Goal: Task Accomplishment & Management: Manage account settings

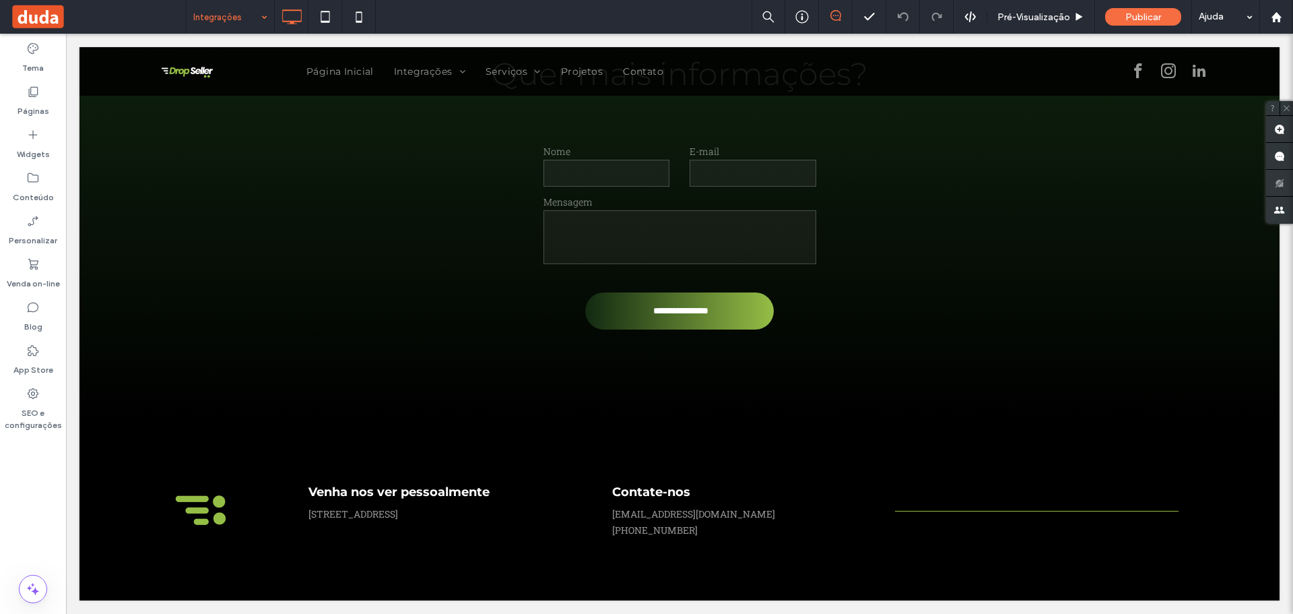
click at [242, 18] on input at bounding box center [226, 17] width 67 height 34
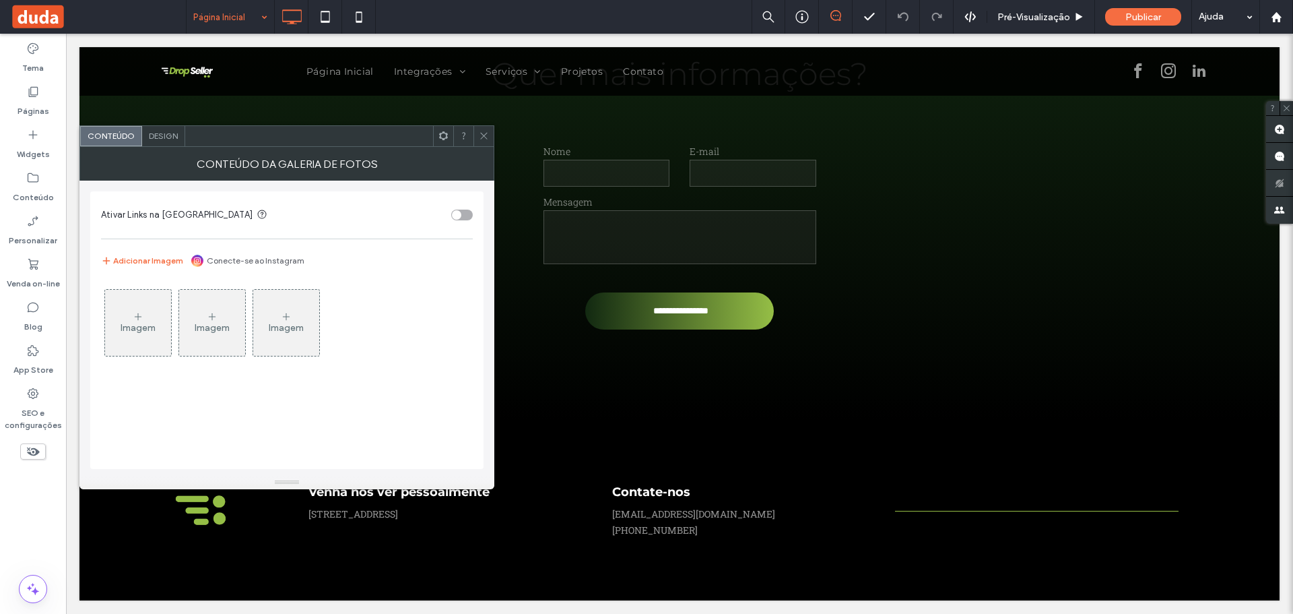
click at [90, 321] on div "Ativar Links na Galeria de Imagens Adicionar Imagem Conecte-se ao Instagram Ima…" at bounding box center [286, 327] width 415 height 295
click at [129, 321] on div "Imagem" at bounding box center [138, 322] width 66 height 63
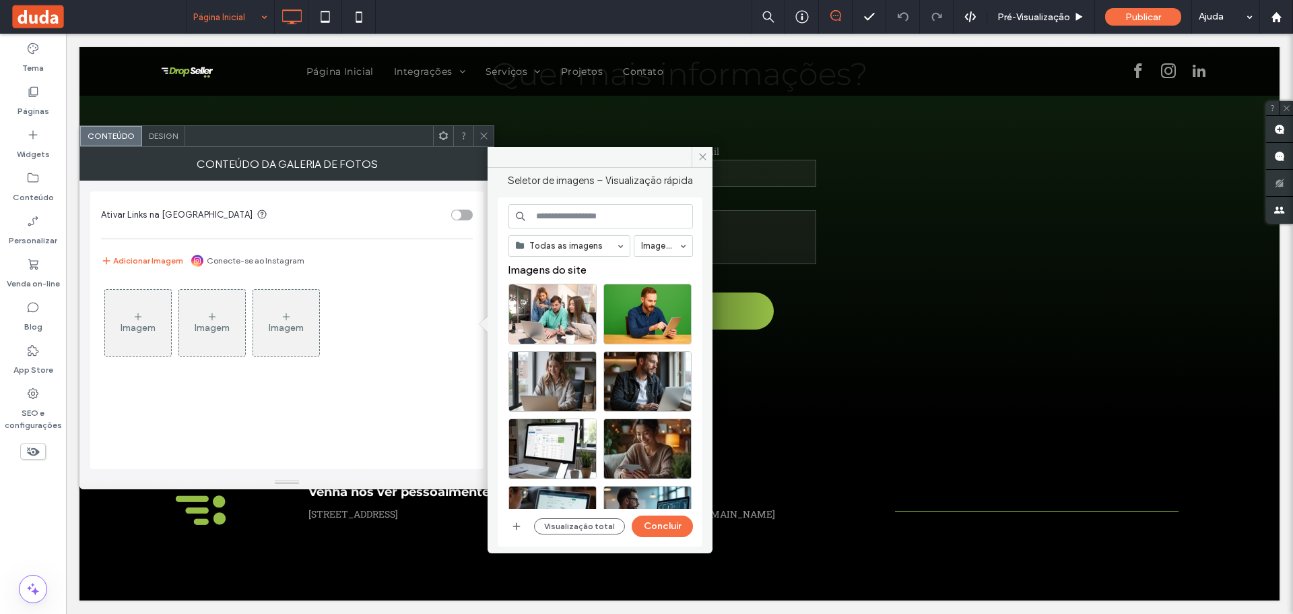
click at [152, 319] on div "Imagem" at bounding box center [138, 322] width 66 height 63
click at [516, 525] on icon "button" at bounding box center [516, 526] width 11 height 11
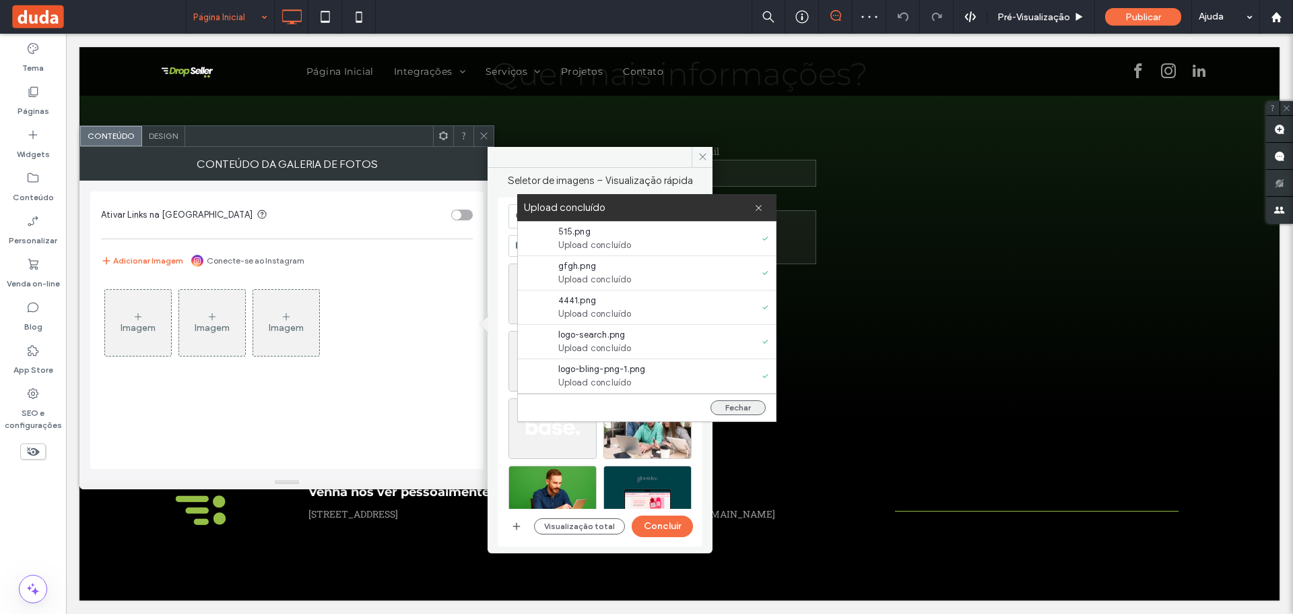
click at [747, 411] on button "Fechar" at bounding box center [737, 407] width 55 height 15
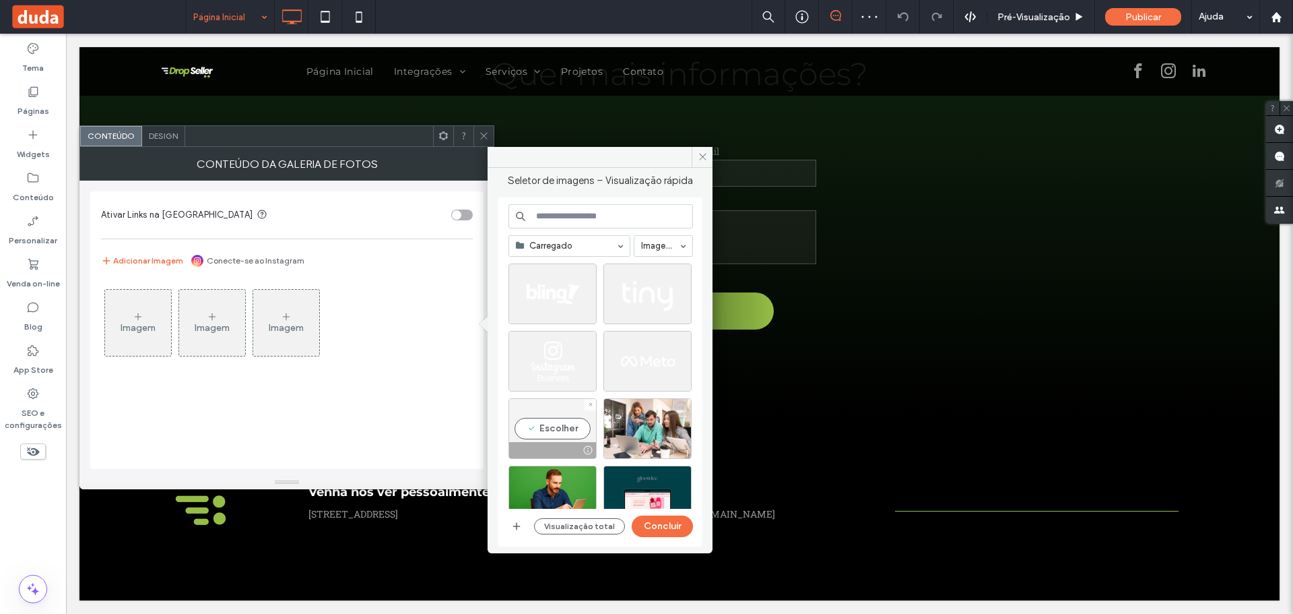
click at [555, 416] on div "Escolher" at bounding box center [552, 428] width 88 height 61
click at [554, 364] on div "Escolher" at bounding box center [552, 361] width 88 height 61
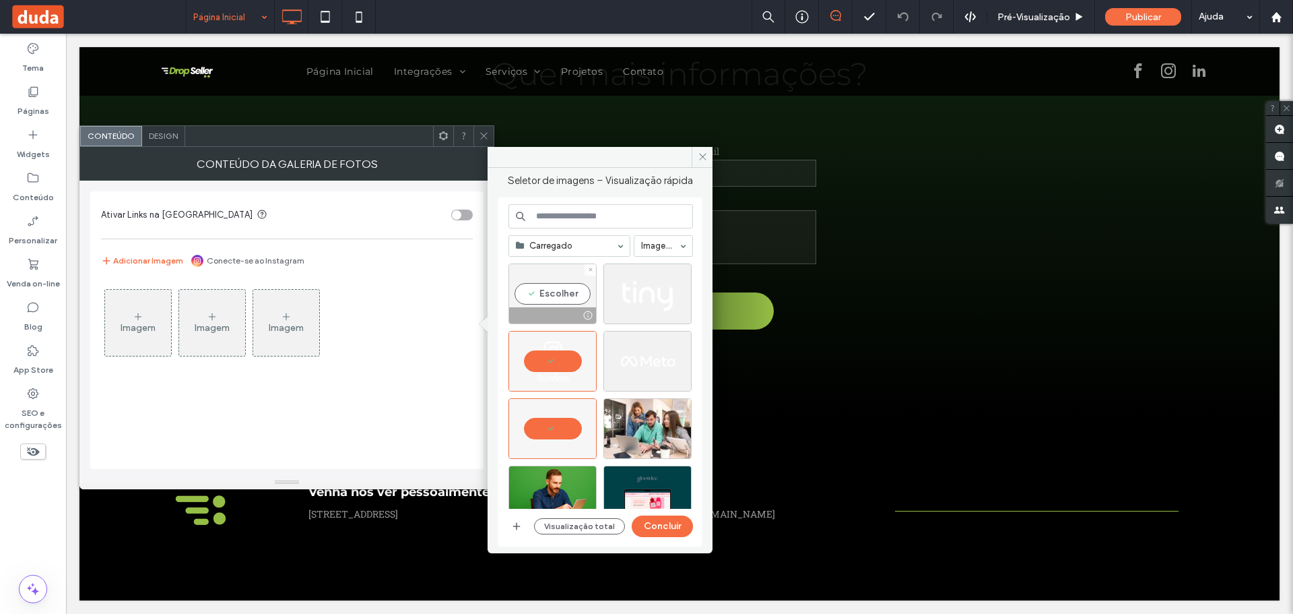
click at [554, 292] on div "Escolher" at bounding box center [552, 293] width 88 height 61
click at [639, 287] on div "Escolher" at bounding box center [647, 293] width 88 height 61
click at [641, 365] on div "Escolher" at bounding box center [647, 361] width 88 height 61
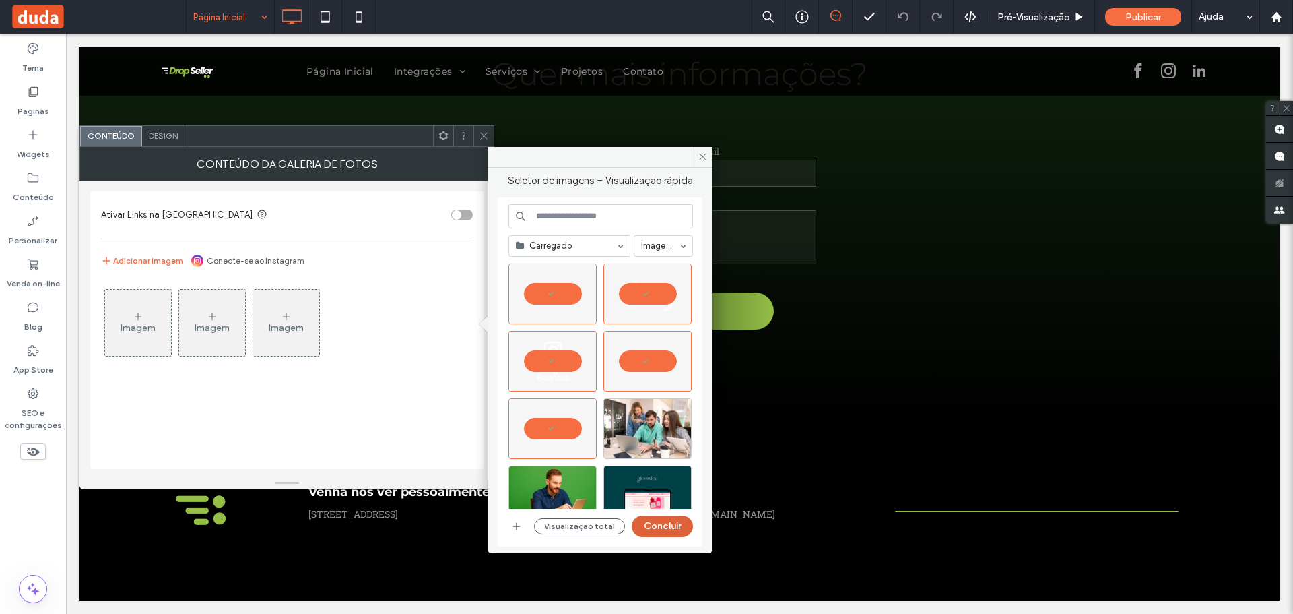
click at [649, 526] on button "Concluir" at bounding box center [662, 526] width 61 height 22
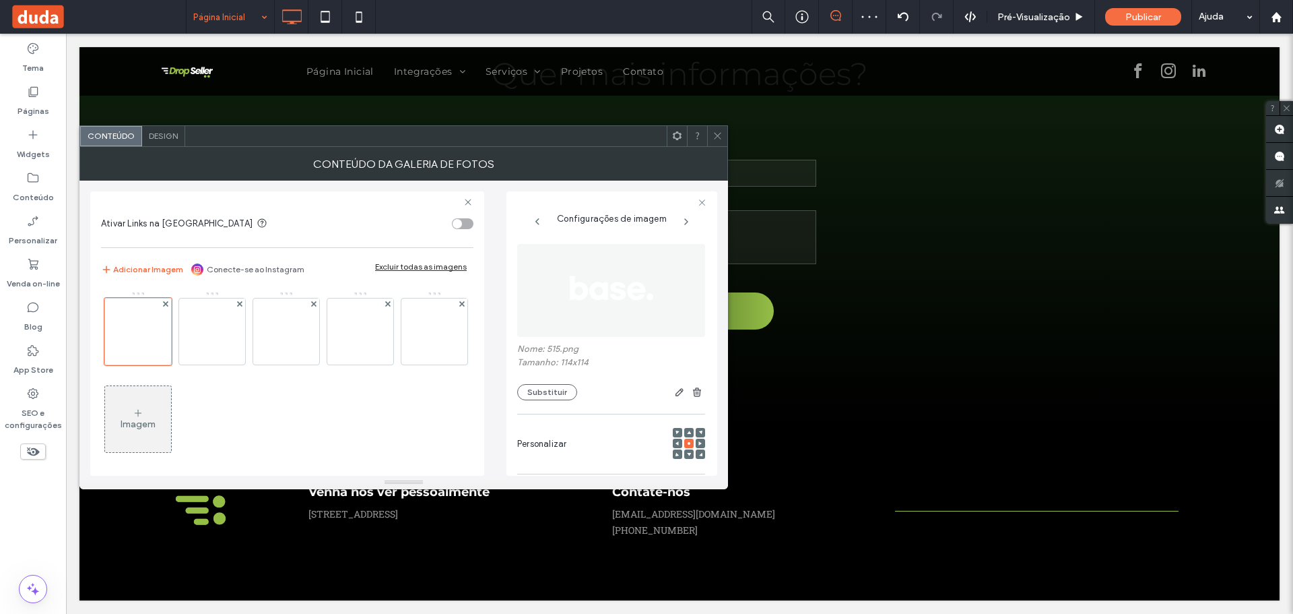
click at [714, 132] on icon at bounding box center [718, 136] width 10 height 10
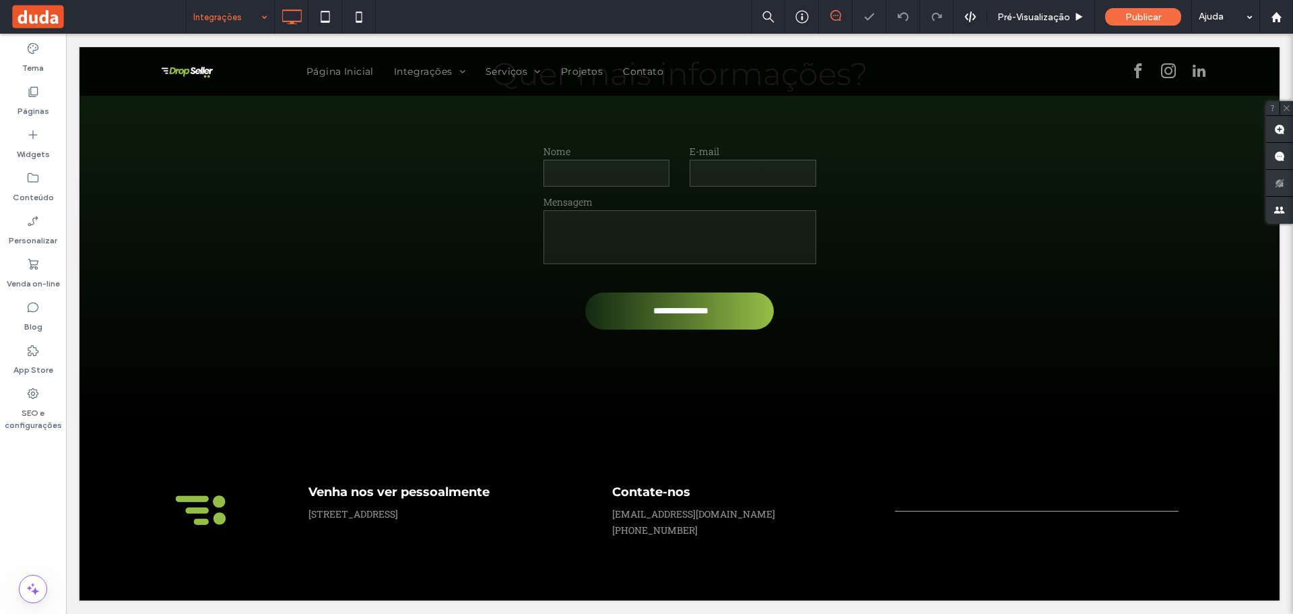
click at [255, 14] on input at bounding box center [226, 17] width 67 height 34
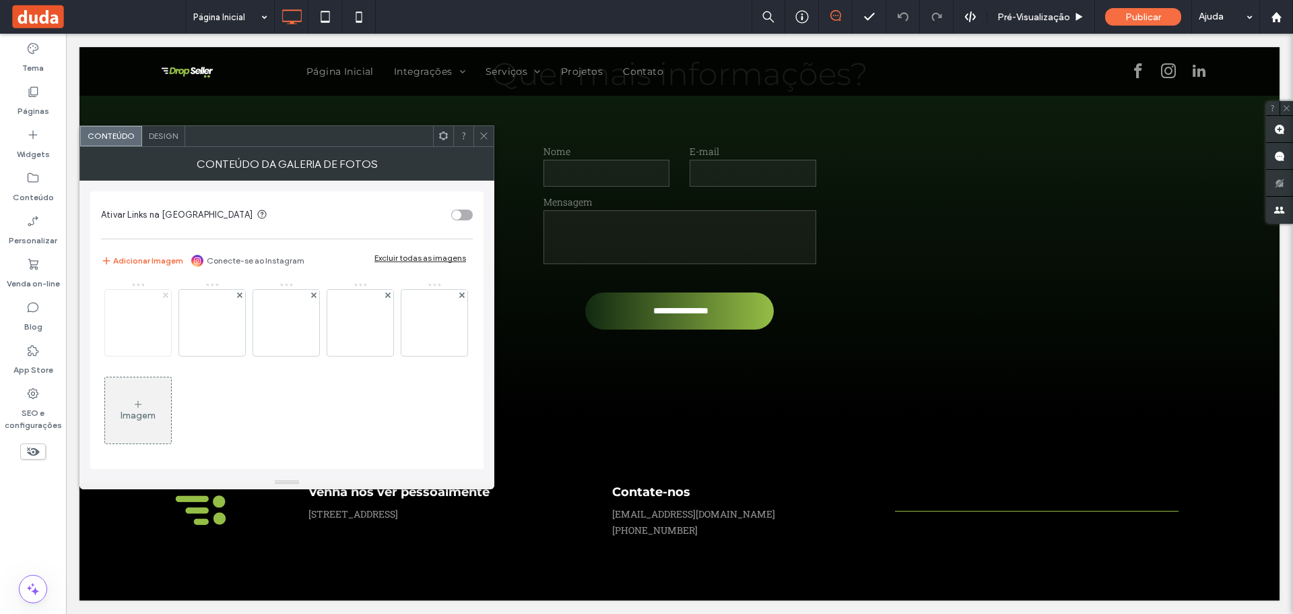
click at [166, 294] on use at bounding box center [164, 294] width 5 height 5
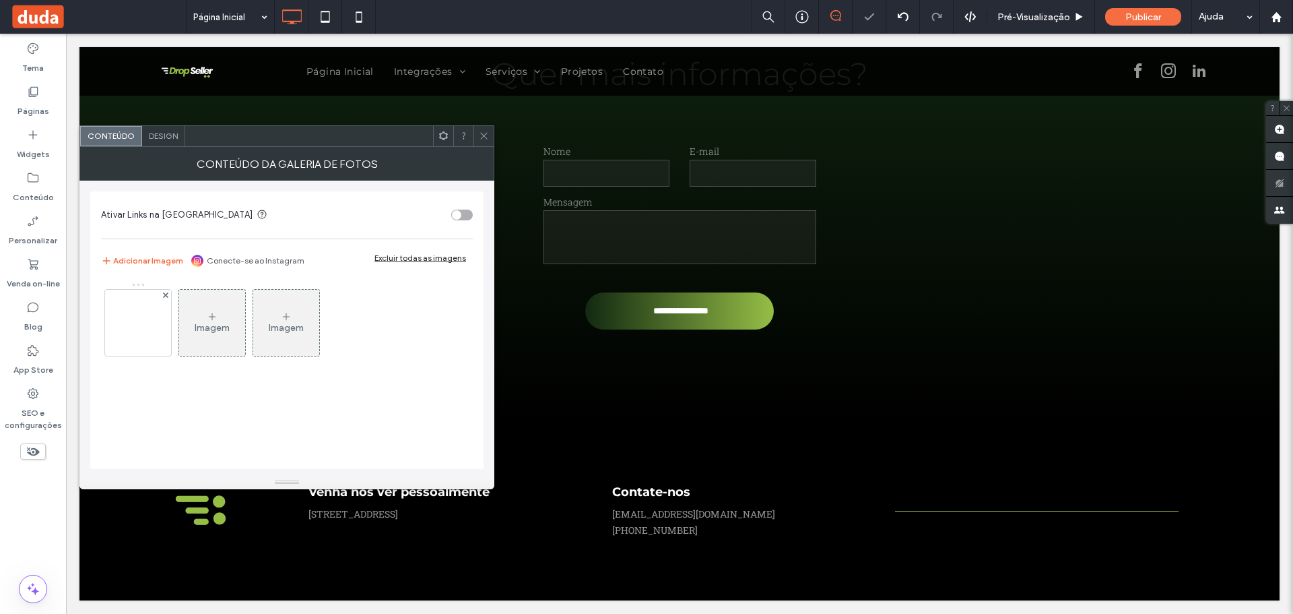
click at [209, 317] on icon at bounding box center [212, 316] width 11 height 11
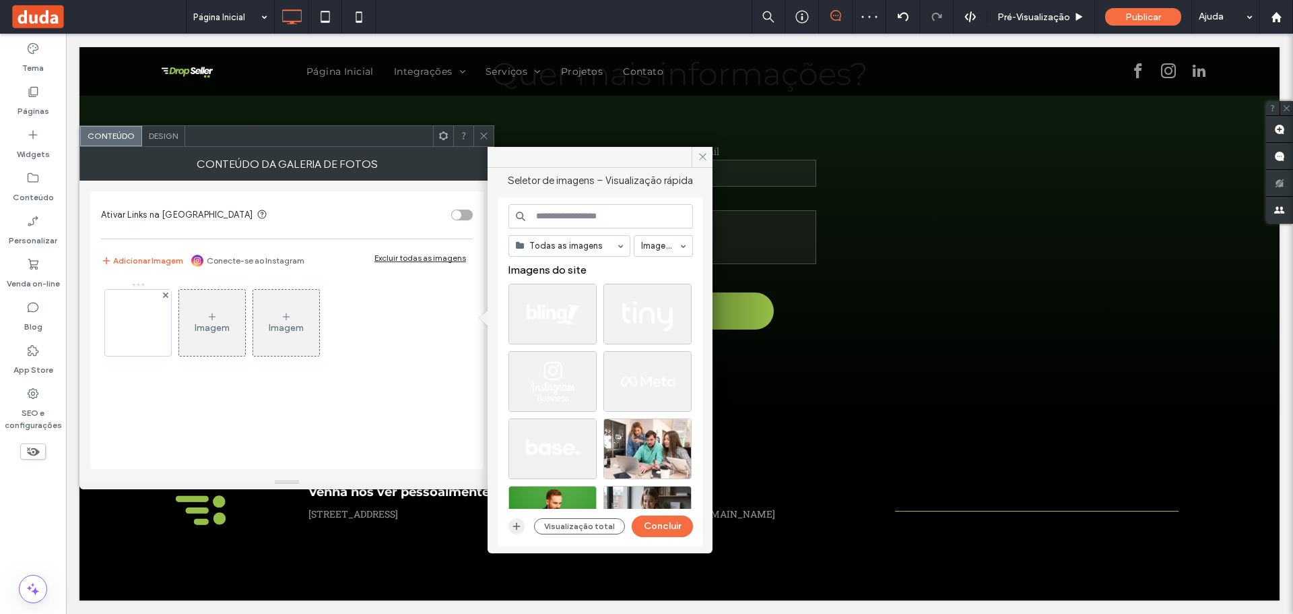
click at [513, 526] on use "button" at bounding box center [516, 525] width 7 height 7
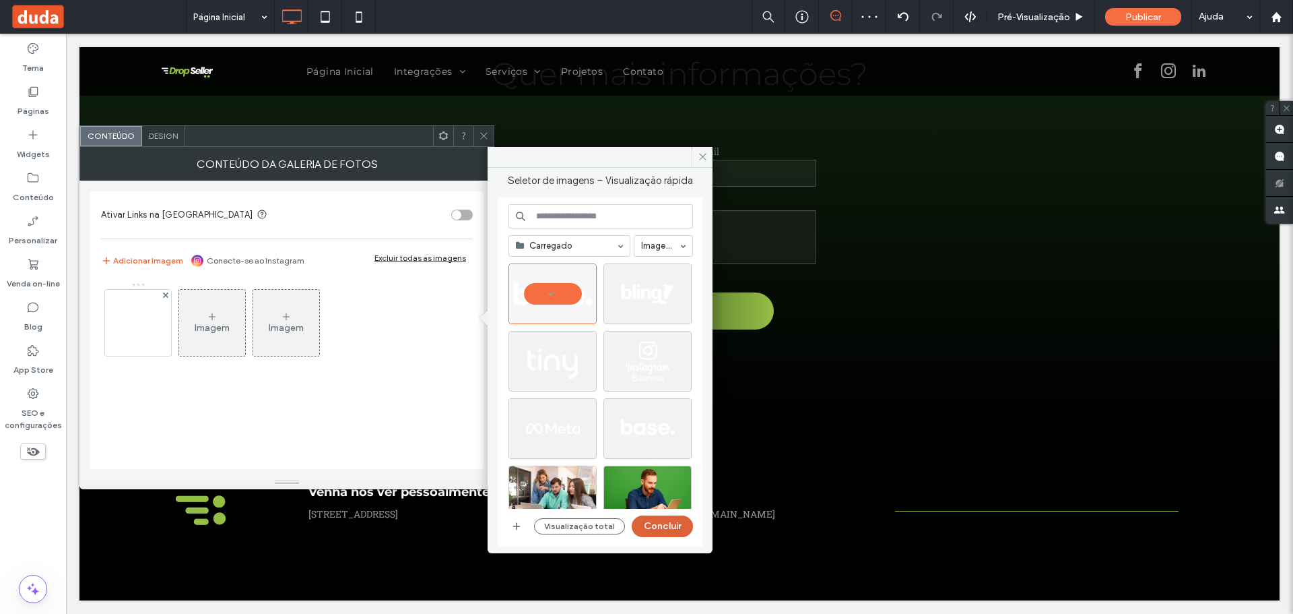
click at [675, 525] on button "Concluir" at bounding box center [662, 526] width 61 height 22
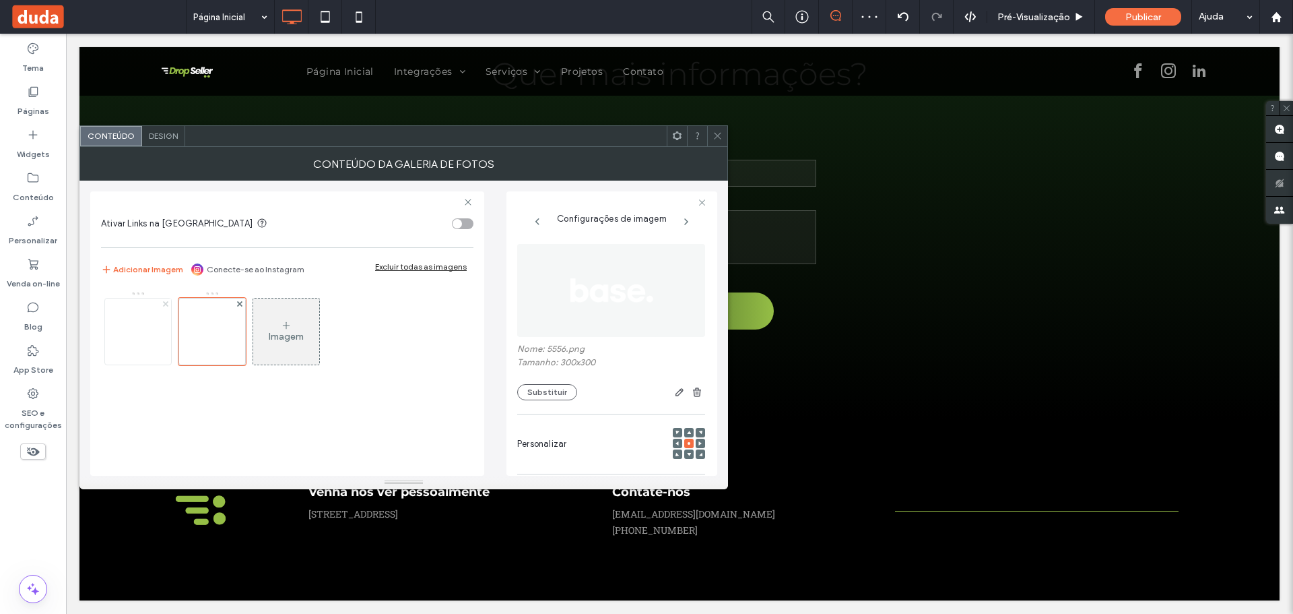
click at [166, 303] on use at bounding box center [164, 303] width 5 height 5
click at [166, 301] on icon at bounding box center [165, 303] width 5 height 5
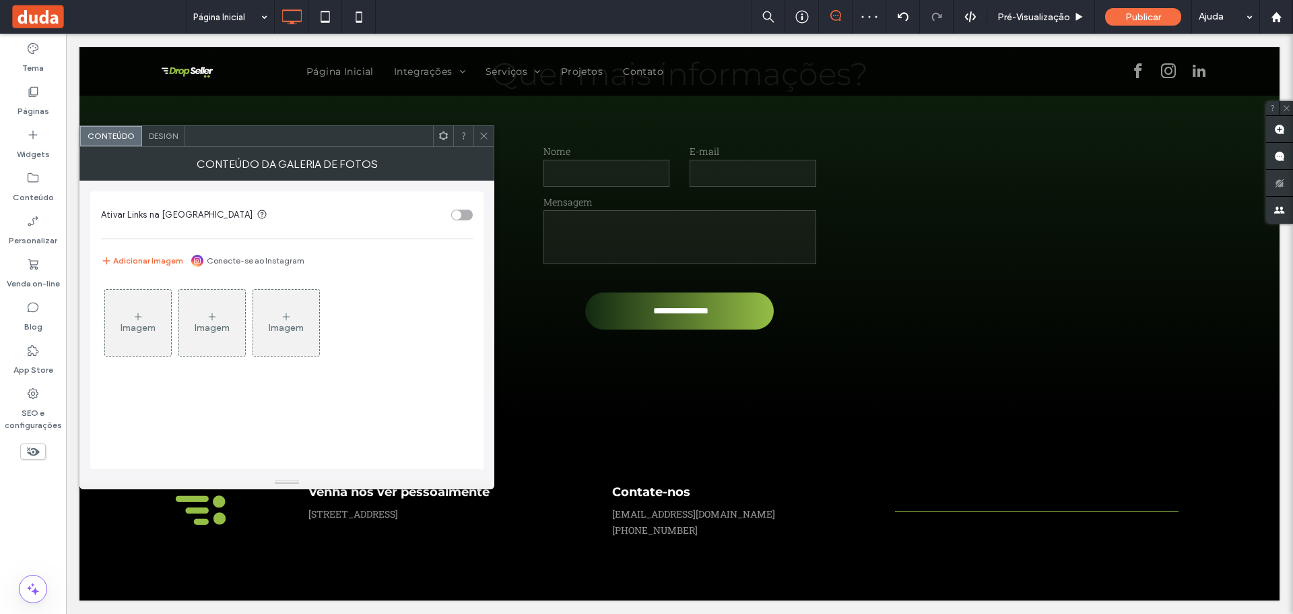
click at [480, 134] on icon at bounding box center [484, 136] width 10 height 10
click at [121, 315] on div "Imagem" at bounding box center [138, 322] width 66 height 63
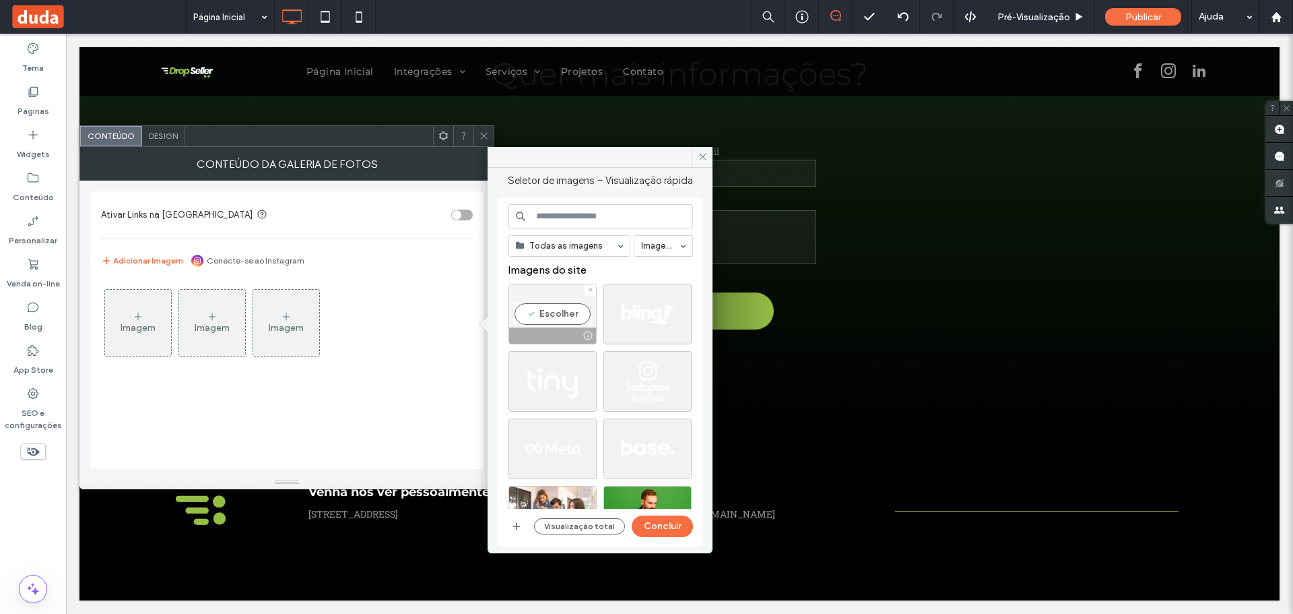
click at [541, 319] on div "Escolher" at bounding box center [552, 314] width 88 height 61
click at [654, 532] on button "Concluir" at bounding box center [662, 526] width 61 height 22
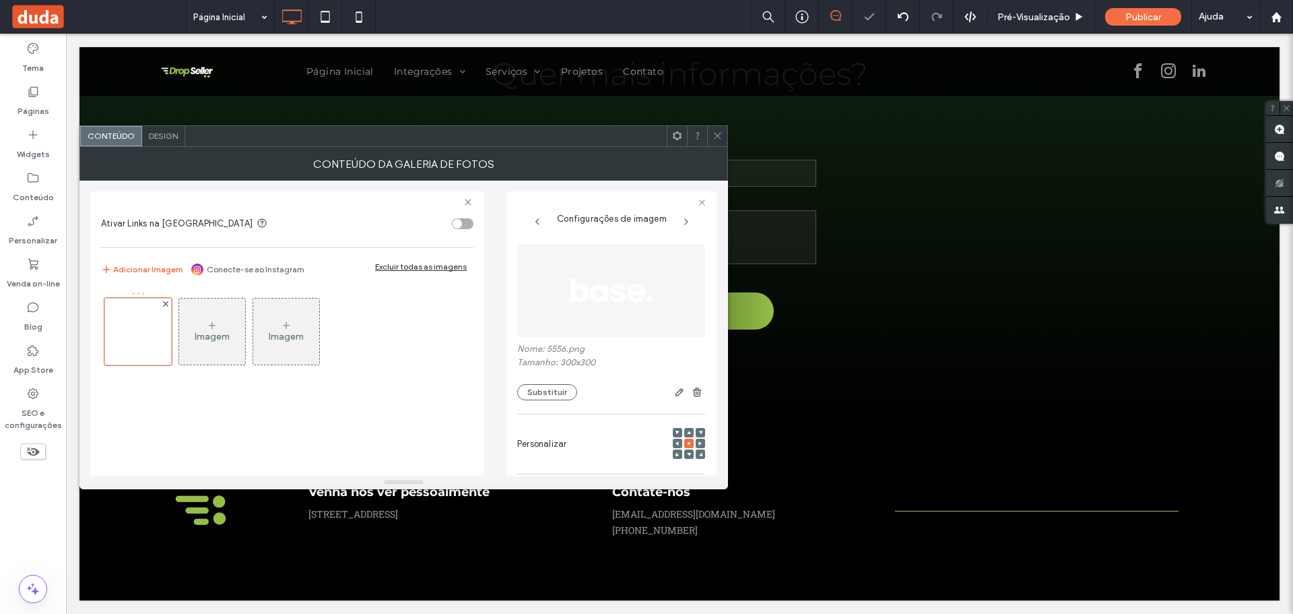
click at [709, 132] on div at bounding box center [717, 136] width 20 height 20
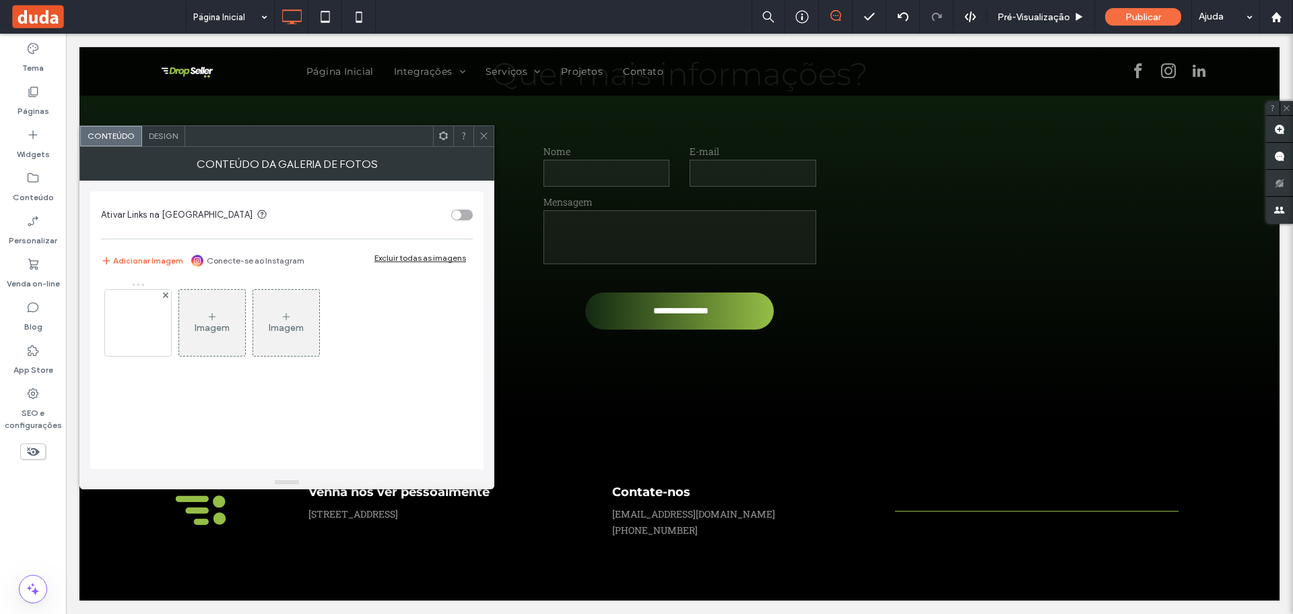
click at [219, 316] on div "Imagem" at bounding box center [212, 322] width 66 height 63
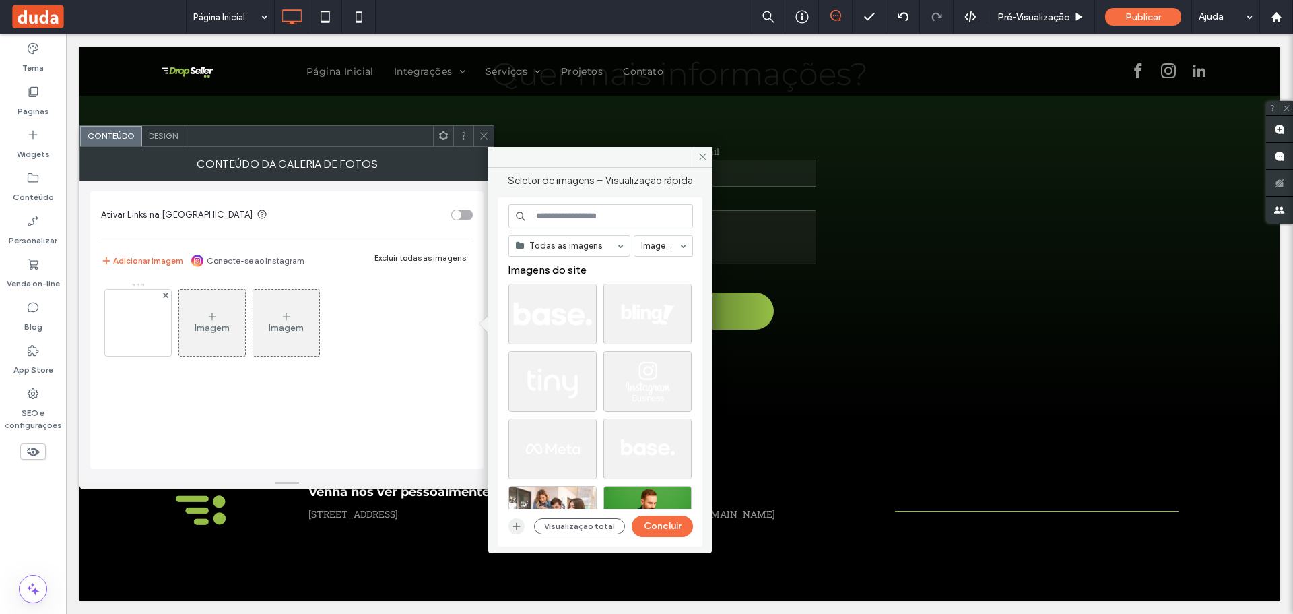
click at [520, 528] on icon "button" at bounding box center [516, 526] width 11 height 11
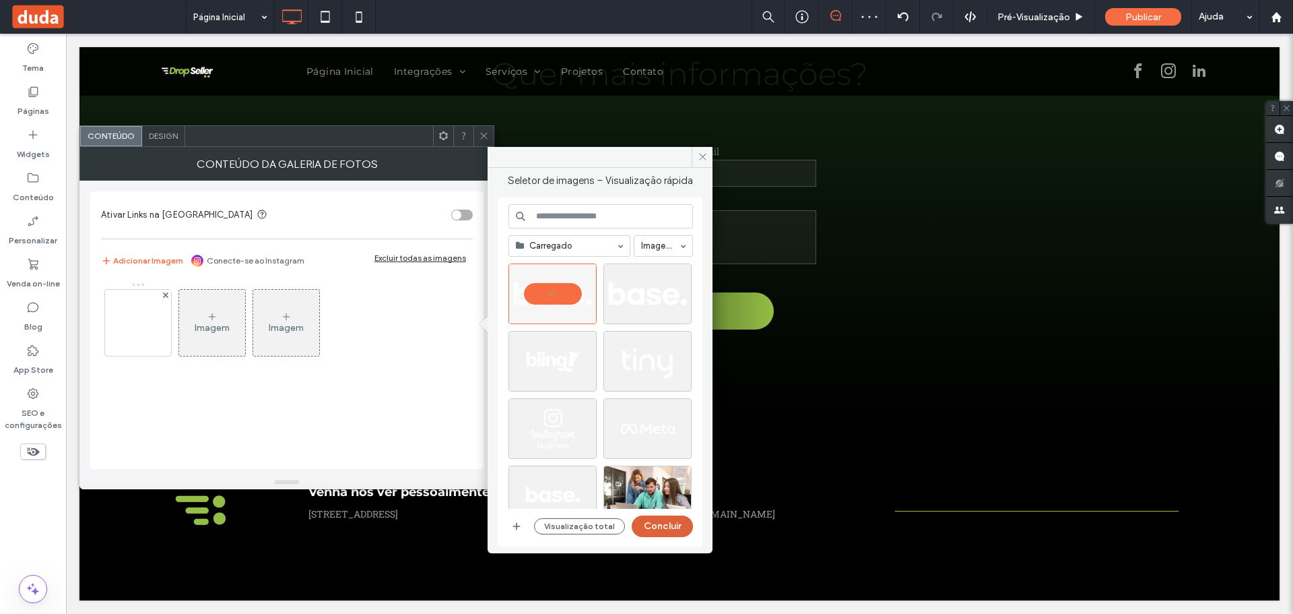
click at [668, 521] on button "Concluir" at bounding box center [662, 526] width 61 height 22
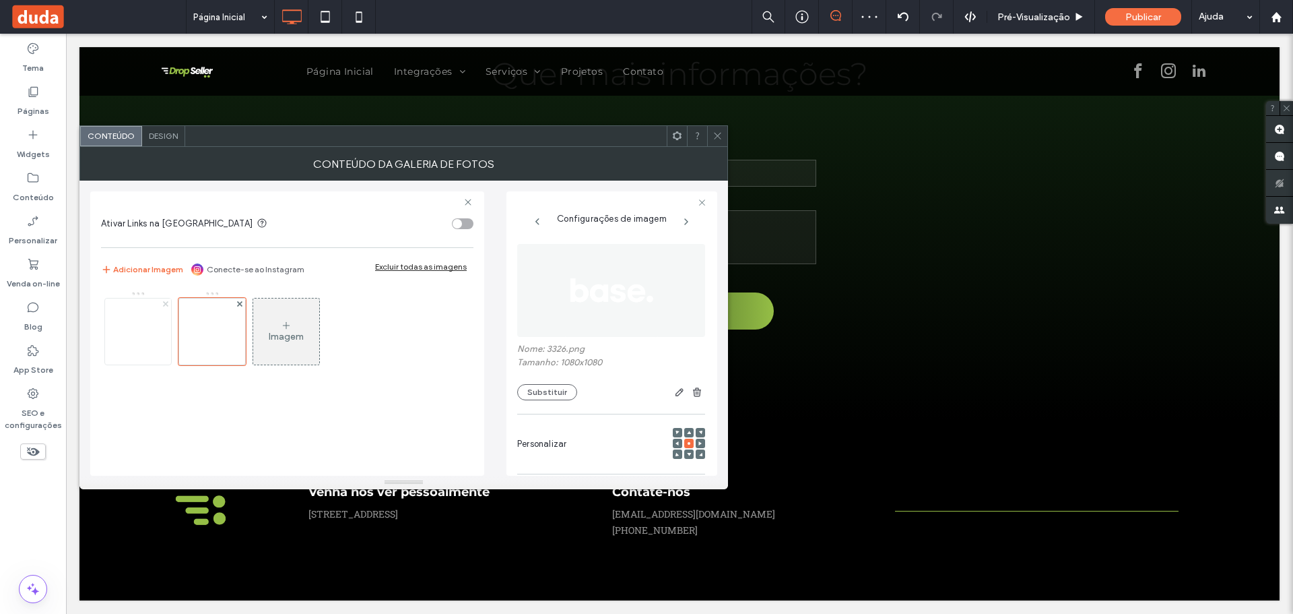
click at [165, 304] on use at bounding box center [164, 303] width 5 height 5
click at [719, 141] on span at bounding box center [718, 136] width 10 height 20
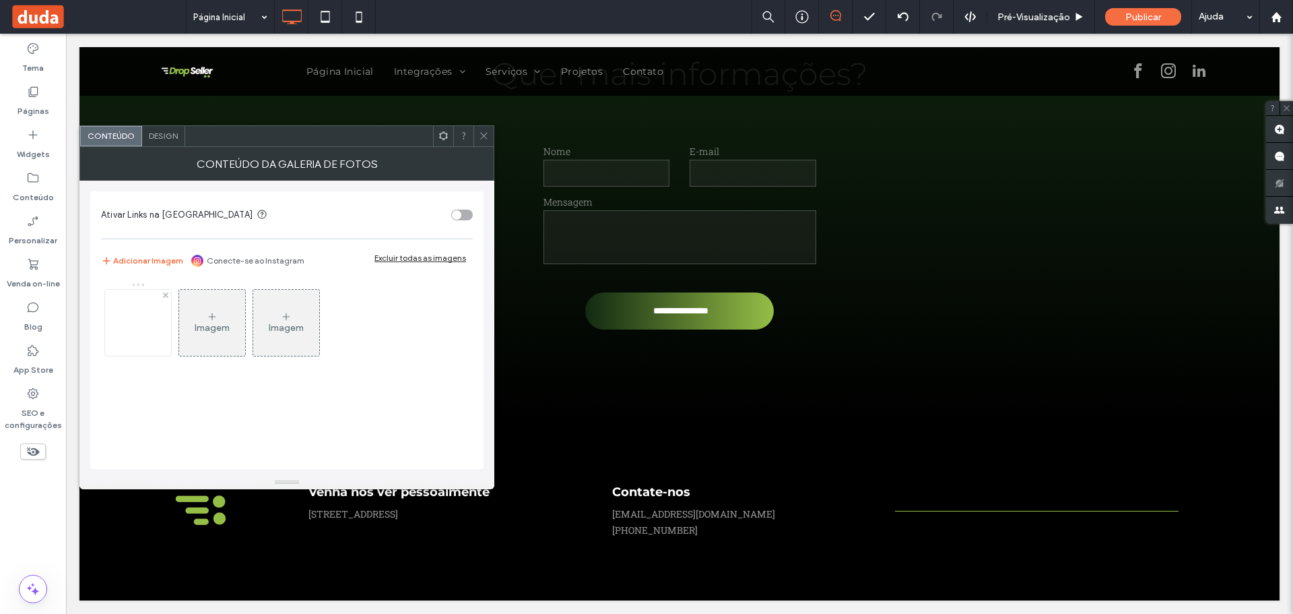
click at [128, 315] on img at bounding box center [138, 323] width 66 height 66
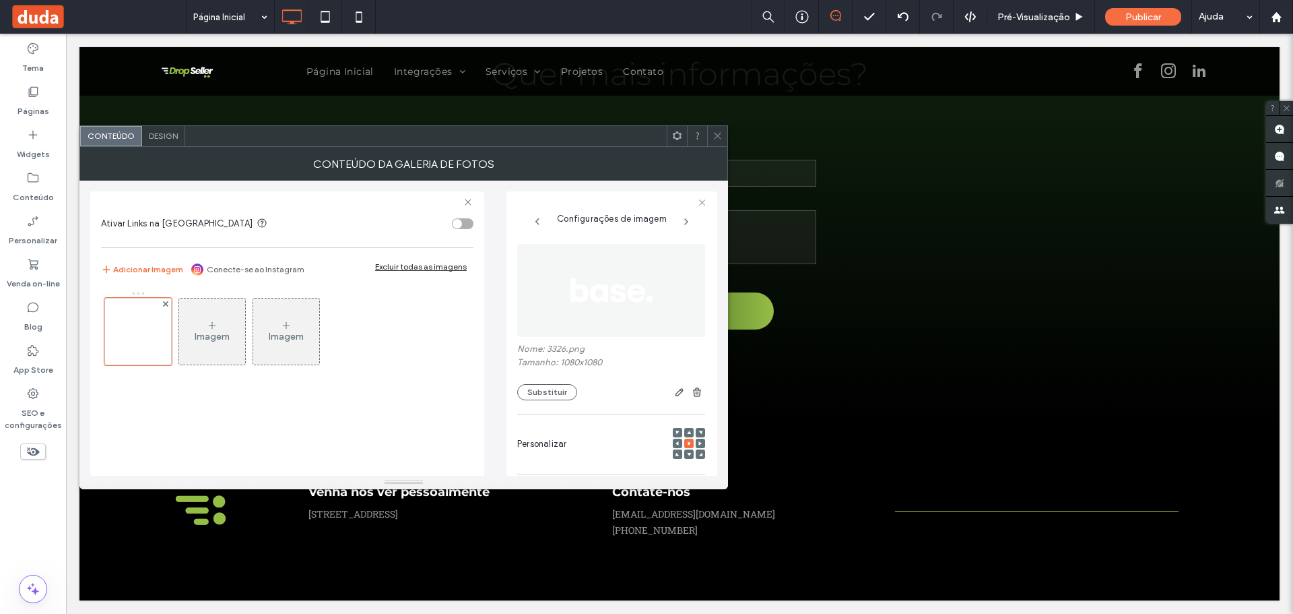
click at [720, 141] on span at bounding box center [718, 136] width 10 height 20
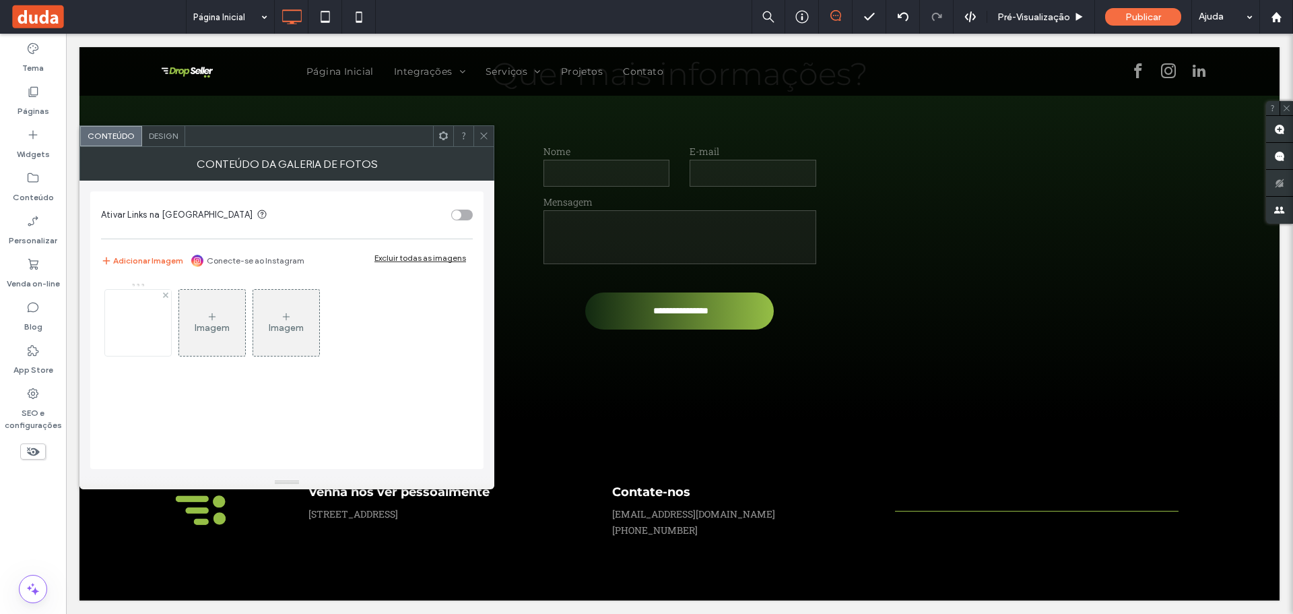
click at [147, 325] on img at bounding box center [138, 323] width 66 height 66
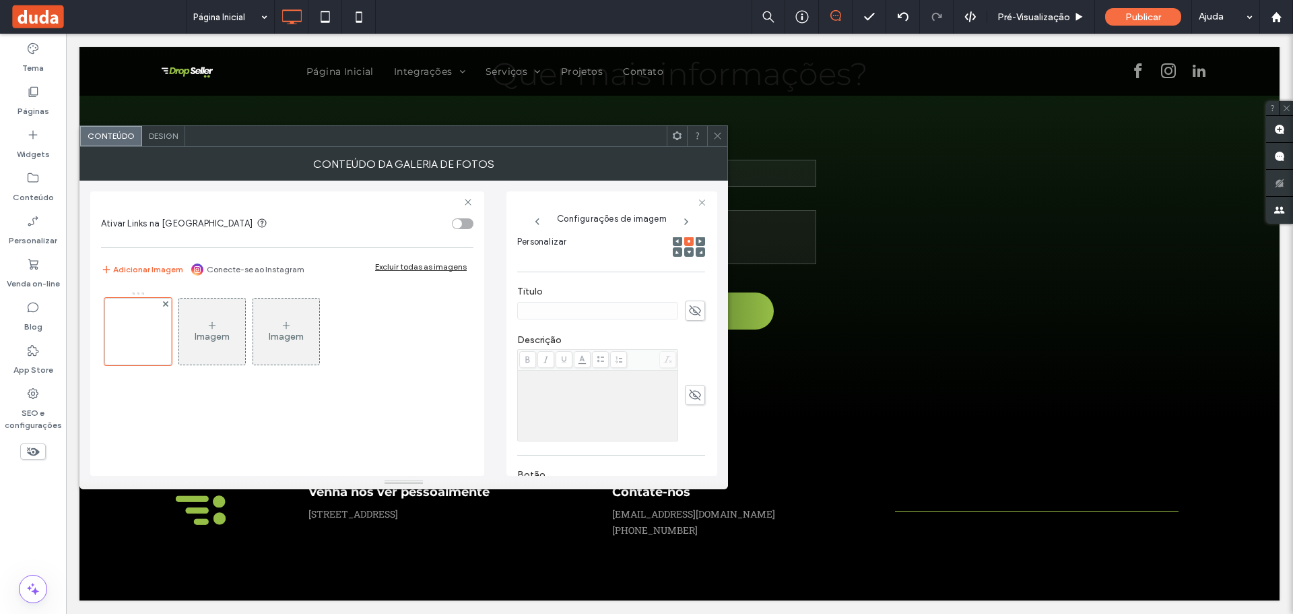
scroll to position [339, 0]
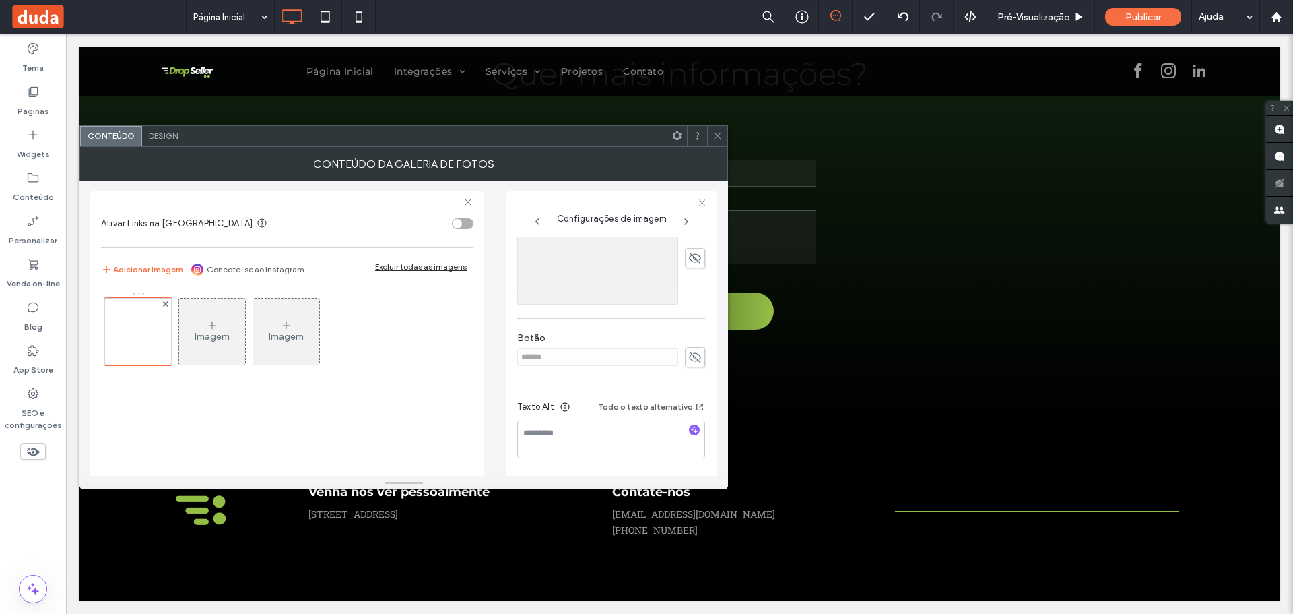
click at [714, 134] on icon at bounding box center [718, 136] width 10 height 10
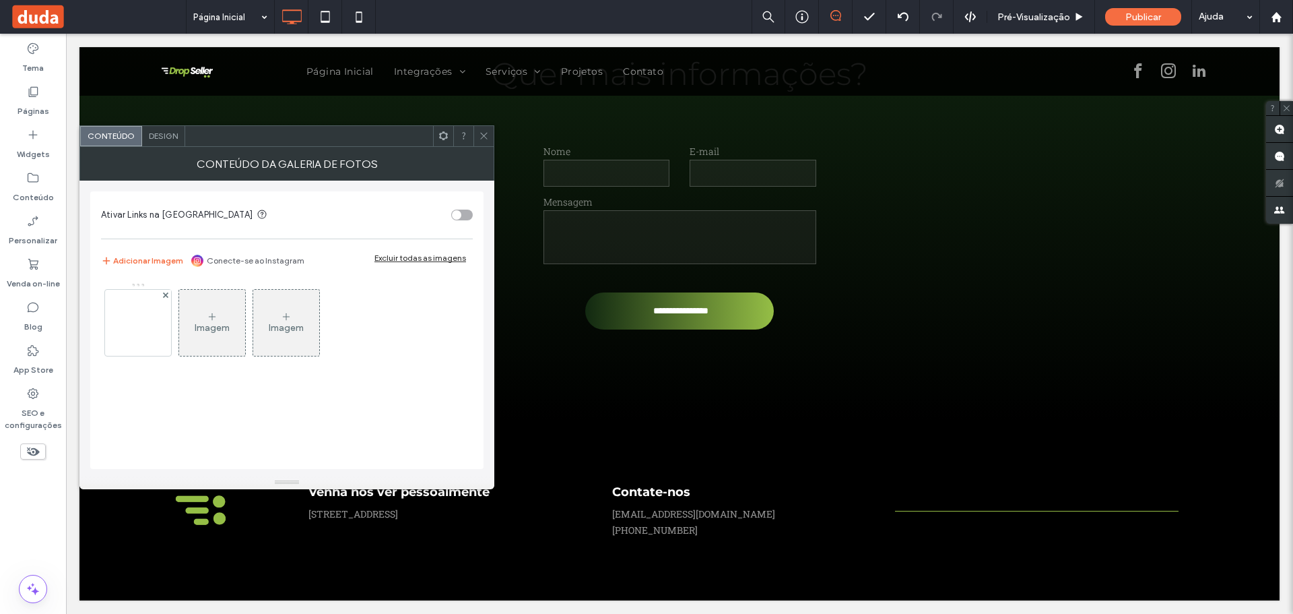
click at [201, 329] on div "Imagem" at bounding box center [212, 327] width 35 height 11
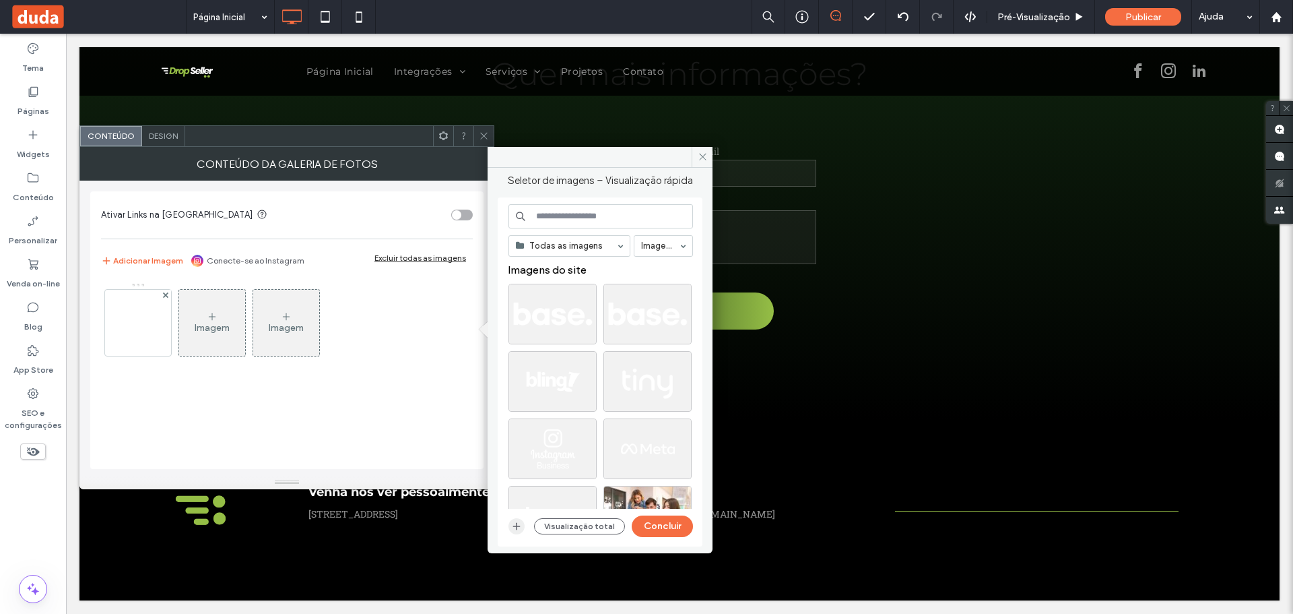
click at [517, 527] on icon "button" at bounding box center [516, 526] width 11 height 11
click at [665, 534] on button "Concluir" at bounding box center [662, 526] width 61 height 22
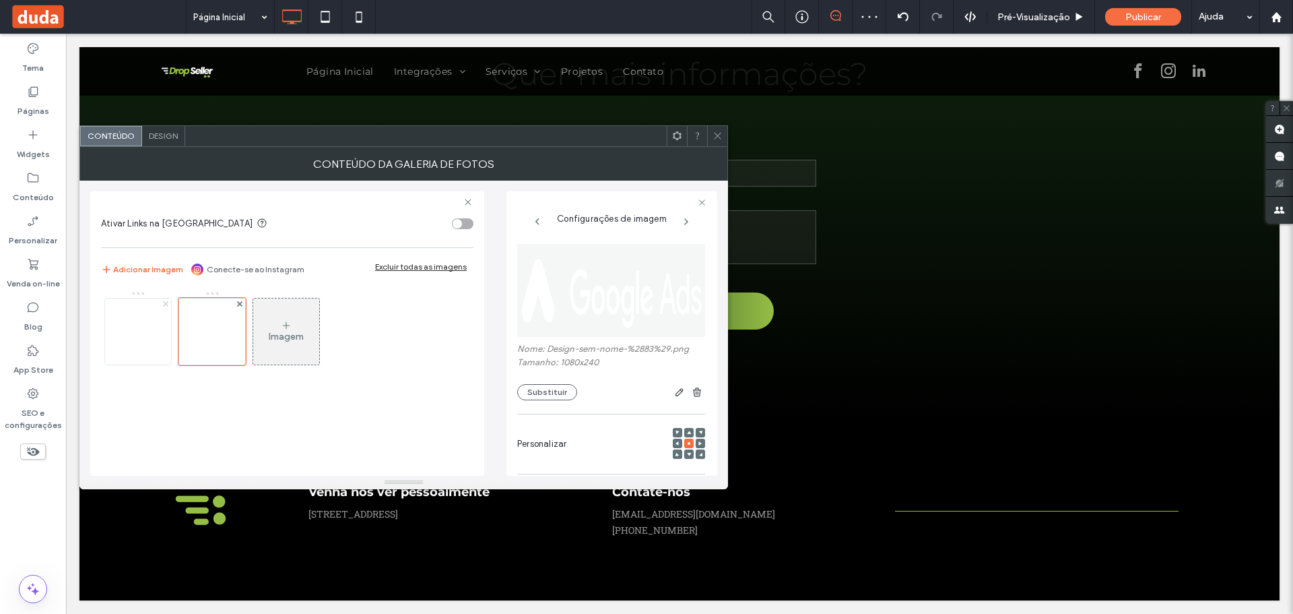
click at [163, 302] on icon at bounding box center [165, 303] width 5 height 5
click at [167, 302] on icon at bounding box center [165, 303] width 5 height 5
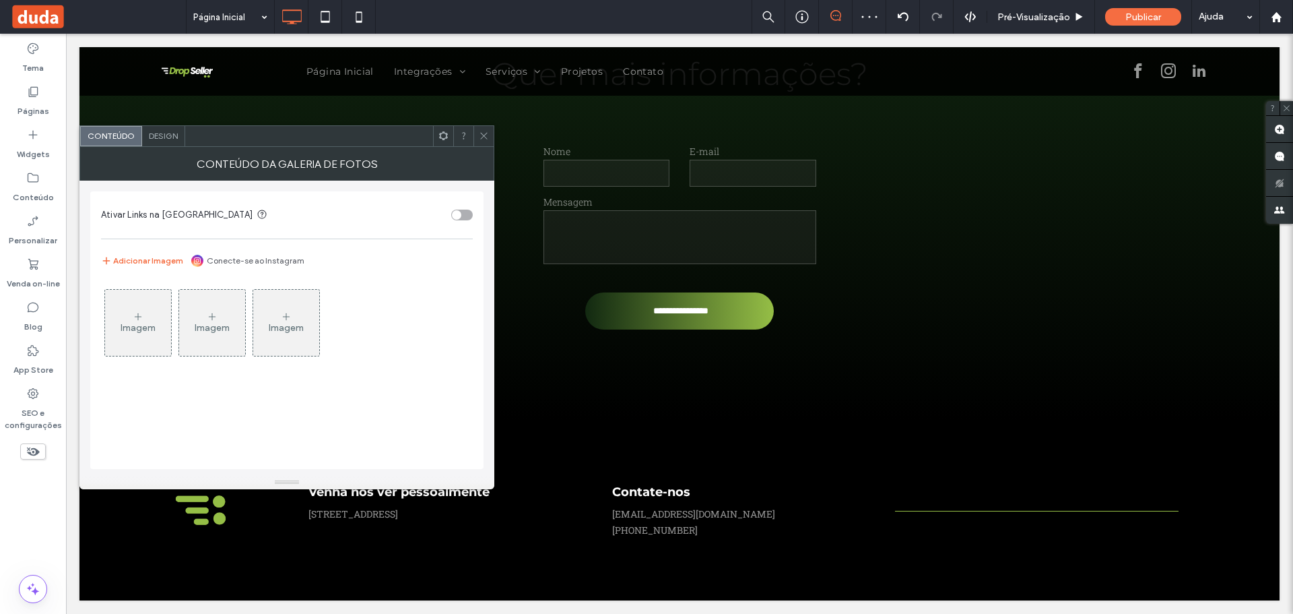
click at [475, 131] on div at bounding box center [483, 136] width 20 height 20
click at [141, 327] on div "Imagem" at bounding box center [138, 327] width 35 height 11
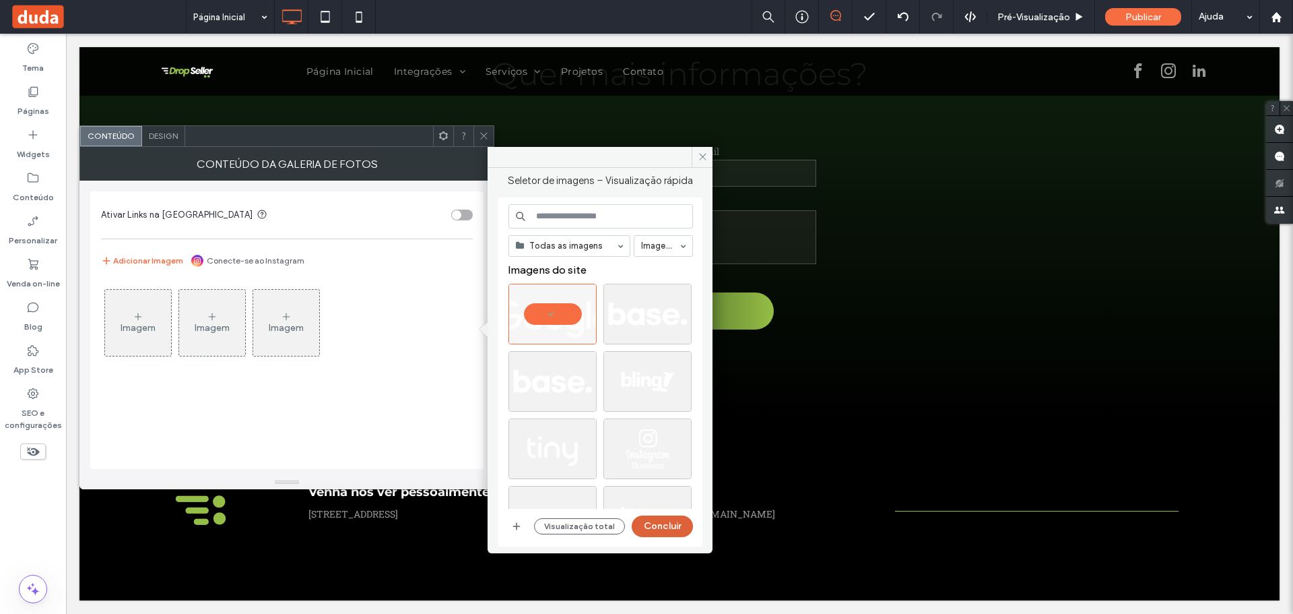
click at [646, 519] on button "Concluir" at bounding box center [662, 526] width 61 height 22
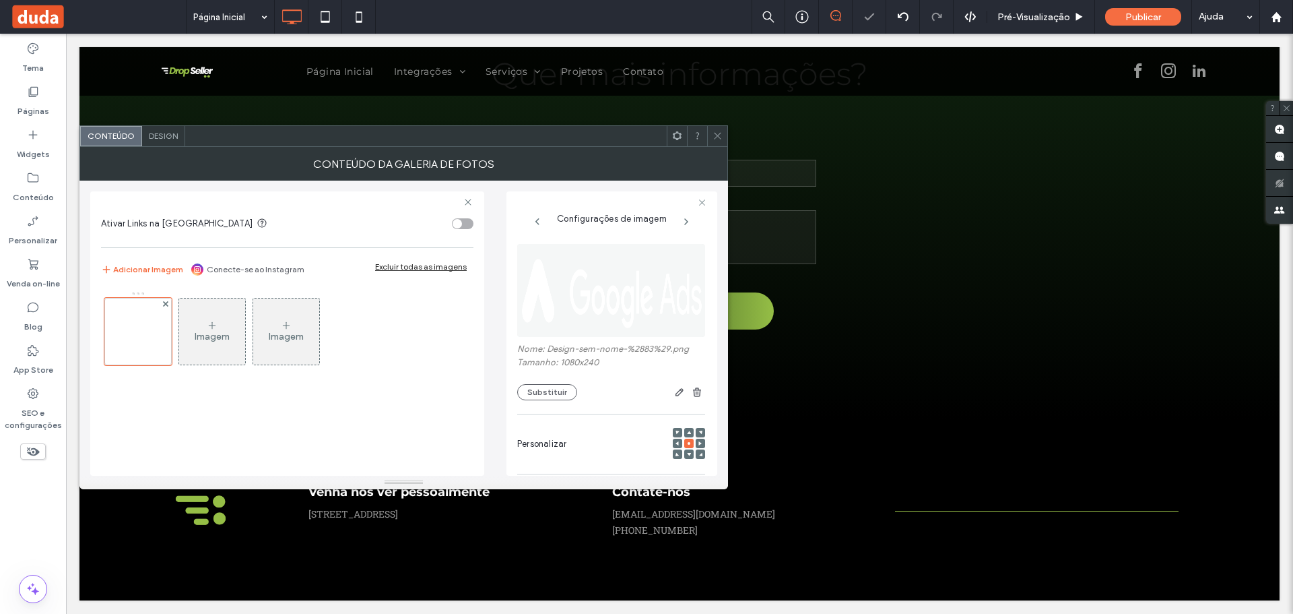
click at [714, 134] on icon at bounding box center [718, 136] width 10 height 10
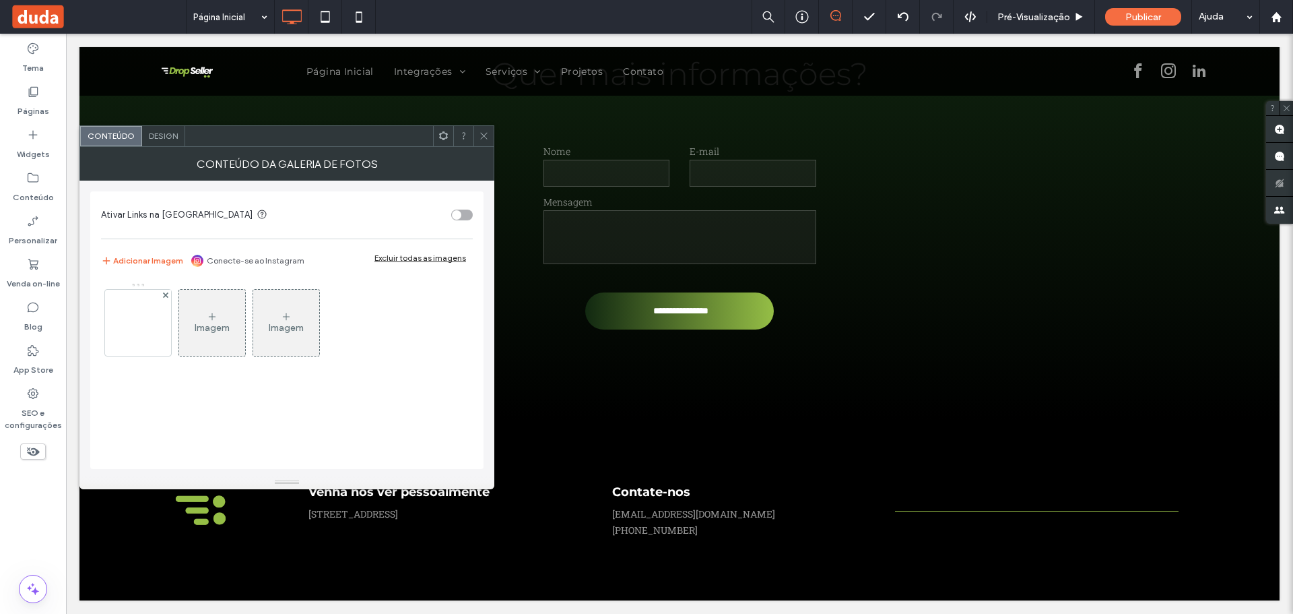
click at [221, 327] on div "Imagem" at bounding box center [212, 327] width 35 height 11
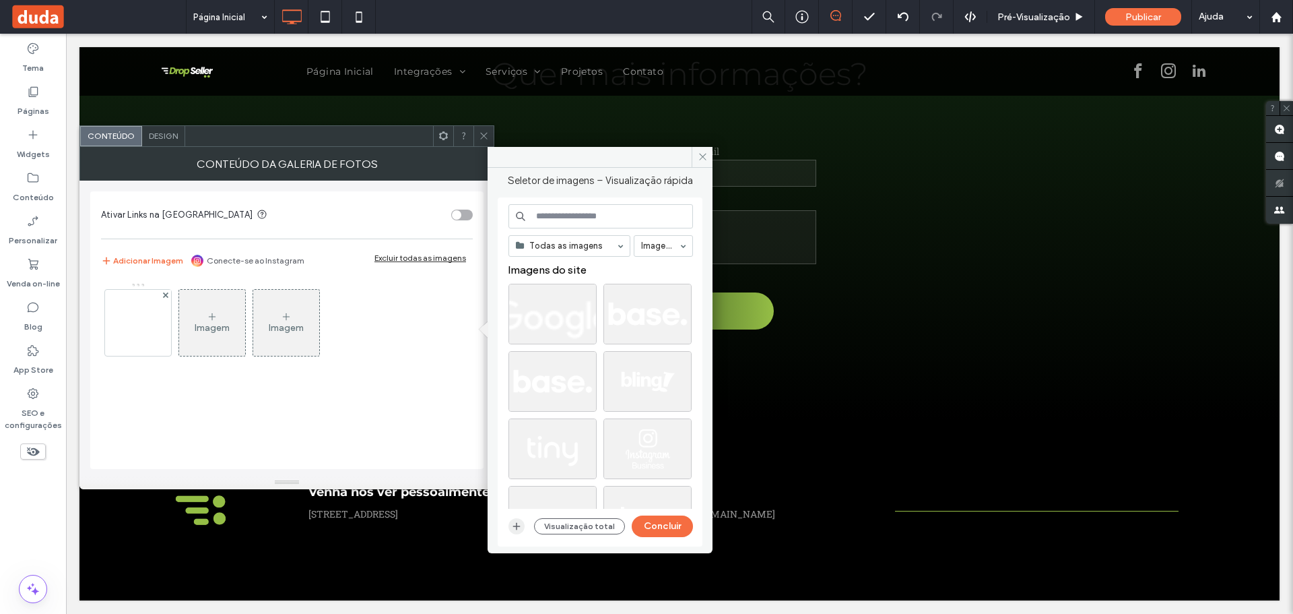
click at [524, 524] on span "button" at bounding box center [516, 526] width 16 height 16
click at [663, 517] on button "Concluir" at bounding box center [662, 526] width 61 height 22
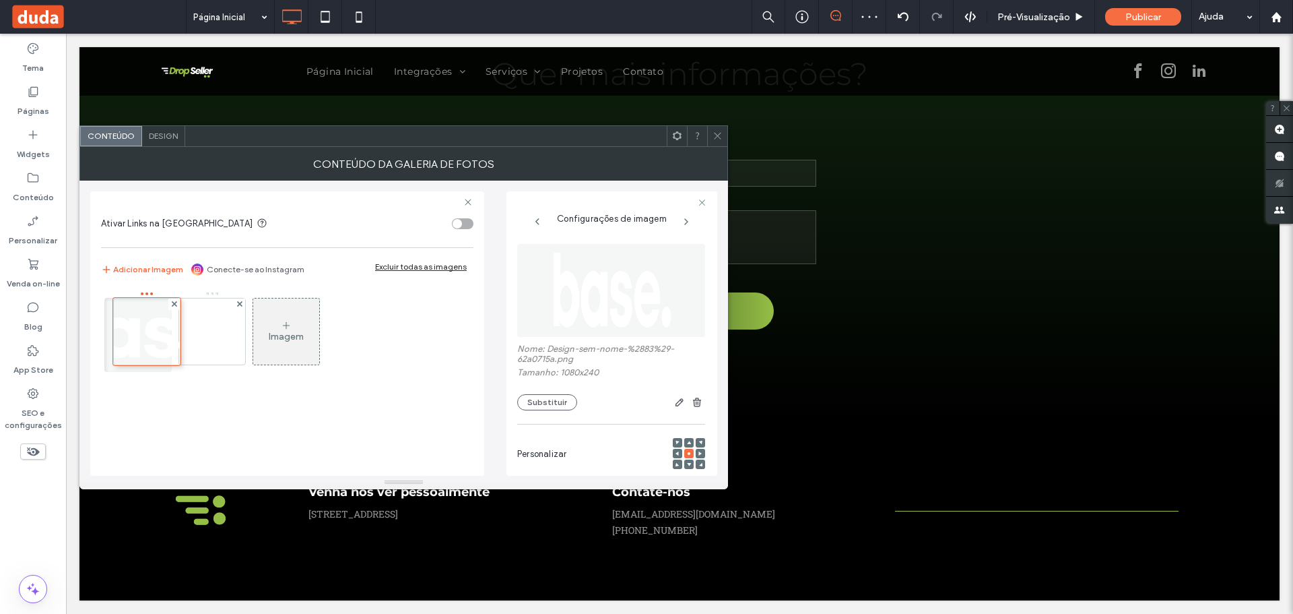
drag, startPoint x: 193, startPoint y: 328, endPoint x: 115, endPoint y: 329, distance: 77.5
click at [721, 142] on span at bounding box center [718, 136] width 10 height 20
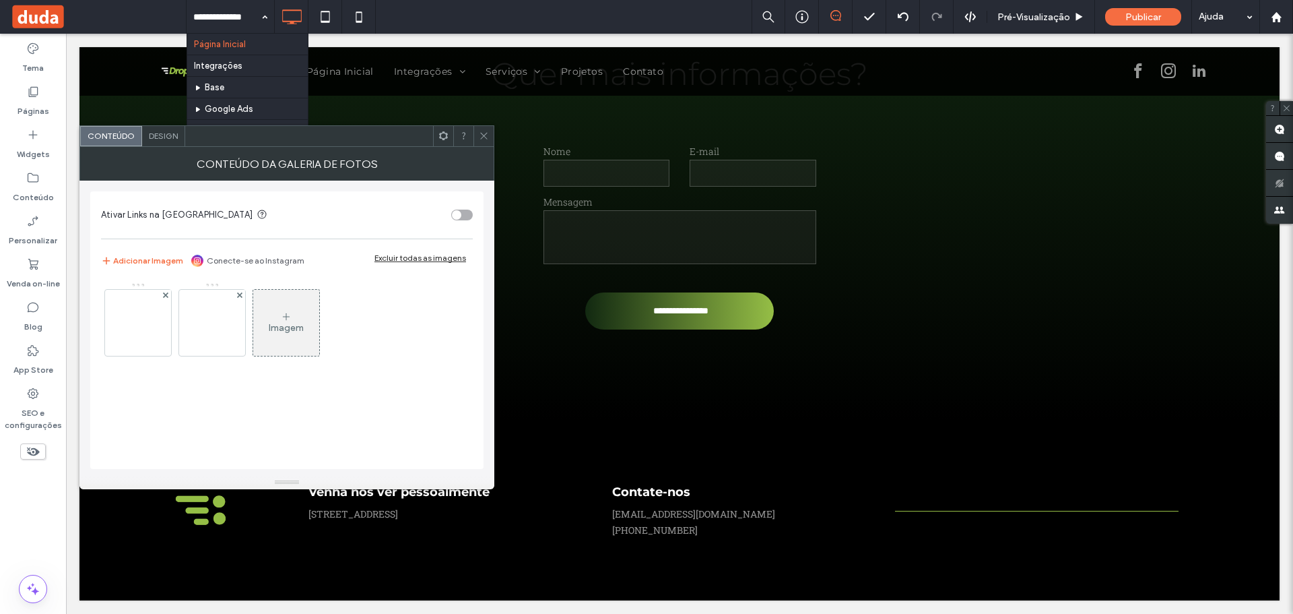
click at [246, 319] on div "Imagem" at bounding box center [286, 326] width 370 height 88
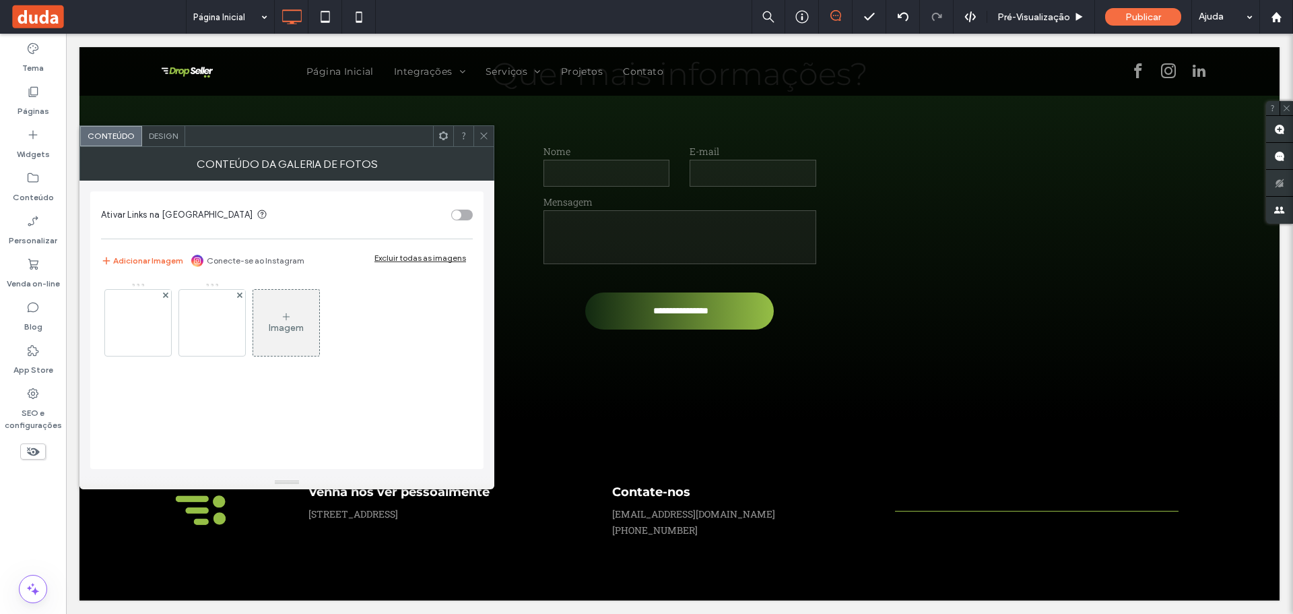
click at [275, 329] on div "Imagem" at bounding box center [286, 327] width 35 height 11
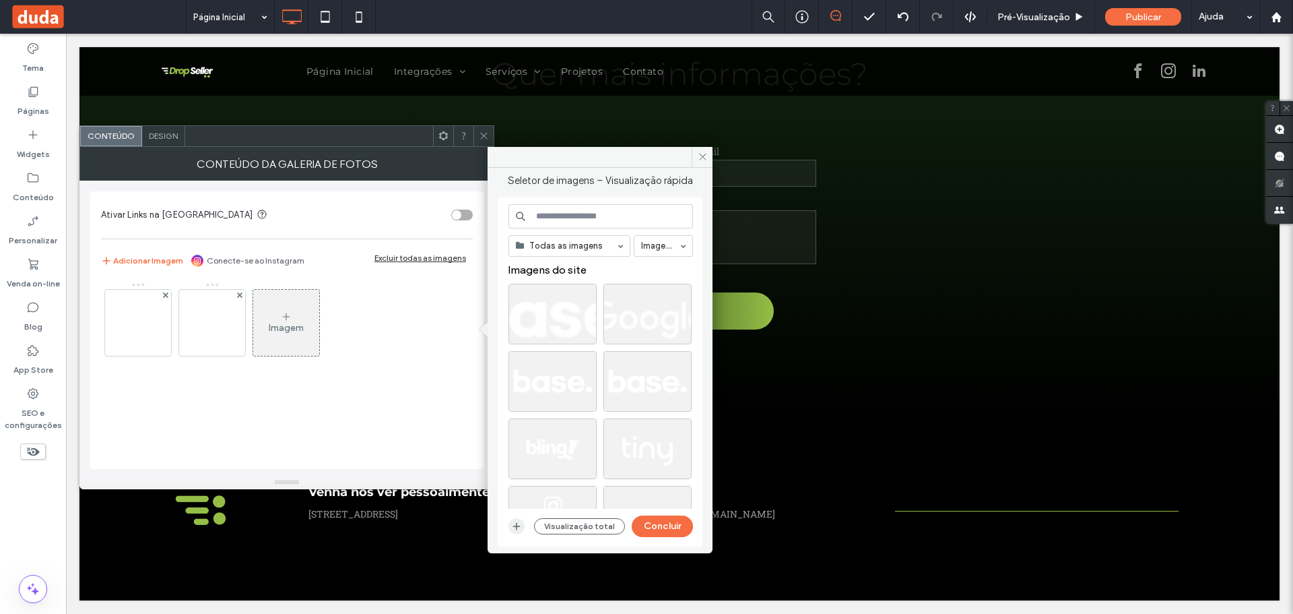
click at [518, 530] on icon "button" at bounding box center [516, 526] width 11 height 11
click at [677, 535] on button "Concluir" at bounding box center [662, 526] width 61 height 22
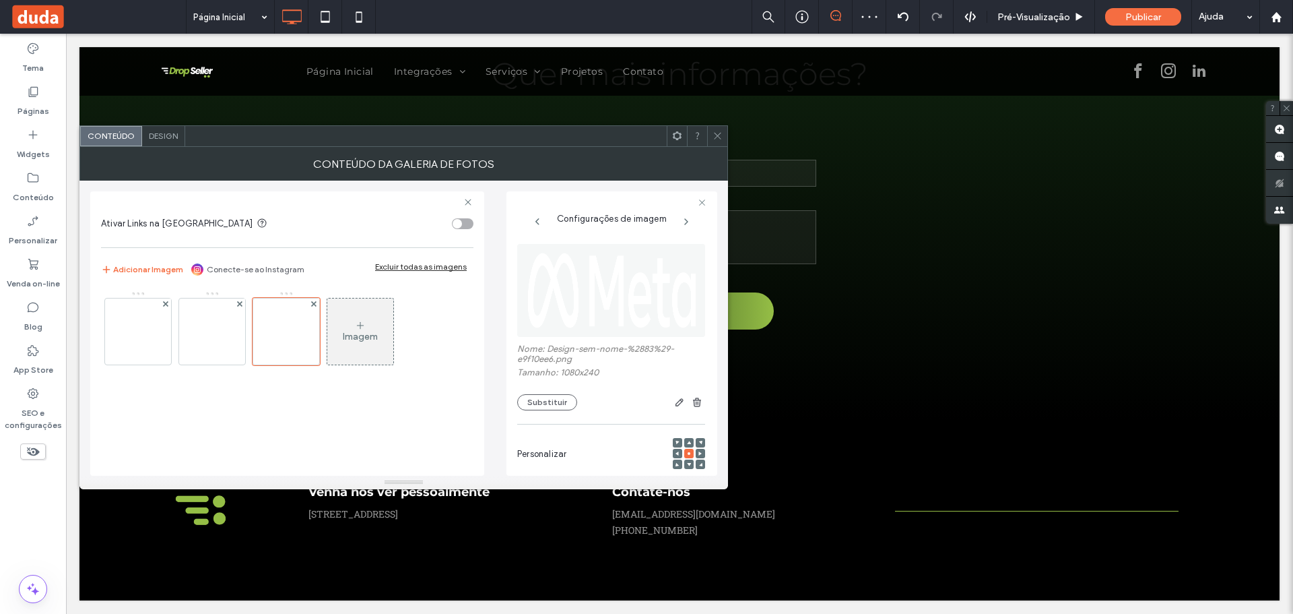
click at [715, 140] on icon at bounding box center [718, 136] width 10 height 10
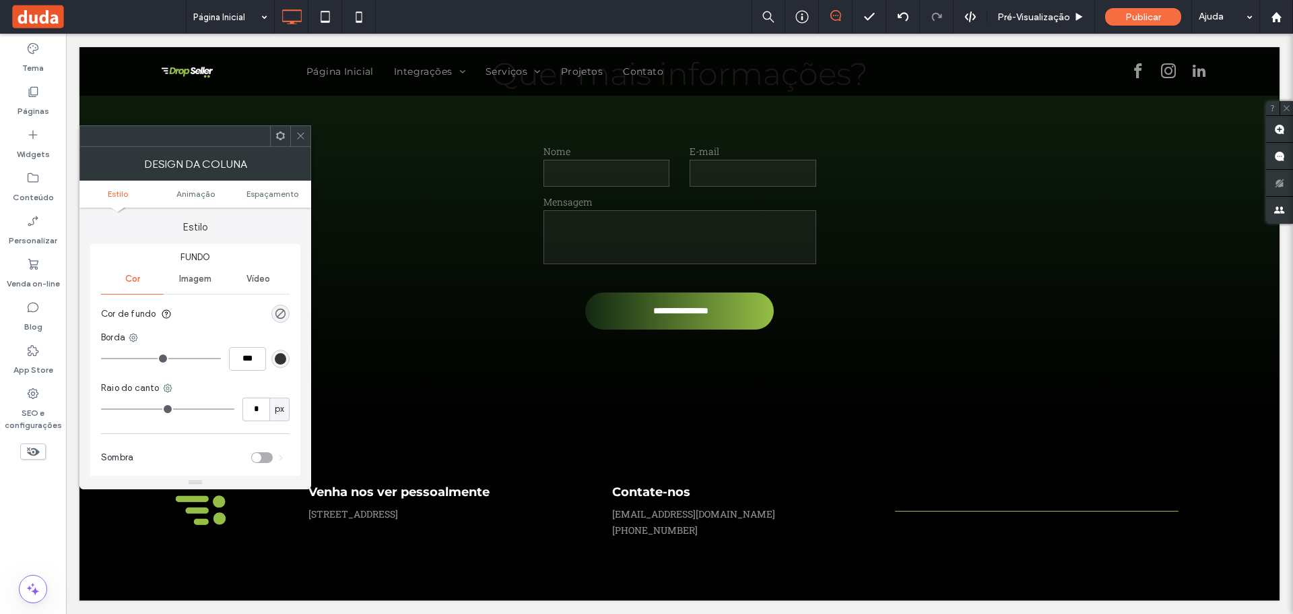
click at [297, 143] on span at bounding box center [301, 136] width 10 height 20
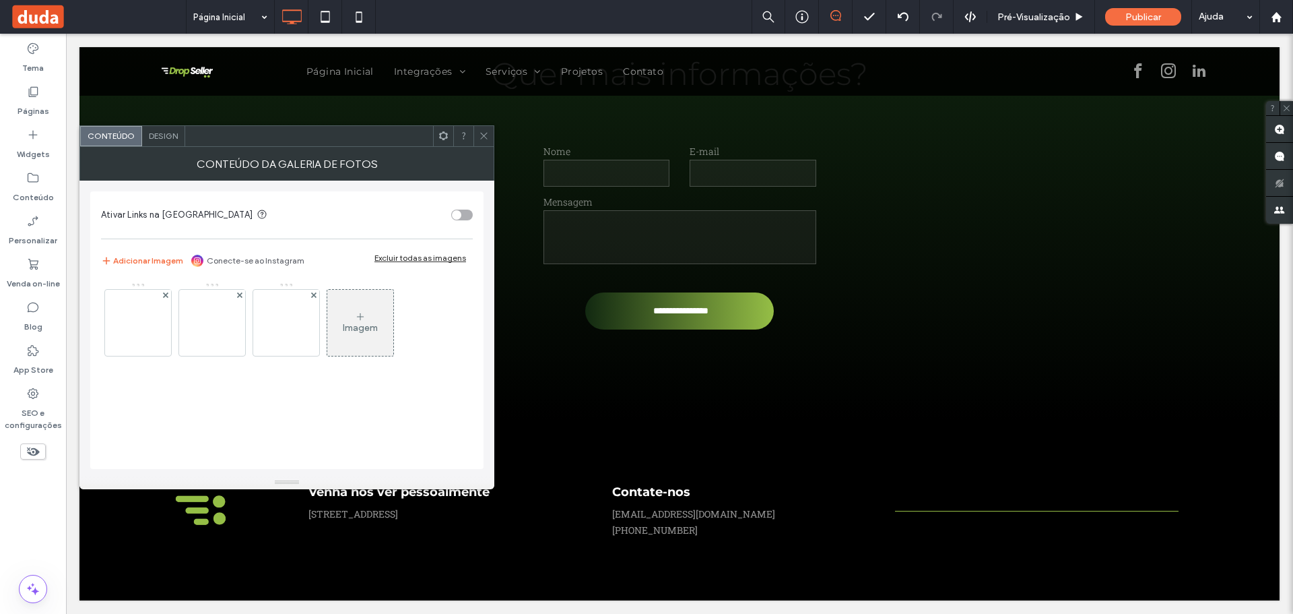
click at [337, 321] on div "Imagem" at bounding box center [360, 322] width 66 height 63
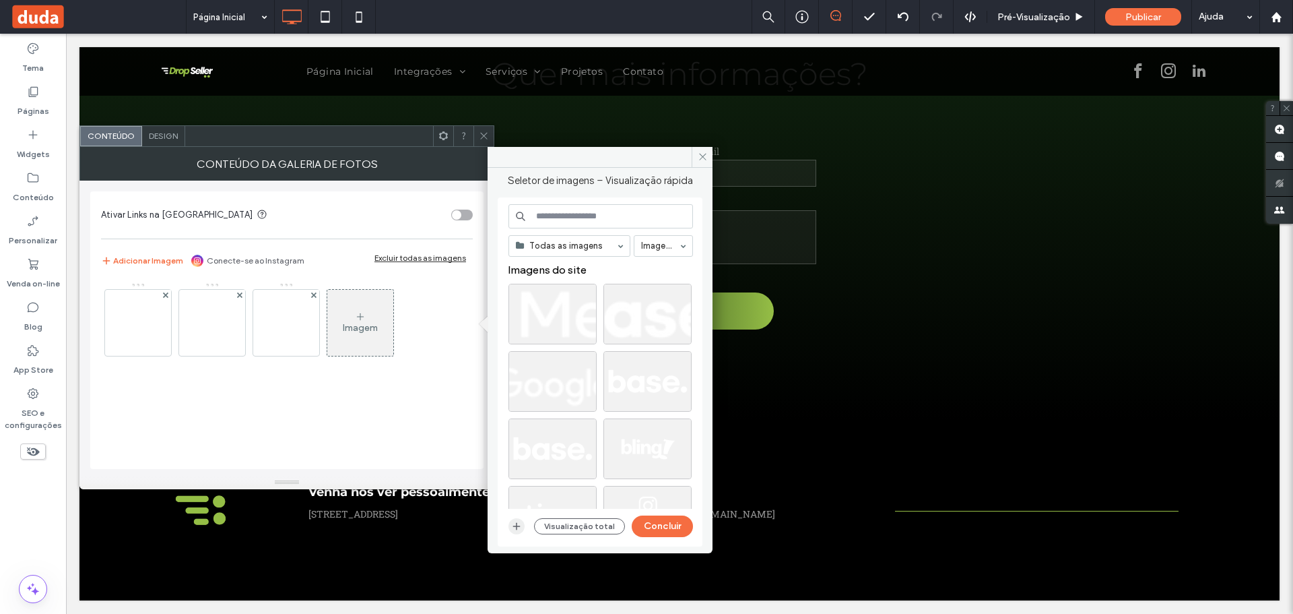
click at [520, 526] on use "button" at bounding box center [516, 525] width 7 height 7
click at [668, 520] on button "Concluir" at bounding box center [662, 526] width 61 height 22
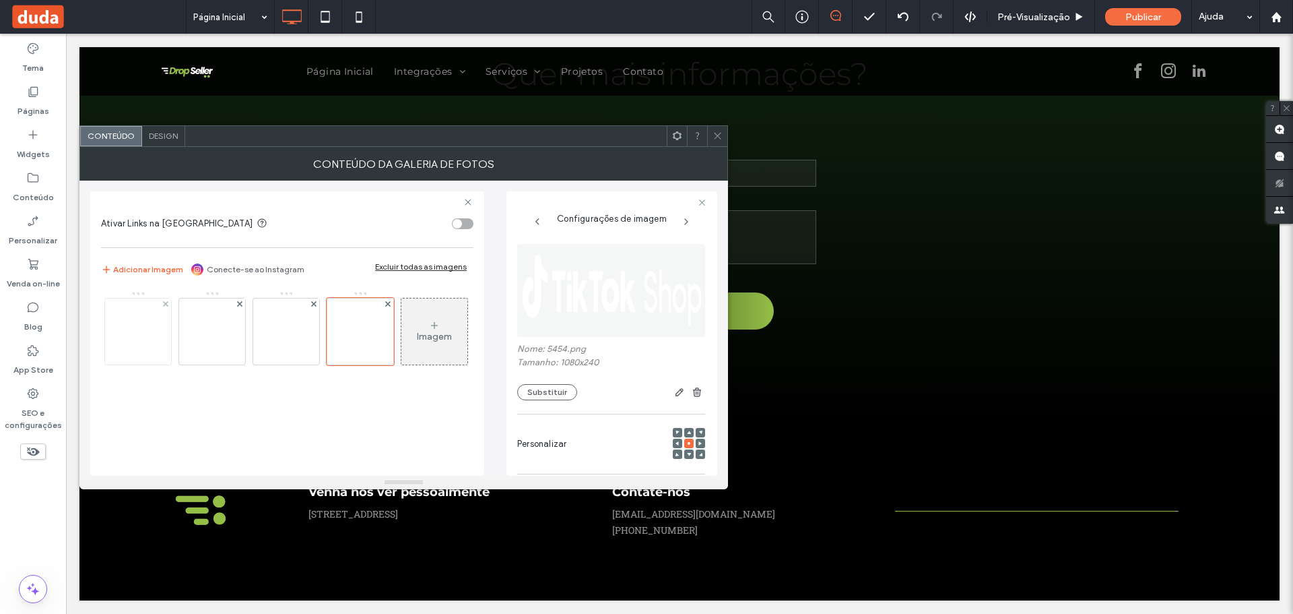
click at [136, 329] on img at bounding box center [138, 331] width 297 height 66
click at [202, 329] on img at bounding box center [212, 331] width 297 height 66
click at [293, 338] on img at bounding box center [286, 331] width 297 height 66
click at [364, 338] on img at bounding box center [360, 331] width 297 height 66
click at [717, 139] on icon at bounding box center [718, 136] width 10 height 10
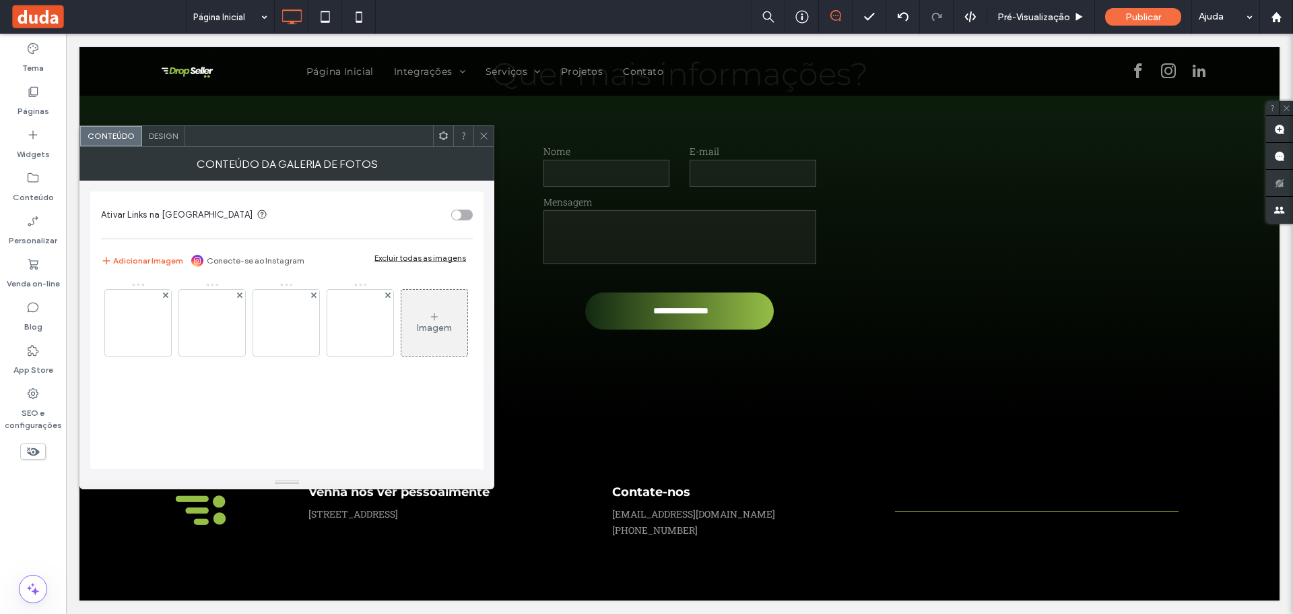
click at [478, 136] on div at bounding box center [483, 136] width 20 height 20
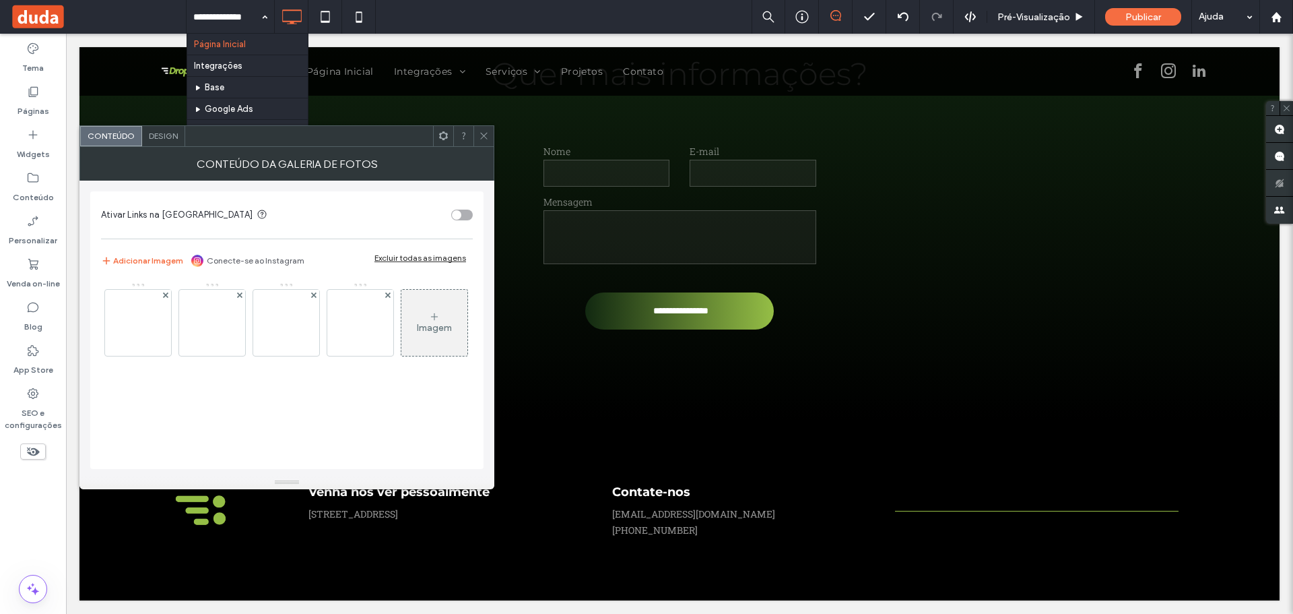
click at [401, 354] on div "Imagem" at bounding box center [434, 322] width 66 height 63
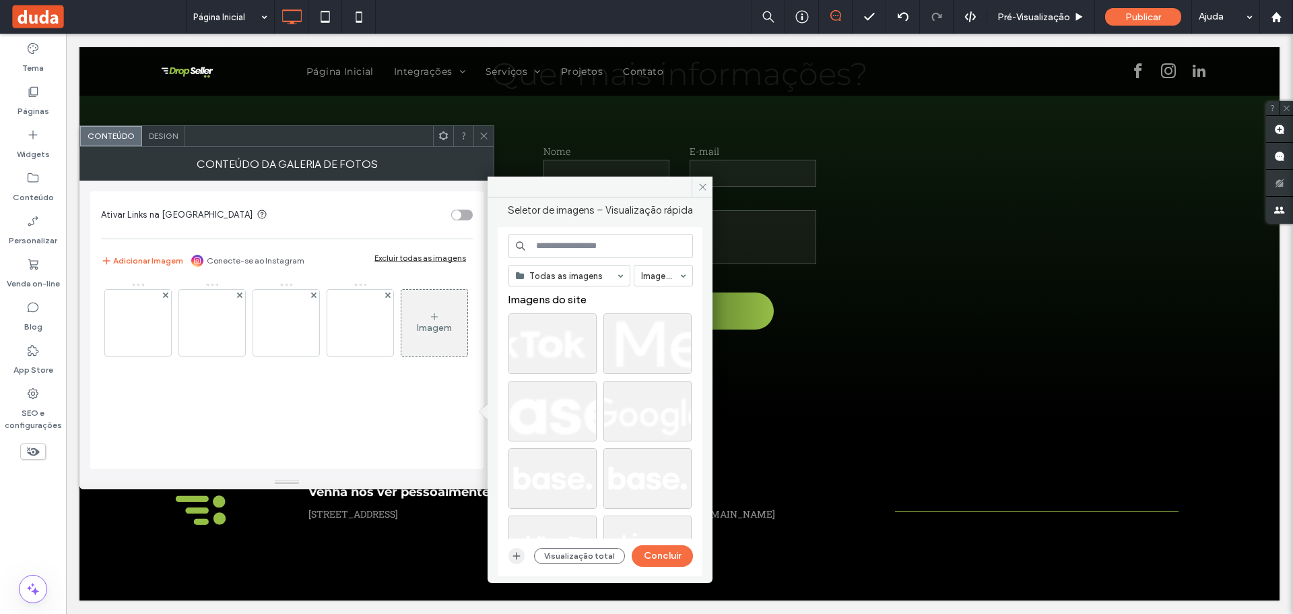
click at [513, 555] on icon "button" at bounding box center [516, 555] width 11 height 11
click at [659, 562] on button "Concluir" at bounding box center [662, 556] width 61 height 22
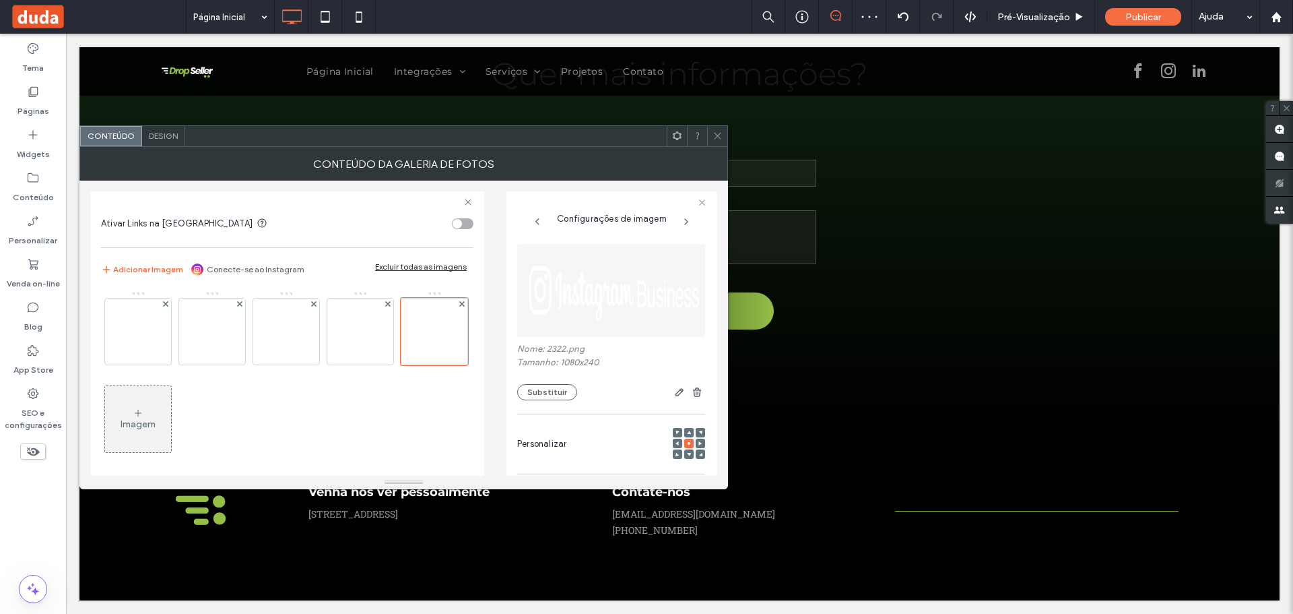
click at [713, 126] on span at bounding box center [718, 136] width 10 height 20
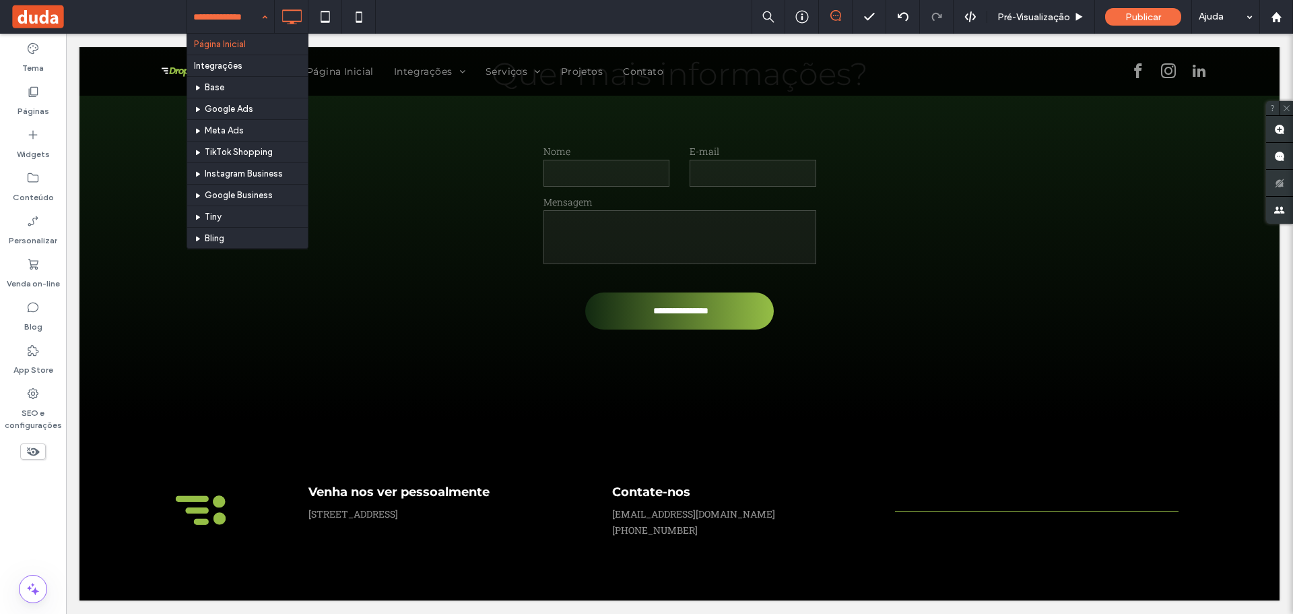
click at [252, 17] on input at bounding box center [226, 17] width 67 height 34
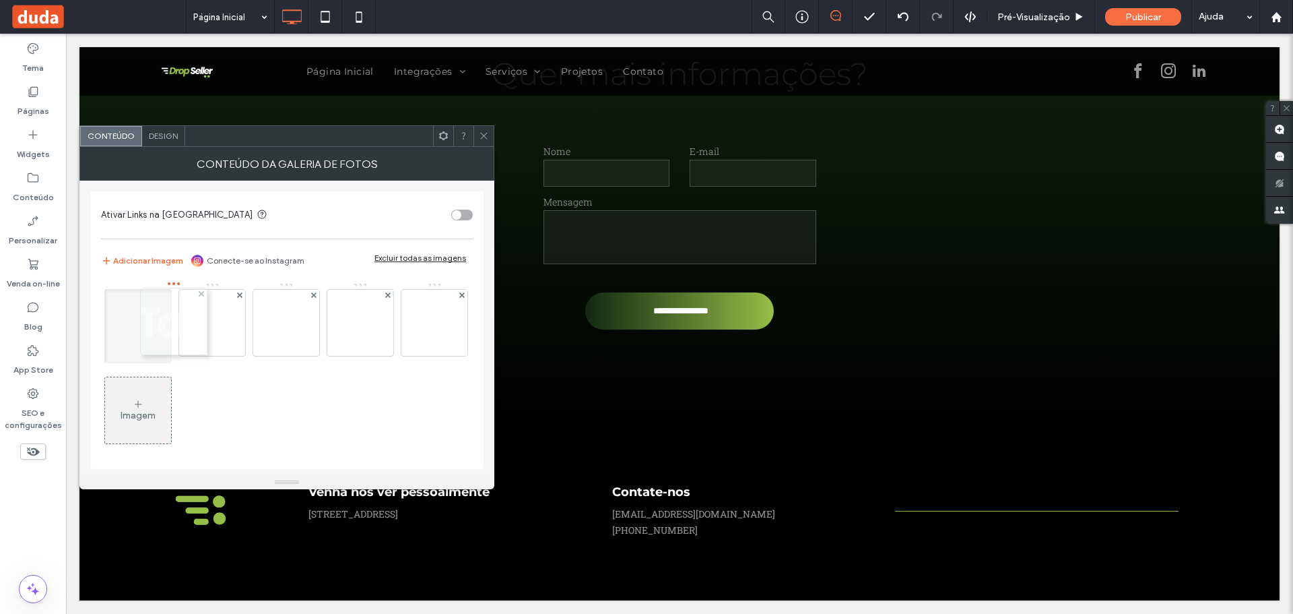
drag, startPoint x: 345, startPoint y: 337, endPoint x: 156, endPoint y: 336, distance: 189.9
drag, startPoint x: 208, startPoint y: 333, endPoint x: 116, endPoint y: 332, distance: 92.3
drag, startPoint x: 133, startPoint y: 430, endPoint x: 321, endPoint y: 335, distance: 210.2
click at [490, 147] on div "Conteúdo da galeria de fotos" at bounding box center [286, 164] width 415 height 34
click at [477, 136] on div at bounding box center [483, 136] width 20 height 20
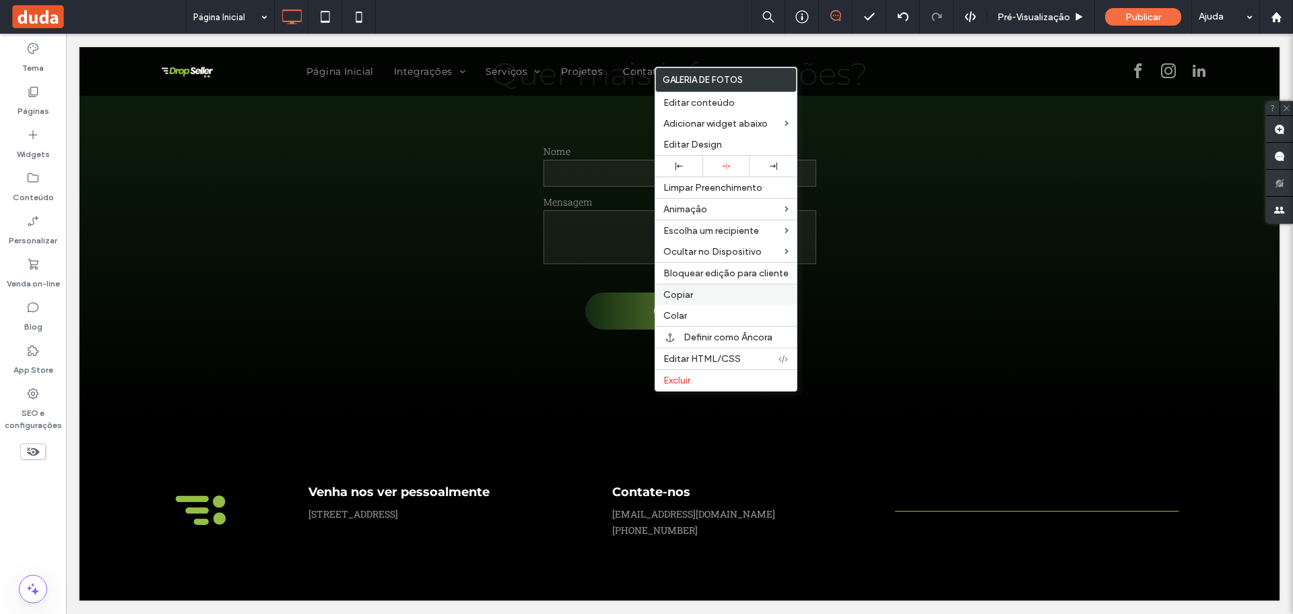
click at [695, 298] on label "Copiar" at bounding box center [725, 294] width 125 height 11
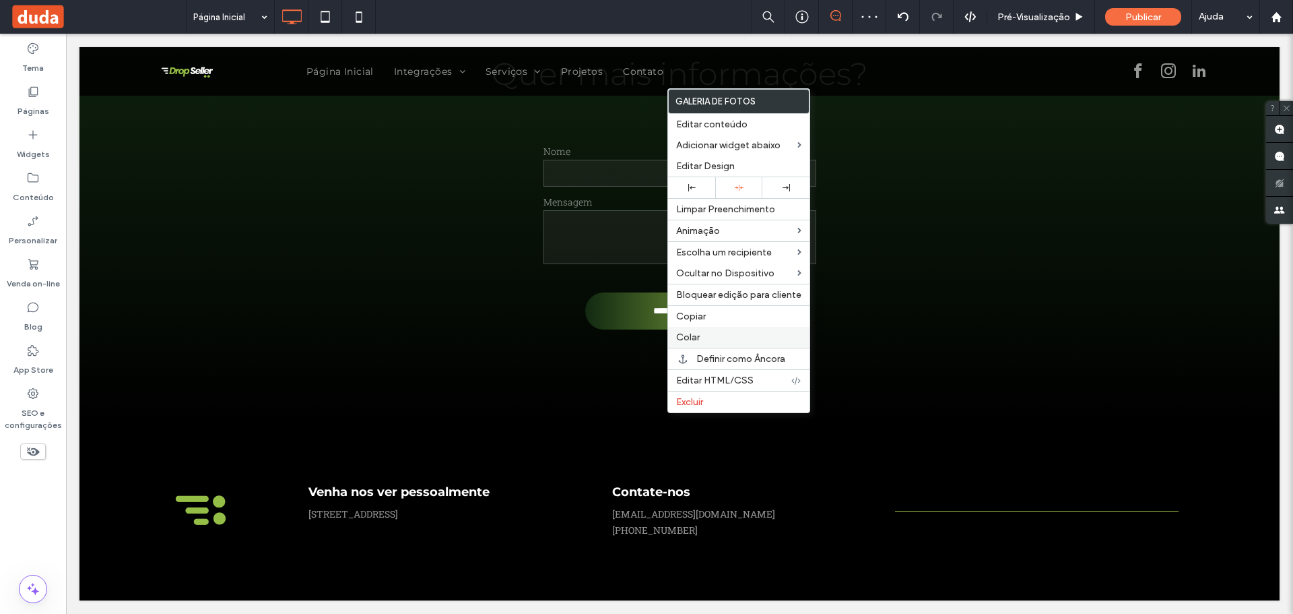
click at [702, 336] on label "Colar" at bounding box center [738, 336] width 125 height 11
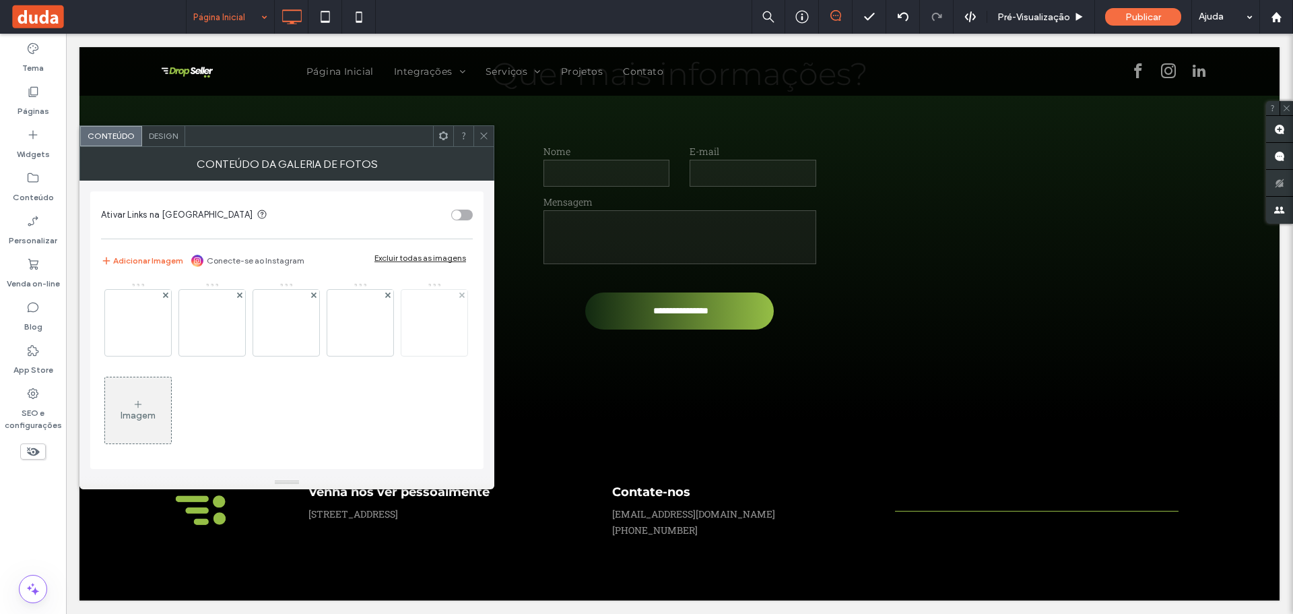
click at [456, 301] on div at bounding box center [461, 295] width 11 height 11
click at [162, 302] on img at bounding box center [138, 323] width 297 height 66
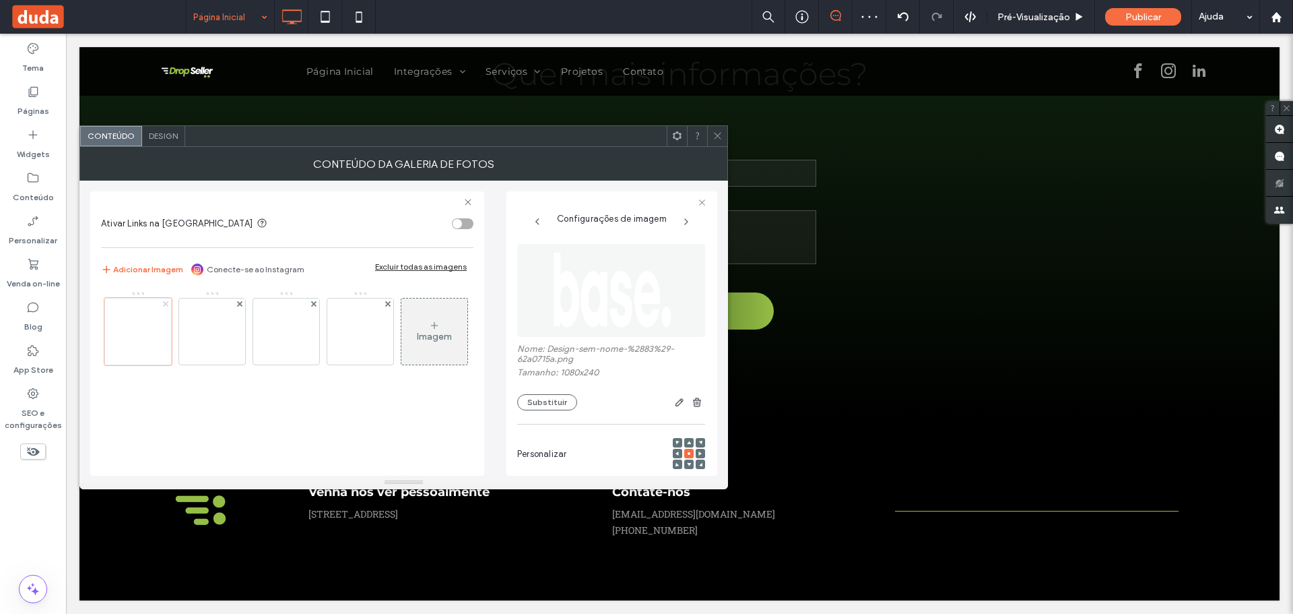
click at [165, 304] on use at bounding box center [164, 303] width 5 height 5
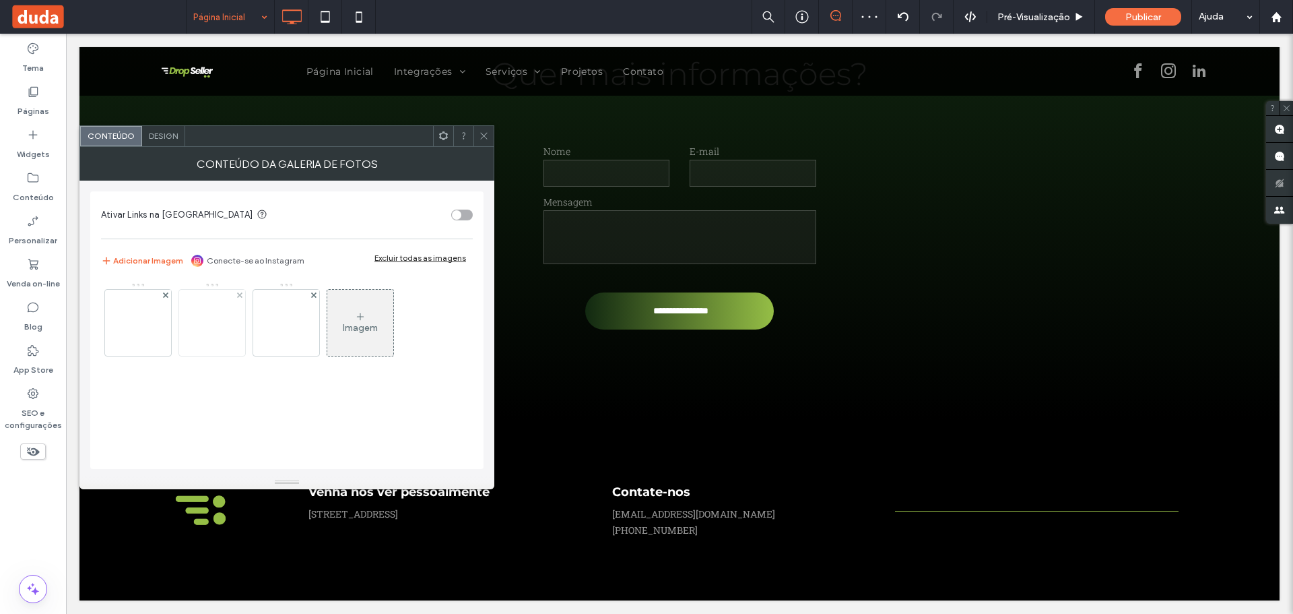
click at [197, 321] on img at bounding box center [212, 323] width 297 height 66
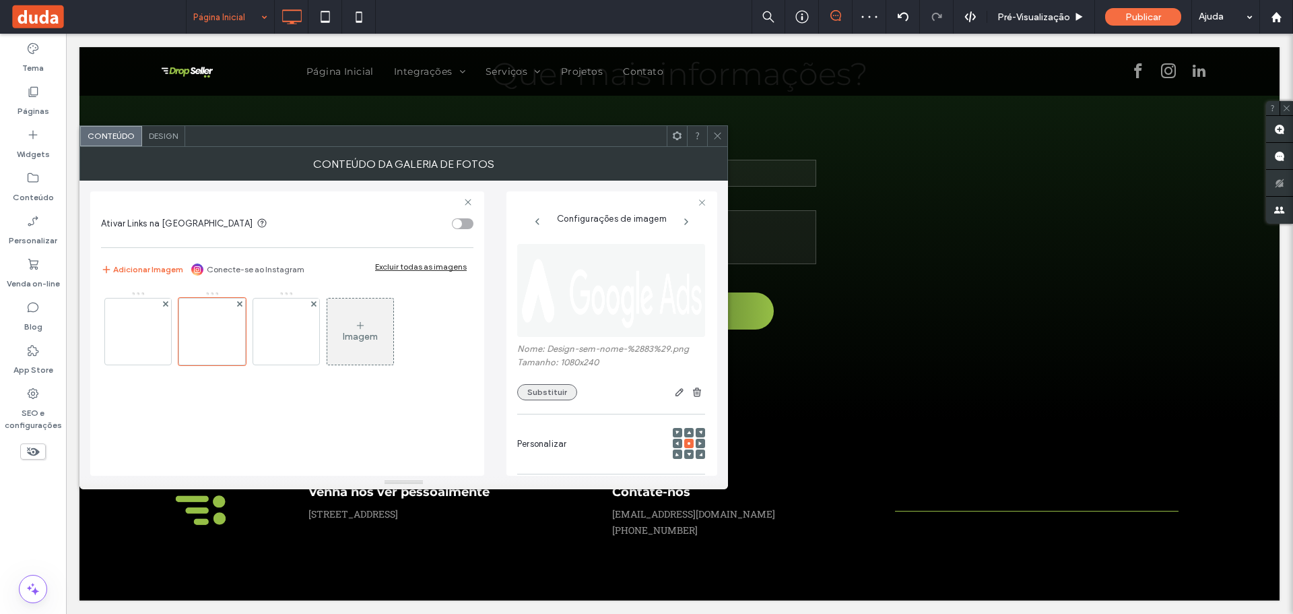
click at [535, 391] on button "Substituir" at bounding box center [547, 392] width 60 height 16
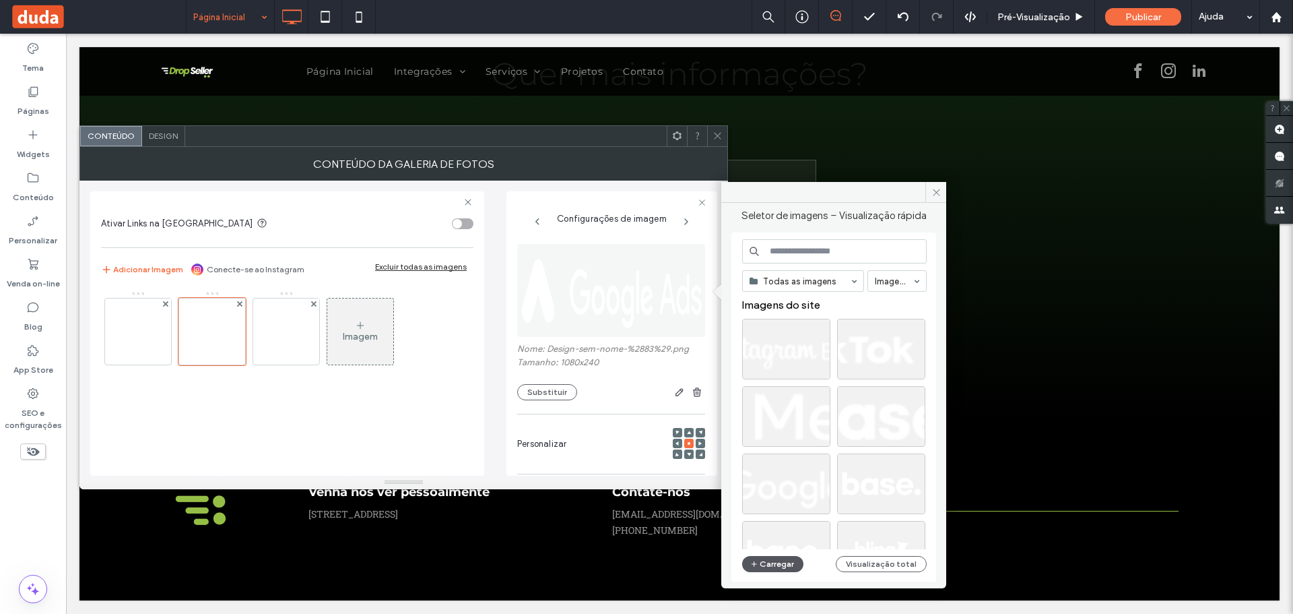
click at [771, 560] on button "Carregar" at bounding box center [772, 564] width 61 height 16
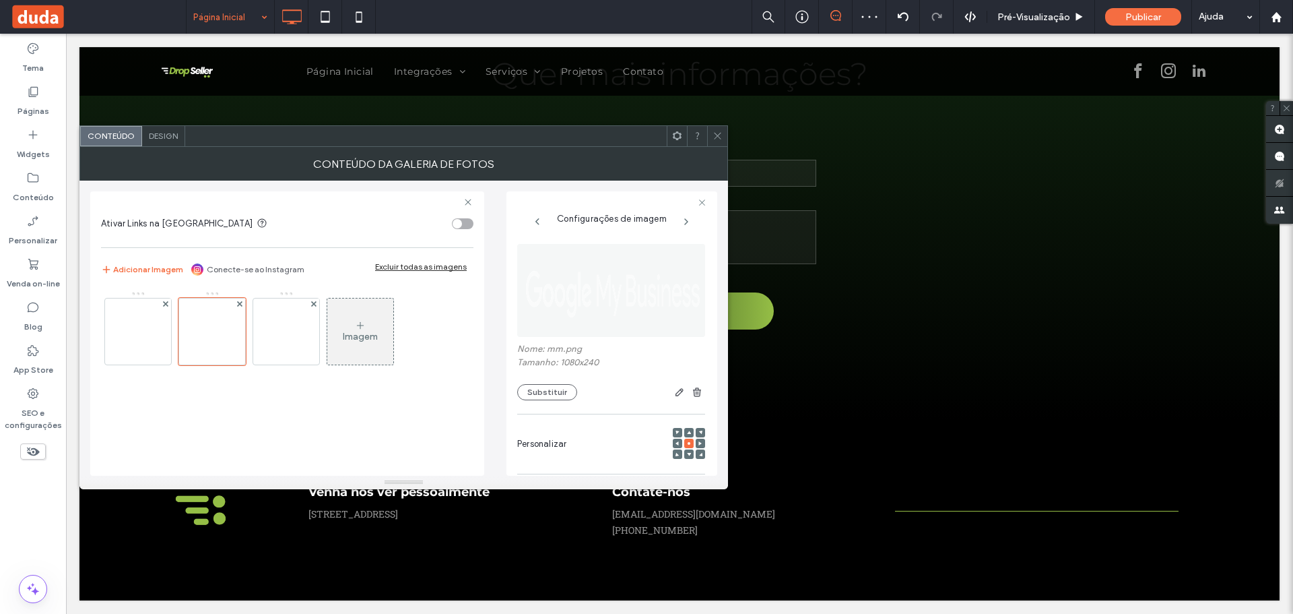
click at [715, 137] on icon at bounding box center [718, 136] width 10 height 10
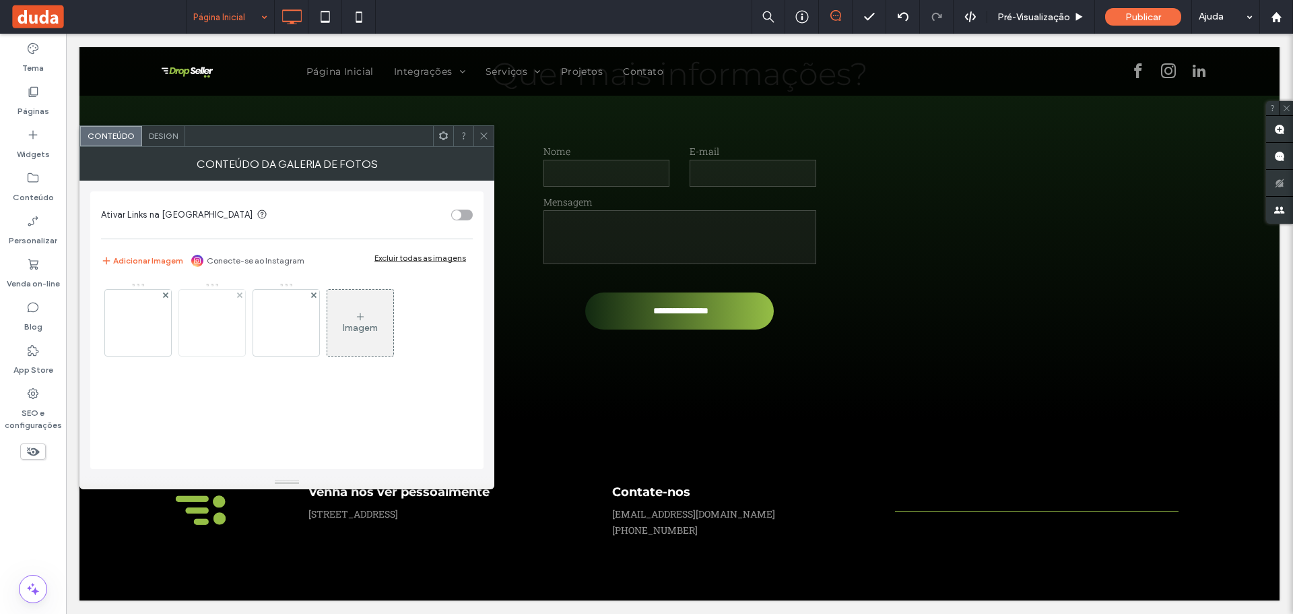
click at [207, 323] on img at bounding box center [212, 323] width 297 height 66
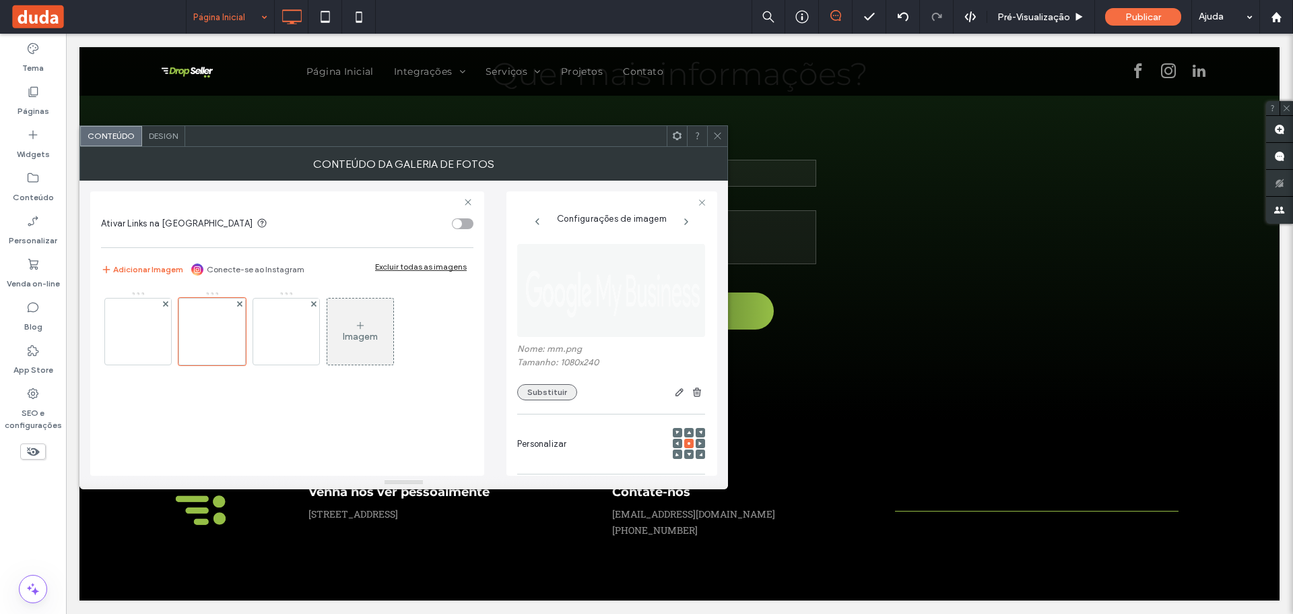
click at [552, 396] on button "Substituir" at bounding box center [547, 392] width 60 height 16
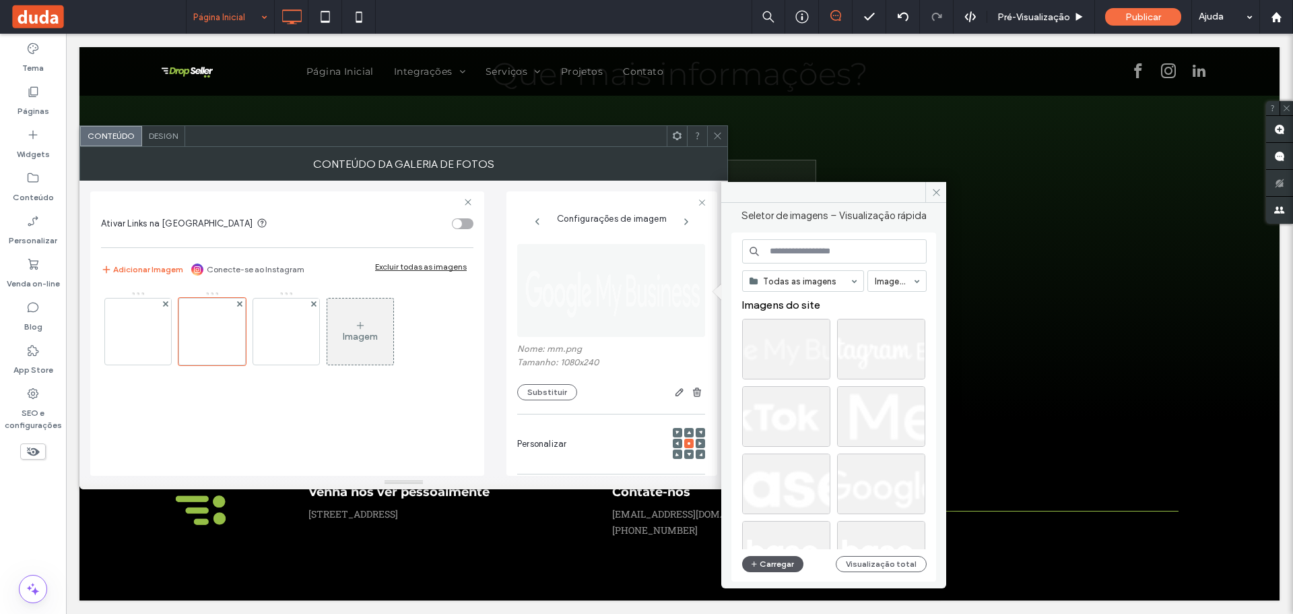
click at [754, 566] on icon "button" at bounding box center [754, 563] width 8 height 11
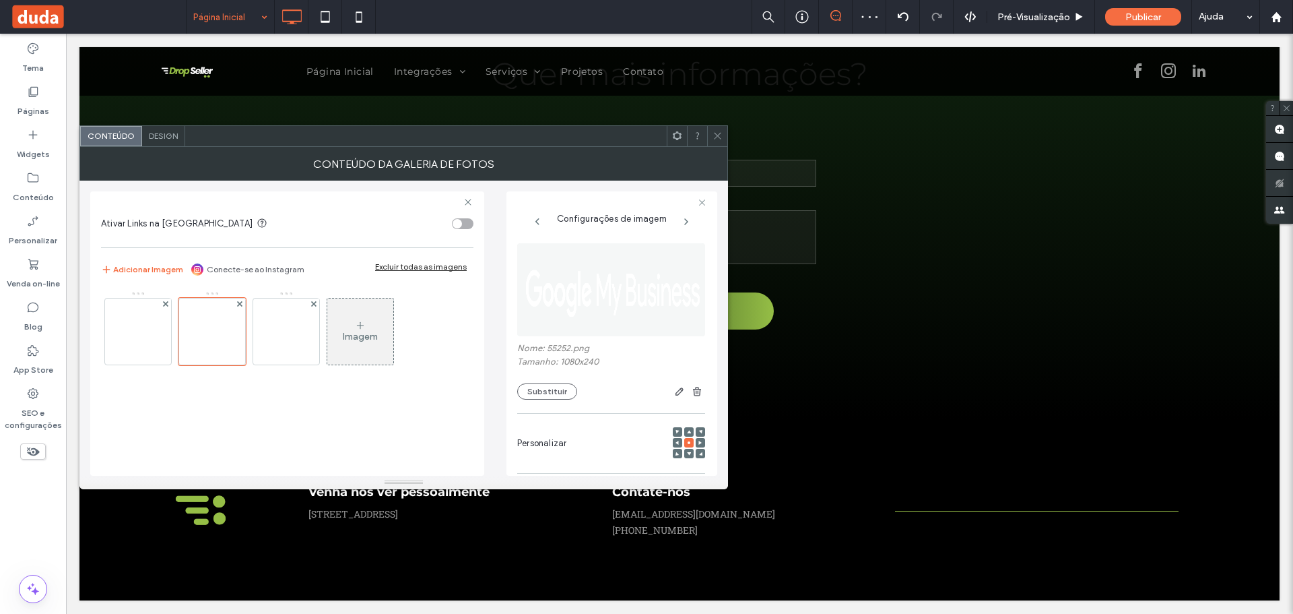
scroll to position [0, 0]
click at [719, 137] on icon at bounding box center [718, 136] width 10 height 10
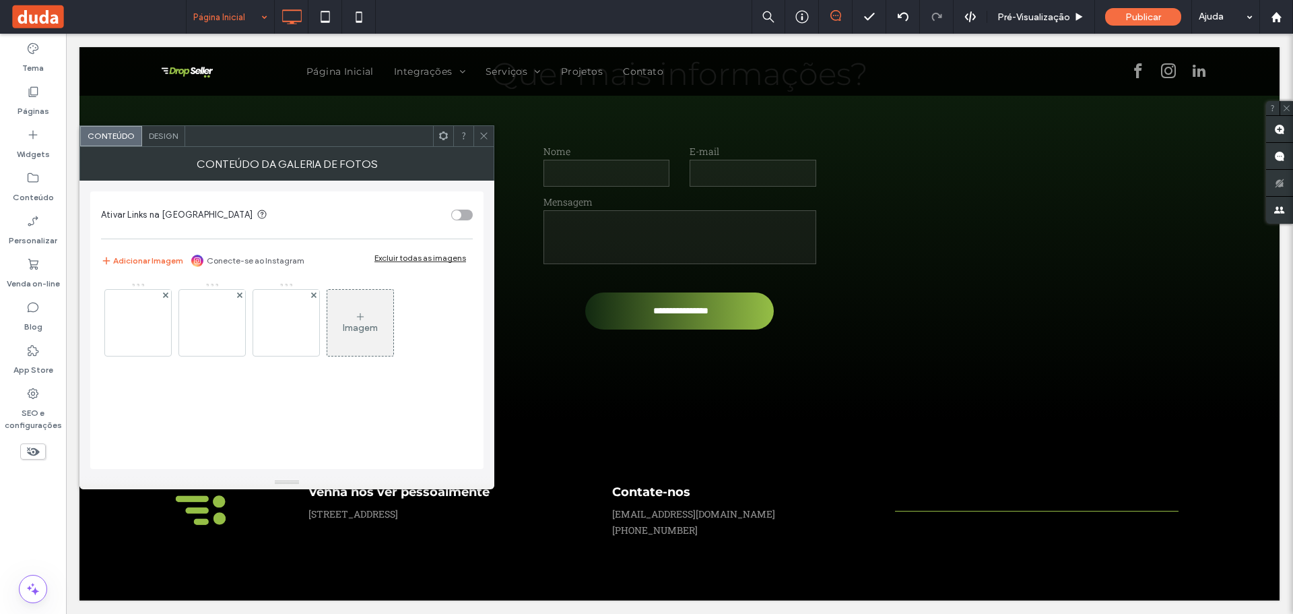
click at [147, 134] on div "Design" at bounding box center [163, 136] width 43 height 20
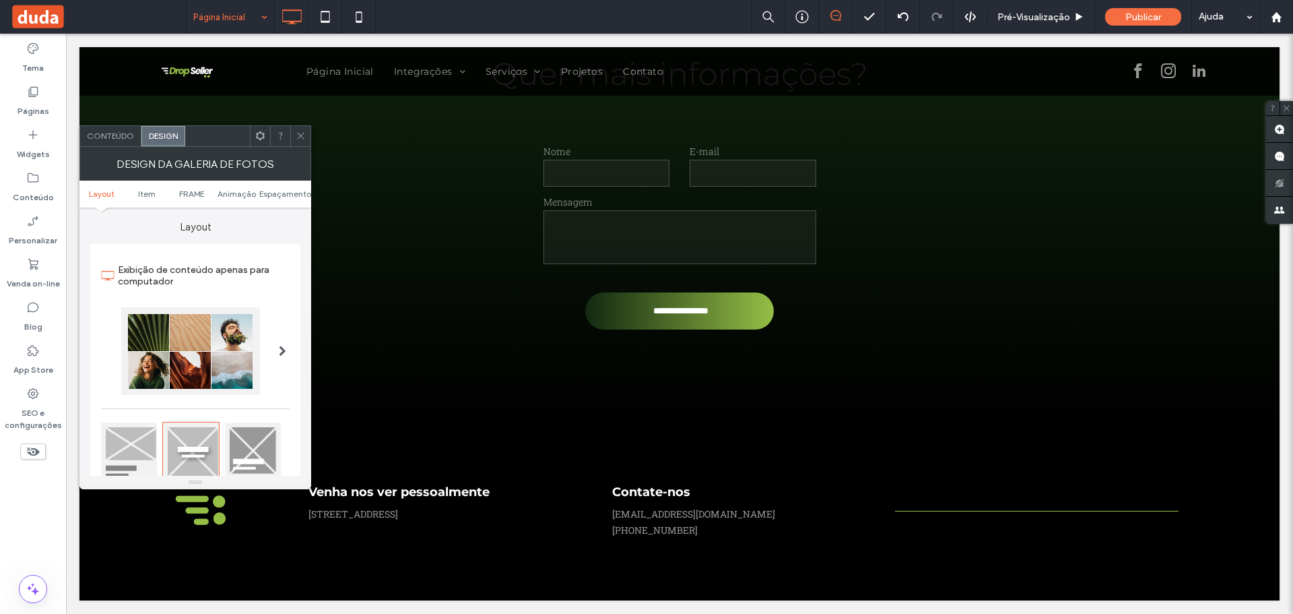
click at [153, 134] on span "Design" at bounding box center [163, 136] width 29 height 10
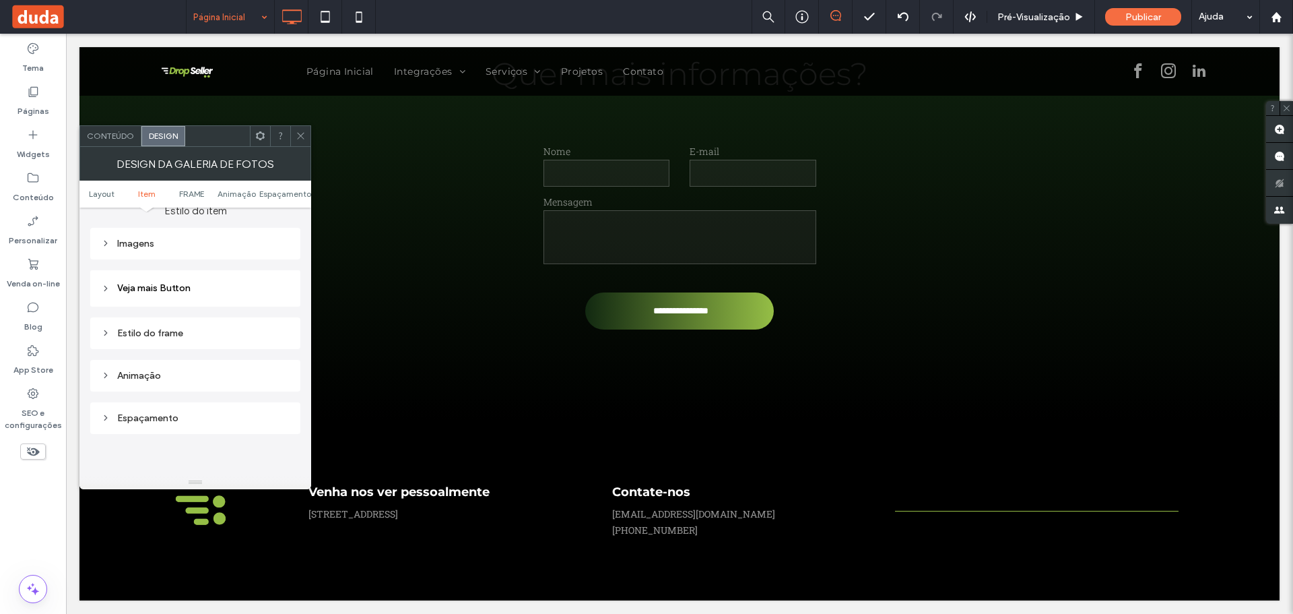
scroll to position [539, 0]
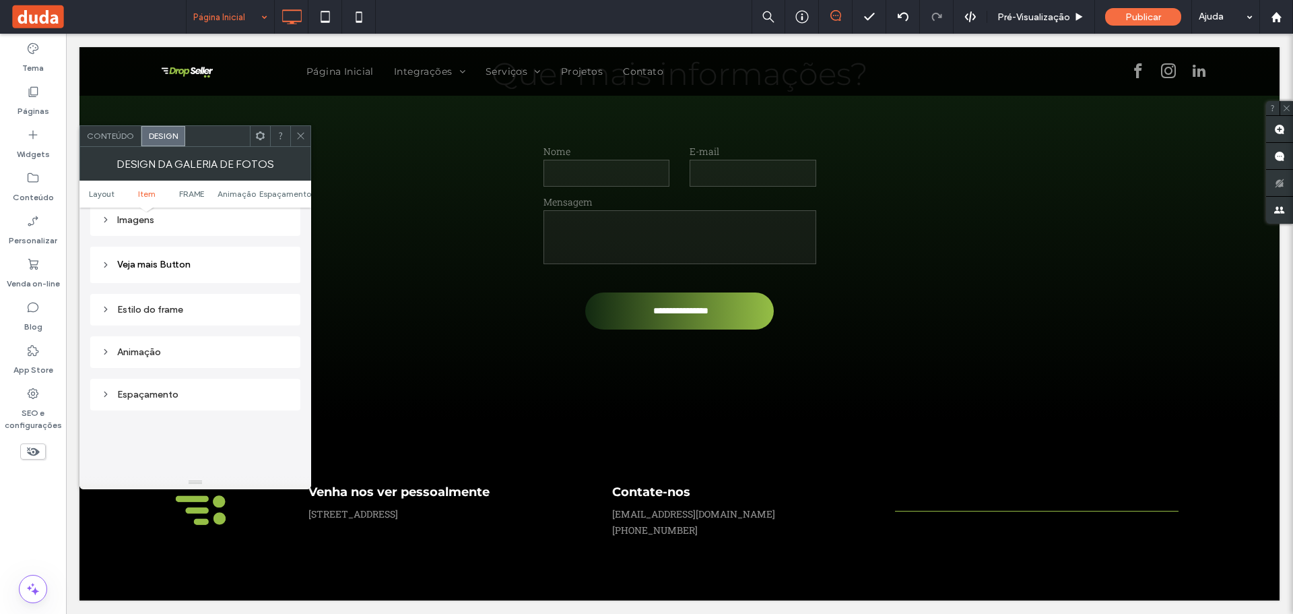
click at [102, 312] on icon at bounding box center [105, 308] width 9 height 9
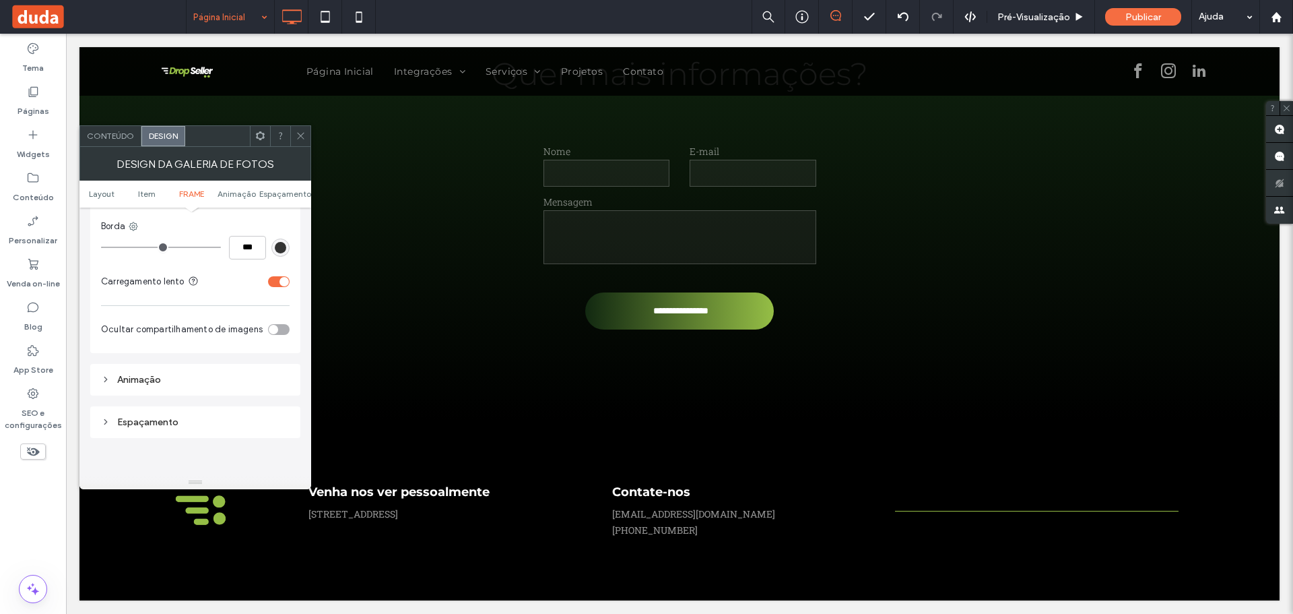
click at [108, 377] on icon at bounding box center [105, 378] width 9 height 9
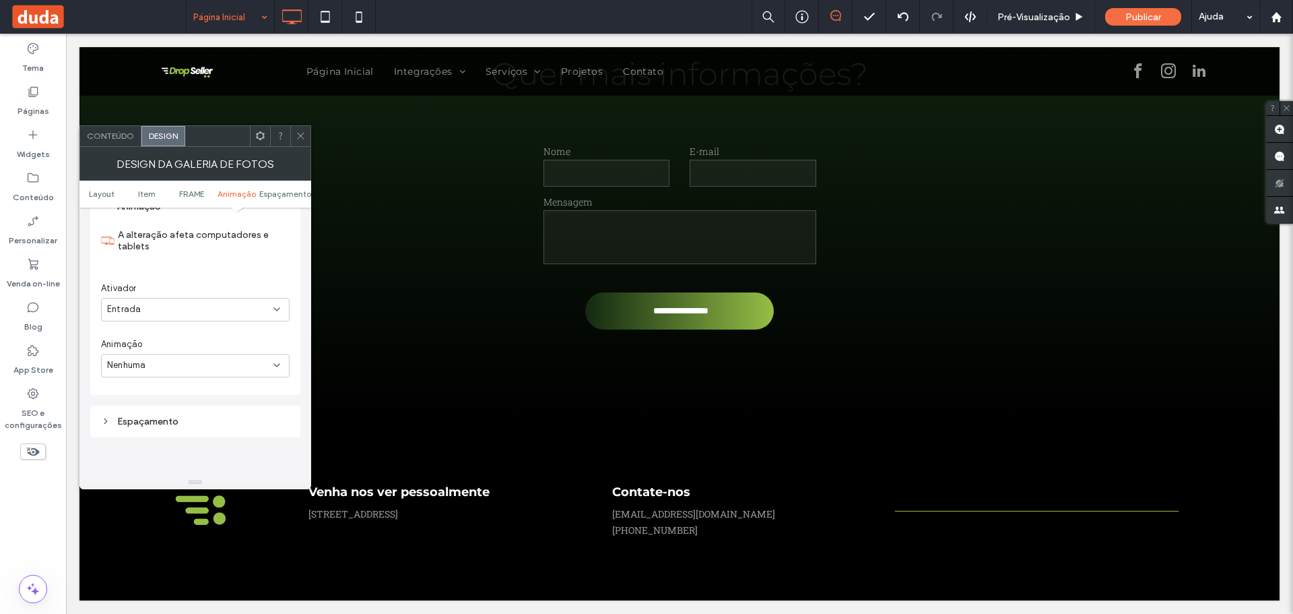
scroll to position [1010, 0]
click at [112, 385] on div "Espaçamento" at bounding box center [195, 392] width 189 height 18
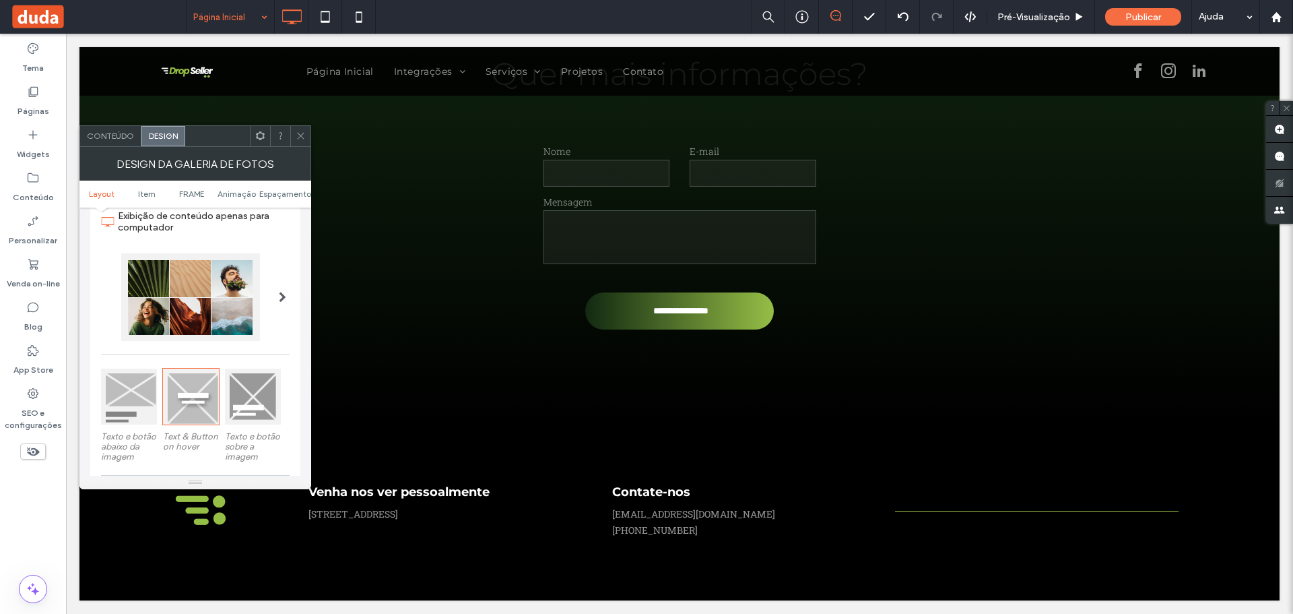
scroll to position [0, 0]
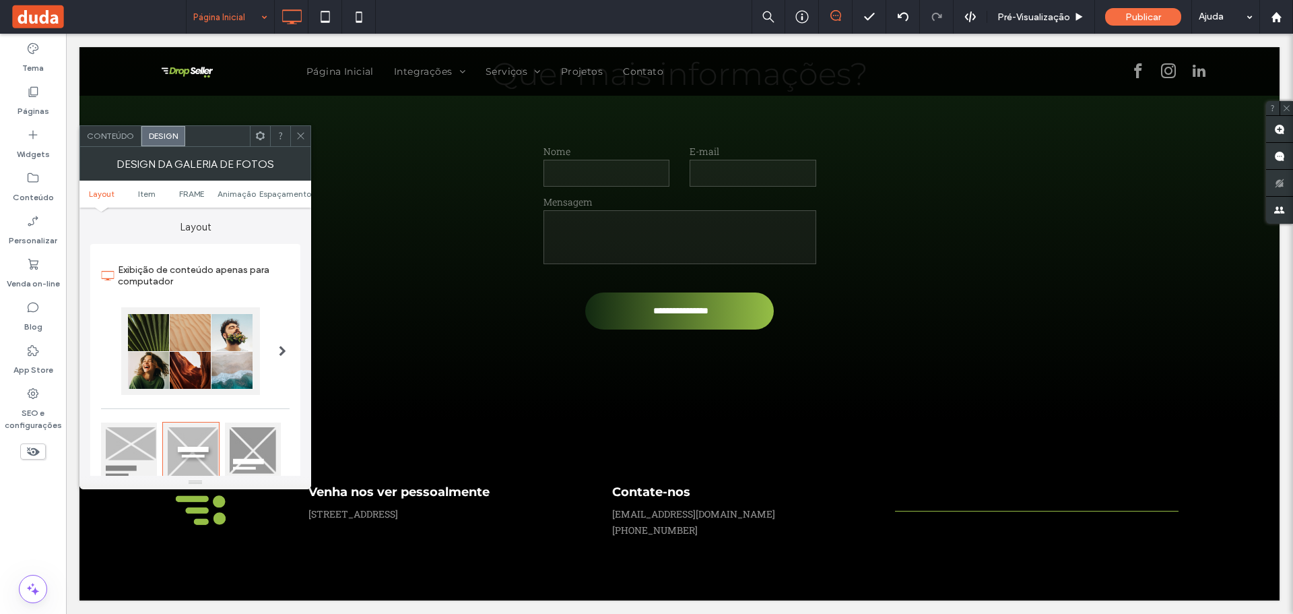
click at [301, 141] on span at bounding box center [301, 136] width 10 height 20
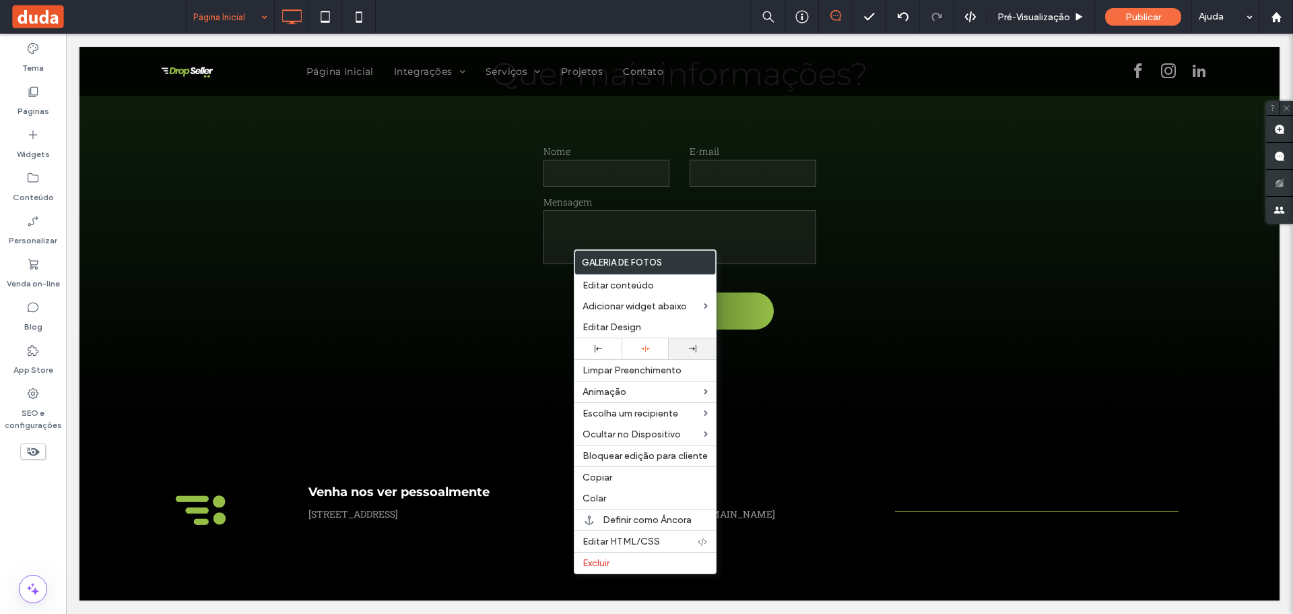
click at [681, 351] on div at bounding box center [692, 348] width 34 height 7
click at [632, 349] on div at bounding box center [645, 348] width 34 height 9
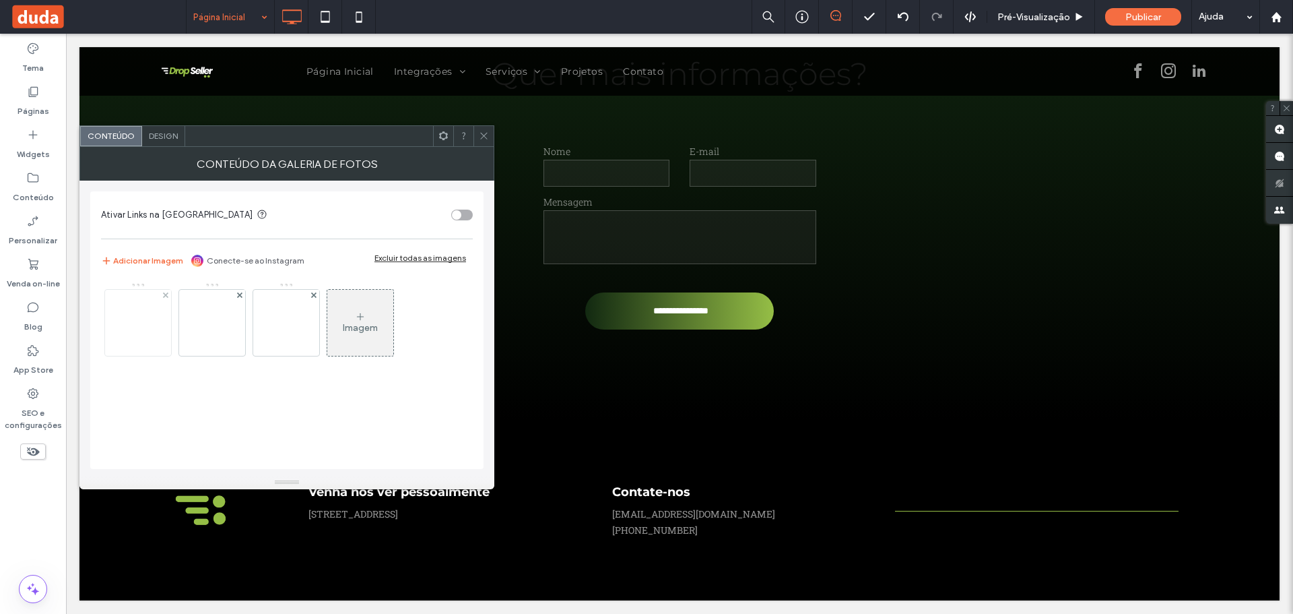
click at [137, 337] on img at bounding box center [138, 323] width 297 height 66
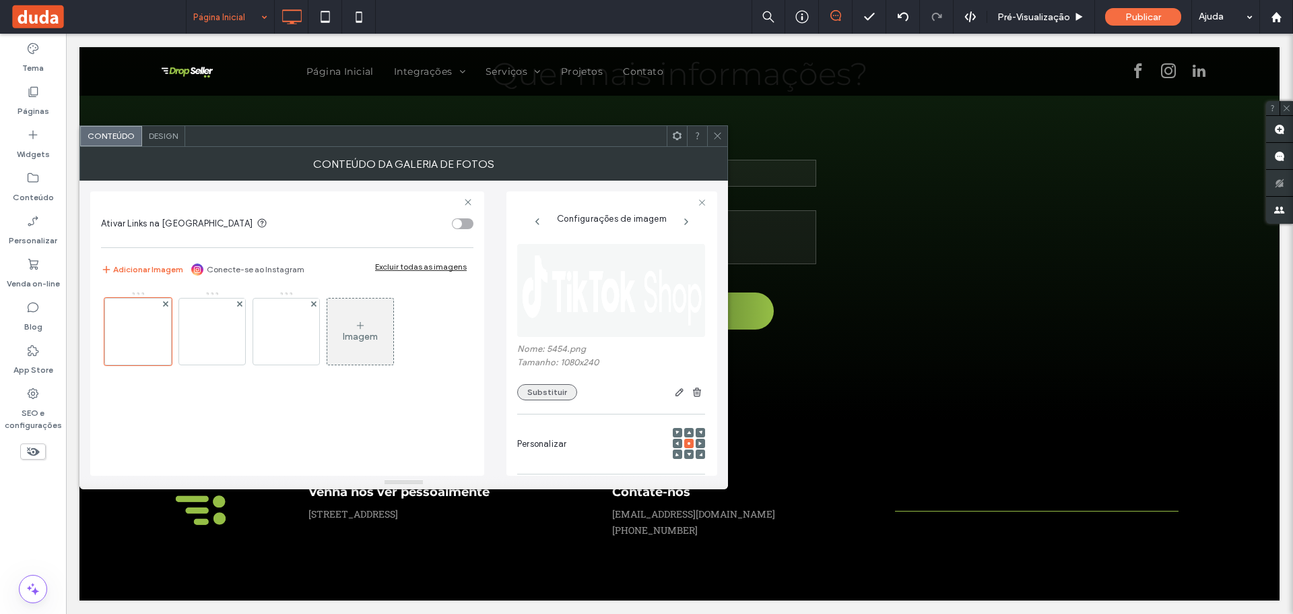
click at [548, 391] on button "Substituir" at bounding box center [547, 392] width 60 height 16
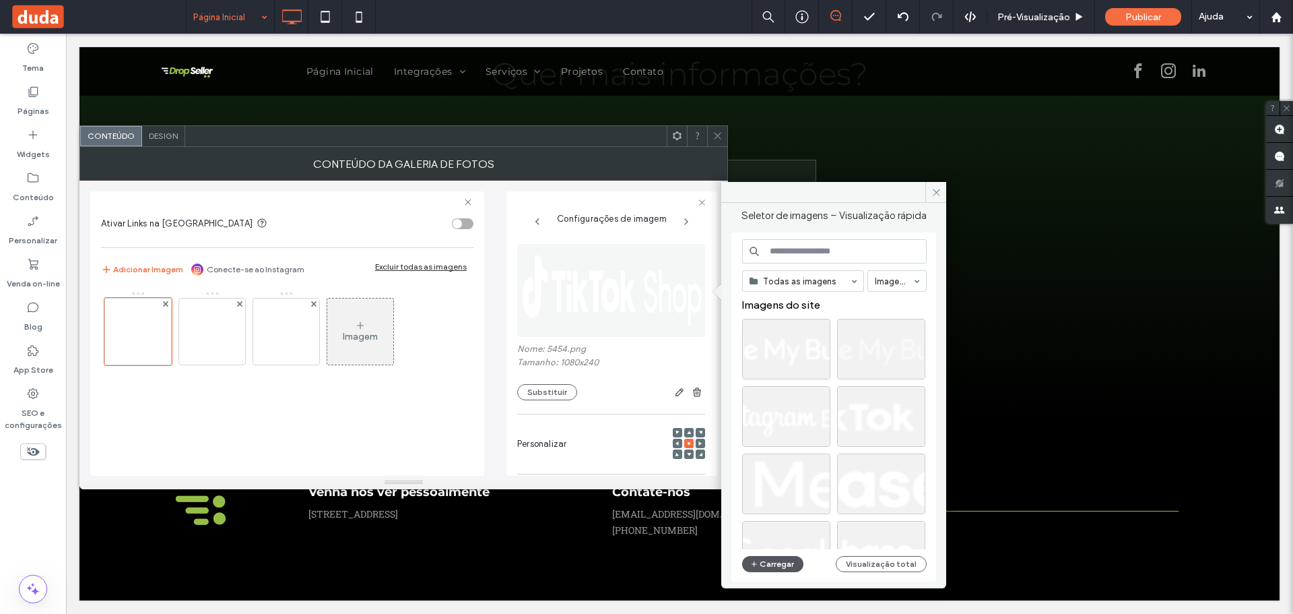
click at [766, 560] on button "Carregar" at bounding box center [772, 564] width 61 height 16
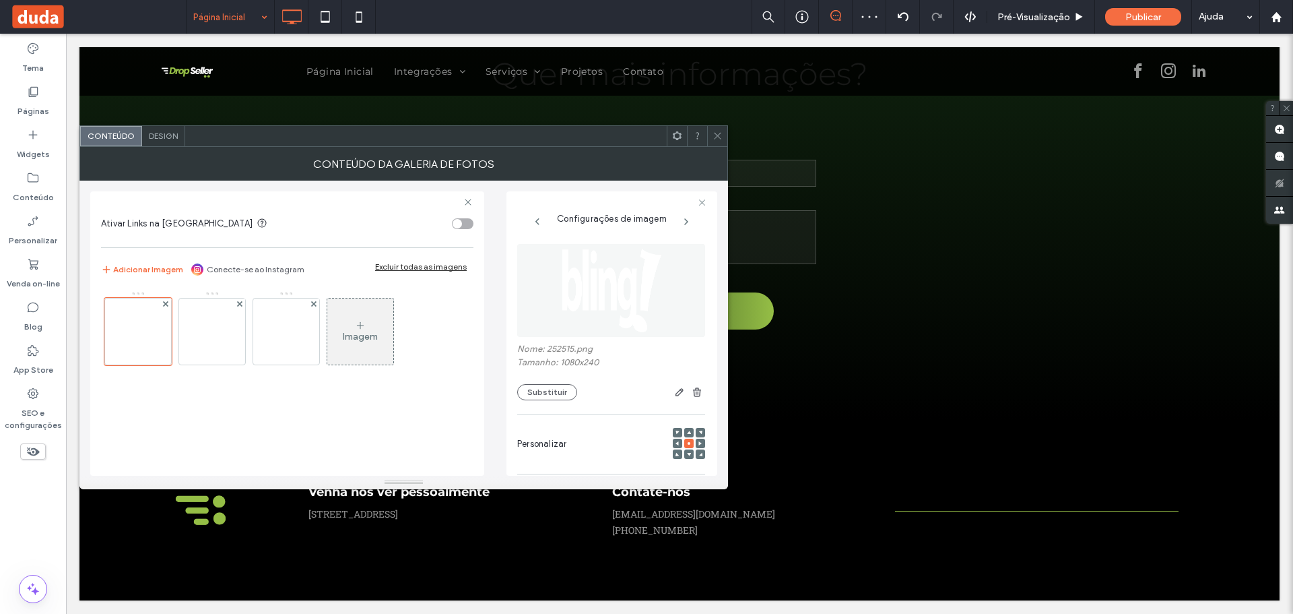
click at [708, 137] on div at bounding box center [717, 136] width 20 height 20
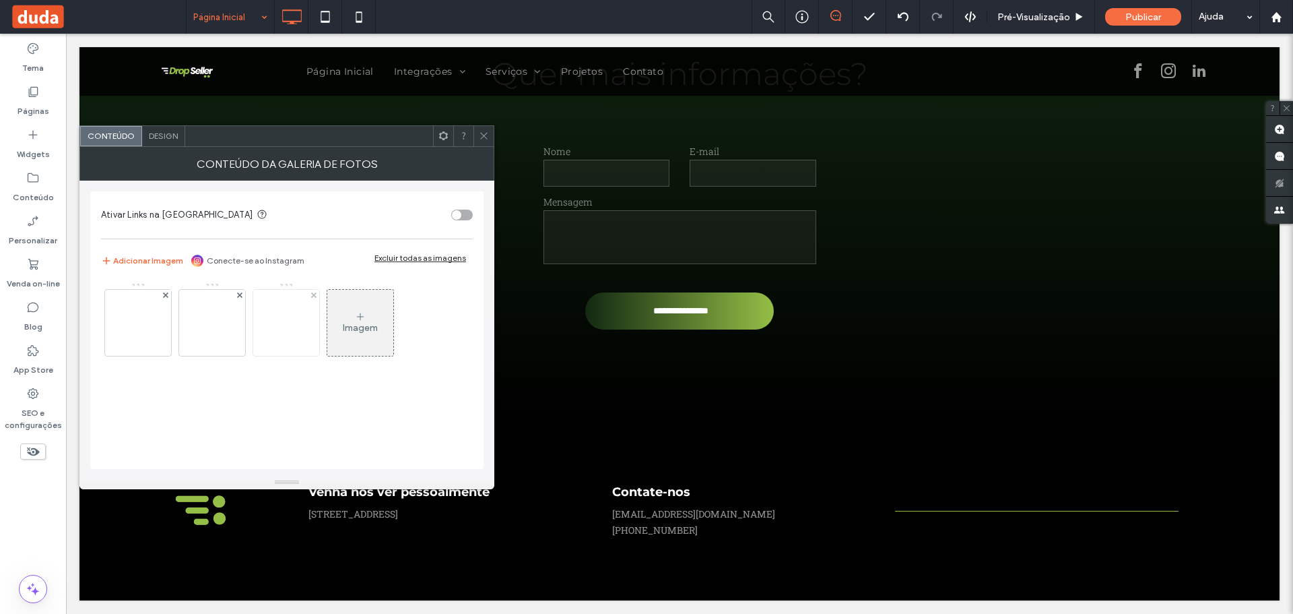
click at [281, 335] on img at bounding box center [286, 323] width 297 height 66
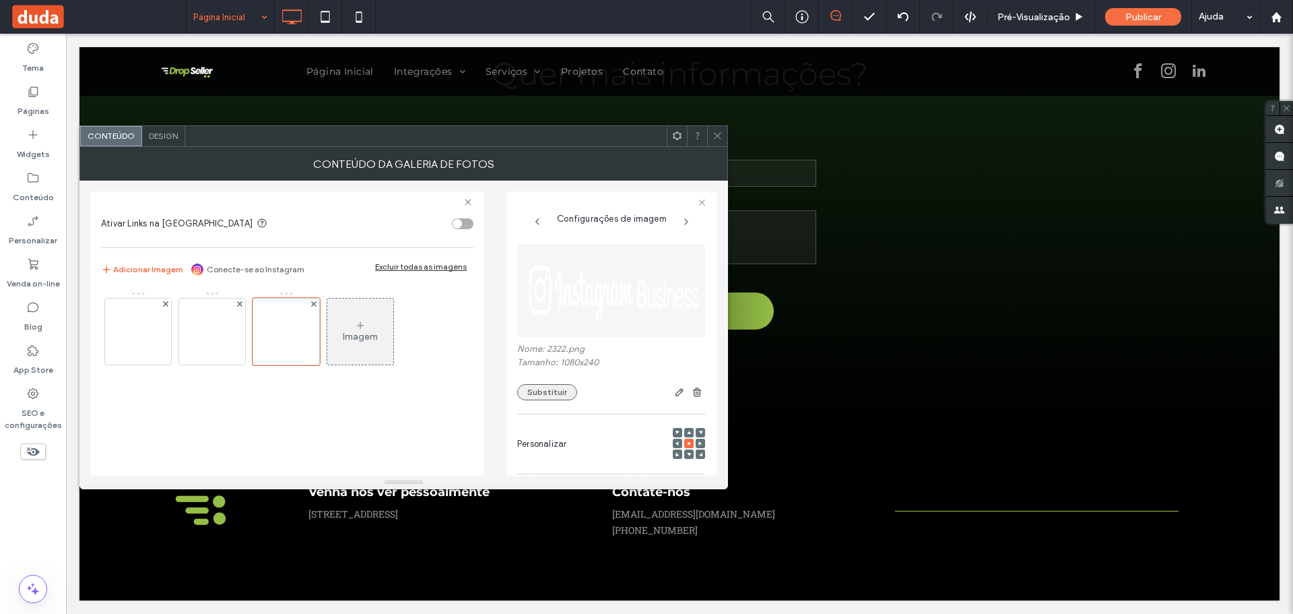
click at [540, 394] on button "Substituir" at bounding box center [547, 392] width 60 height 16
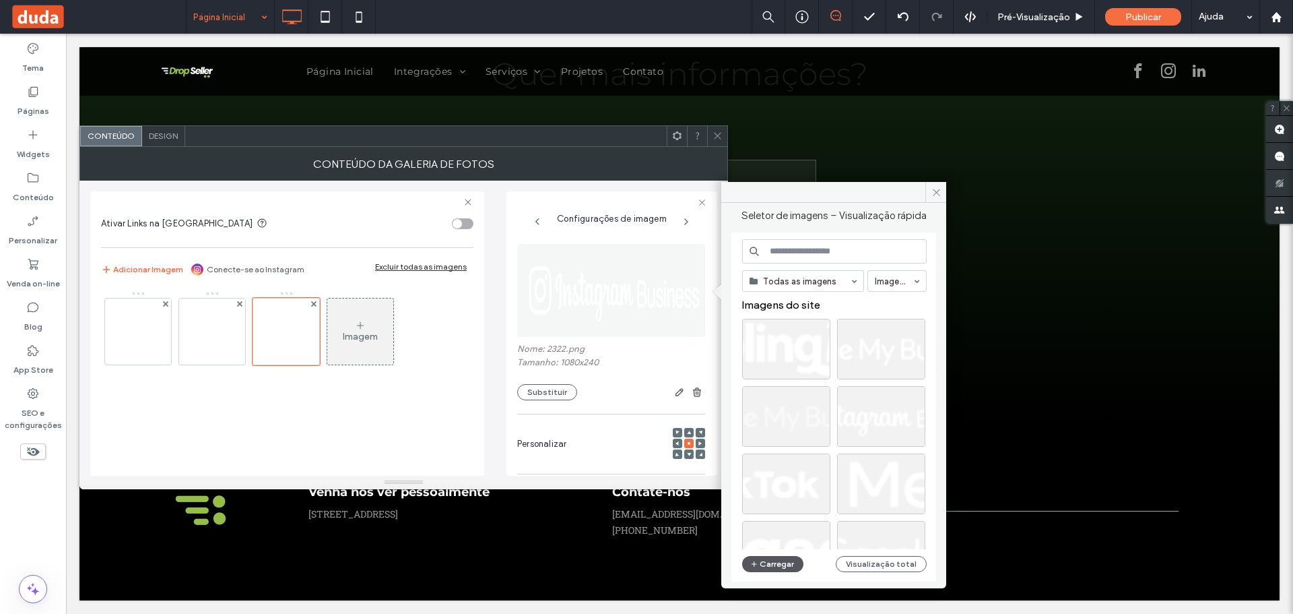
click at [757, 560] on icon "button" at bounding box center [754, 563] width 8 height 11
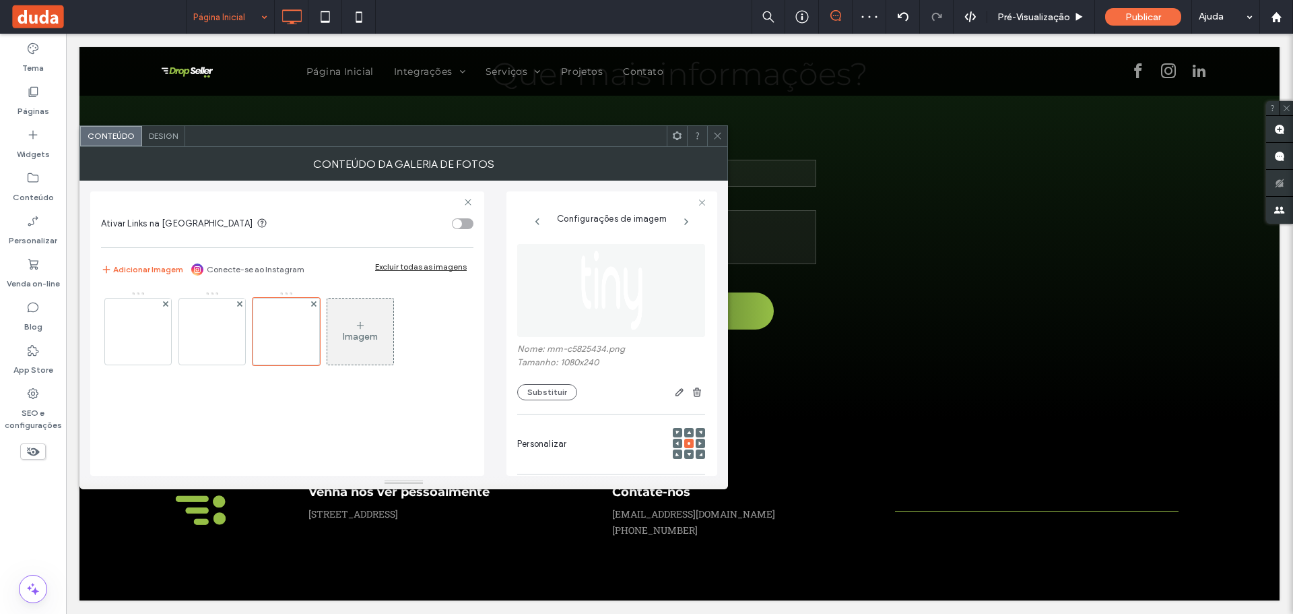
click at [712, 132] on div at bounding box center [717, 136] width 20 height 20
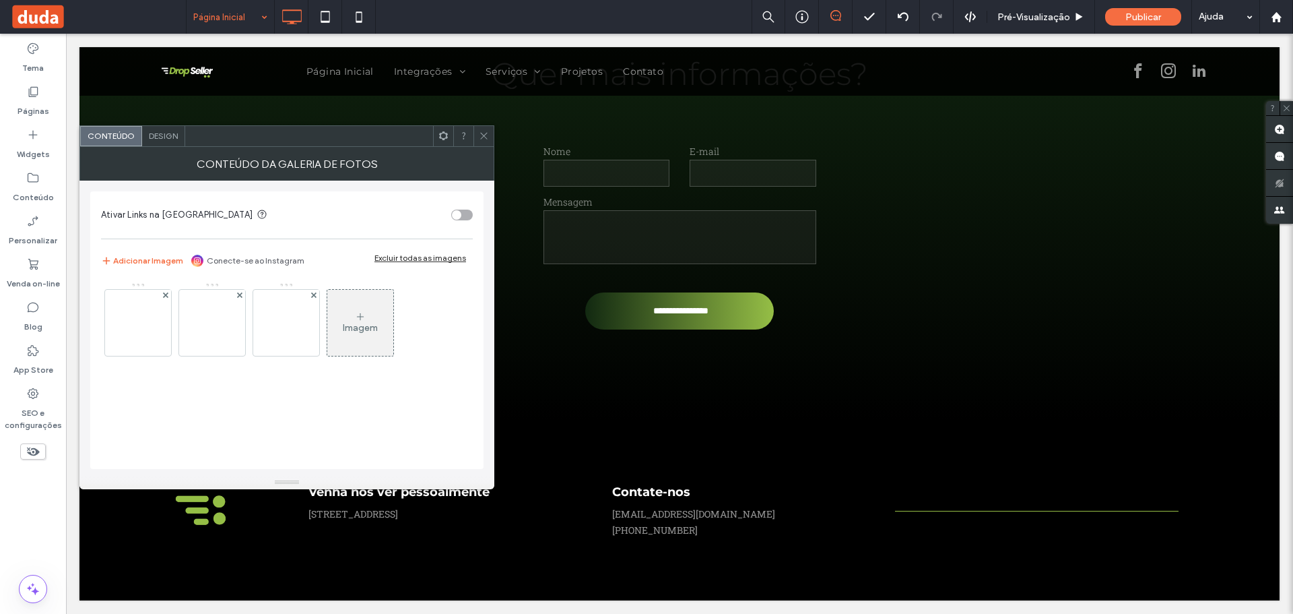
click at [378, 324] on div "Imagem" at bounding box center [360, 322] width 66 height 63
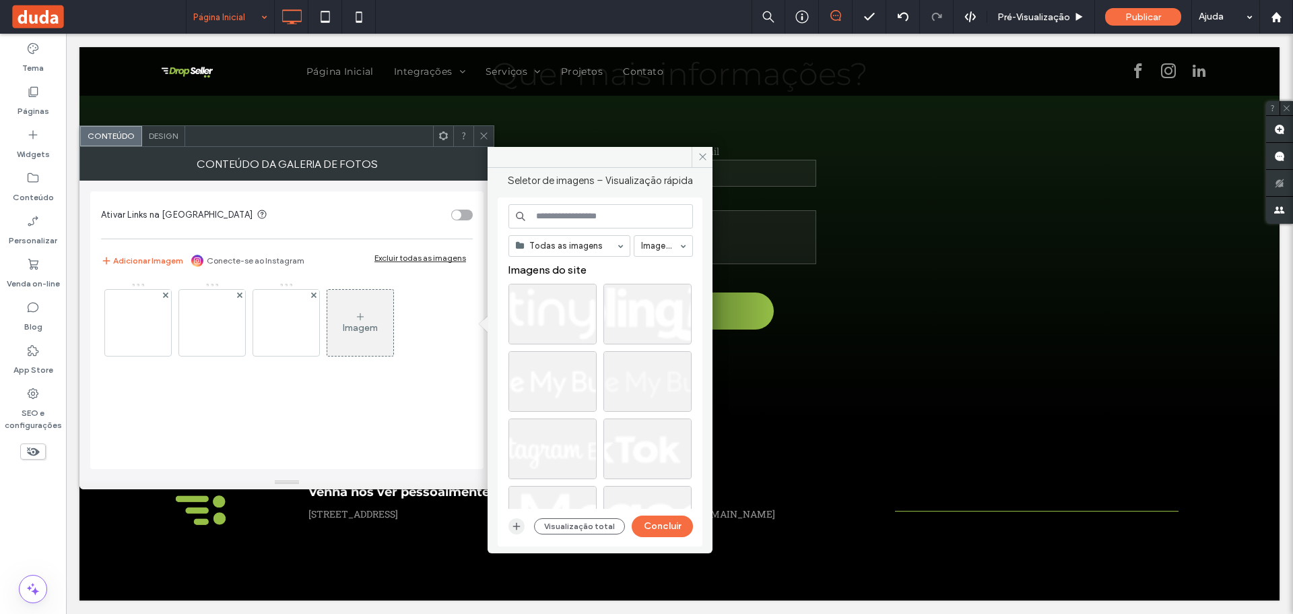
click at [515, 528] on icon "button" at bounding box center [516, 526] width 11 height 11
click at [667, 521] on button "Concluir" at bounding box center [662, 526] width 61 height 22
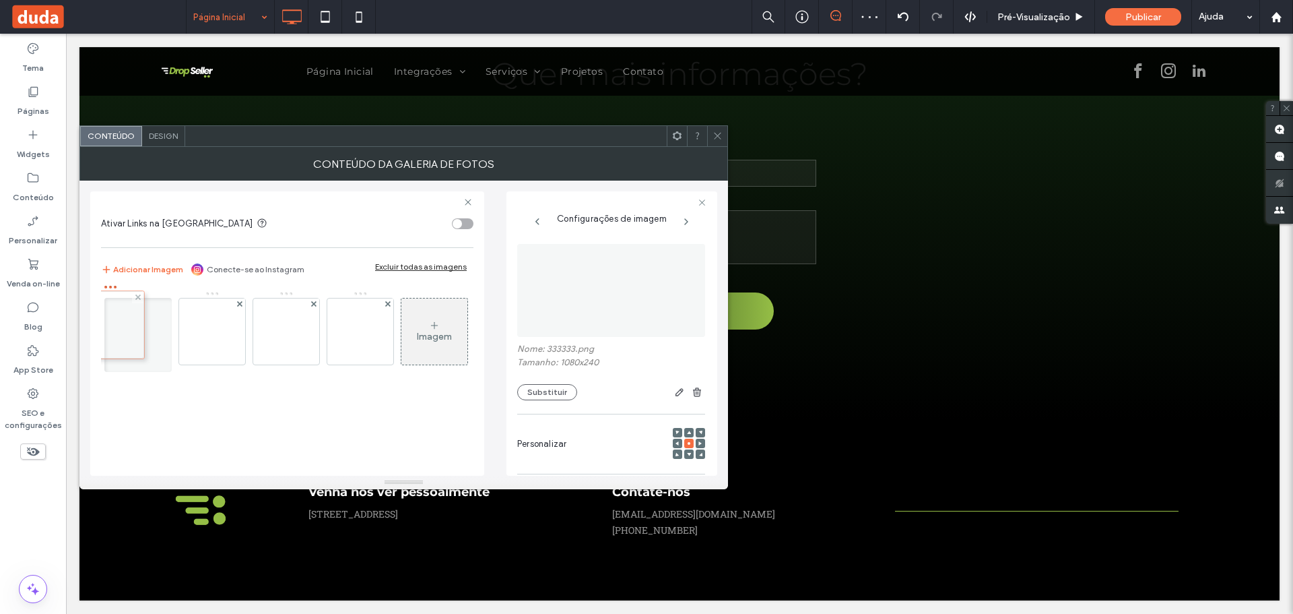
drag, startPoint x: 358, startPoint y: 325, endPoint x: 104, endPoint y: 319, distance: 253.3
click at [401, 363] on div "Imagem" at bounding box center [434, 331] width 66 height 63
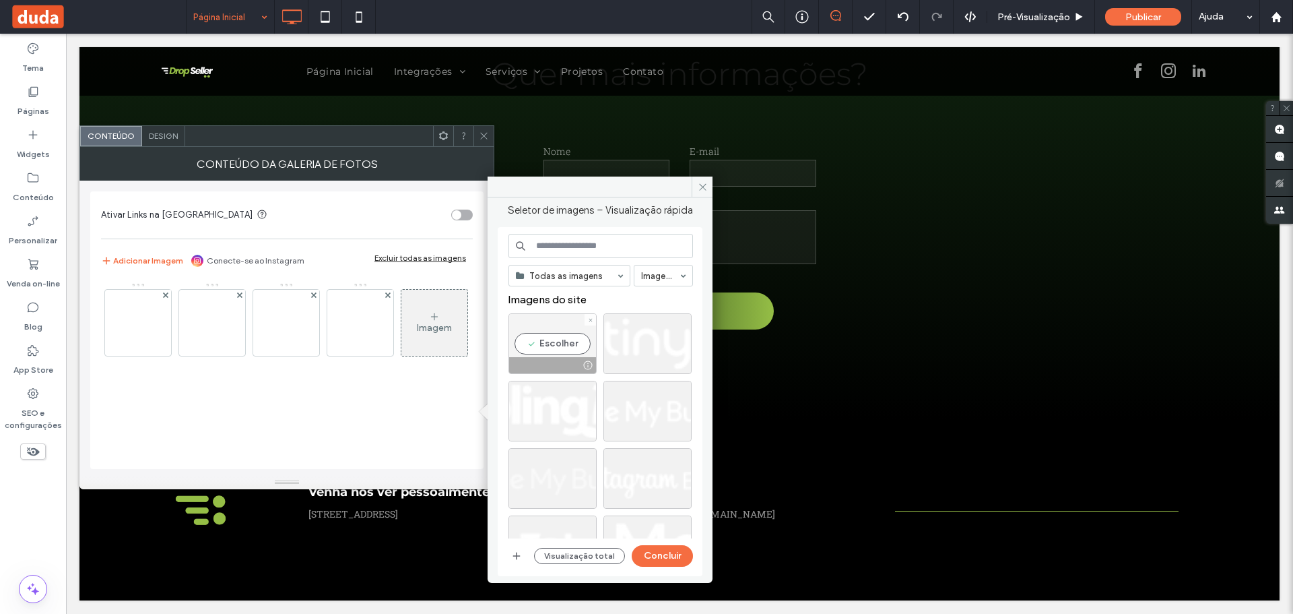
click at [547, 343] on div "Escolher" at bounding box center [552, 343] width 88 height 61
click at [344, 312] on img at bounding box center [360, 323] width 297 height 66
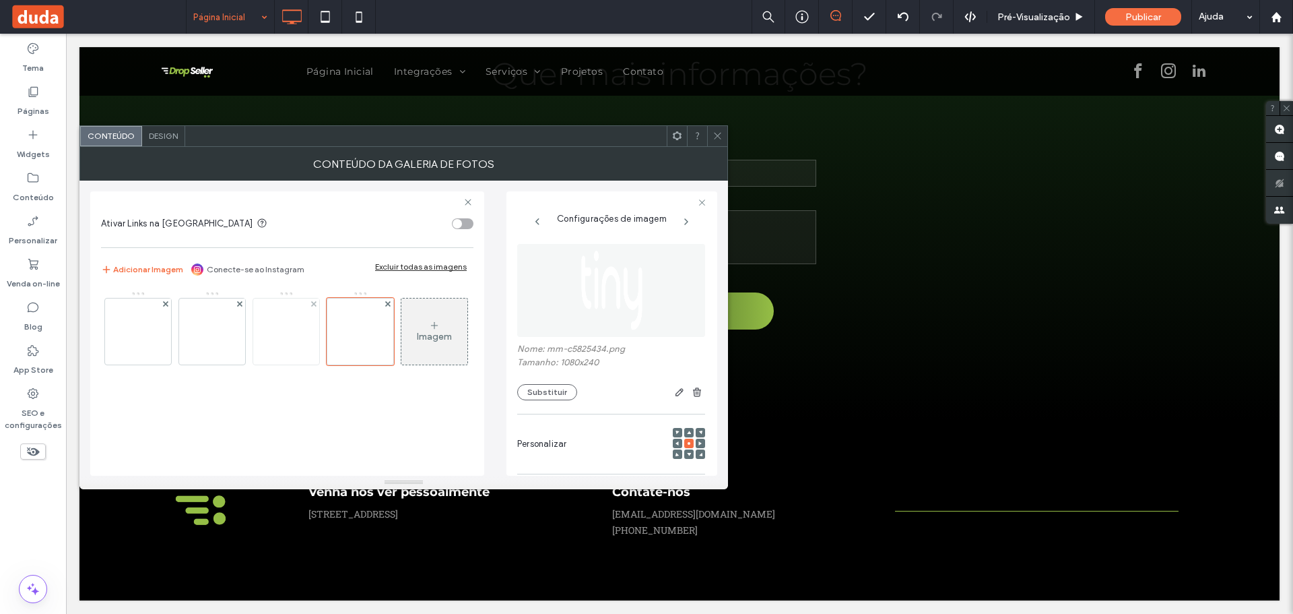
click at [276, 332] on img at bounding box center [286, 331] width 297 height 66
click at [220, 331] on img at bounding box center [212, 331] width 297 height 66
click at [150, 331] on img at bounding box center [138, 331] width 297 height 66
click at [213, 342] on img at bounding box center [212, 331] width 297 height 66
click at [401, 363] on div "Imagem" at bounding box center [434, 331] width 66 height 63
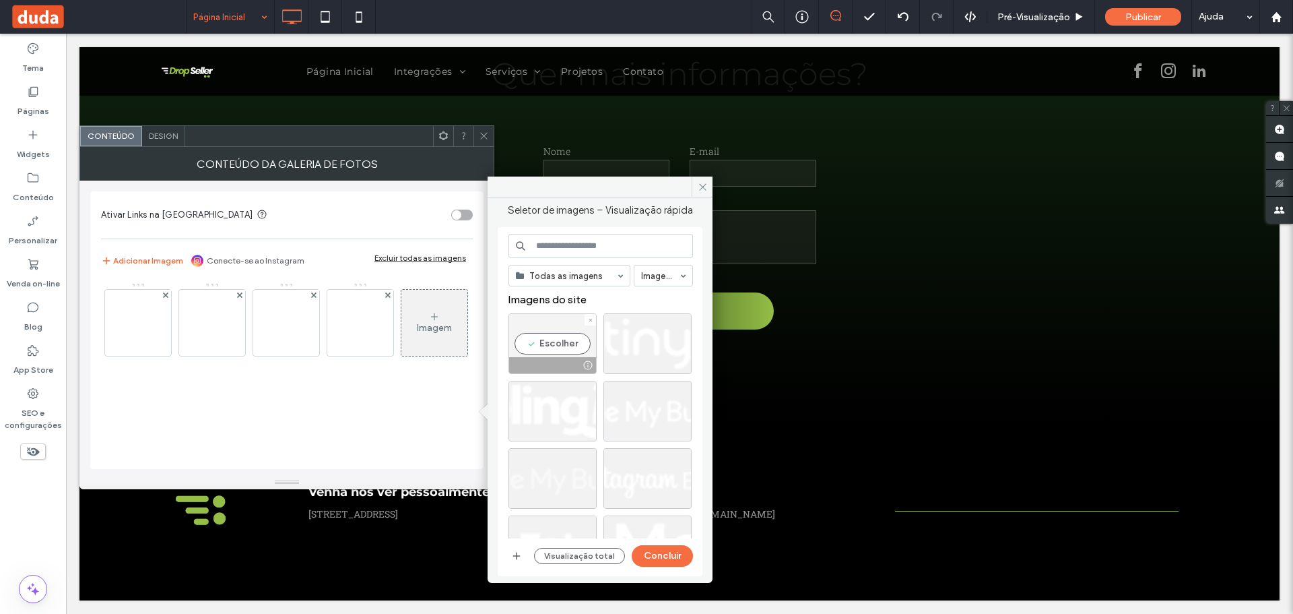
click at [551, 342] on div "Escolher" at bounding box center [552, 343] width 88 height 61
click at [671, 559] on button "Concluir" at bounding box center [662, 556] width 61 height 22
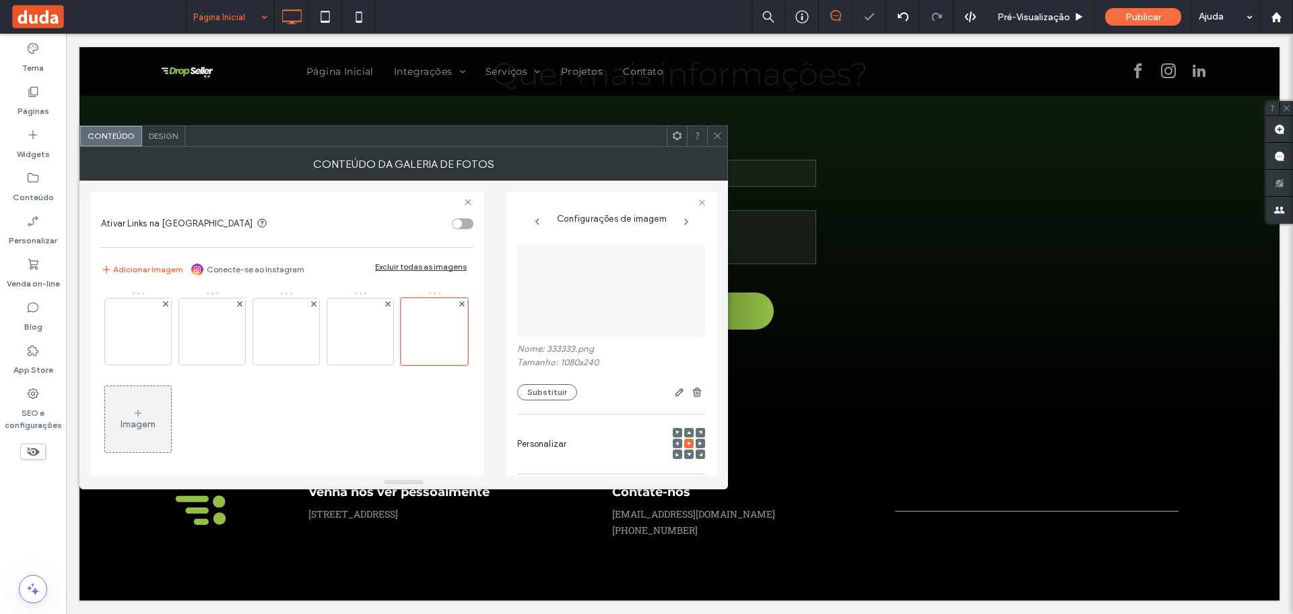
click at [717, 139] on icon at bounding box center [718, 136] width 10 height 10
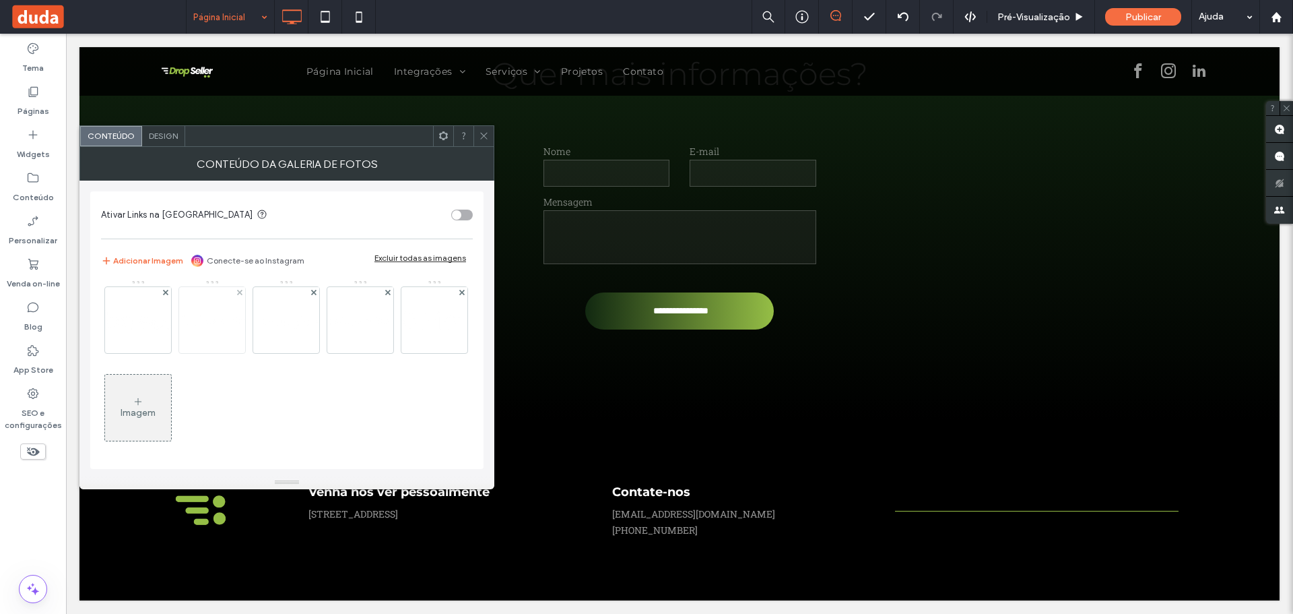
scroll to position [3, 0]
click at [142, 329] on img at bounding box center [138, 319] width 108 height 24
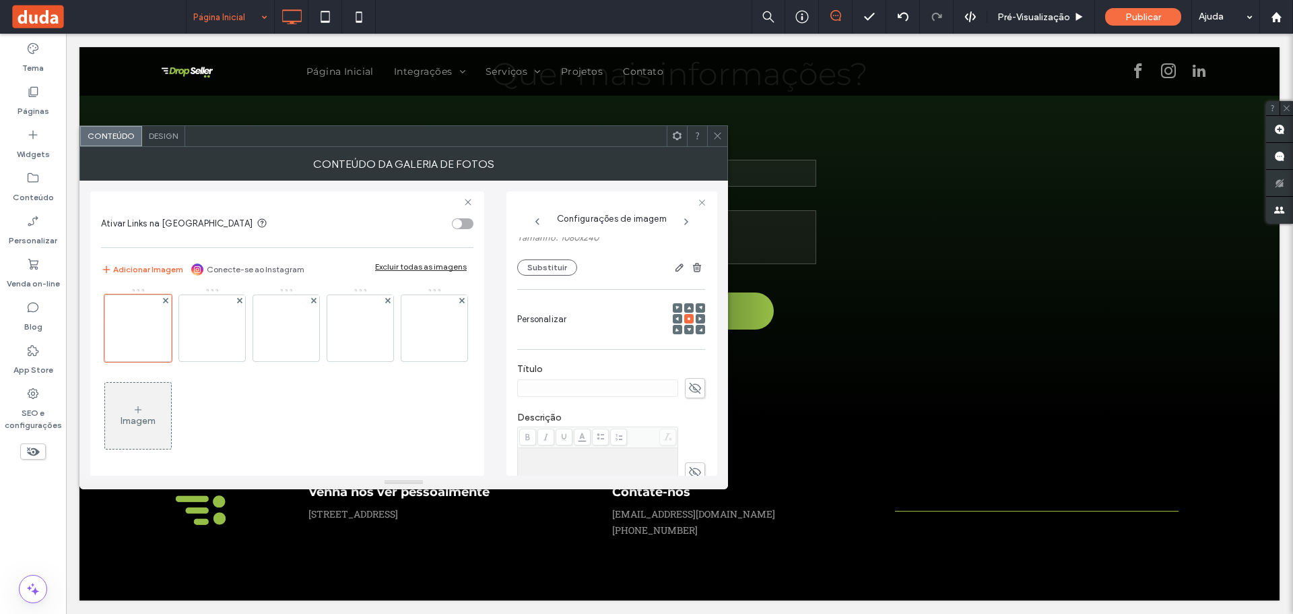
scroll to position [337, 0]
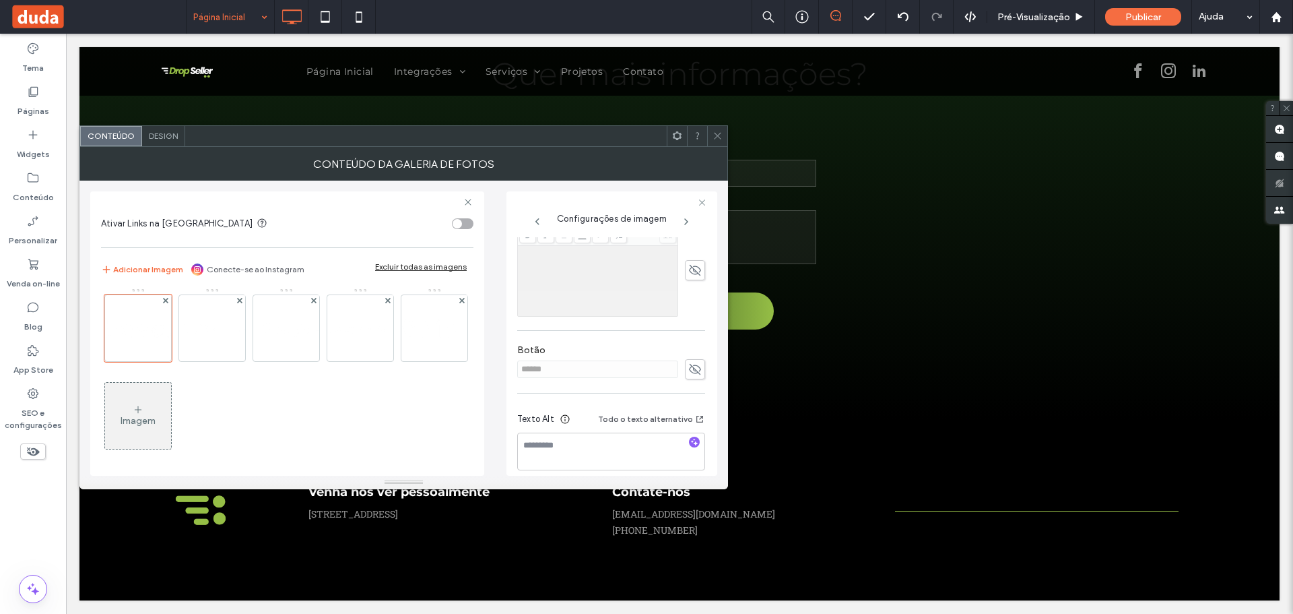
click at [690, 365] on use at bounding box center [695, 369] width 12 height 11
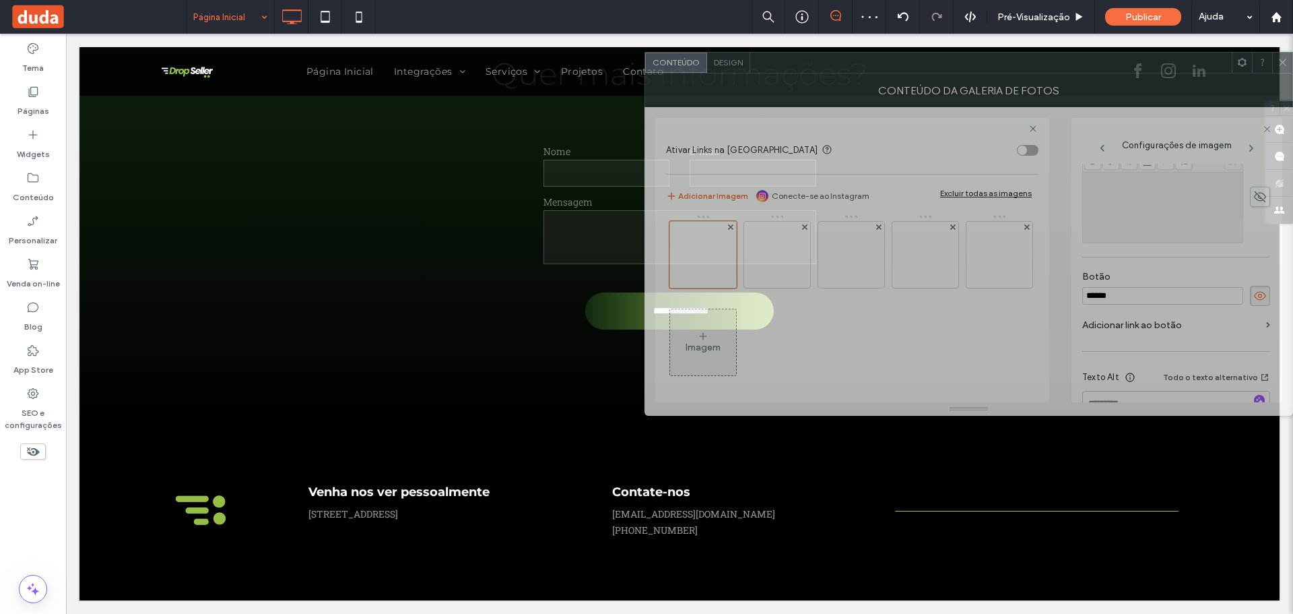
drag, startPoint x: 591, startPoint y: 137, endPoint x: 974, endPoint y: 95, distance: 385.5
click at [1239, 61] on div "Conteúdo Design" at bounding box center [969, 63] width 649 height 22
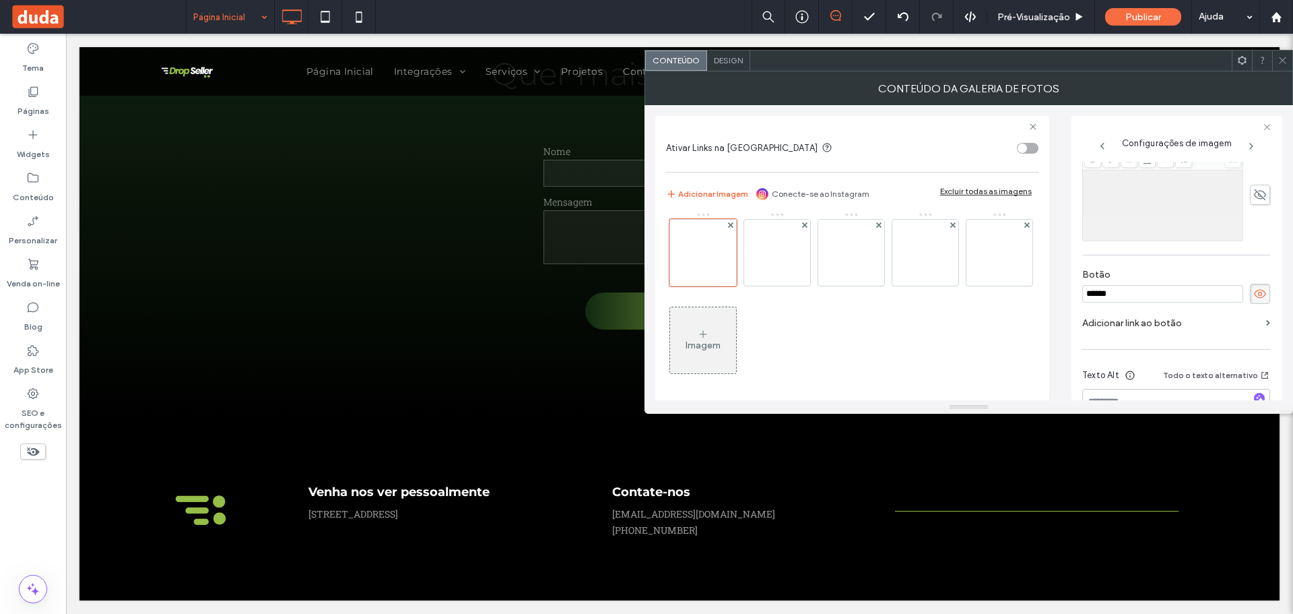
drag, startPoint x: 1129, startPoint y: 297, endPoint x: 1016, endPoint y: 292, distance: 112.6
click at [1017, 297] on div "Ativar Links na Galeria de Imagens Adicionar Imagem Conecte-se ao Instagram Exc…" at bounding box center [968, 252] width 627 height 295
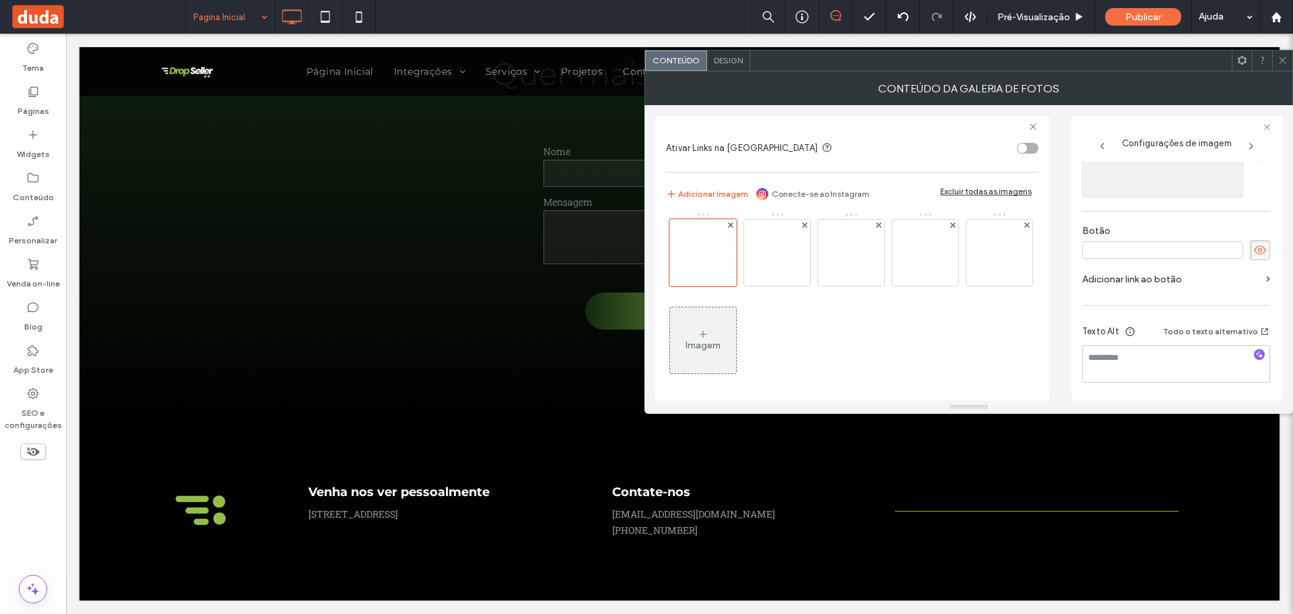
click at [1205, 275] on label "Adicionar link ao botão" at bounding box center [1171, 279] width 178 height 25
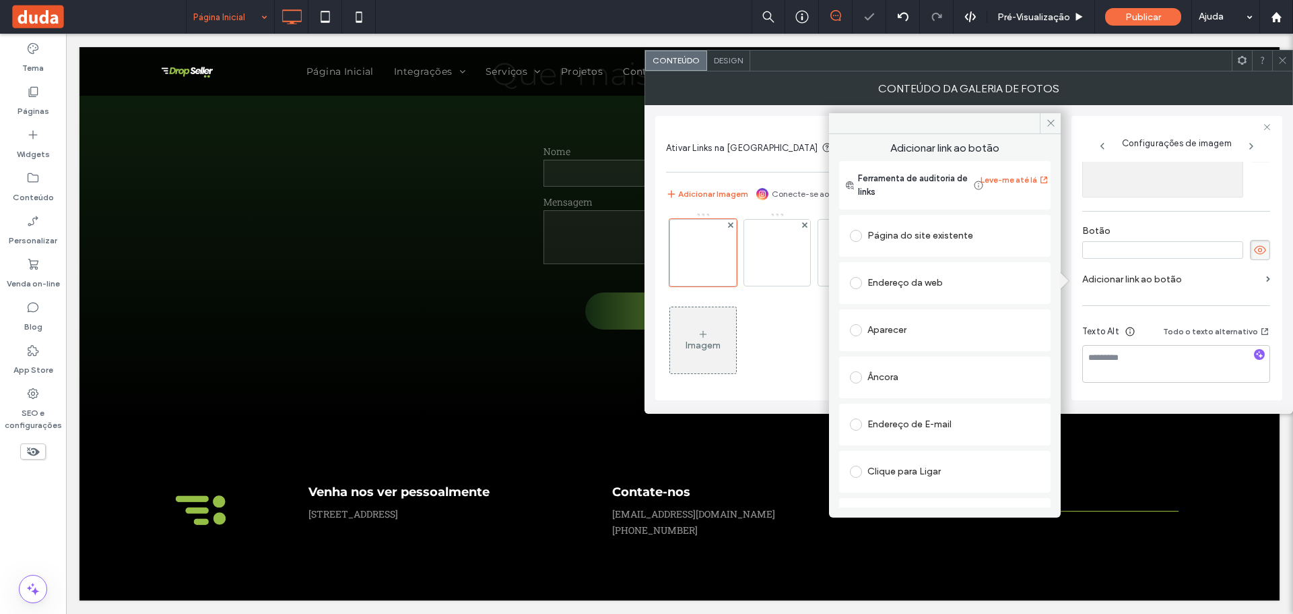
click at [855, 240] on span at bounding box center [856, 236] width 12 height 12
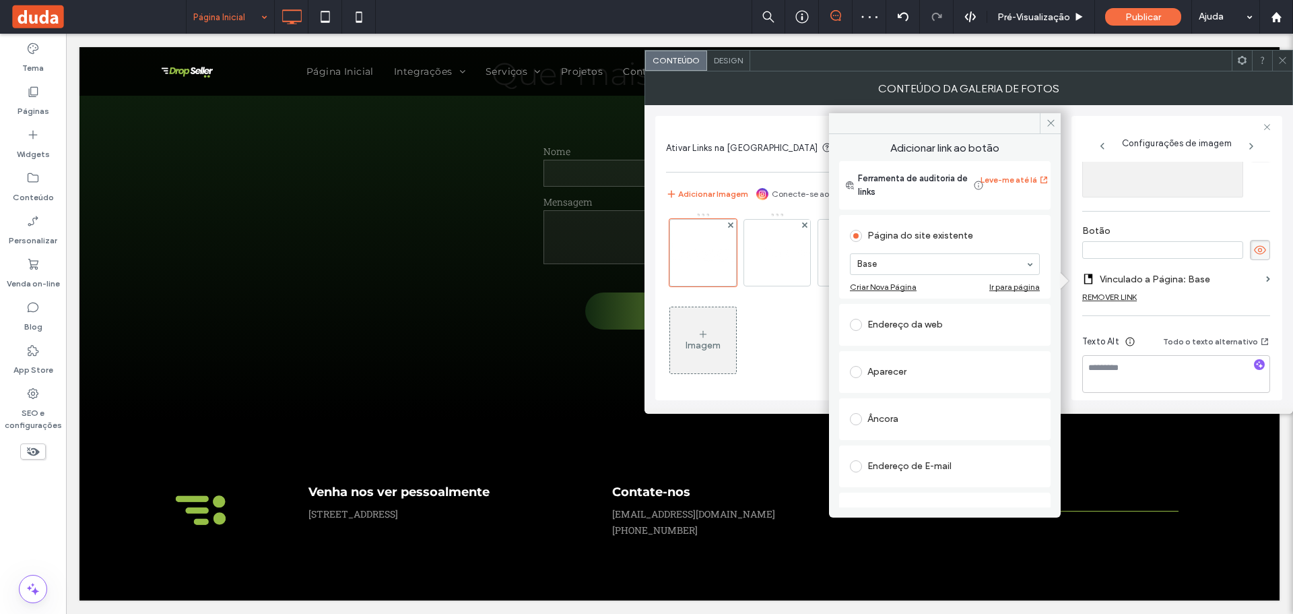
click at [1158, 224] on div "Botão" at bounding box center [1176, 242] width 188 height 48
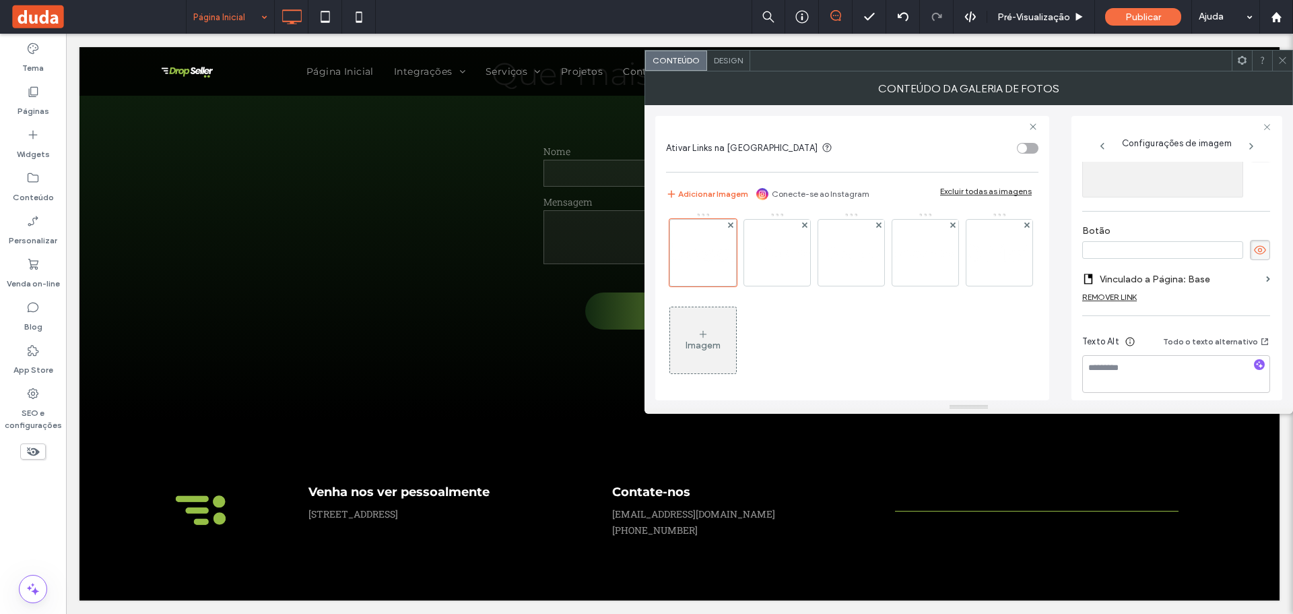
click at [730, 63] on span "Design" at bounding box center [728, 60] width 29 height 10
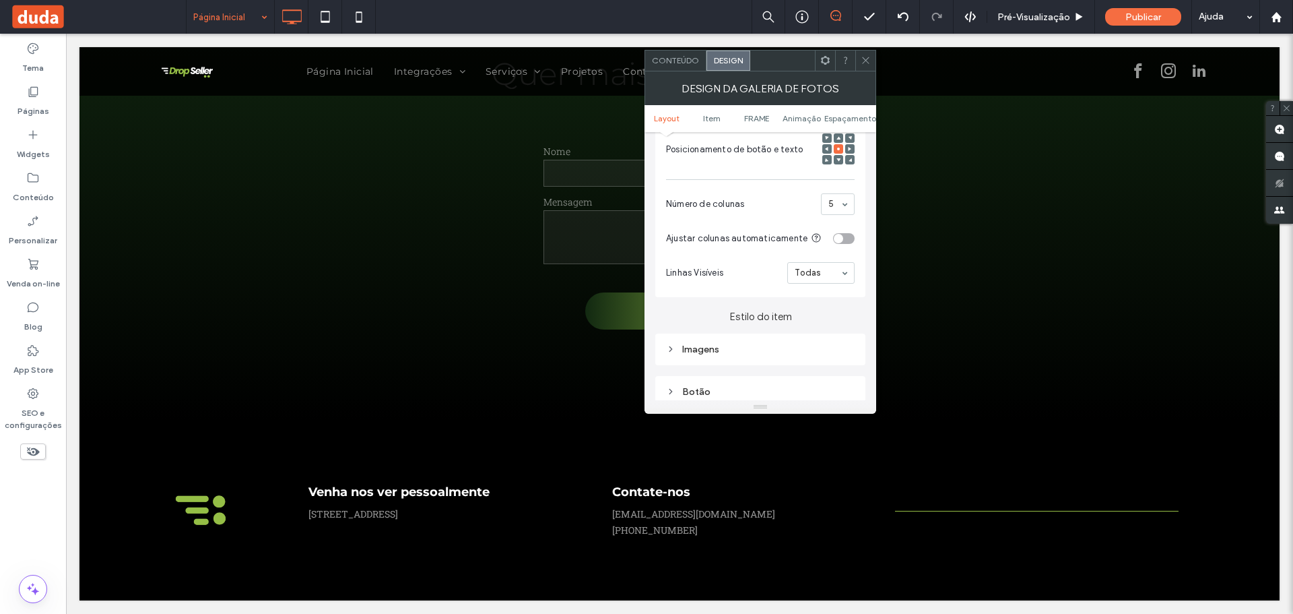
scroll to position [404, 0]
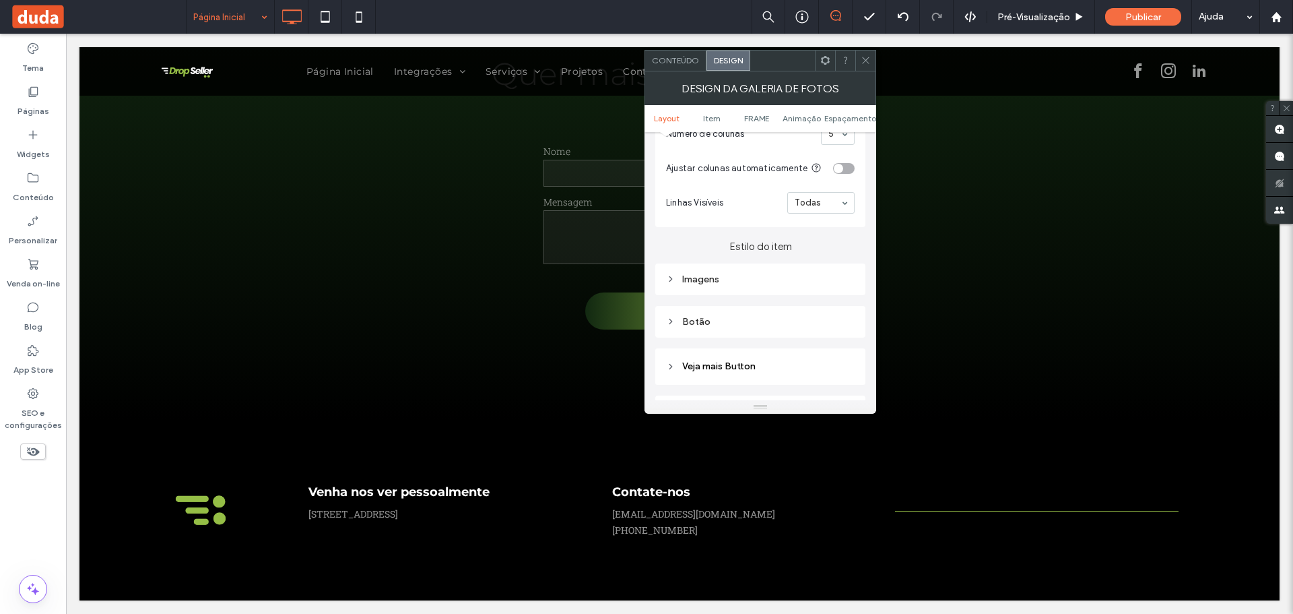
click at [678, 320] on div "Botão" at bounding box center [760, 321] width 189 height 11
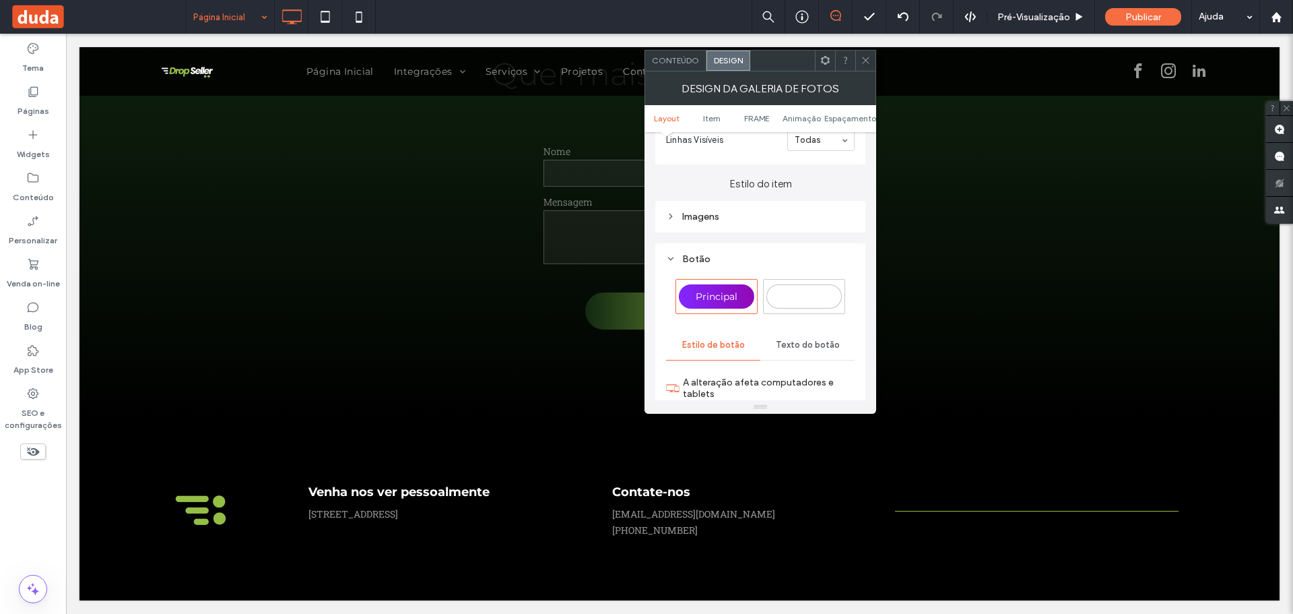
scroll to position [539, 0]
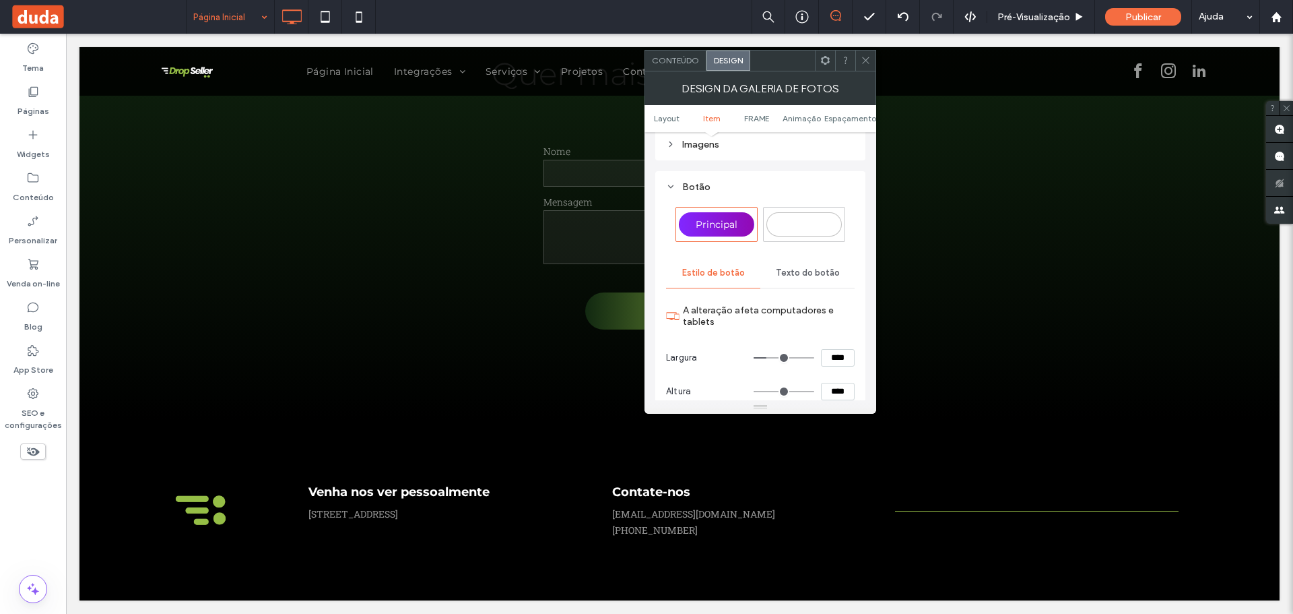
click at [793, 228] on span "Secundário" at bounding box center [804, 224] width 53 height 12
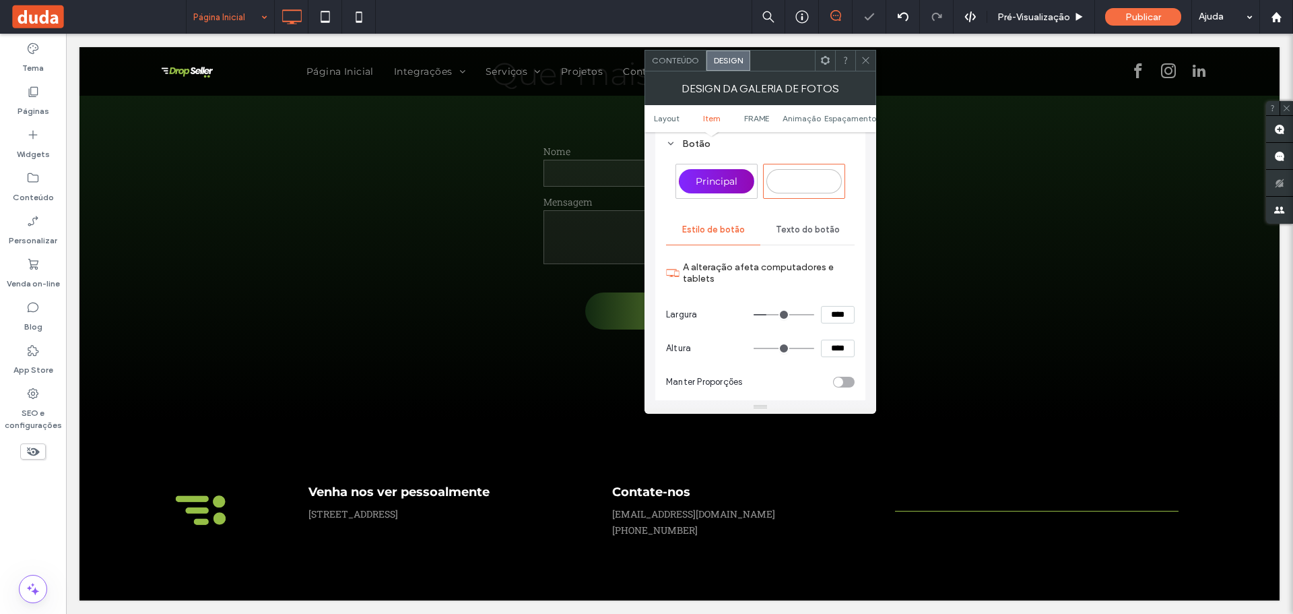
scroll to position [606, 0]
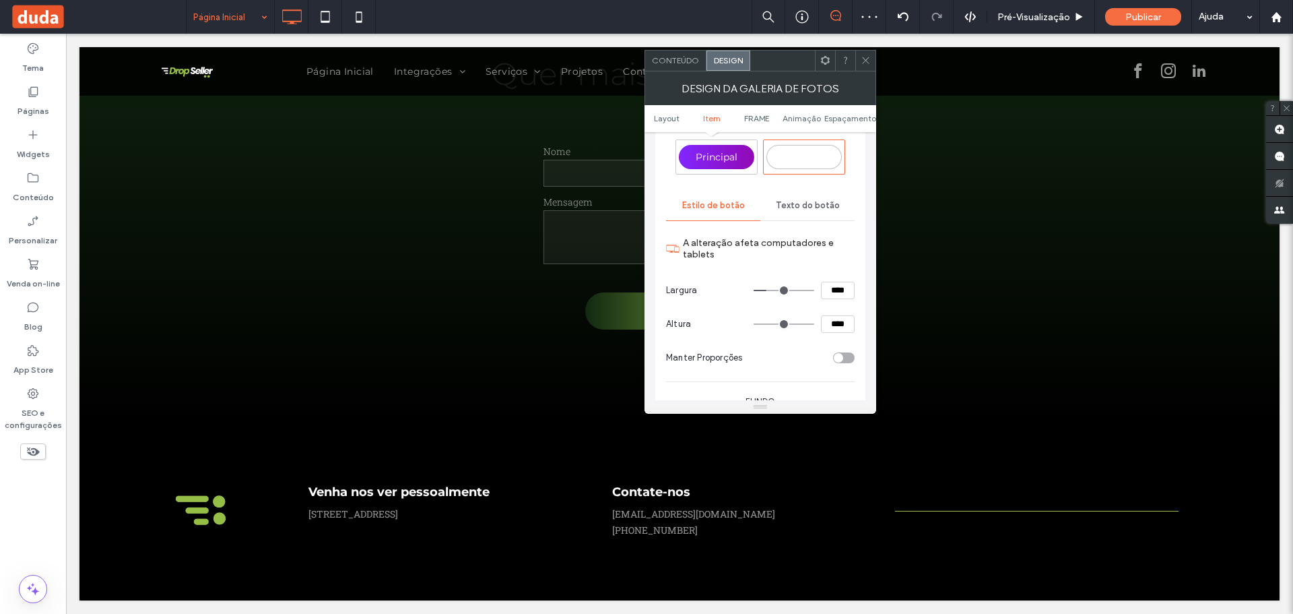
type input "**"
type input "****"
type input "**"
type input "****"
type input "**"
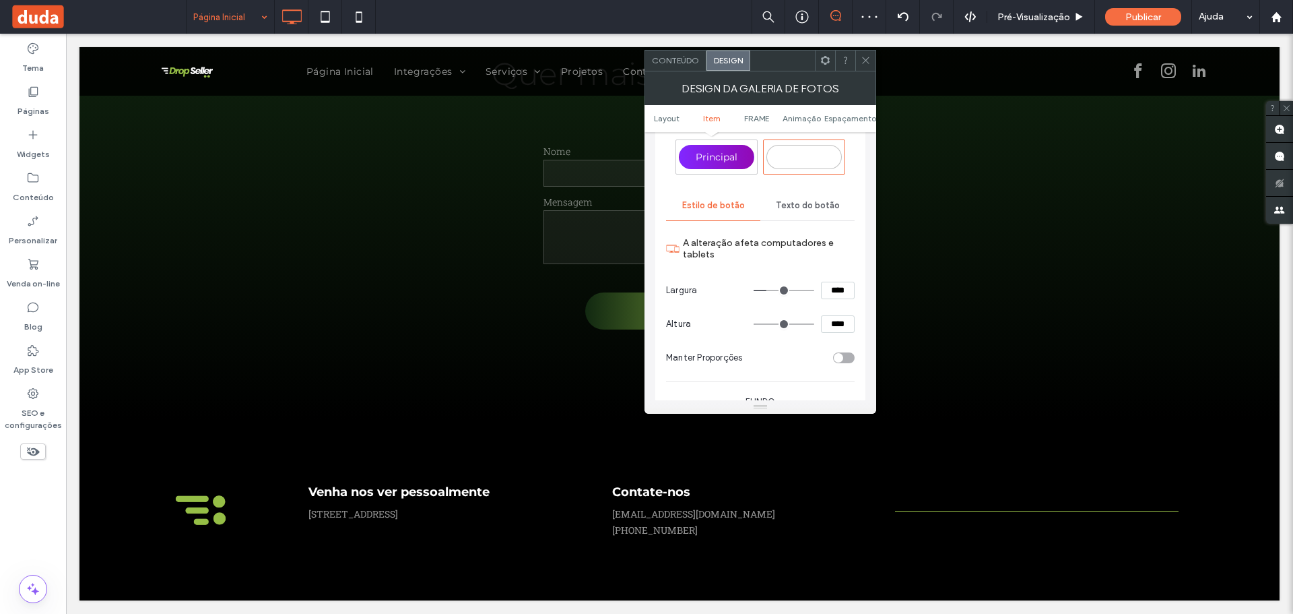
type input "****"
type input "**"
type input "****"
type input "**"
type input "****"
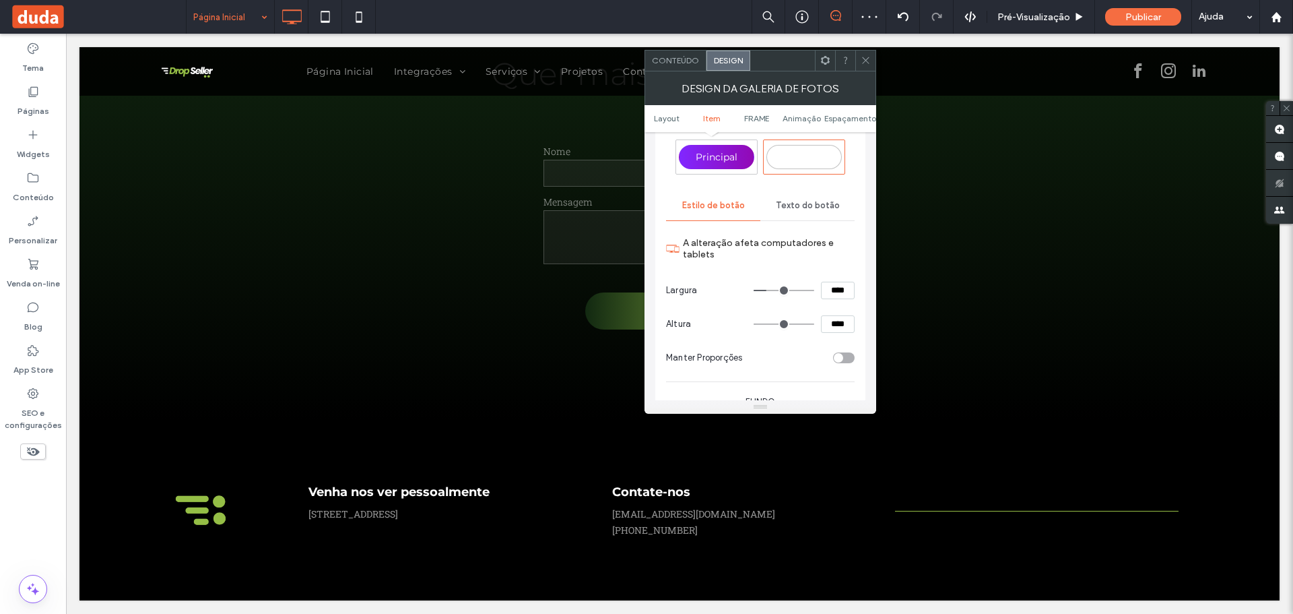
type input "**"
type input "****"
type input "*"
type input "***"
type input "*"
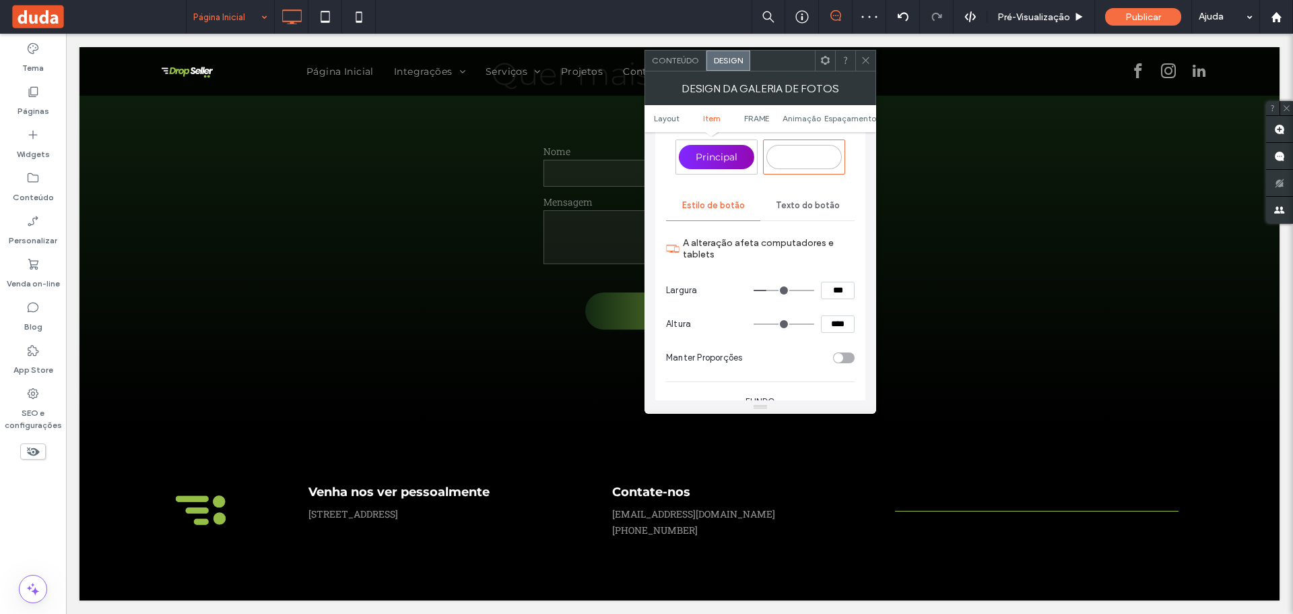
type input "***"
drag, startPoint x: 772, startPoint y: 286, endPoint x: 745, endPoint y: 294, distance: 28.8
type input "*"
click at [754, 291] on input "range" at bounding box center [784, 290] width 61 height 1
drag, startPoint x: 832, startPoint y: 290, endPoint x: 849, endPoint y: 272, distance: 24.3
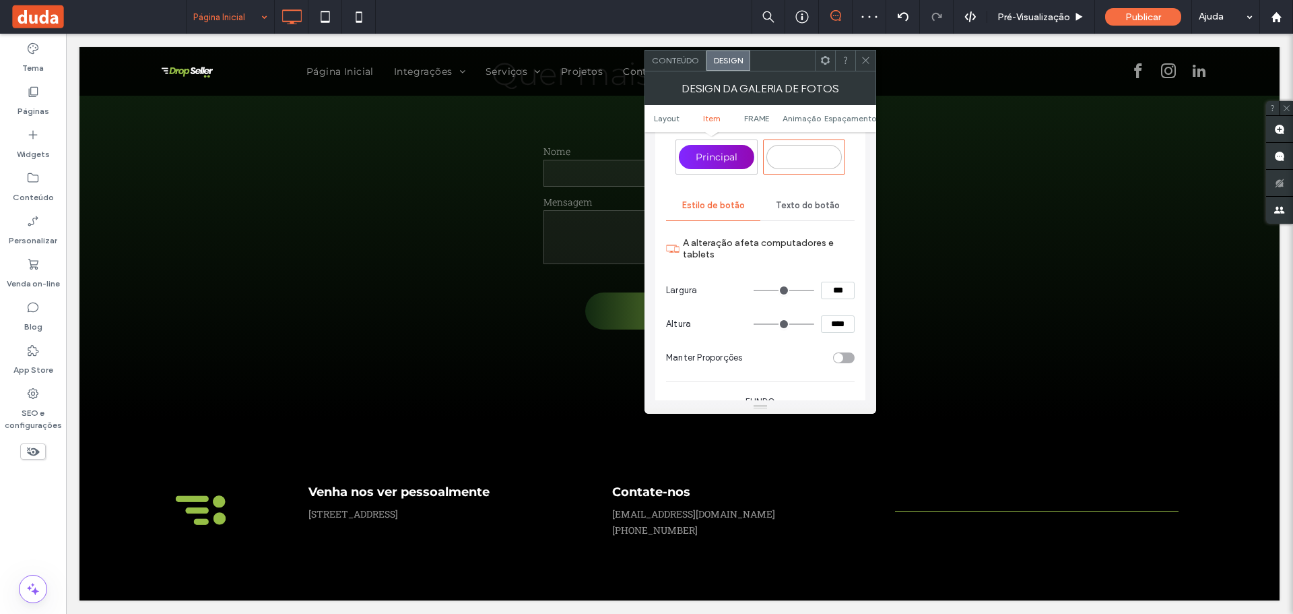
click at [826, 294] on input "***" at bounding box center [838, 291] width 34 height 18
type input "***"
click at [830, 325] on input "****" at bounding box center [838, 324] width 34 height 18
click at [834, 325] on input "****" at bounding box center [838, 324] width 34 height 18
drag, startPoint x: 838, startPoint y: 326, endPoint x: 833, endPoint y: 316, distance: 11.4
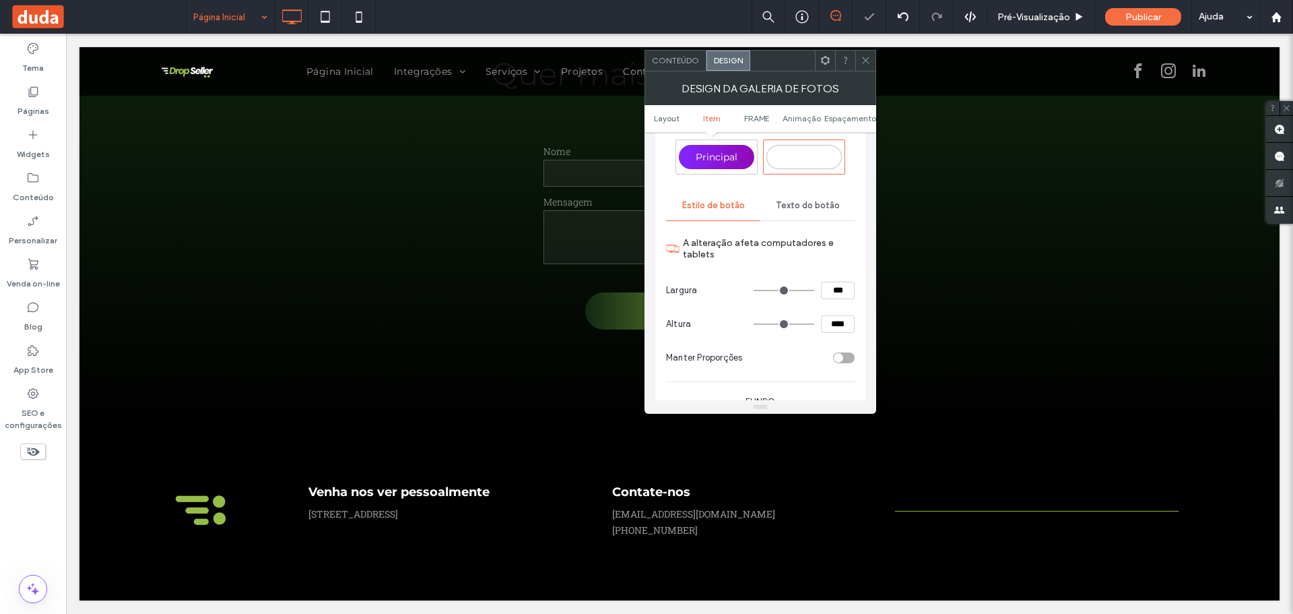
click at [820, 327] on div "****" at bounding box center [804, 324] width 101 height 18
type input "****"
click at [784, 251] on label "A alteração afeta computadores e tablets" at bounding box center [769, 248] width 172 height 36
click at [793, 209] on span "Texto do botão" at bounding box center [808, 205] width 64 height 11
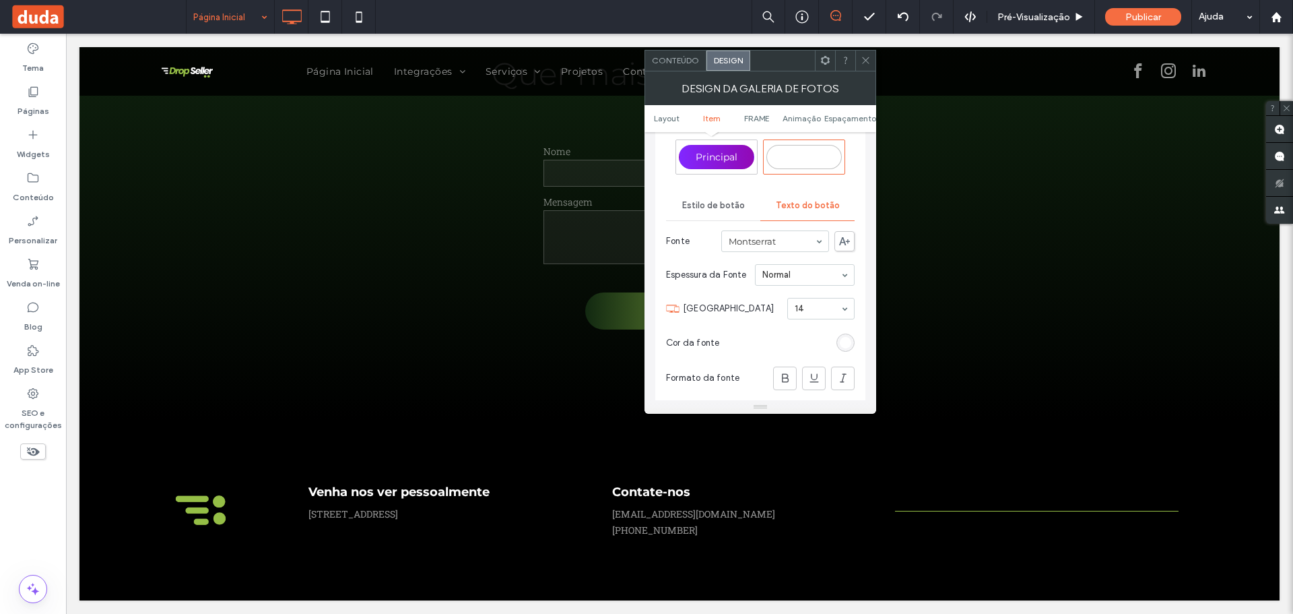
click at [724, 207] on span "Estilo de botão" at bounding box center [713, 205] width 63 height 11
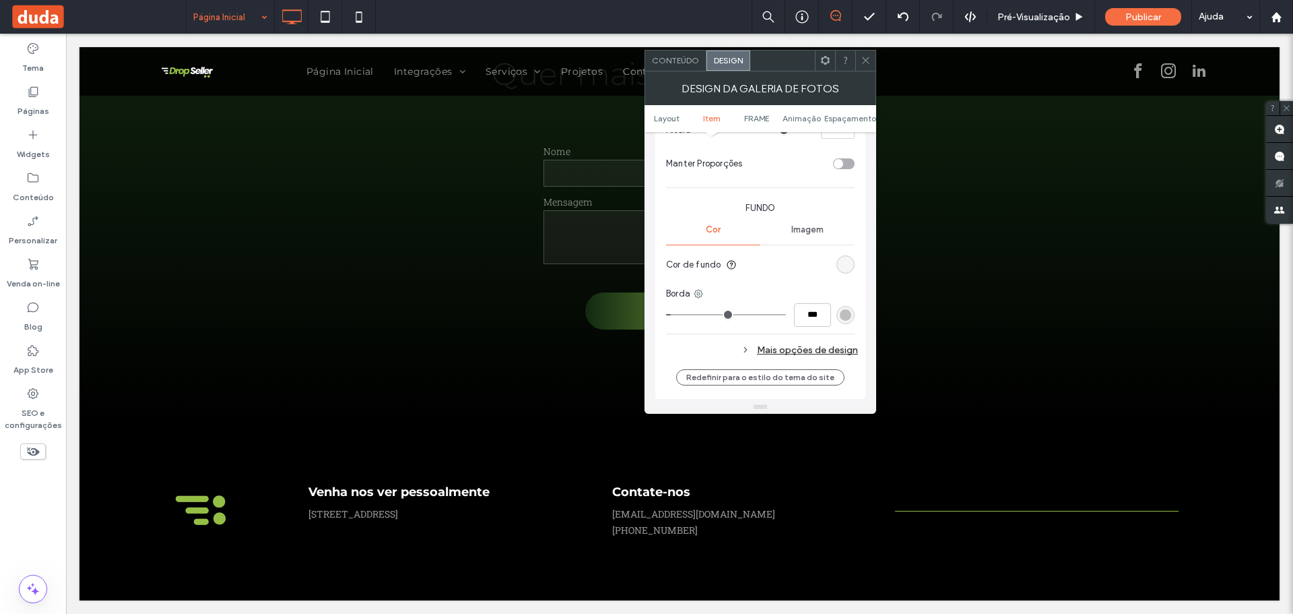
scroll to position [808, 0]
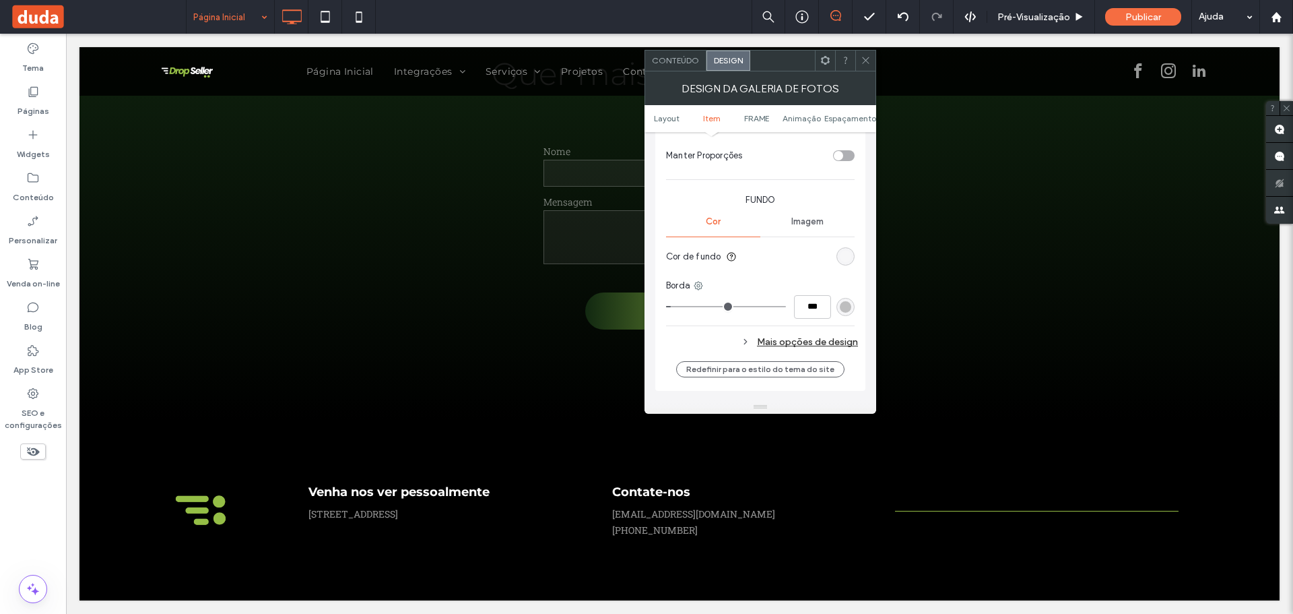
click at [840, 256] on div "rgba(255, 255, 255, 0.1)" at bounding box center [845, 256] width 11 height 11
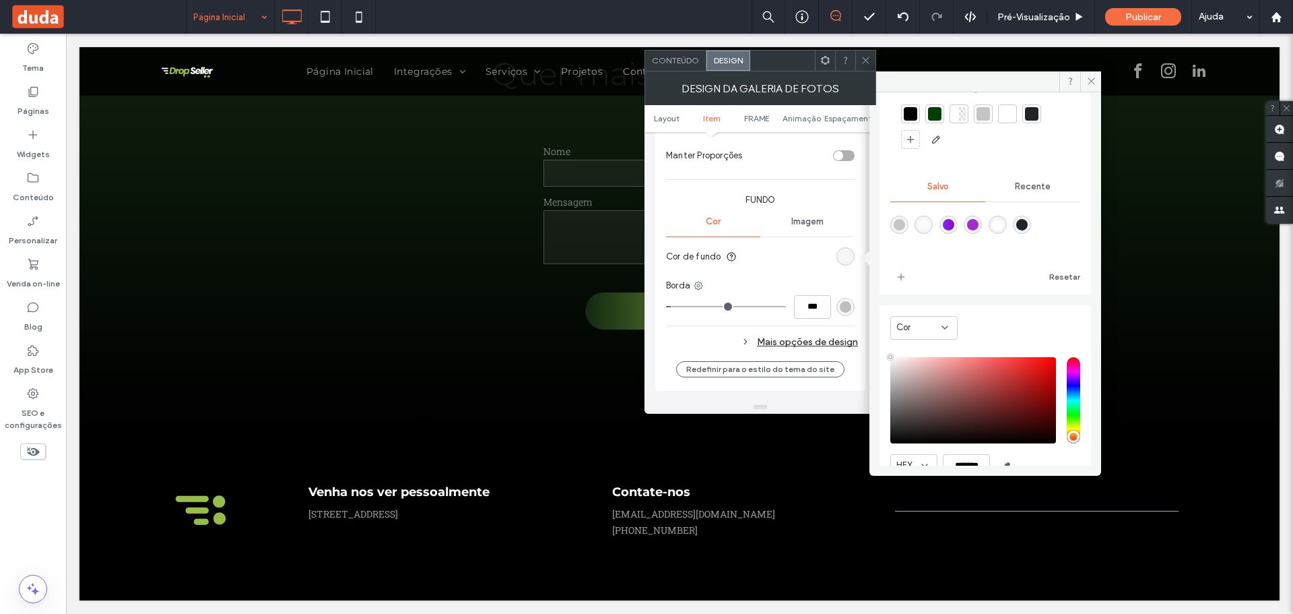
scroll to position [112, 0]
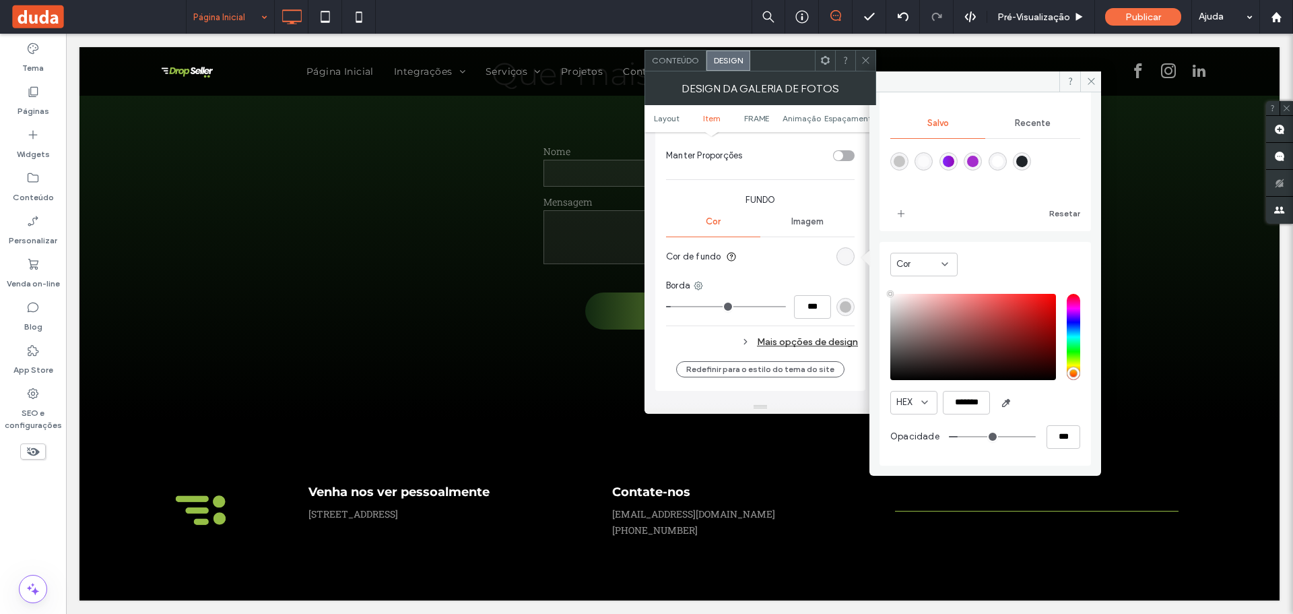
type input "*"
type input "**"
click at [949, 437] on input "range" at bounding box center [992, 436] width 87 height 1
type input "*"
type input "**"
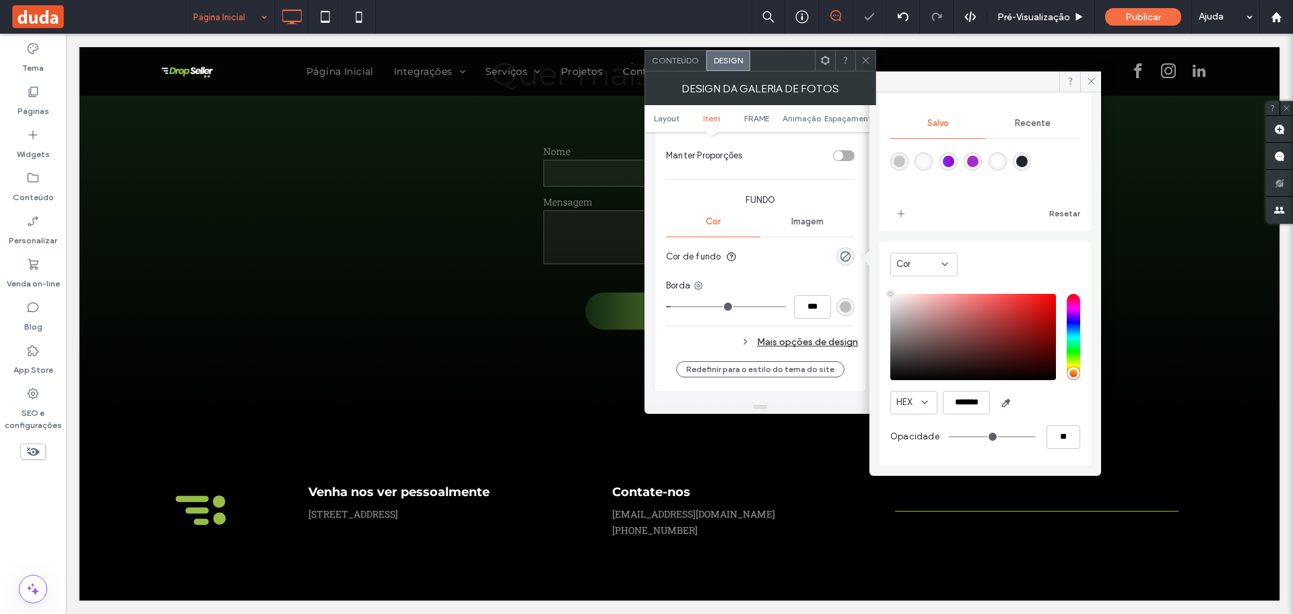
drag, startPoint x: 949, startPoint y: 437, endPoint x: 884, endPoint y: 433, distance: 65.5
type input "*"
click at [949, 436] on input "range" at bounding box center [992, 436] width 87 height 1
type input "*"
type input "***"
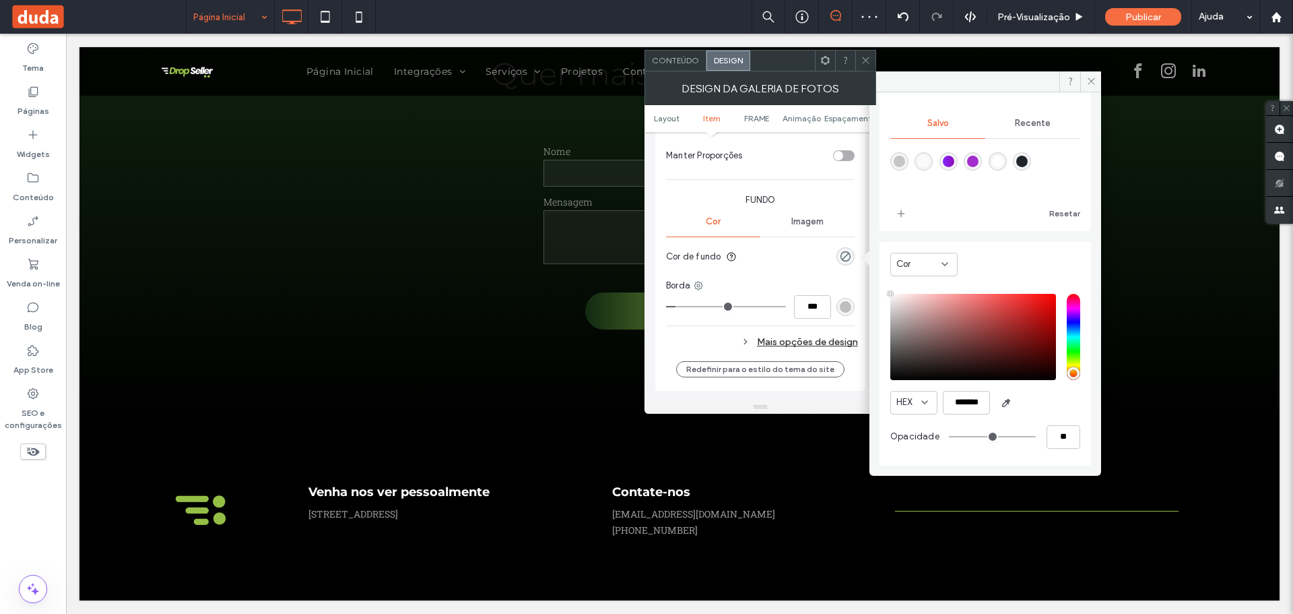
type input "*"
type input "***"
type input "*"
type input "***"
drag, startPoint x: 679, startPoint y: 304, endPoint x: 645, endPoint y: 307, distance: 33.8
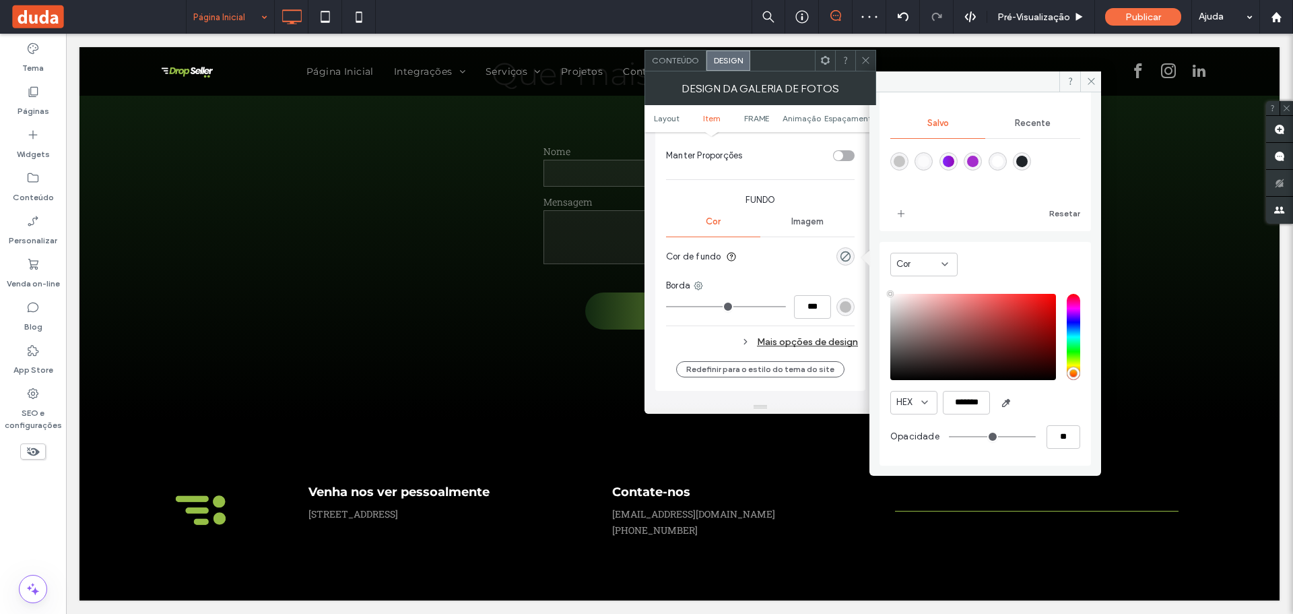
type input "*"
click at [666, 307] on input "range" at bounding box center [726, 306] width 120 height 1
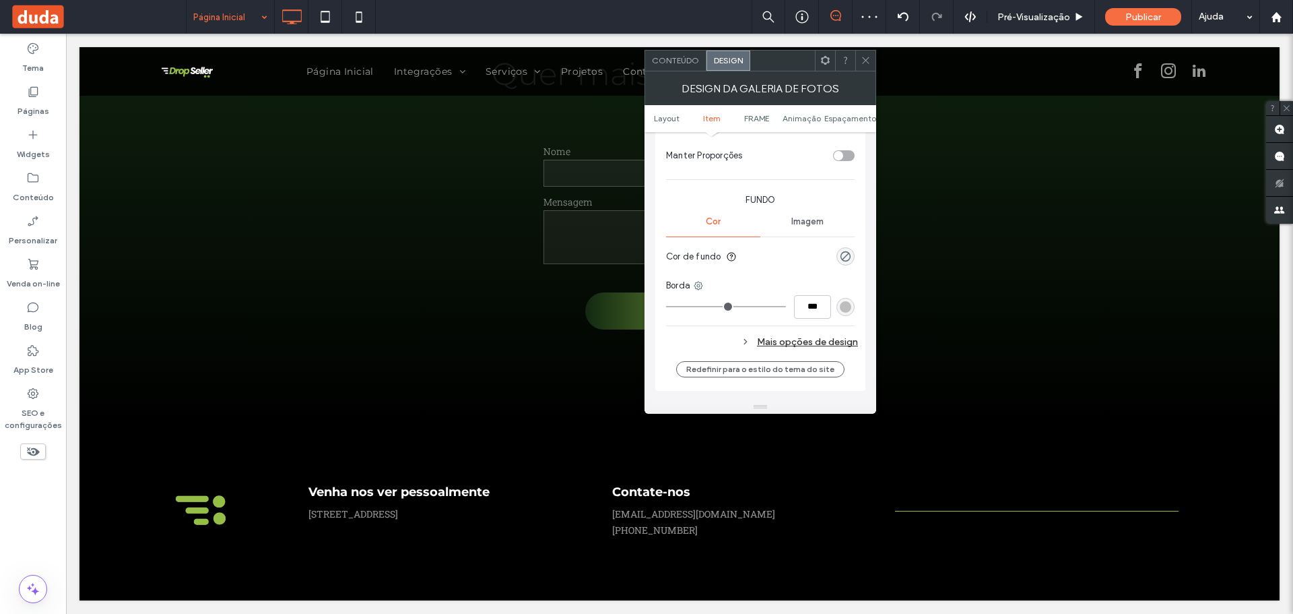
click at [849, 310] on div "rgba(148, 148, 148, 0.57)" at bounding box center [845, 306] width 11 height 11
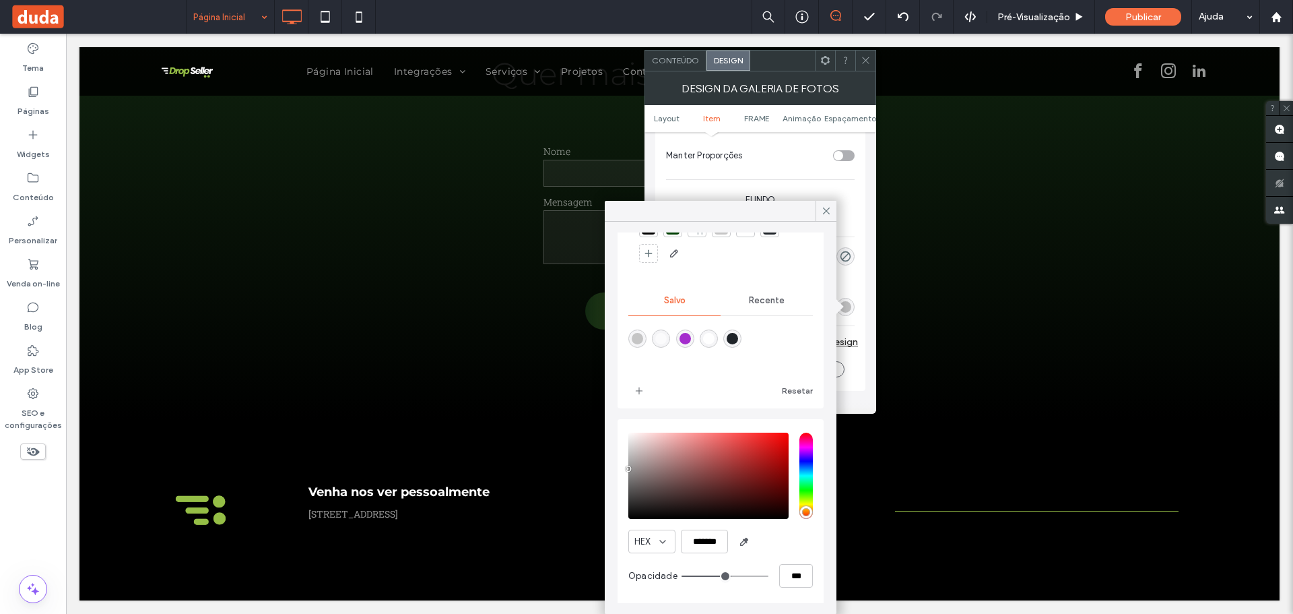
scroll to position [69, 0]
type input "**"
type input "***"
type input "**"
type input "***"
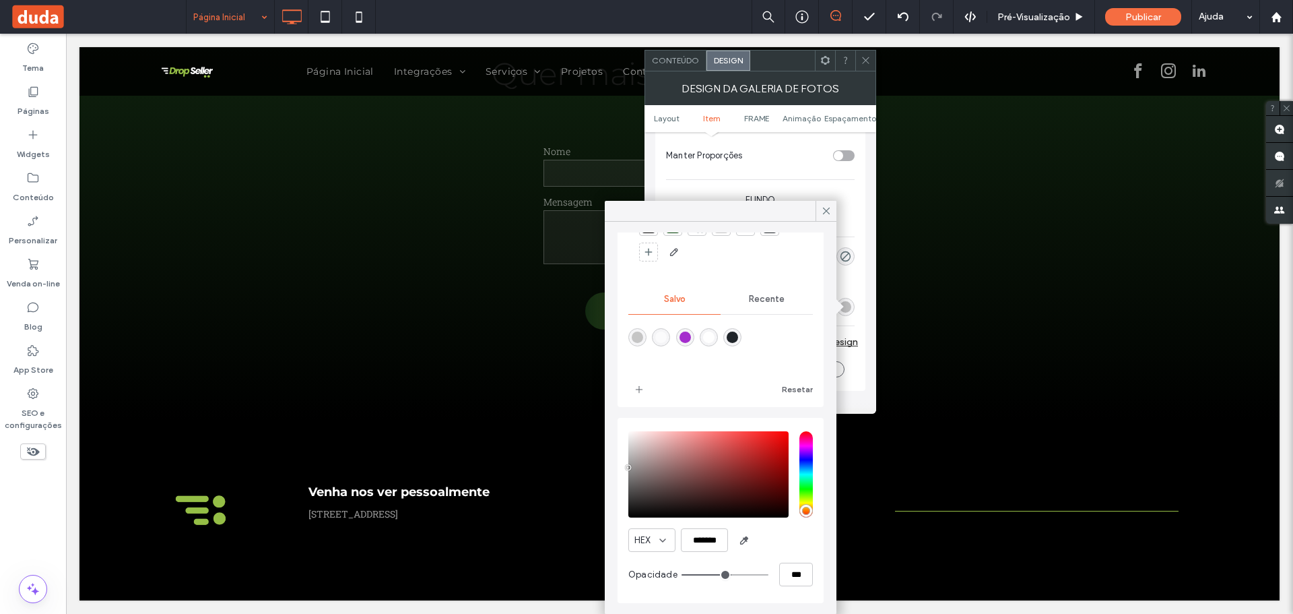
type input "**"
type input "***"
type input "**"
type input "***"
type input "**"
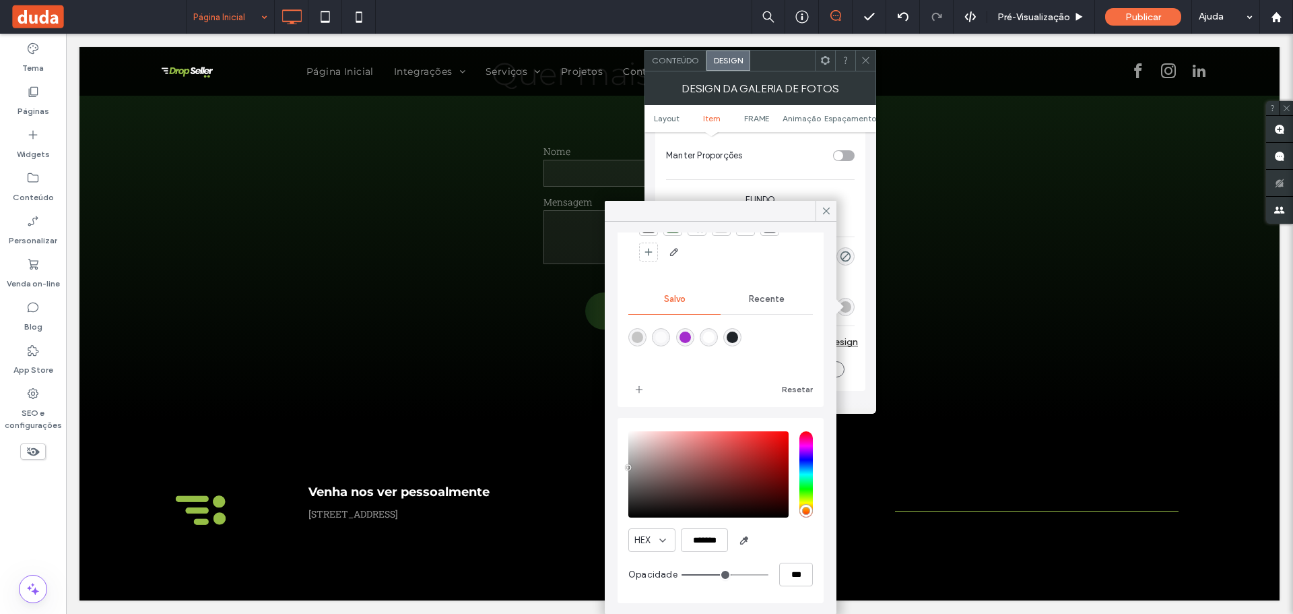
type input "***"
type input "**"
type input "***"
type input "**"
type input "***"
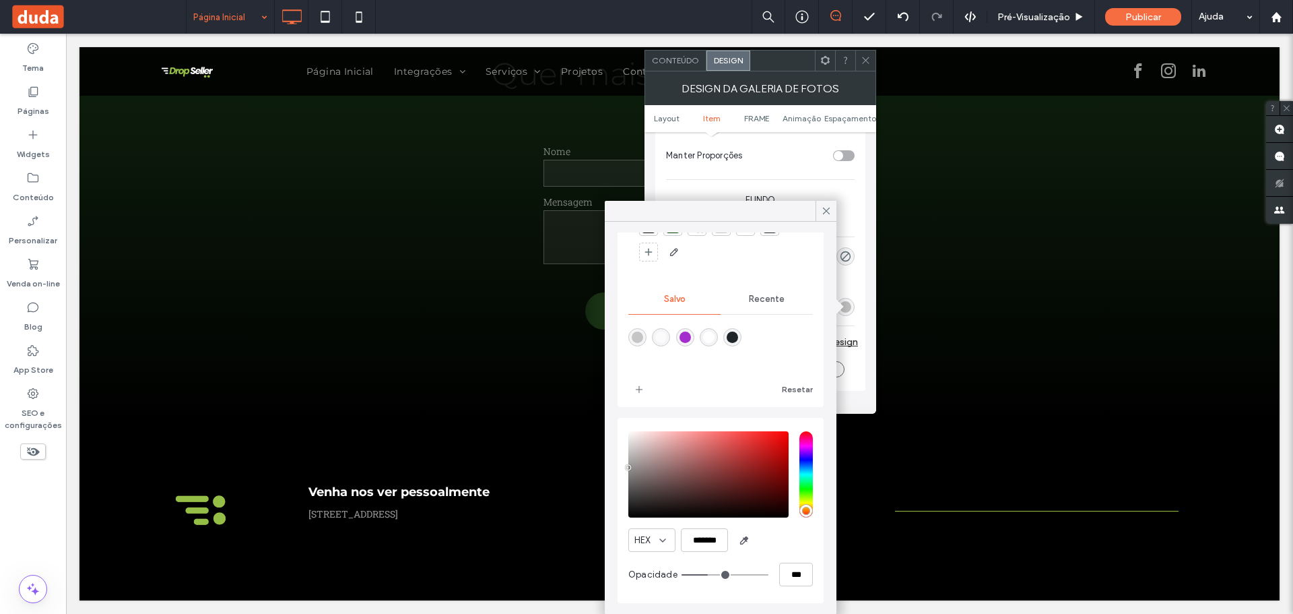
type input "**"
type input "***"
type input "*"
type input "**"
type input "*"
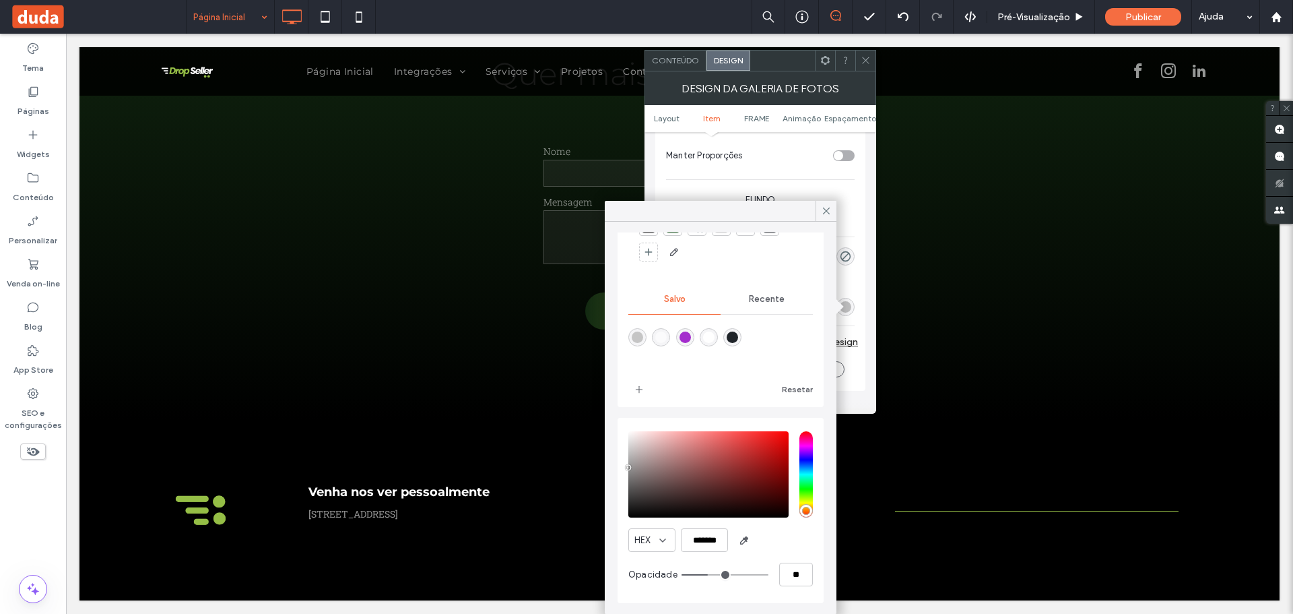
type input "**"
drag, startPoint x: 717, startPoint y: 574, endPoint x: 639, endPoint y: 581, distance: 78.5
type input "*"
click at [682, 575] on input "range" at bounding box center [725, 574] width 87 height 1
type input "*"
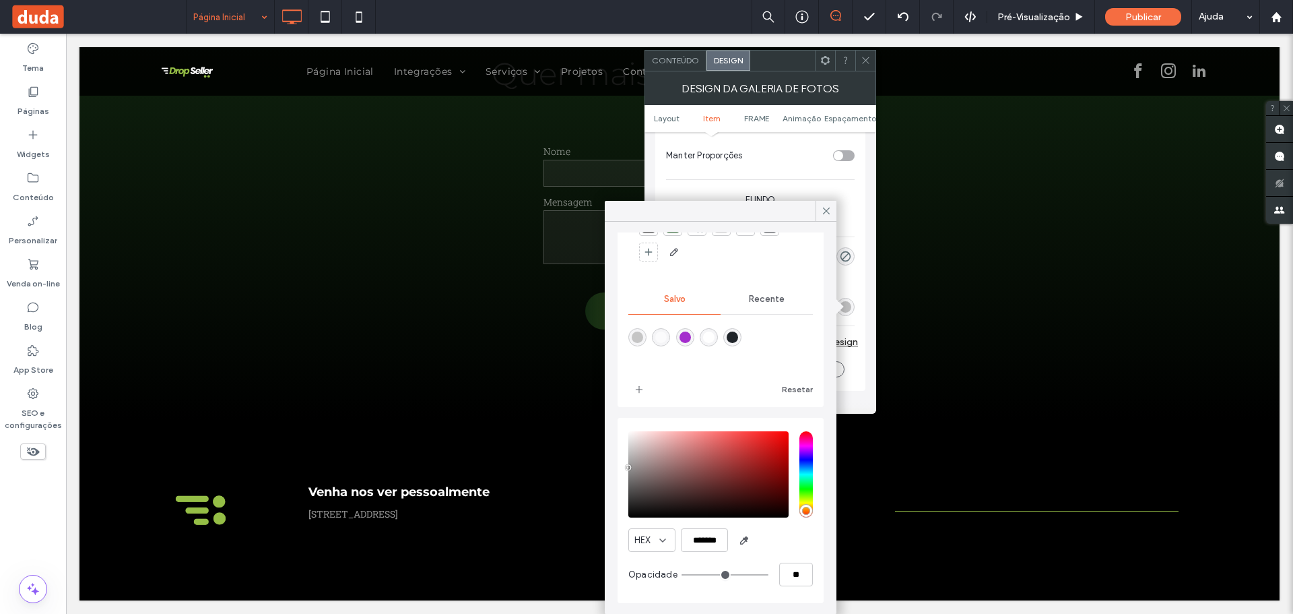
type input "***"
click at [723, 168] on section "Manter Proporções" at bounding box center [760, 156] width 189 height 34
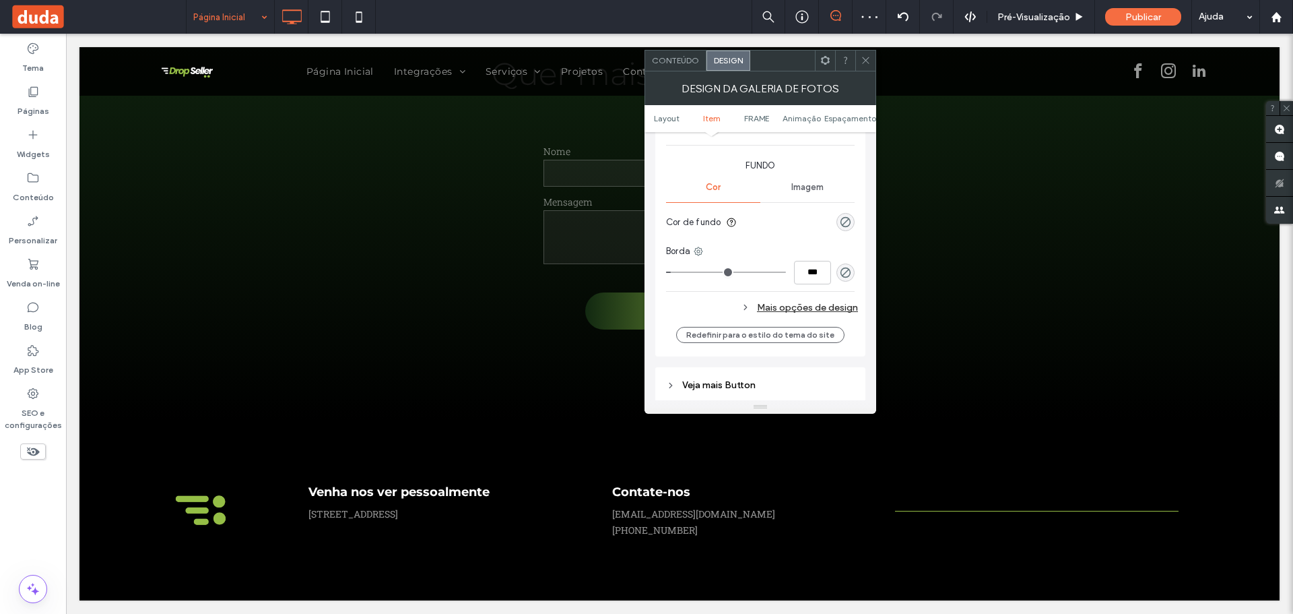
scroll to position [875, 0]
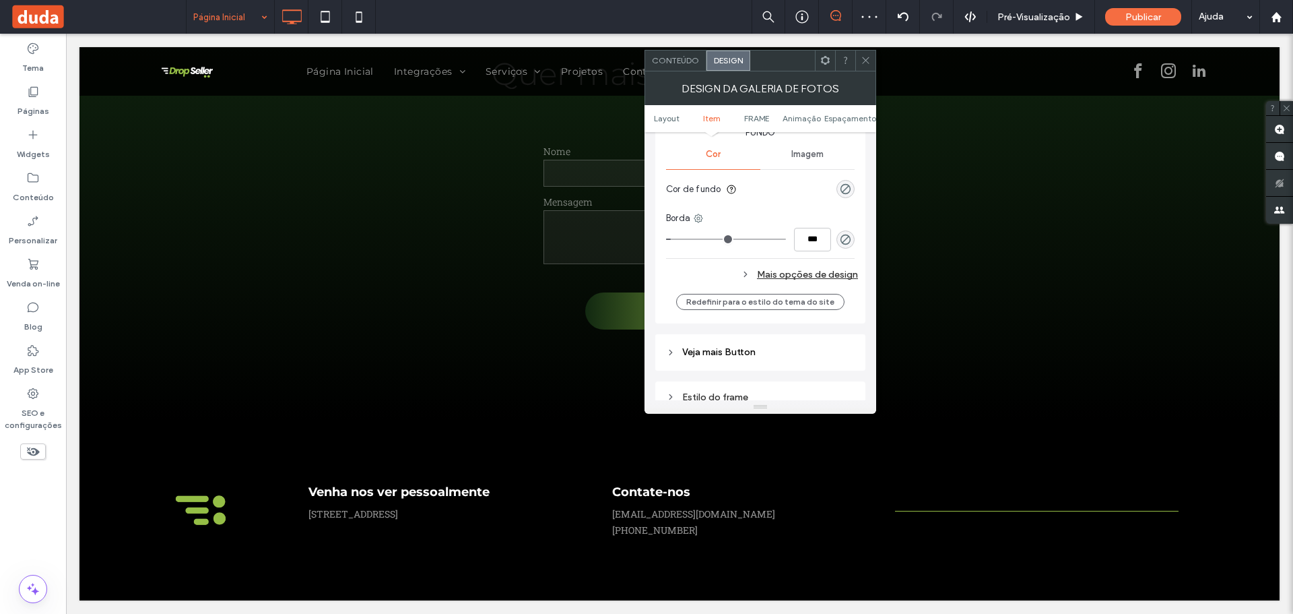
click at [753, 272] on div "Mais opções de design" at bounding box center [762, 274] width 192 height 18
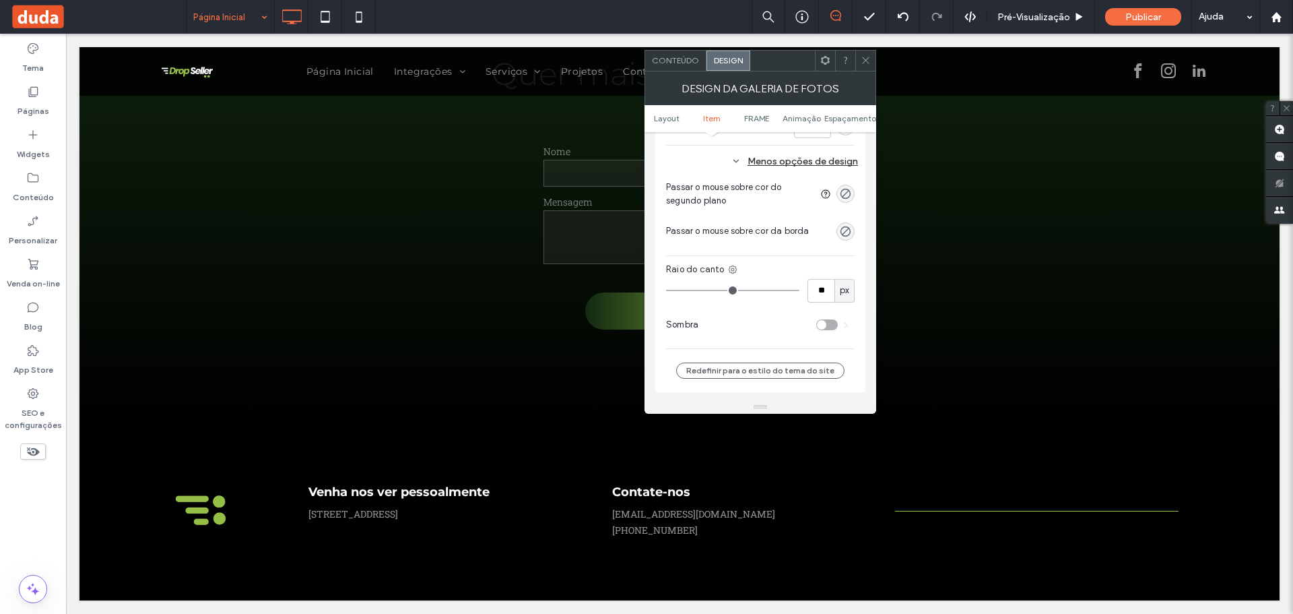
scroll to position [1010, 0]
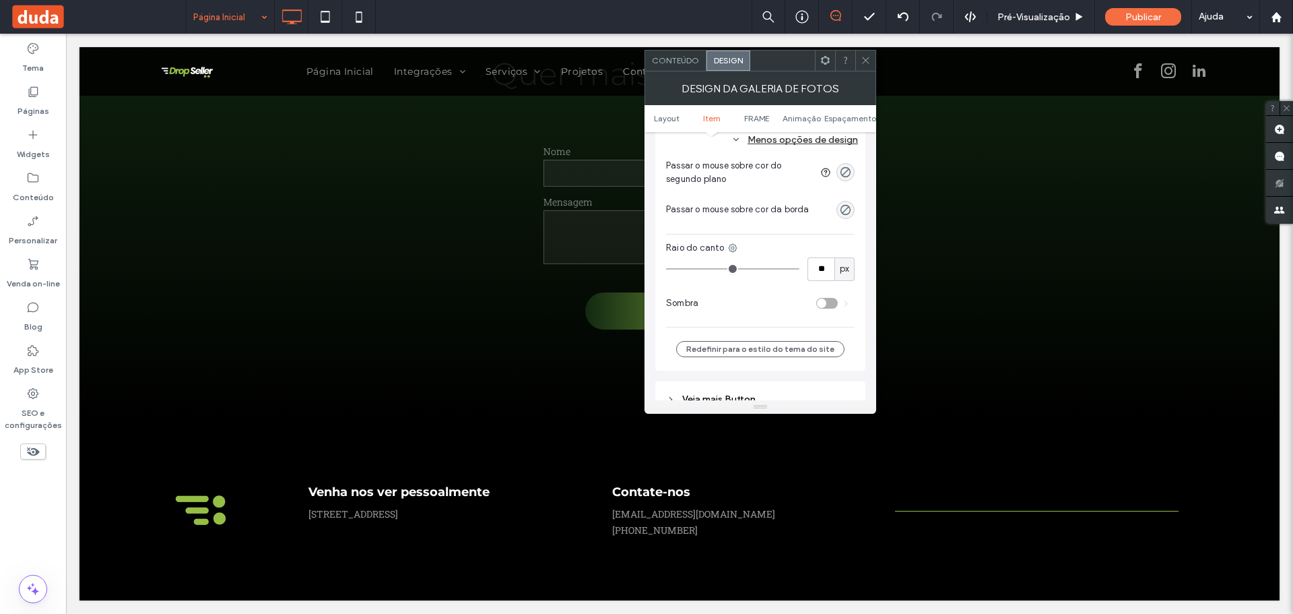
type input "**"
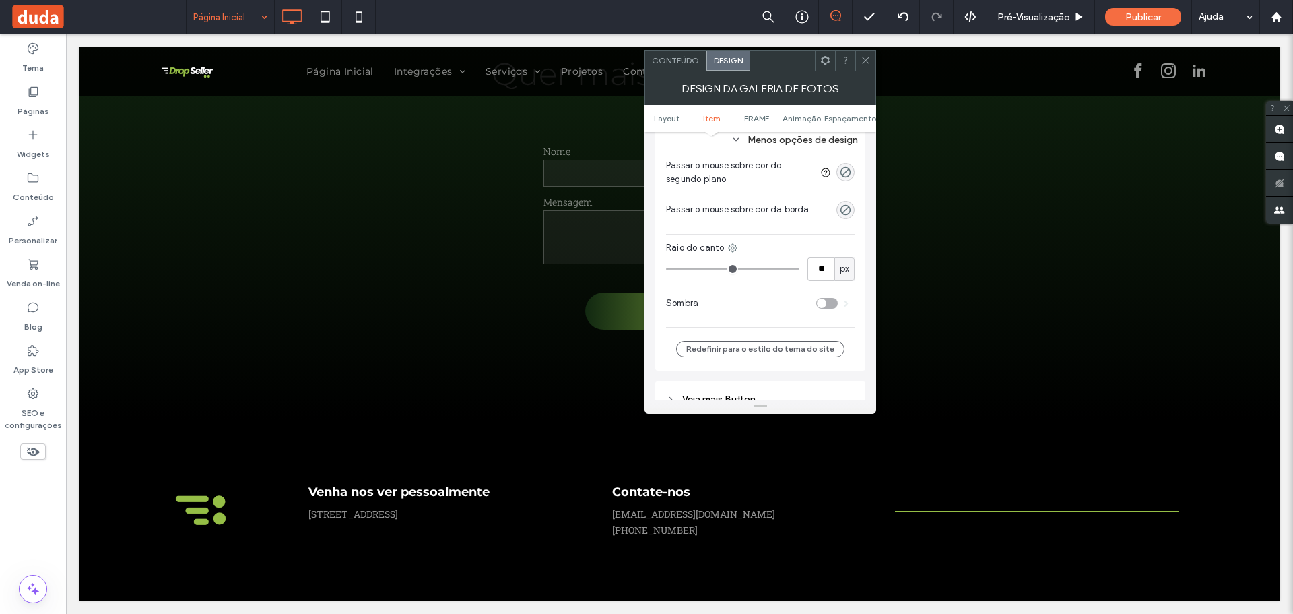
type input "**"
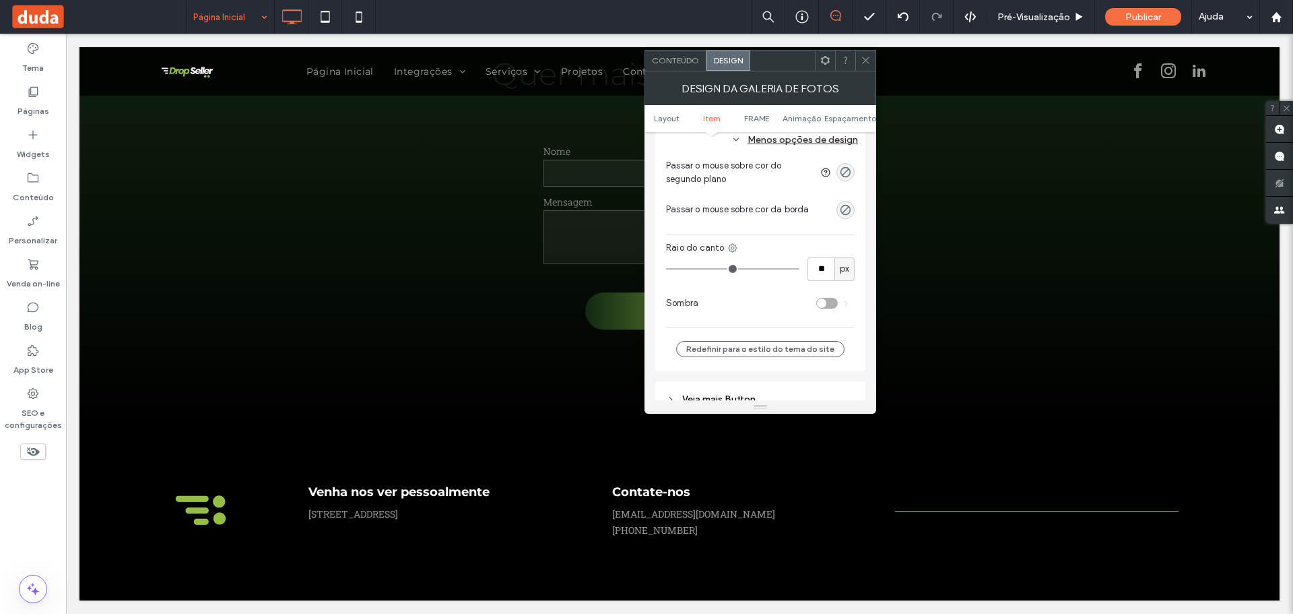
type input "**"
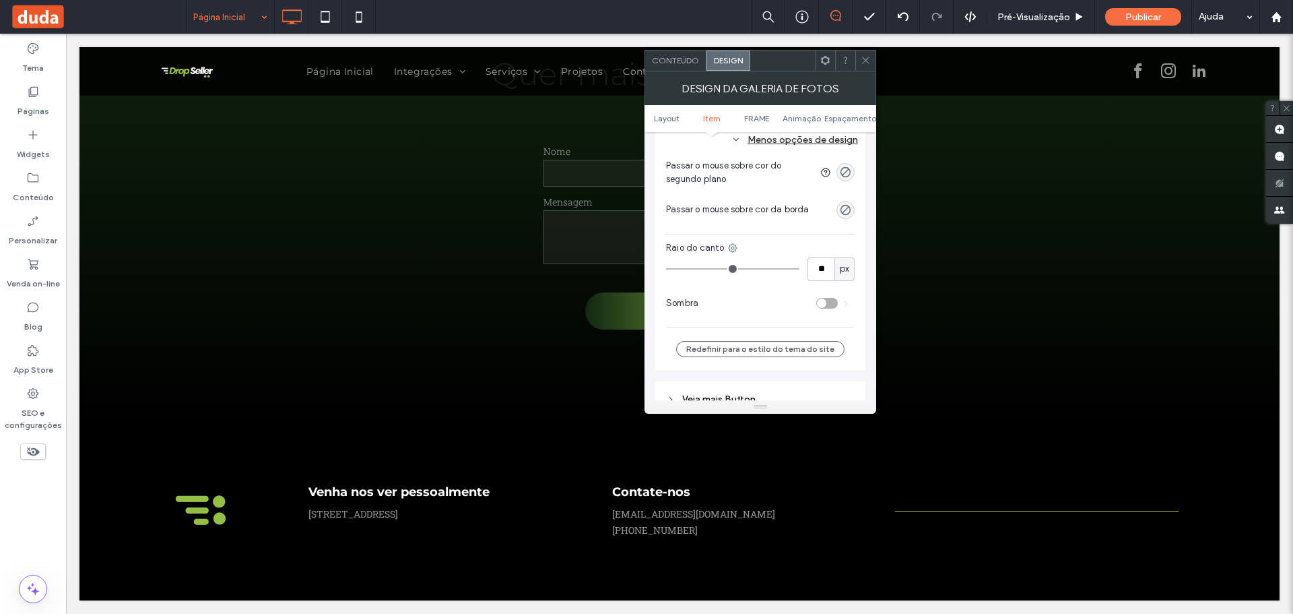
type input "**"
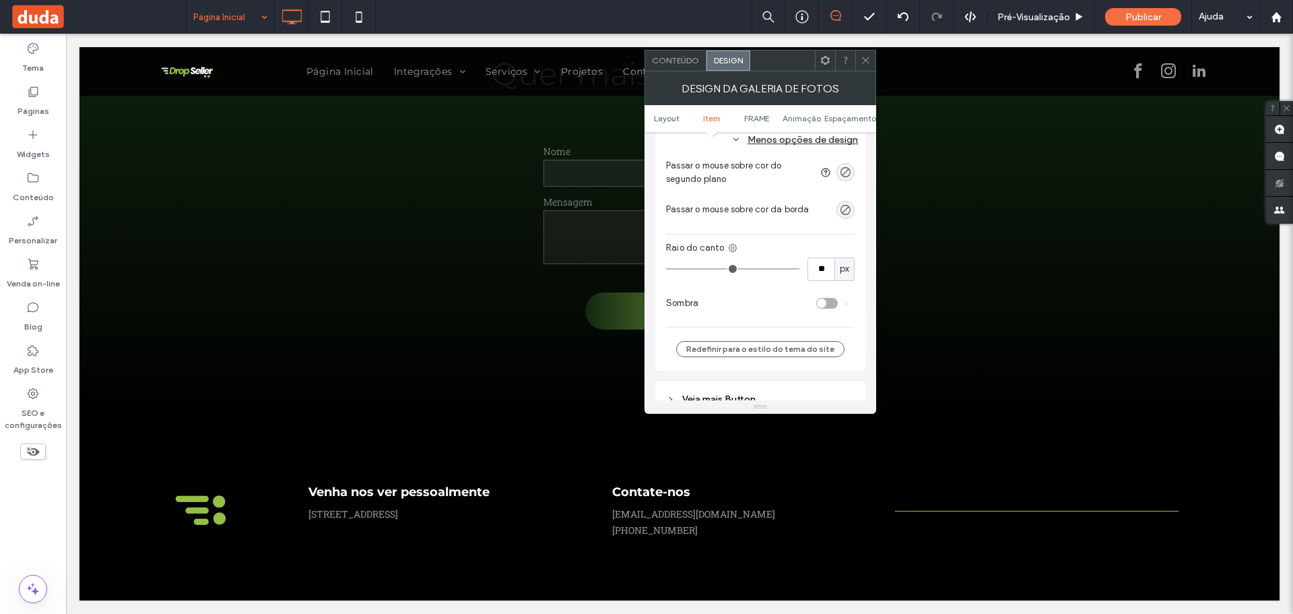
type input "**"
type input "*"
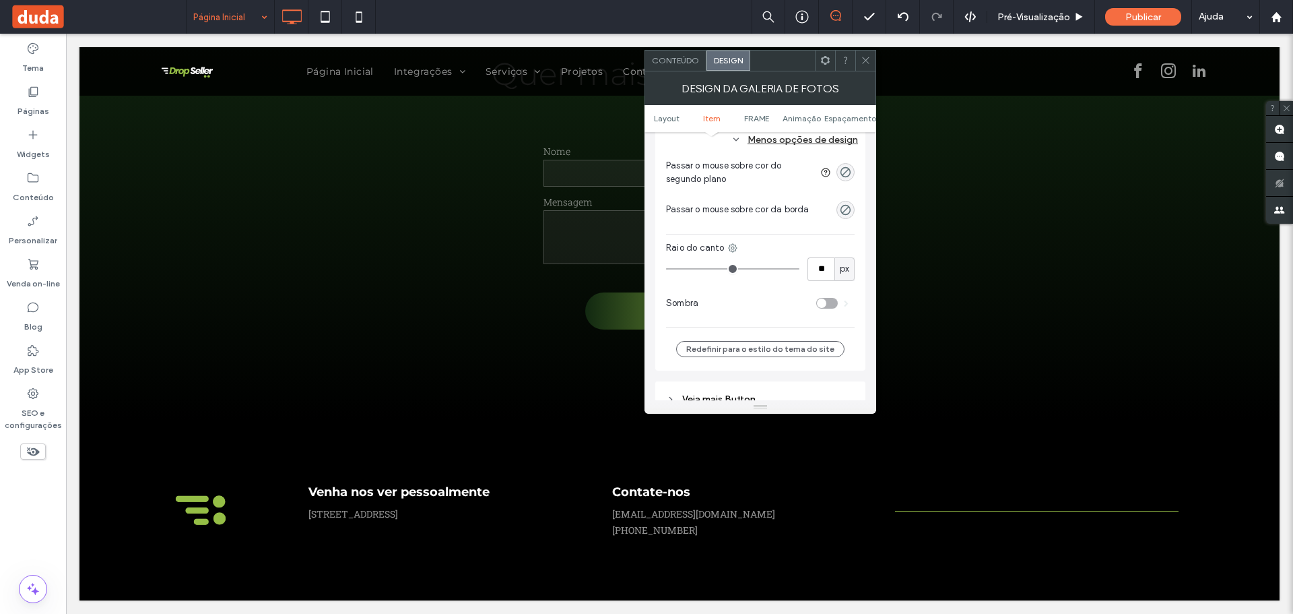
type input "*"
drag, startPoint x: 729, startPoint y: 271, endPoint x: 632, endPoint y: 284, distance: 97.2
type input "*"
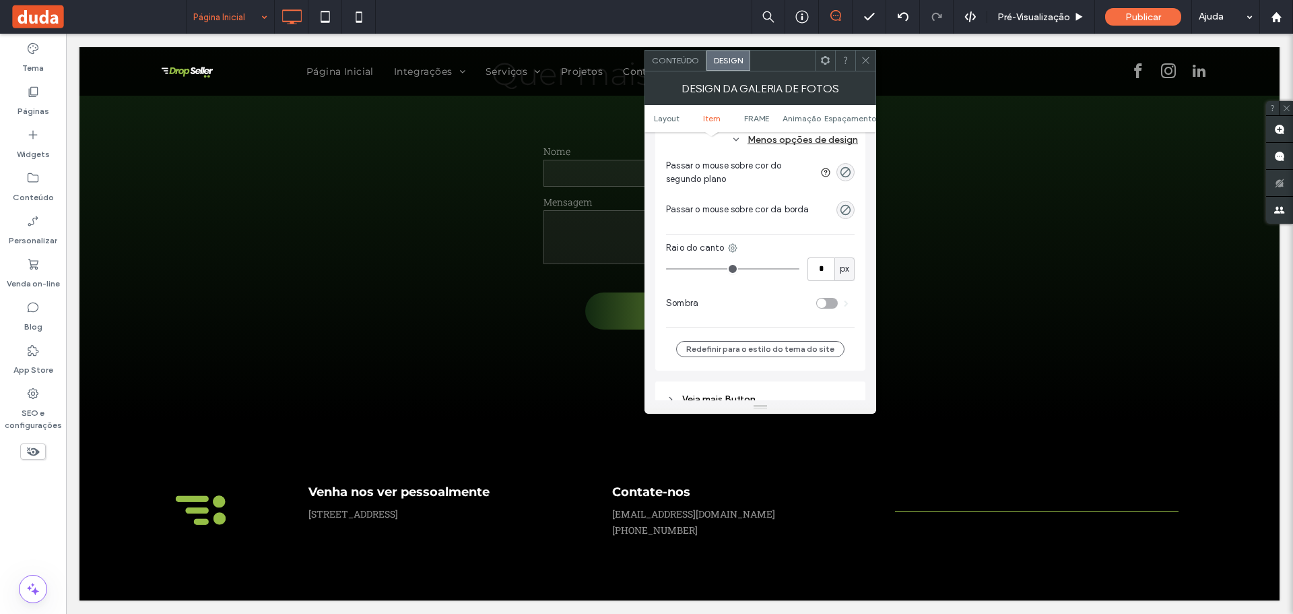
click at [666, 269] on input "range" at bounding box center [732, 268] width 133 height 1
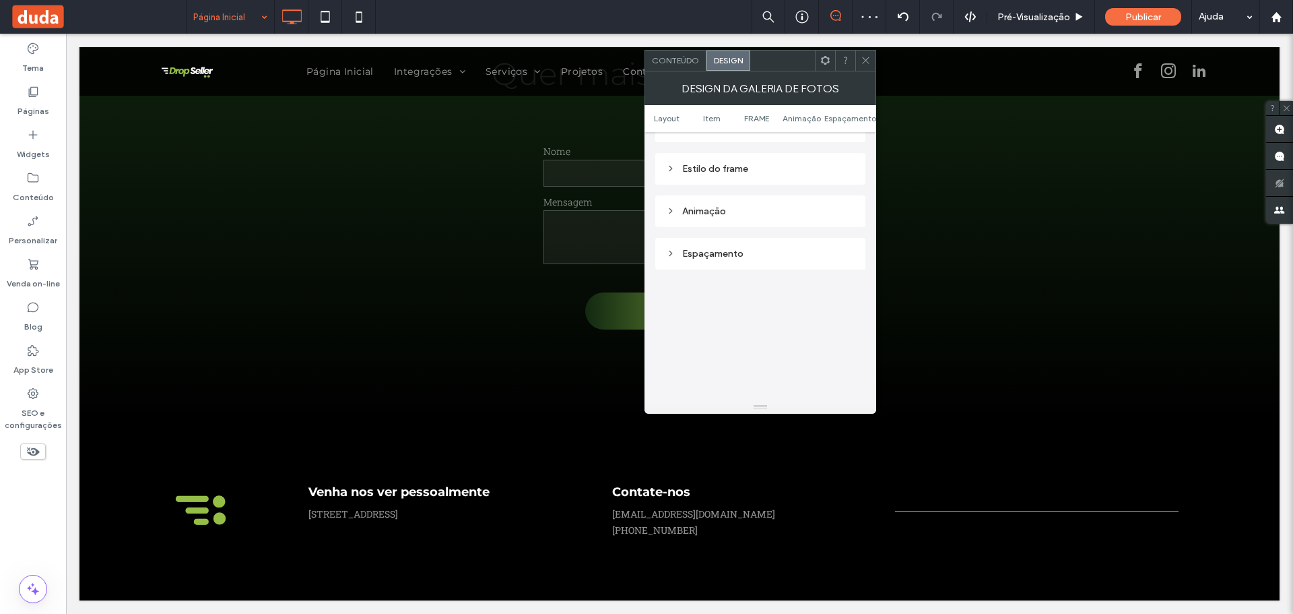
scroll to position [1212, 0]
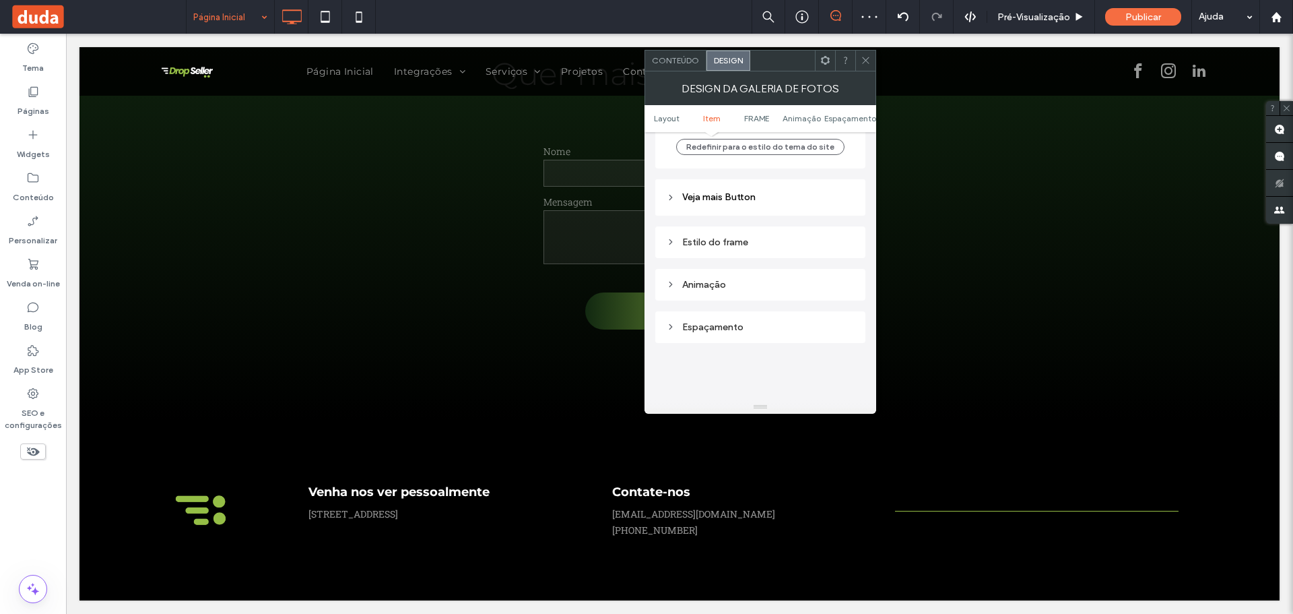
click at [672, 204] on header "Veja mais Button" at bounding box center [760, 197] width 210 height 36
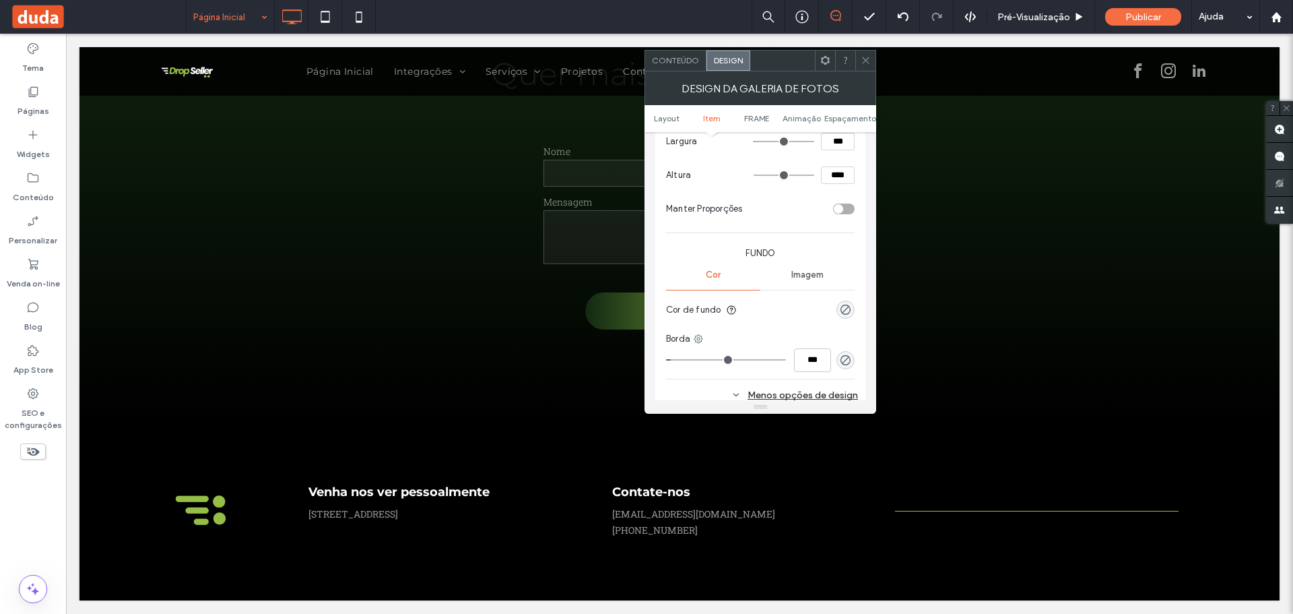
scroll to position [768, 0]
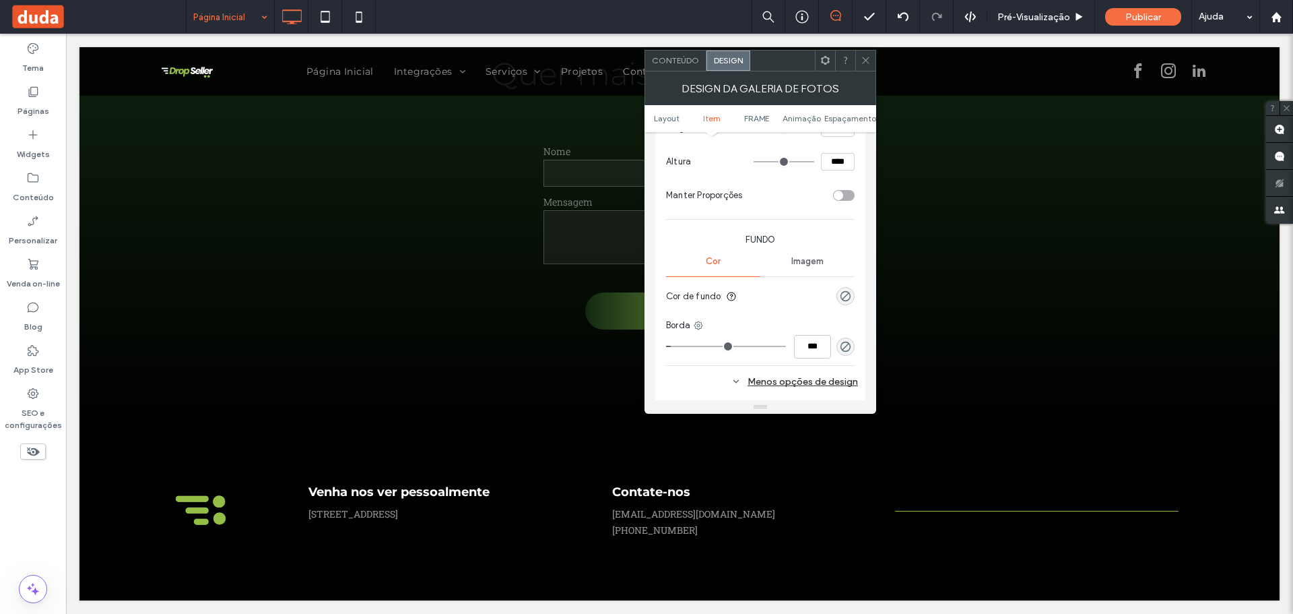
click at [859, 61] on div at bounding box center [865, 61] width 20 height 20
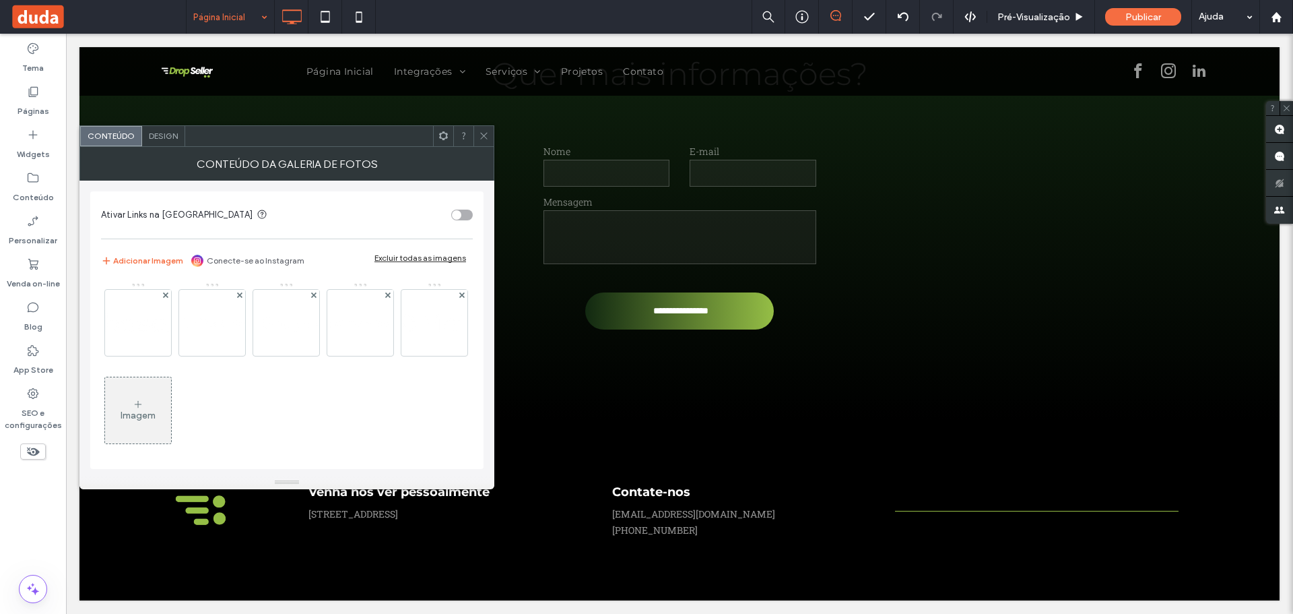
click at [167, 140] on span "Design" at bounding box center [163, 136] width 29 height 10
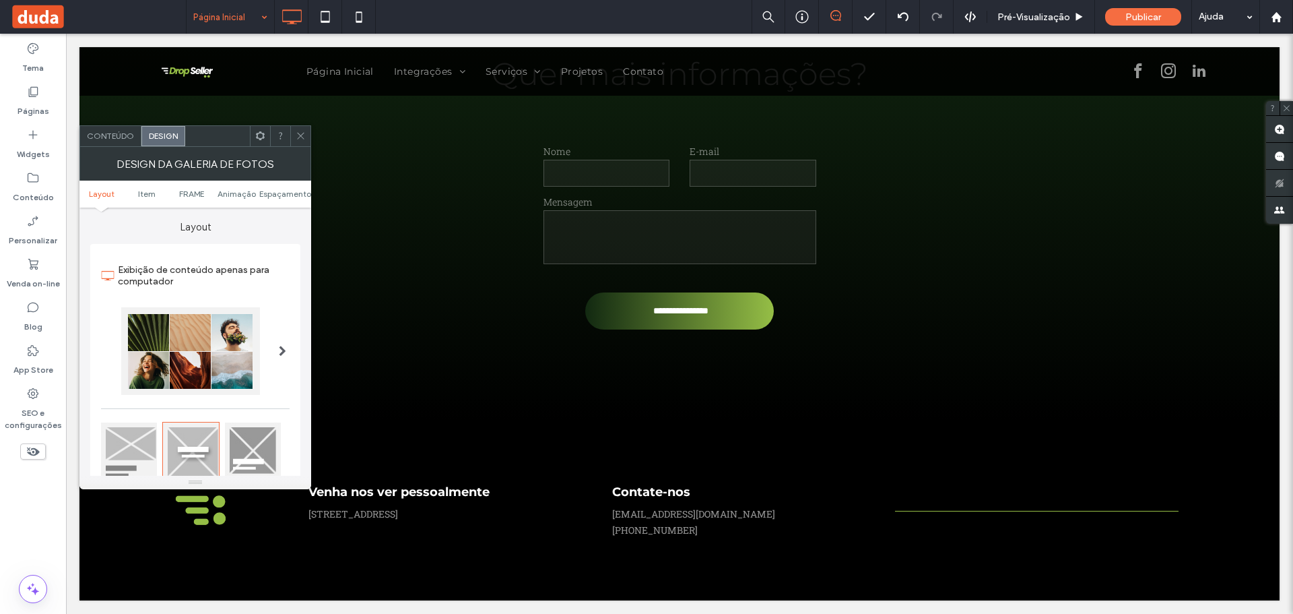
click at [135, 152] on div "Design da galeria de fotos" at bounding box center [195, 164] width 232 height 34
click at [108, 131] on span "Conteúdo" at bounding box center [110, 136] width 47 height 10
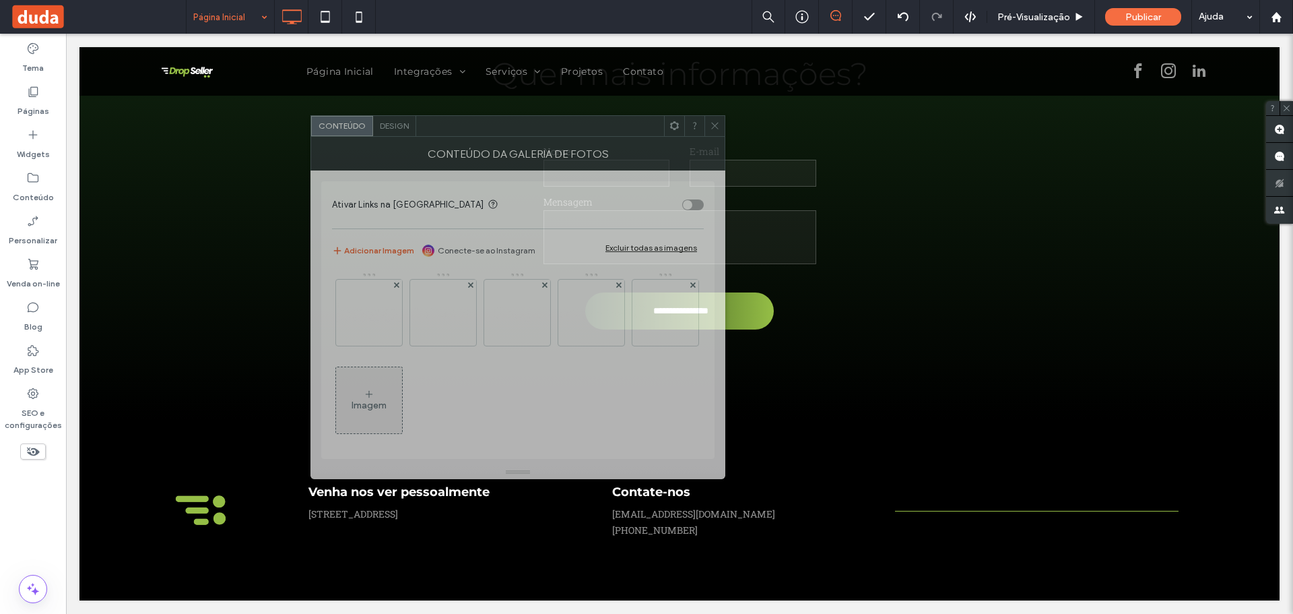
drag, startPoint x: 224, startPoint y: 139, endPoint x: 454, endPoint y: 129, distance: 230.5
click at [454, 129] on div at bounding box center [540, 126] width 248 height 20
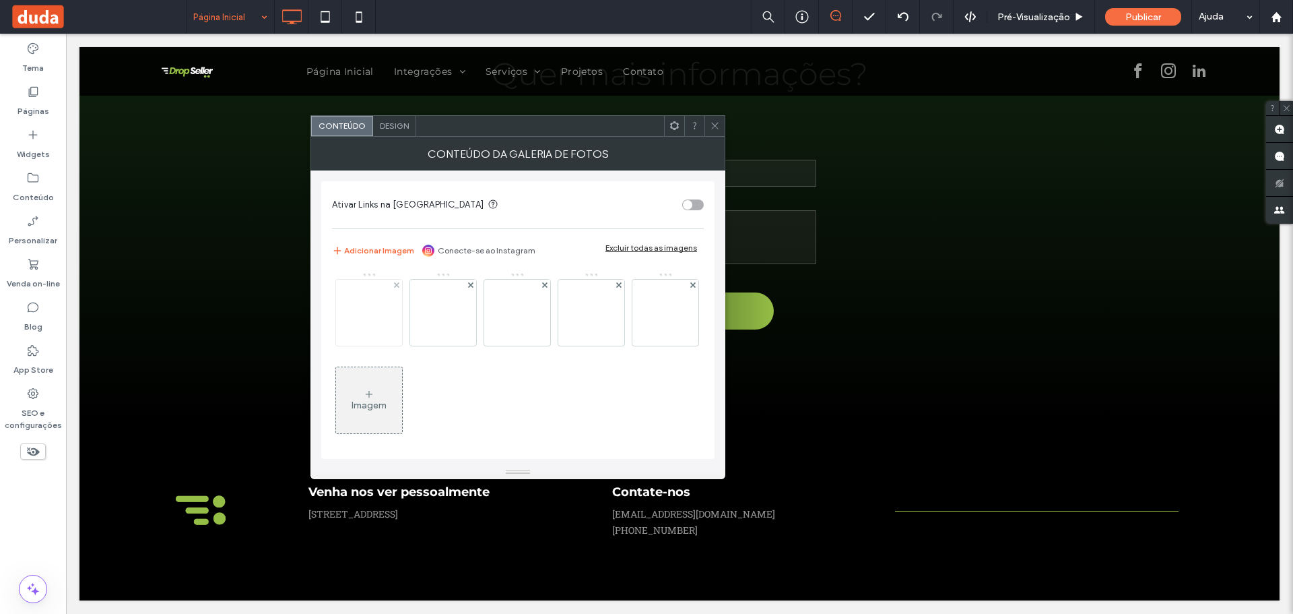
click at [366, 323] on img at bounding box center [369, 312] width 108 height 24
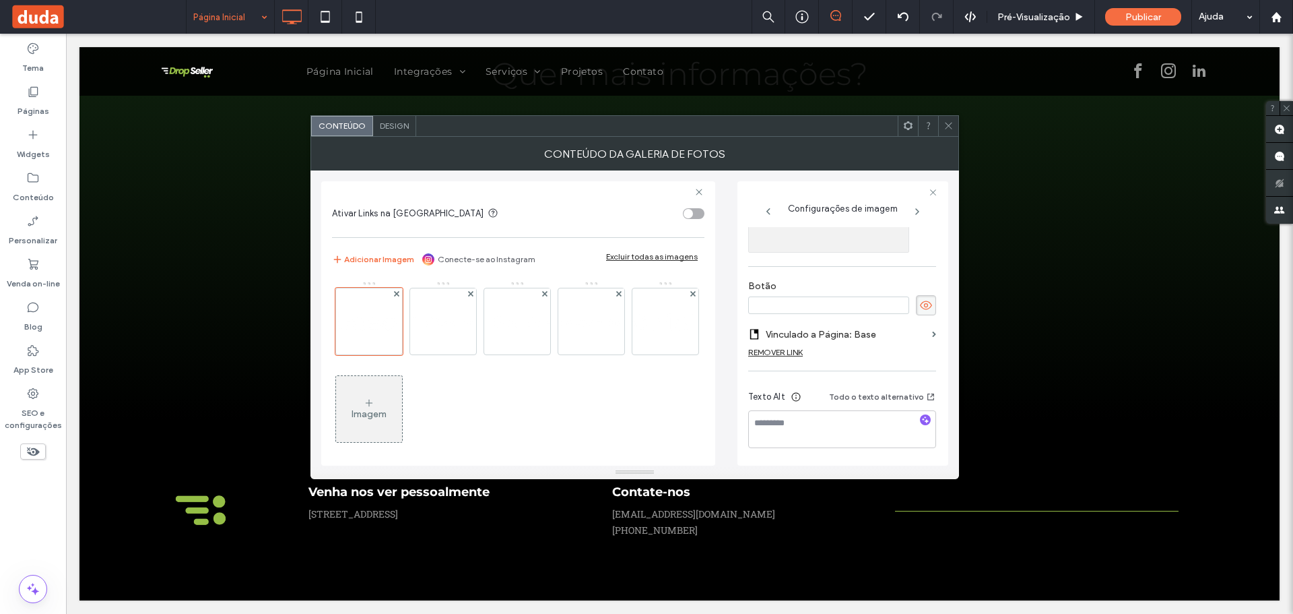
click at [919, 312] on icon at bounding box center [925, 305] width 13 height 15
click at [948, 131] on span at bounding box center [949, 126] width 10 height 20
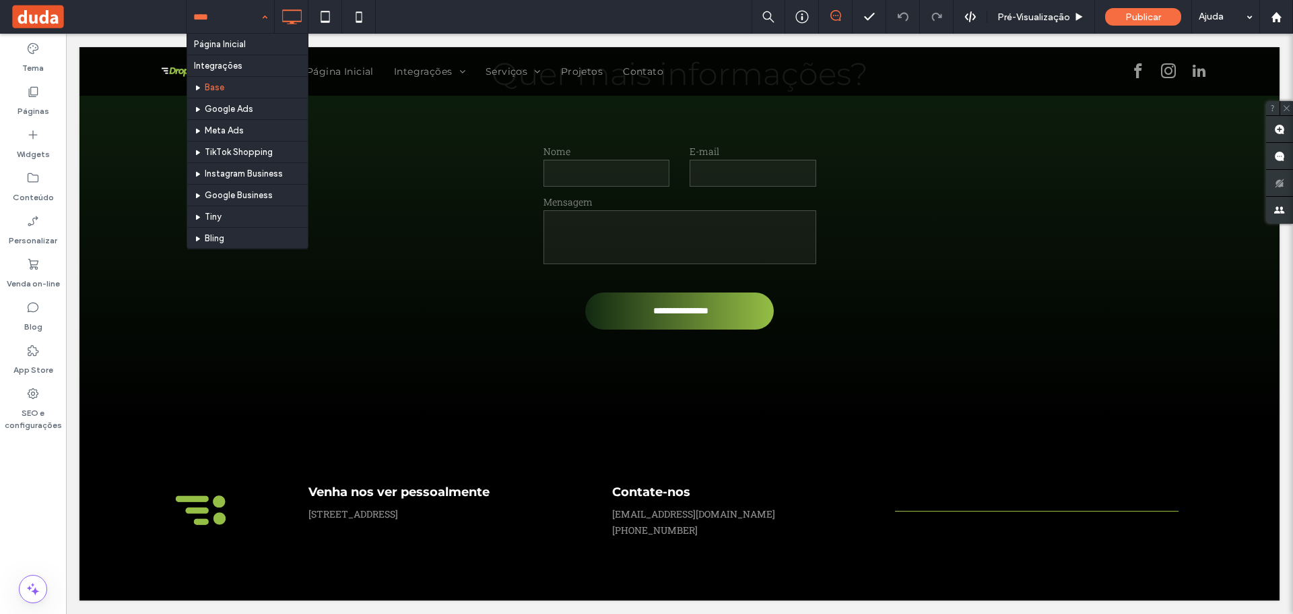
click at [216, 20] on input at bounding box center [226, 17] width 67 height 34
click at [245, 24] on input at bounding box center [226, 17] width 67 height 34
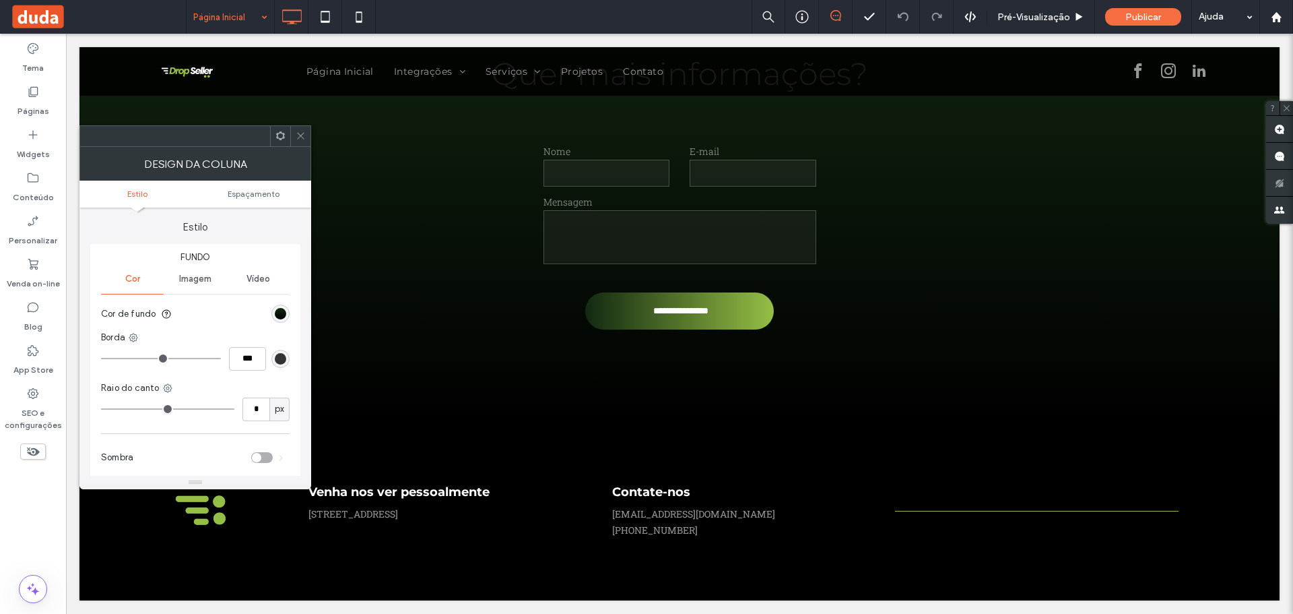
click at [298, 135] on icon at bounding box center [301, 136] width 10 height 10
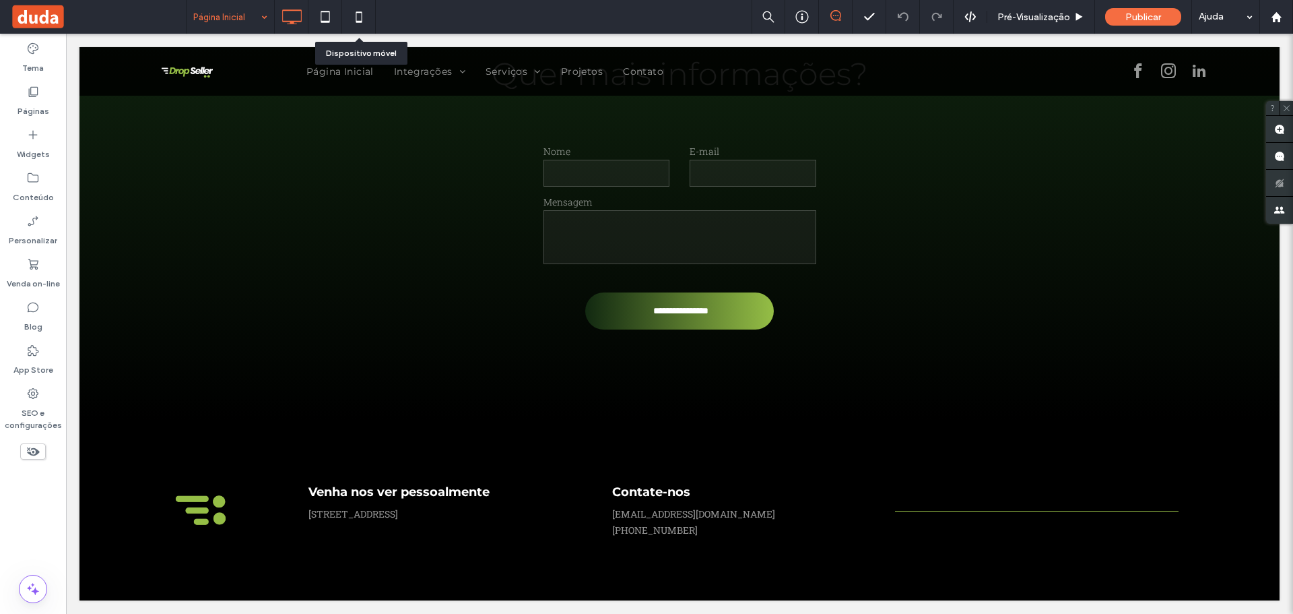
drag, startPoint x: 360, startPoint y: 25, endPoint x: 420, endPoint y: 141, distance: 130.4
click at [360, 25] on icon at bounding box center [358, 16] width 27 height 27
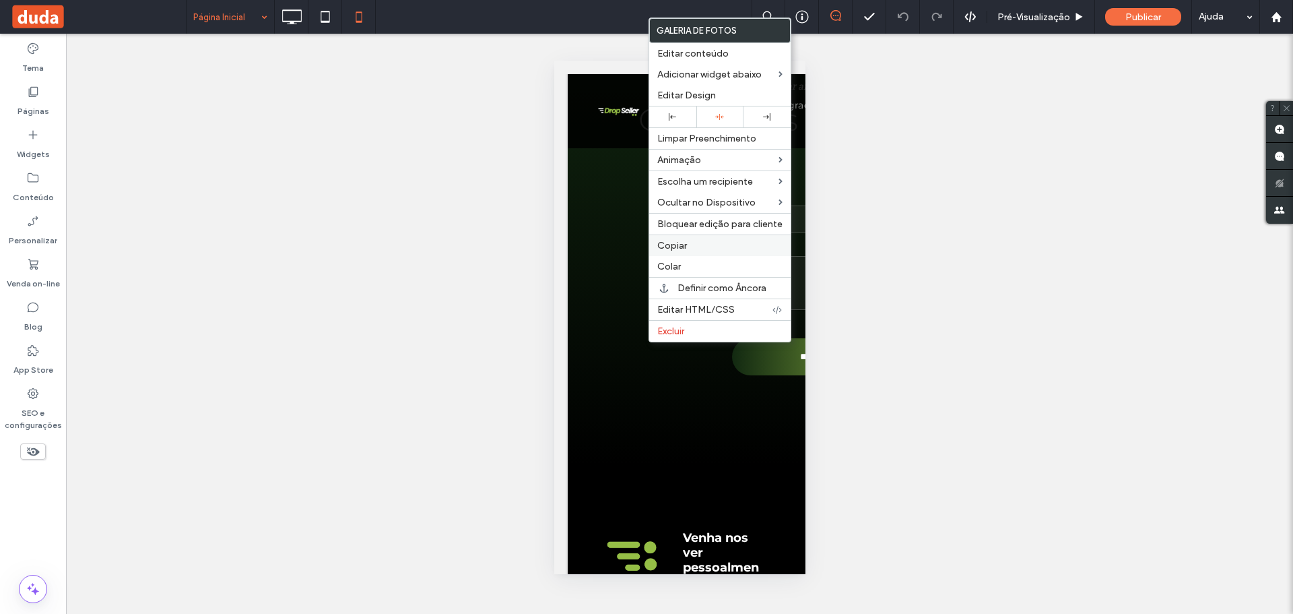
click at [677, 240] on span "Copiar" at bounding box center [672, 245] width 30 height 11
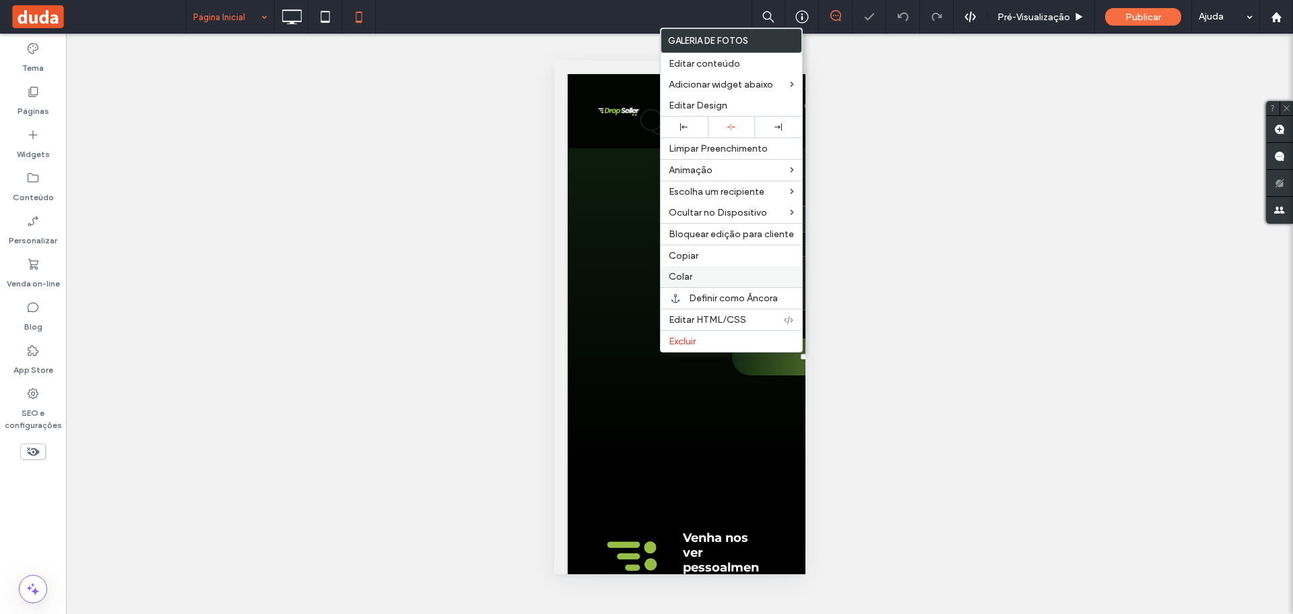
click at [685, 279] on span "Colar" at bounding box center [681, 276] width 24 height 11
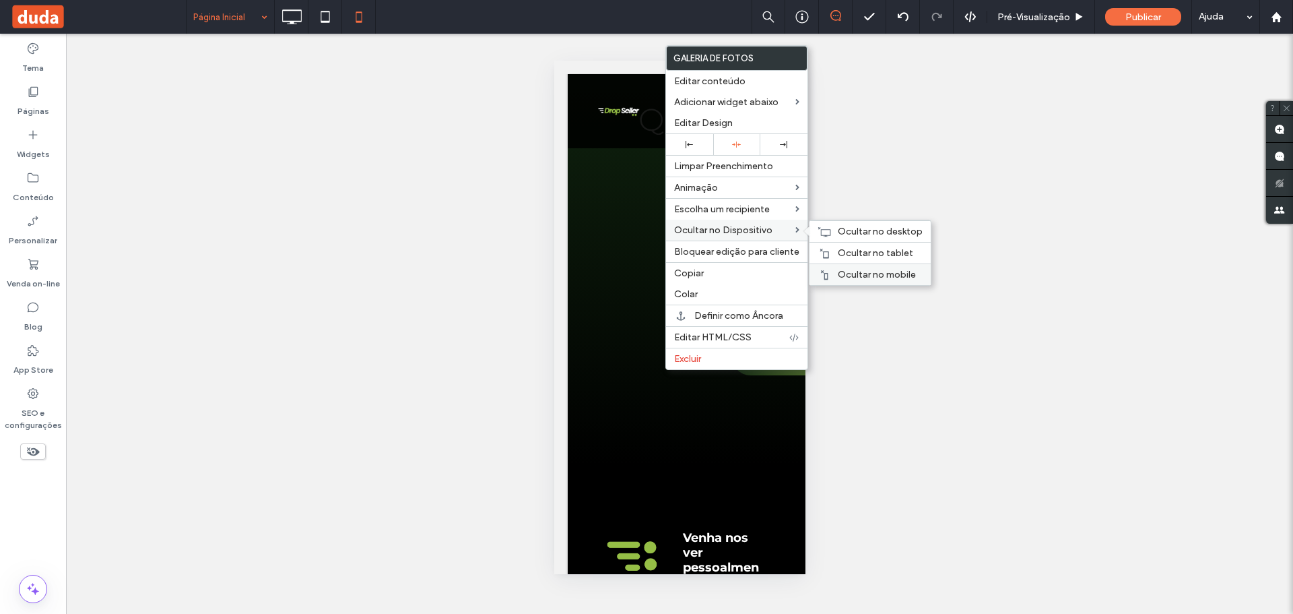
click at [861, 265] on div "Ocultar no mobile" at bounding box center [869, 274] width 121 height 22
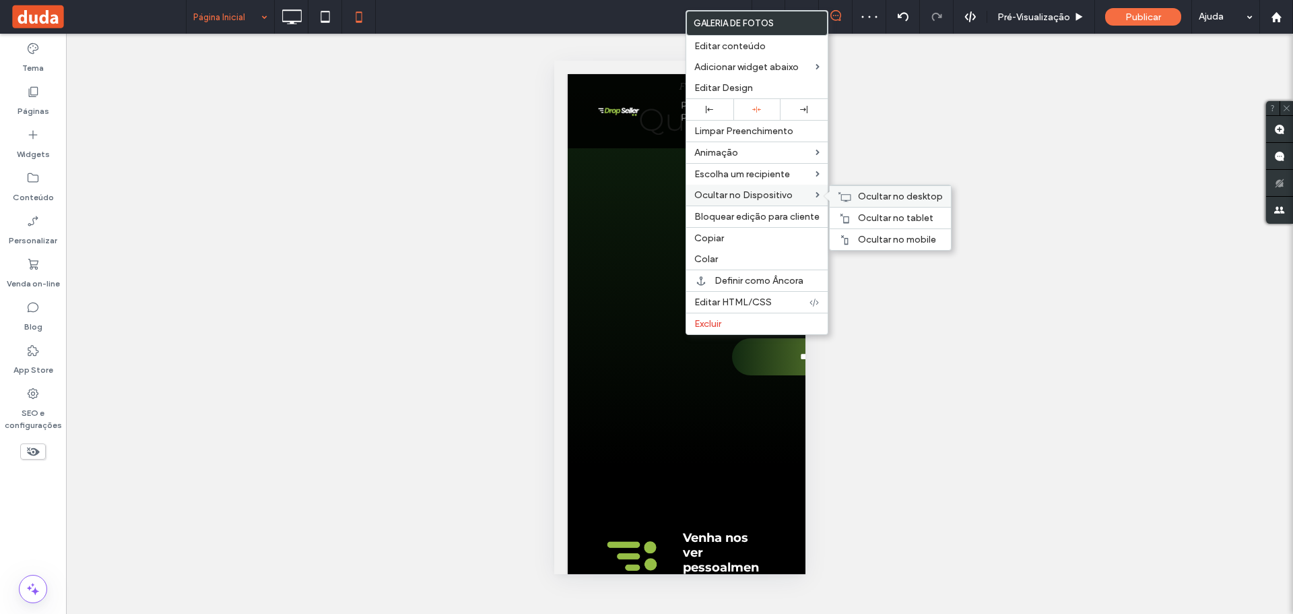
click at [845, 195] on icon at bounding box center [844, 196] width 13 height 11
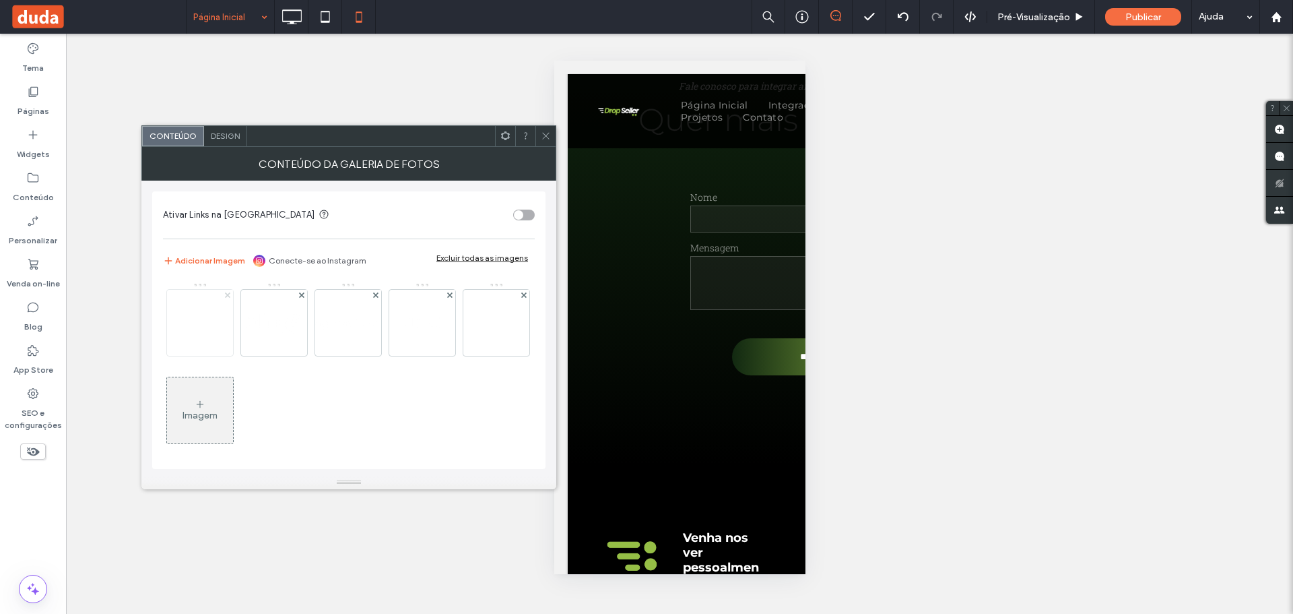
click at [225, 297] on icon at bounding box center [227, 294] width 5 height 5
click at [451, 297] on icon at bounding box center [449, 294] width 5 height 5
click at [548, 134] on icon at bounding box center [546, 136] width 10 height 10
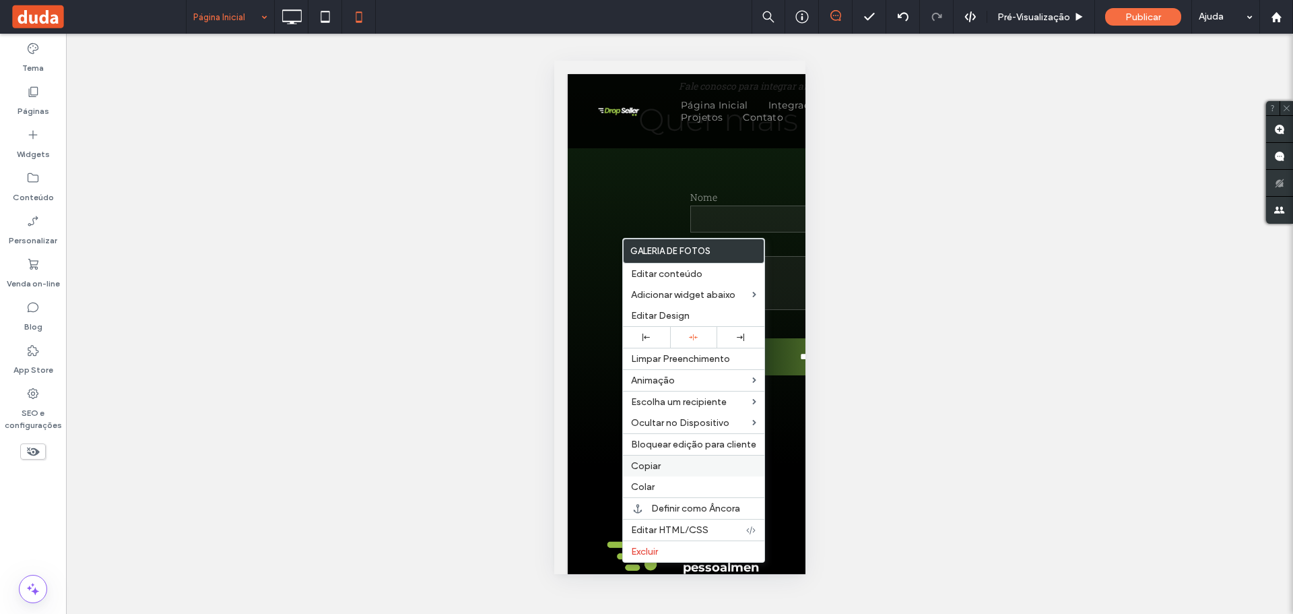
click at [663, 456] on div "Copiar" at bounding box center [693, 466] width 141 height 22
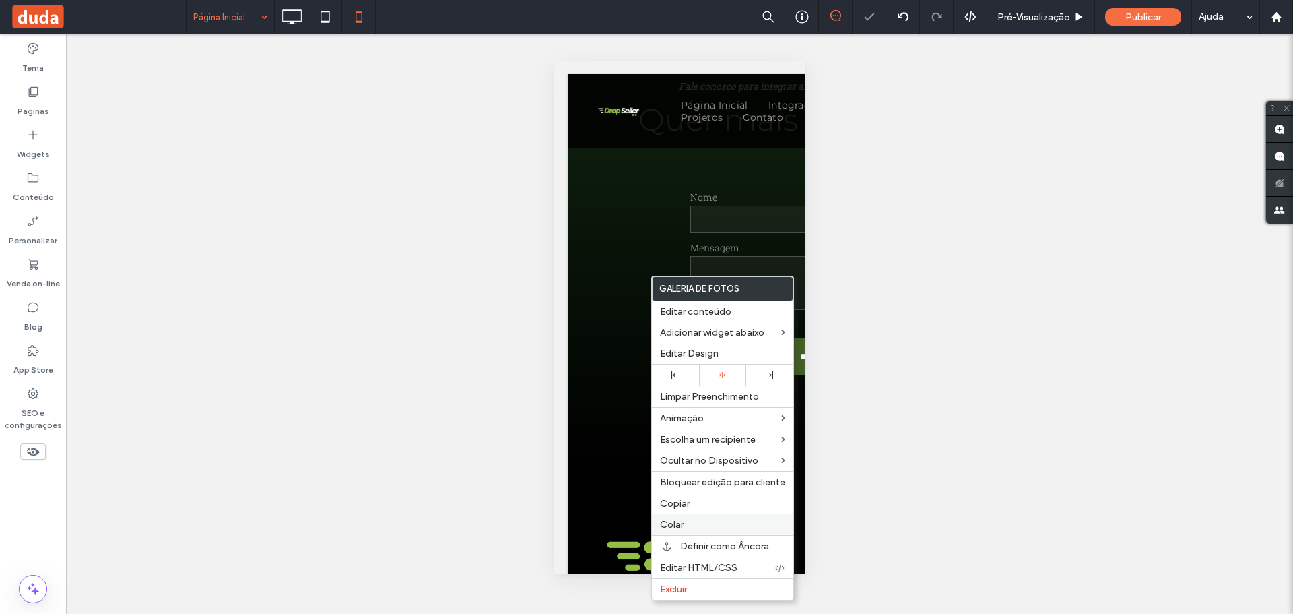
click at [679, 517] on div "Colar" at bounding box center [722, 524] width 141 height 21
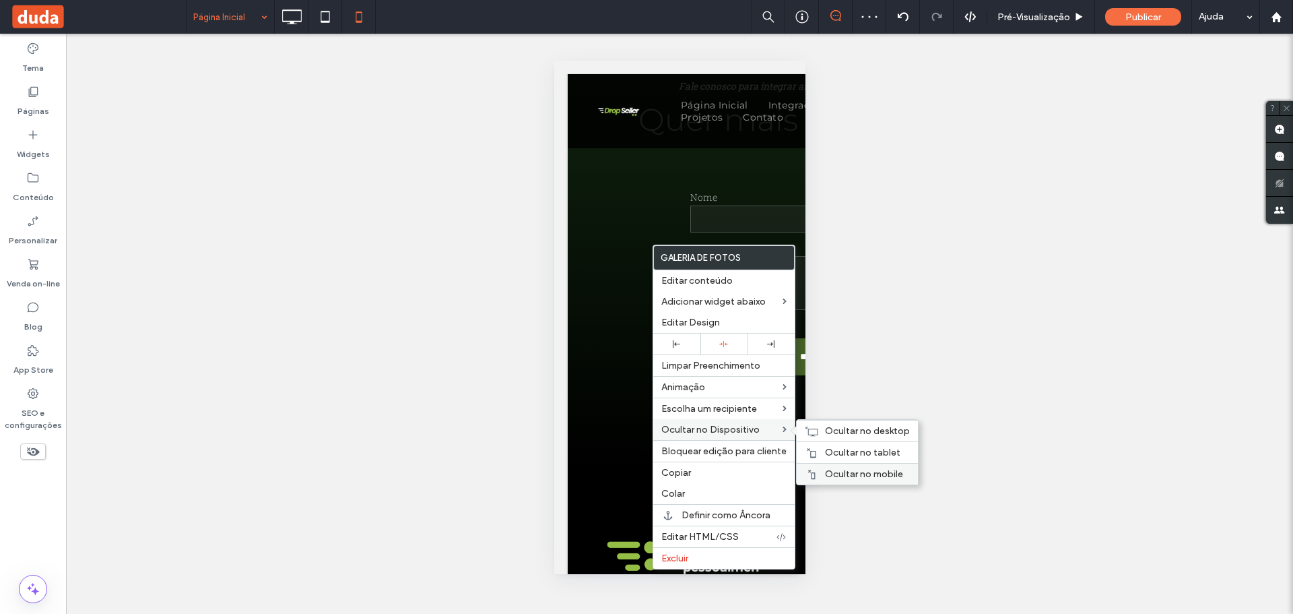
click at [832, 473] on span "Ocultar no mobile" at bounding box center [864, 473] width 78 height 11
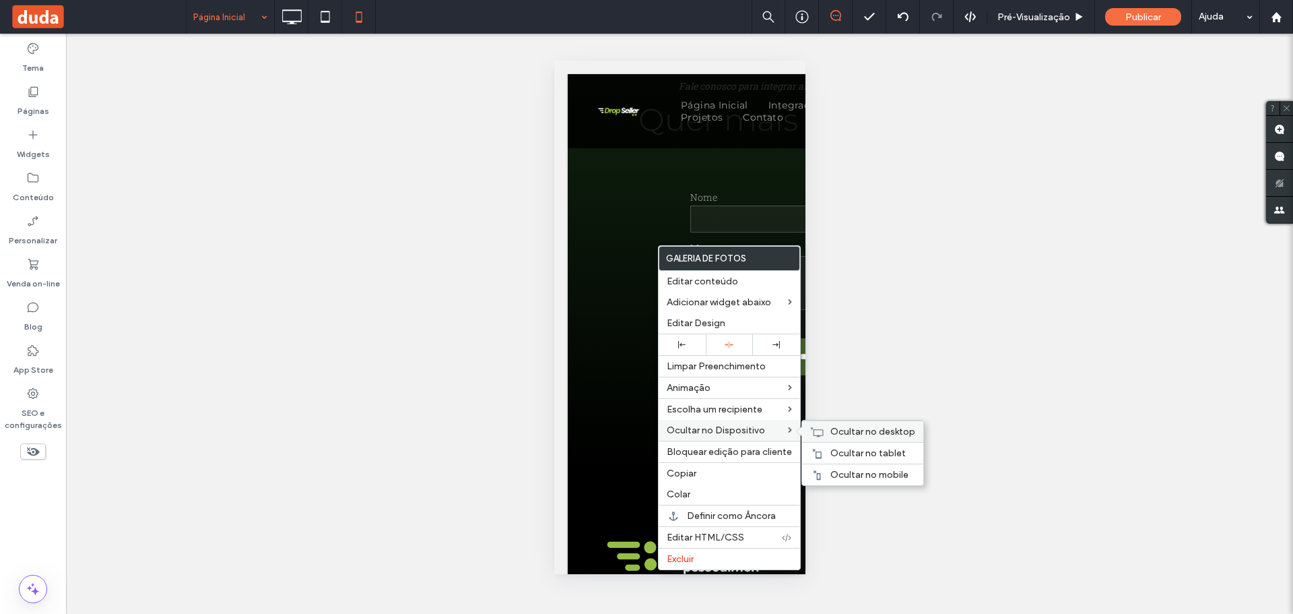
click at [819, 436] on icon at bounding box center [816, 431] width 13 height 11
click at [889, 325] on div "Reexibir? Sim Reexibir? Sim Reexibir? Sim Reexibir? Sim Reexibir? Sim Unhide? Y…" at bounding box center [679, 324] width 1227 height 580
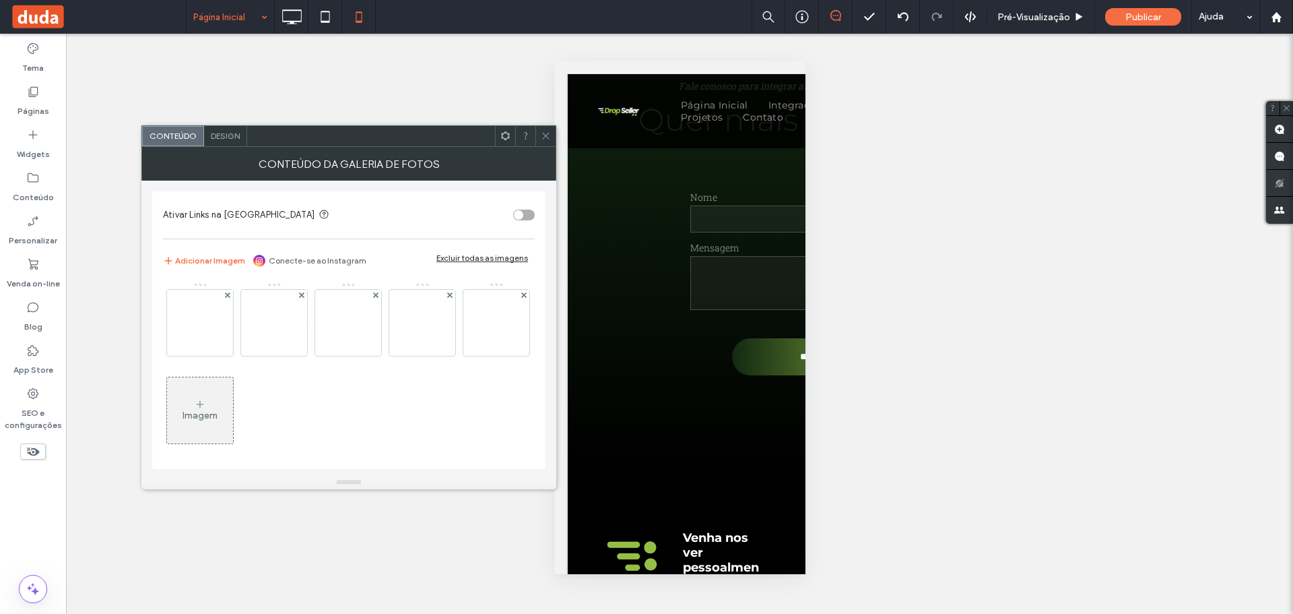
click at [233, 392] on div "Imagem" at bounding box center [200, 409] width 66 height 63
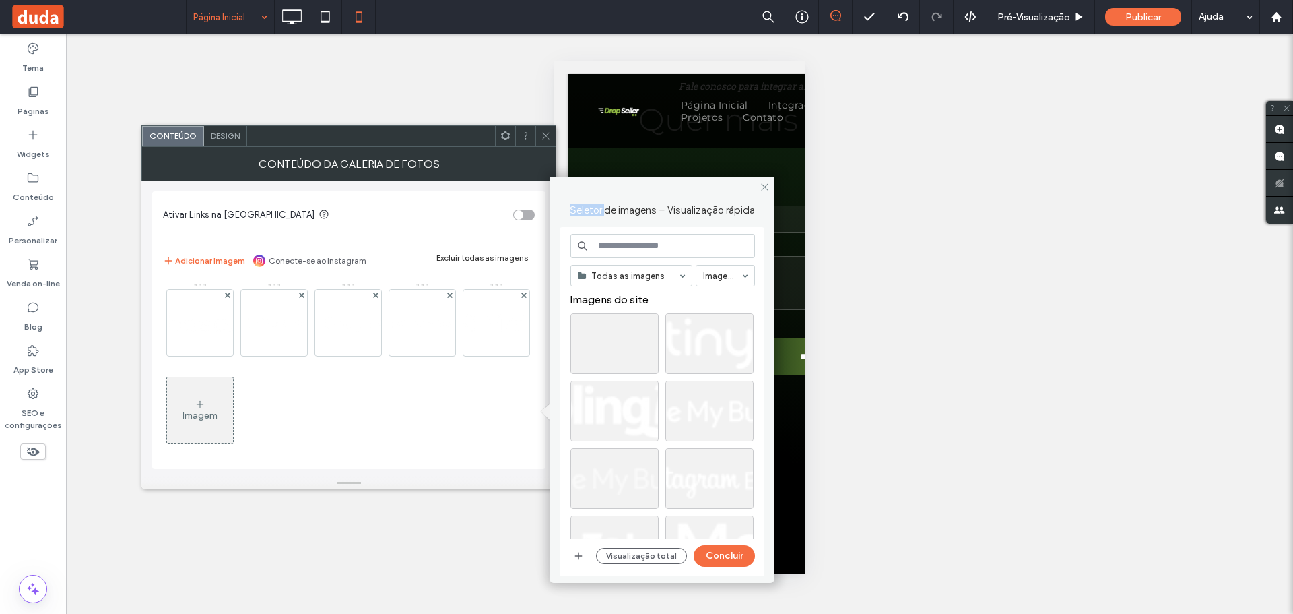
drag, startPoint x: 617, startPoint y: 187, endPoint x: 607, endPoint y: 214, distance: 28.8
click at [607, 214] on div "Seletor de imagens – Visualização rápida Todas as imagens Imagens Imagens do si…" at bounding box center [662, 379] width 225 height 406
drag, startPoint x: 711, startPoint y: 196, endPoint x: 731, endPoint y: 218, distance: 29.5
click at [564, 248] on div "Seletor de imagens – Visualização rápida Todas as imagens Imagens Imagens do si…" at bounding box center [662, 379] width 225 height 406
click at [766, 186] on icon at bounding box center [765, 187] width 10 height 10
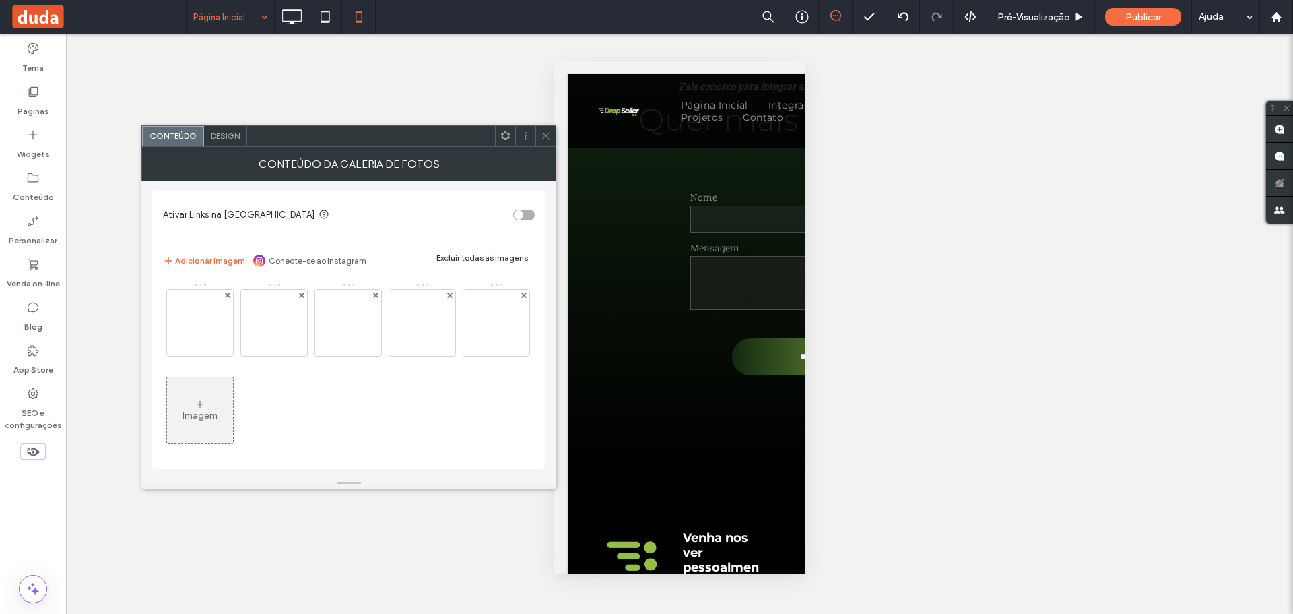
click at [205, 401] on icon at bounding box center [200, 404] width 11 height 11
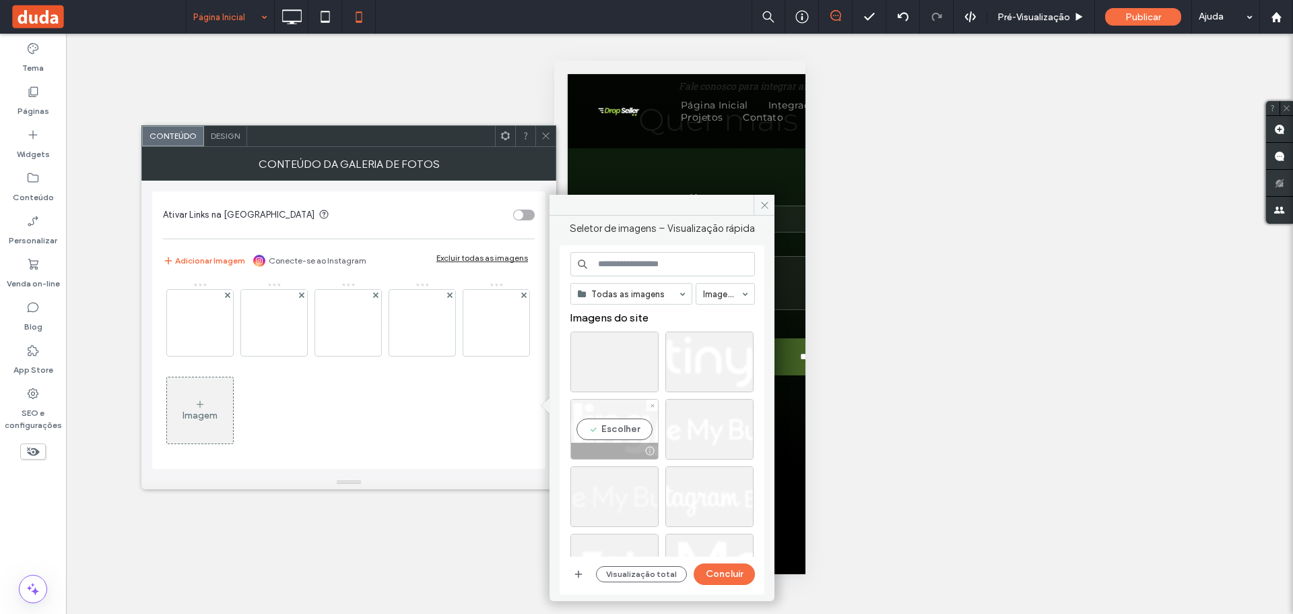
click at [628, 418] on div "Escolher" at bounding box center [614, 429] width 88 height 61
click at [708, 421] on div "Escolher" at bounding box center [709, 429] width 88 height 61
click at [708, 363] on div "Escolher" at bounding box center [709, 361] width 88 height 61
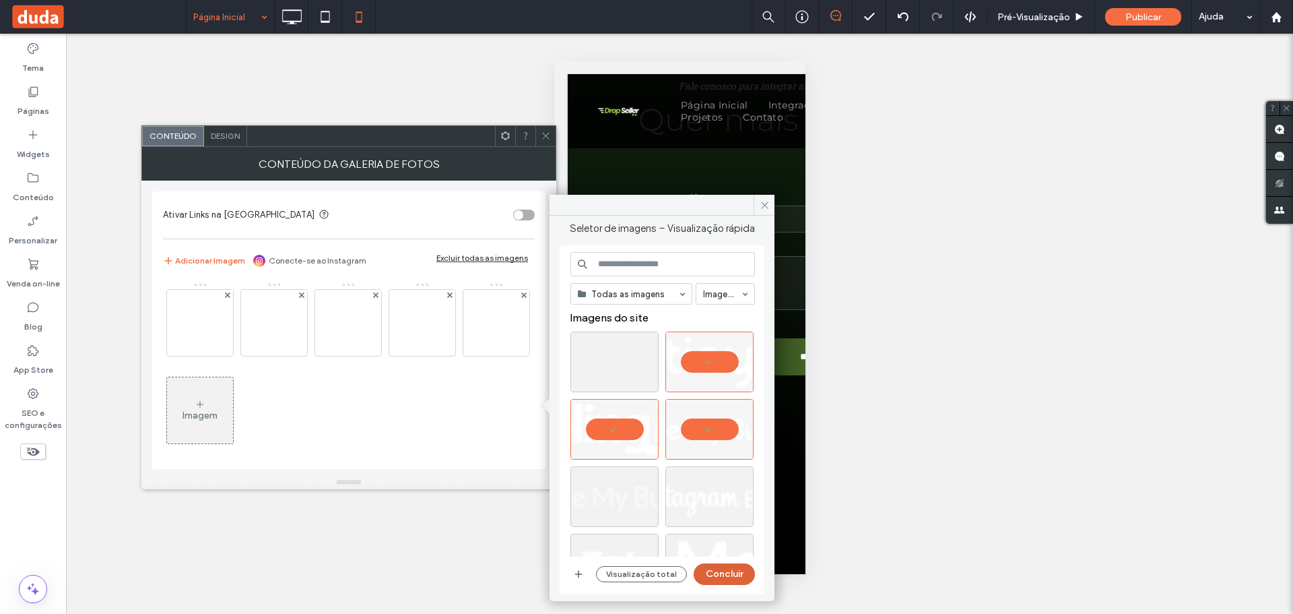
click at [721, 571] on button "Concluir" at bounding box center [724, 574] width 61 height 22
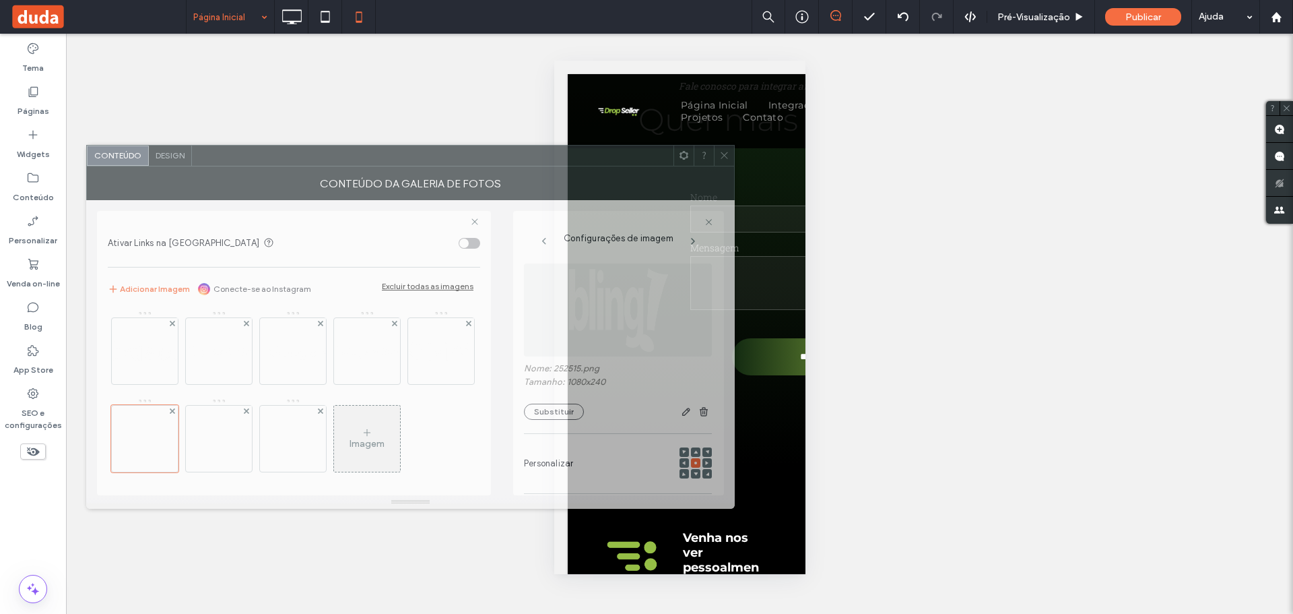
drag, startPoint x: 680, startPoint y: 141, endPoint x: 589, endPoint y: 139, distance: 91.6
click at [591, 145] on div at bounding box center [433, 155] width 482 height 20
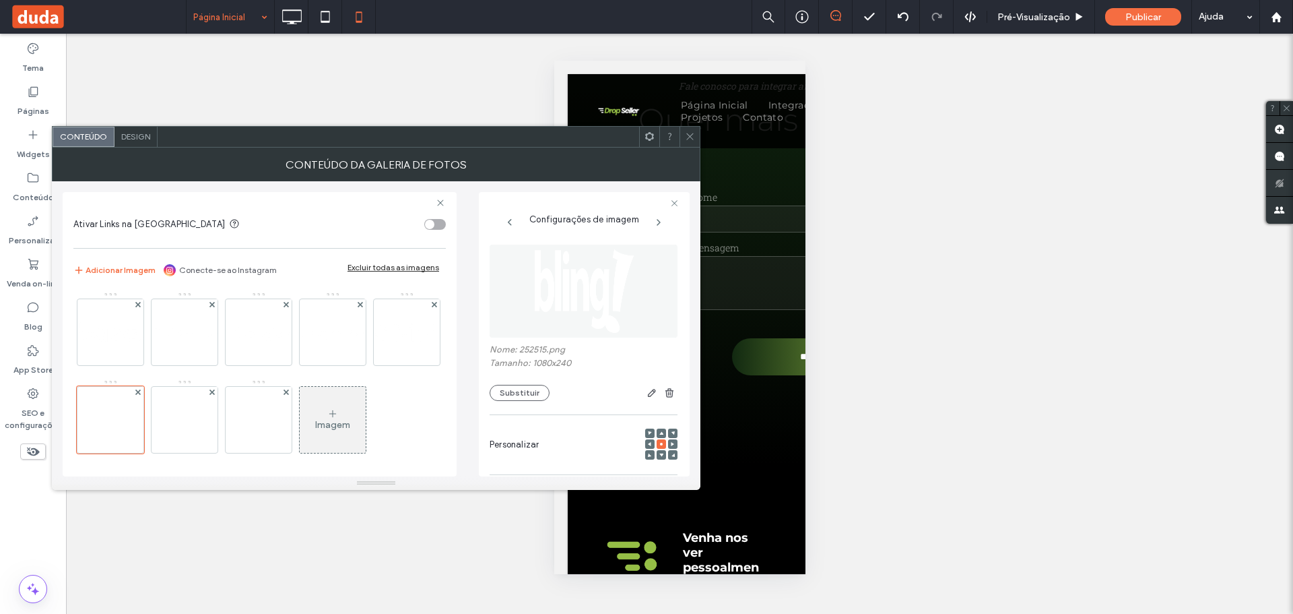
click at [689, 139] on icon at bounding box center [690, 136] width 10 height 10
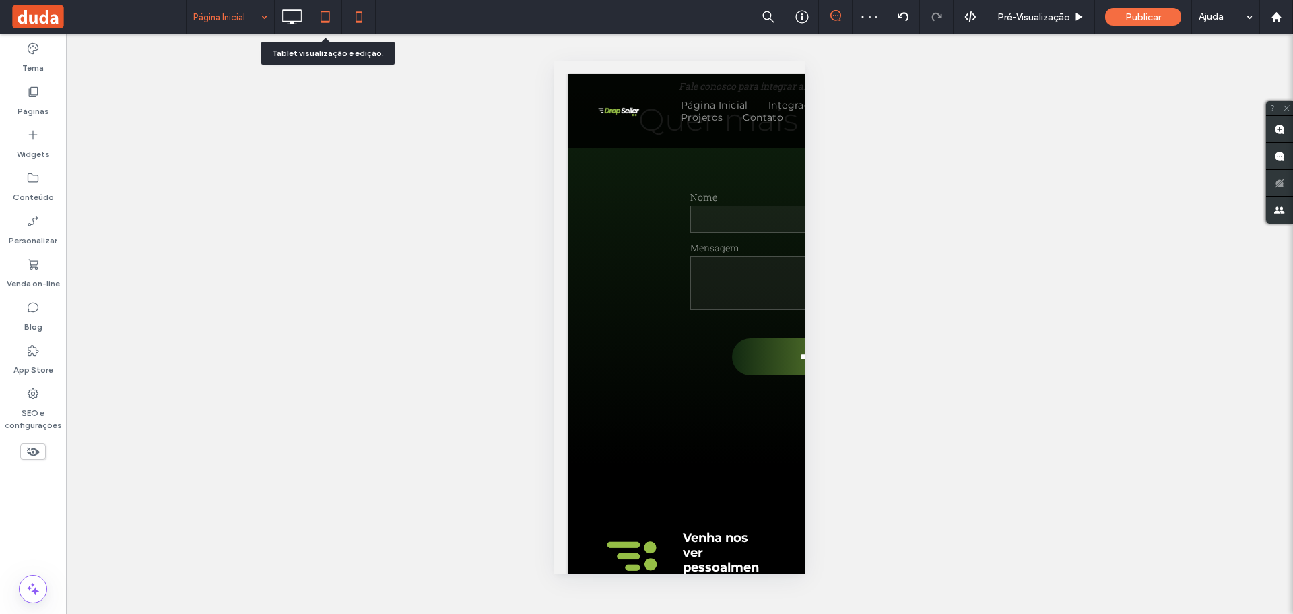
click at [319, 28] on icon at bounding box center [325, 16] width 27 height 27
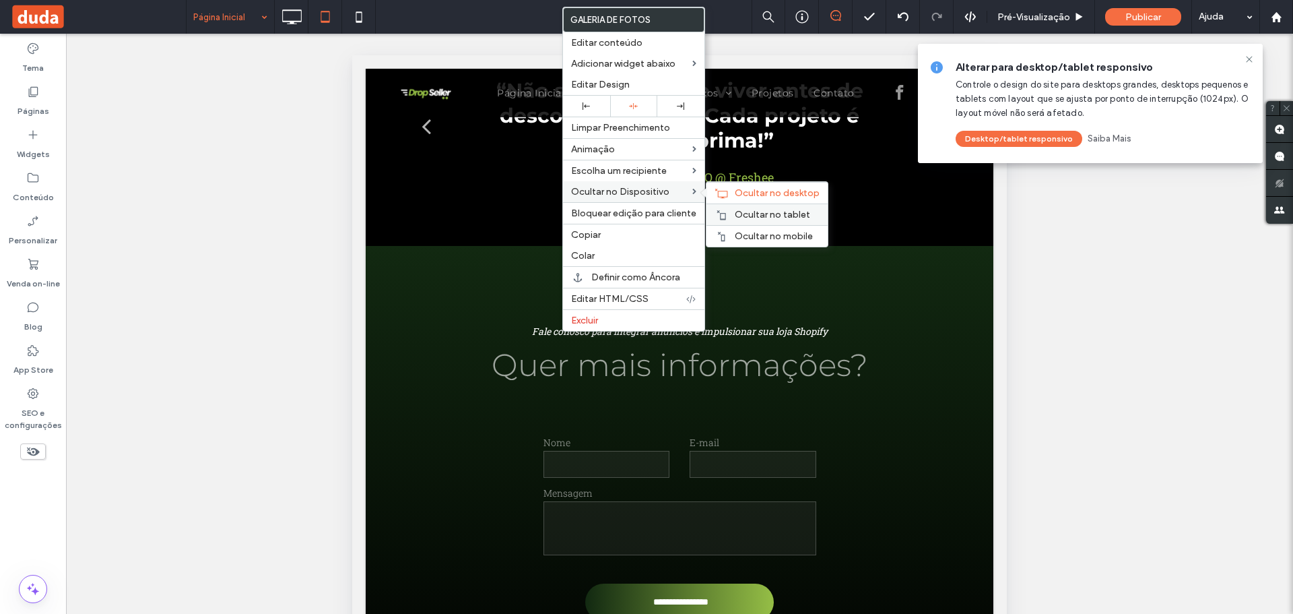
click at [748, 212] on span "Ocultar no tablet" at bounding box center [772, 214] width 75 height 11
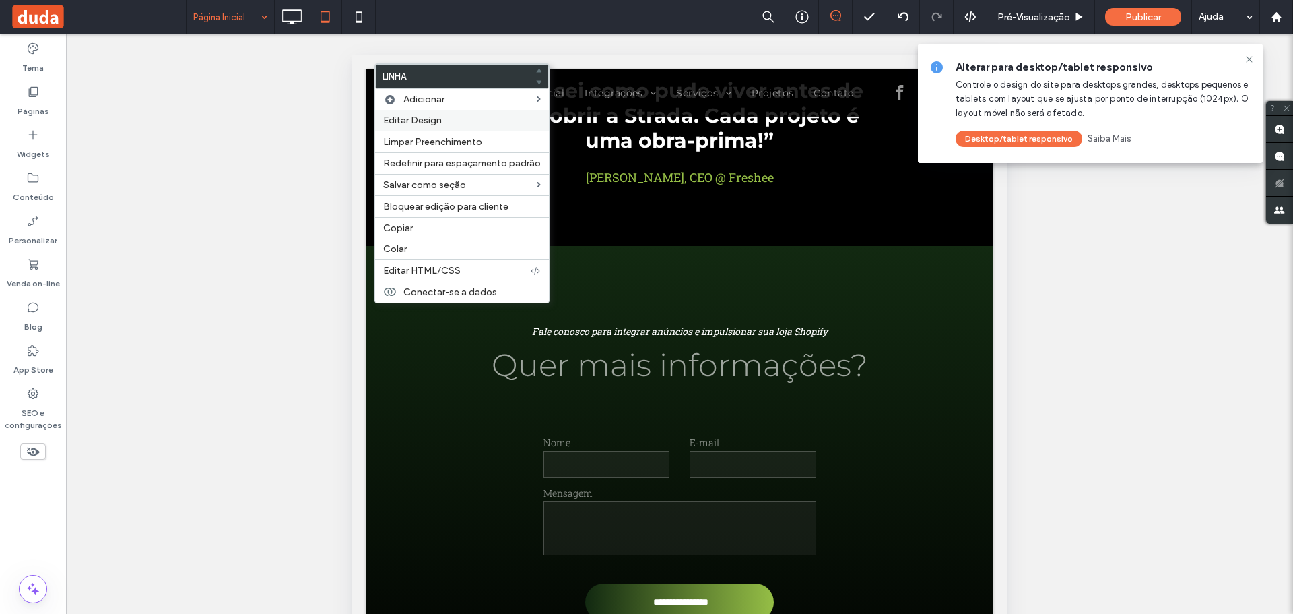
click at [412, 123] on span "Editar Design" at bounding box center [412, 119] width 59 height 11
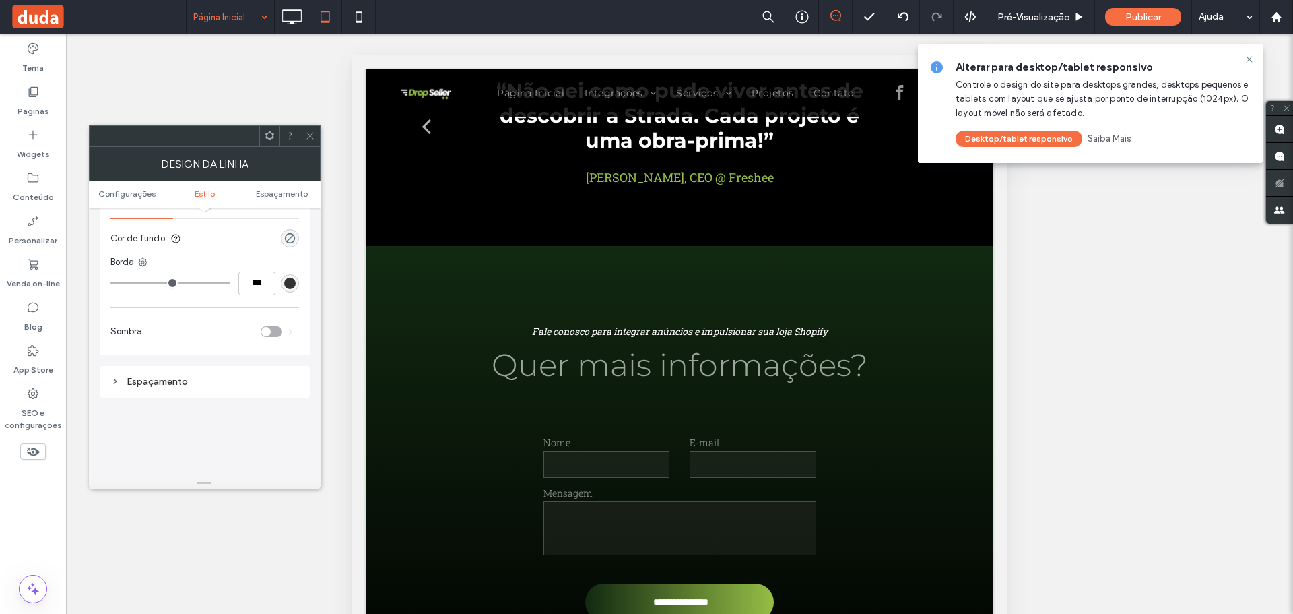
scroll to position [269, 0]
click at [312, 138] on use at bounding box center [309, 136] width 7 height 7
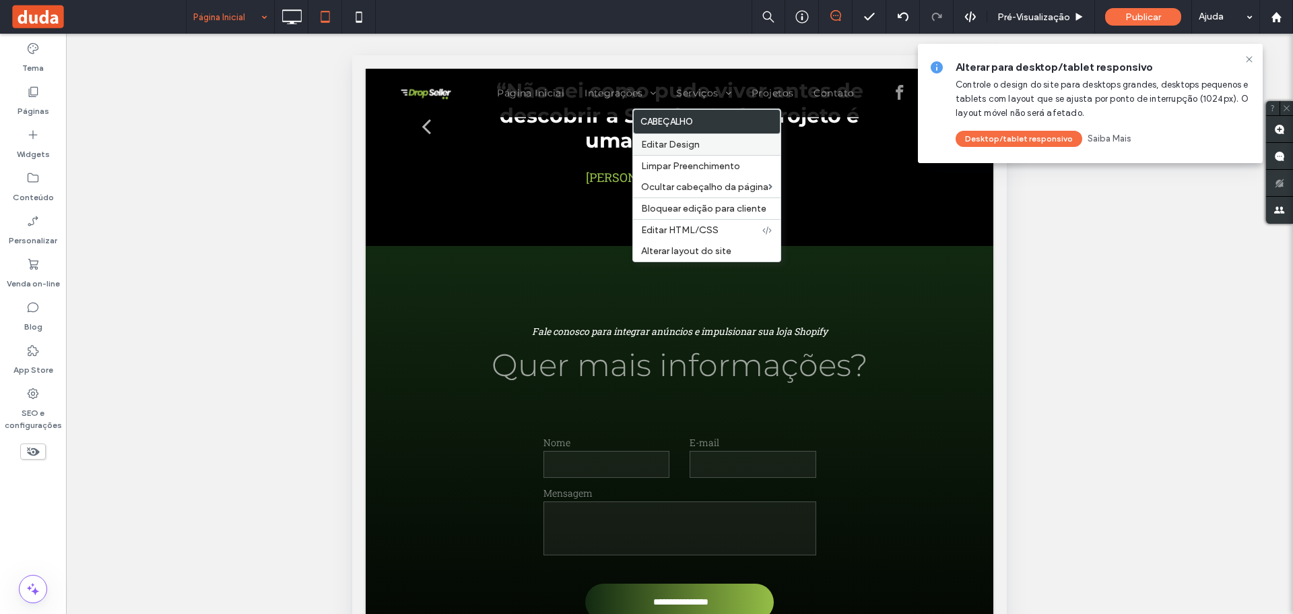
click at [690, 145] on span "Editar Design" at bounding box center [670, 144] width 59 height 11
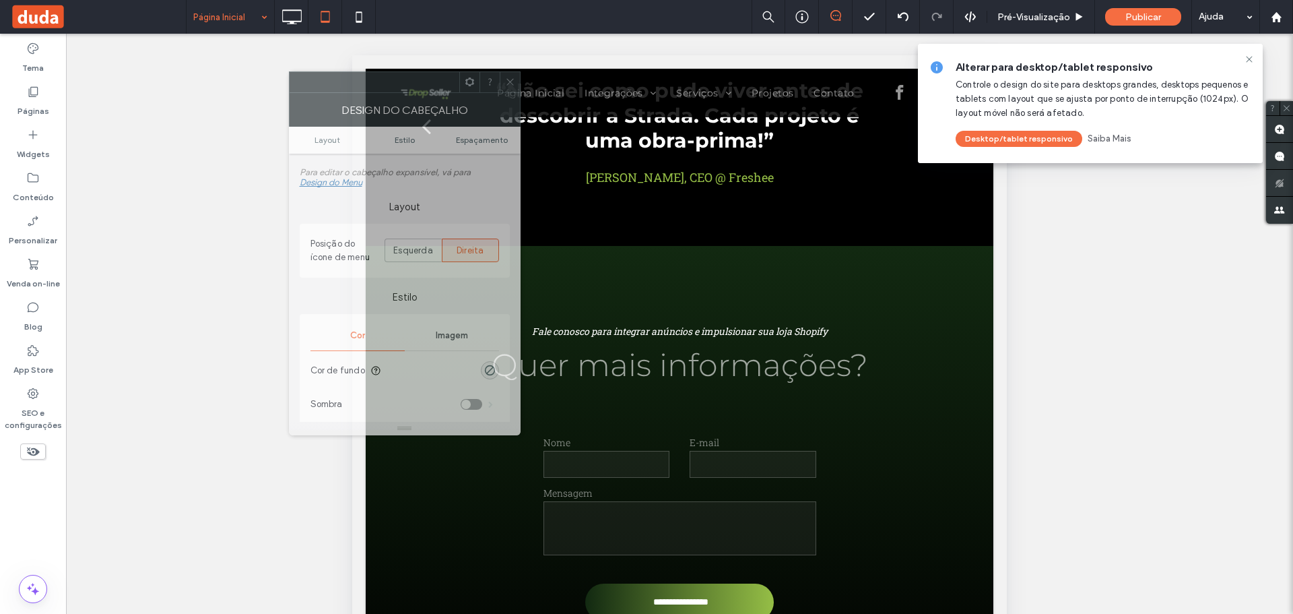
drag, startPoint x: 216, startPoint y: 163, endPoint x: 415, endPoint y: 109, distance: 205.8
click at [415, 109] on div "Design do cabeçalho" at bounding box center [405, 110] width 232 height 34
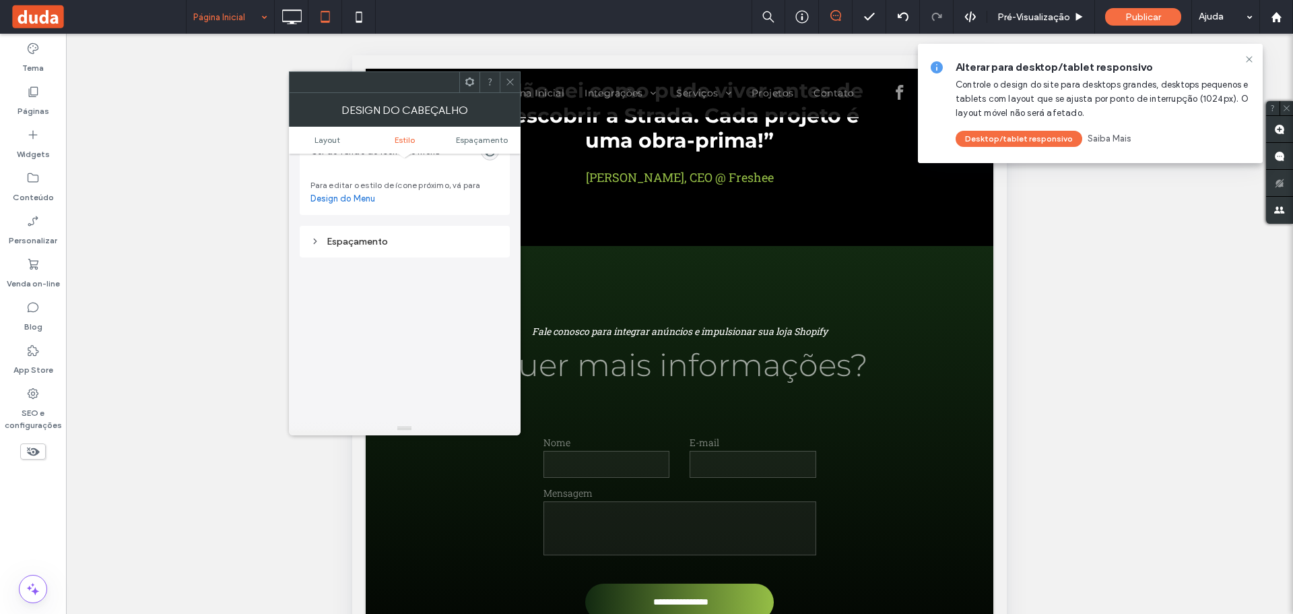
scroll to position [606, 0]
click at [310, 236] on div "Espaçamento" at bounding box center [405, 235] width 210 height 32
click at [322, 237] on div "Espaçamento" at bounding box center [404, 234] width 189 height 11
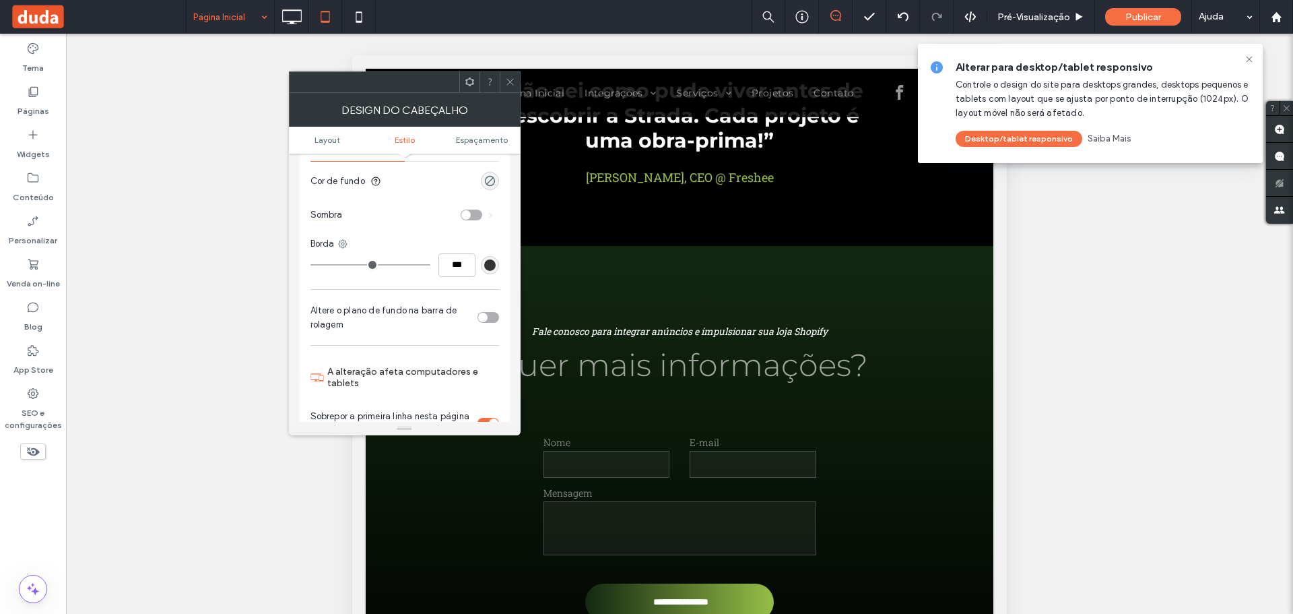
scroll to position [202, 0]
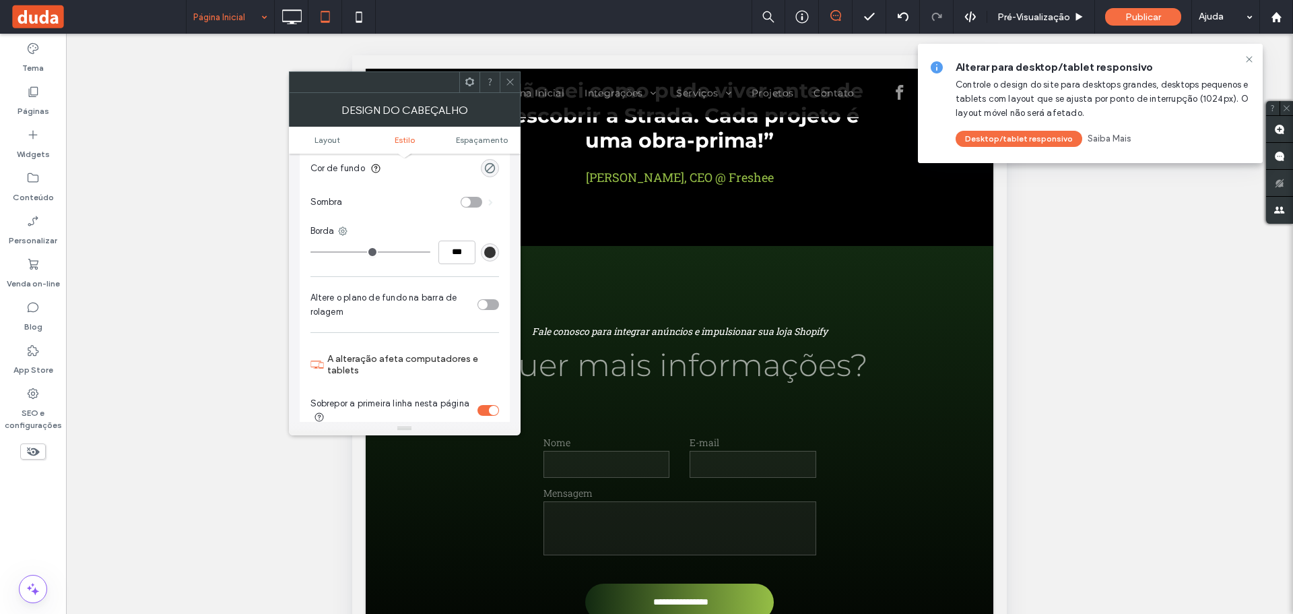
click at [486, 304] on div "toggle" at bounding box center [482, 304] width 9 height 9
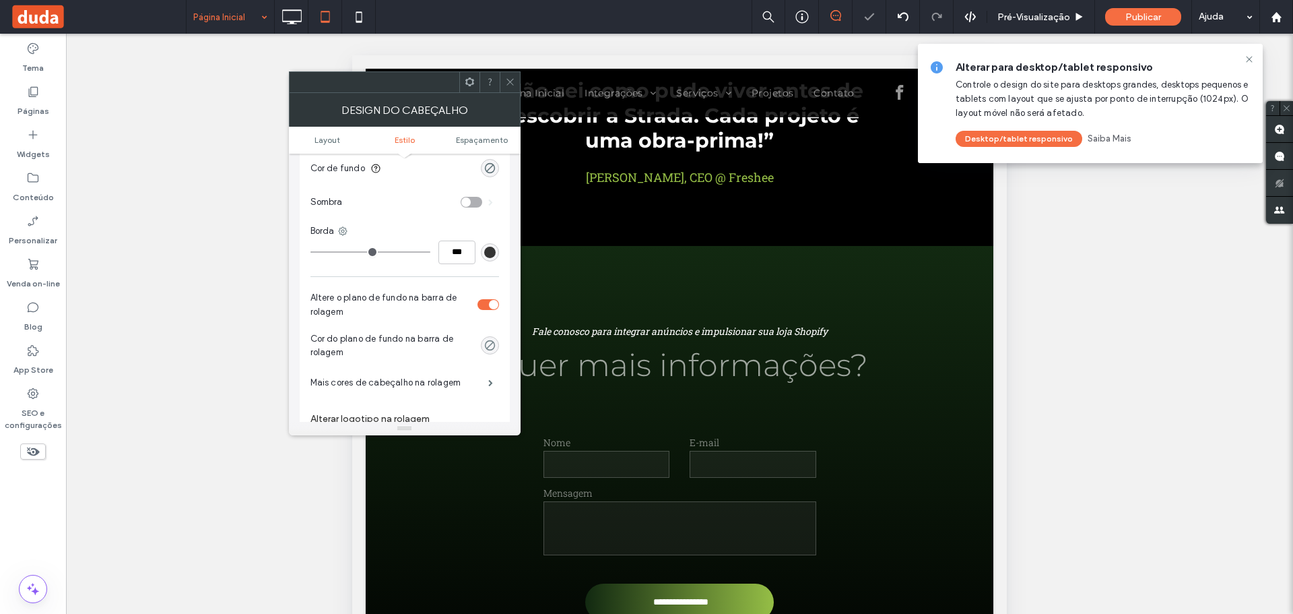
click at [489, 347] on div "rgba(0, 0, 0, 0)" at bounding box center [489, 344] width 11 height 11
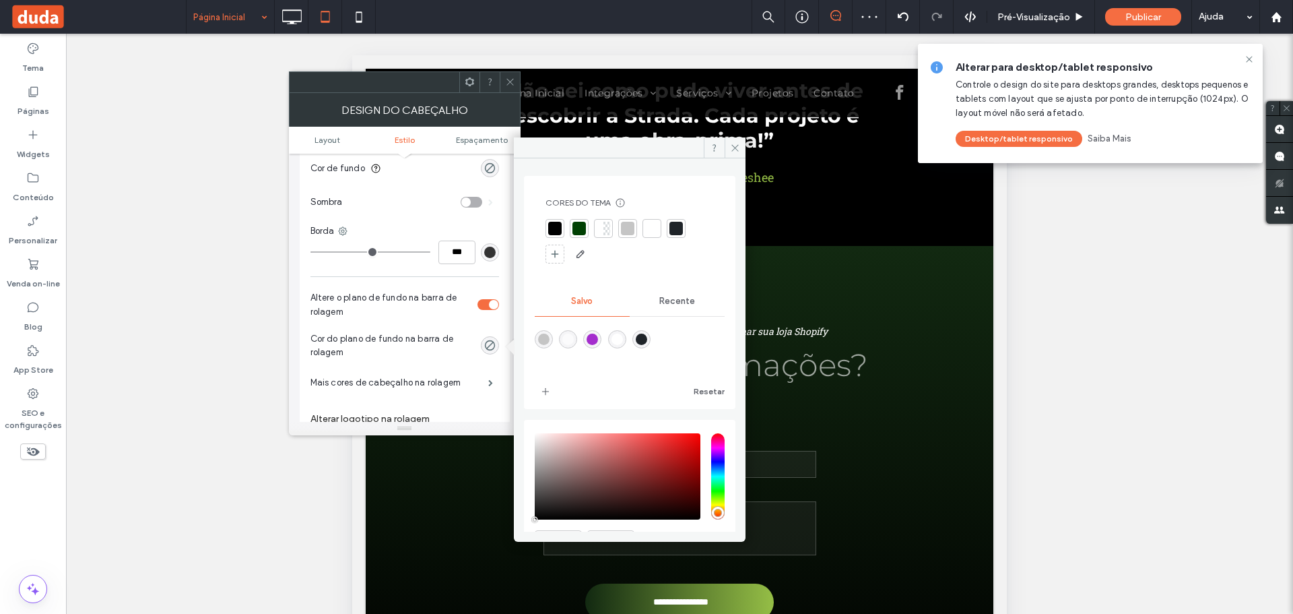
click at [551, 229] on div at bounding box center [554, 228] width 13 height 13
click at [505, 80] on icon at bounding box center [510, 82] width 10 height 10
click at [510, 83] on icon at bounding box center [510, 82] width 10 height 10
click at [733, 146] on use at bounding box center [734, 147] width 7 height 7
click at [1149, 338] on div "Reexibir? Sim Reexibir? Sim Reexibir? Sim Reexibir? Sim Reexibir? Sim Unhide? Y…" at bounding box center [679, 341] width 1227 height 614
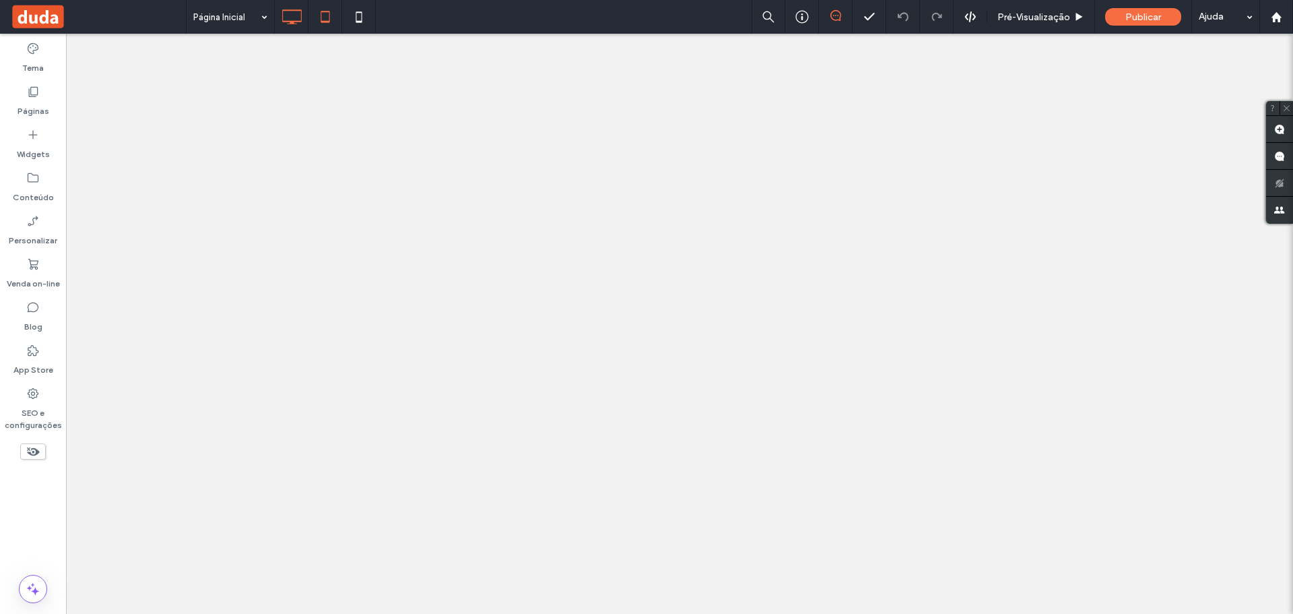
click at [329, 12] on use at bounding box center [325, 16] width 9 height 11
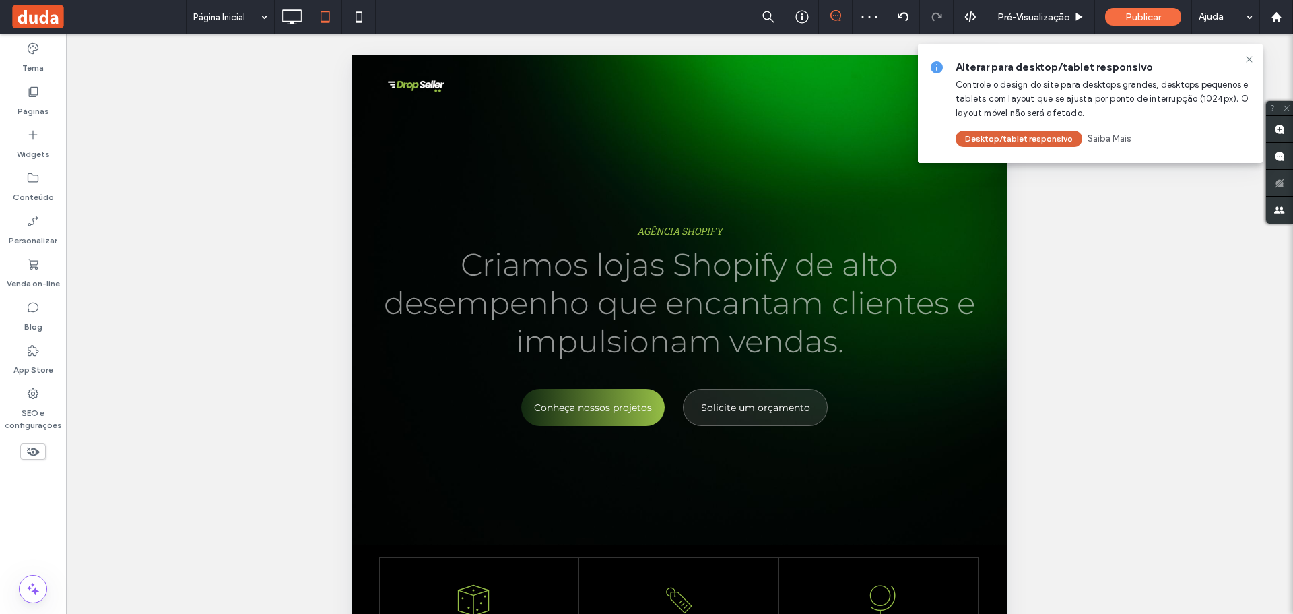
click at [989, 132] on button "Desktop/tablet responsivo" at bounding box center [1019, 139] width 127 height 16
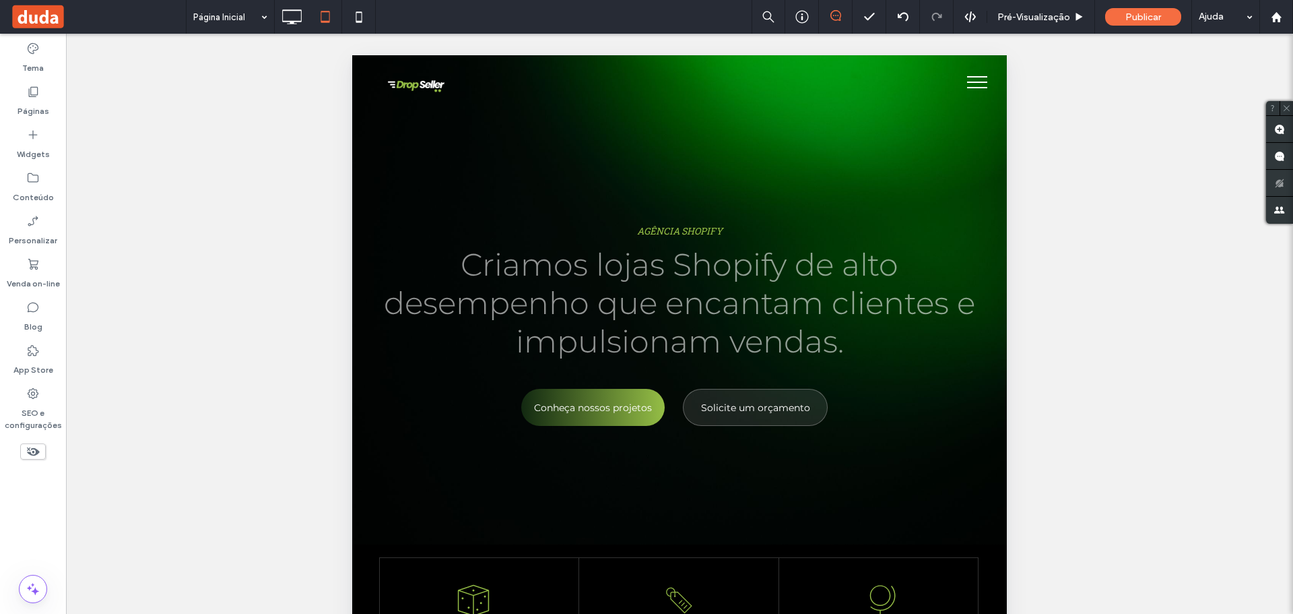
click at [967, 77] on span "menu" at bounding box center [977, 76] width 20 height 1
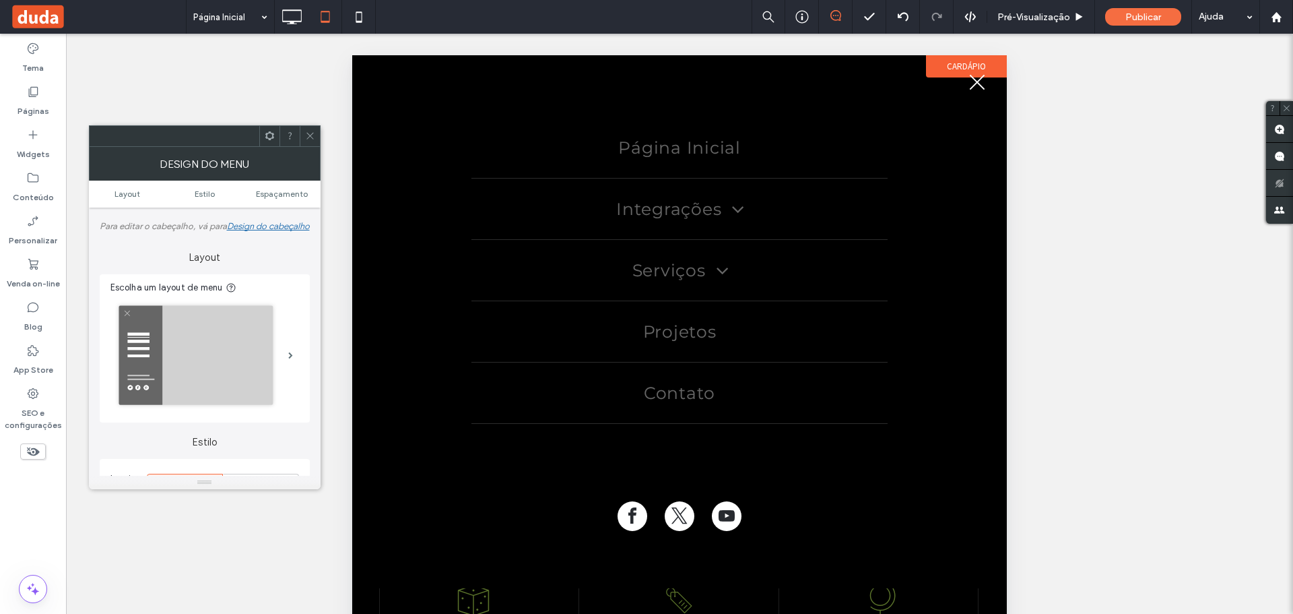
click at [984, 79] on button "menu" at bounding box center [977, 82] width 35 height 35
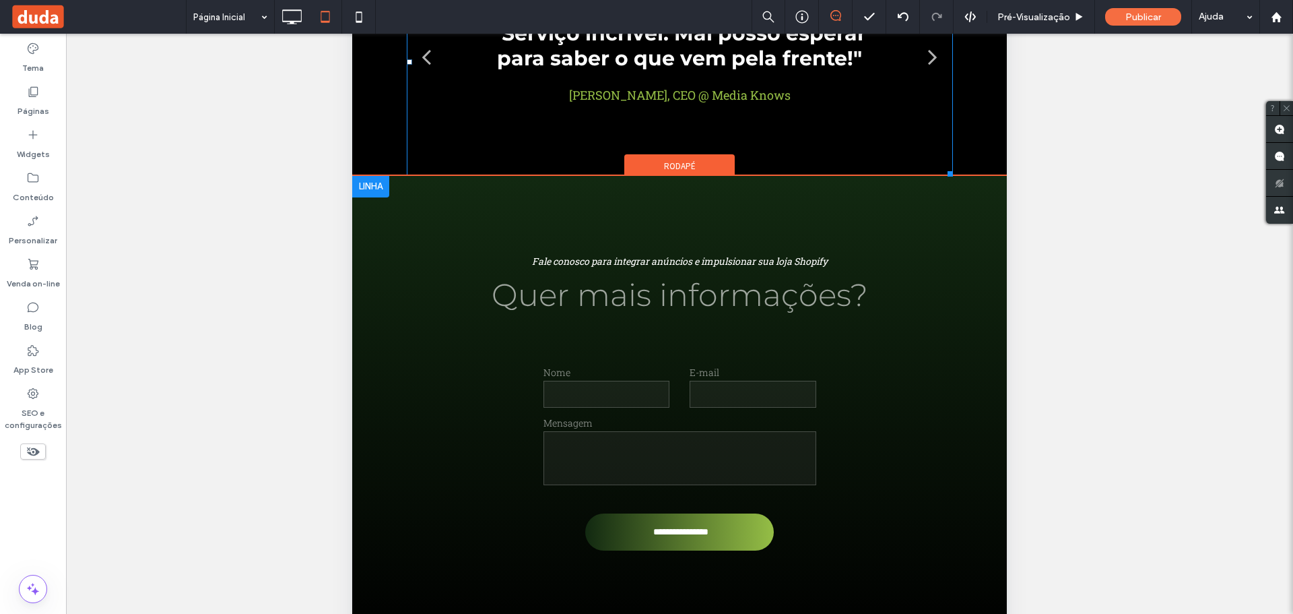
scroll to position [202, 0]
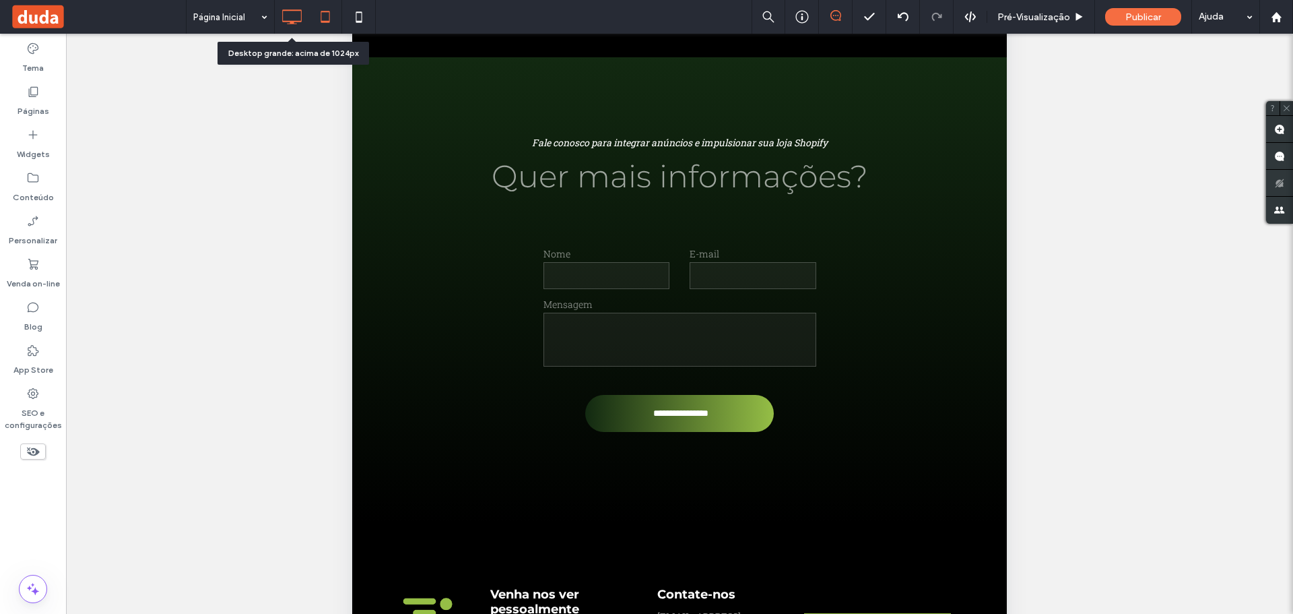
click at [288, 19] on icon at bounding box center [291, 16] width 27 height 27
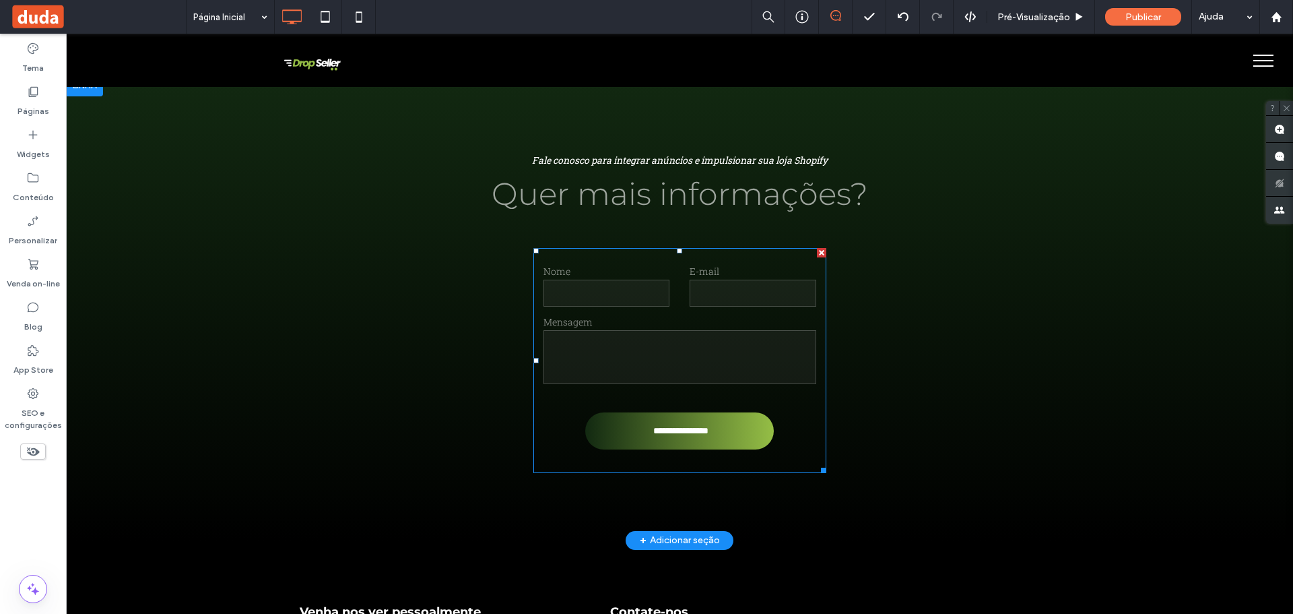
scroll to position [3167, 0]
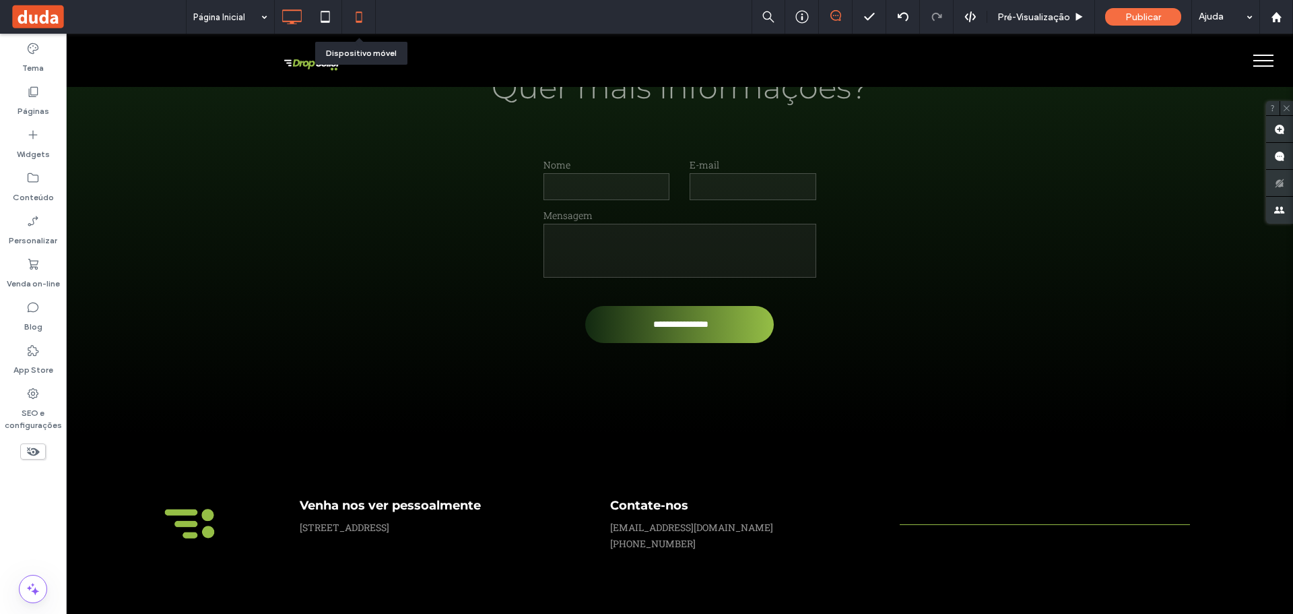
click at [360, 17] on icon at bounding box center [358, 16] width 27 height 27
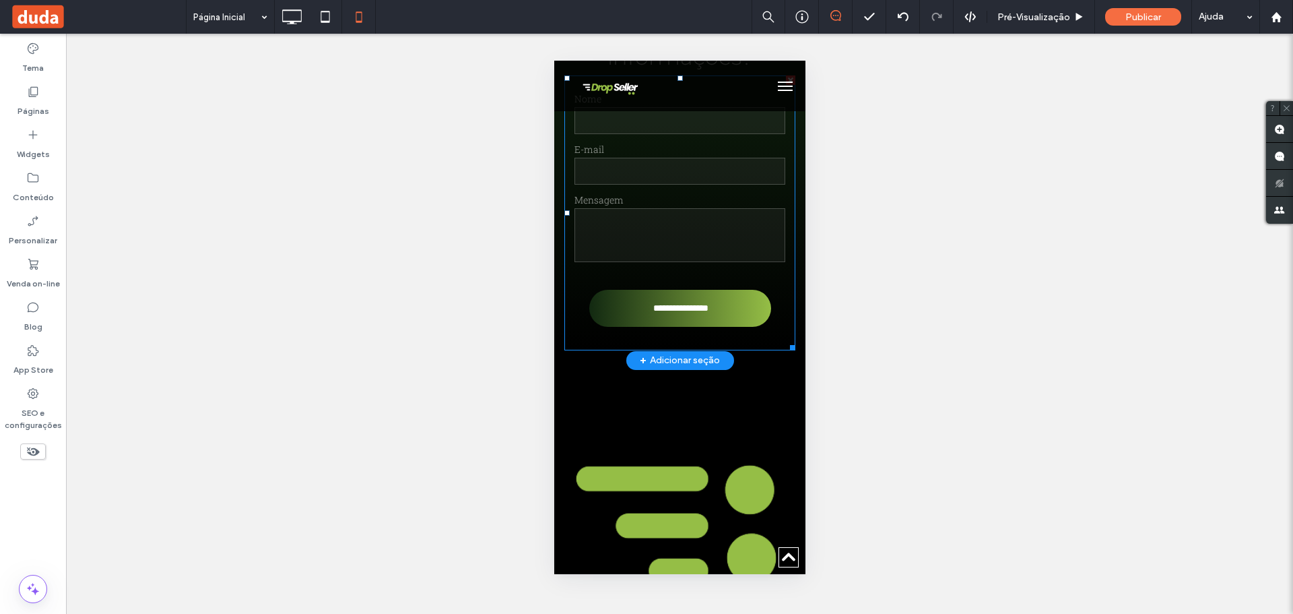
scroll to position [3475, 0]
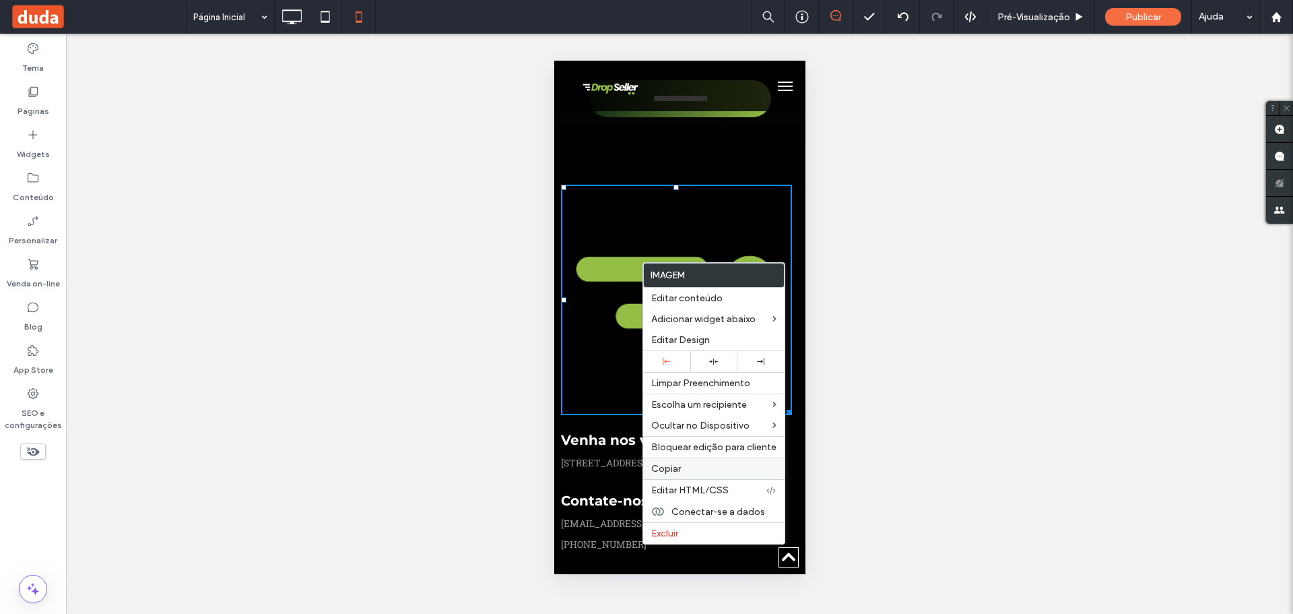
click at [685, 462] on div "Copiar" at bounding box center [713, 468] width 141 height 22
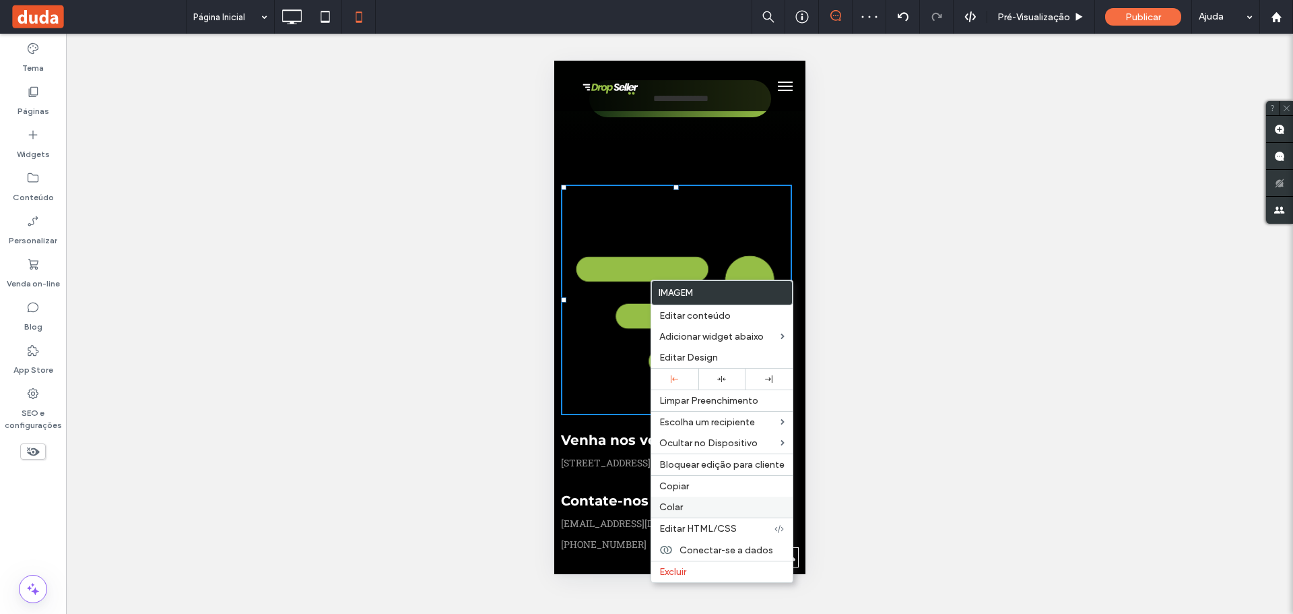
click at [688, 500] on div "Colar" at bounding box center [721, 506] width 141 height 21
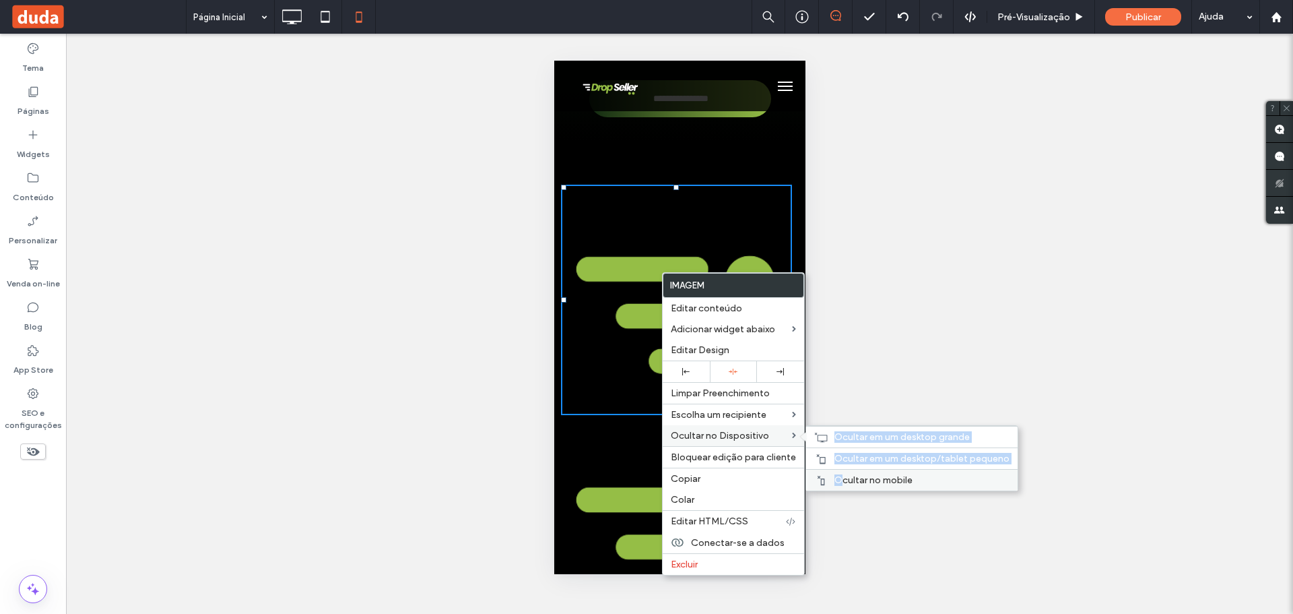
drag, startPoint x: 828, startPoint y: 436, endPoint x: 838, endPoint y: 480, distance: 44.9
click at [838, 480] on div "Ocultar em um desktop grande Ocultar em um desktop/tablet pequeno Ocultar no mo…" at bounding box center [911, 458] width 211 height 65
click at [838, 480] on span "Ocultar no mobile" at bounding box center [873, 479] width 78 height 11
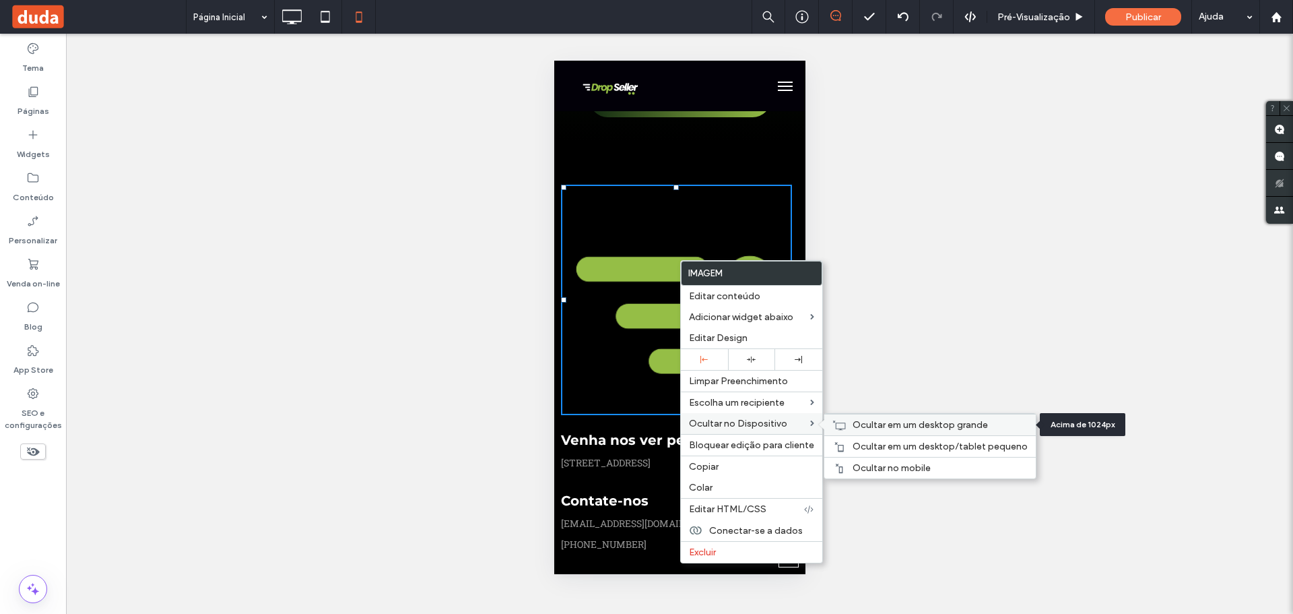
click at [913, 427] on span "Ocultar em um desktop grande" at bounding box center [920, 424] width 135 height 11
click at [978, 295] on div "Reexibir? Sim Reexibir? Sim Reexibir? Sim Reexibir? Sim Reexibir? Sim Reexibir?…" at bounding box center [679, 324] width 1227 height 580
click at [659, 211] on img at bounding box center [675, 300] width 231 height 231
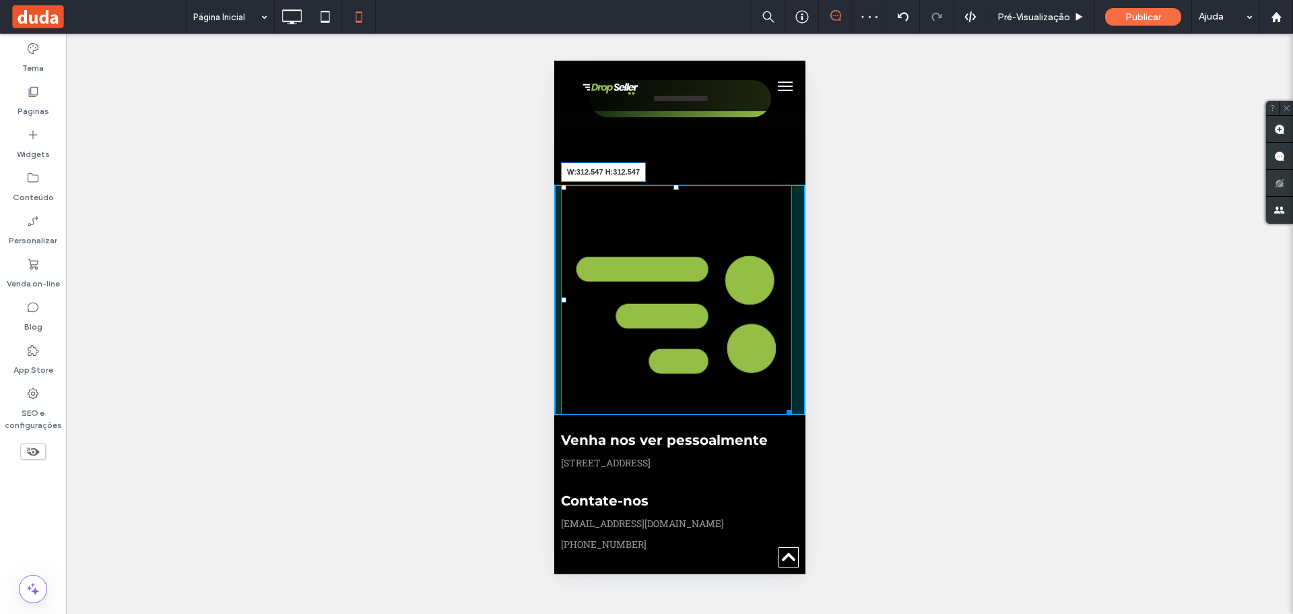
scroll to position [3471, 0]
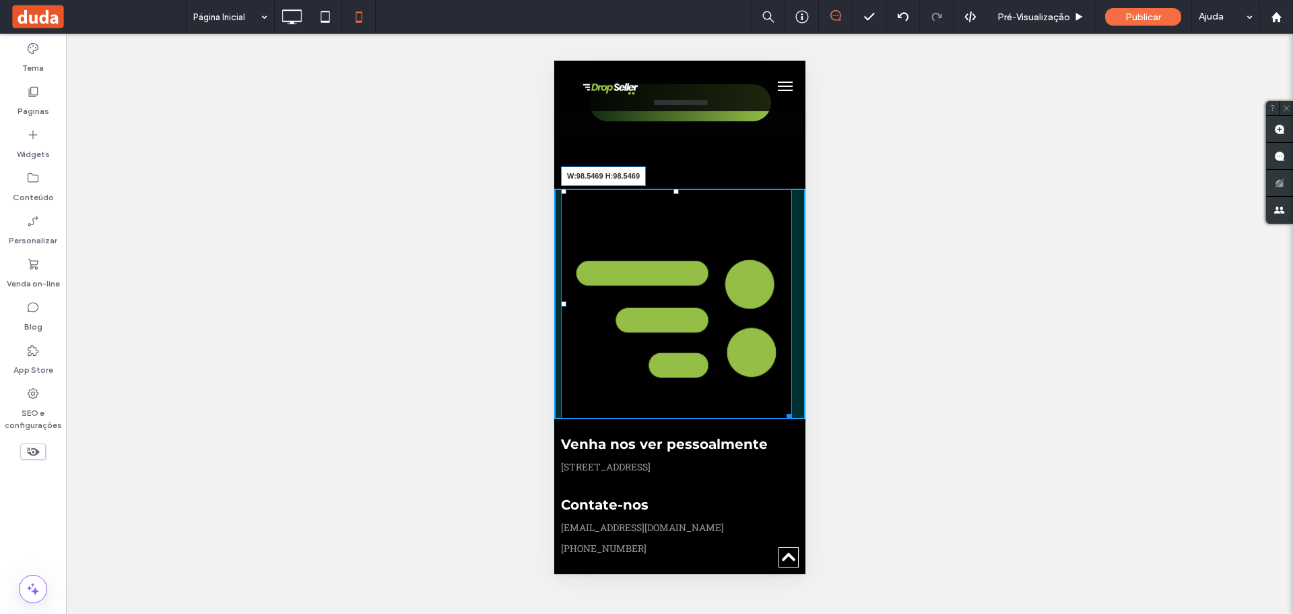
drag, startPoint x: 777, startPoint y: 373, endPoint x: 1189, endPoint y: 284, distance: 421.1
click at [634, 223] on div "W:98.5469 H:98.5469 Click To Paste" at bounding box center [679, 304] width 251 height 231
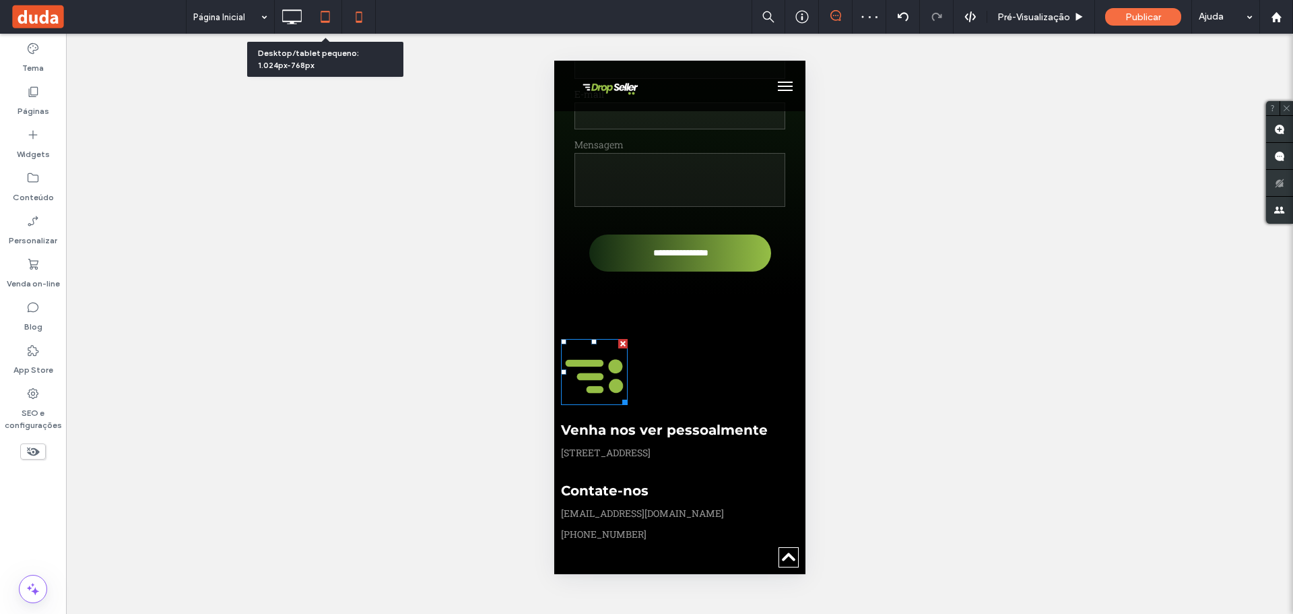
click at [326, 15] on icon at bounding box center [325, 16] width 27 height 27
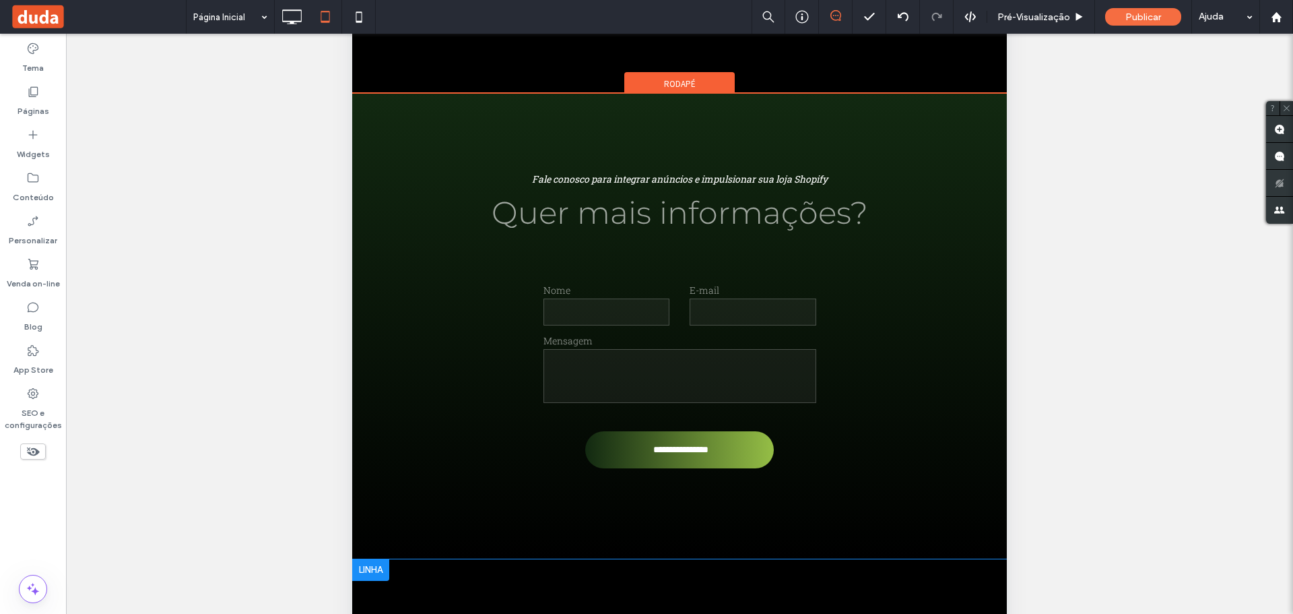
scroll to position [325, 0]
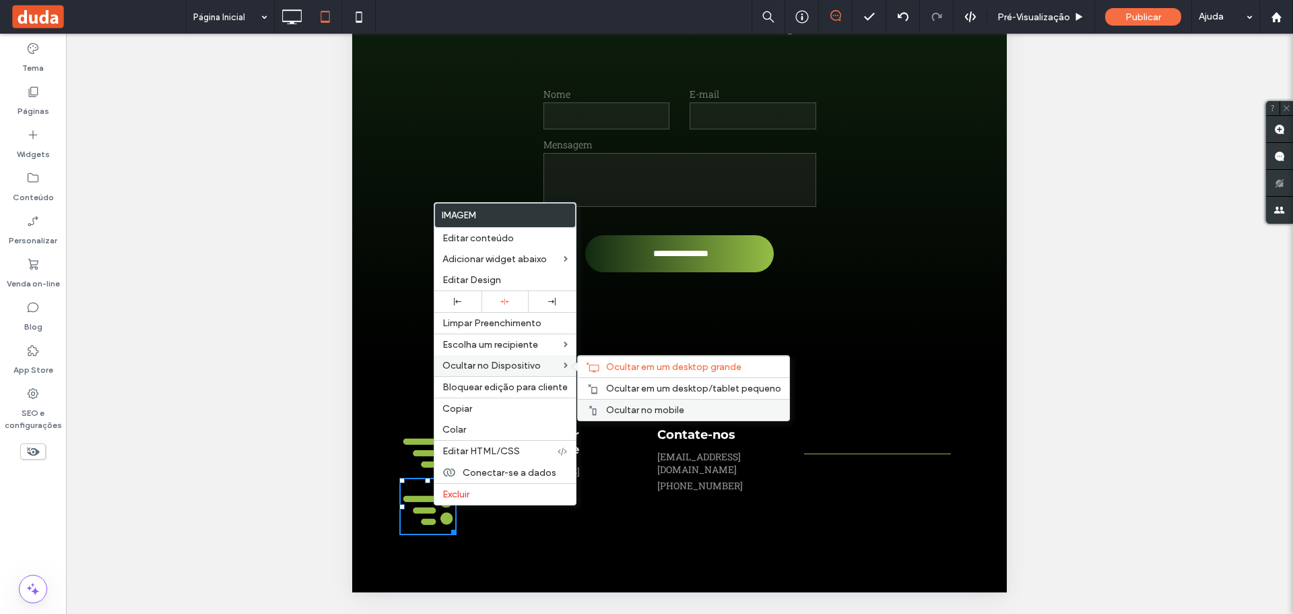
click at [647, 406] on span "Ocultar no mobile" at bounding box center [645, 409] width 78 height 11
click at [1132, 416] on div "Reexibir? Sim Reexibir? Sim Reexibir? Sim Reexibir? Sim Reexibir? Sim Reexibir?…" at bounding box center [679, 341] width 1227 height 614
click at [611, 404] on div "Click To Paste Venha nos ver pessoalmente Rua São Bento 365, São Paulo - São Pa…" at bounding box center [679, 478] width 655 height 230
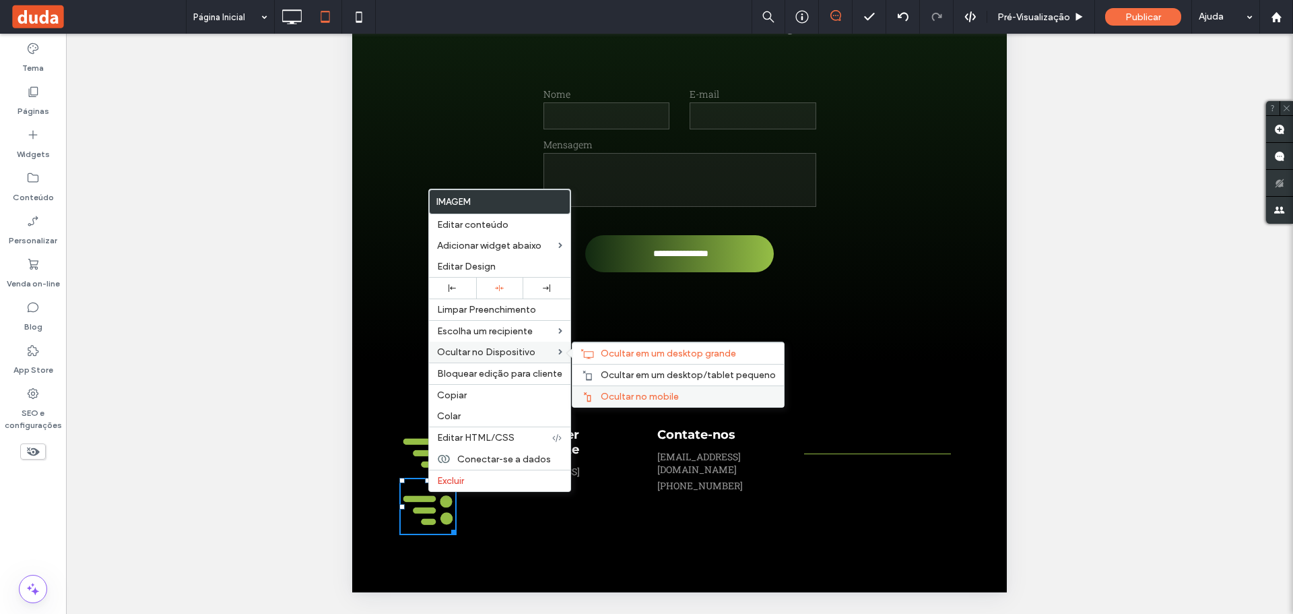
click at [618, 395] on span "Ocultar no mobile" at bounding box center [640, 396] width 78 height 11
click at [637, 375] on span "Ocultar em um desktop/tablet pequeno" at bounding box center [688, 374] width 175 height 11
click at [679, 371] on span "Ocultar em um desktop/tablet pequeno" at bounding box center [688, 374] width 175 height 11
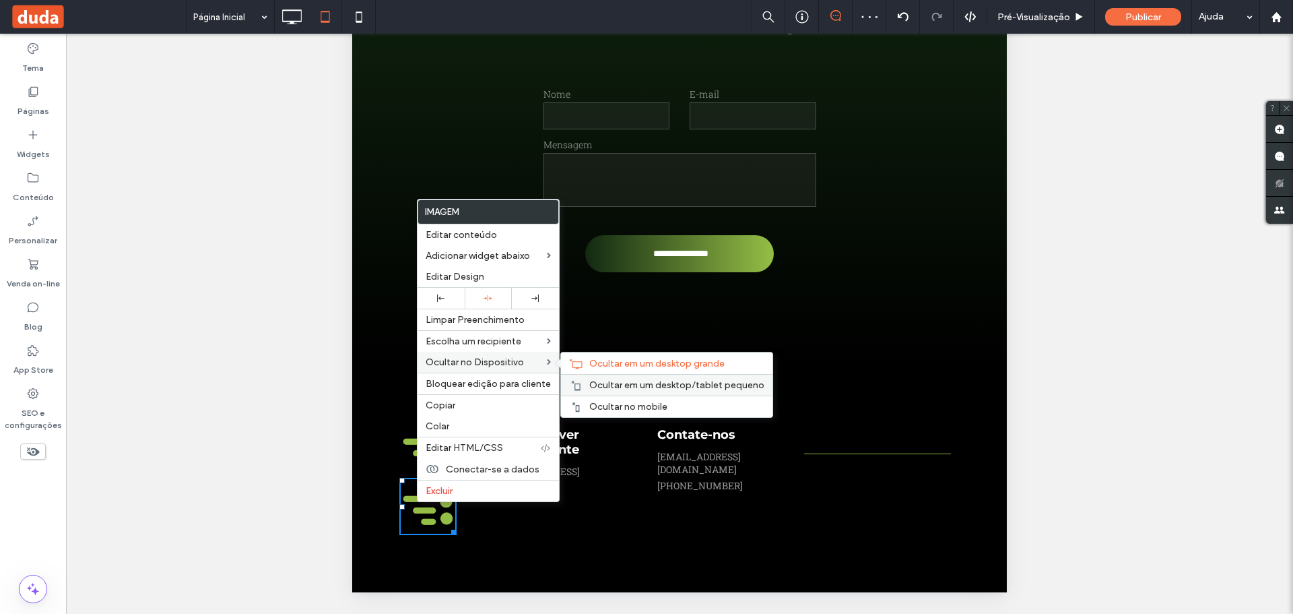
click at [605, 384] on span "Ocultar em um desktop/tablet pequeno" at bounding box center [676, 384] width 175 height 11
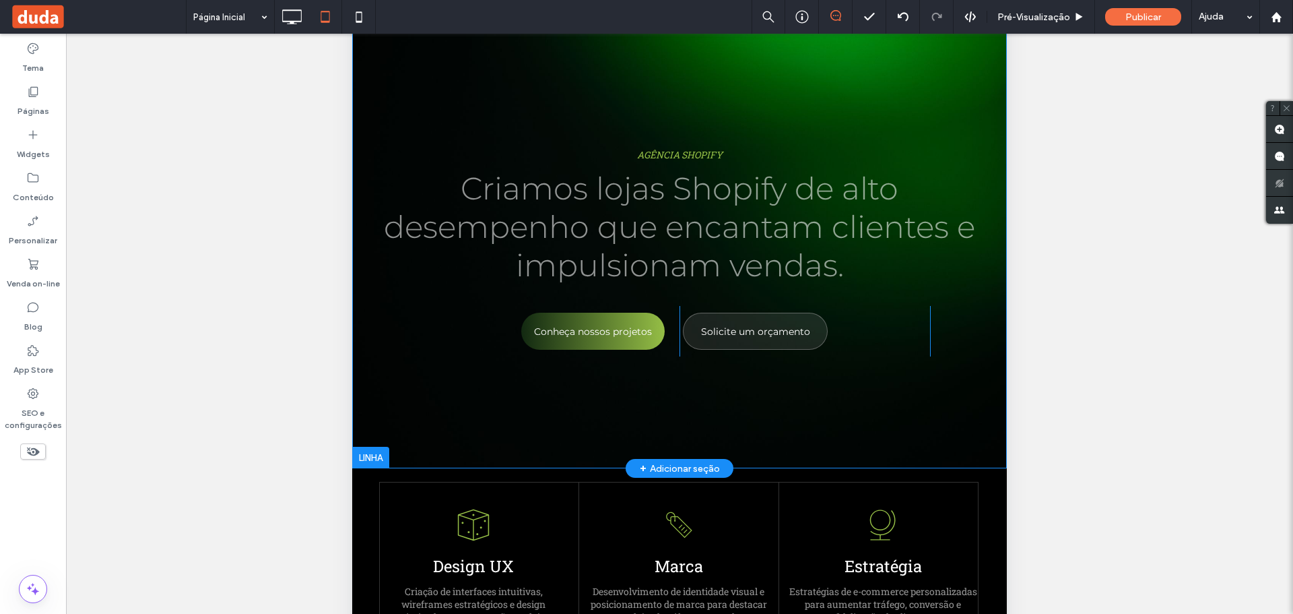
scroll to position [56, 0]
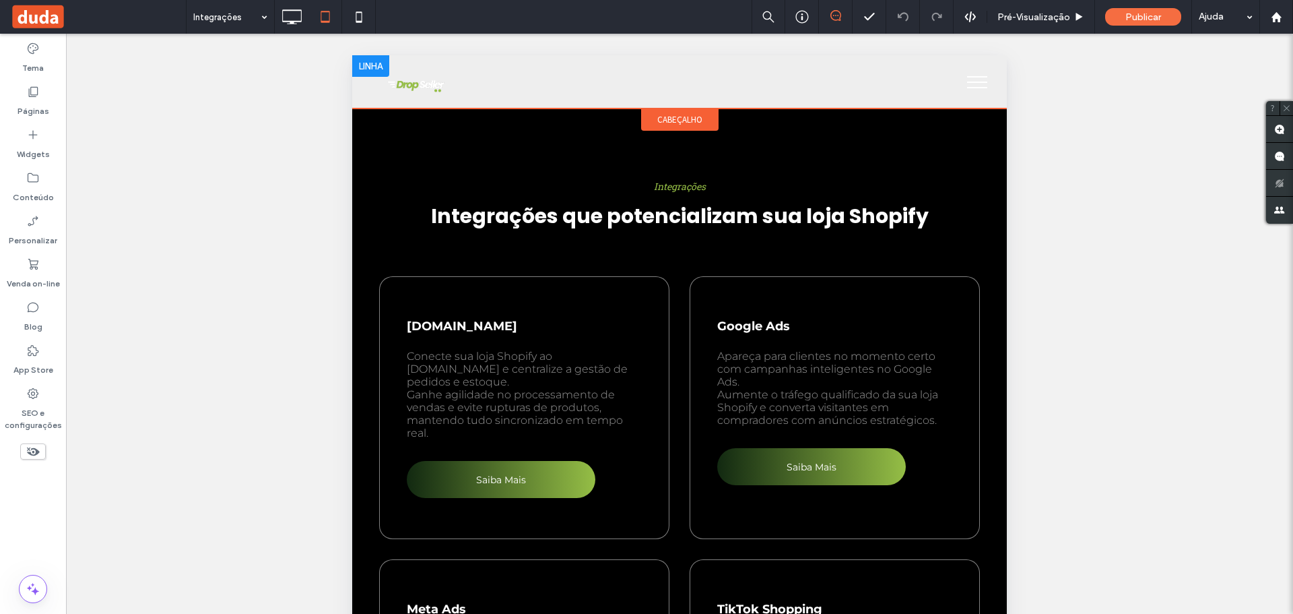
drag, startPoint x: 677, startPoint y: 116, endPoint x: 638, endPoint y: 99, distance: 42.5
click at [638, 99] on div "Click To Paste" at bounding box center [679, 81] width 655 height 53
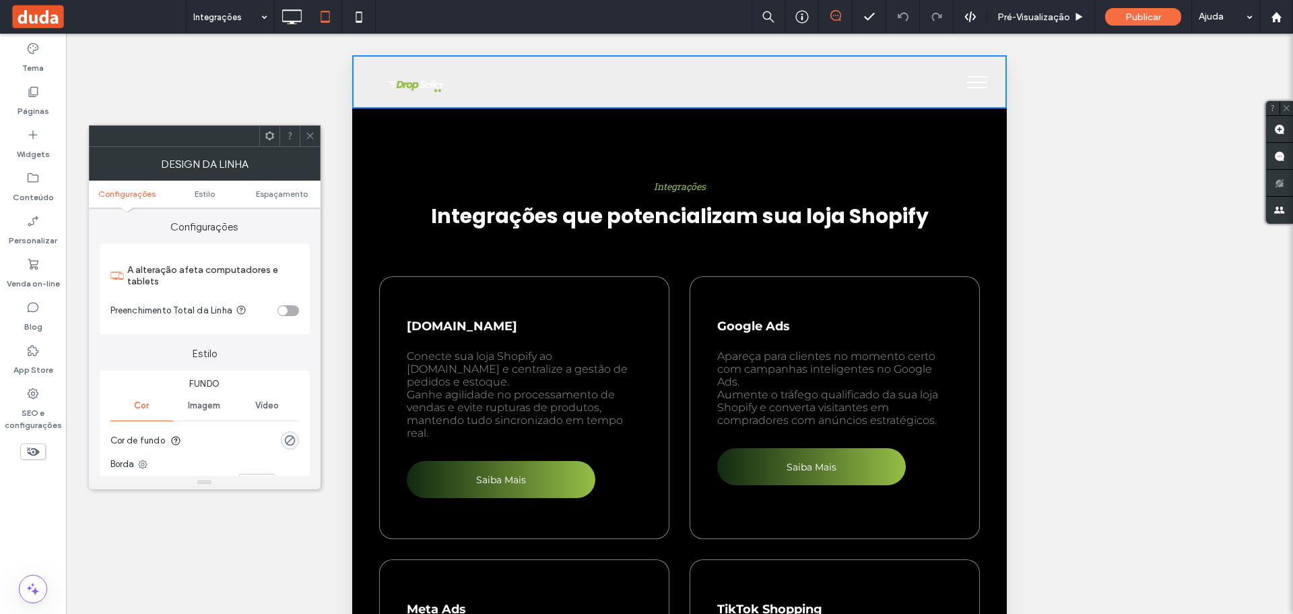
click at [313, 134] on icon at bounding box center [310, 136] width 10 height 10
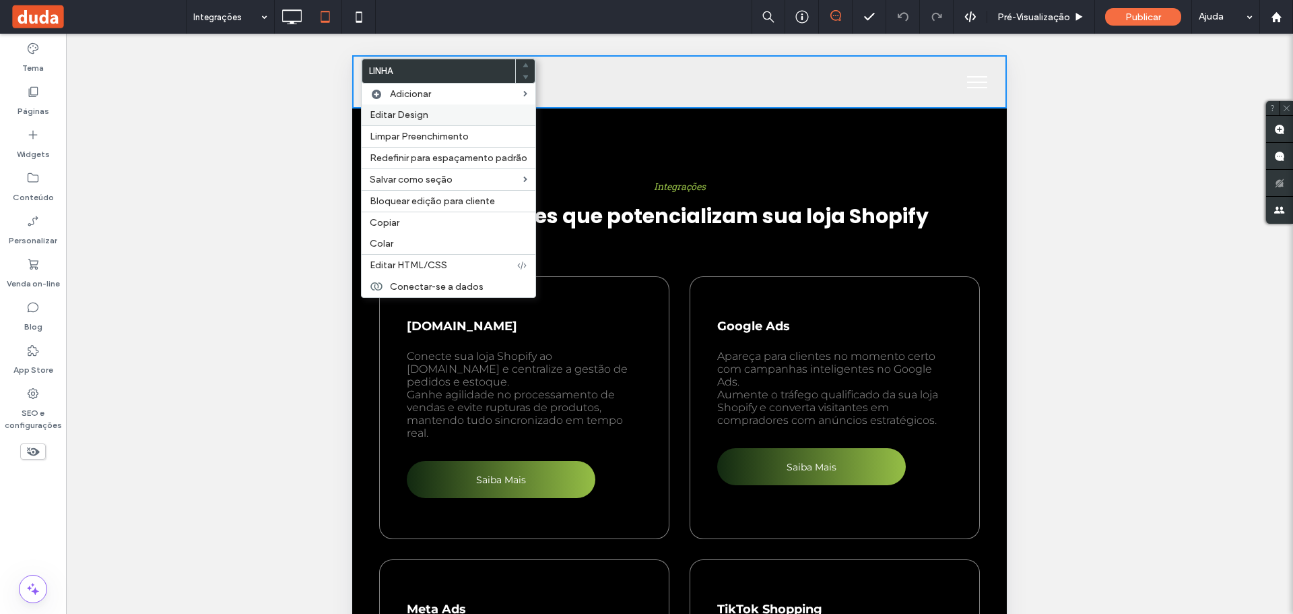
click at [416, 119] on span "Editar Design" at bounding box center [399, 114] width 59 height 11
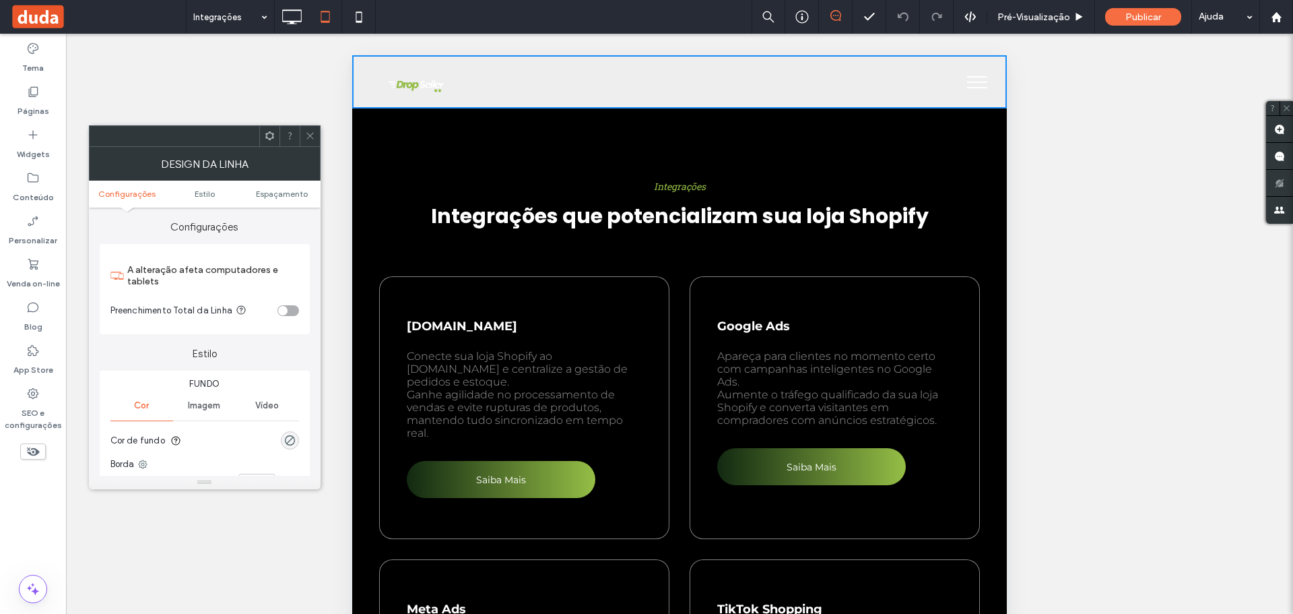
click at [303, 132] on div at bounding box center [310, 136] width 20 height 20
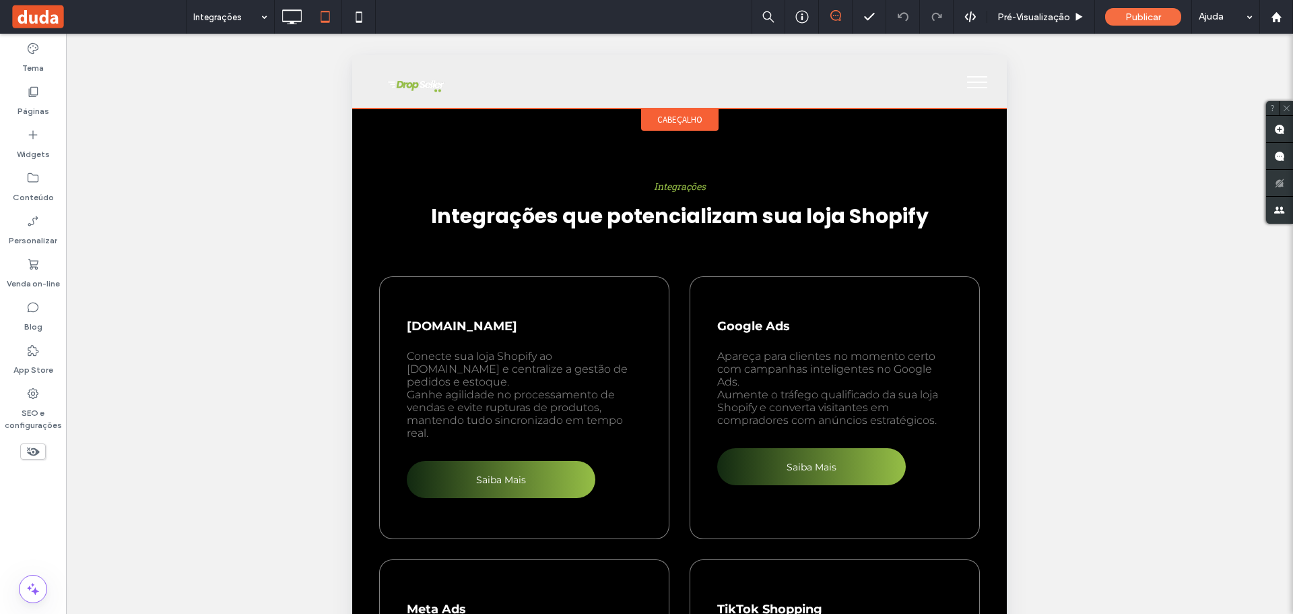
click at [688, 120] on span "cabeçalho" at bounding box center [679, 119] width 45 height 11
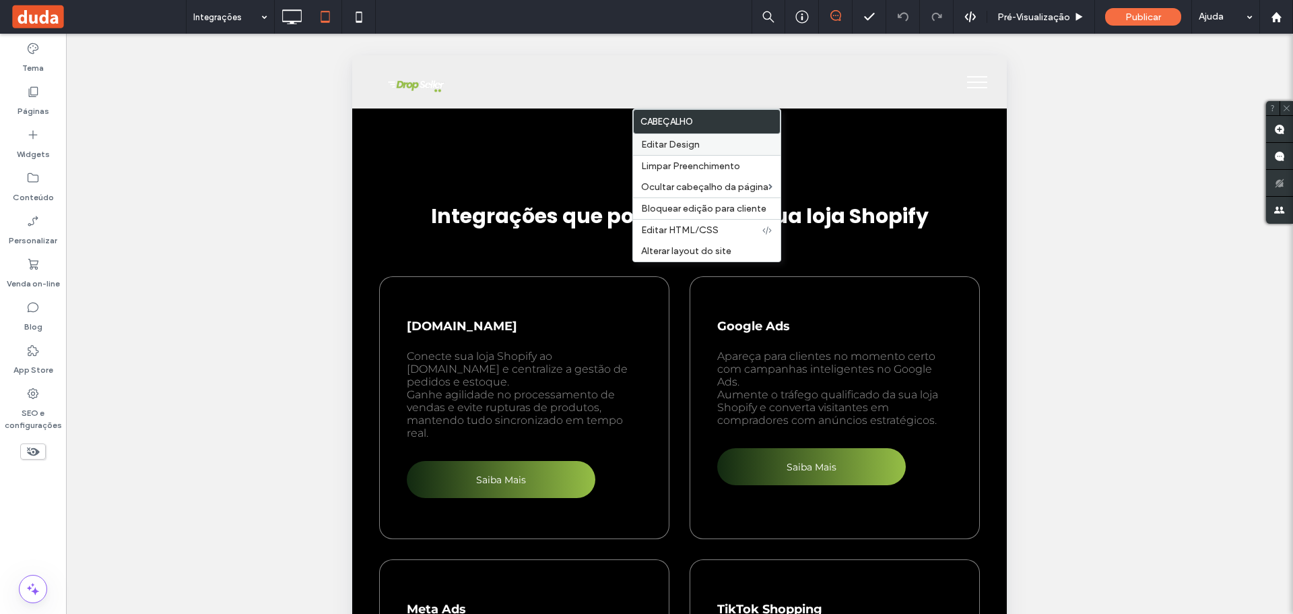
click at [686, 141] on span "Editar Design" at bounding box center [670, 144] width 59 height 11
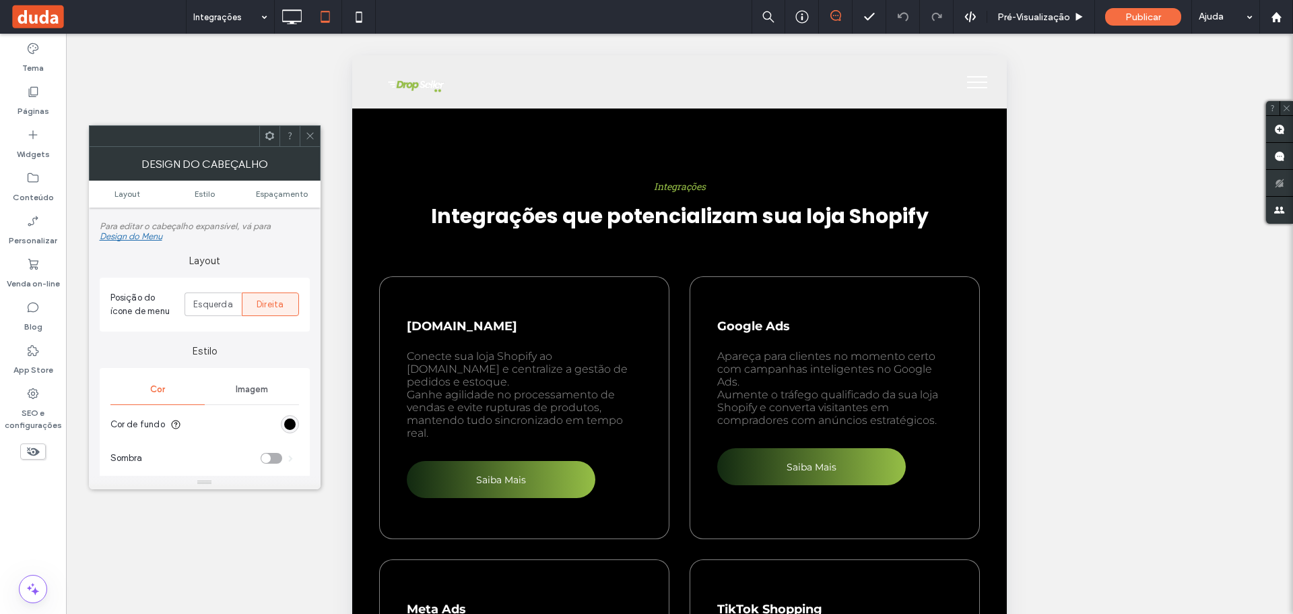
click at [310, 136] on icon at bounding box center [310, 136] width 10 height 10
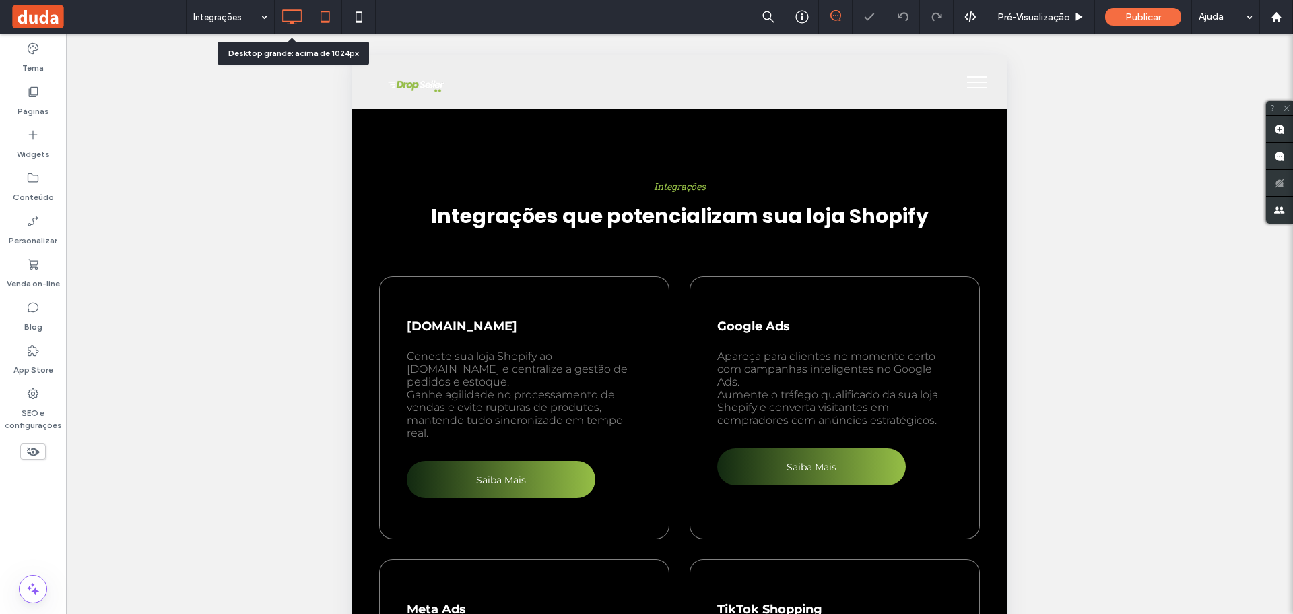
click at [292, 11] on icon at bounding box center [291, 16] width 27 height 27
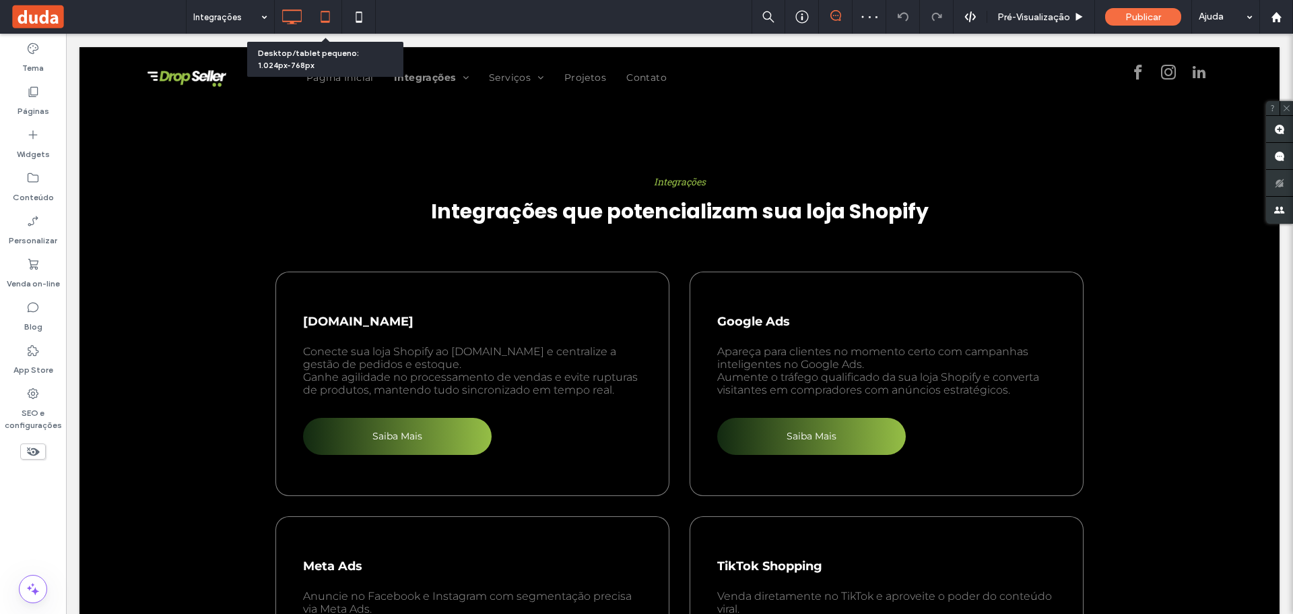
click at [336, 17] on icon at bounding box center [325, 16] width 27 height 27
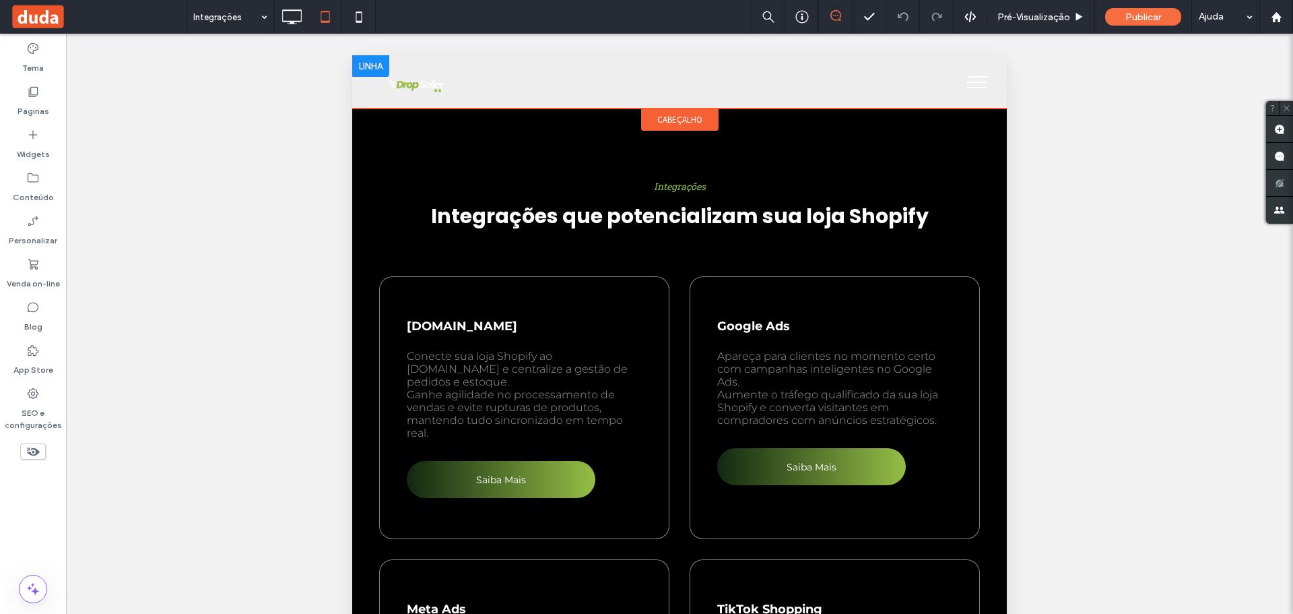
click at [586, 94] on div "Click To Paste" at bounding box center [679, 81] width 601 height 33
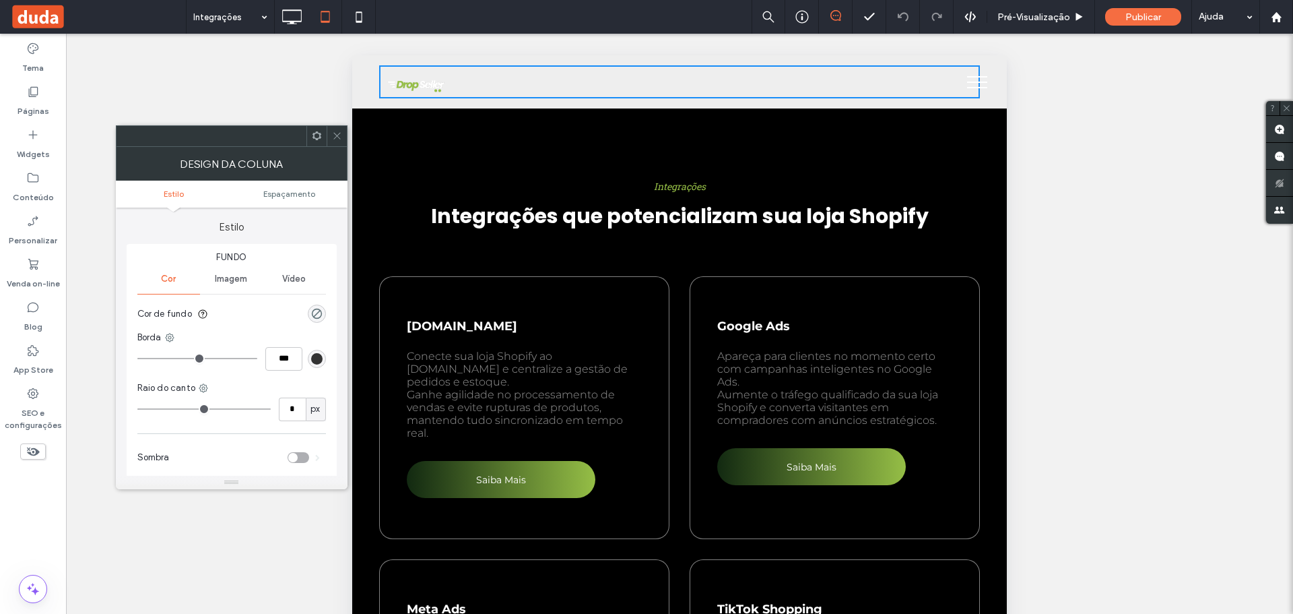
click at [377, 61] on div "Click To Paste" at bounding box center [679, 81] width 655 height 53
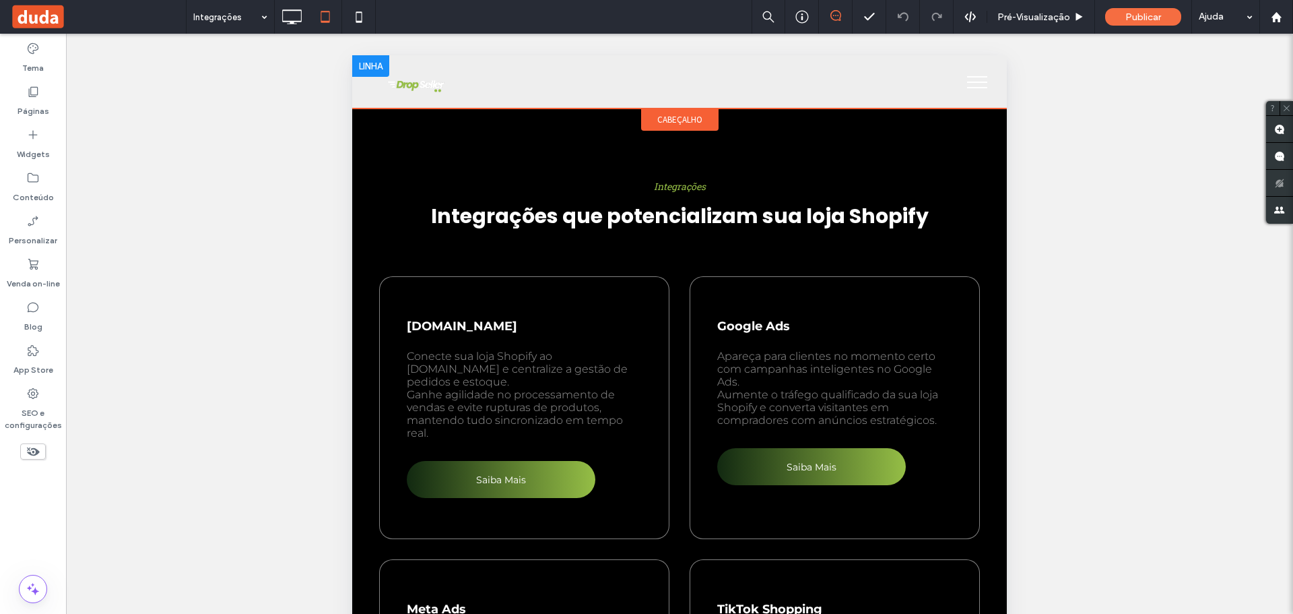
click at [362, 63] on div at bounding box center [370, 66] width 37 height 22
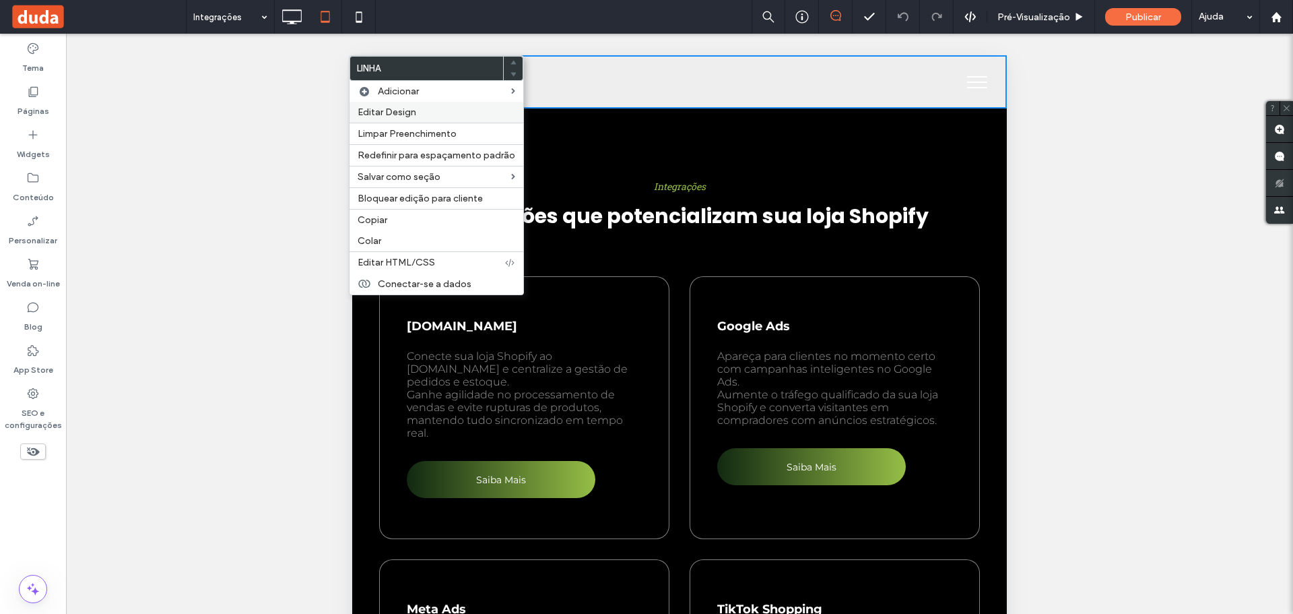
click at [416, 104] on div "Editar Design" at bounding box center [437, 112] width 174 height 21
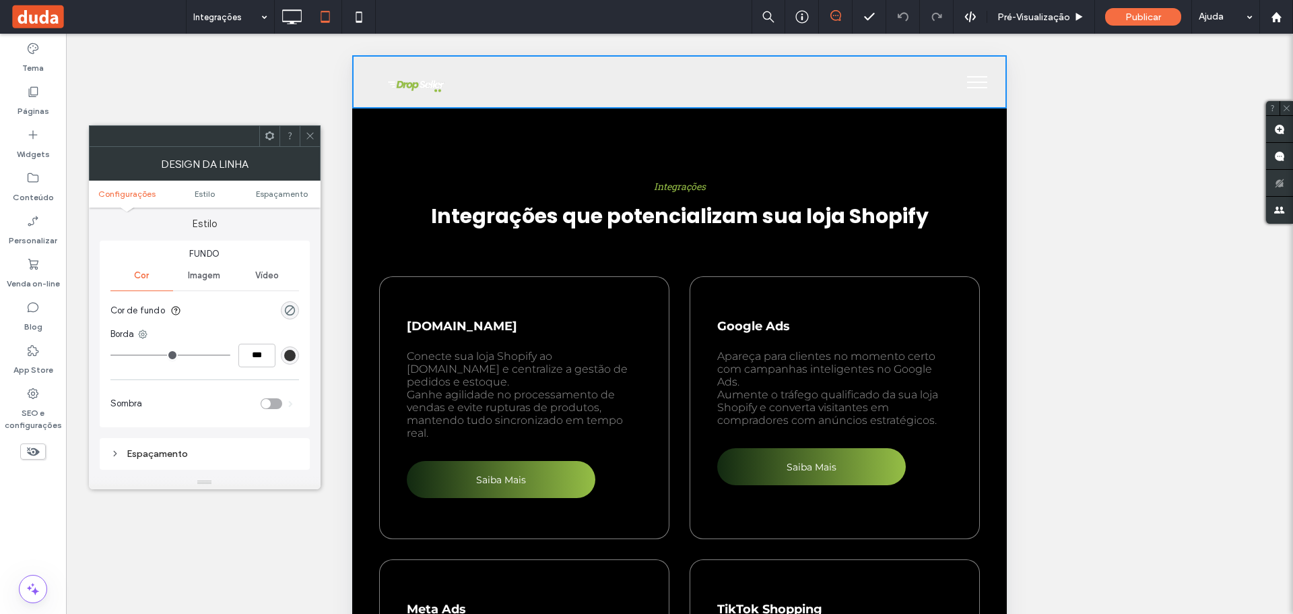
scroll to position [135, 0]
click at [290, 307] on div "rgba(0, 0, 0, 0)" at bounding box center [289, 305] width 11 height 11
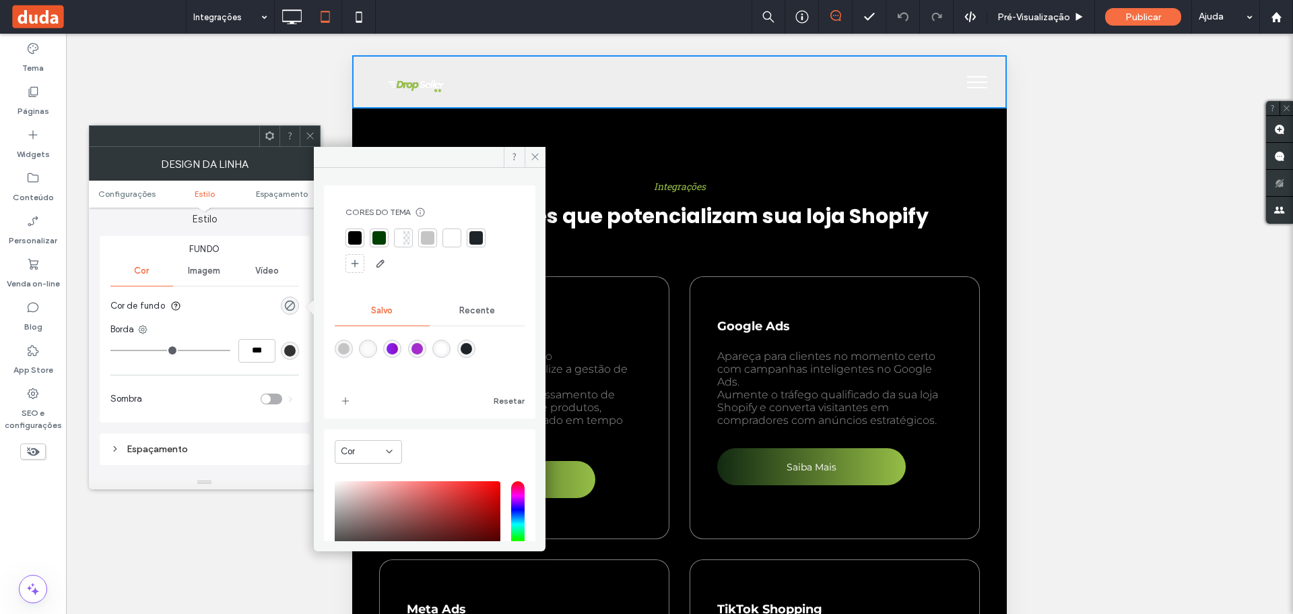
click at [357, 244] on div at bounding box center [354, 237] width 19 height 19
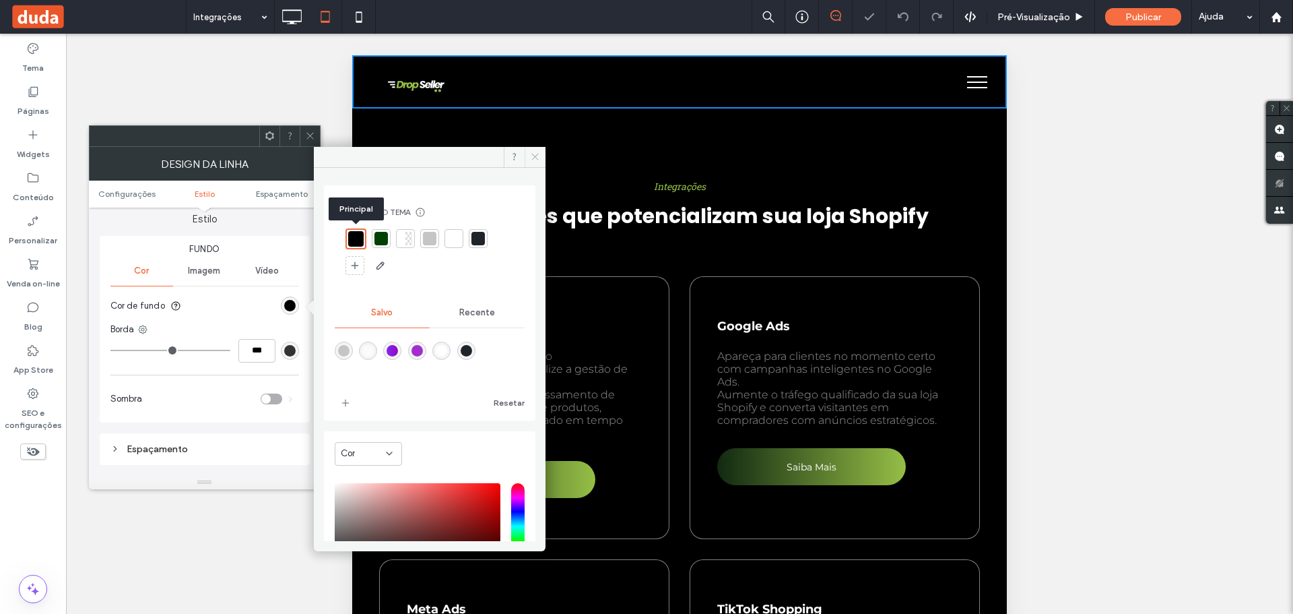
click at [535, 157] on use at bounding box center [534, 157] width 7 height 7
click at [546, 150] on div "Integrações Integrações que potencializam sua loja Shopify Click To Paste Linha…" at bounding box center [679, 178] width 655 height 141
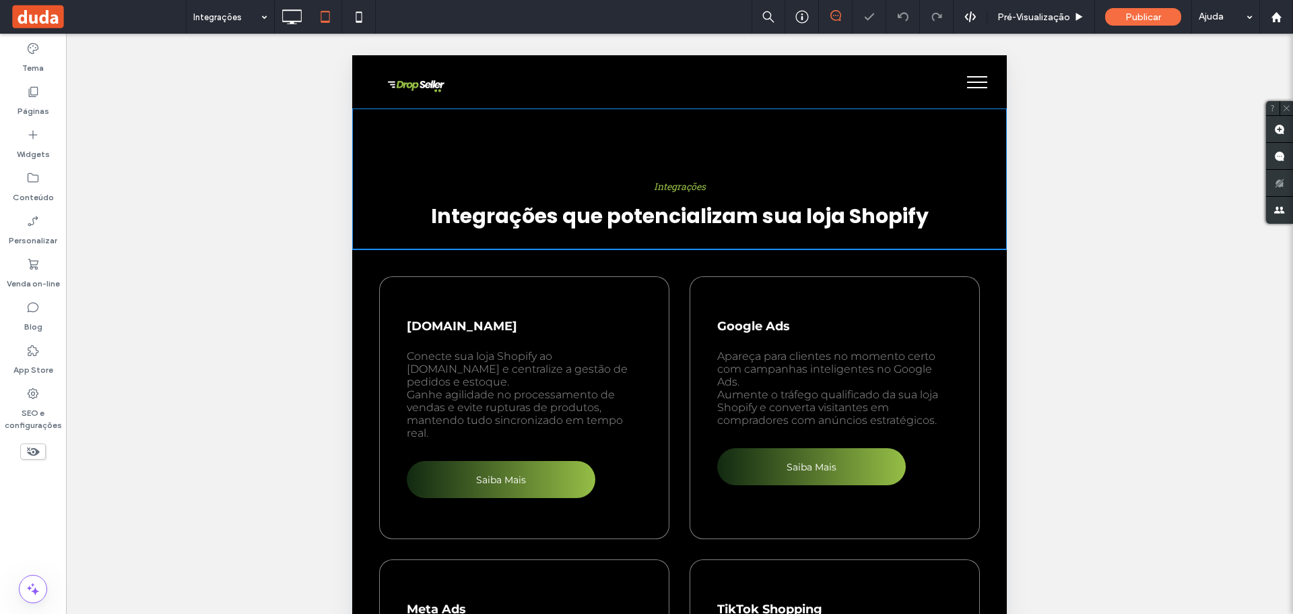
click at [546, 150] on div "Integrações Integrações que potencializam sua loja Shopify Click To Paste Linha…" at bounding box center [679, 178] width 655 height 141
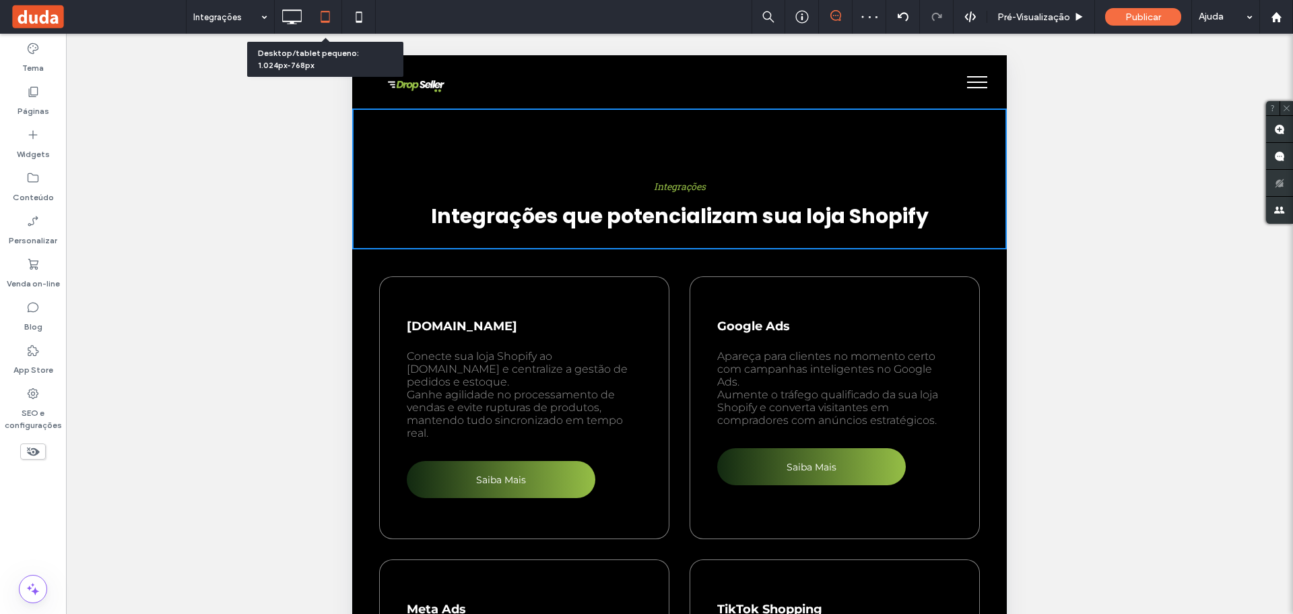
click at [338, 12] on icon at bounding box center [325, 16] width 27 height 27
click at [355, 13] on icon at bounding box center [358, 16] width 27 height 27
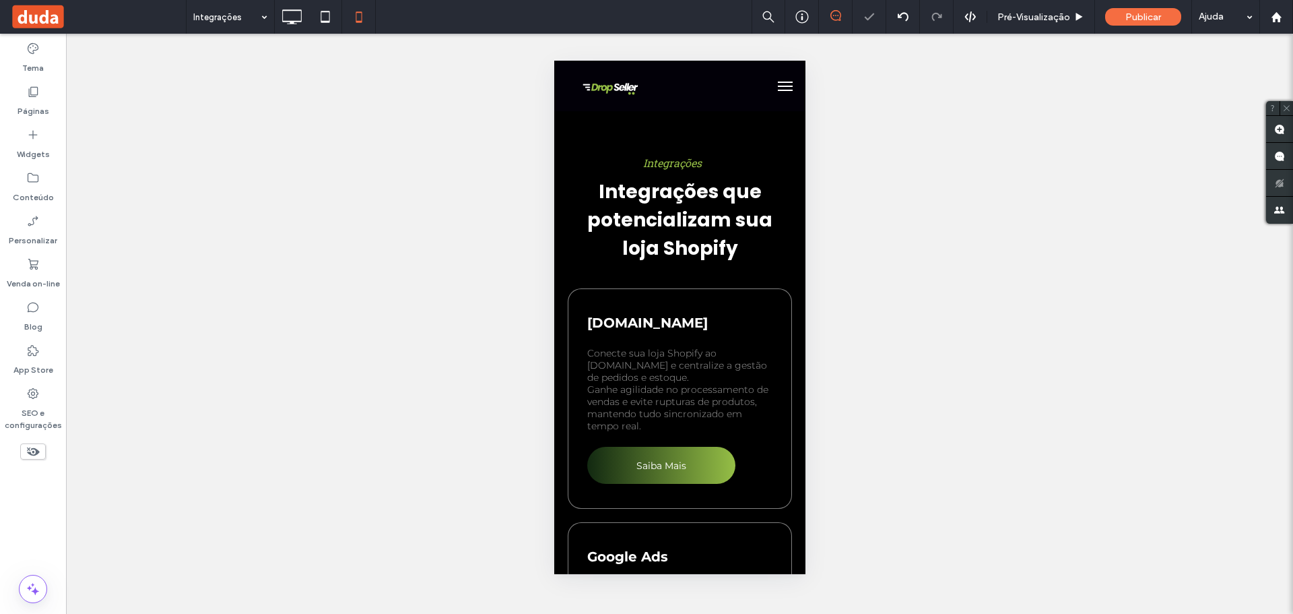
scroll to position [0, 0]
click at [325, 21] on use at bounding box center [325, 16] width 9 height 11
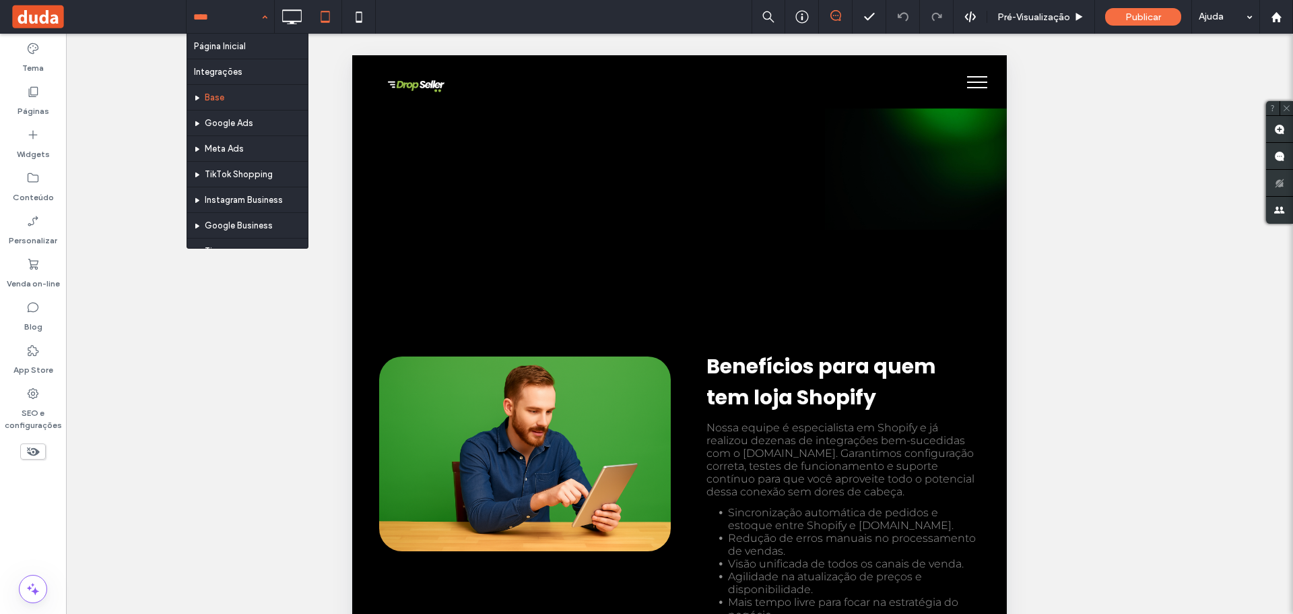
click at [226, 10] on input at bounding box center [226, 17] width 67 height 34
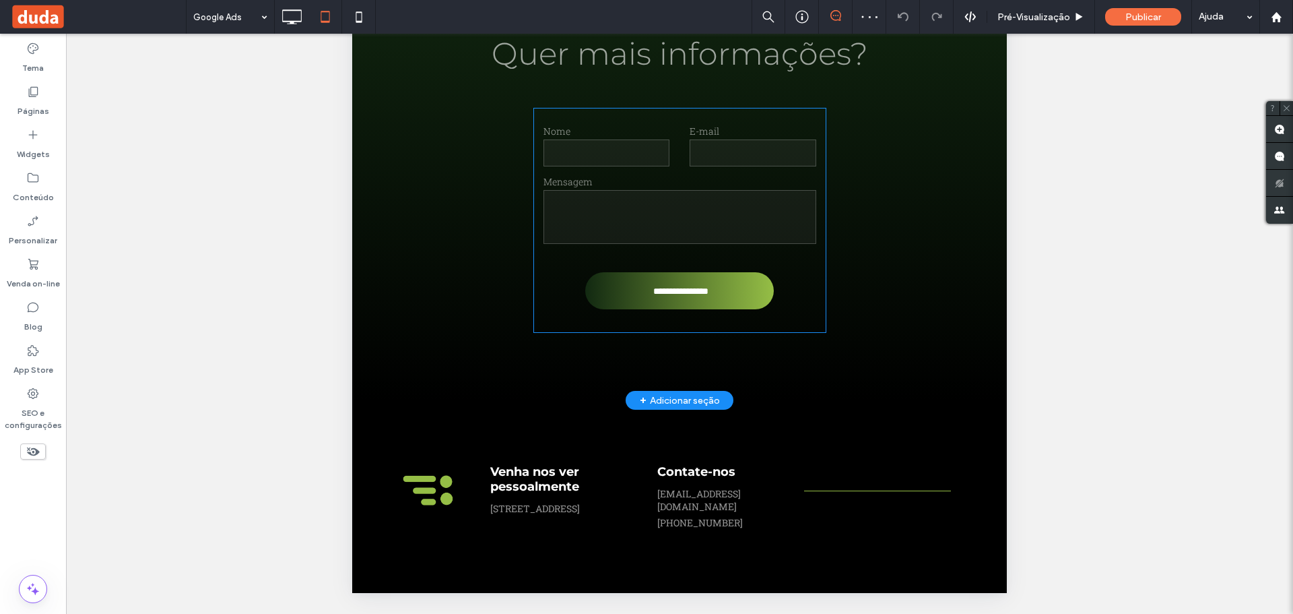
scroll to position [325, 0]
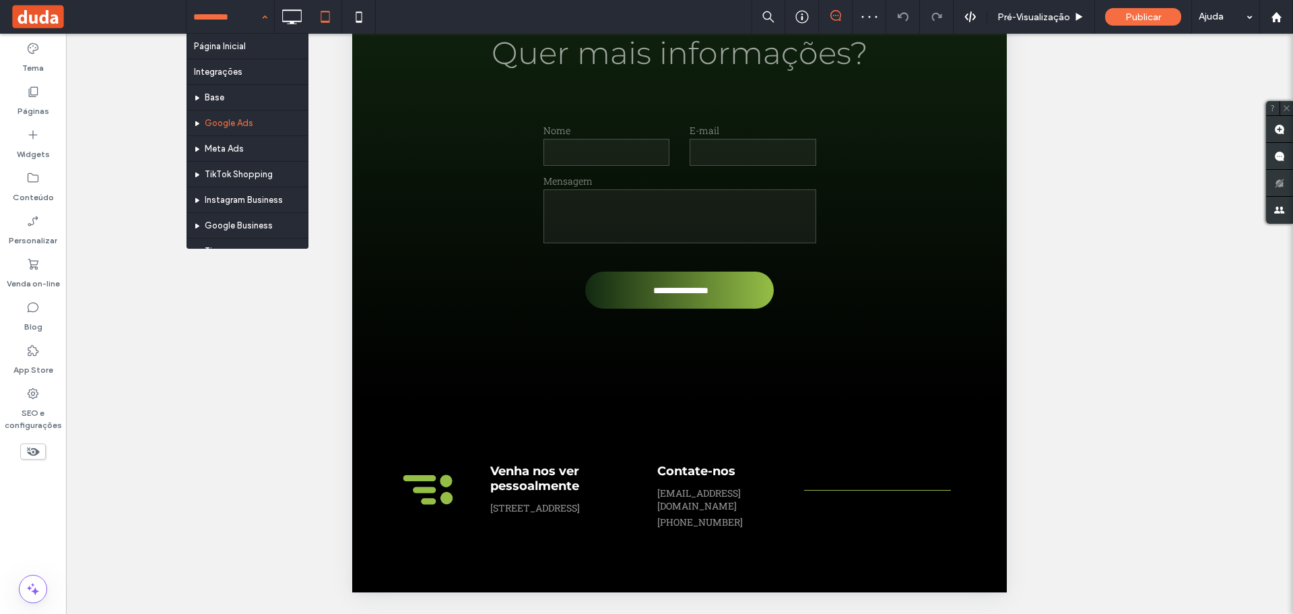
click at [245, 18] on input at bounding box center [226, 17] width 67 height 34
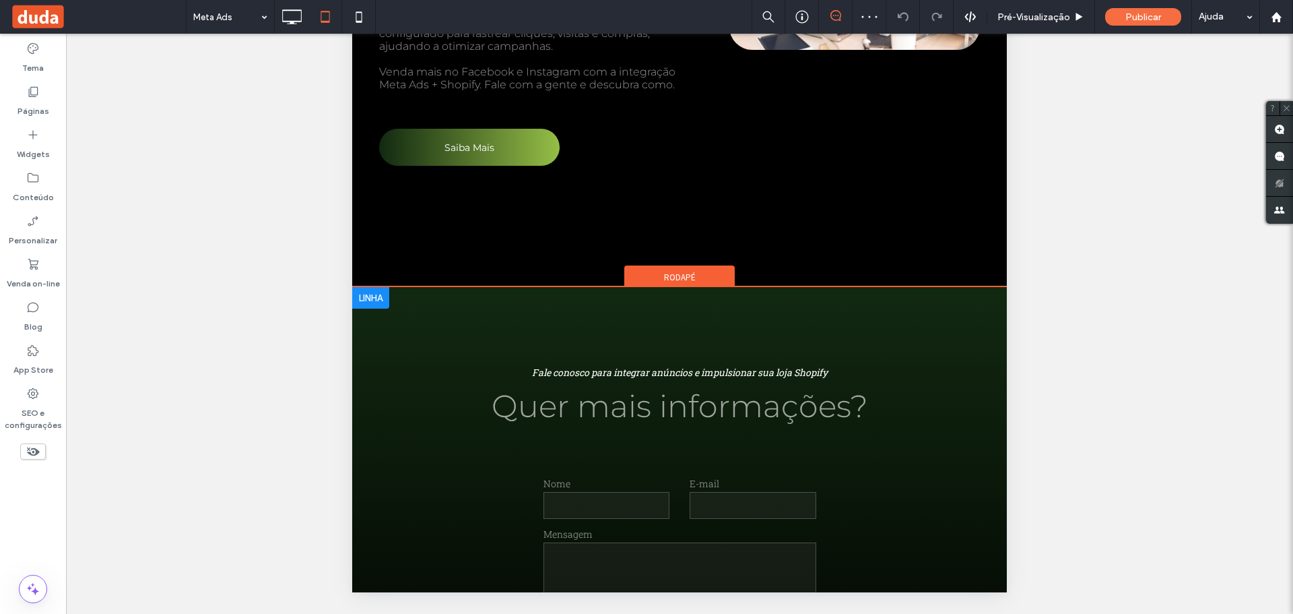
scroll to position [970, 0]
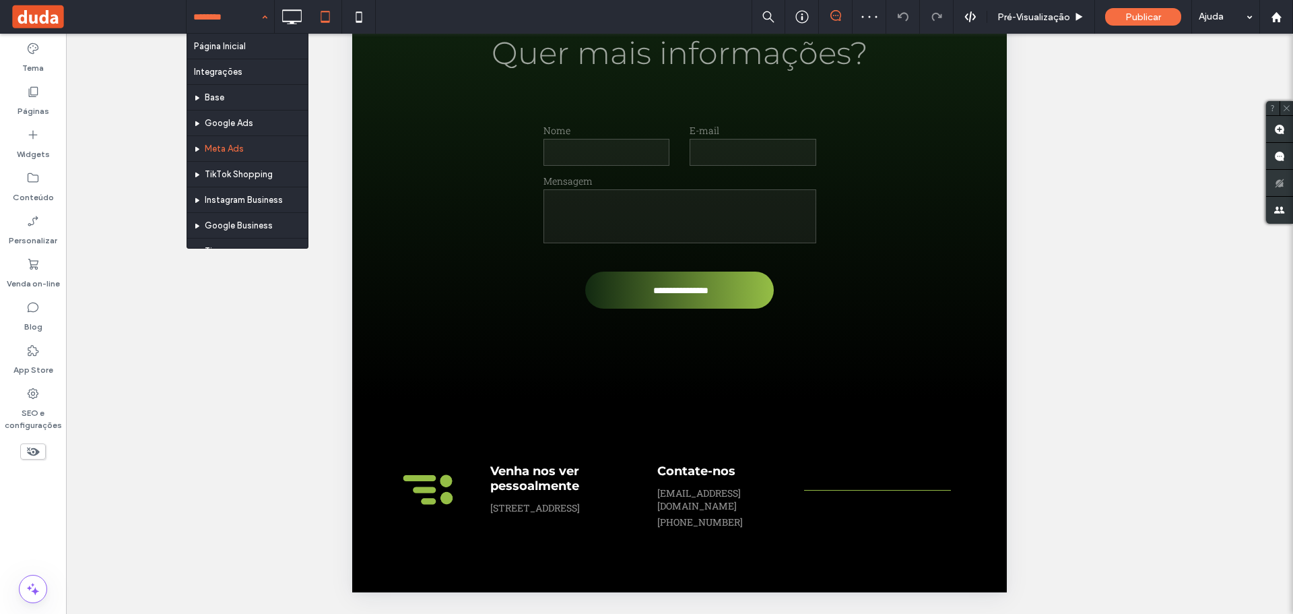
click at [222, 19] on input at bounding box center [226, 17] width 67 height 34
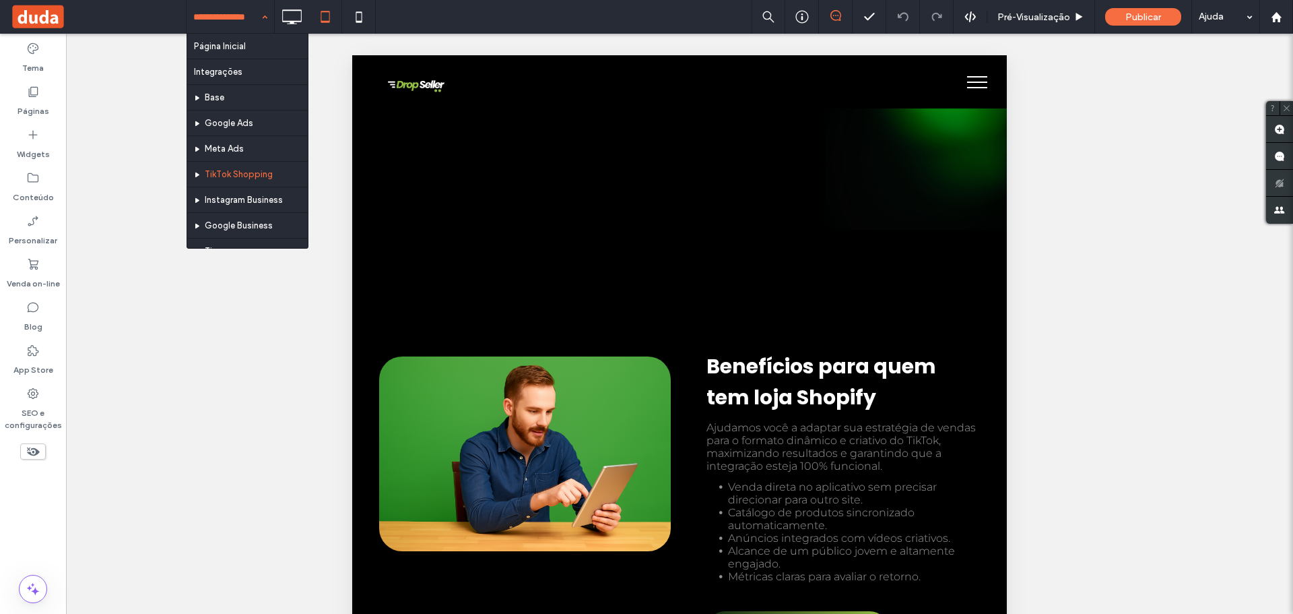
click at [230, 15] on input at bounding box center [226, 17] width 67 height 34
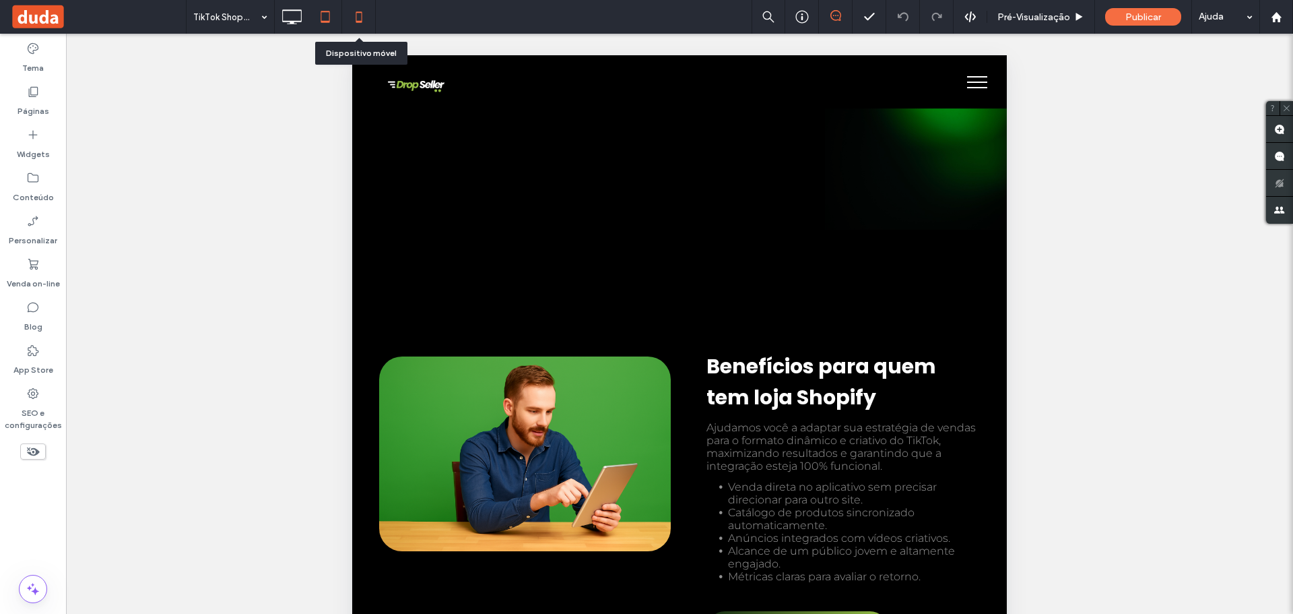
click at [365, 15] on icon at bounding box center [358, 16] width 27 height 27
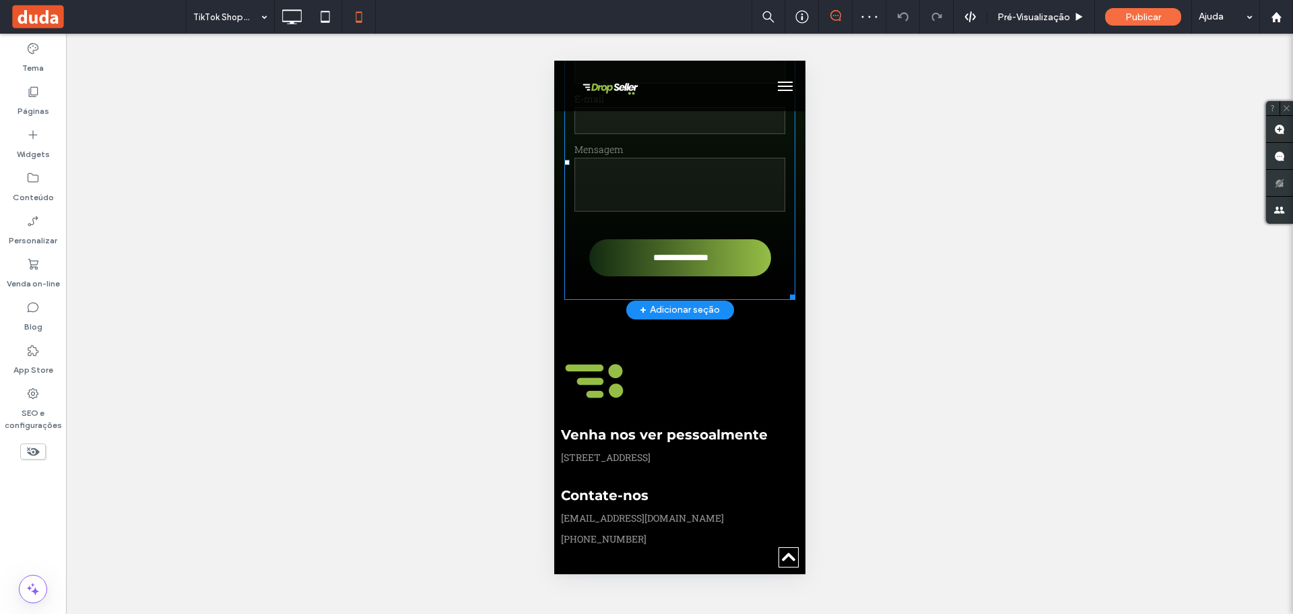
scroll to position [1762, 0]
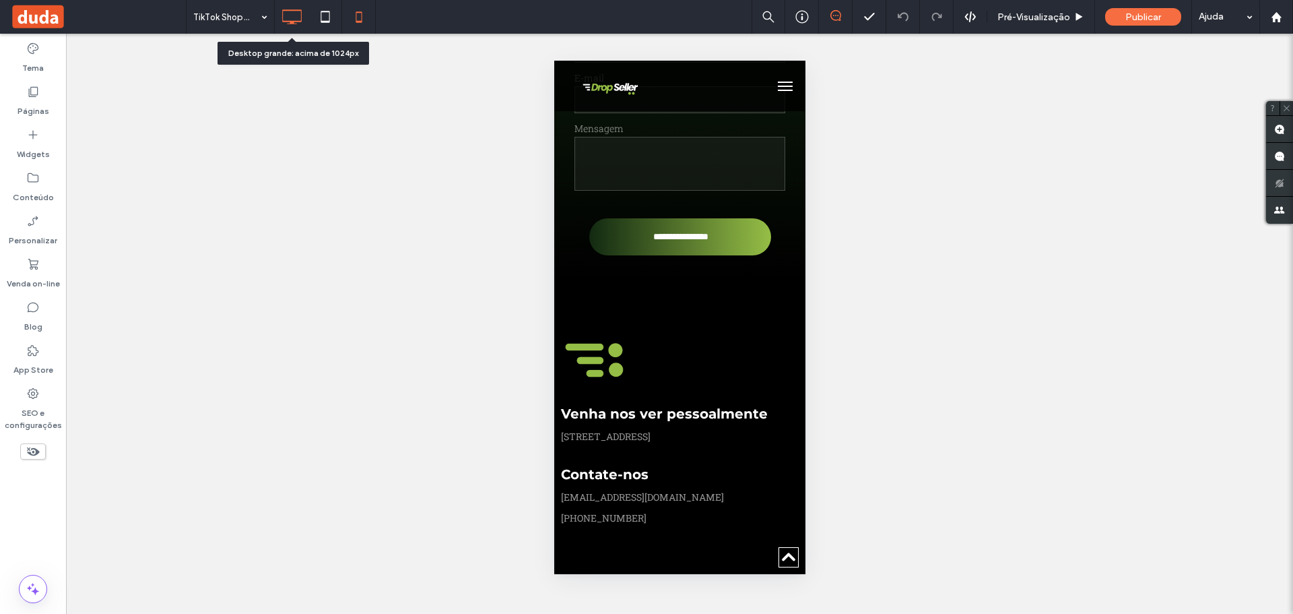
click at [303, 13] on icon at bounding box center [291, 16] width 27 height 27
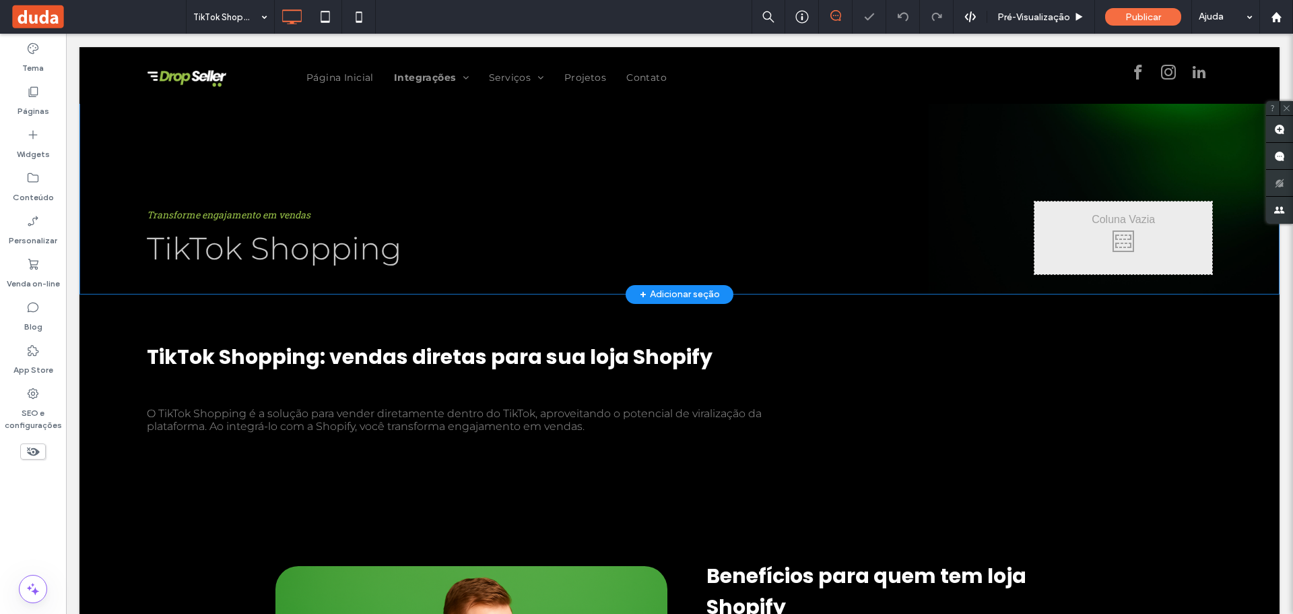
scroll to position [67, 0]
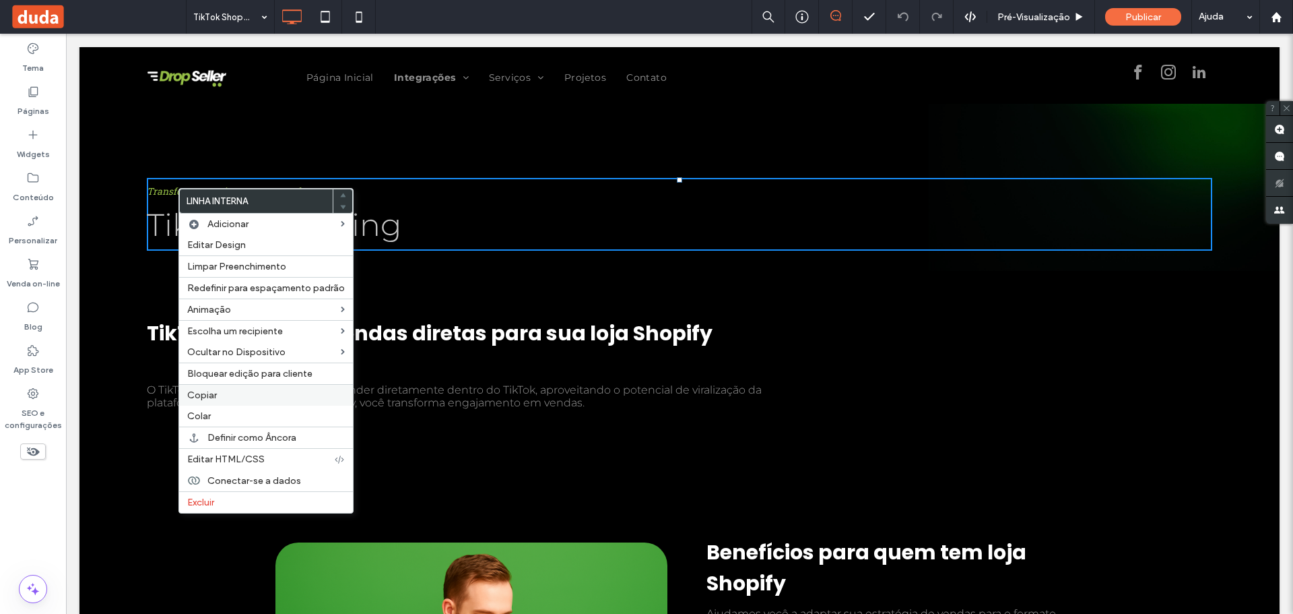
click at [213, 393] on span "Copiar" at bounding box center [202, 394] width 30 height 11
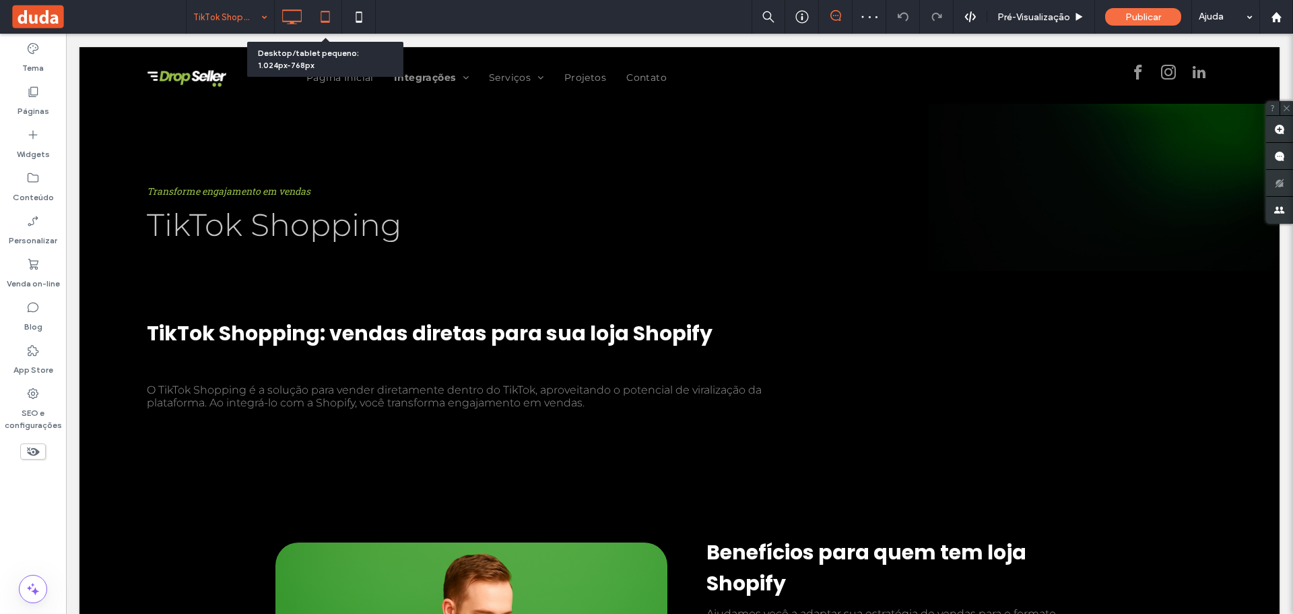
click at [318, 22] on icon at bounding box center [325, 16] width 27 height 27
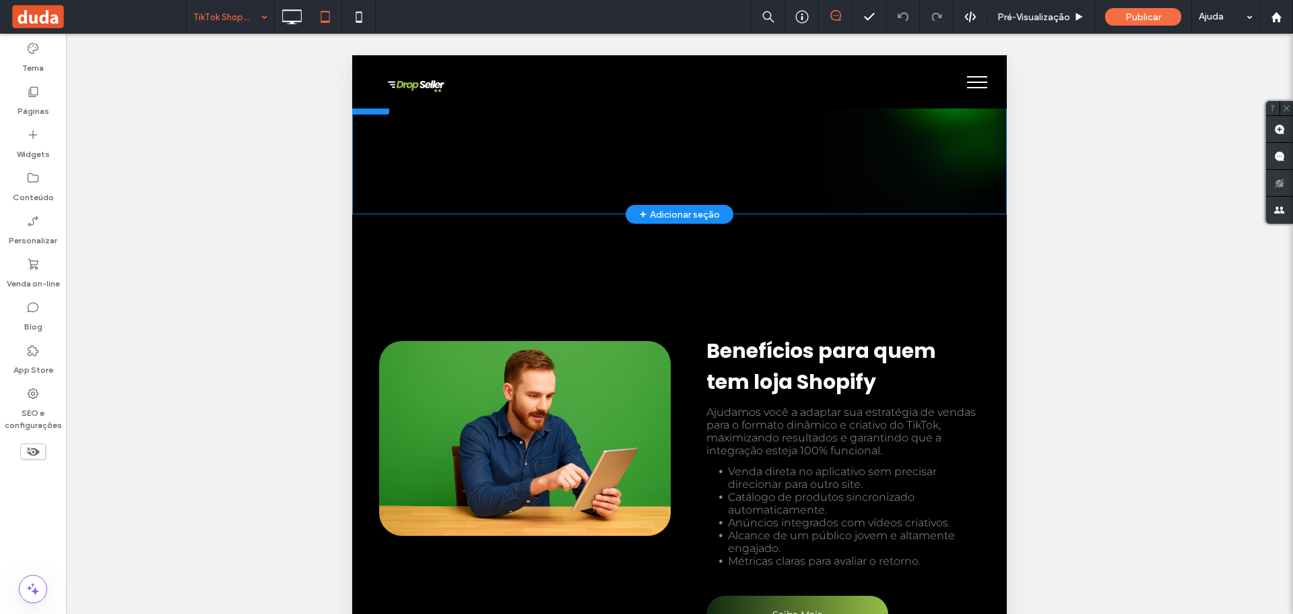
scroll to position [0, 0]
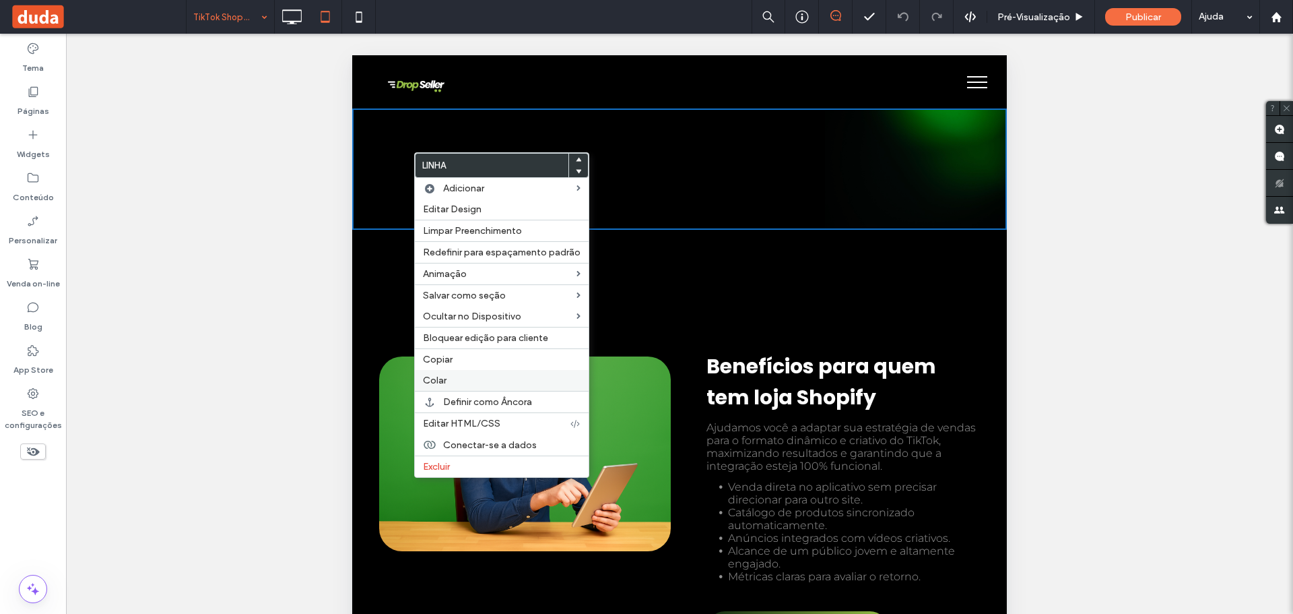
click at [446, 372] on div "Colar" at bounding box center [502, 380] width 174 height 21
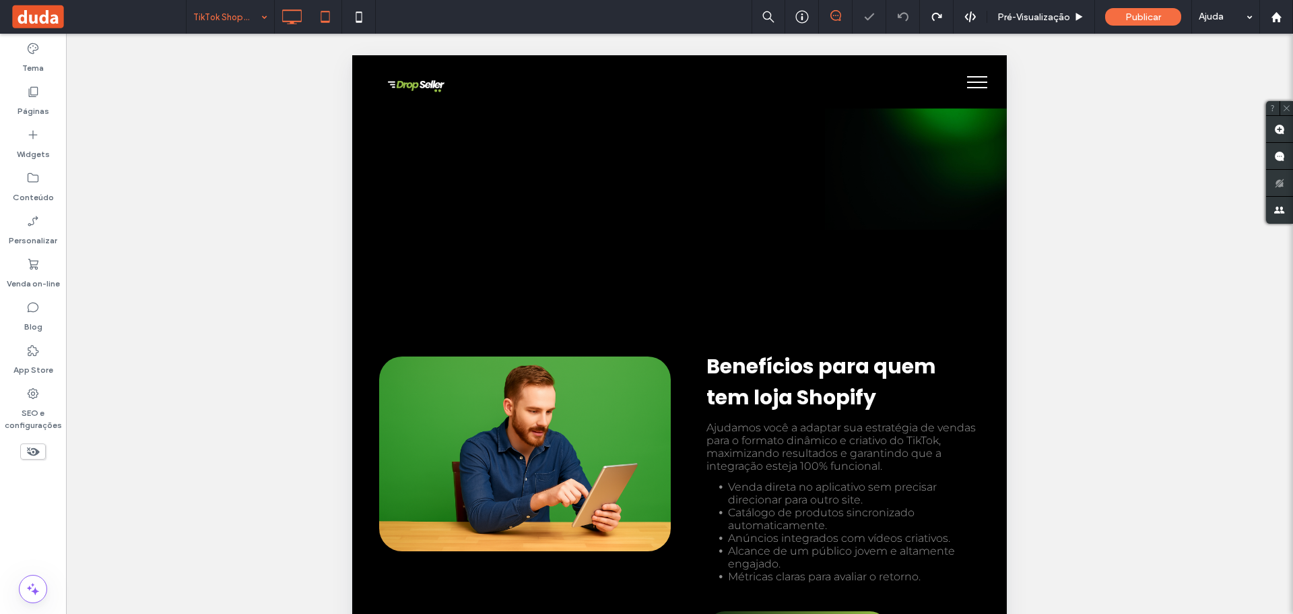
drag, startPoint x: 273, startPoint y: 26, endPoint x: 289, endPoint y: 22, distance: 16.0
click at [274, 26] on div "TikTok Shopping" at bounding box center [231, 17] width 88 height 34
click at [293, 20] on icon at bounding box center [291, 16] width 27 height 27
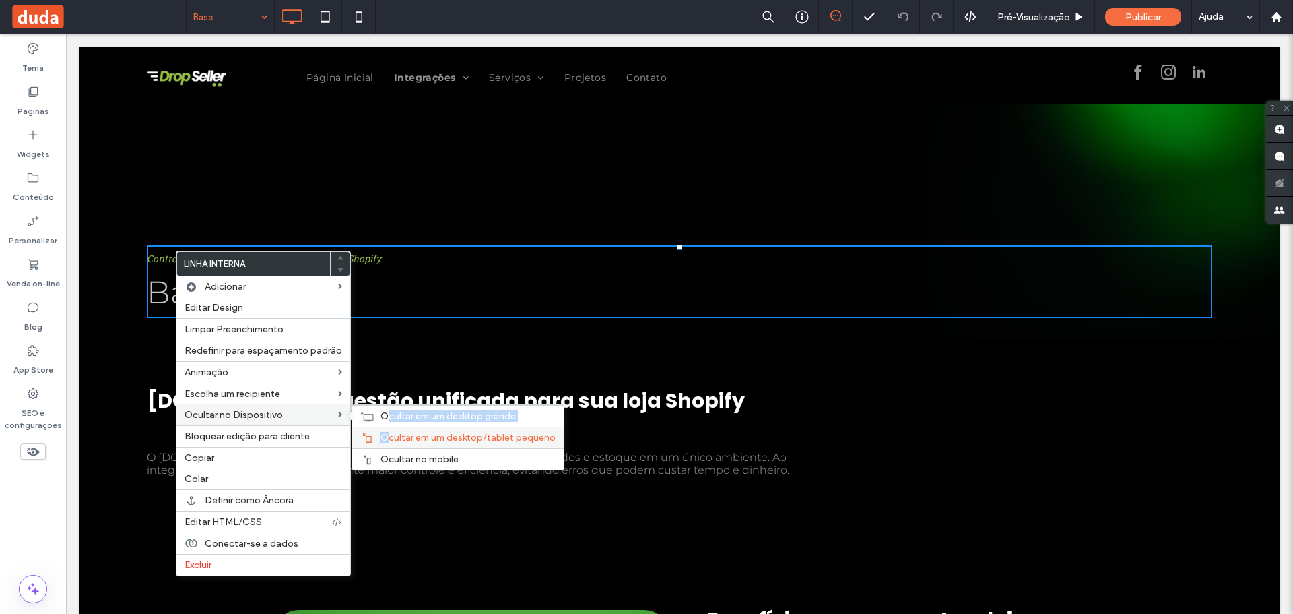
drag, startPoint x: 384, startPoint y: 425, endPoint x: 389, endPoint y: 435, distance: 11.1
click at [389, 435] on div "Ocultar em um desktop grande Ocultar em um desktop/tablet pequeno Ocultar no mo…" at bounding box center [457, 437] width 211 height 65
click at [389, 435] on span "Ocultar em um desktop/tablet pequeno" at bounding box center [468, 437] width 175 height 11
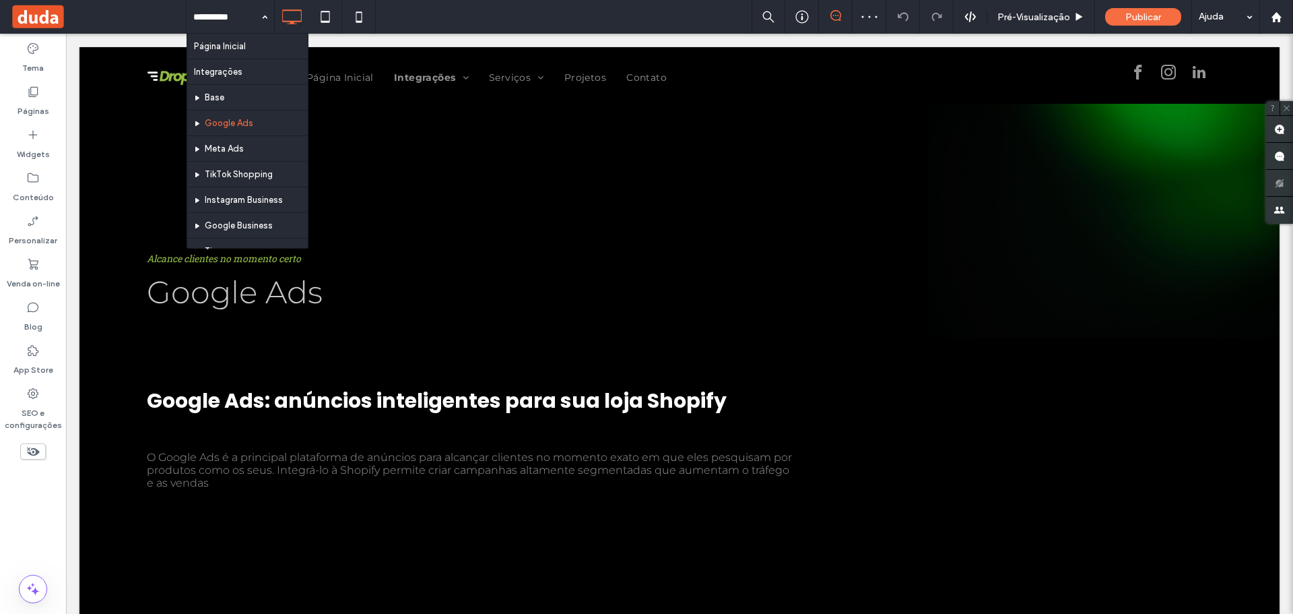
click at [263, 23] on div "Página Inicial Integrações Base Google Ads Meta Ads TikTok Shopping Instagram B…" at bounding box center [231, 17] width 88 height 34
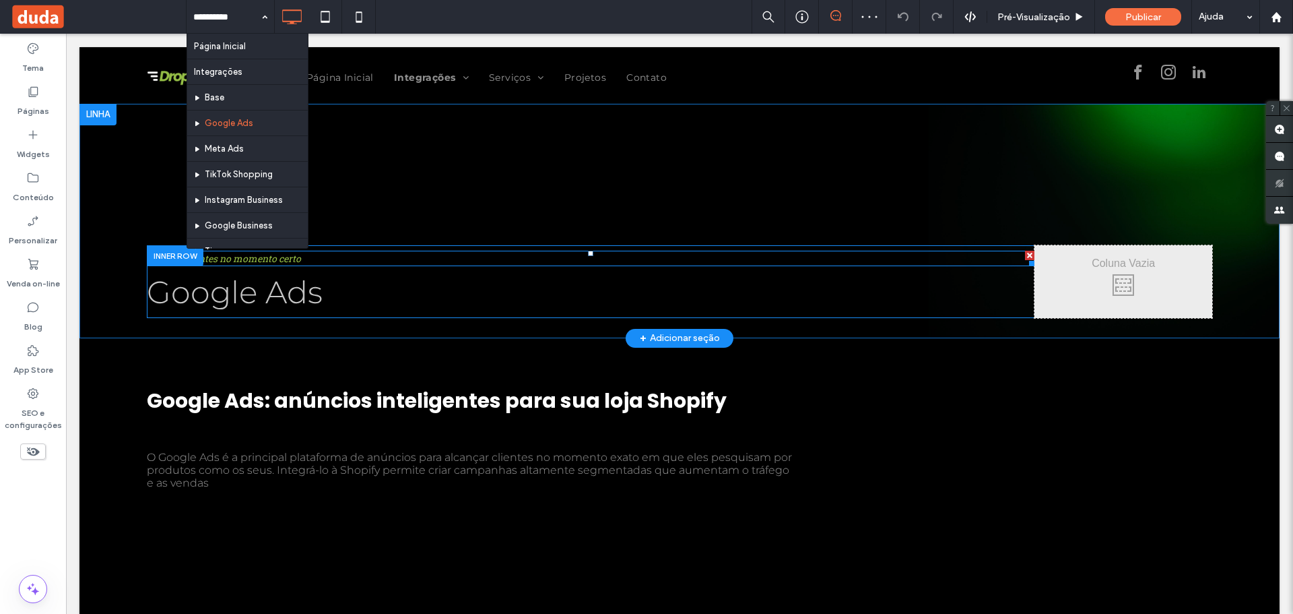
click at [307, 258] on h4 "Alcance clientes no momento certo" at bounding box center [591, 258] width 888 height 13
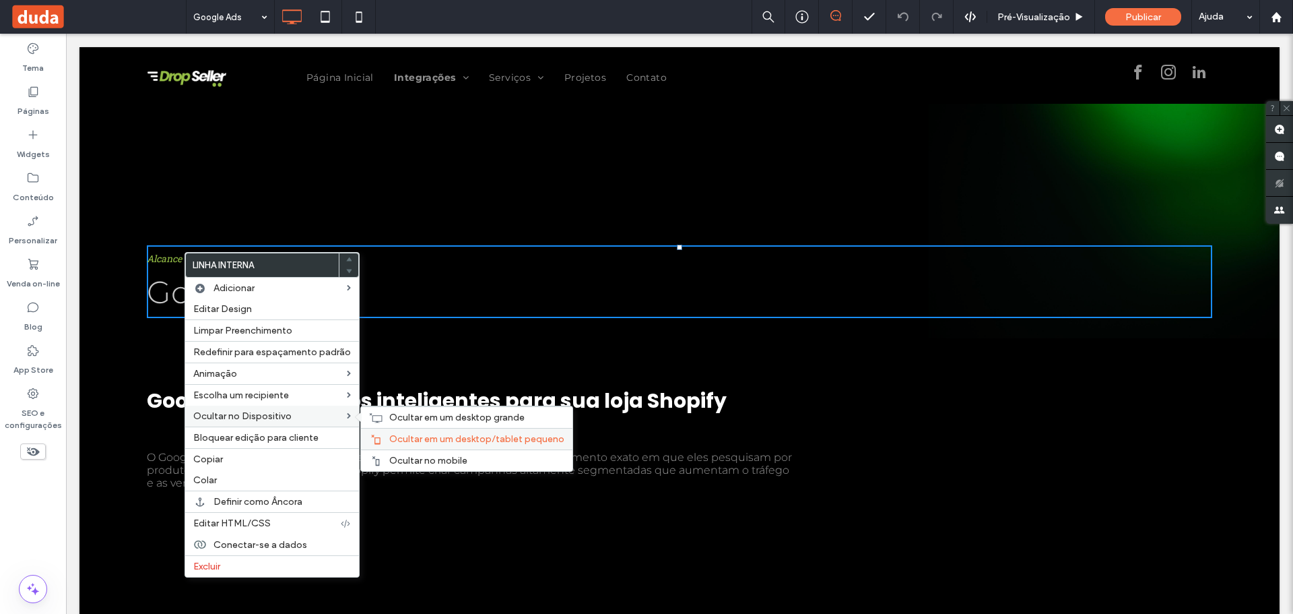
click at [392, 432] on div "Ocultar em um desktop/tablet pequeno" at bounding box center [466, 439] width 211 height 22
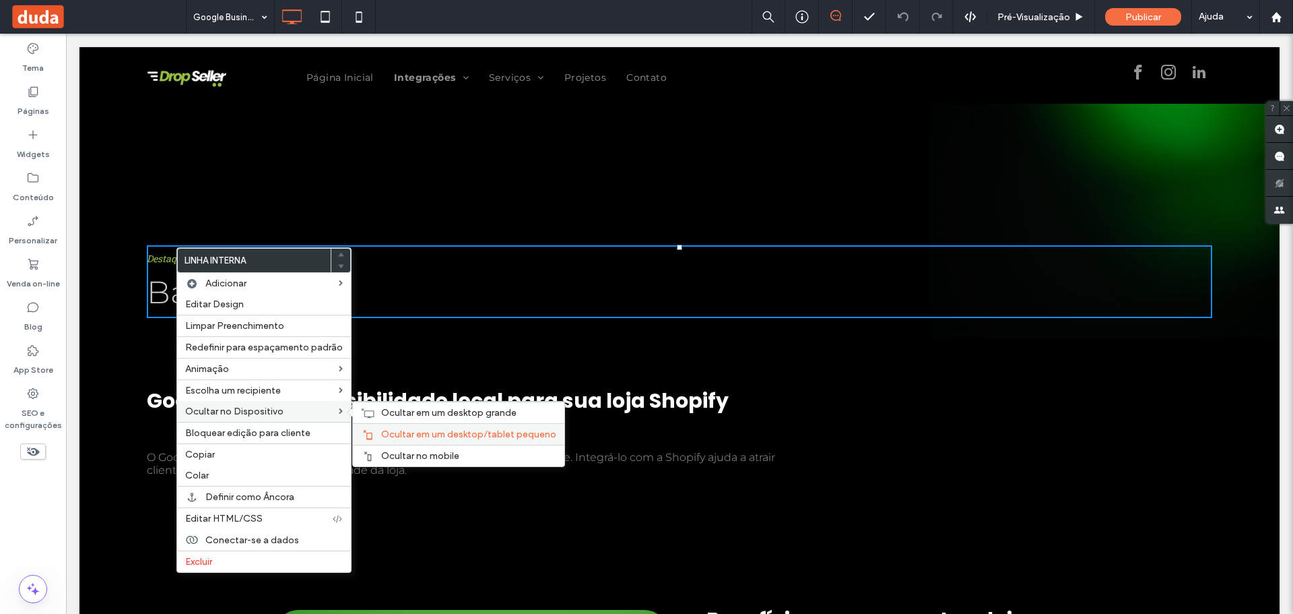
click at [385, 433] on span "Ocultar em um desktop/tablet pequeno" at bounding box center [468, 433] width 175 height 11
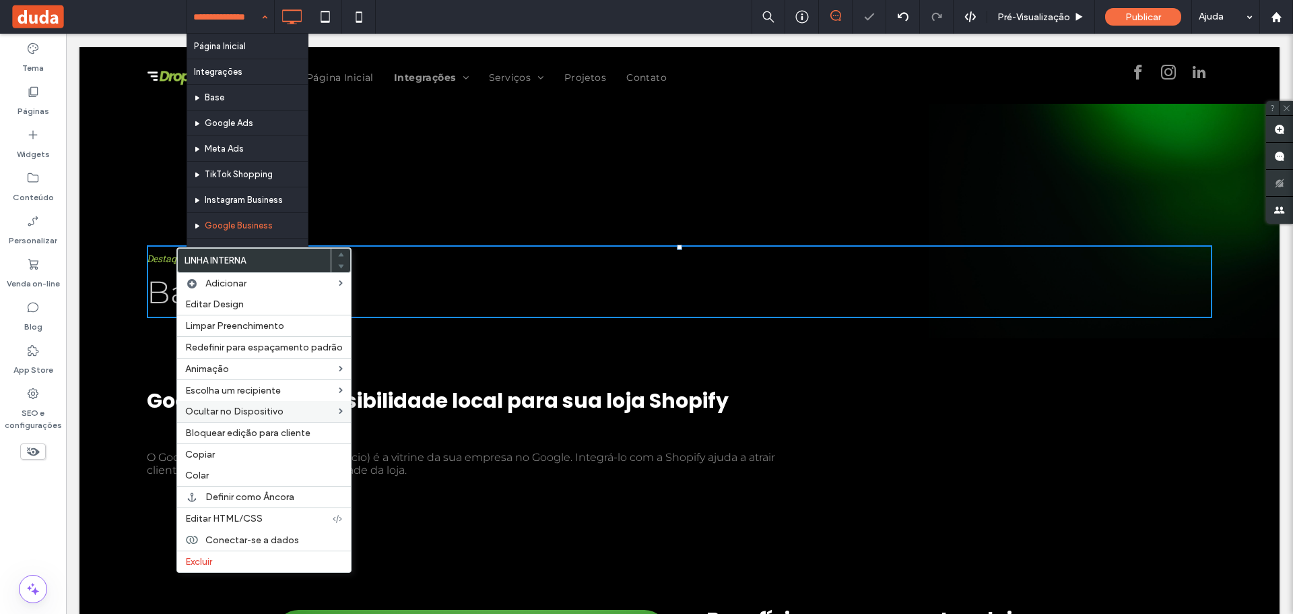
drag, startPoint x: 224, startPoint y: 14, endPoint x: 226, endPoint y: 30, distance: 15.6
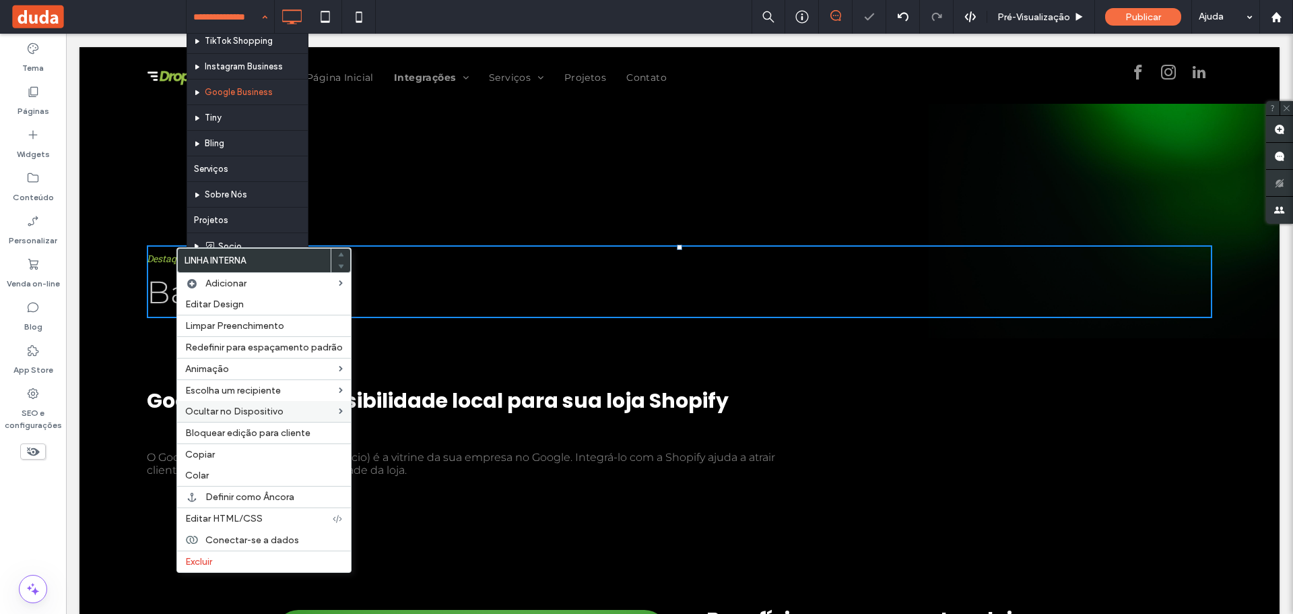
scroll to position [135, 0]
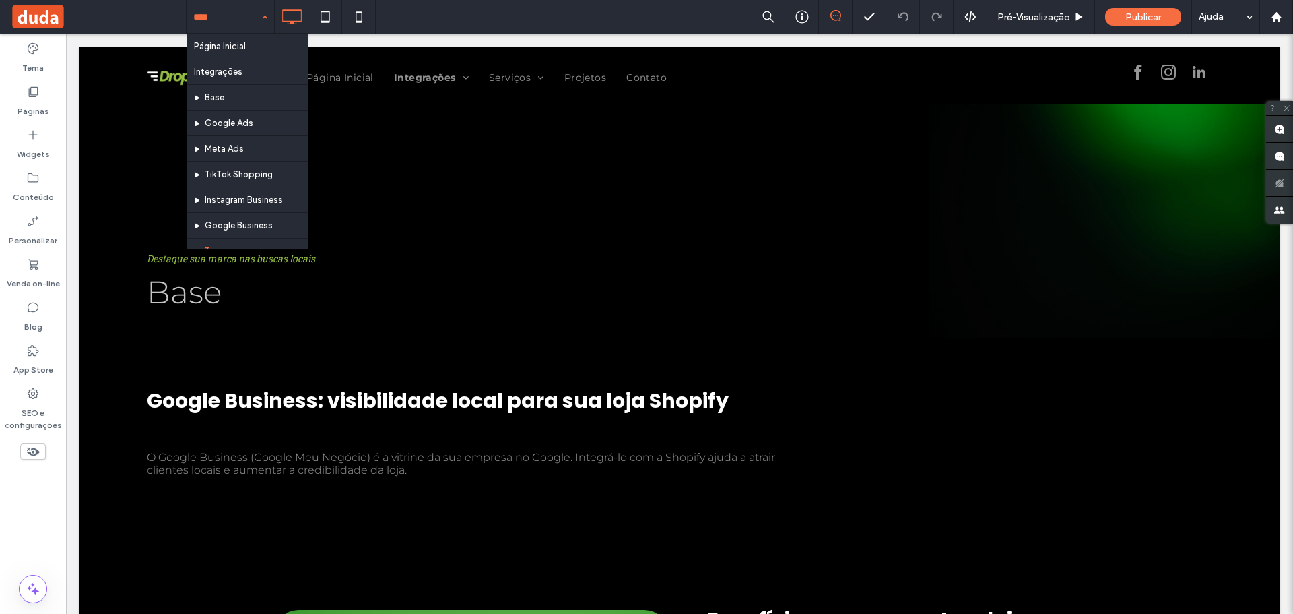
drag, startPoint x: 243, startPoint y: 18, endPoint x: 203, endPoint y: 26, distance: 41.2
click at [203, 26] on input at bounding box center [226, 17] width 67 height 34
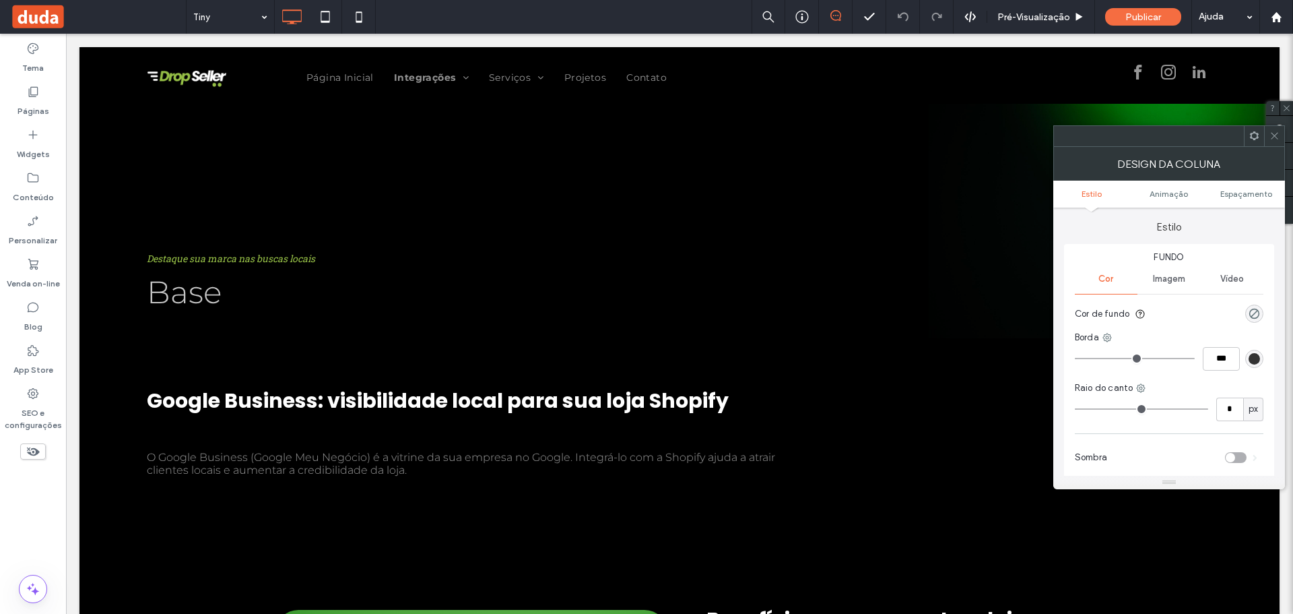
click at [1269, 134] on div at bounding box center [1274, 136] width 20 height 20
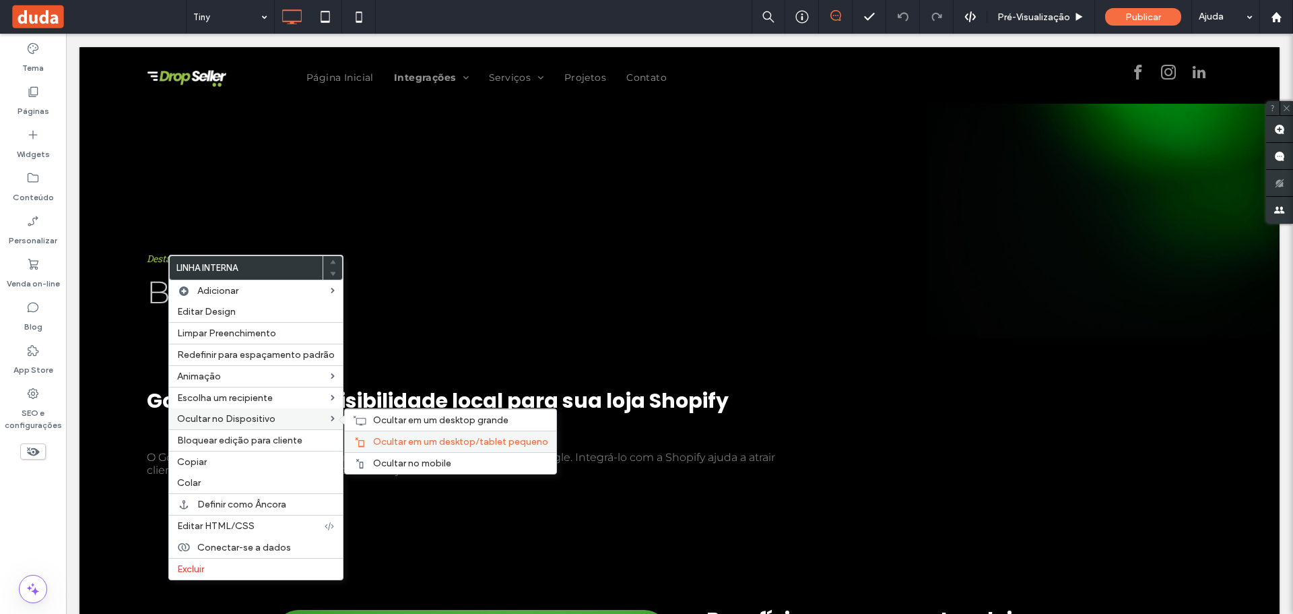
click at [381, 444] on span "Ocultar em um desktop/tablet pequeno" at bounding box center [460, 441] width 175 height 11
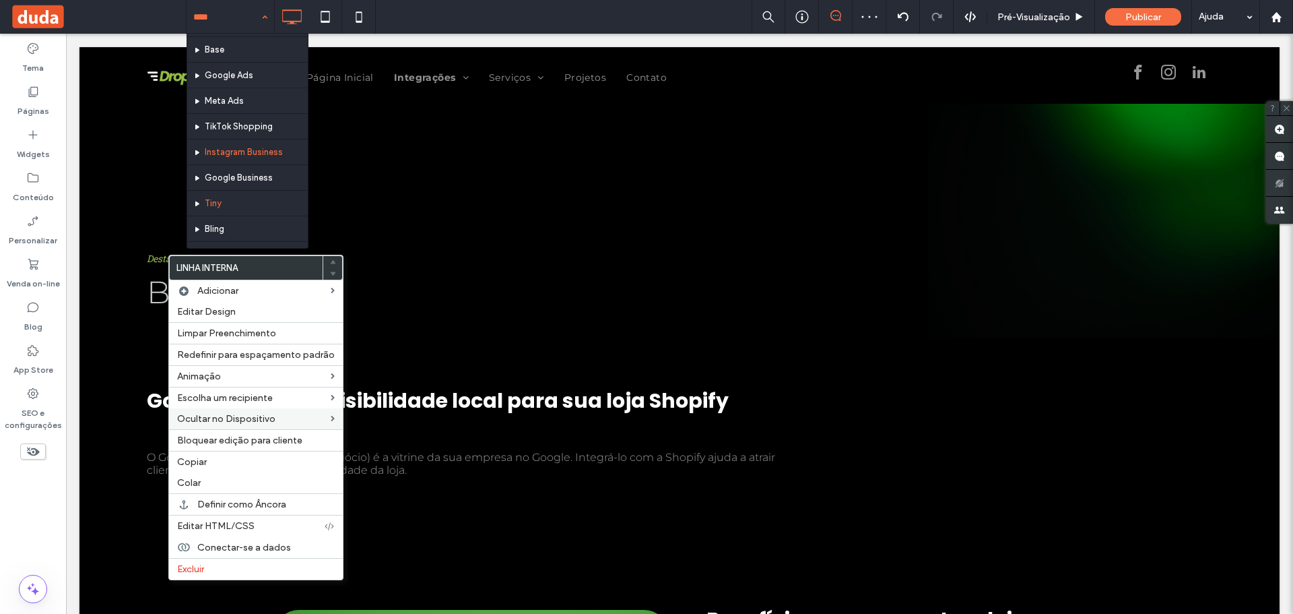
scroll to position [135, 0]
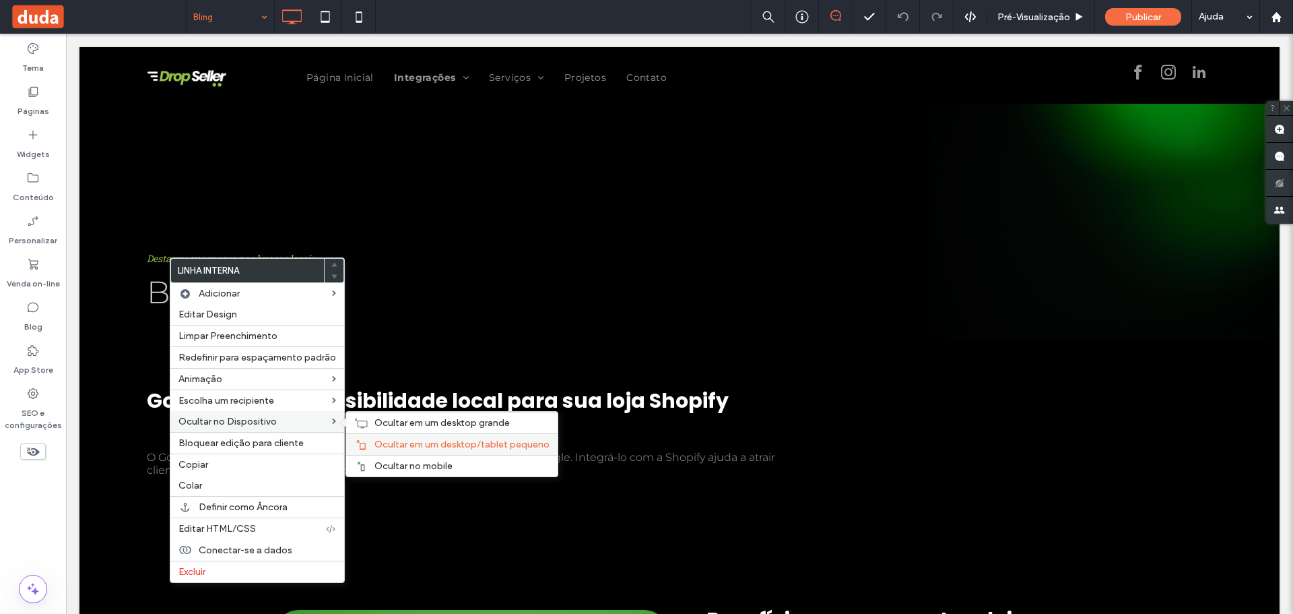
click at [383, 446] on span "Ocultar em um desktop/tablet pequeno" at bounding box center [461, 443] width 175 height 11
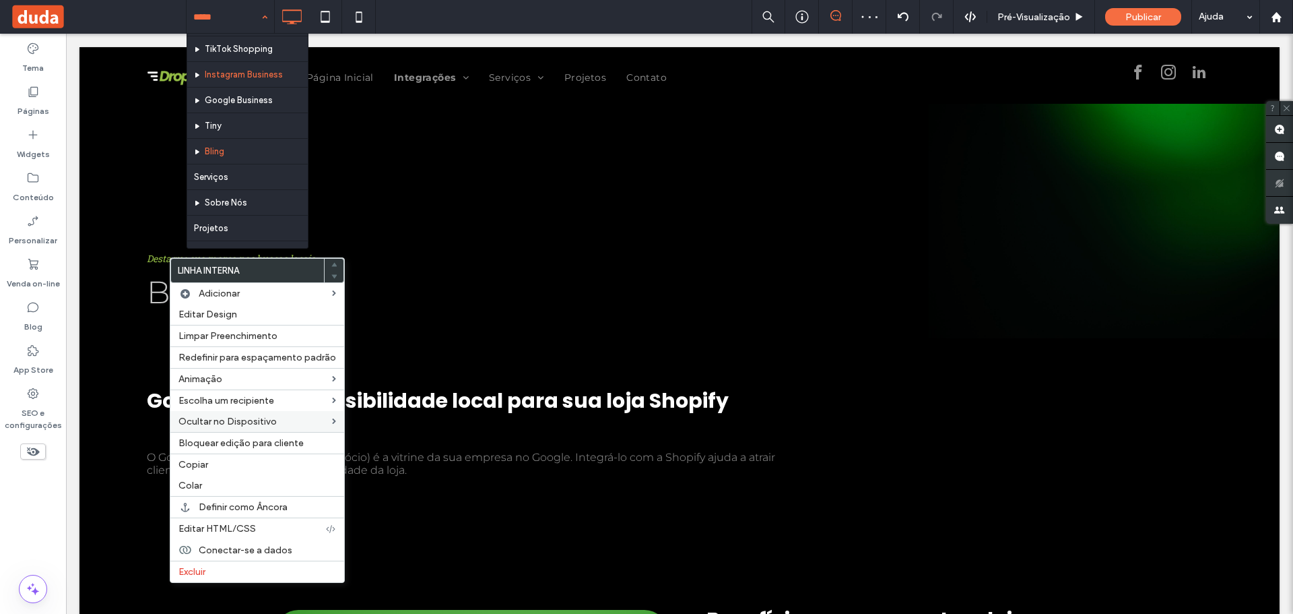
scroll to position [168, 0]
click at [244, 15] on input at bounding box center [226, 17] width 67 height 34
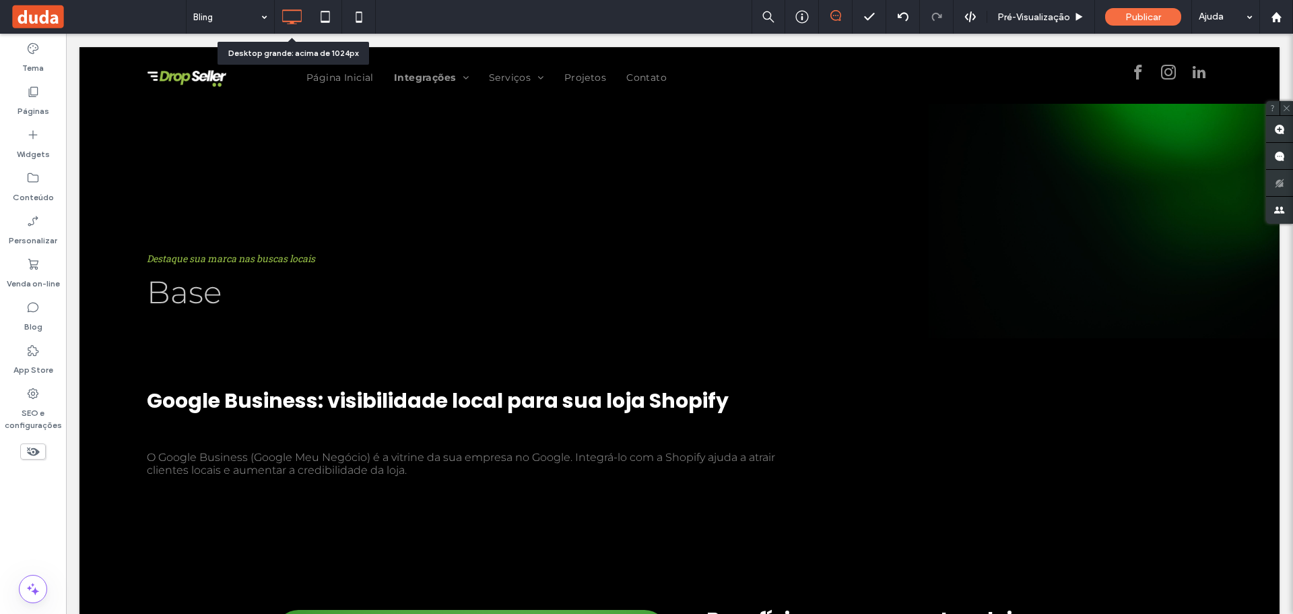
click at [276, 21] on div at bounding box center [292, 16] width 34 height 27
click at [321, 17] on icon at bounding box center [325, 16] width 27 height 27
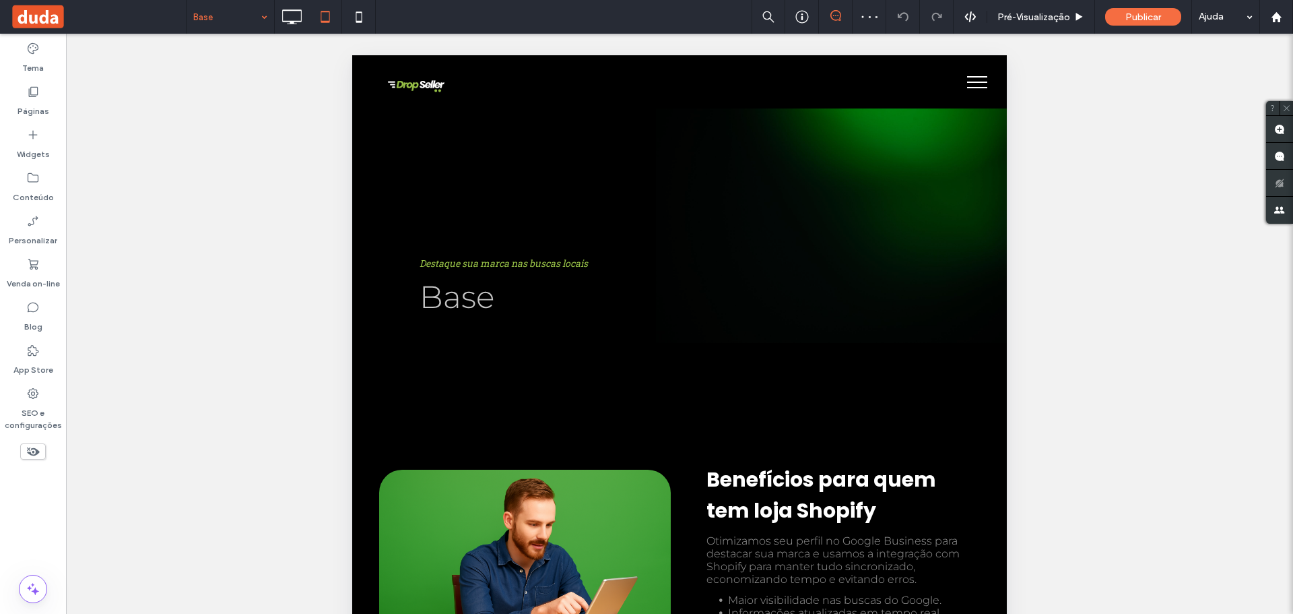
click at [247, 25] on input at bounding box center [226, 17] width 67 height 34
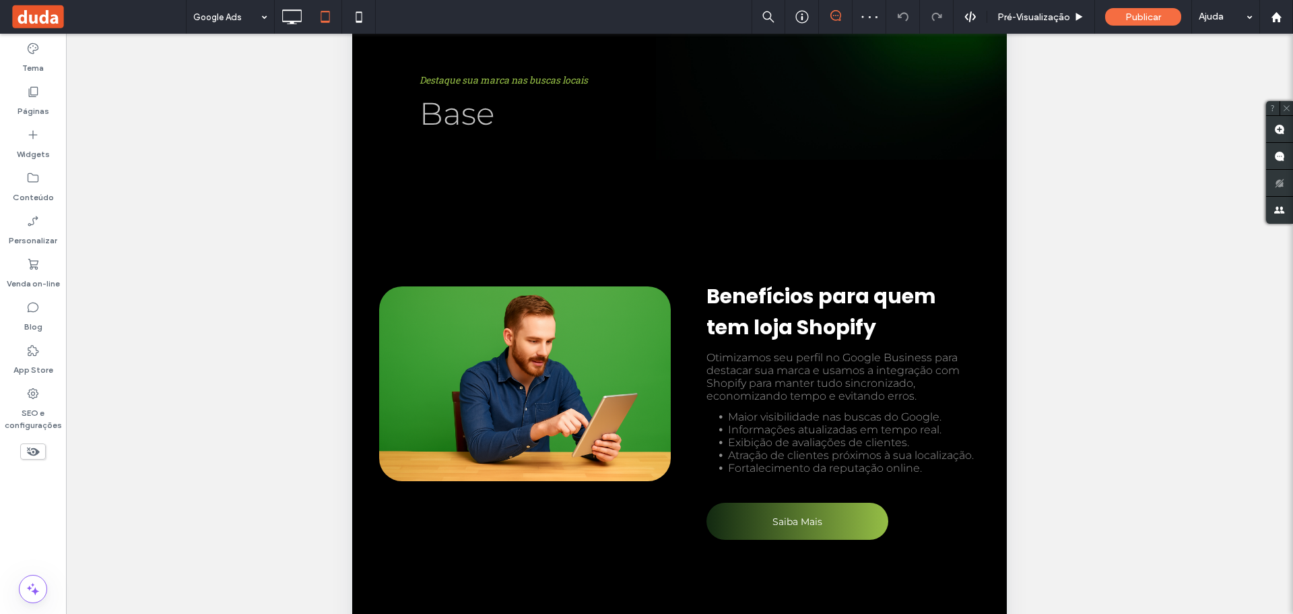
scroll to position [325, 0]
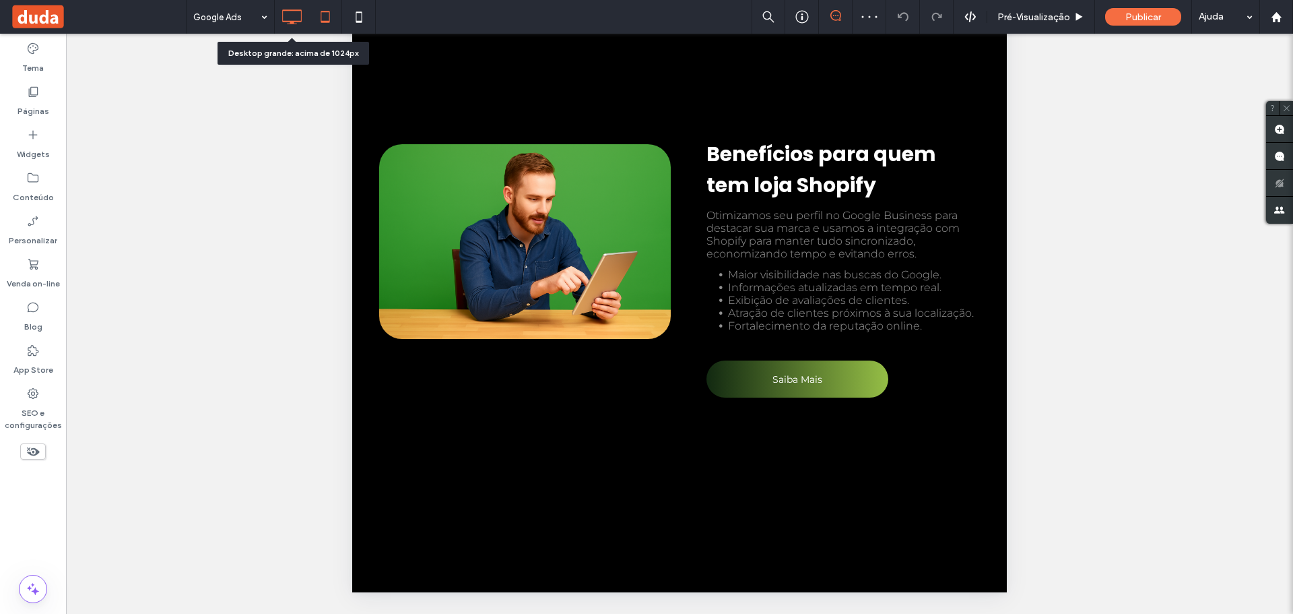
click at [301, 15] on icon at bounding box center [291, 16] width 27 height 27
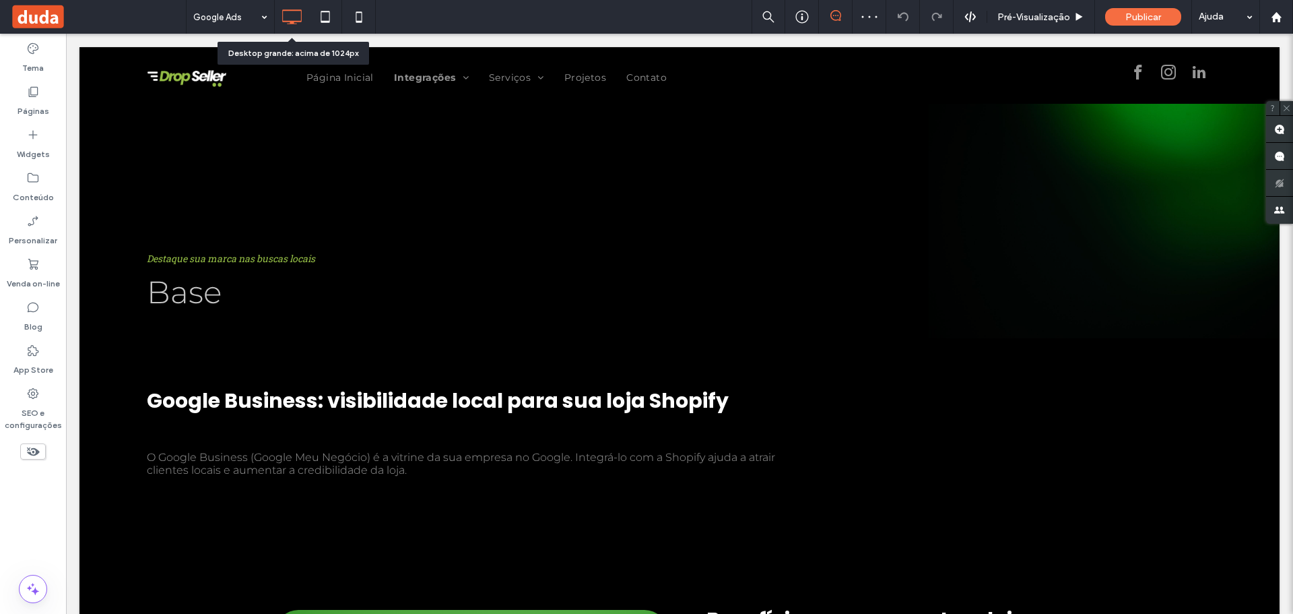
scroll to position [0, 0]
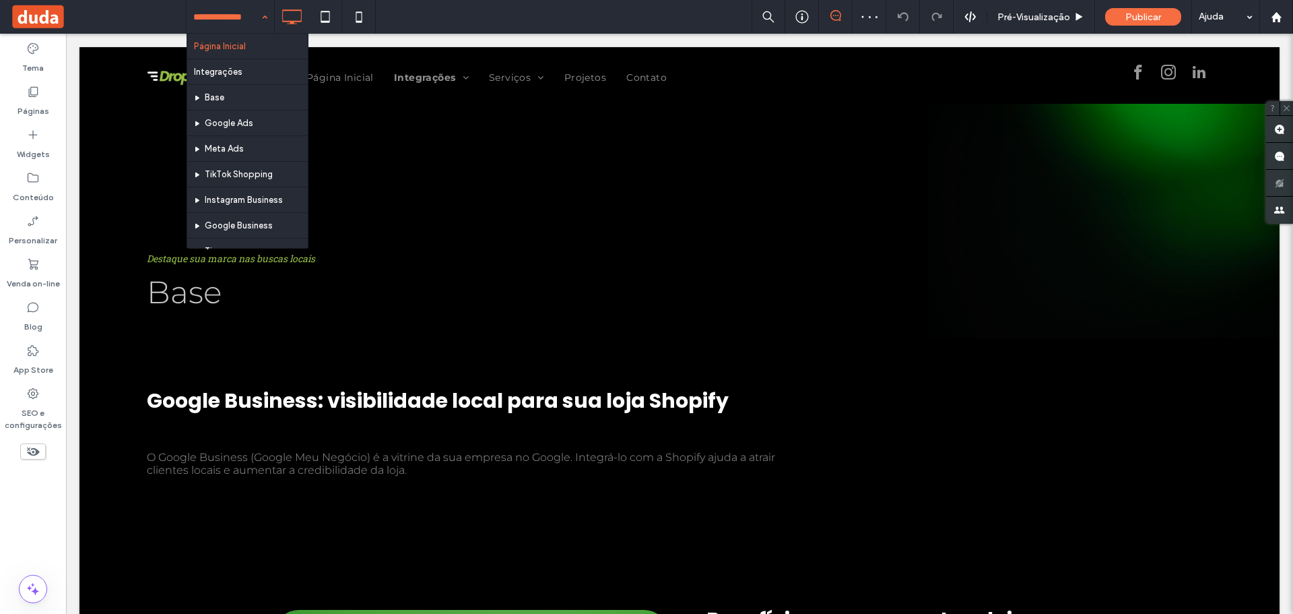
click at [238, 18] on input at bounding box center [226, 17] width 67 height 34
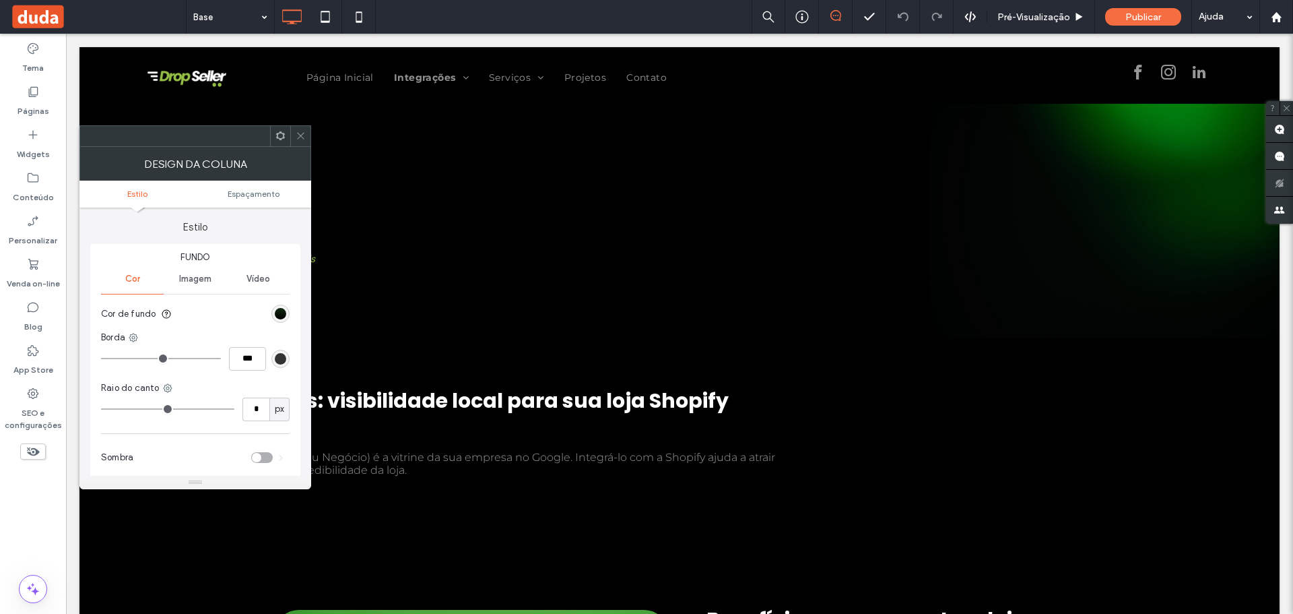
drag, startPoint x: 294, startPoint y: 131, endPoint x: 306, endPoint y: 147, distance: 20.2
click at [296, 131] on div at bounding box center [300, 136] width 20 height 20
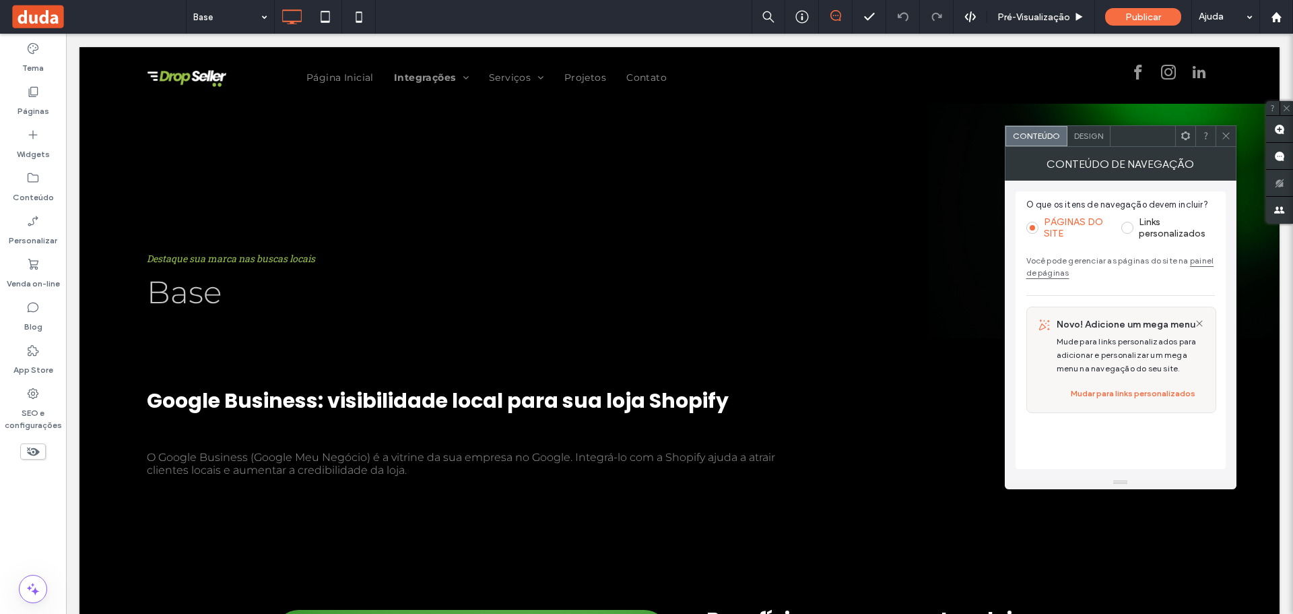
click at [1221, 138] on icon at bounding box center [1226, 136] width 10 height 10
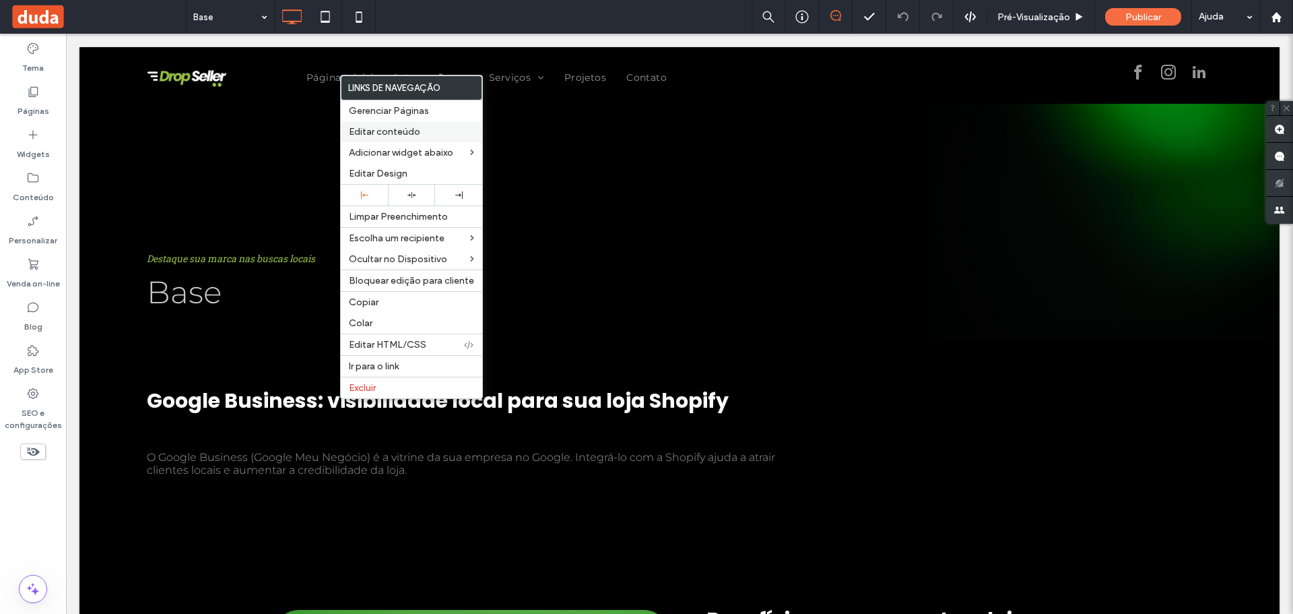
click at [379, 133] on span "Editar conteúdo" at bounding box center [384, 131] width 71 height 11
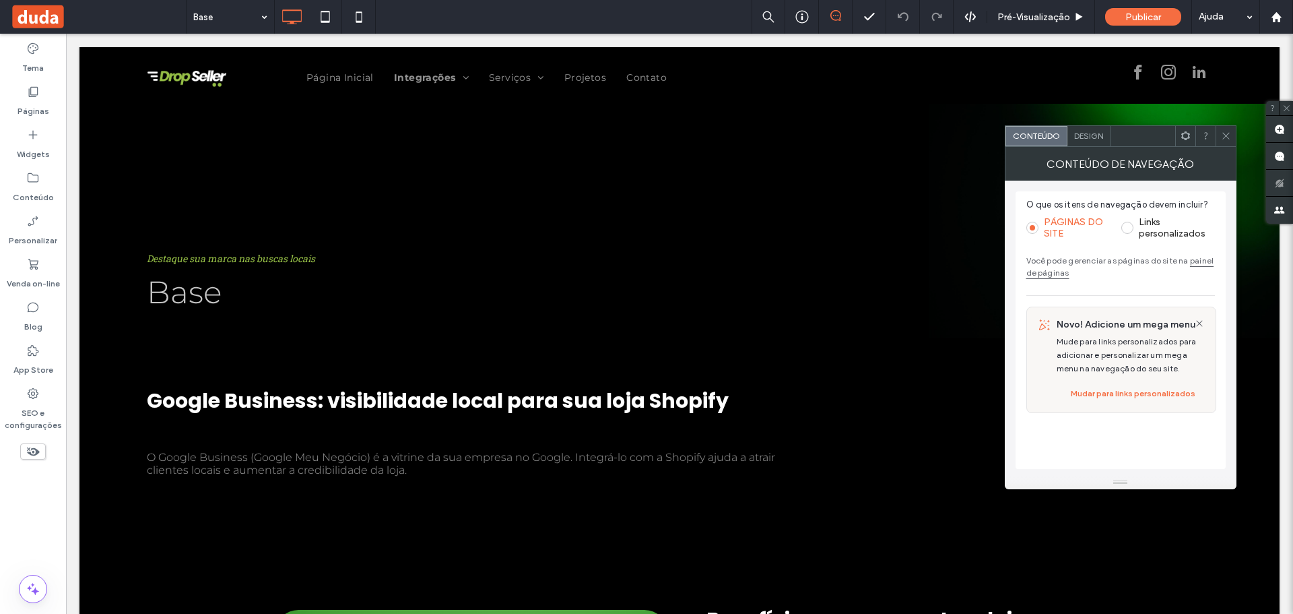
click at [1098, 131] on span "Design" at bounding box center [1088, 136] width 29 height 10
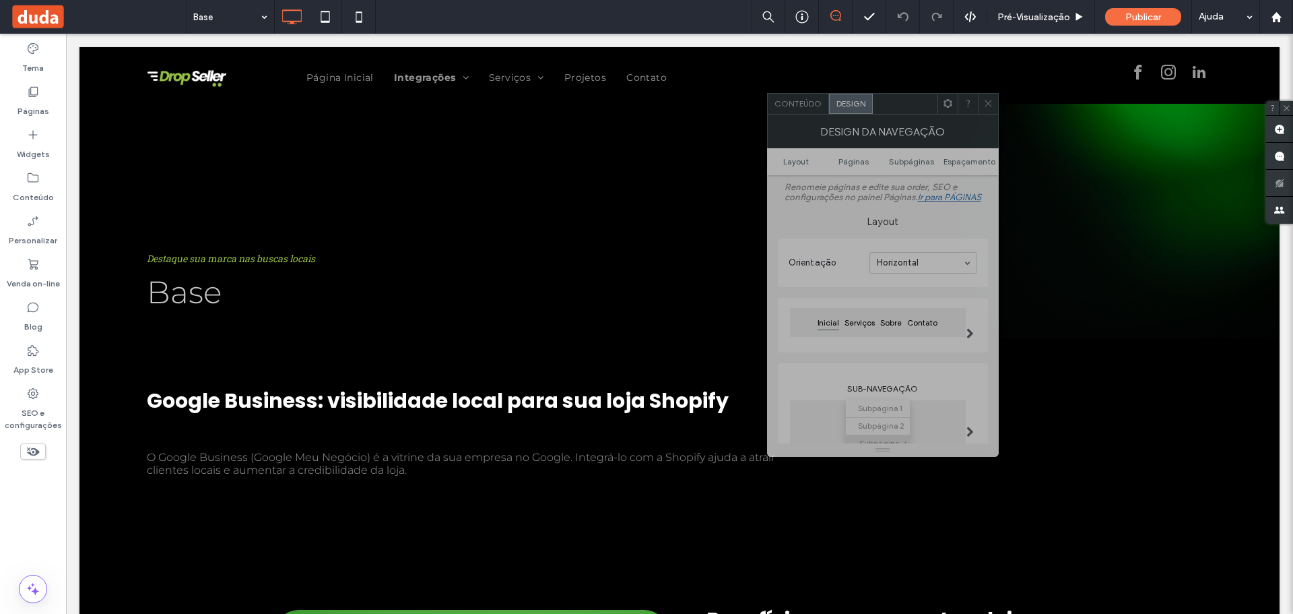
drag, startPoint x: 1138, startPoint y: 139, endPoint x: 893, endPoint y: 116, distance: 246.2
click at [894, 108] on div at bounding box center [905, 104] width 65 height 20
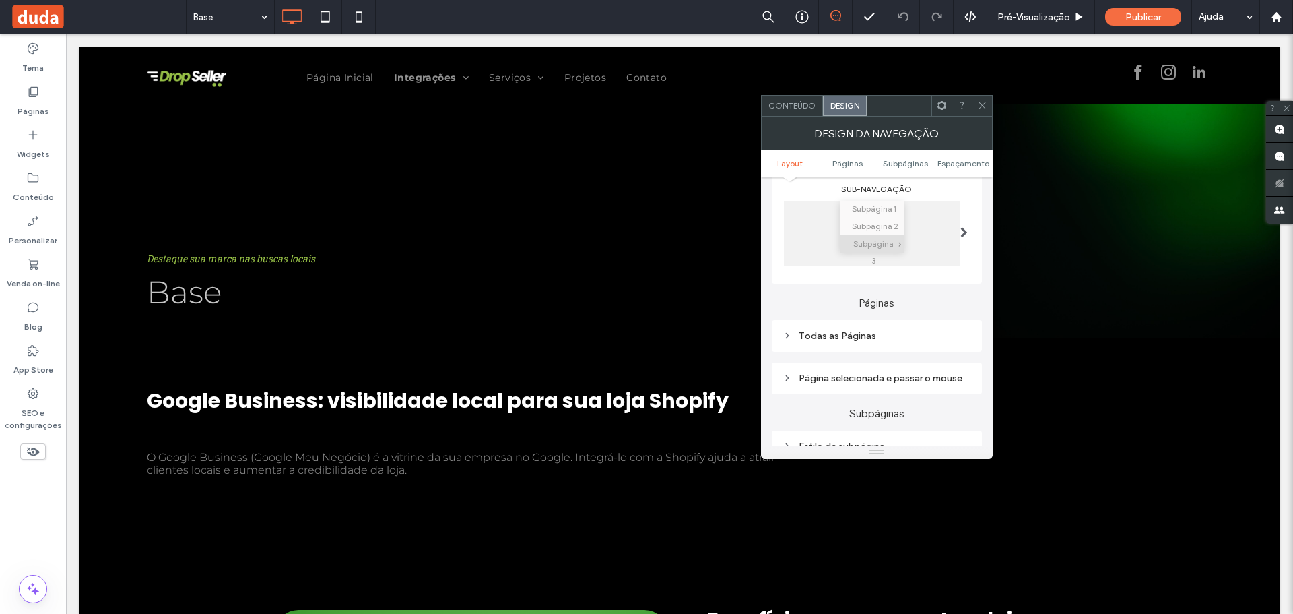
scroll to position [202, 0]
click at [790, 339] on icon at bounding box center [787, 334] width 9 height 9
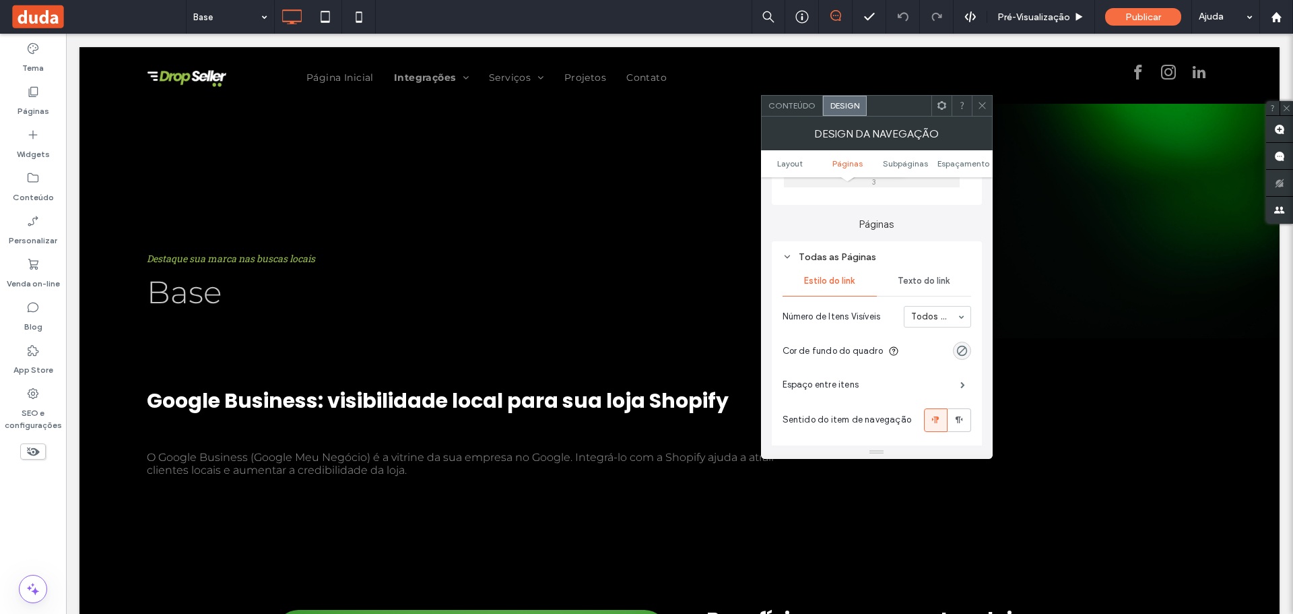
scroll to position [269, 0]
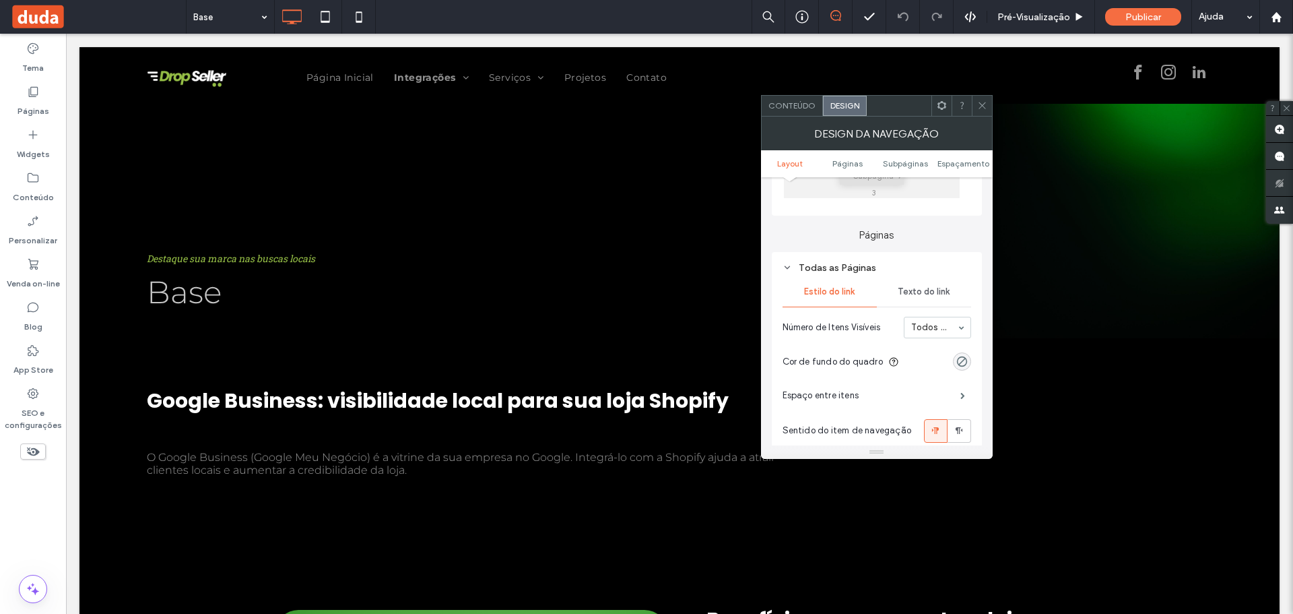
click at [915, 297] on span "Texto do link" at bounding box center [924, 291] width 52 height 11
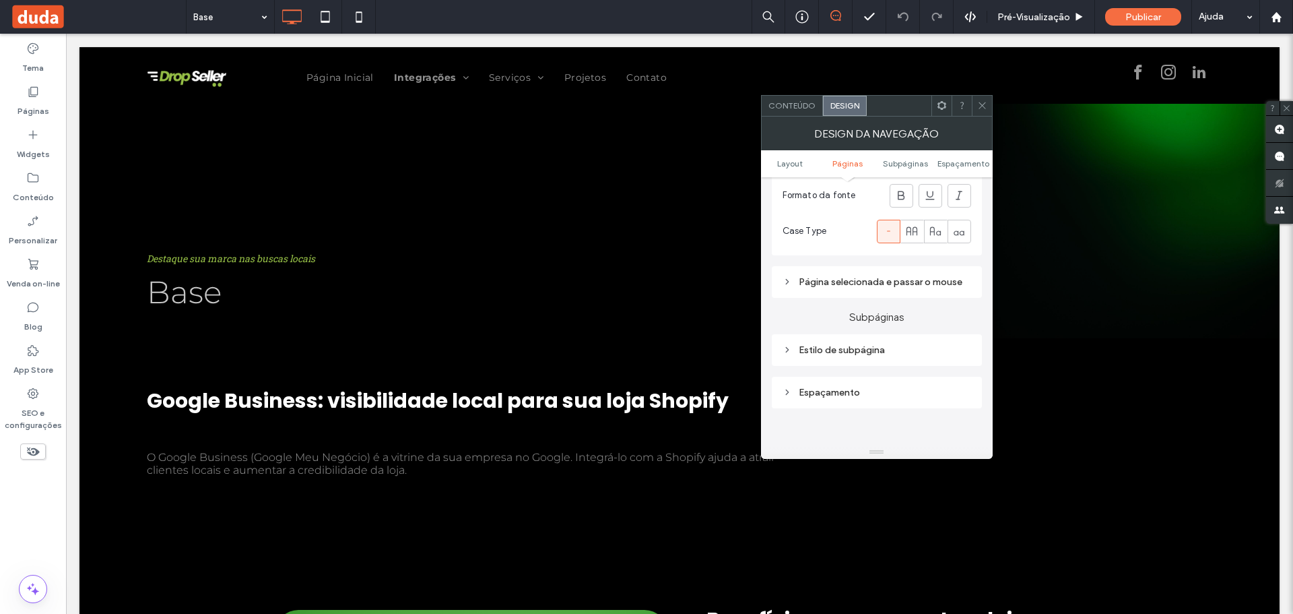
scroll to position [539, 0]
click at [789, 286] on icon at bounding box center [787, 280] width 9 height 9
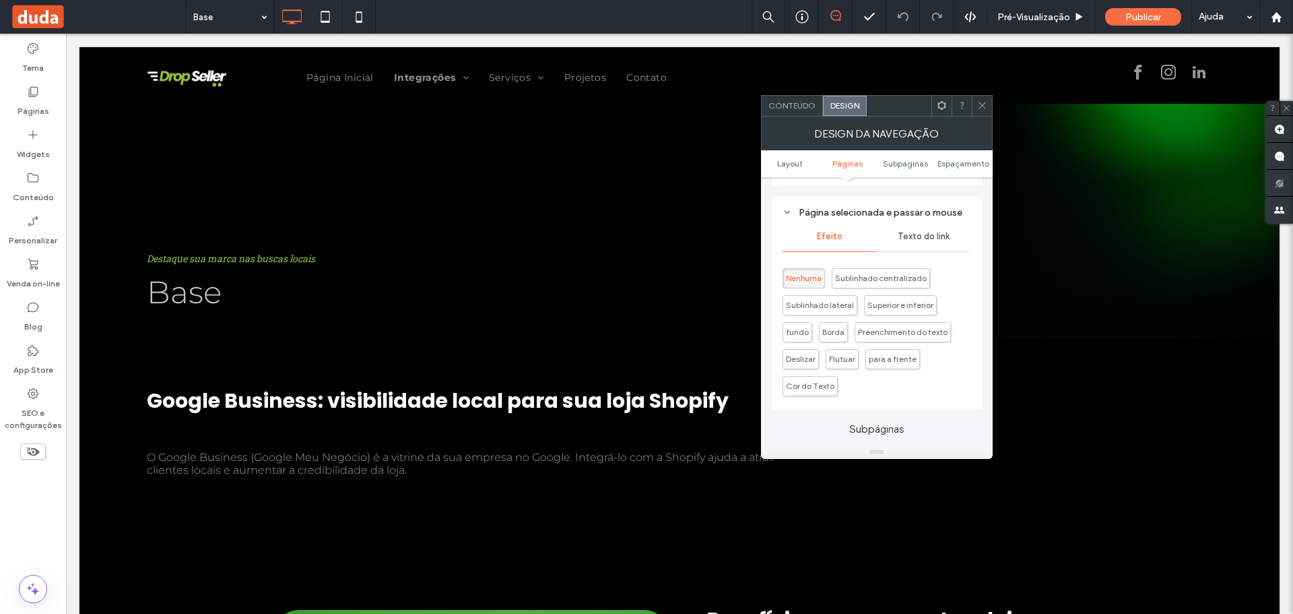
scroll to position [606, 0]
click at [920, 243] on span "Texto do link" at bounding box center [924, 237] width 52 height 11
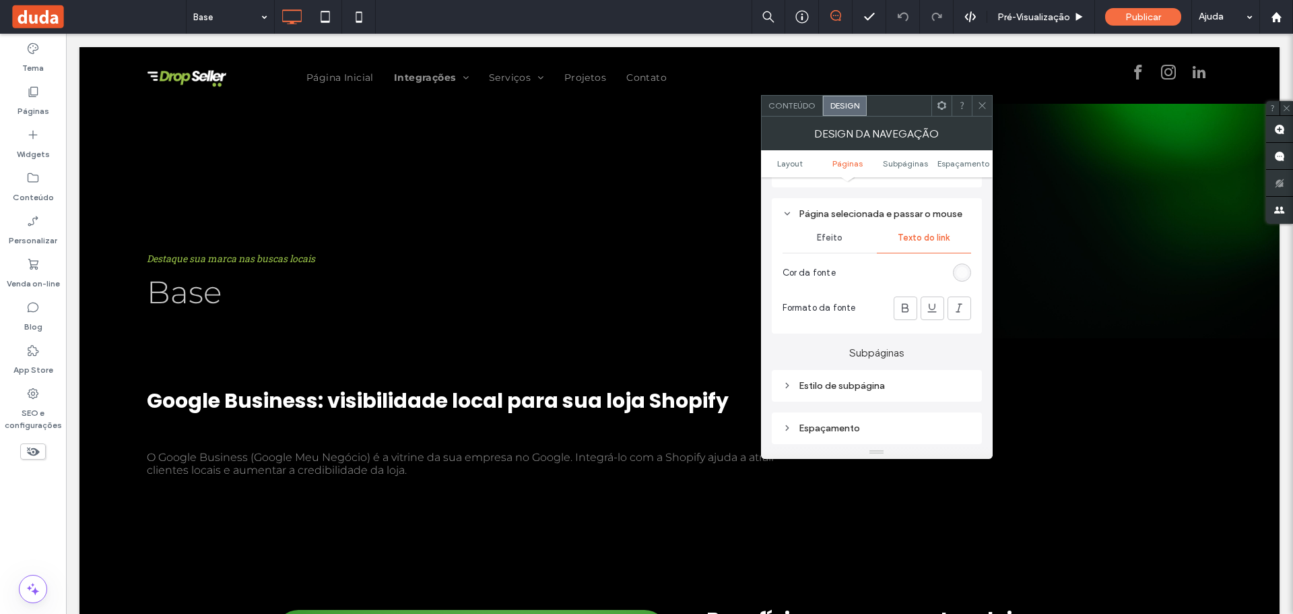
click at [965, 278] on div "rgba(255, 255, 255, 0.57)" at bounding box center [961, 272] width 11 height 11
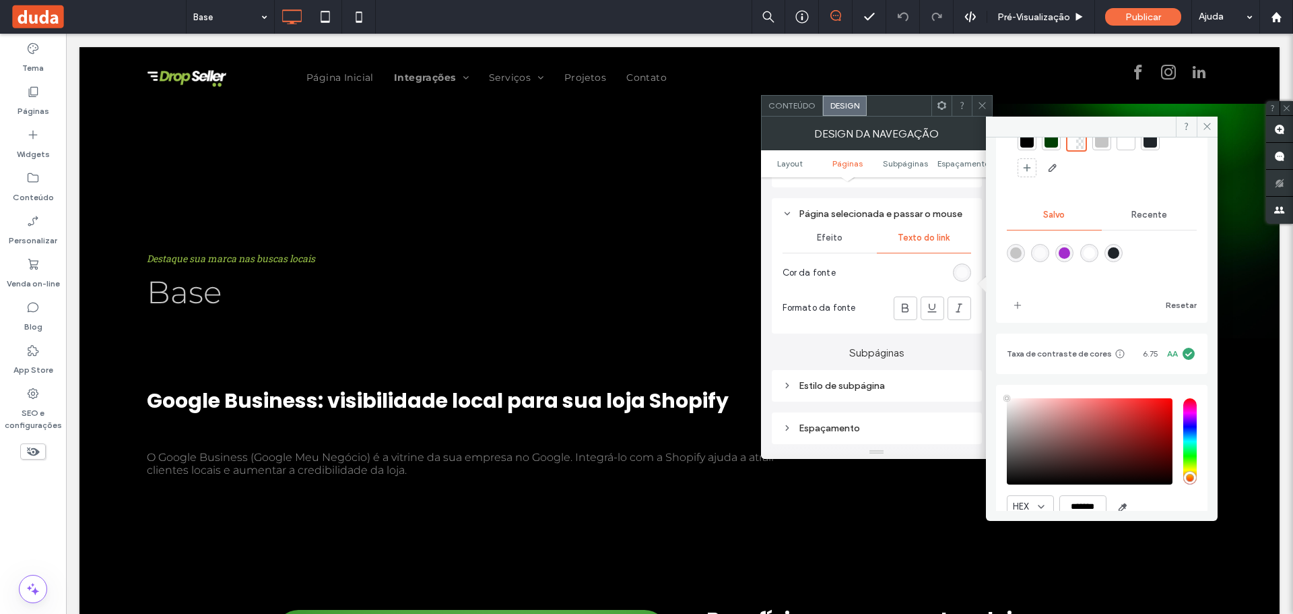
scroll to position [127, 0]
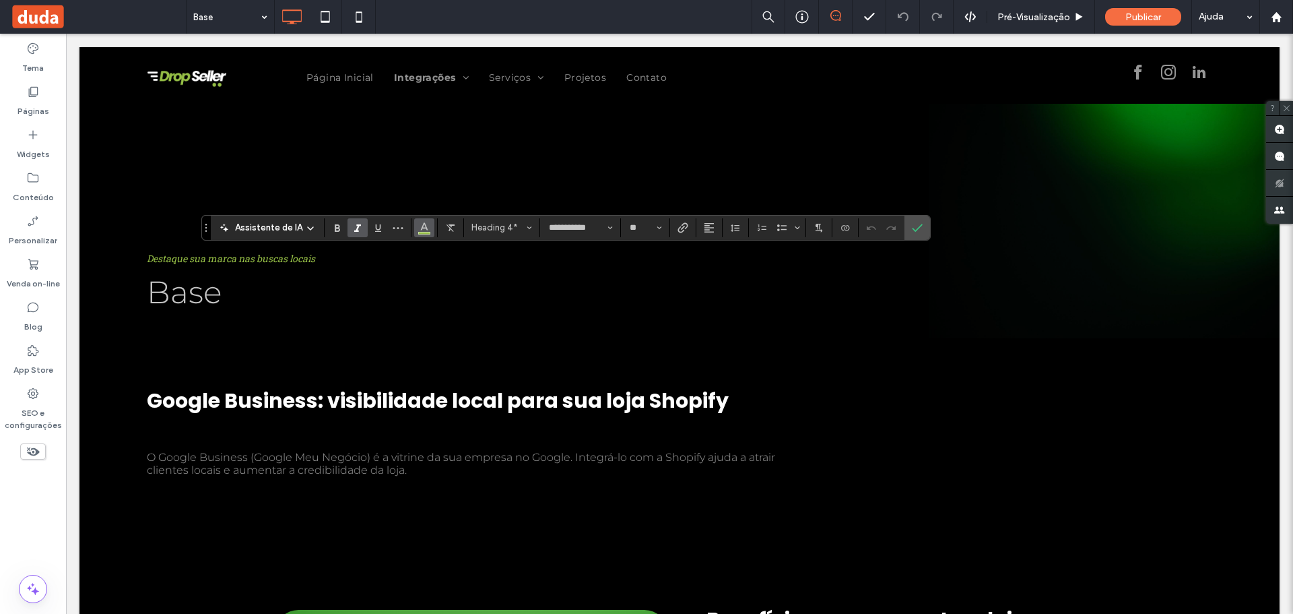
click at [422, 228] on use "Cor" at bounding box center [424, 225] width 7 height 7
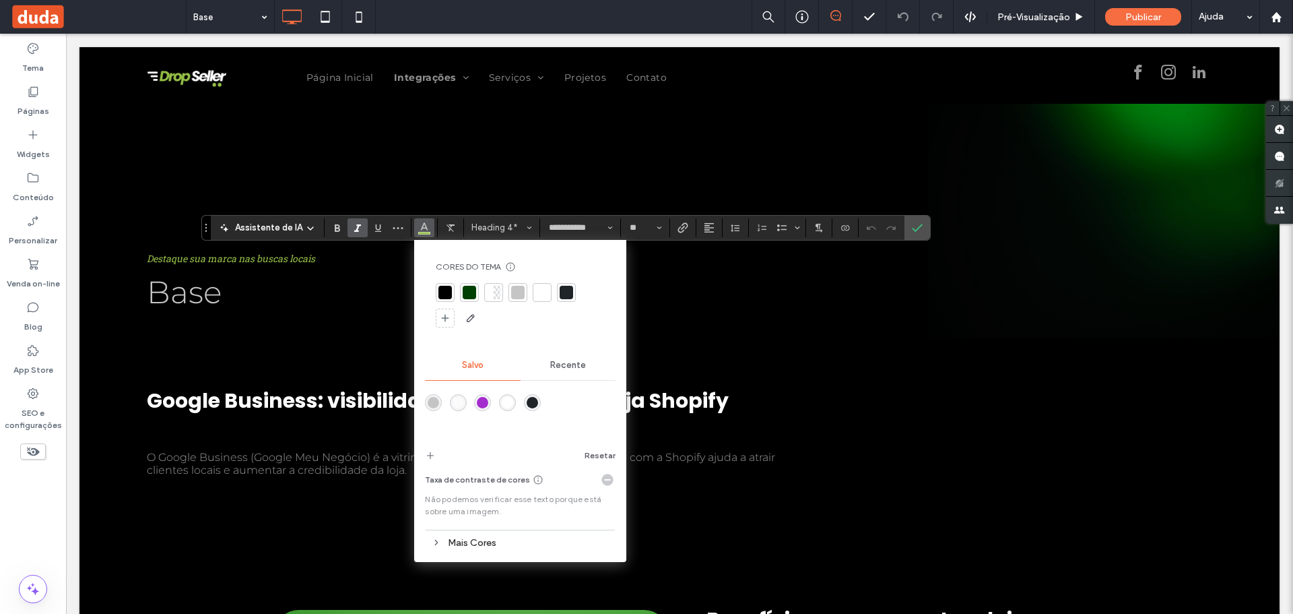
click at [440, 541] on div "Mais Cores" at bounding box center [520, 542] width 191 height 18
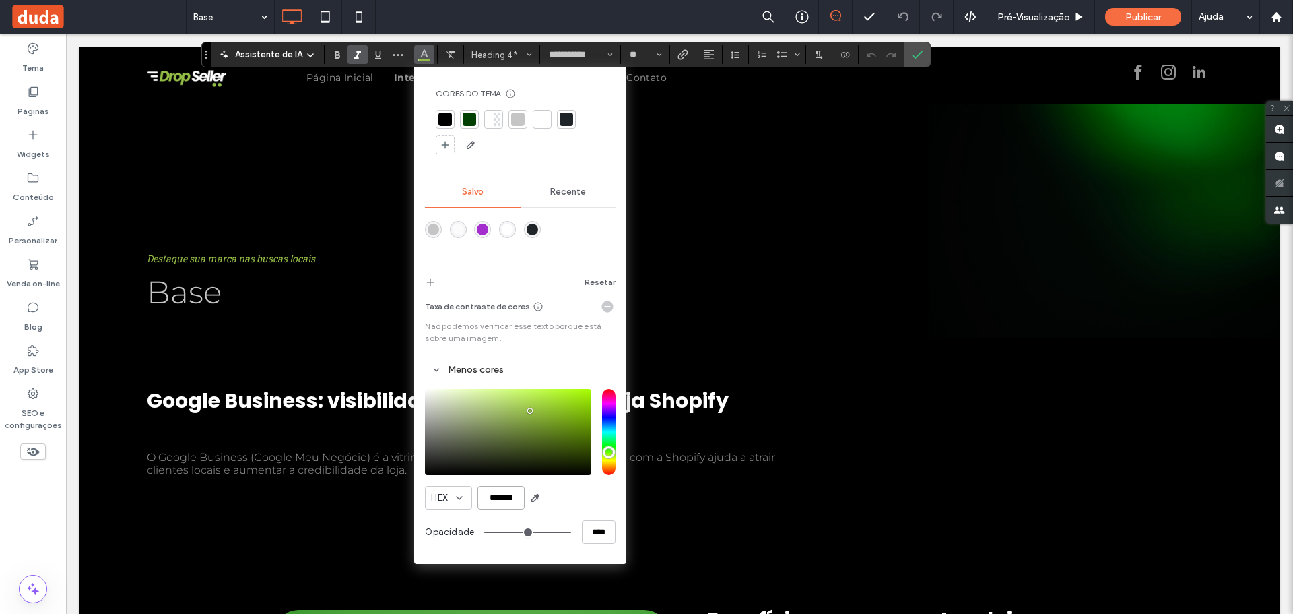
drag, startPoint x: 481, startPoint y: 496, endPoint x: 519, endPoint y: 495, distance: 38.4
click at [519, 495] on input "*******" at bounding box center [500, 498] width 47 height 24
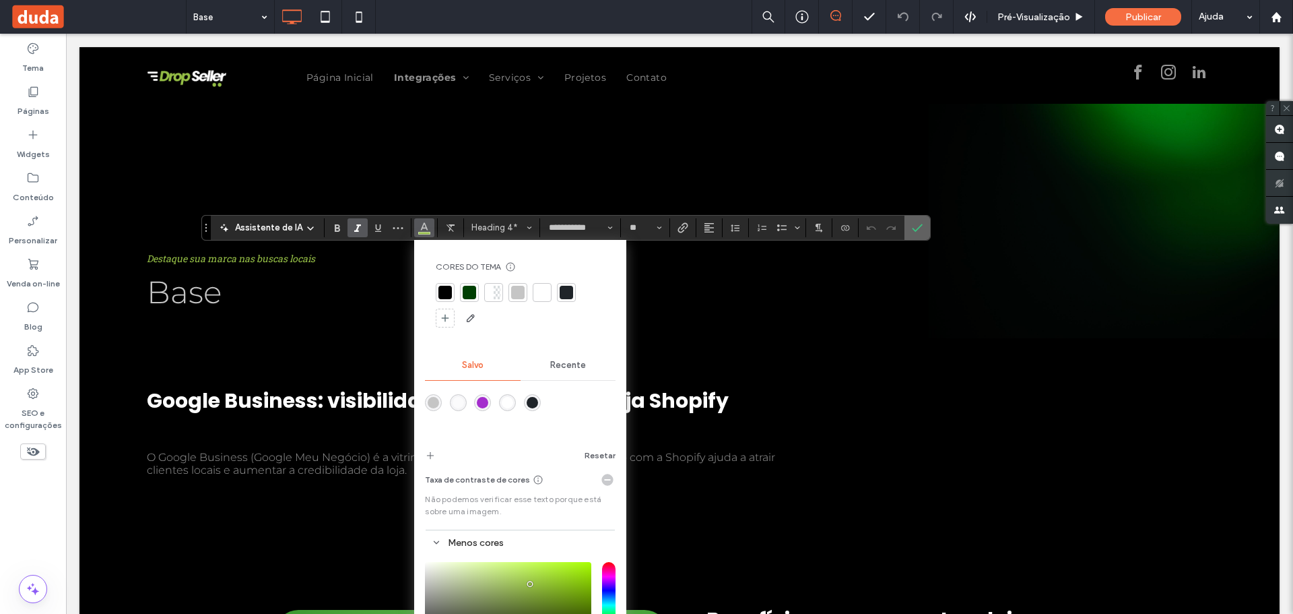
click at [913, 230] on use "Confirmar" at bounding box center [918, 228] width 11 height 8
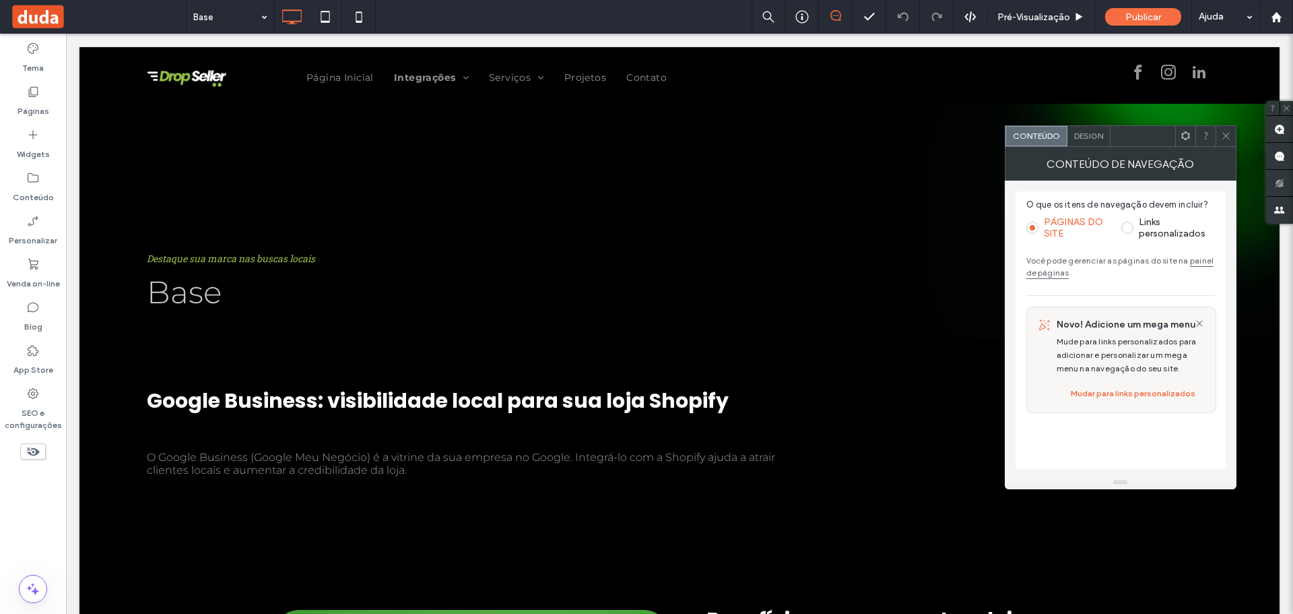
click at [1088, 140] on div "Design" at bounding box center [1088, 136] width 43 height 20
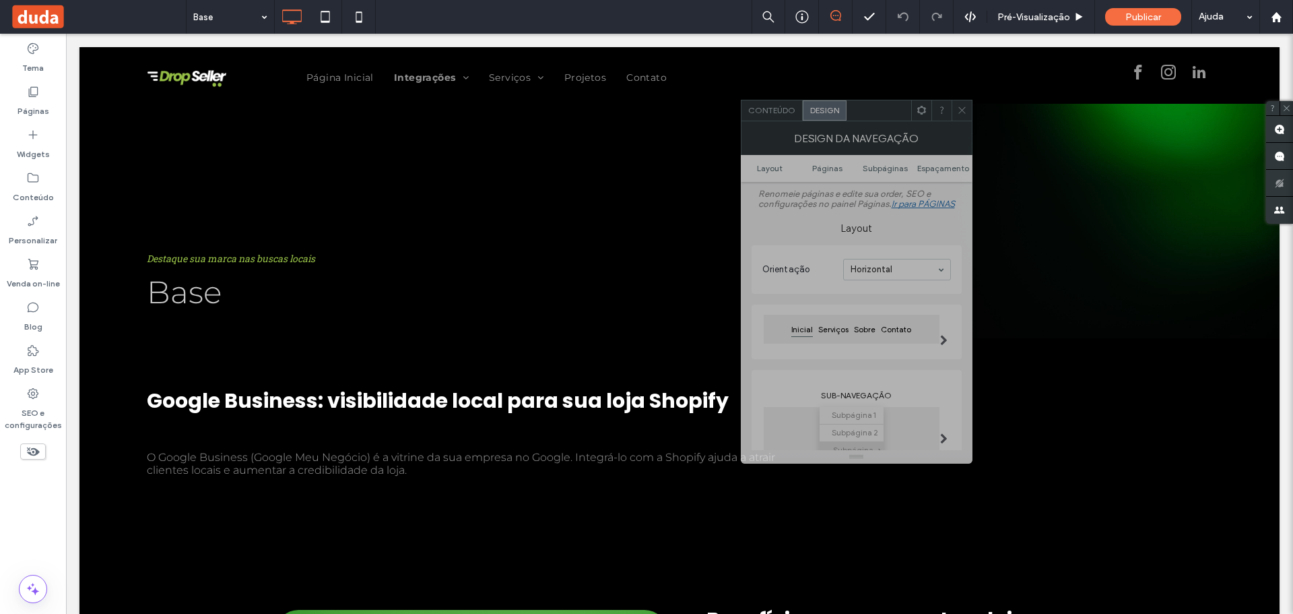
drag, startPoint x: 1133, startPoint y: 143, endPoint x: 826, endPoint y: 118, distance: 308.2
click at [847, 118] on div at bounding box center [879, 110] width 65 height 20
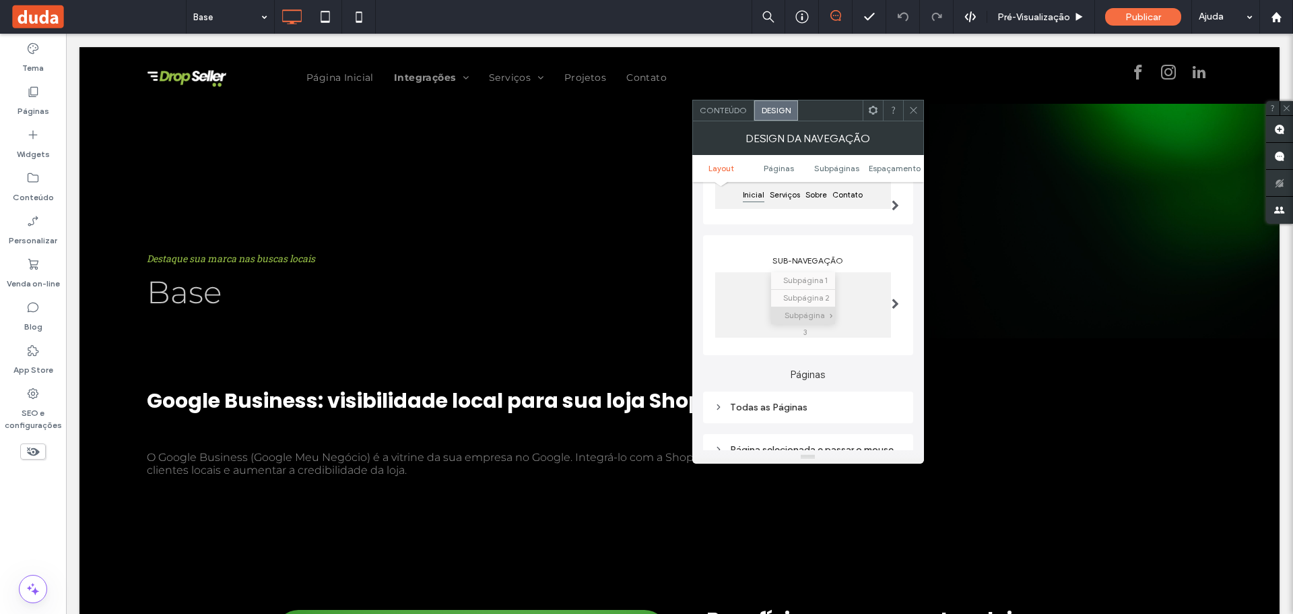
scroll to position [269, 0]
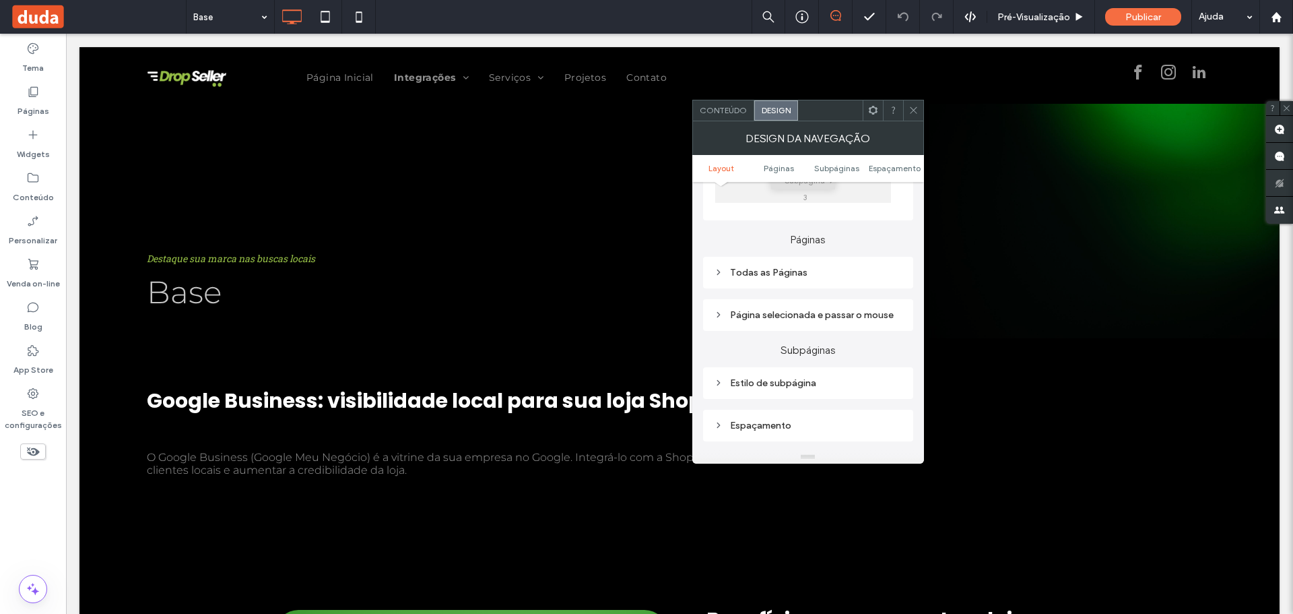
click at [716, 277] on icon at bounding box center [718, 271] width 9 height 9
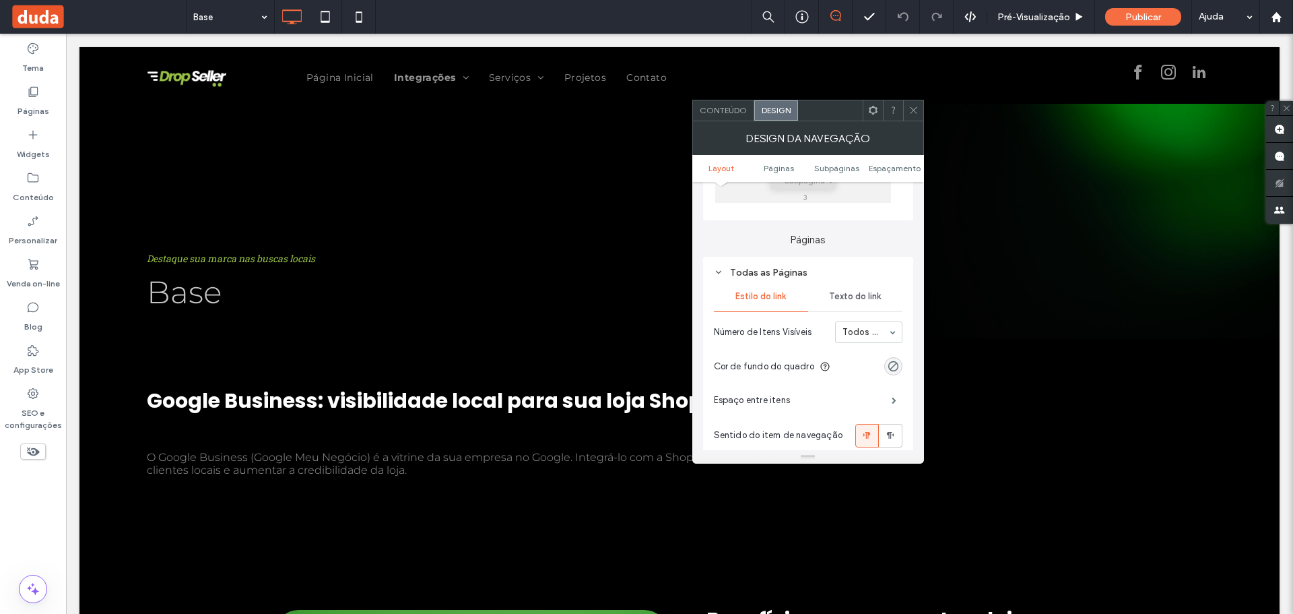
click at [716, 277] on icon at bounding box center [718, 271] width 9 height 9
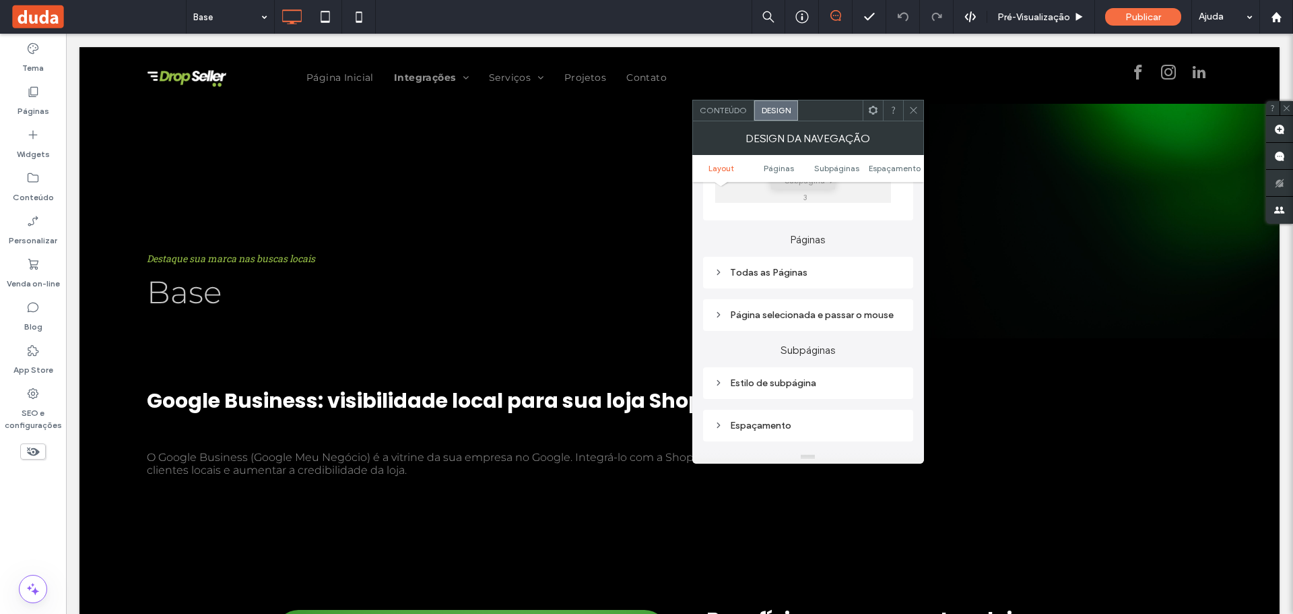
click at [720, 319] on icon at bounding box center [718, 314] width 9 height 9
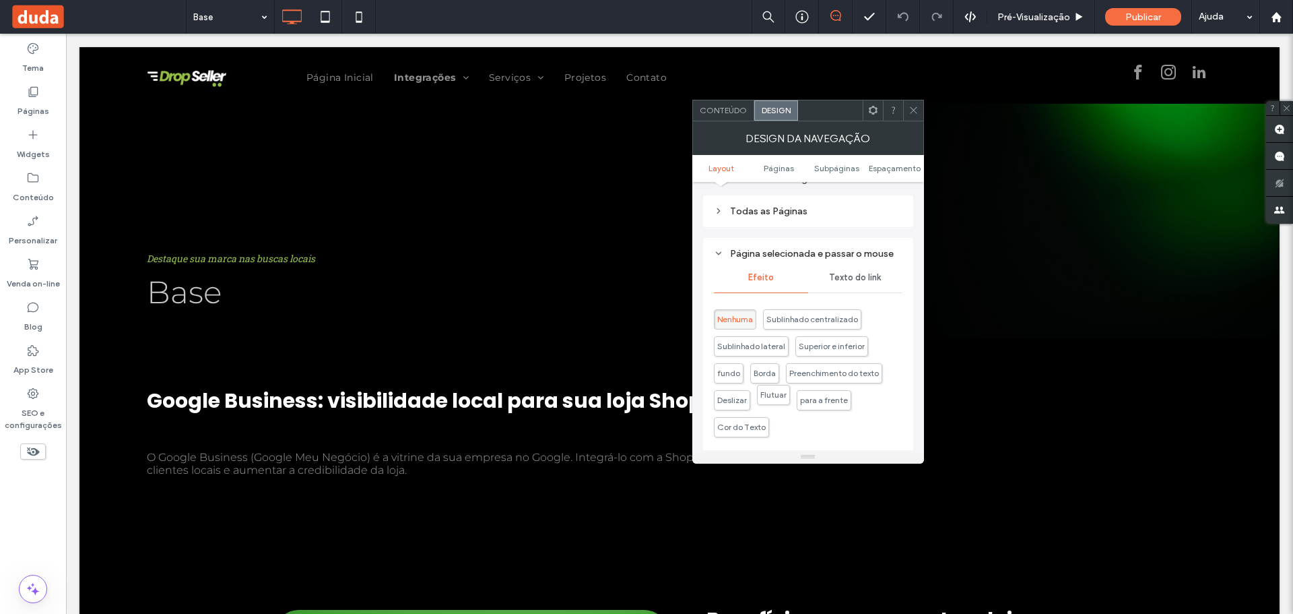
scroll to position [404, 0]
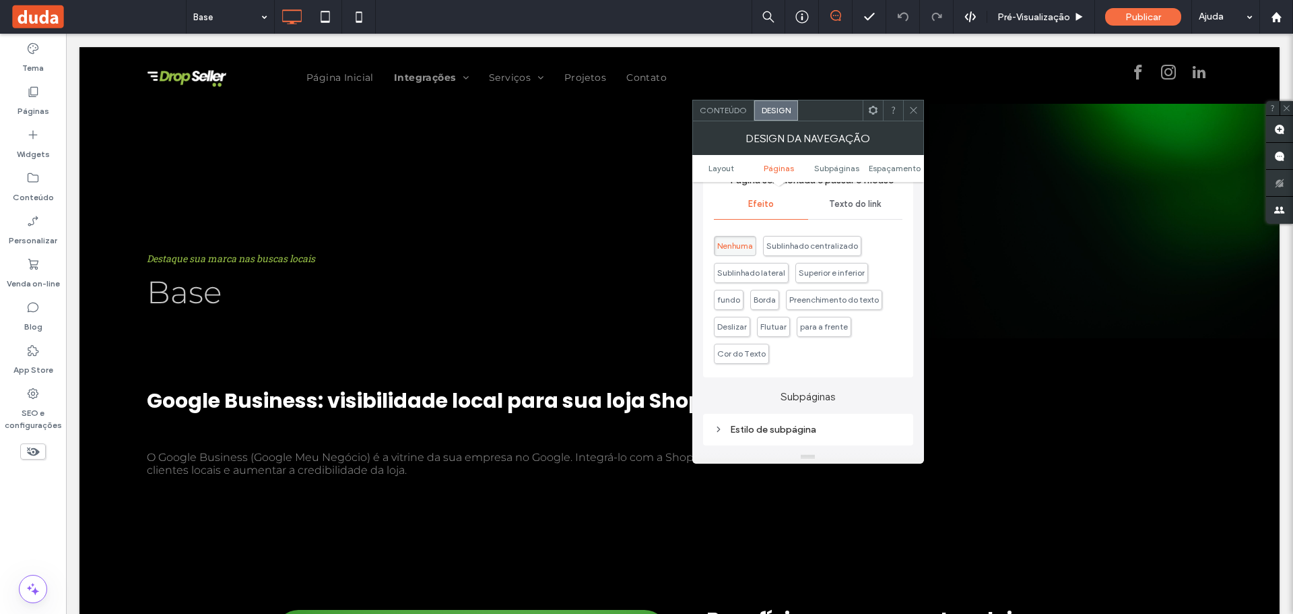
click at [881, 210] on div "Texto do link" at bounding box center [855, 204] width 94 height 30
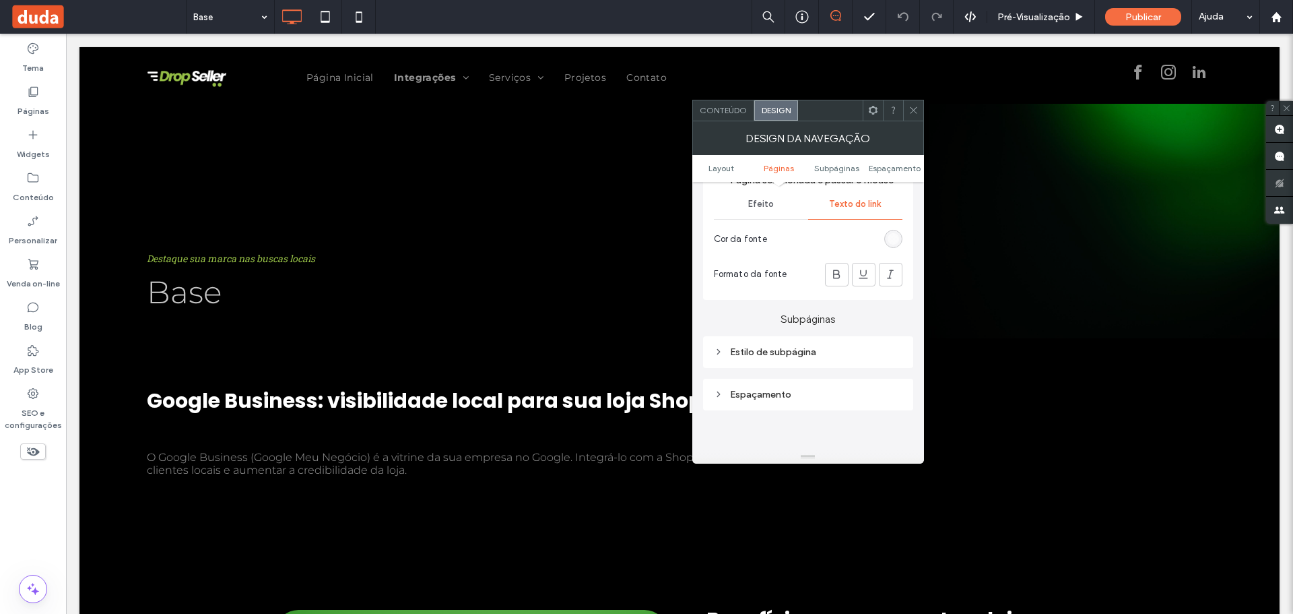
click at [892, 244] on div "rgba(255, 255, 255, 0.57)" at bounding box center [893, 238] width 11 height 11
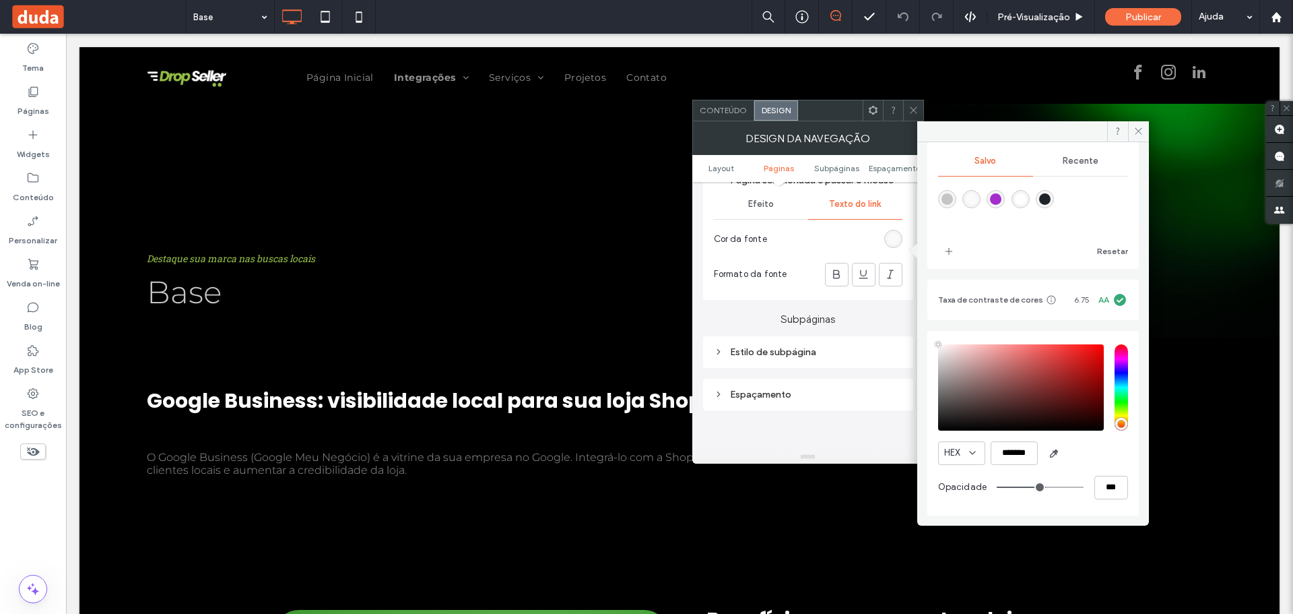
scroll to position [127, 0]
drag, startPoint x: 999, startPoint y: 455, endPoint x: 1031, endPoint y: 454, distance: 32.4
click at [1031, 454] on input "*******" at bounding box center [1014, 452] width 47 height 24
paste input "color picker textbox"
type input "*******"
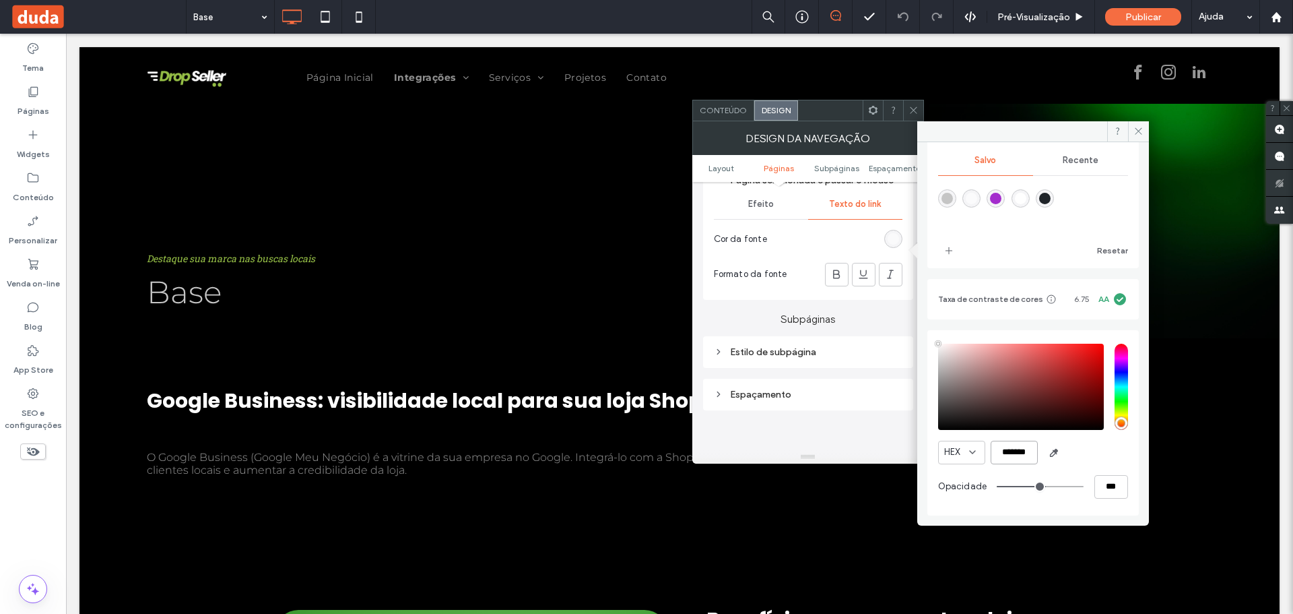
scroll to position [125, 0]
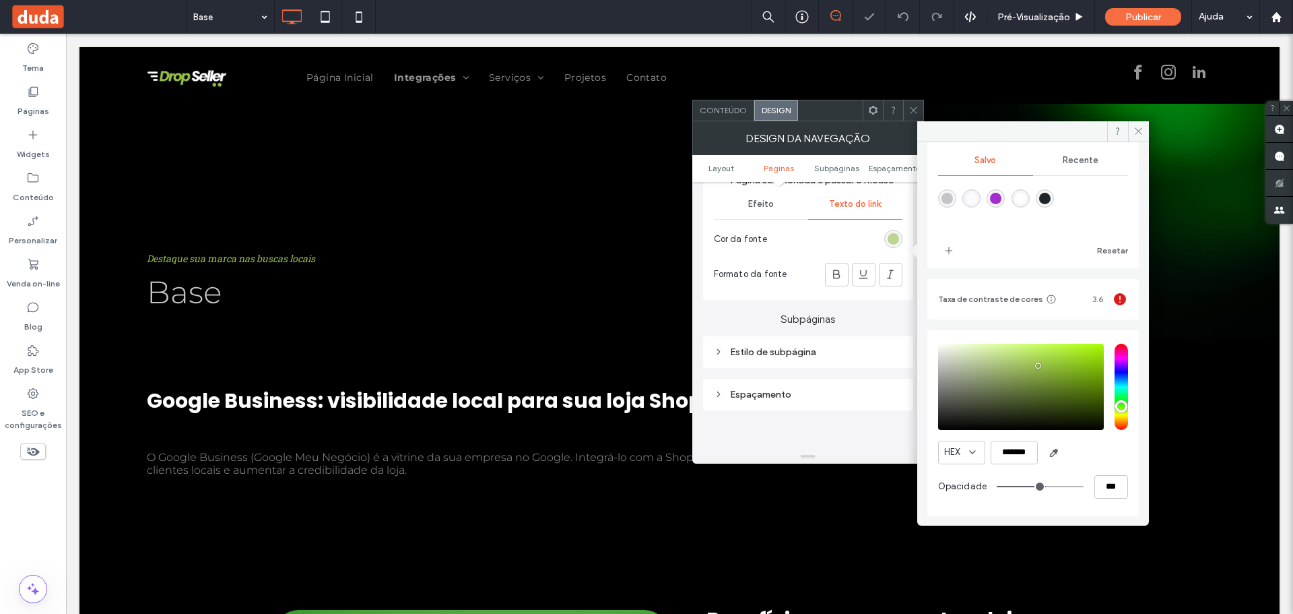
click at [855, 240] on section "Cor da fonte" at bounding box center [808, 239] width 189 height 34
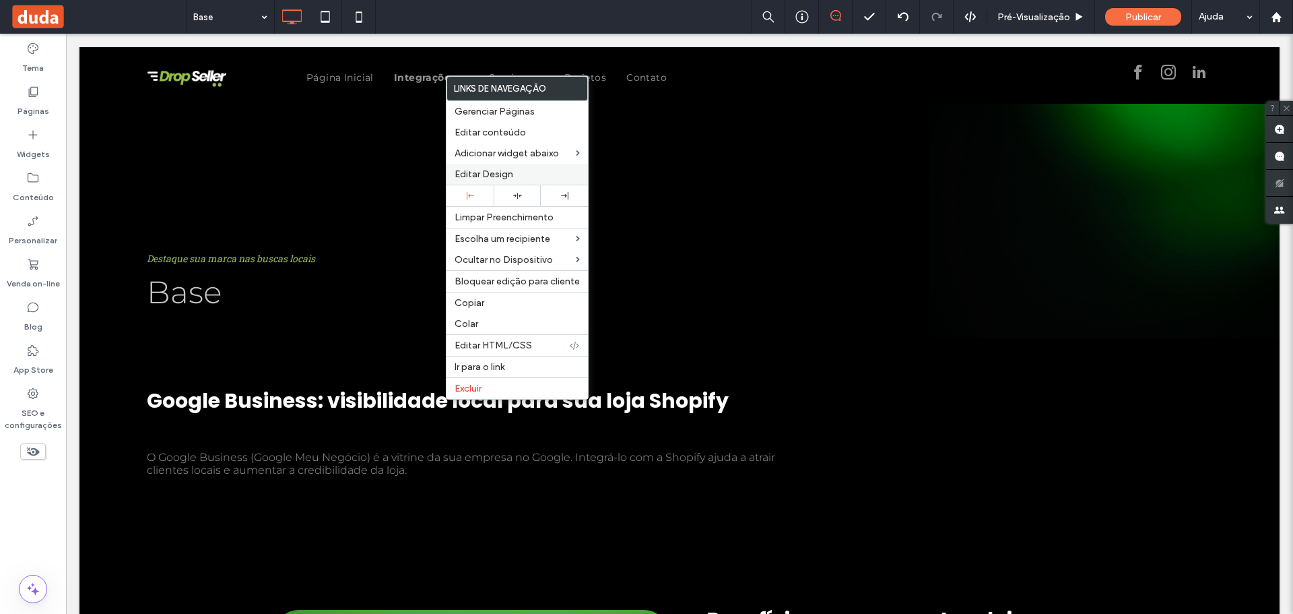
click at [477, 166] on div "Editar Design" at bounding box center [517, 174] width 141 height 21
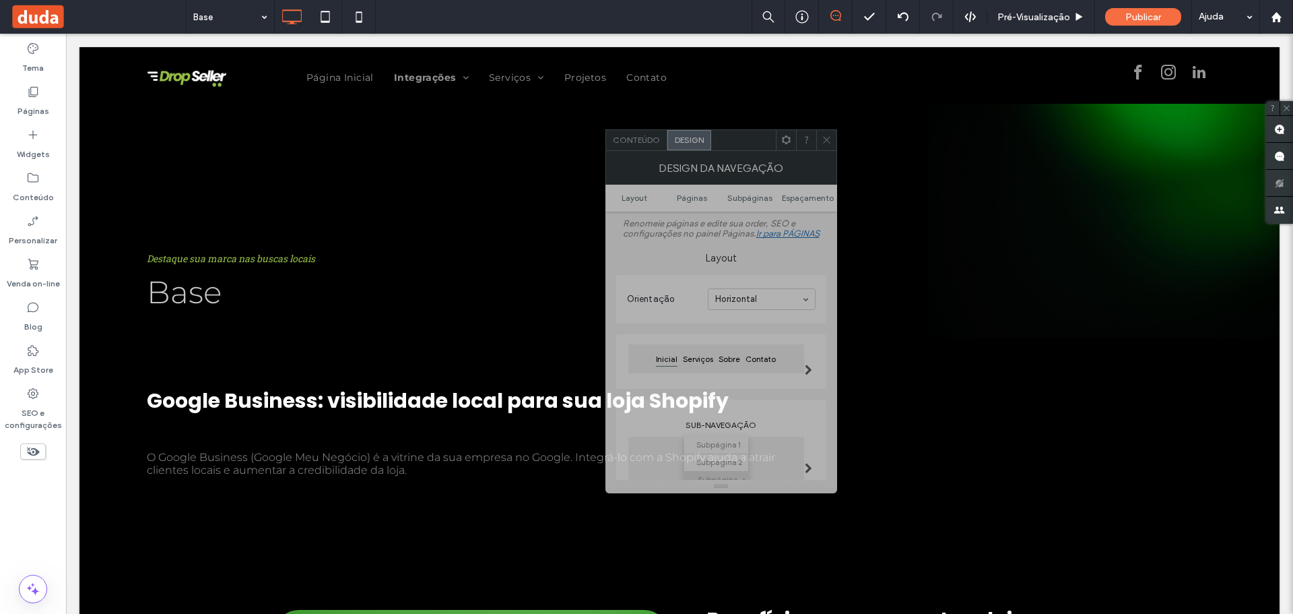
drag, startPoint x: 1144, startPoint y: 145, endPoint x: 713, endPoint y: 154, distance: 430.4
click at [718, 150] on div at bounding box center [743, 140] width 65 height 20
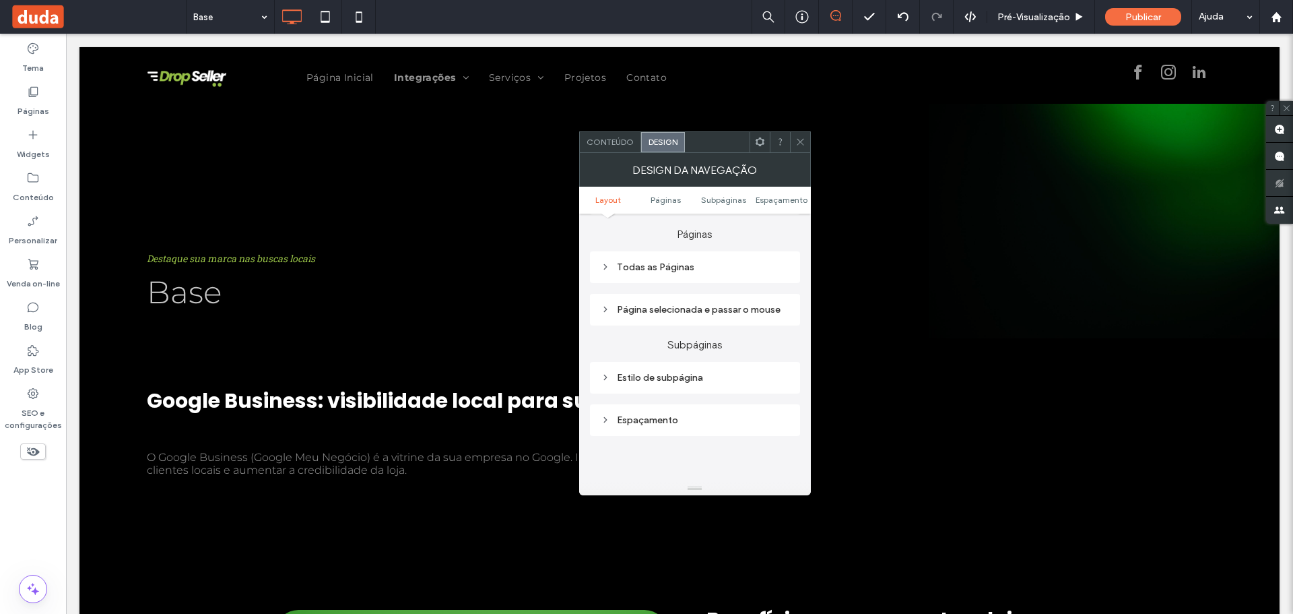
scroll to position [337, 0]
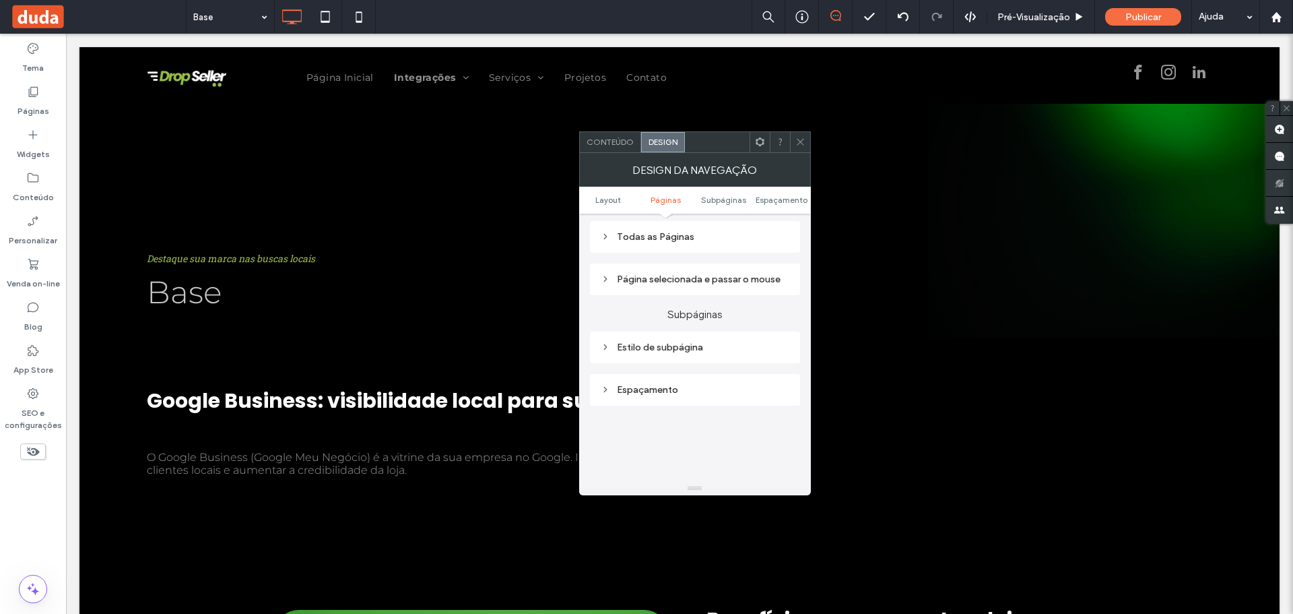
click at [605, 352] on icon at bounding box center [605, 346] width 9 height 9
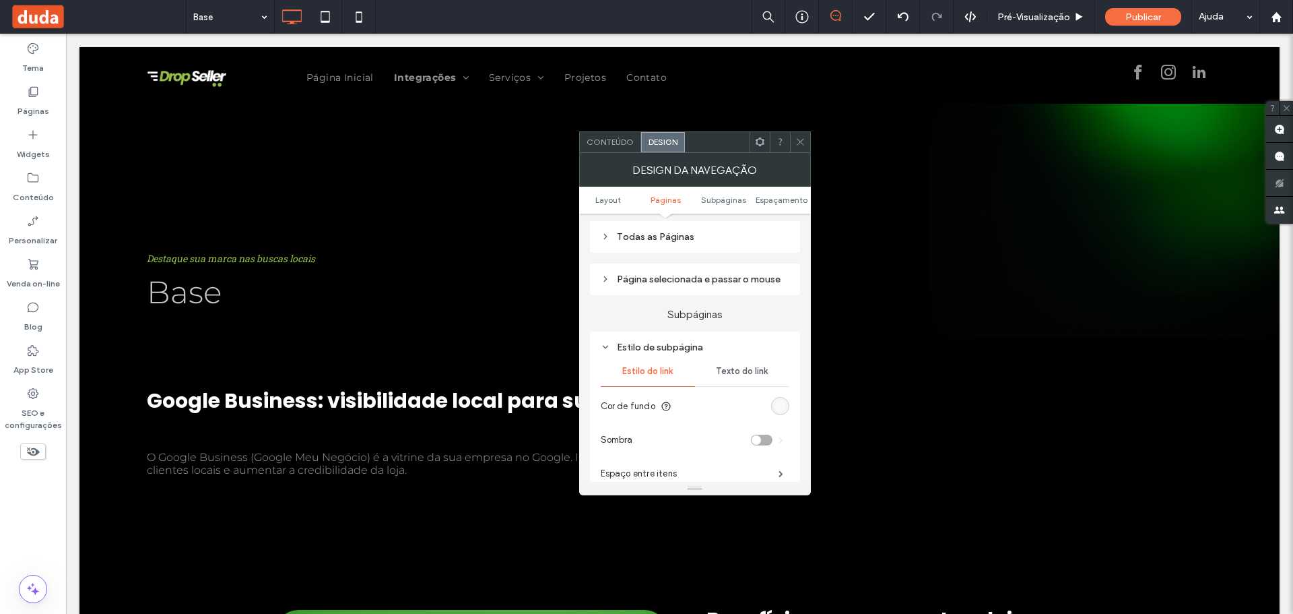
click at [776, 411] on div "rgb(250, 249, 249)" at bounding box center [779, 405] width 11 height 11
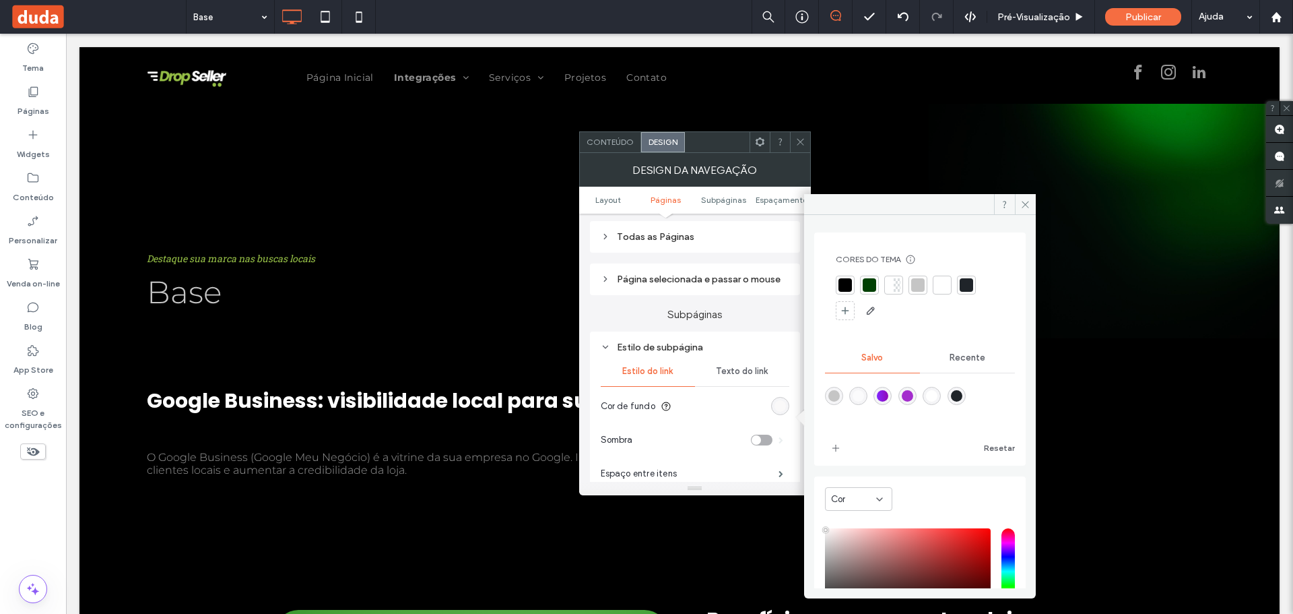
click at [845, 281] on div at bounding box center [844, 284] width 13 height 13
click at [744, 376] on span "Texto do link" at bounding box center [742, 371] width 52 height 11
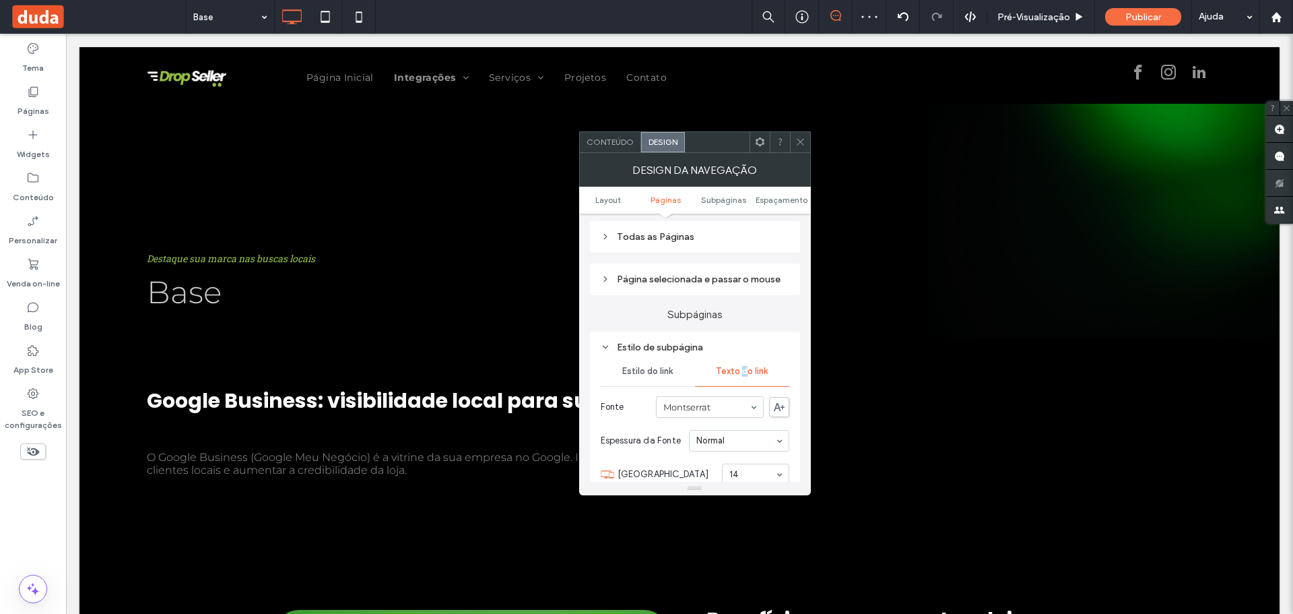
scroll to position [471, 0]
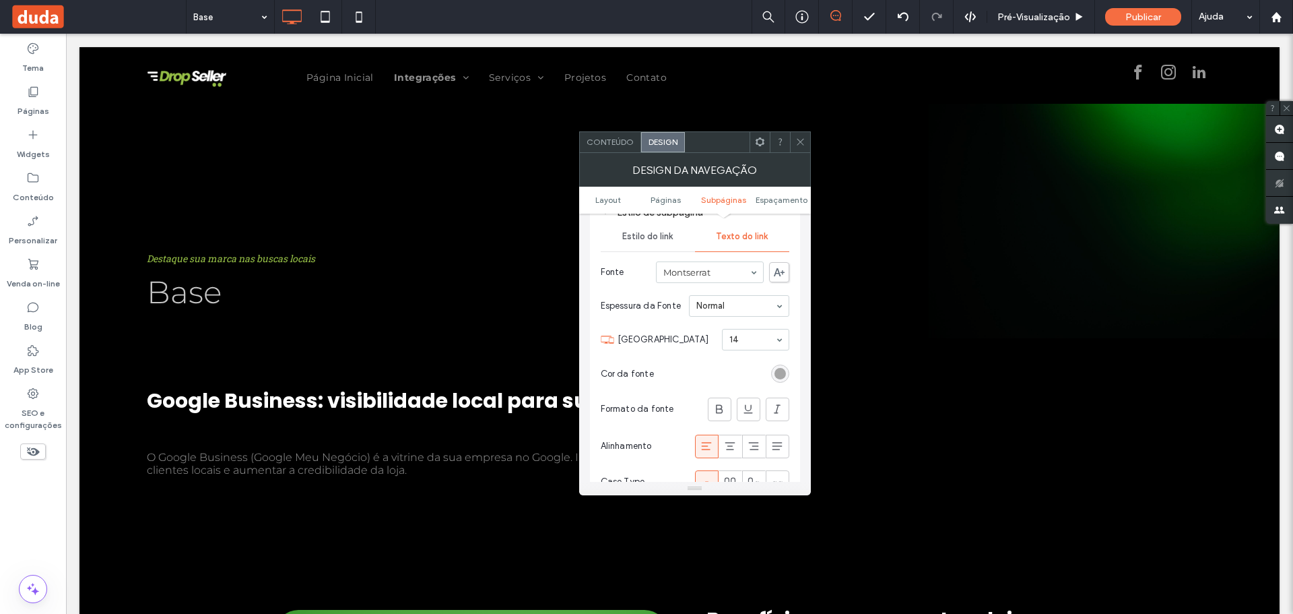
click at [781, 379] on div "rgb(153, 153, 153)" at bounding box center [779, 373] width 11 height 11
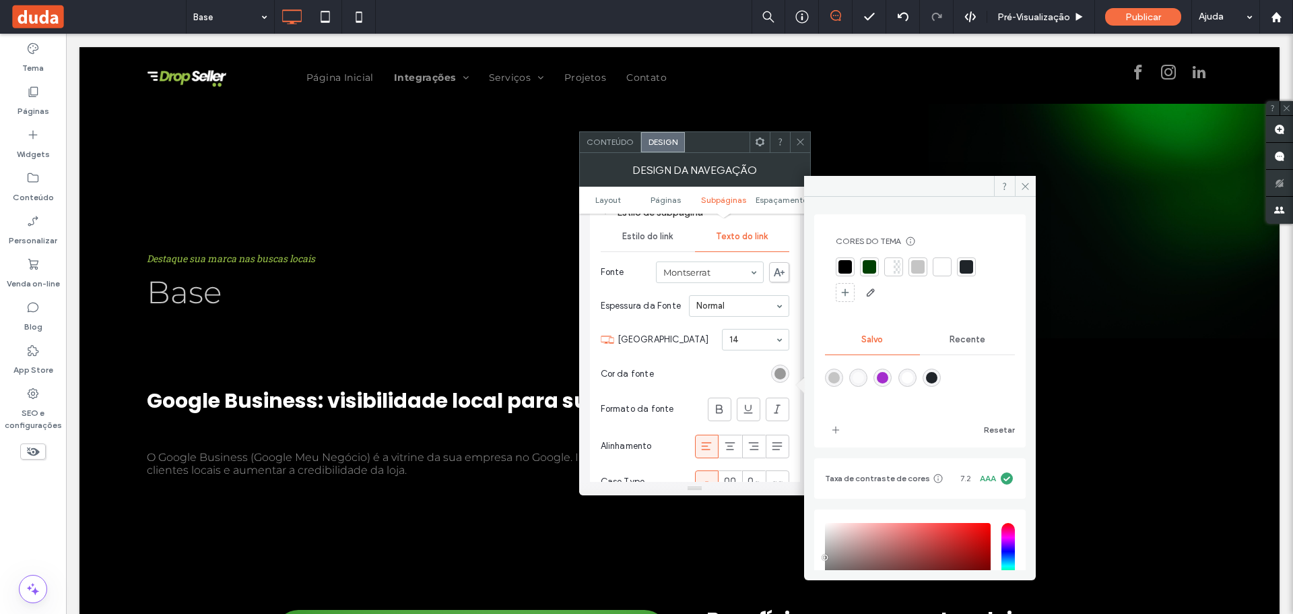
click at [867, 264] on div at bounding box center [869, 266] width 13 height 13
click at [911, 374] on div "rgba(255,255,255,1)" at bounding box center [907, 379] width 11 height 11
type input "*******"
click at [648, 333] on section "[GEOGRAPHIC_DATA] 14" at bounding box center [704, 339] width 172 height 35
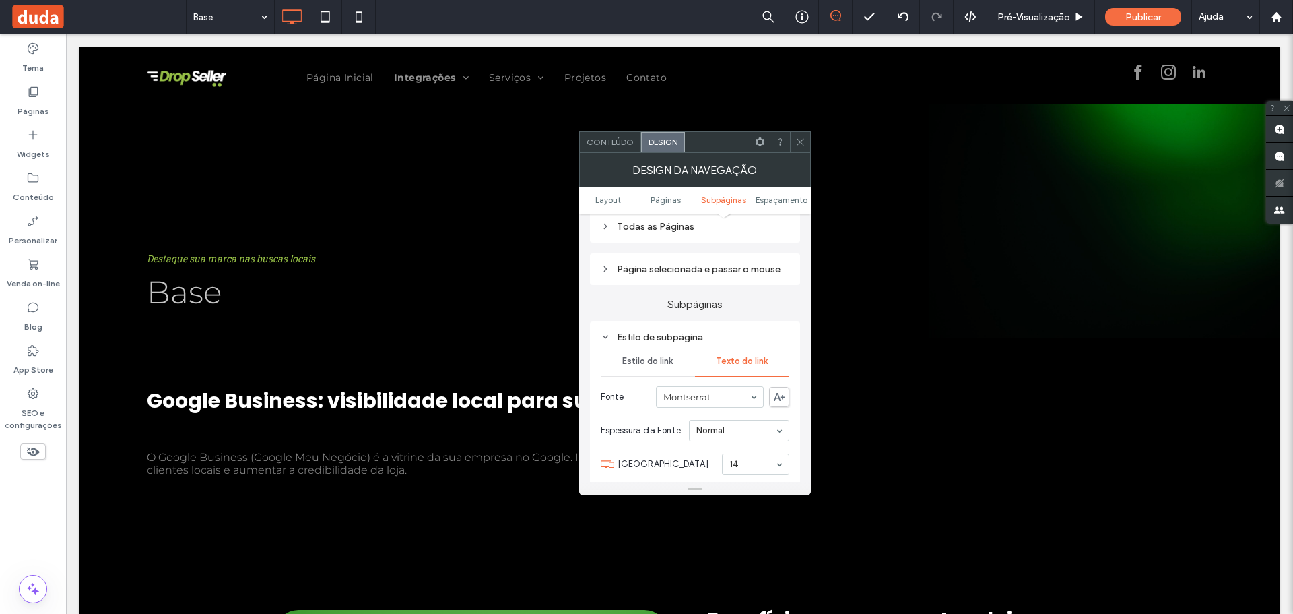
scroll to position [337, 0]
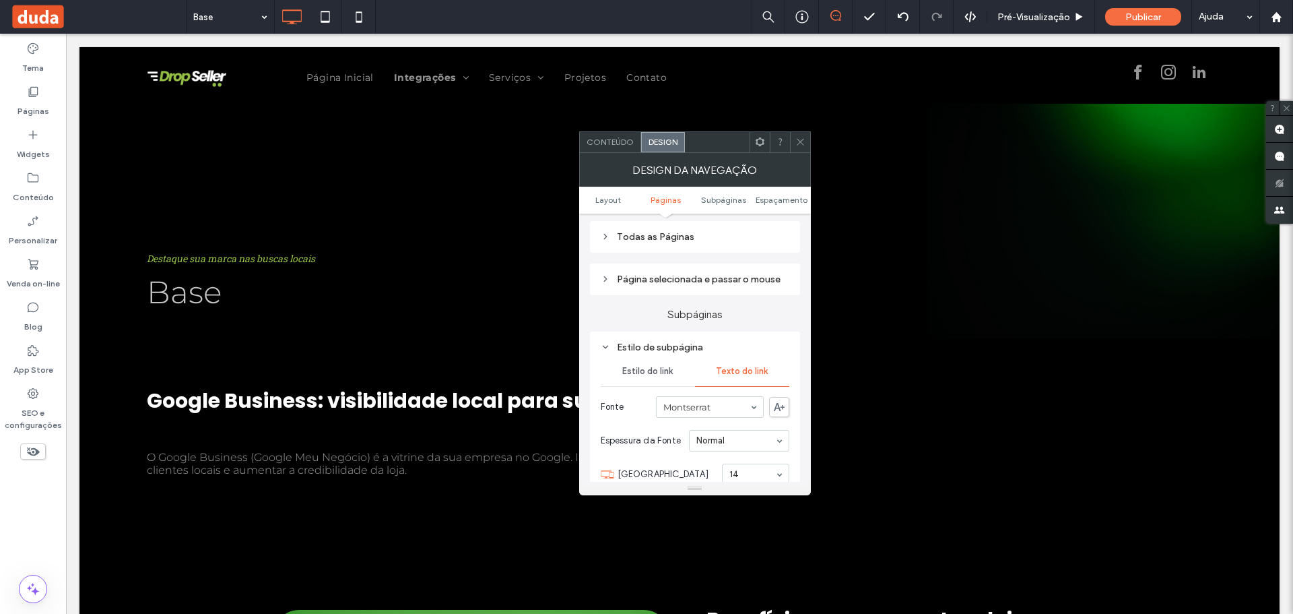
click at [654, 376] on span "Estilo do link" at bounding box center [647, 371] width 51 height 11
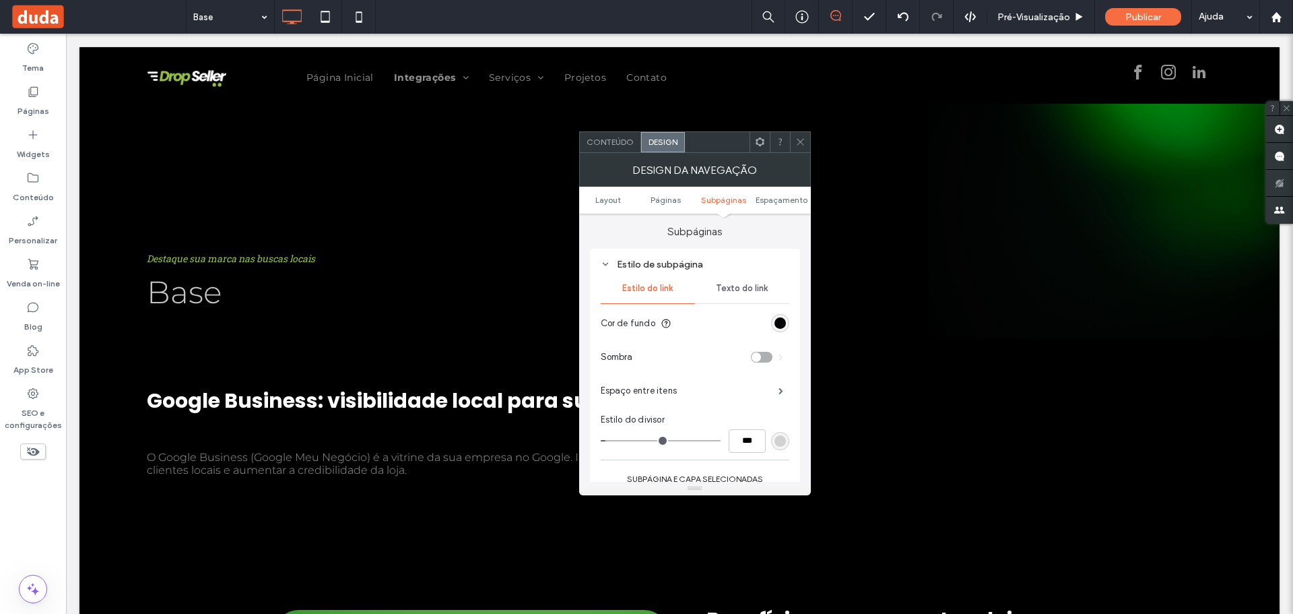
scroll to position [606, 0]
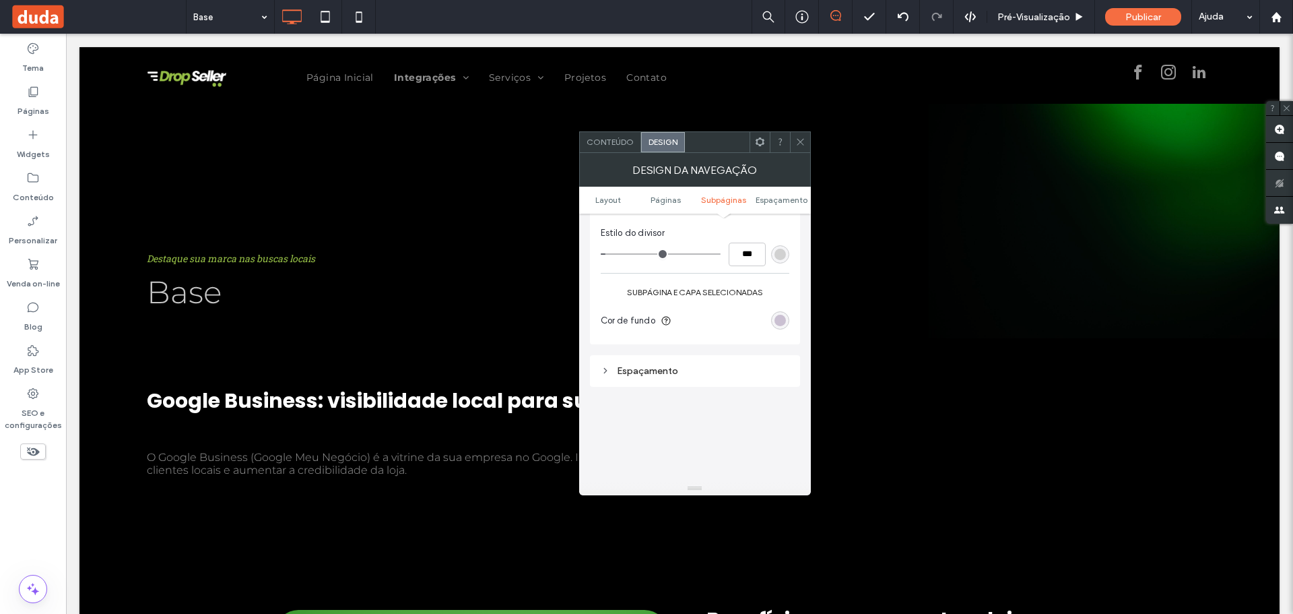
drag, startPoint x: 770, startPoint y: 331, endPoint x: 776, endPoint y: 329, distance: 7.3
click at [771, 331] on section "Cor de fundo" at bounding box center [695, 321] width 189 height 34
click at [777, 326] on div "rgba(46, 0, 71, 0.25)" at bounding box center [779, 320] width 11 height 11
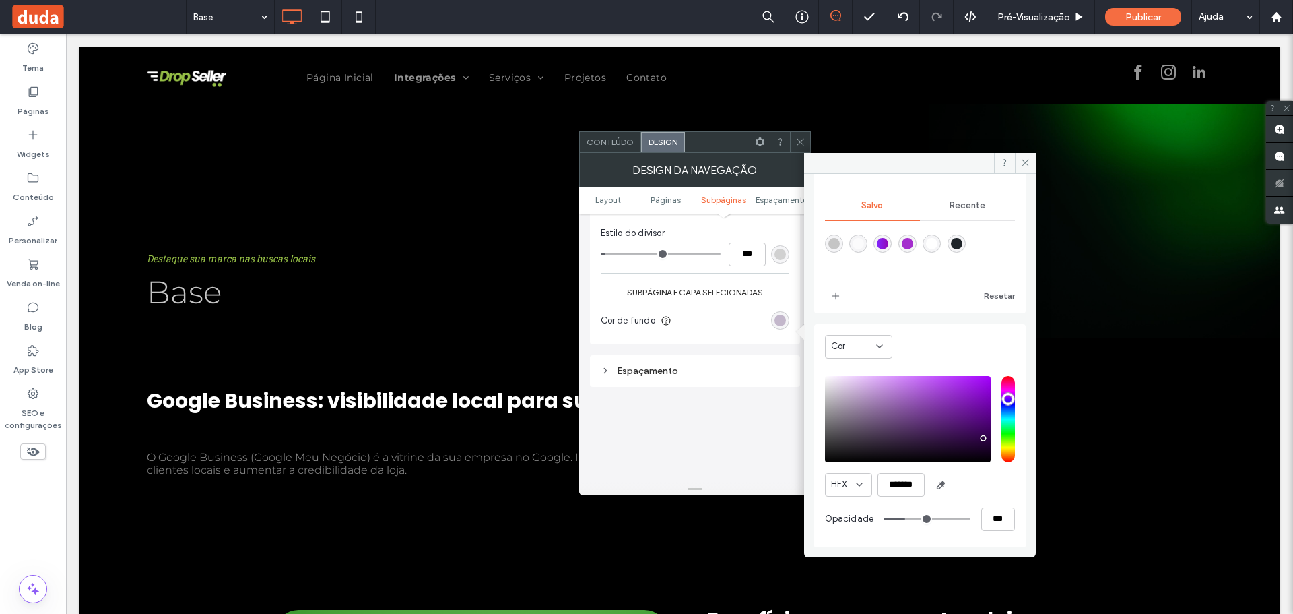
scroll to position [112, 0]
drag, startPoint x: 883, startPoint y: 486, endPoint x: 919, endPoint y: 486, distance: 35.7
click at [919, 486] on input "*******" at bounding box center [901, 484] width 47 height 24
paste input "color picker textbox"
type input "*******"
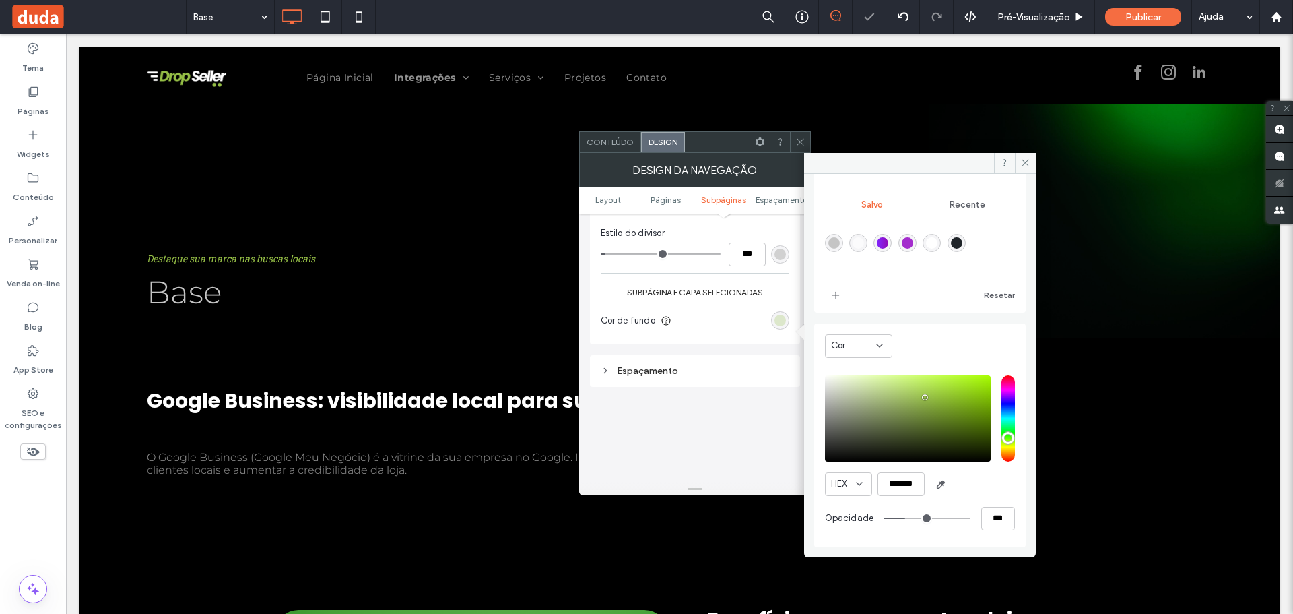
click at [744, 304] on label "Subpágina e capa selecionadas" at bounding box center [695, 292] width 189 height 24
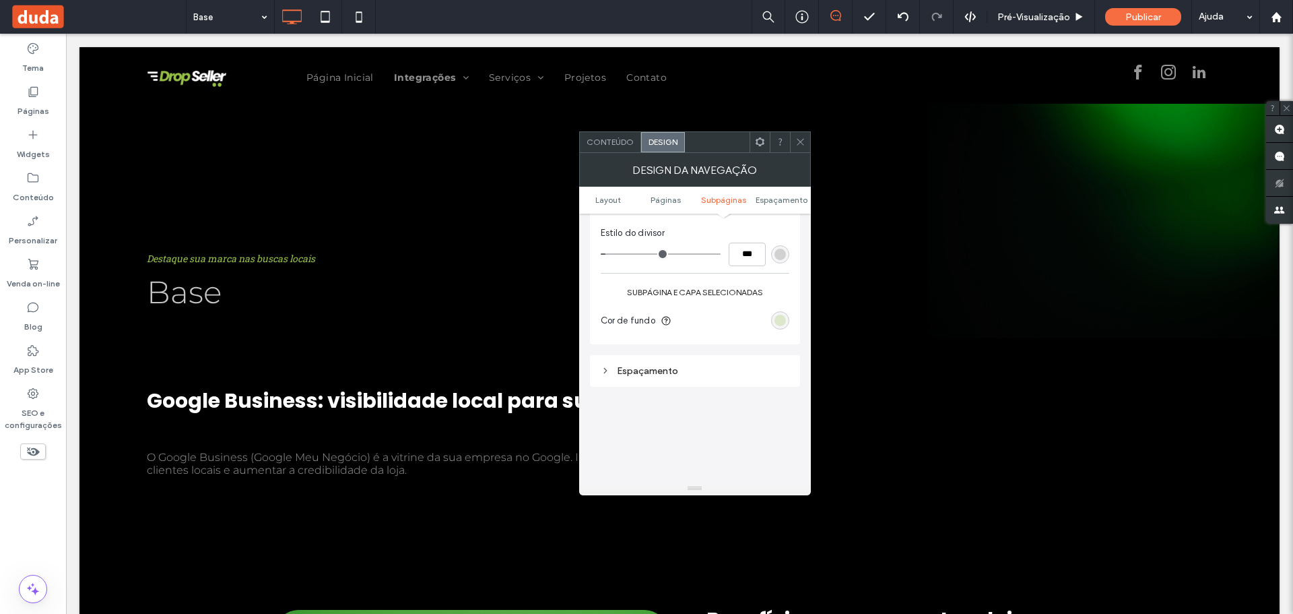
click at [797, 136] on span at bounding box center [800, 142] width 10 height 20
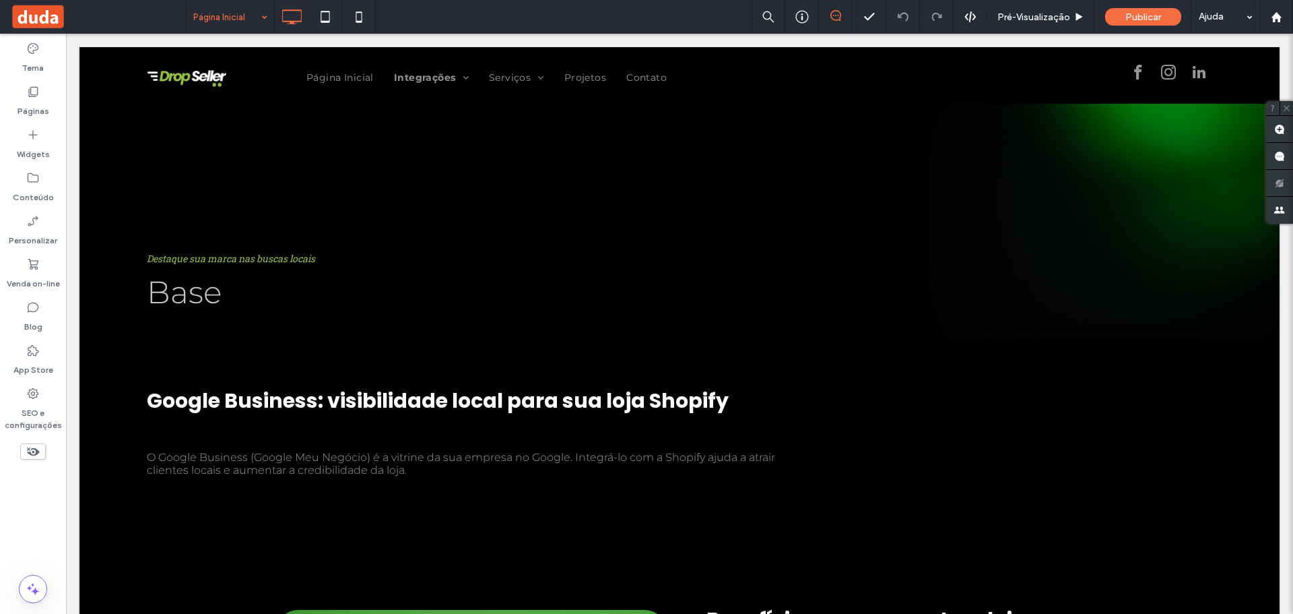
click at [251, 20] on input at bounding box center [226, 17] width 67 height 34
click at [248, 3] on input at bounding box center [226, 17] width 67 height 34
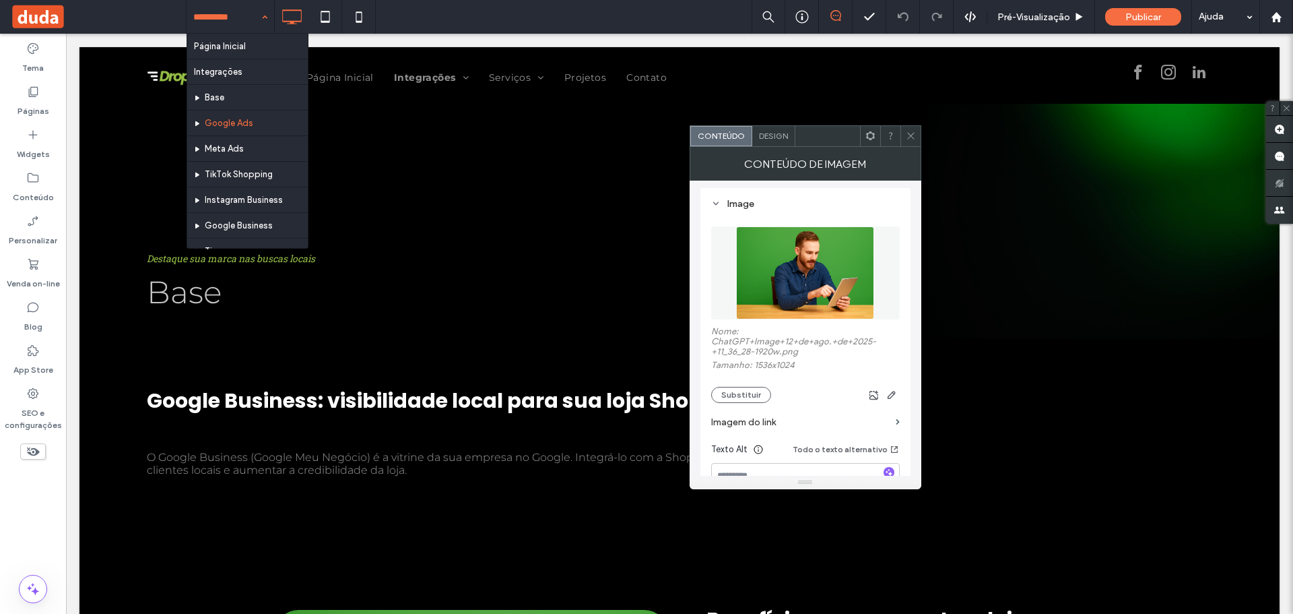
scroll to position [135, 0]
click at [732, 388] on button "Substituir" at bounding box center [741, 394] width 60 height 16
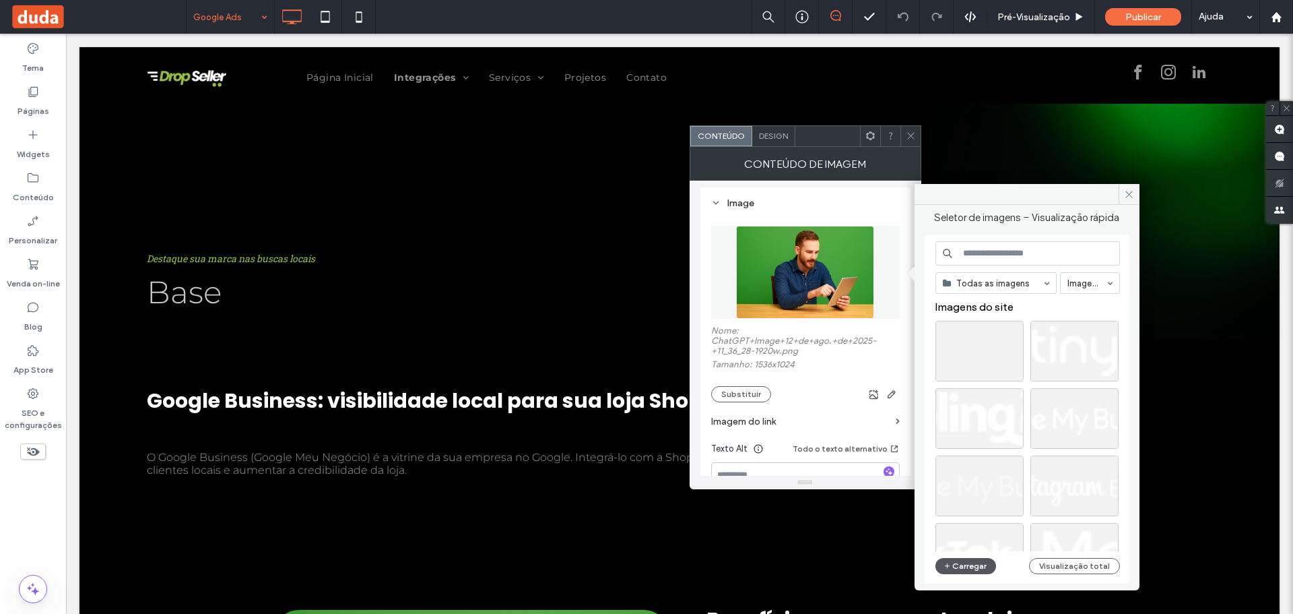
click at [953, 566] on button "Carregar" at bounding box center [965, 566] width 61 height 16
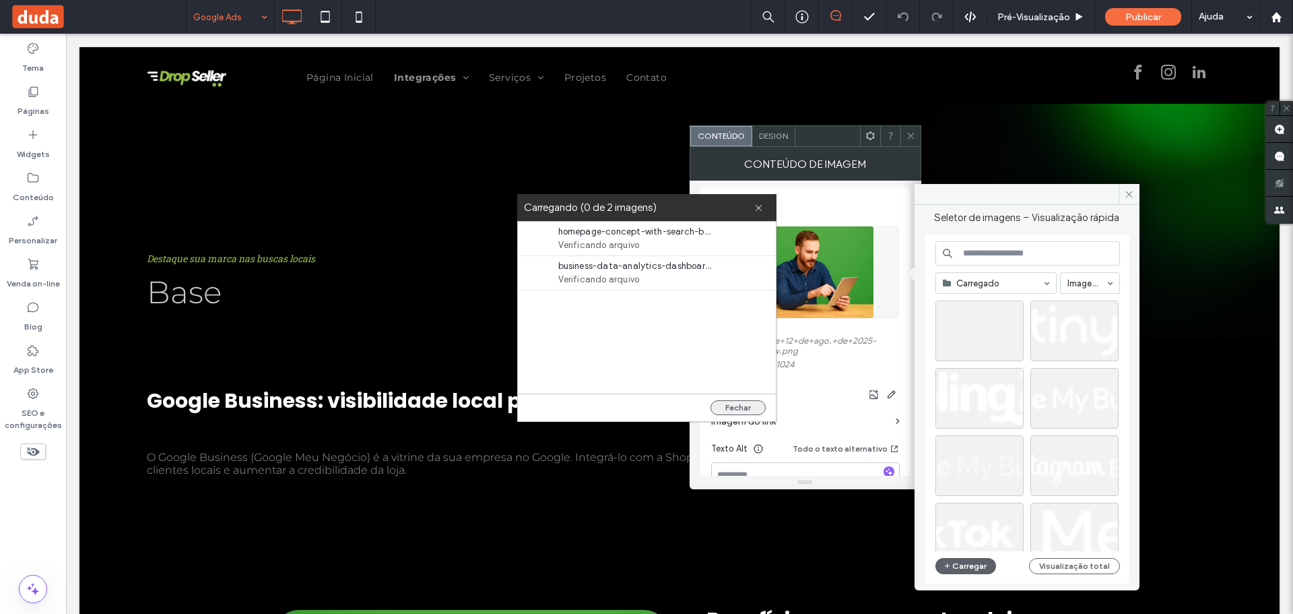
click at [737, 405] on button "Fechar" at bounding box center [737, 407] width 55 height 15
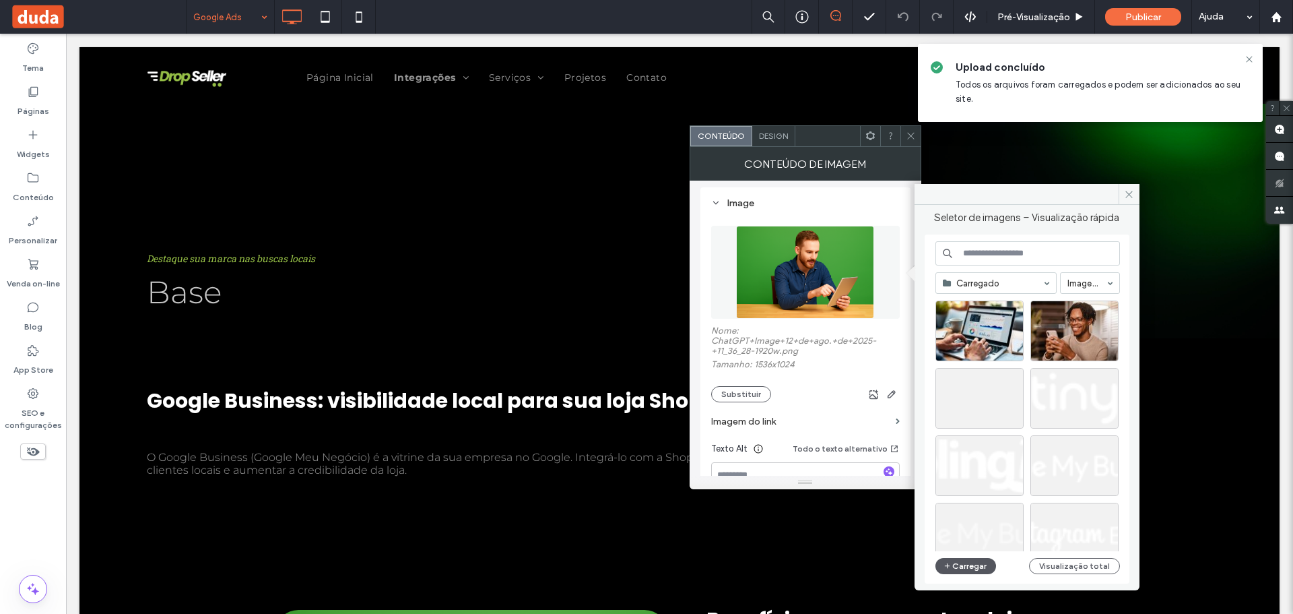
click at [966, 565] on button "Carregar" at bounding box center [965, 566] width 61 height 16
click at [1084, 323] on div "Escolher" at bounding box center [1074, 330] width 88 height 61
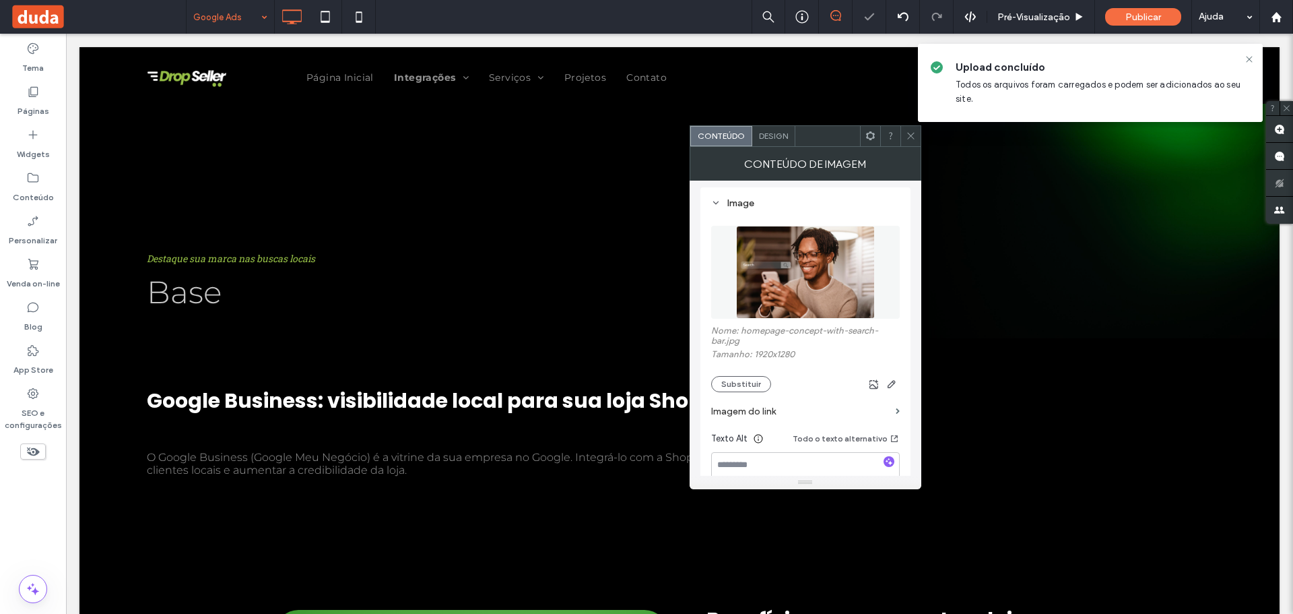
click at [909, 130] on span at bounding box center [911, 136] width 10 height 20
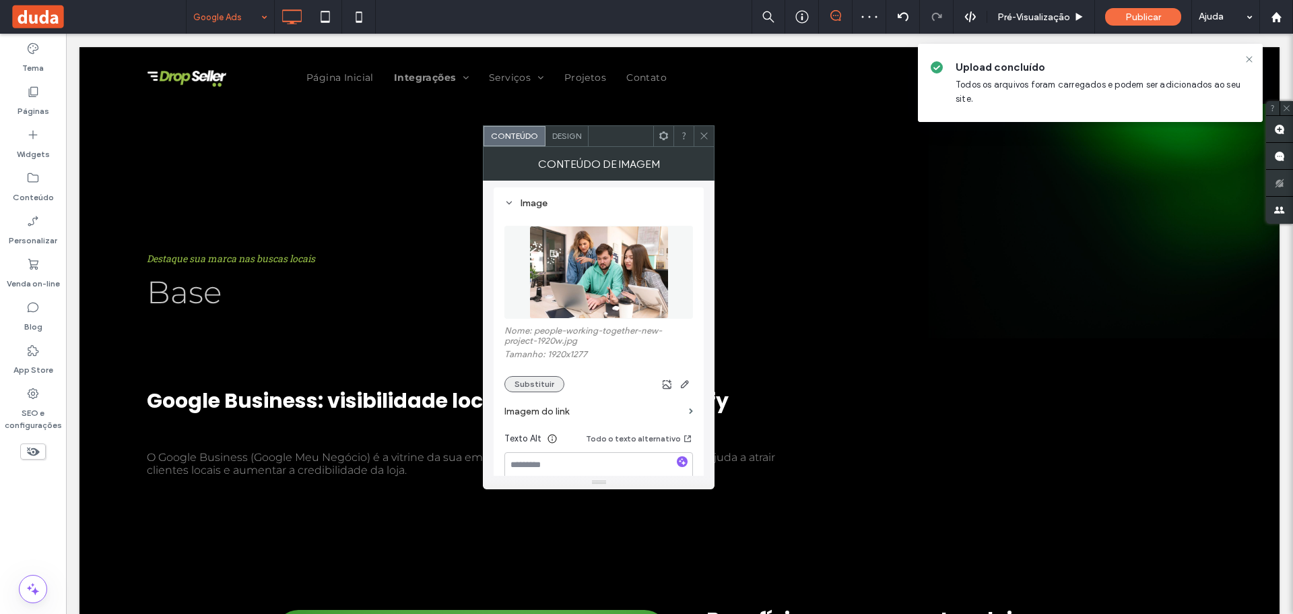
click at [543, 386] on button "Substituir" at bounding box center [534, 384] width 60 height 16
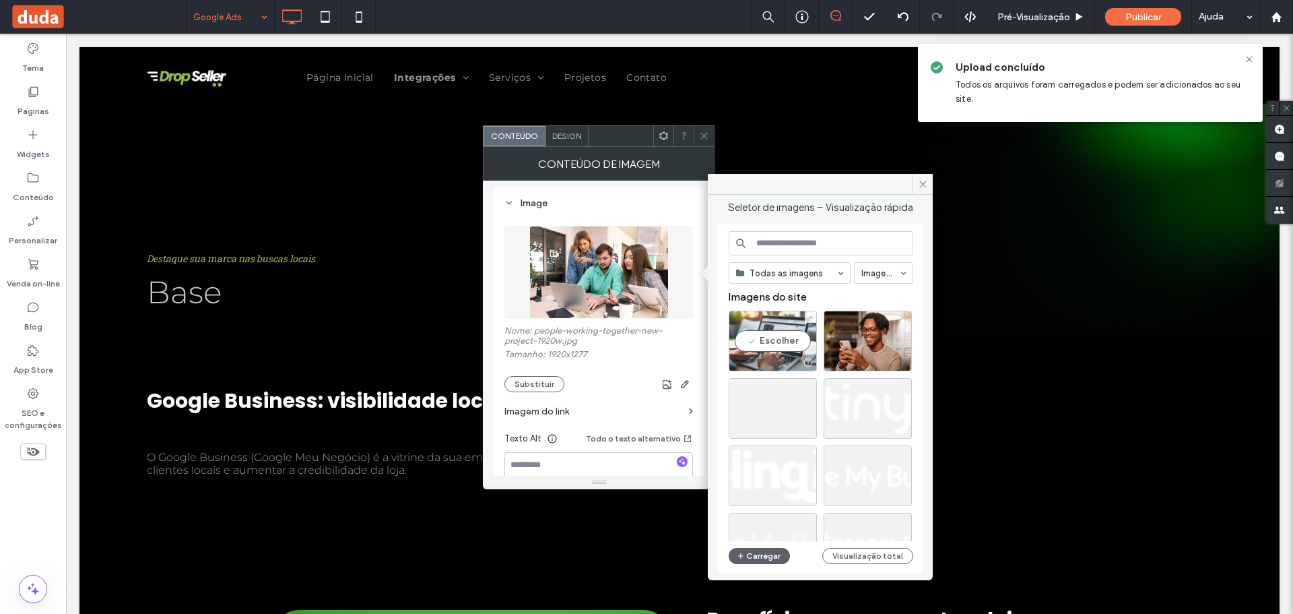
click at [782, 346] on div "Escolher" at bounding box center [773, 340] width 88 height 61
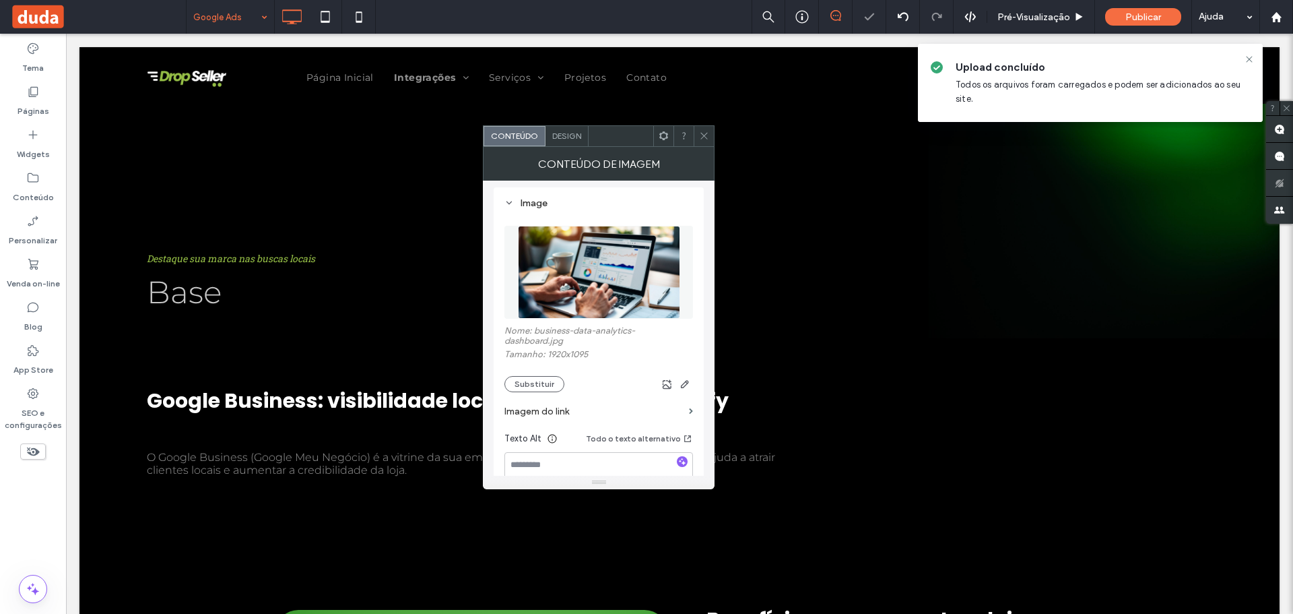
click at [700, 141] on span at bounding box center [704, 136] width 10 height 20
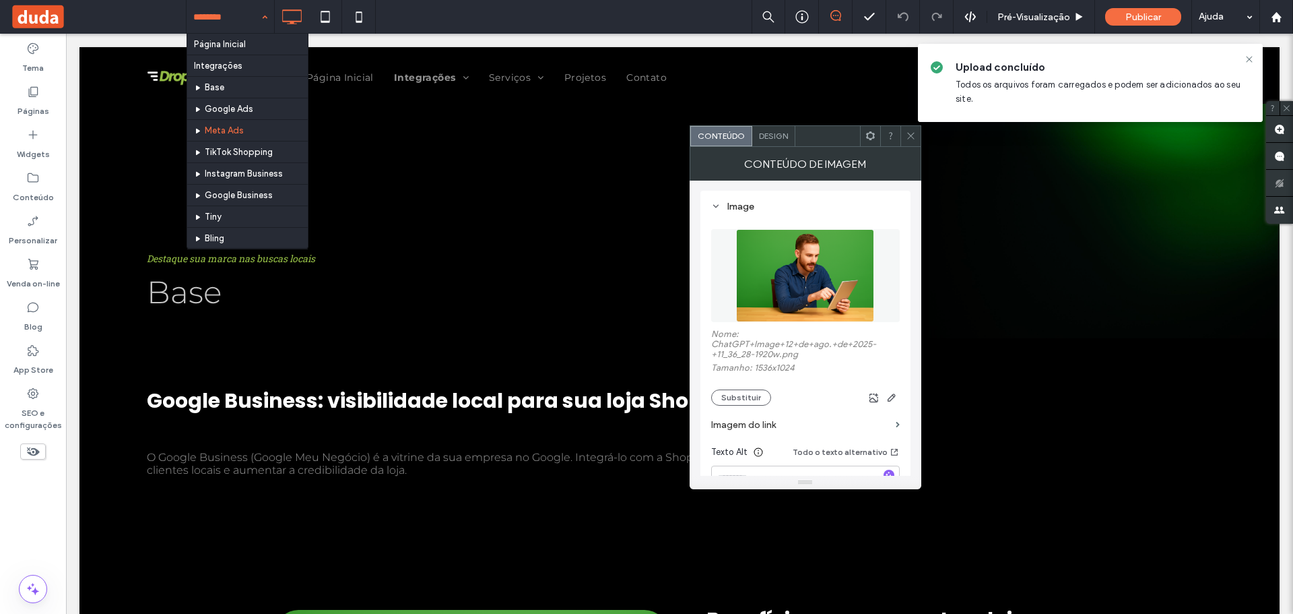
scroll to position [135, 0]
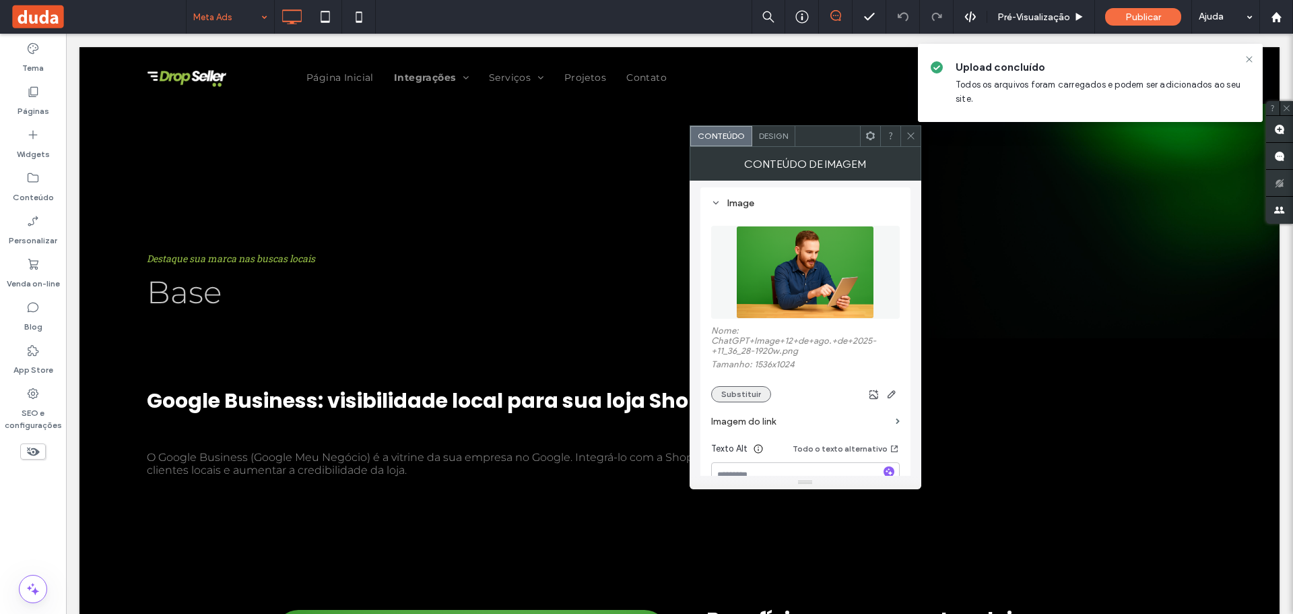
click at [750, 388] on button "Substituir" at bounding box center [741, 394] width 60 height 16
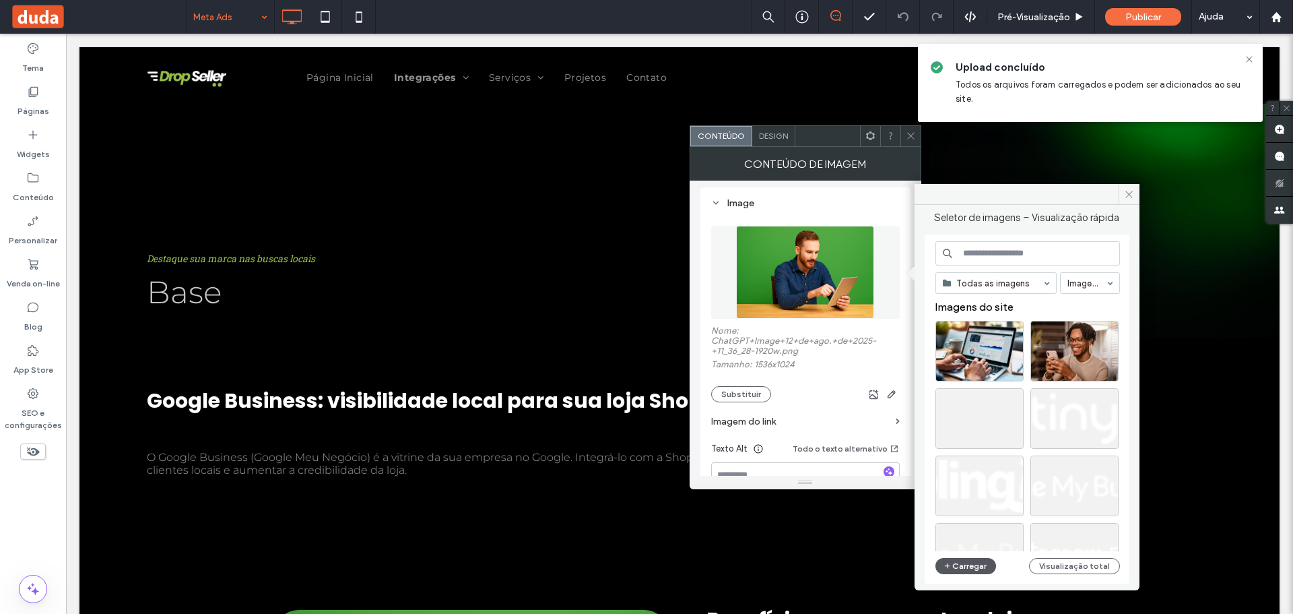
click at [953, 560] on button "Carregar" at bounding box center [965, 566] width 61 height 16
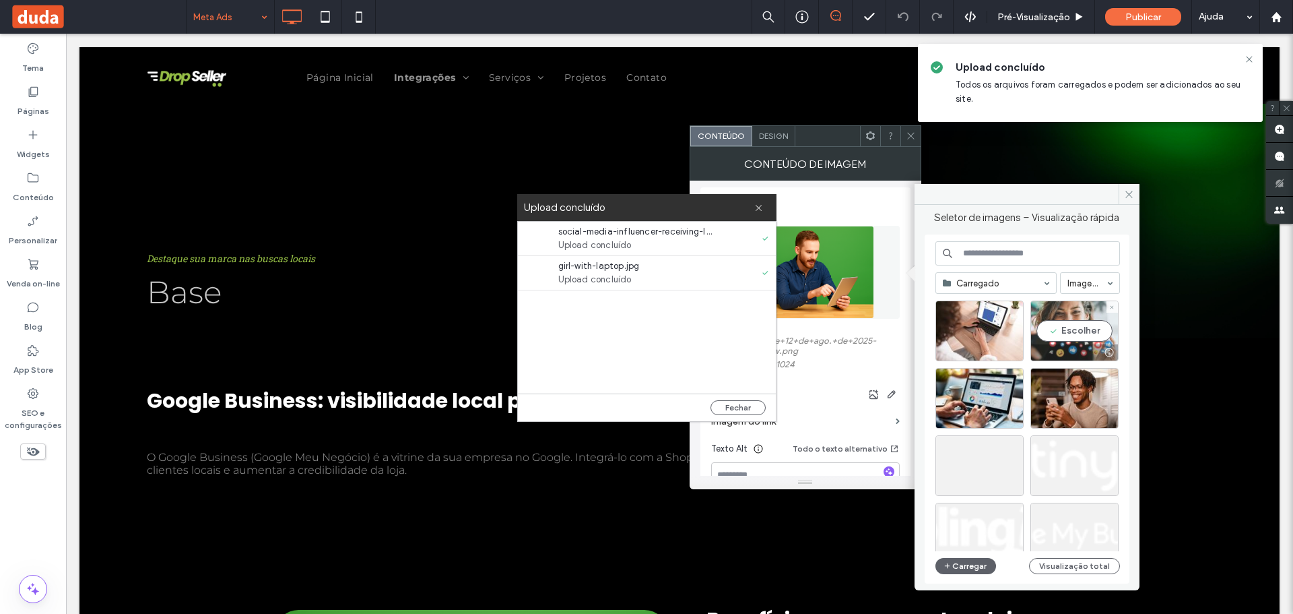
click at [1090, 333] on div "Escolher" at bounding box center [1074, 330] width 88 height 61
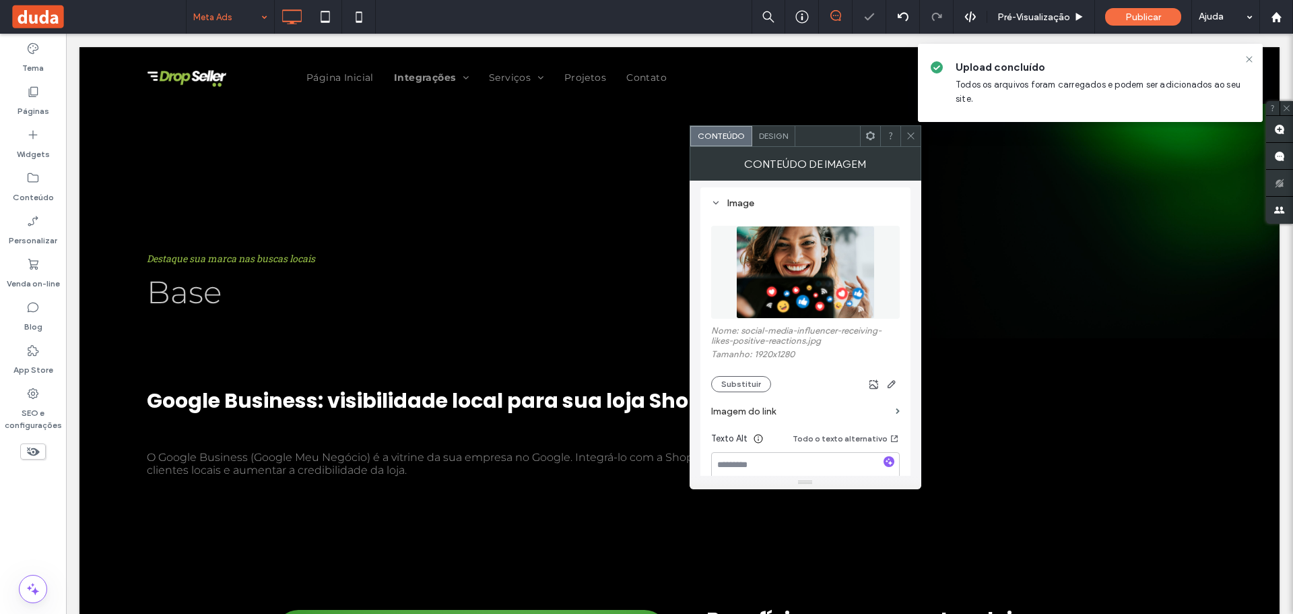
click at [908, 140] on icon at bounding box center [911, 136] width 10 height 10
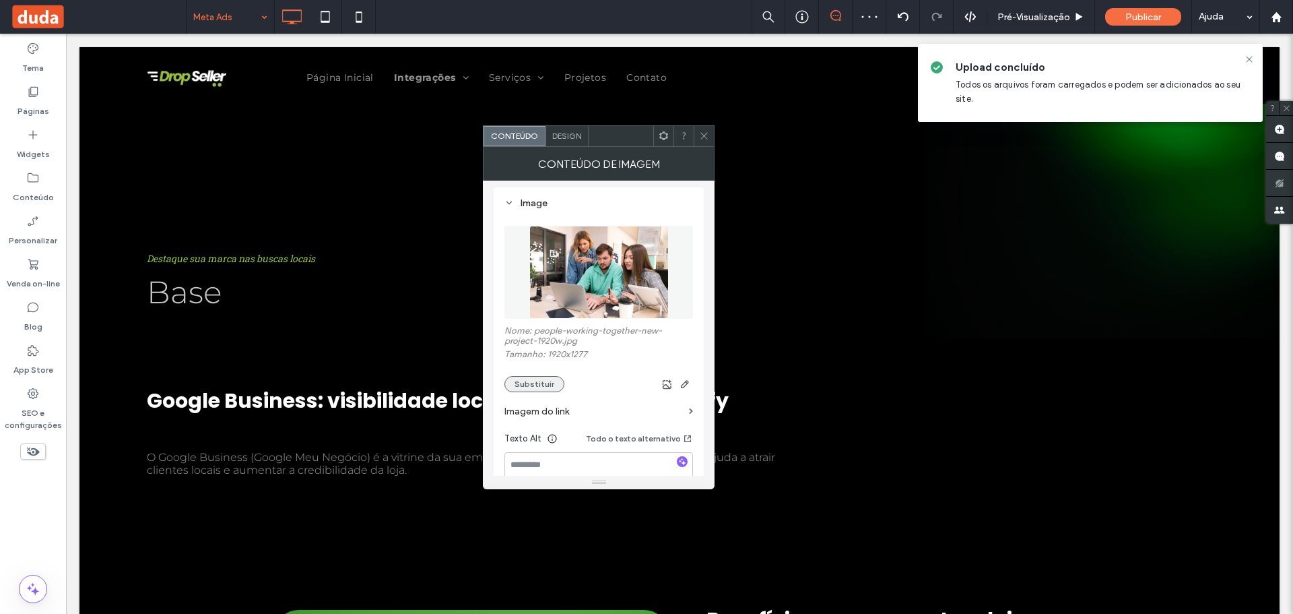
click at [531, 388] on button "Substituir" at bounding box center [534, 384] width 60 height 16
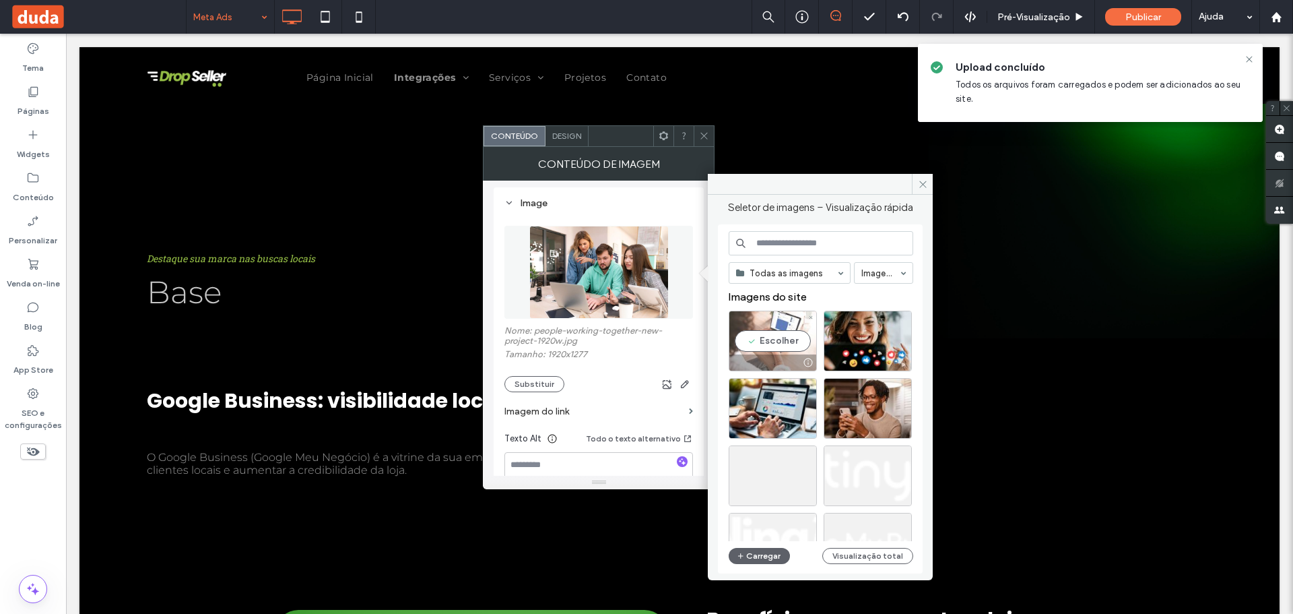
click at [785, 330] on div "Escolher" at bounding box center [773, 340] width 88 height 61
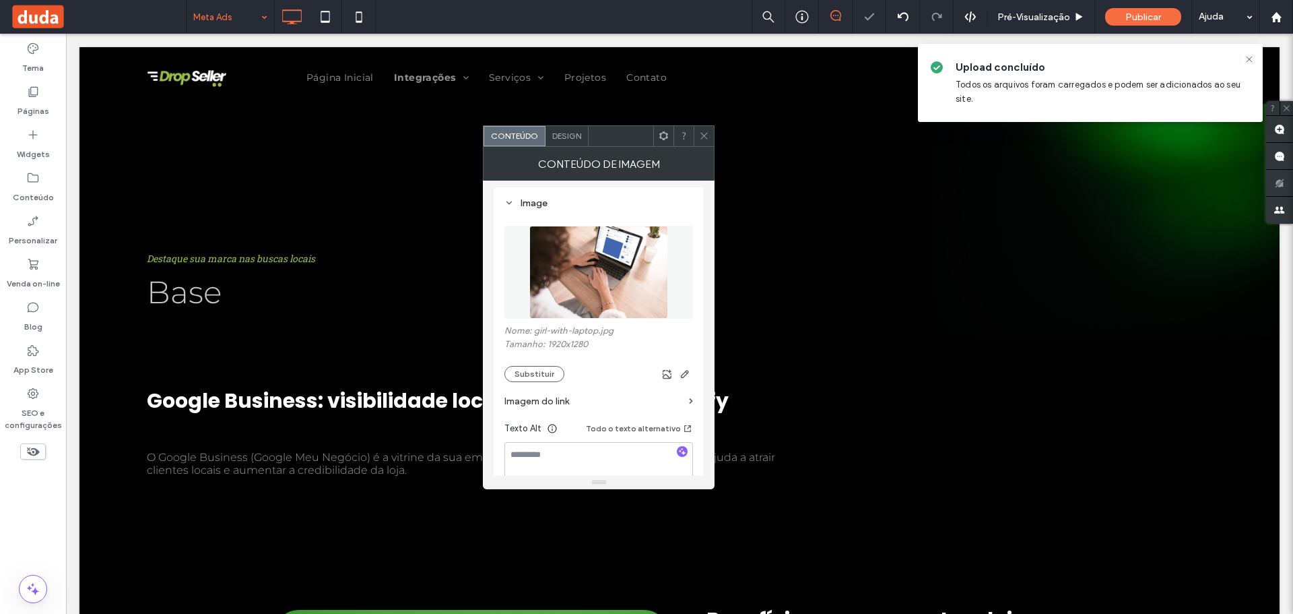
click at [700, 133] on icon at bounding box center [704, 136] width 10 height 10
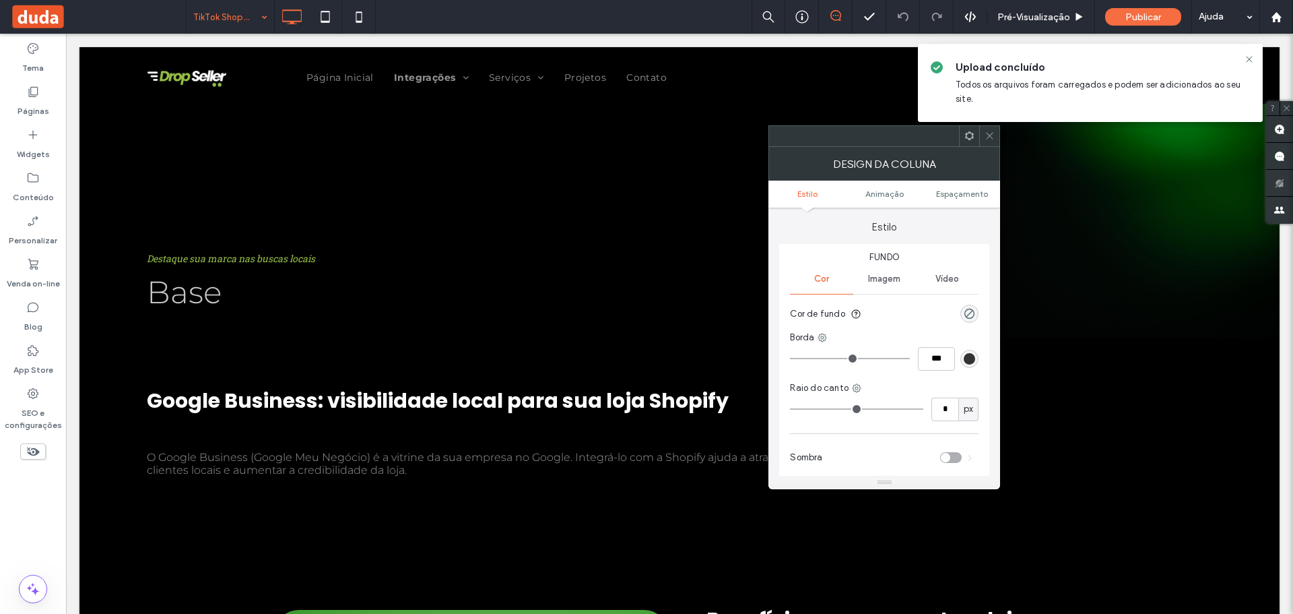
click at [981, 136] on div at bounding box center [989, 136] width 20 height 20
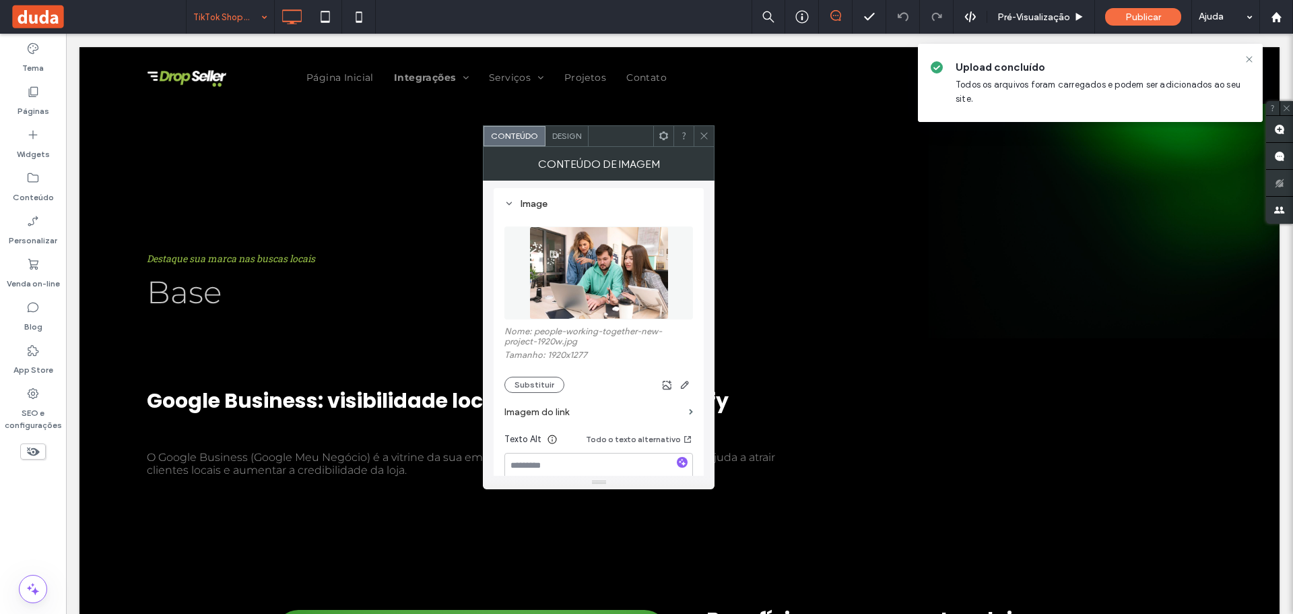
scroll to position [135, 0]
click at [544, 384] on button "Substituir" at bounding box center [534, 384] width 60 height 16
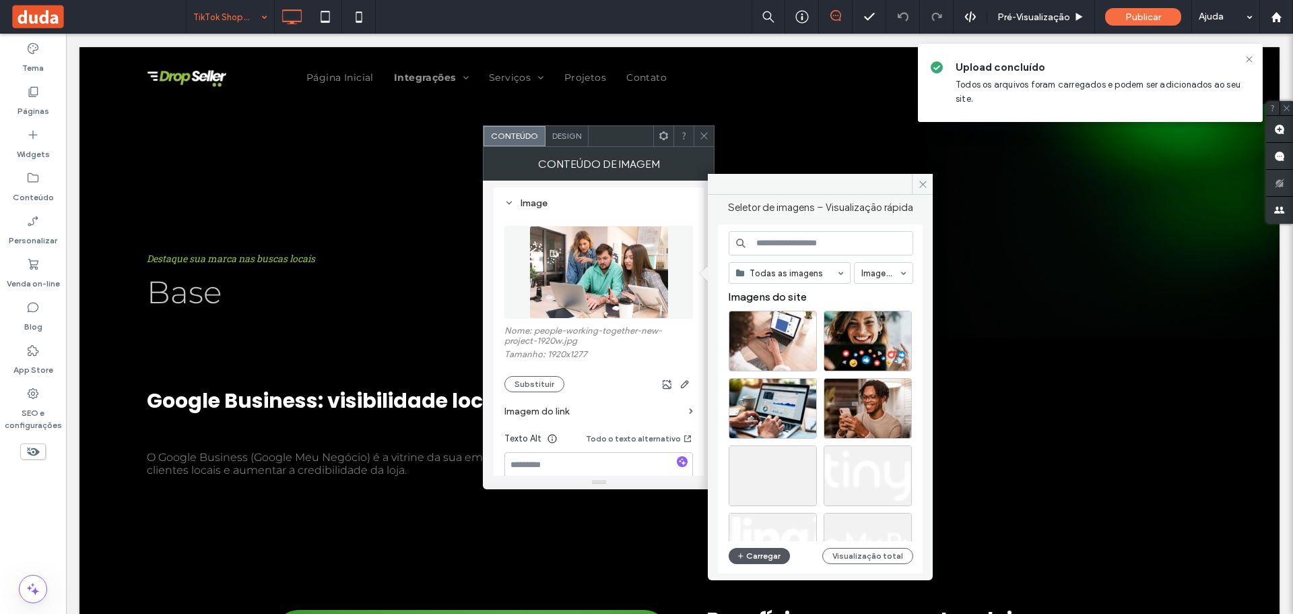
click at [756, 556] on button "Carregar" at bounding box center [759, 556] width 61 height 16
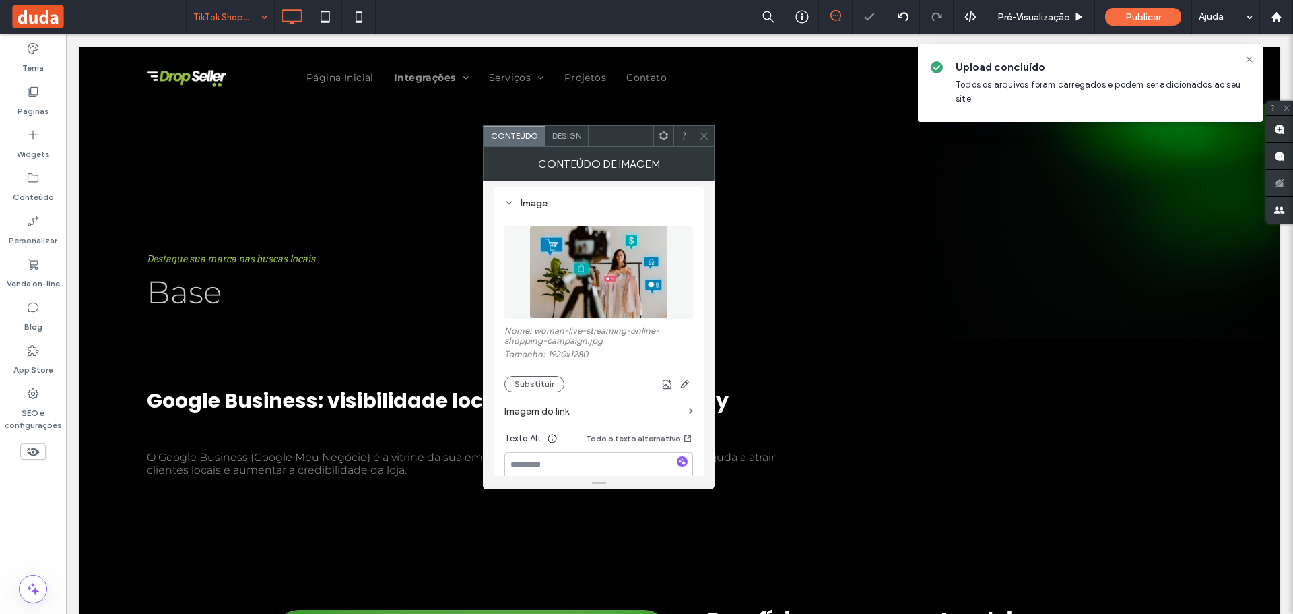
click at [705, 132] on icon at bounding box center [704, 136] width 10 height 10
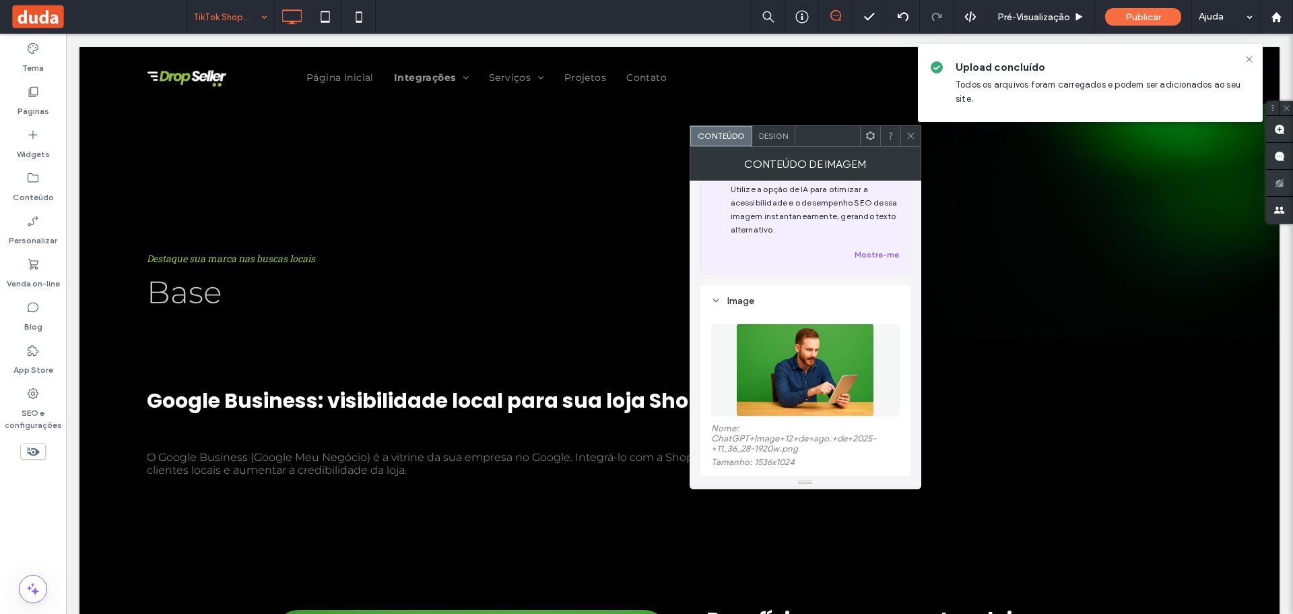
scroll to position [67, 0]
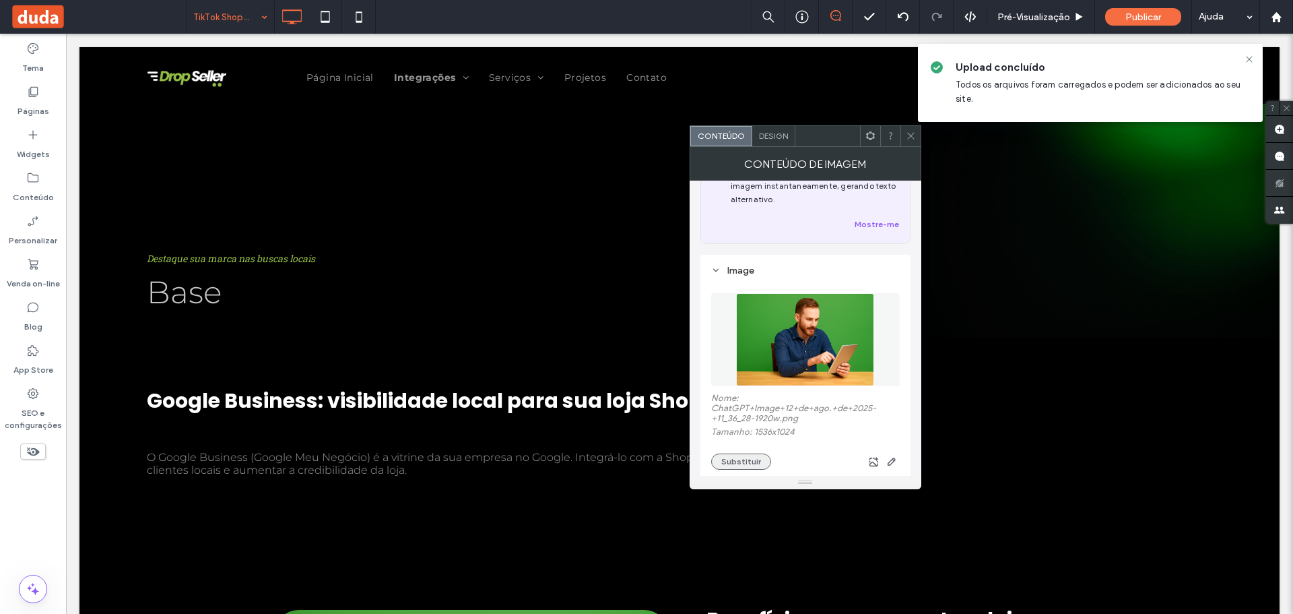
click at [735, 453] on button "Substituir" at bounding box center [741, 461] width 60 height 16
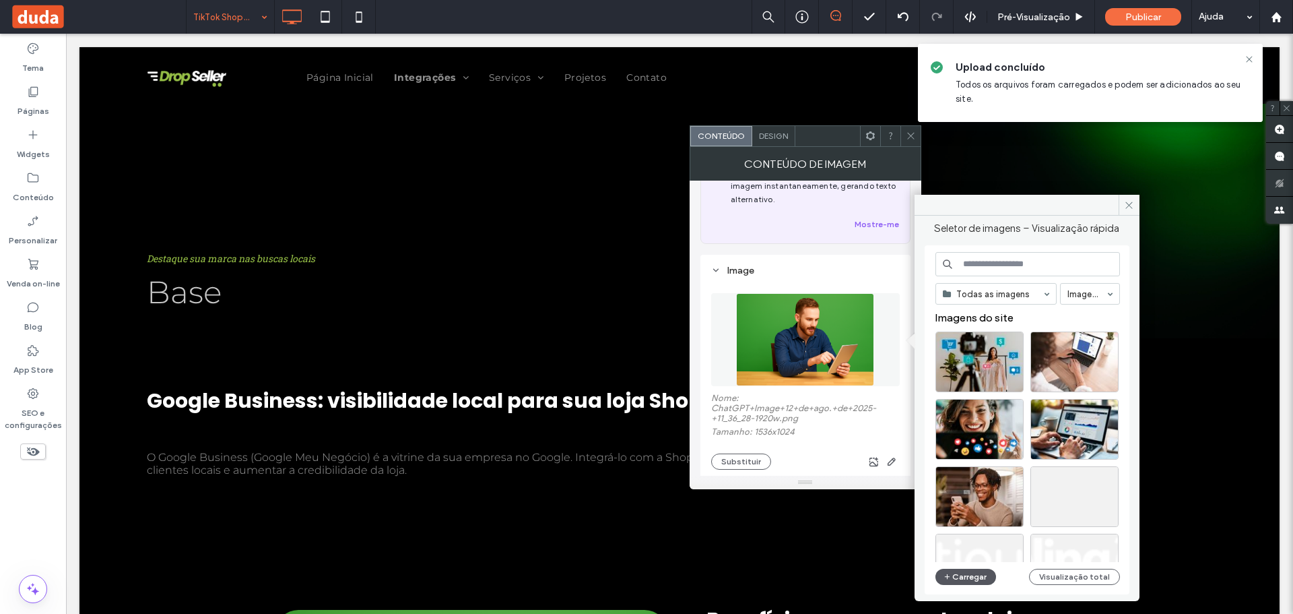
click at [946, 574] on icon "button" at bounding box center [948, 576] width 8 height 11
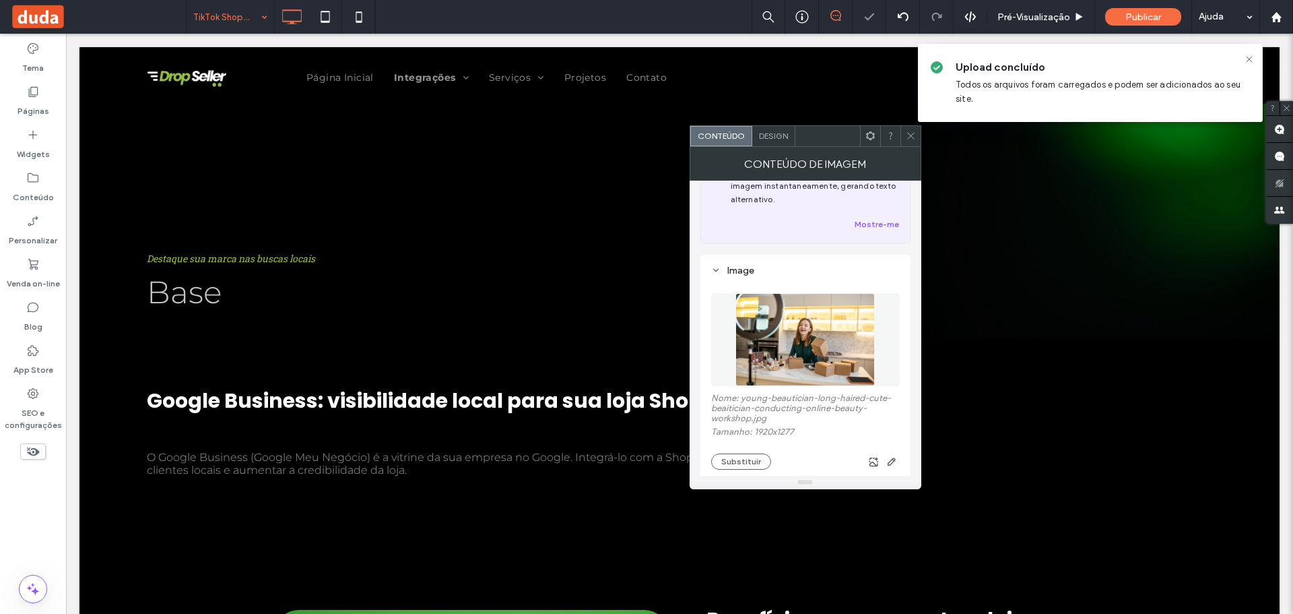
click at [912, 130] on span at bounding box center [911, 136] width 10 height 20
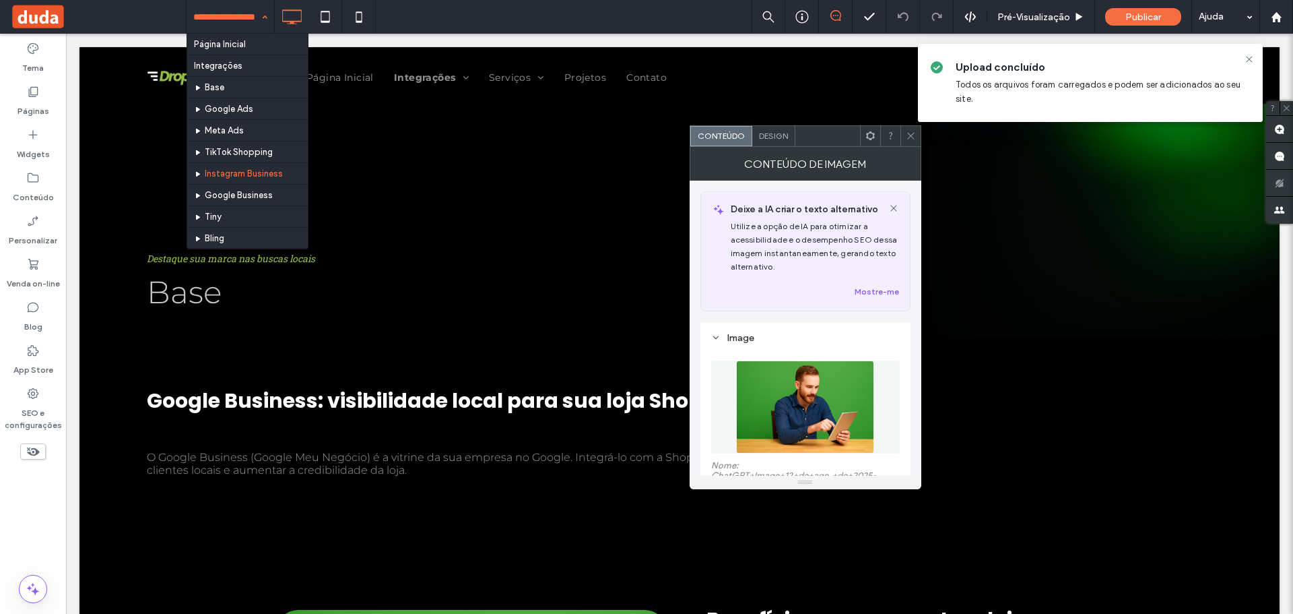
scroll to position [135, 0]
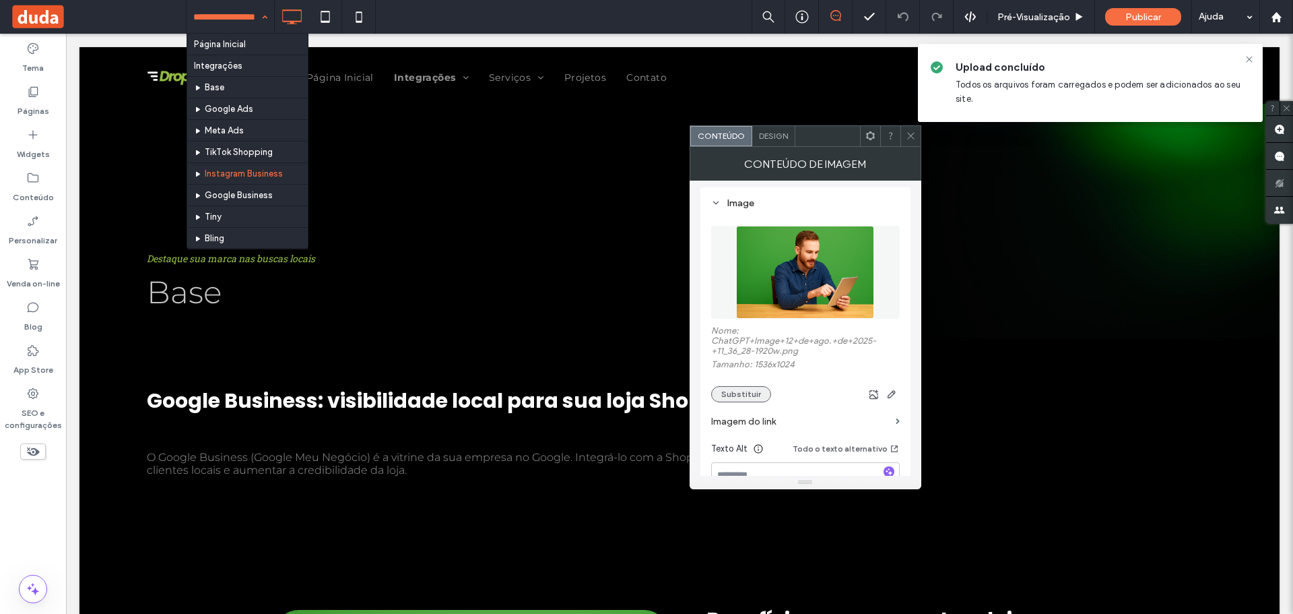
click at [739, 397] on button "Substituir" at bounding box center [741, 394] width 60 height 16
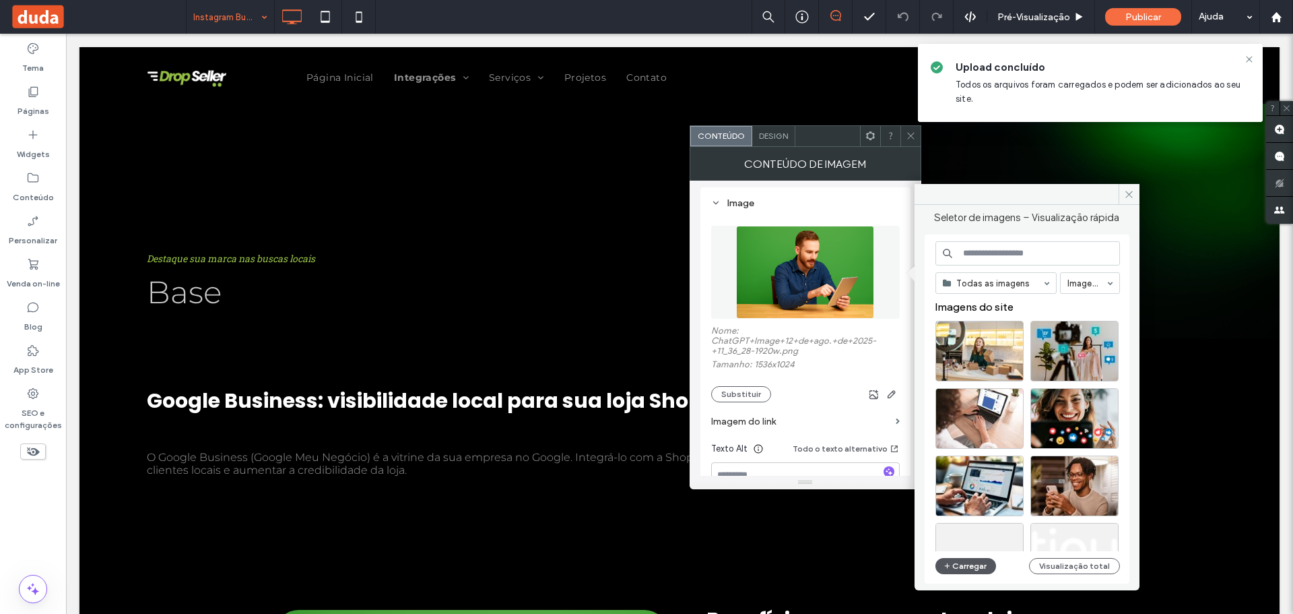
click at [963, 563] on button "Carregar" at bounding box center [965, 566] width 61 height 16
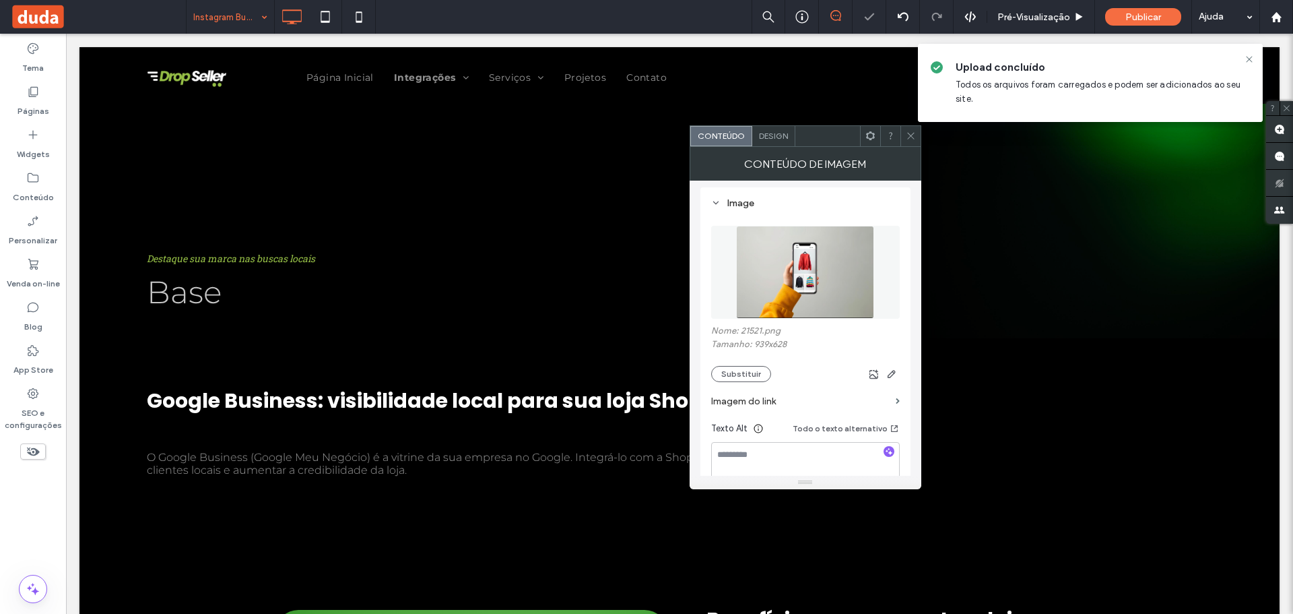
click at [908, 140] on icon at bounding box center [911, 136] width 10 height 10
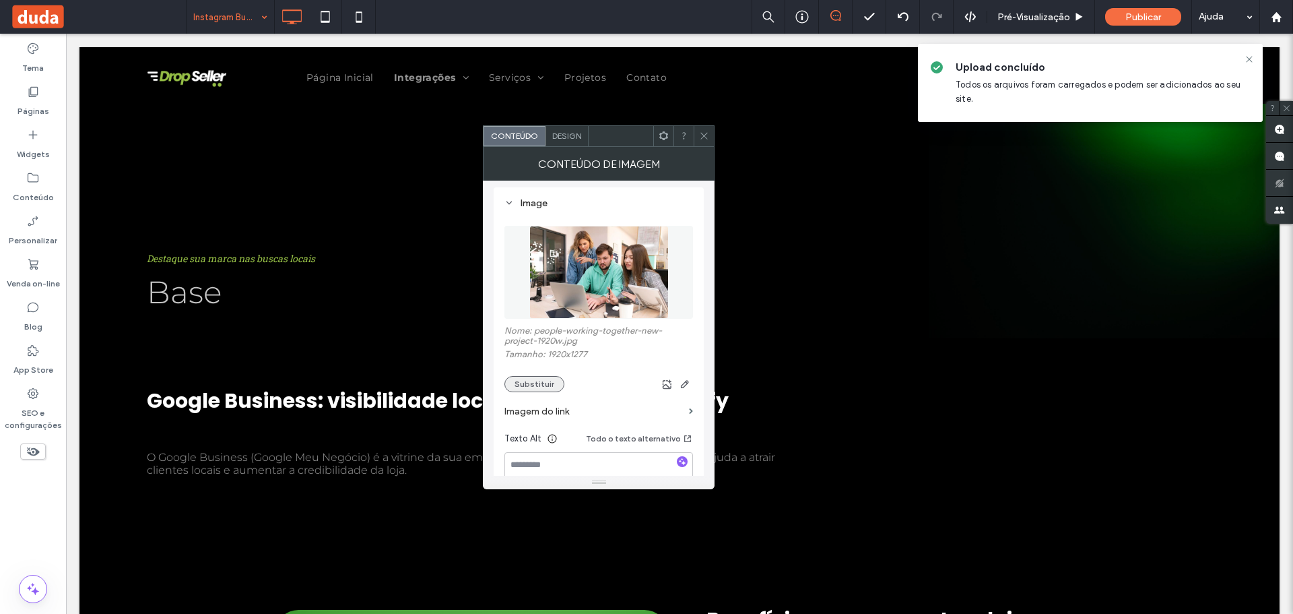
click at [527, 385] on button "Substituir" at bounding box center [534, 384] width 60 height 16
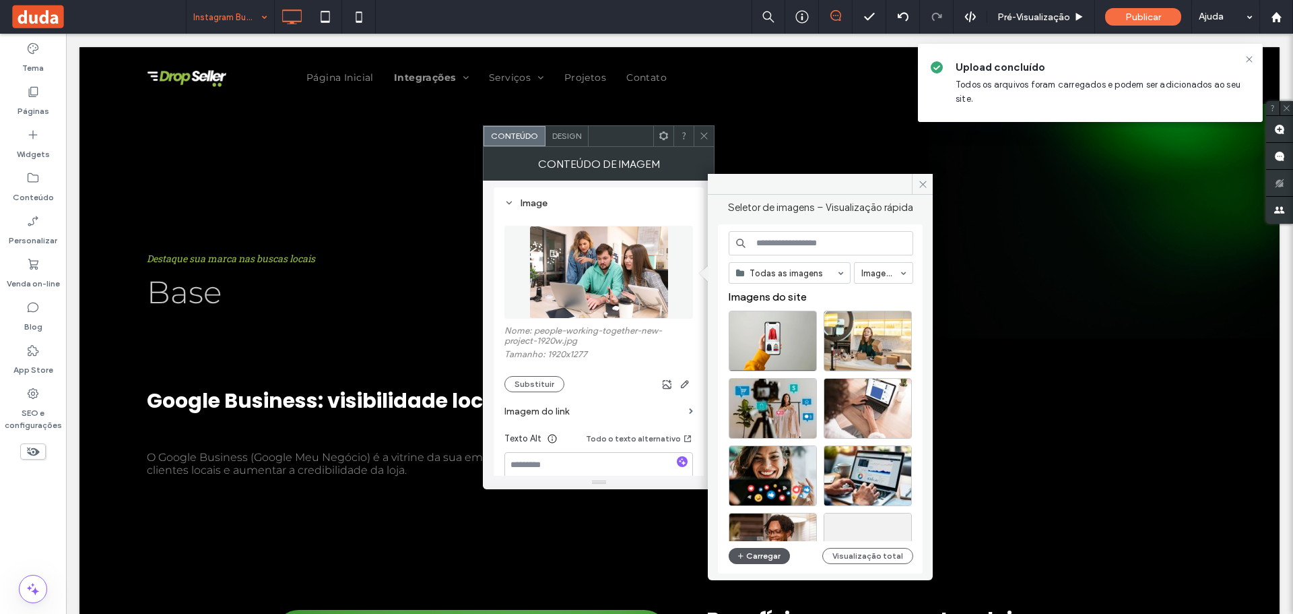
click at [753, 556] on button "Carregar" at bounding box center [759, 556] width 61 height 16
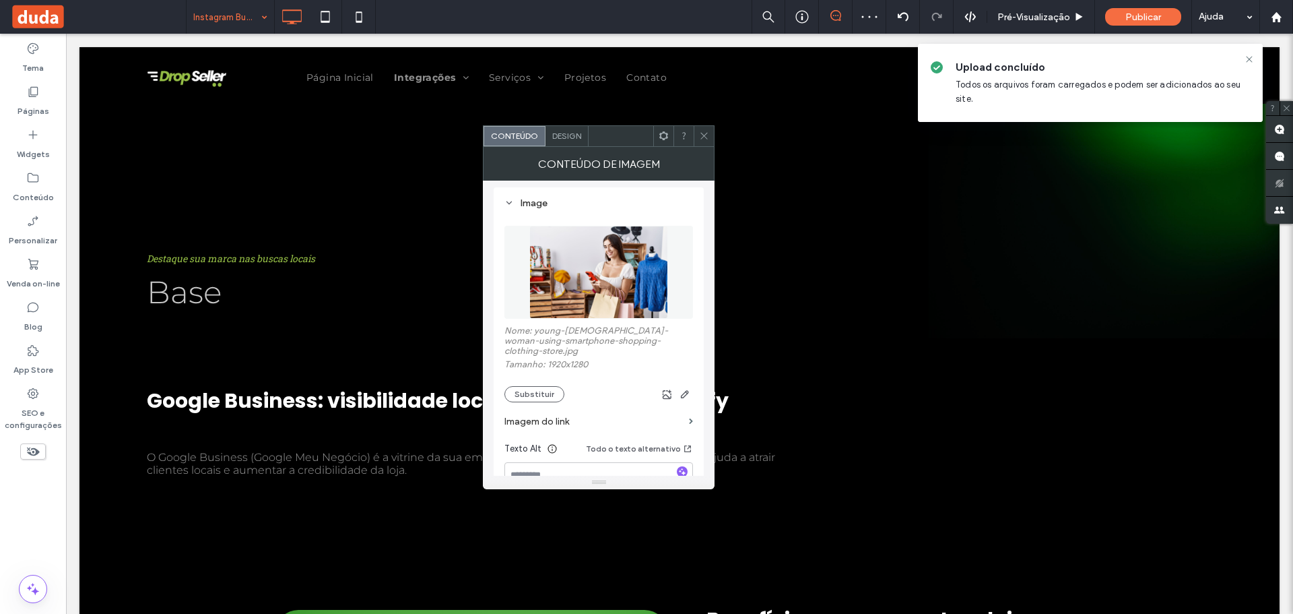
click at [696, 130] on div at bounding box center [704, 136] width 20 height 20
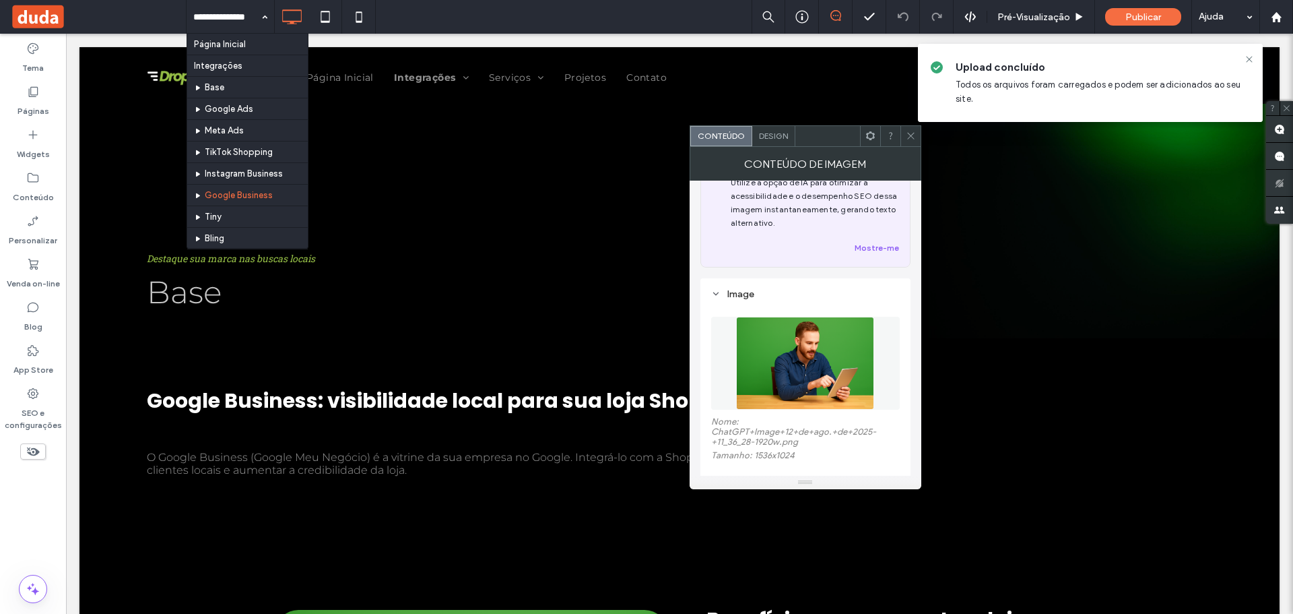
scroll to position [67, 0]
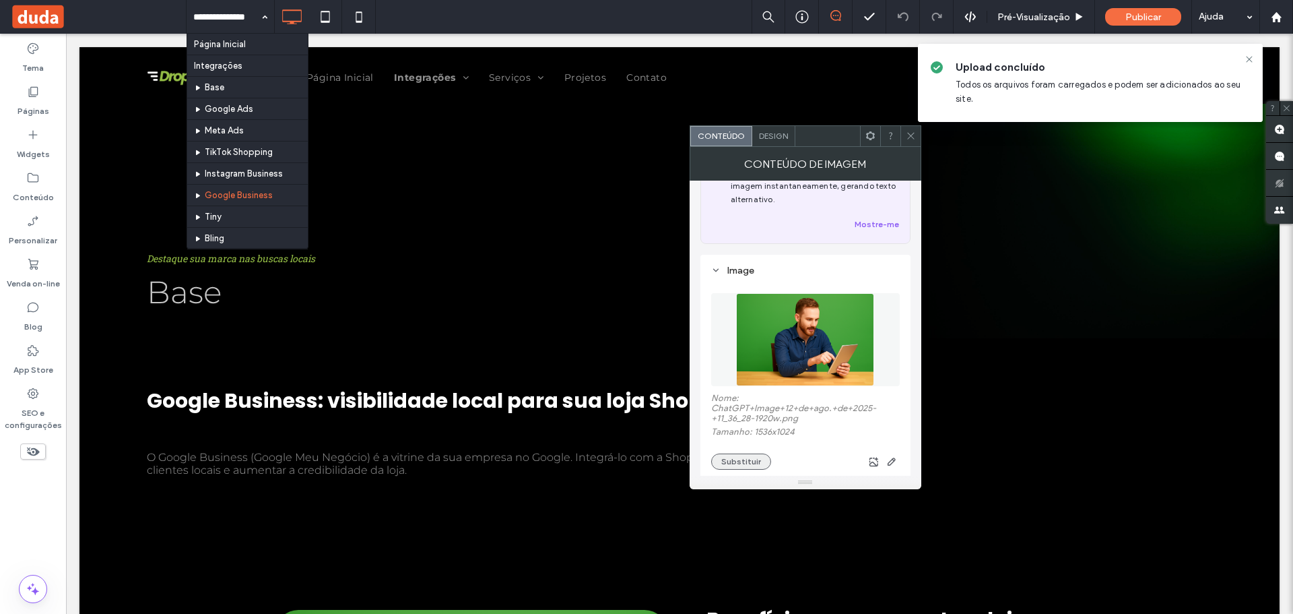
click at [737, 463] on button "Substituir" at bounding box center [741, 461] width 60 height 16
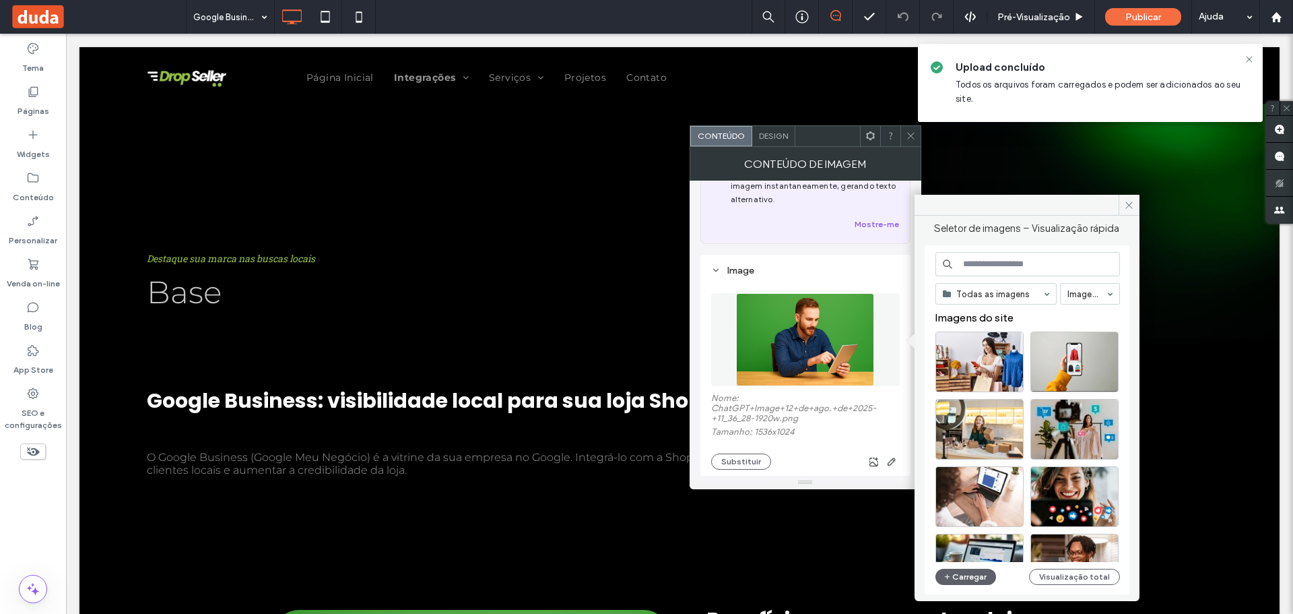
click at [980, 589] on div "Todas as imagens Imagens Imagens do site Carregar Visualização total" at bounding box center [1027, 419] width 205 height 349
click at [956, 573] on button "Carregar" at bounding box center [965, 576] width 61 height 16
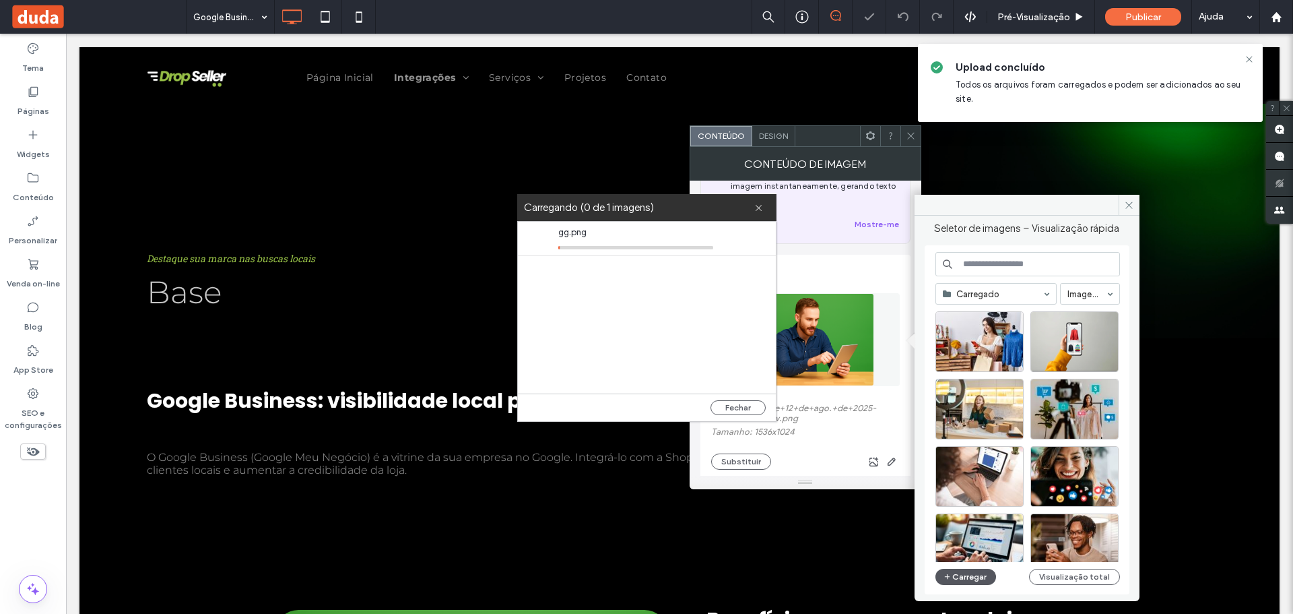
click at [935, 568] on button "Carregar" at bounding box center [965, 576] width 61 height 16
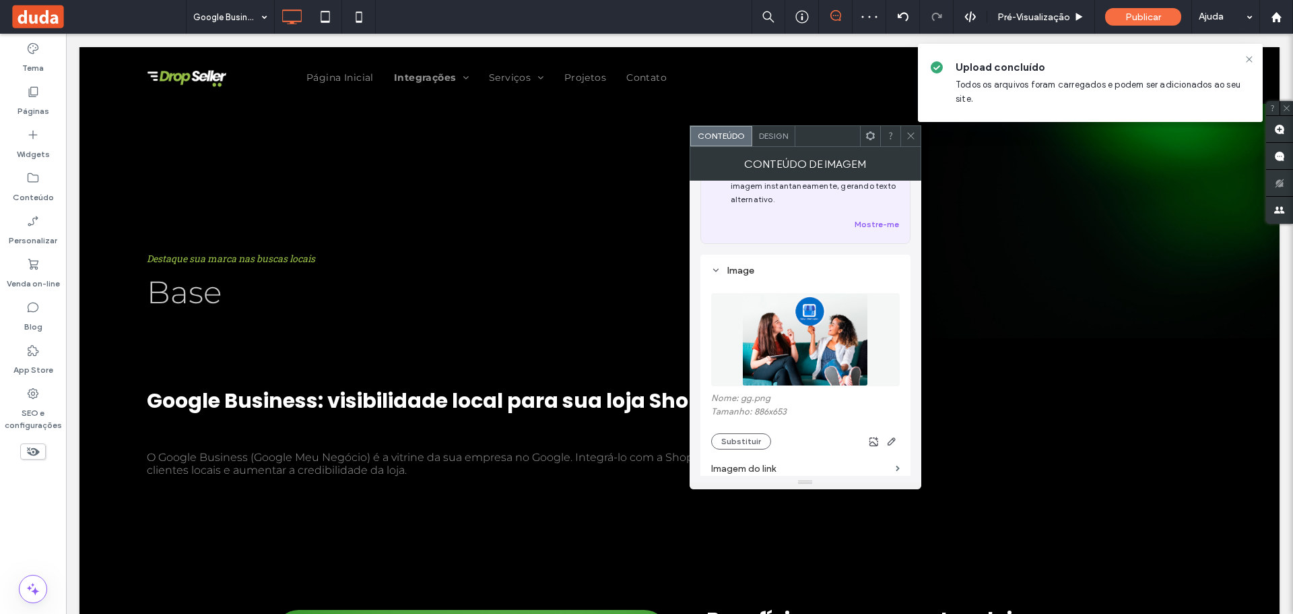
click at [908, 137] on icon at bounding box center [911, 136] width 10 height 10
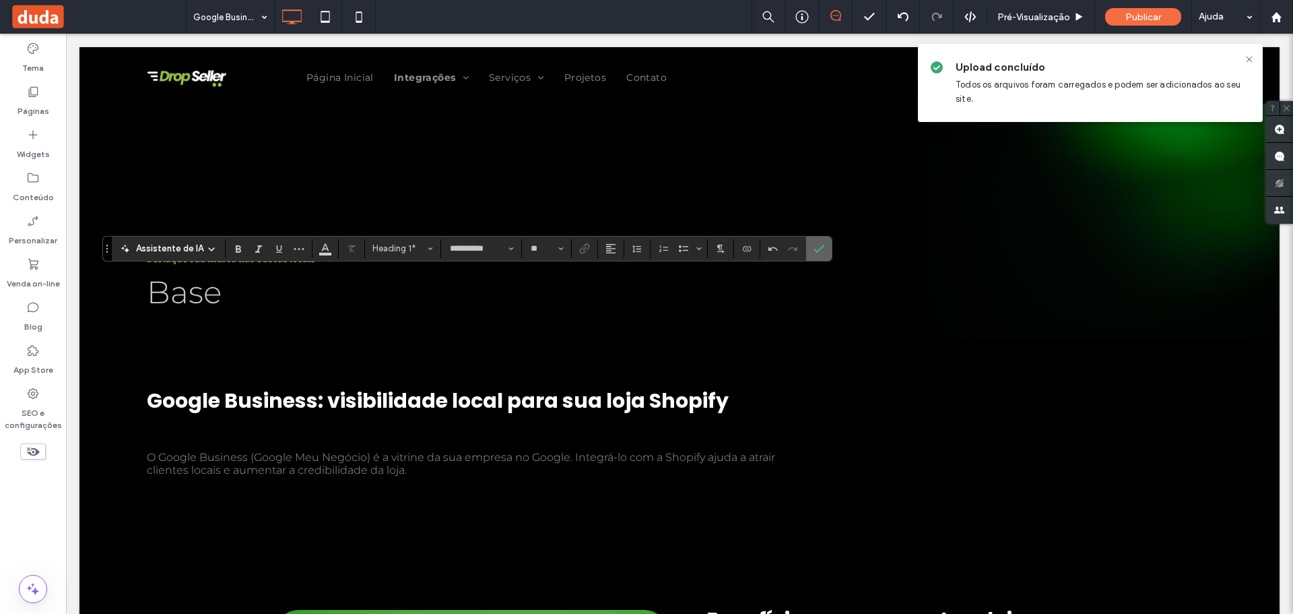
click at [823, 249] on label "Confirmar" at bounding box center [819, 248] width 20 height 24
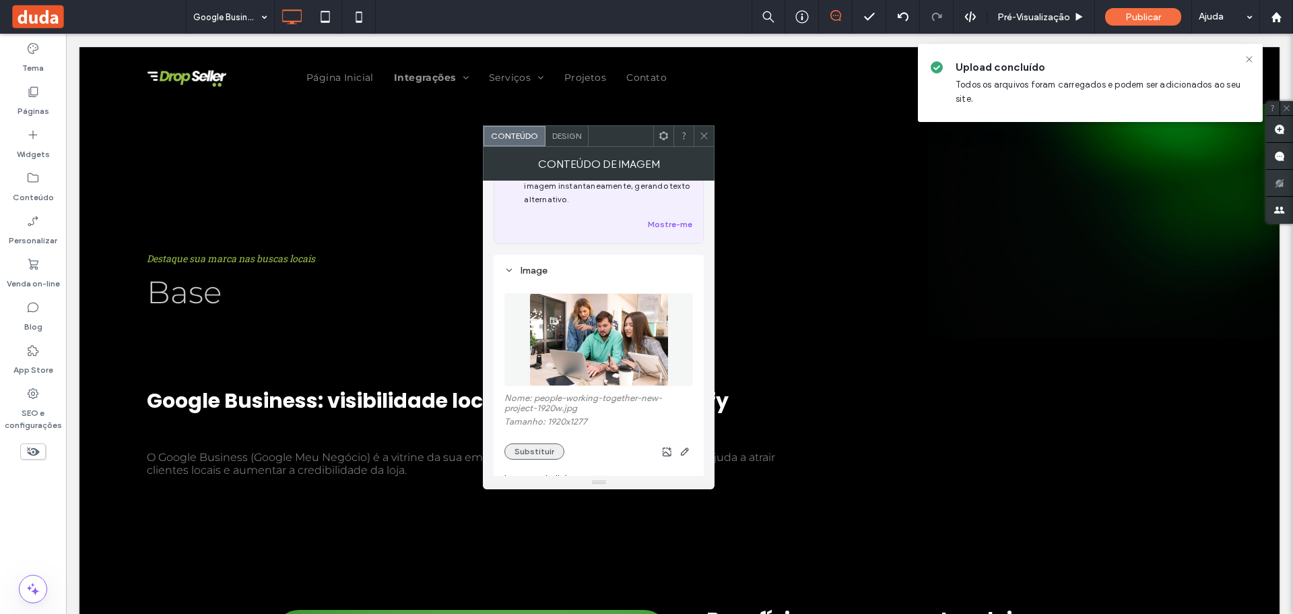
click at [525, 449] on button "Substituir" at bounding box center [534, 451] width 60 height 16
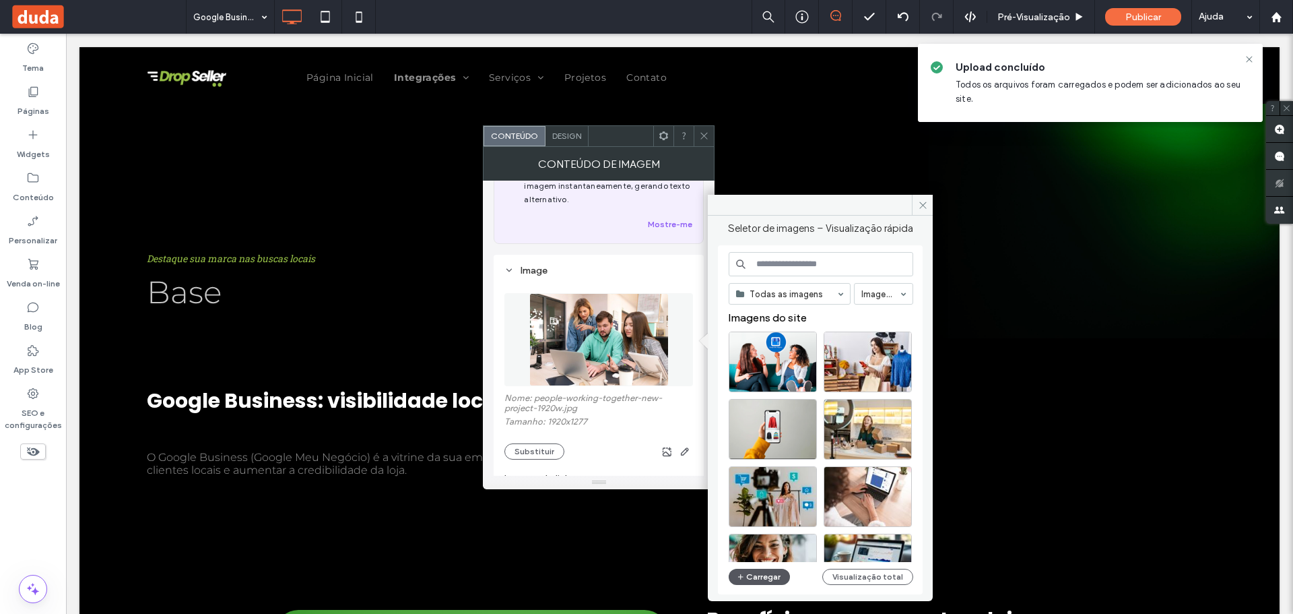
click at [761, 570] on button "Carregar" at bounding box center [759, 576] width 61 height 16
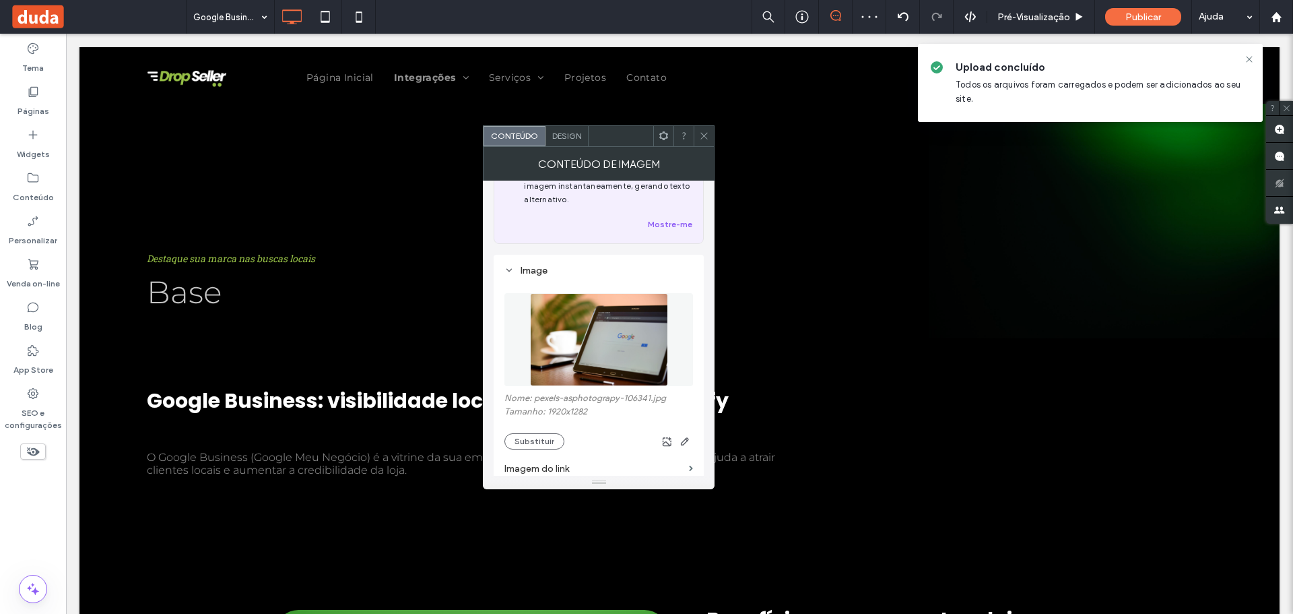
click at [705, 135] on use at bounding box center [704, 136] width 7 height 7
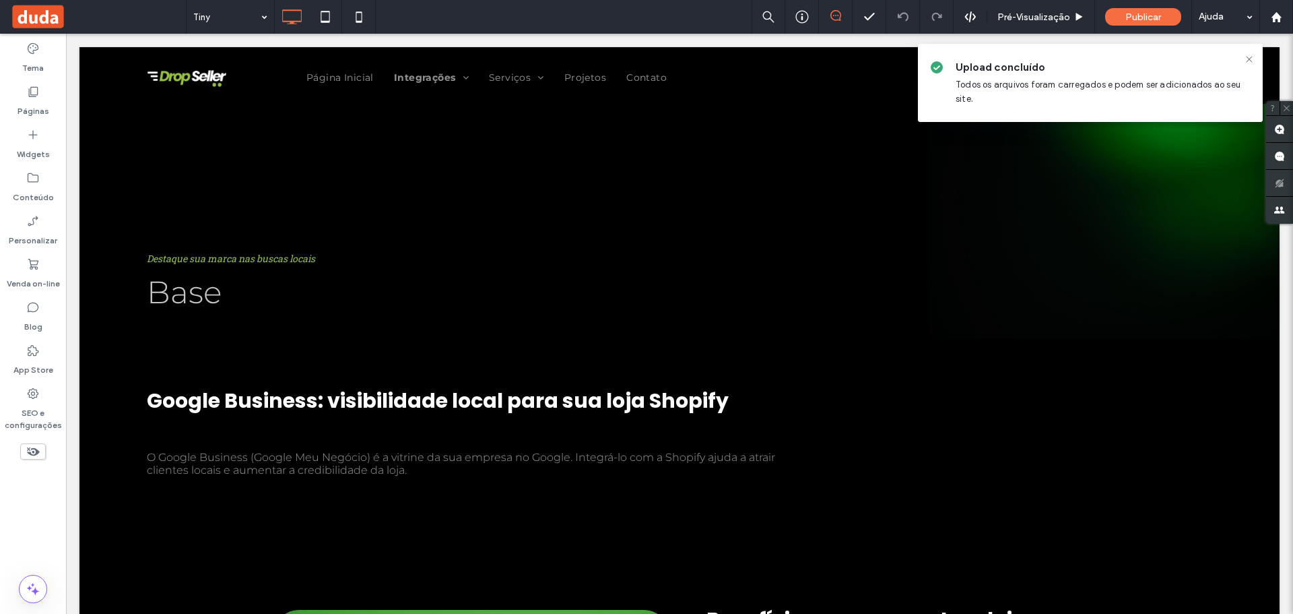
click at [259, 14] on div "Tiny" at bounding box center [231, 17] width 88 height 34
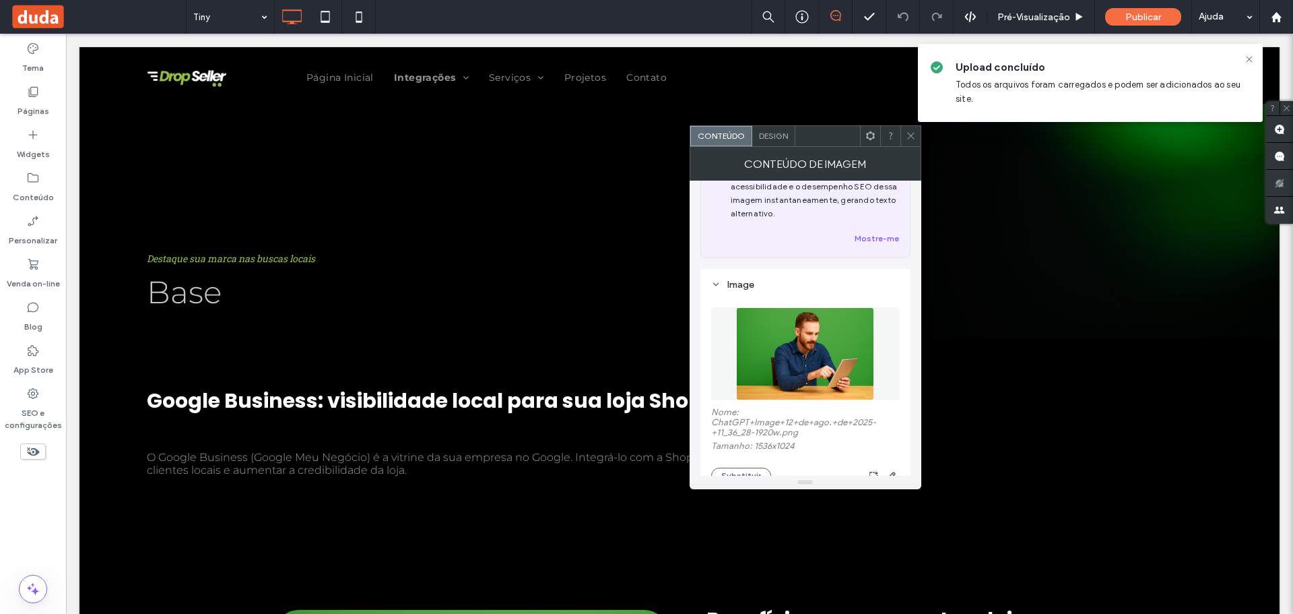
scroll to position [135, 0]
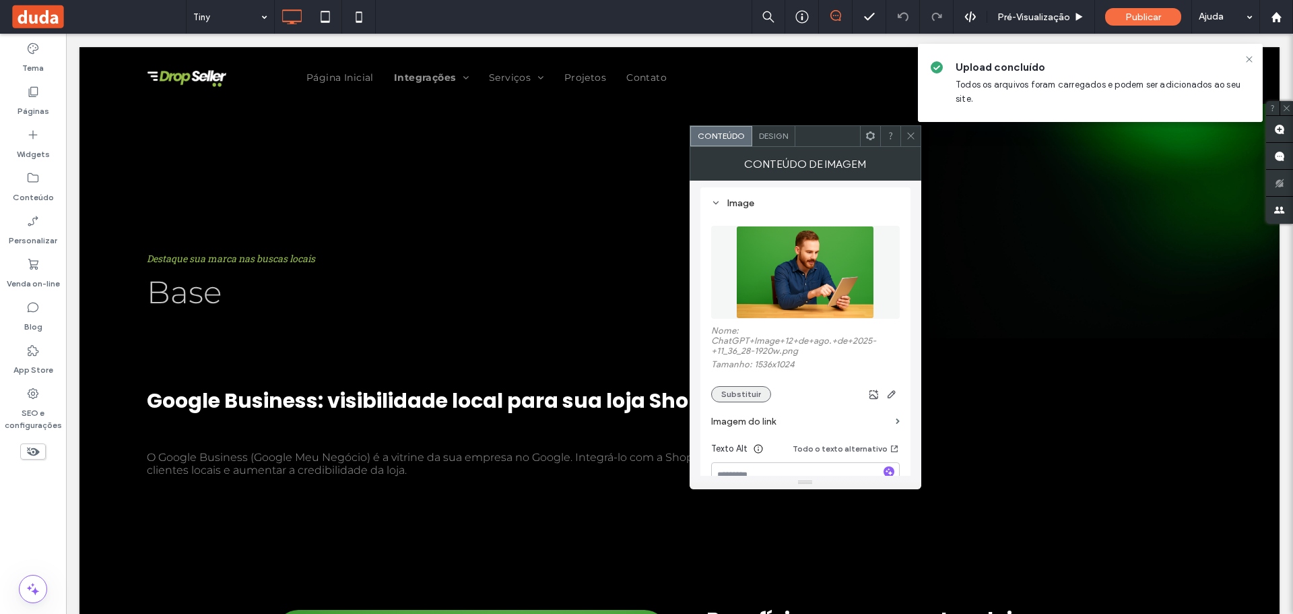
click at [740, 395] on button "Substituir" at bounding box center [741, 394] width 60 height 16
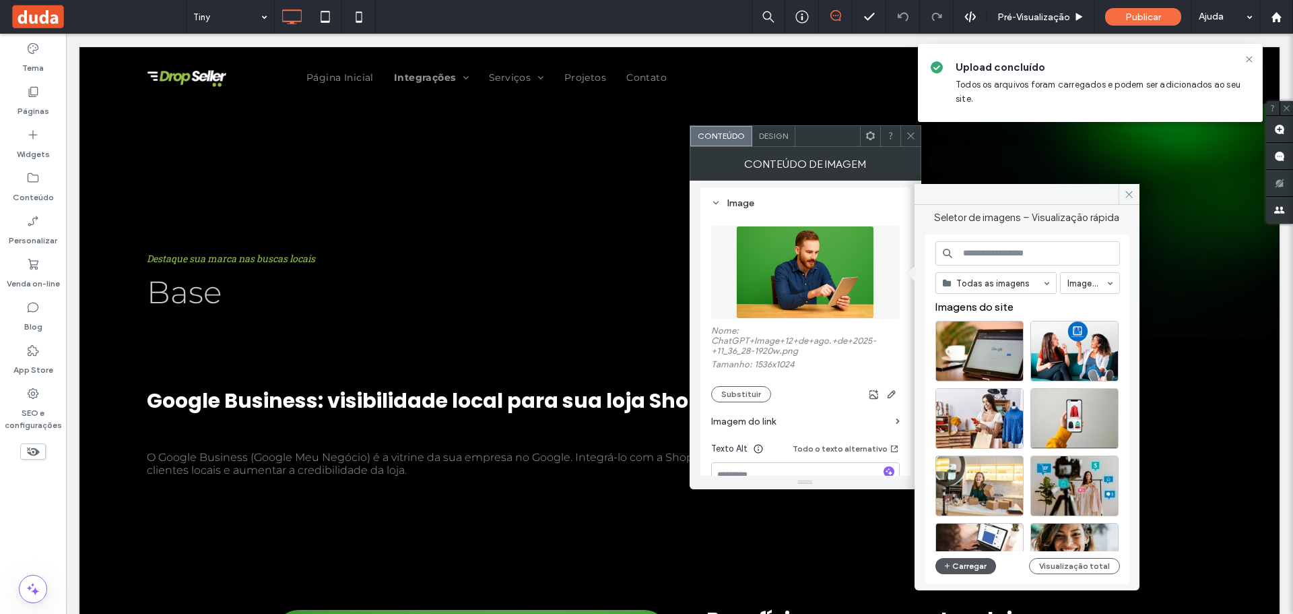
click at [959, 565] on button "Carregar" at bounding box center [965, 566] width 61 height 16
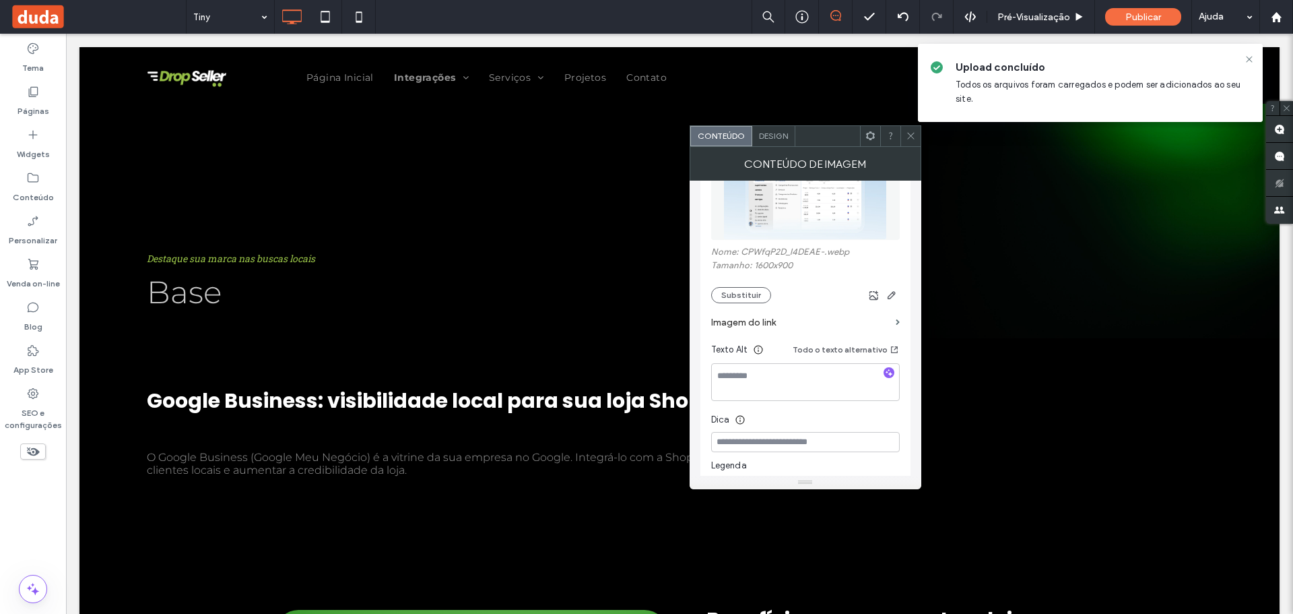
scroll to position [337, 0]
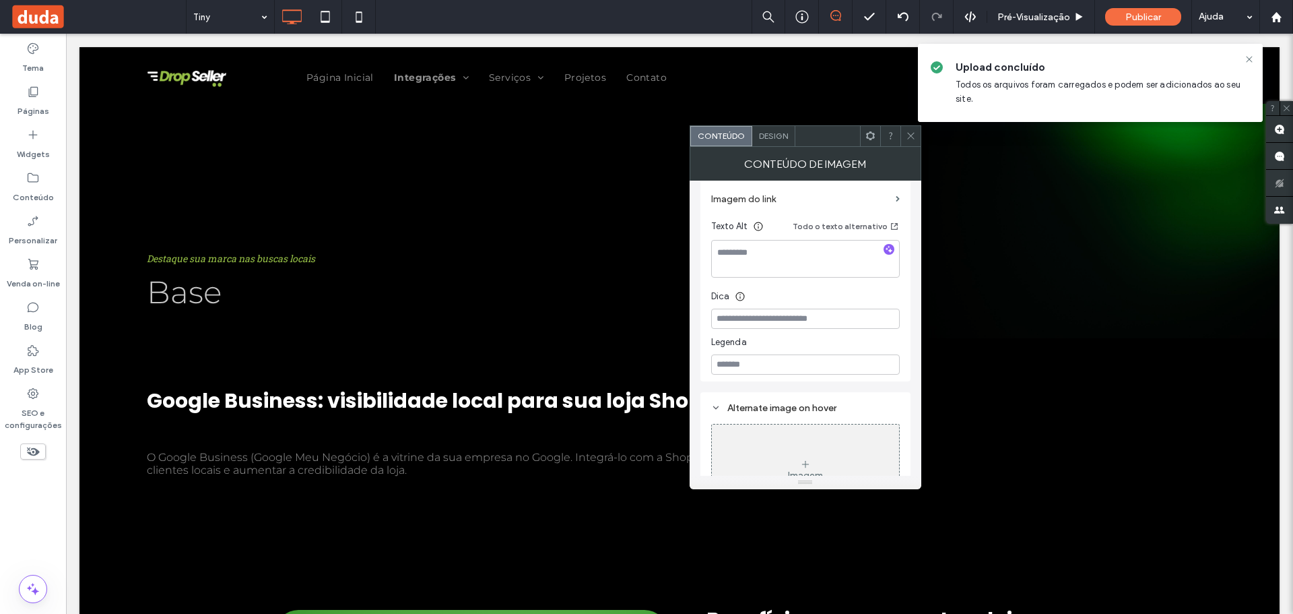
click at [915, 141] on div at bounding box center [910, 136] width 20 height 20
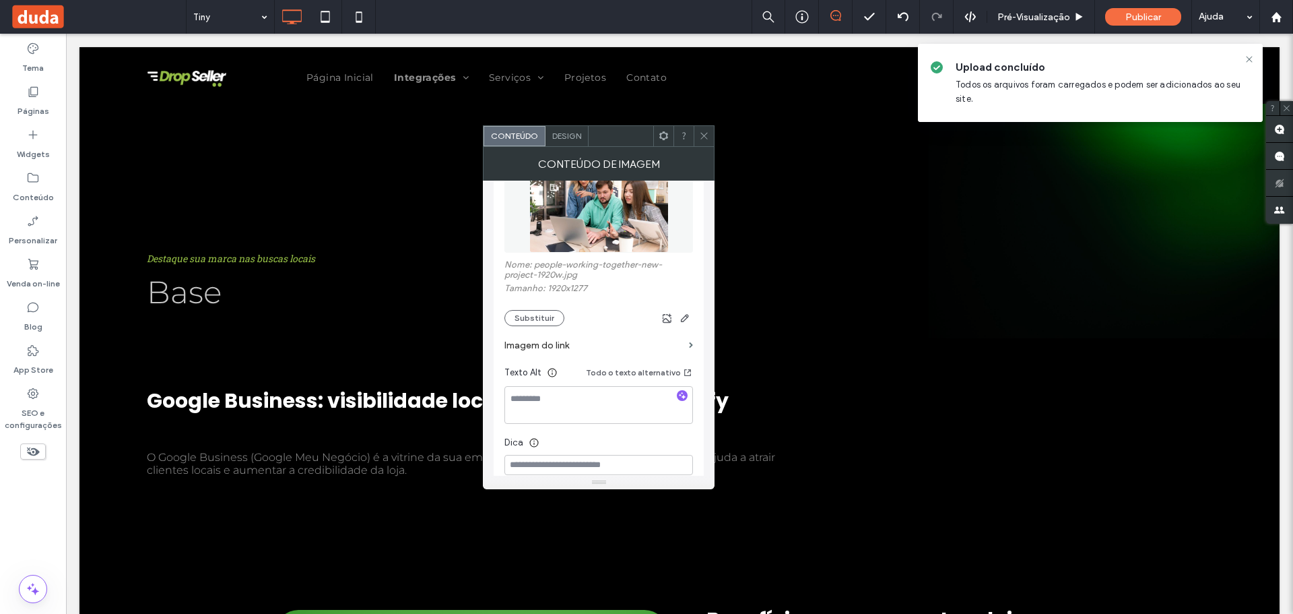
scroll to position [202, 0]
click at [542, 317] on button "Substituir" at bounding box center [534, 316] width 60 height 16
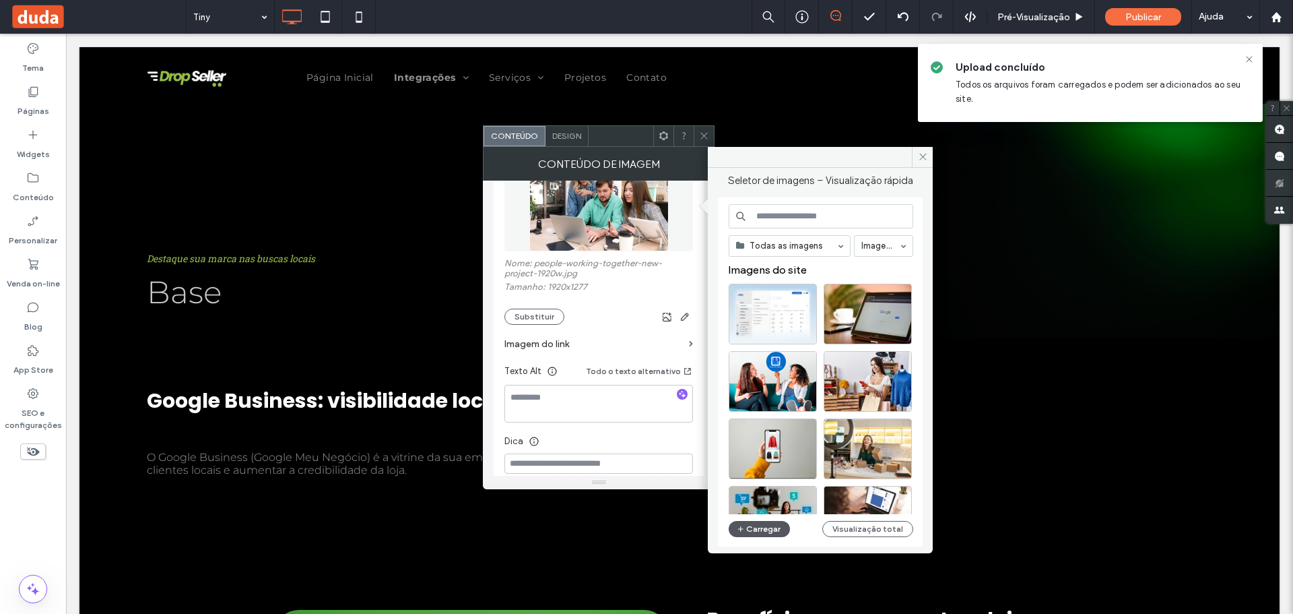
click at [746, 526] on button "Carregar" at bounding box center [759, 529] width 61 height 16
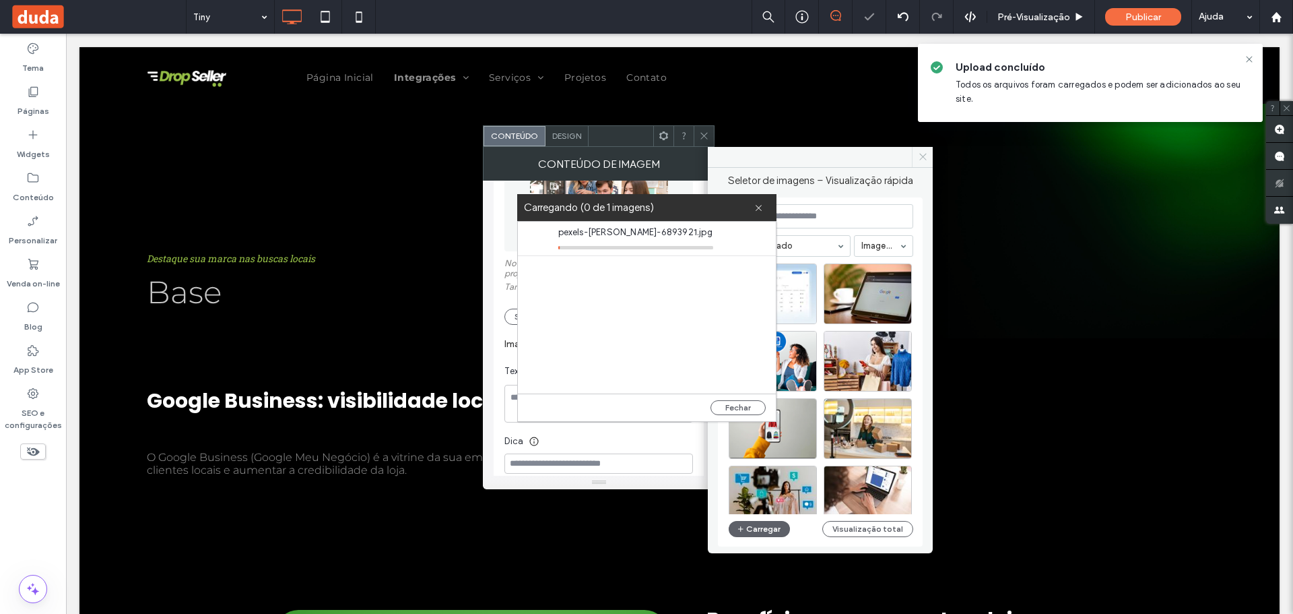
click at [923, 156] on icon at bounding box center [923, 157] width 10 height 10
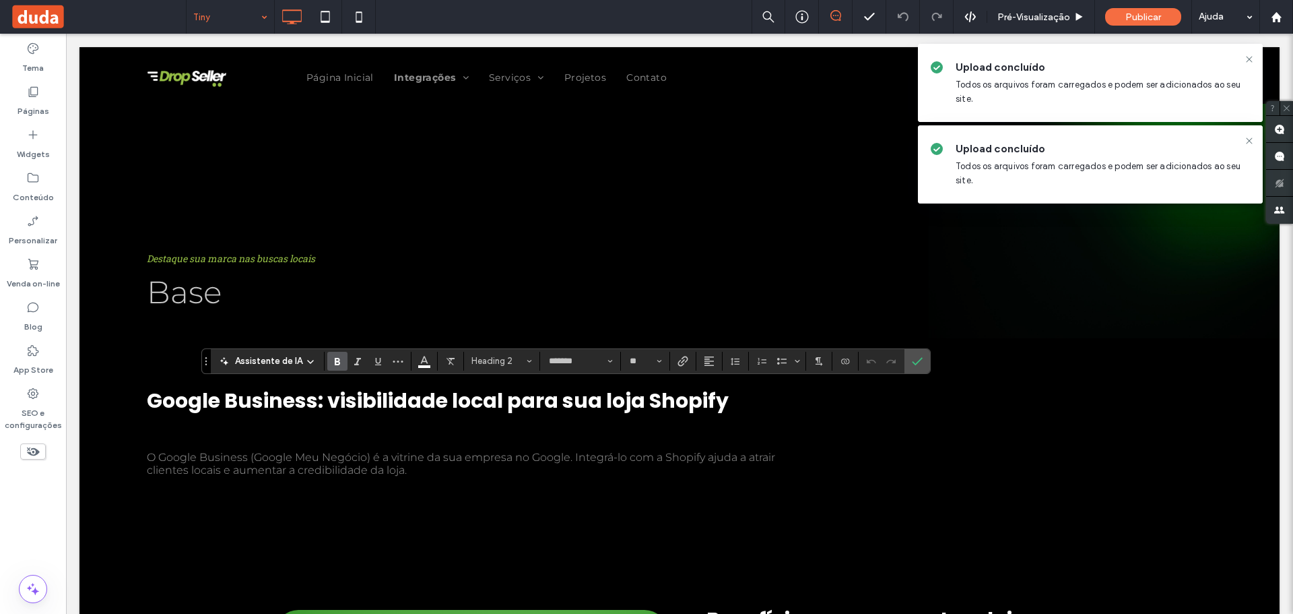
type input "**********"
type input "**"
type input "*******"
type input "**"
click at [912, 369] on span "Confirmar" at bounding box center [915, 361] width 6 height 24
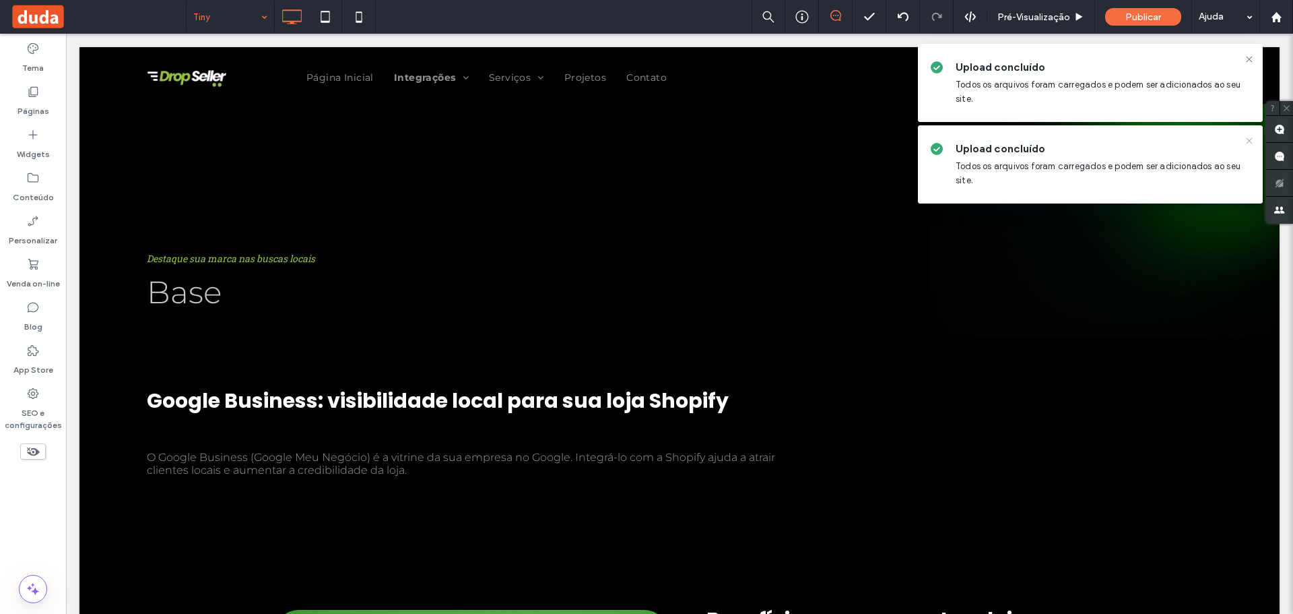
click at [1251, 143] on icon at bounding box center [1249, 140] width 11 height 11
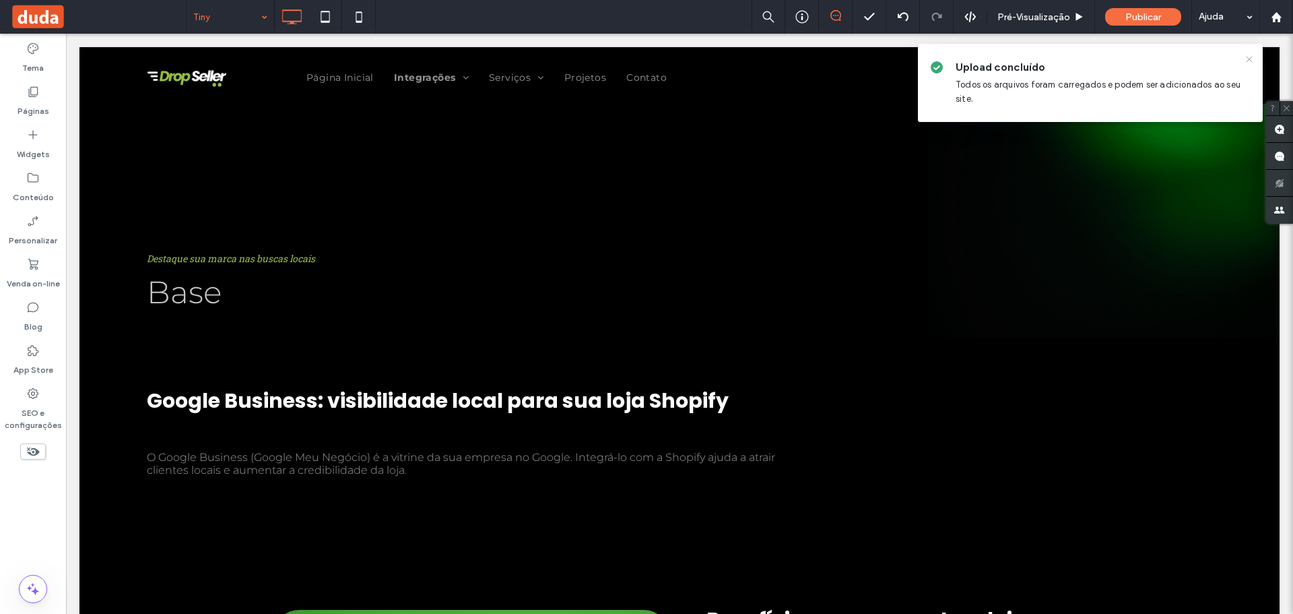
click at [1249, 58] on icon at bounding box center [1249, 59] width 11 height 11
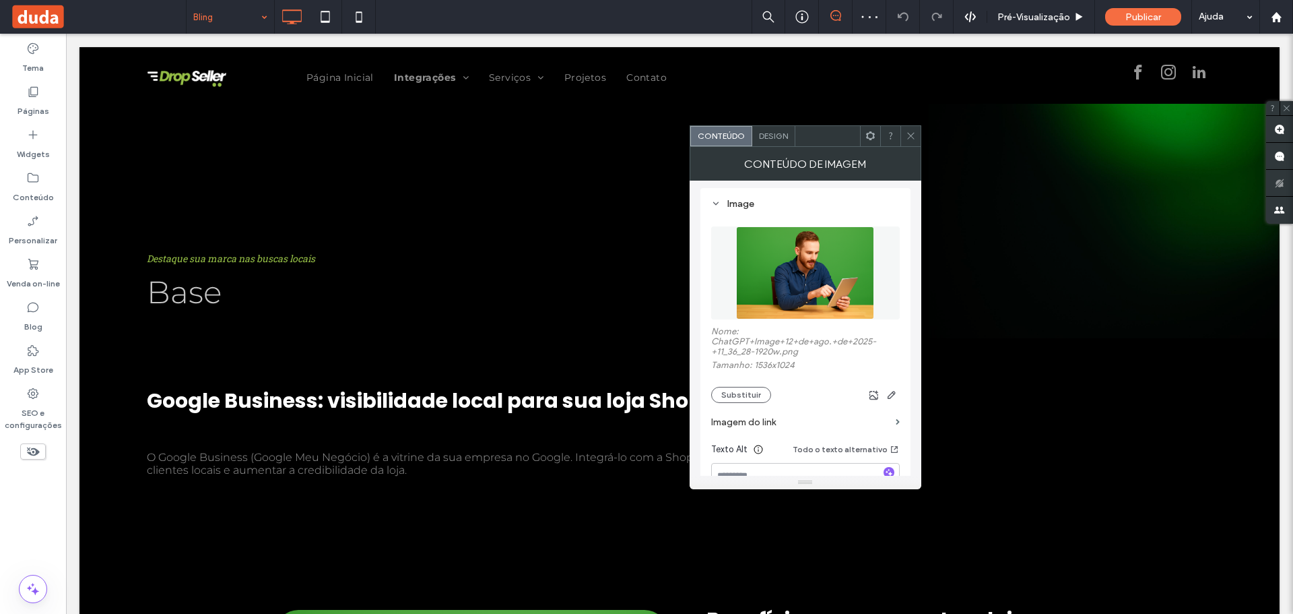
scroll to position [135, 0]
click at [741, 399] on button "Substituir" at bounding box center [741, 394] width 60 height 16
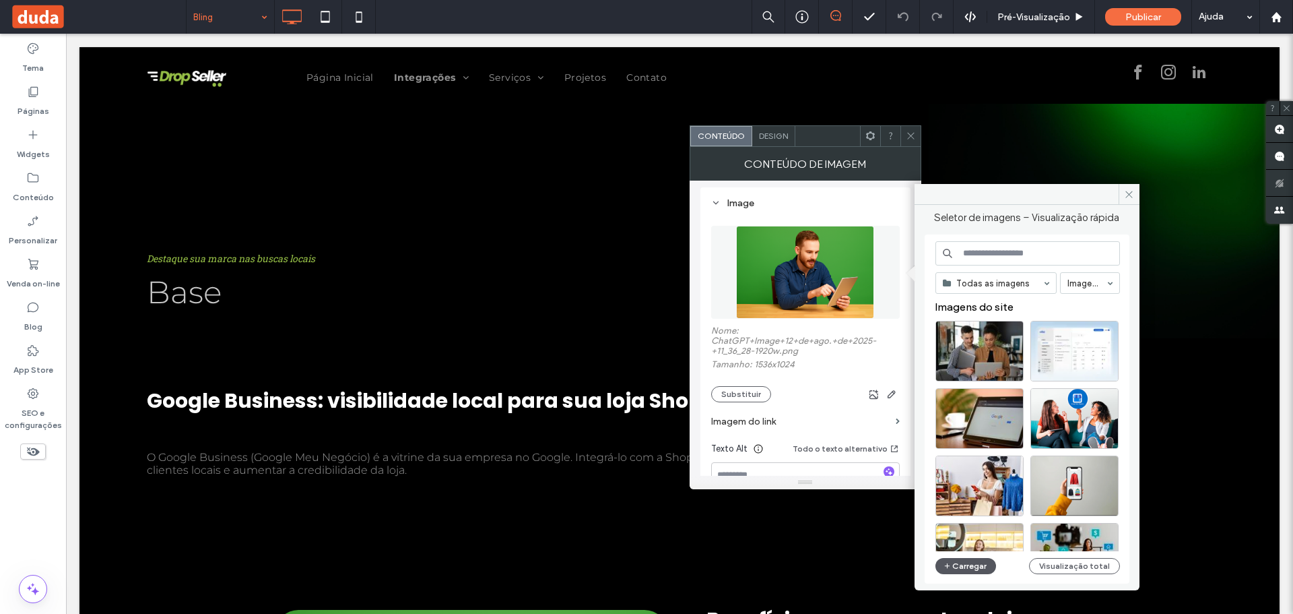
click at [961, 572] on button "Carregar" at bounding box center [965, 566] width 61 height 16
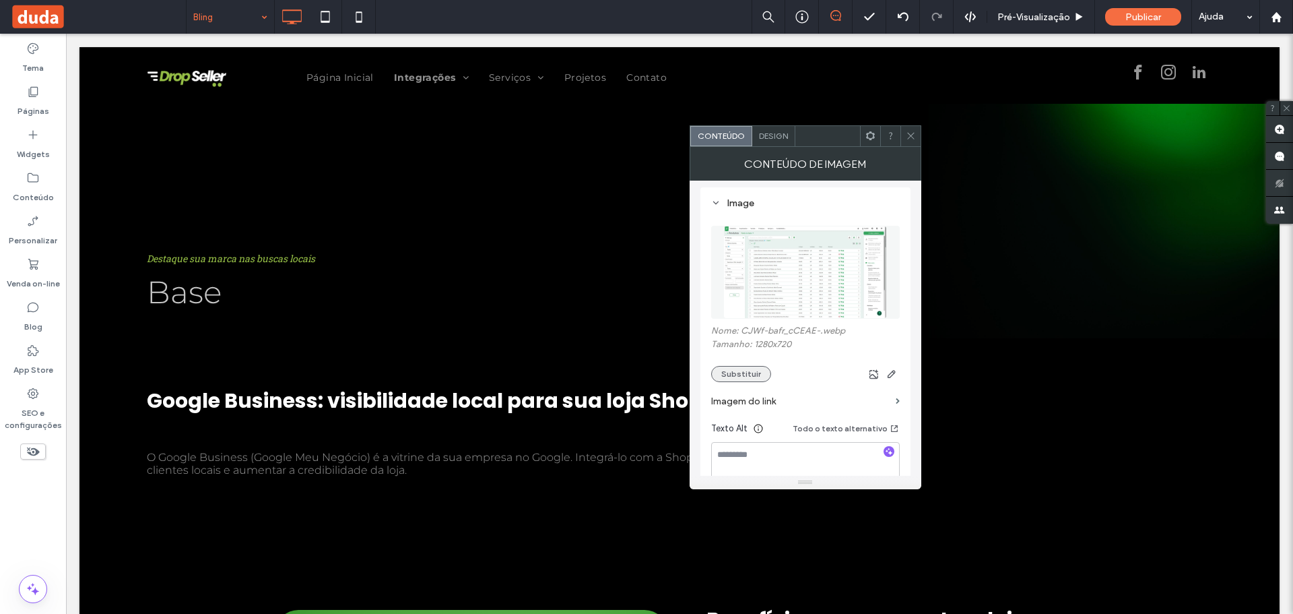
click at [745, 376] on button "Substituir" at bounding box center [741, 374] width 60 height 16
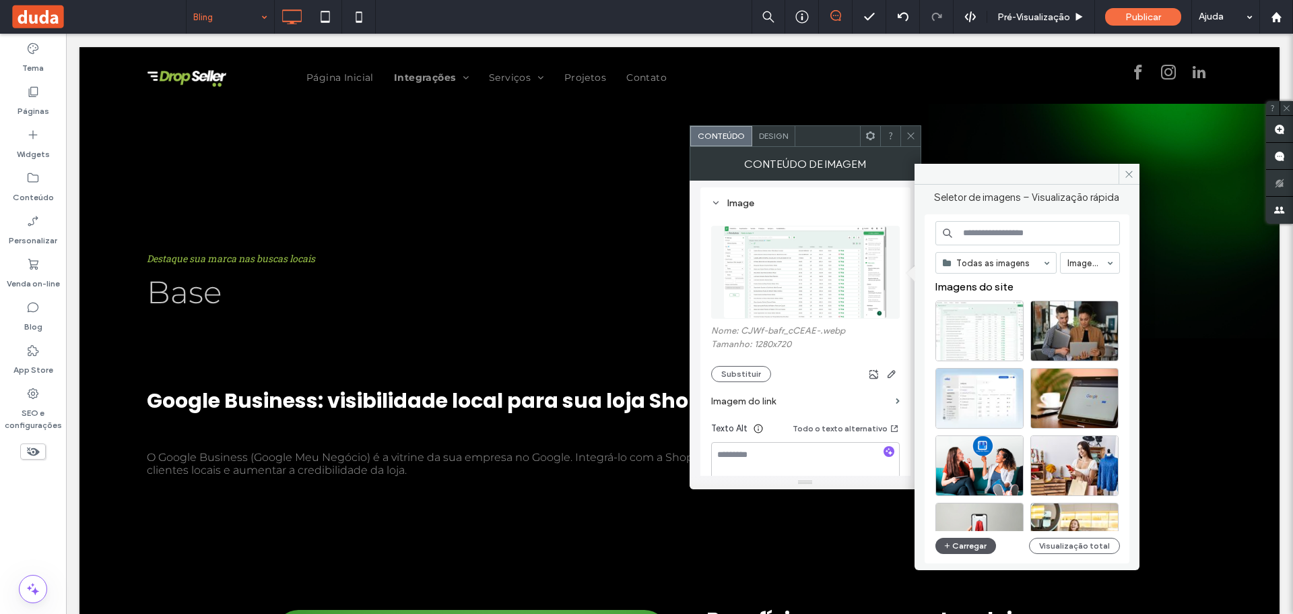
click at [952, 547] on button "Carregar" at bounding box center [965, 545] width 61 height 16
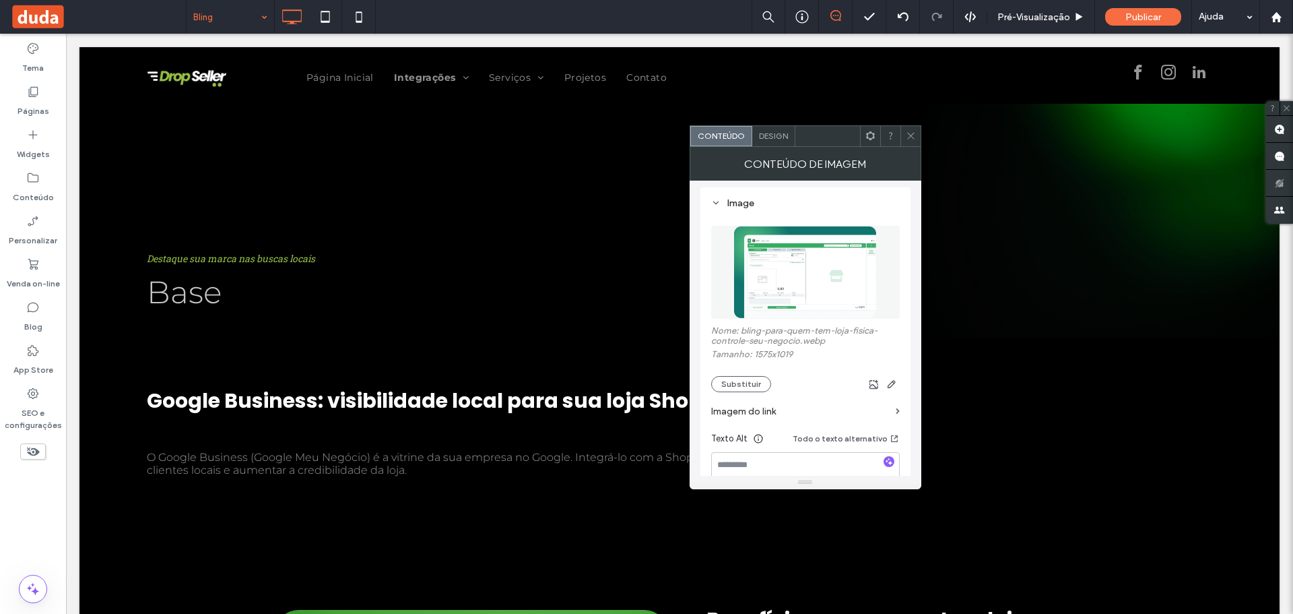
click at [913, 131] on icon at bounding box center [911, 136] width 10 height 10
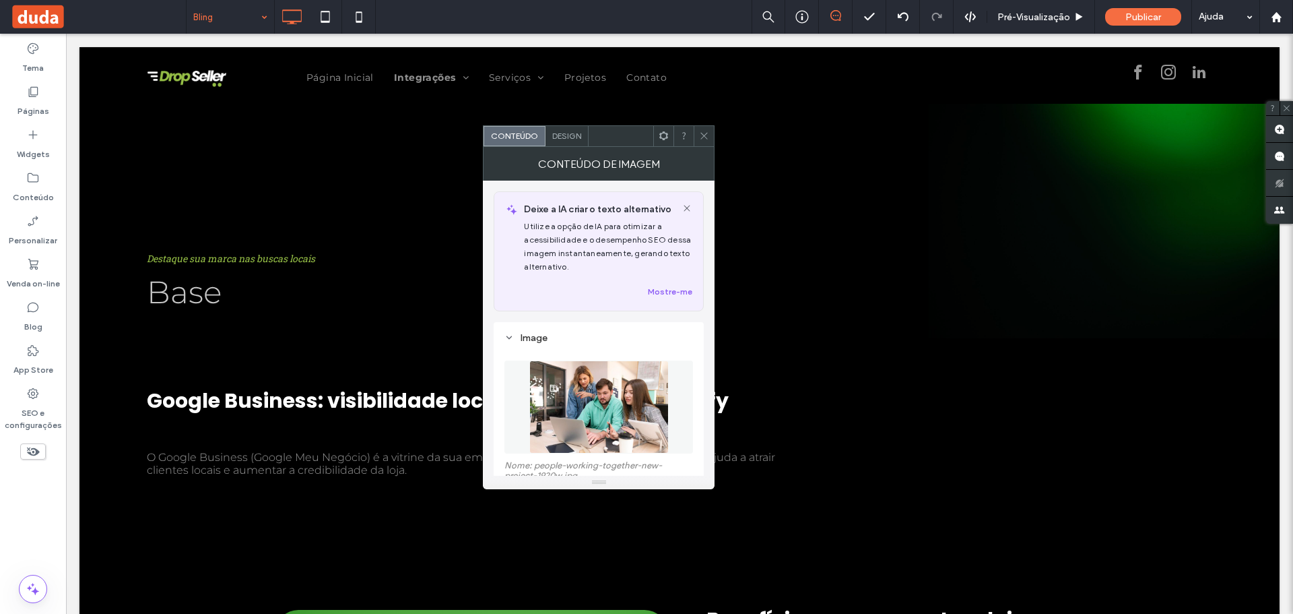
scroll to position [67, 0]
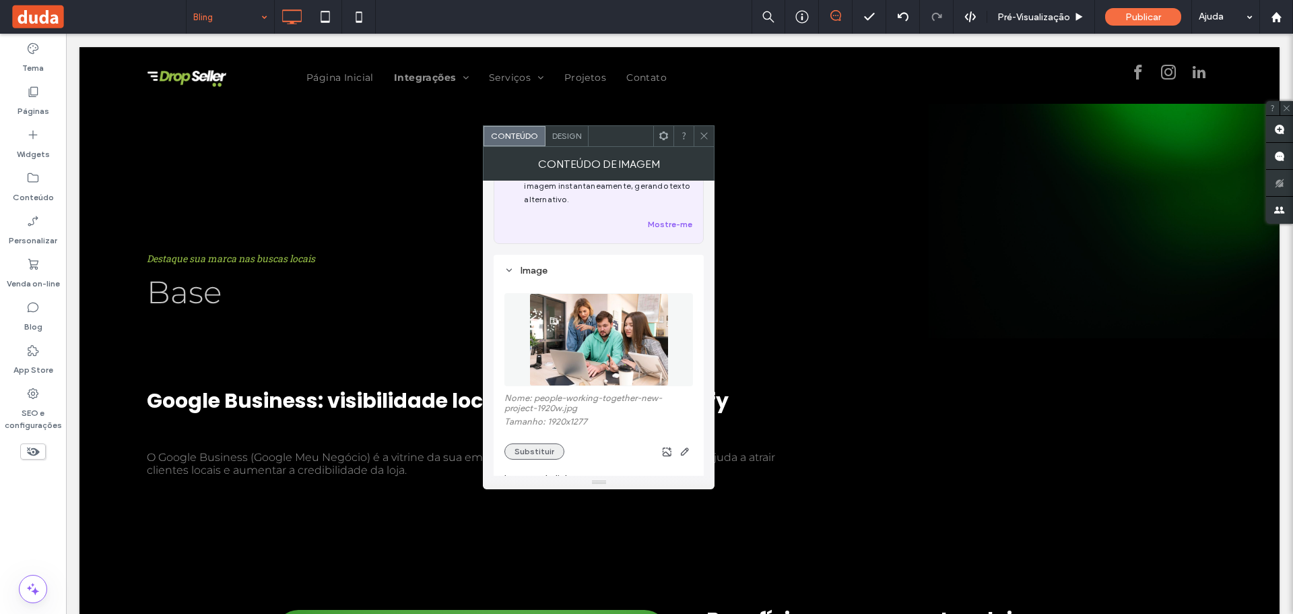
click at [525, 449] on button "Substituir" at bounding box center [534, 451] width 60 height 16
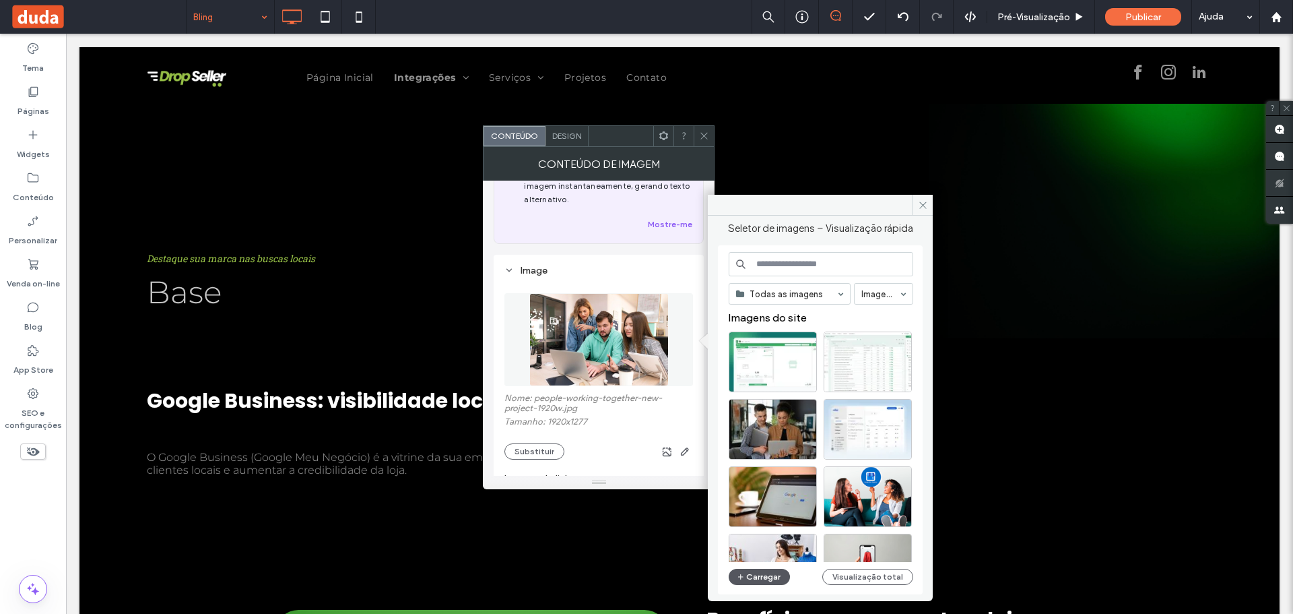
click at [749, 574] on button "Carregar" at bounding box center [759, 576] width 61 height 16
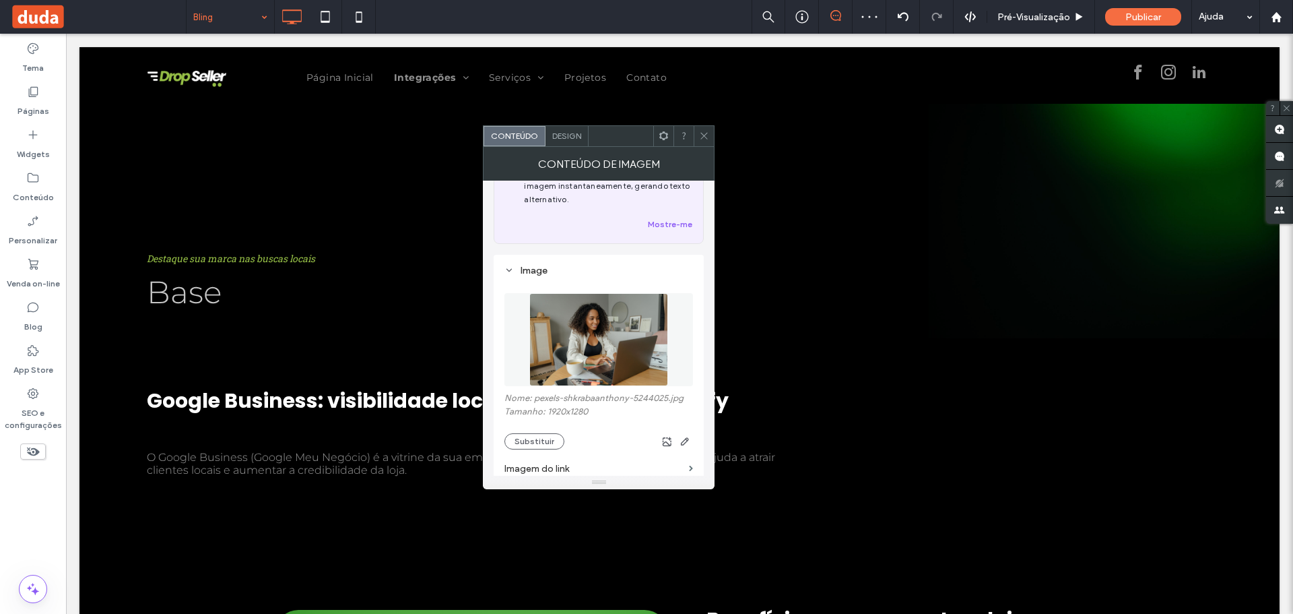
click at [704, 131] on span at bounding box center [704, 136] width 10 height 20
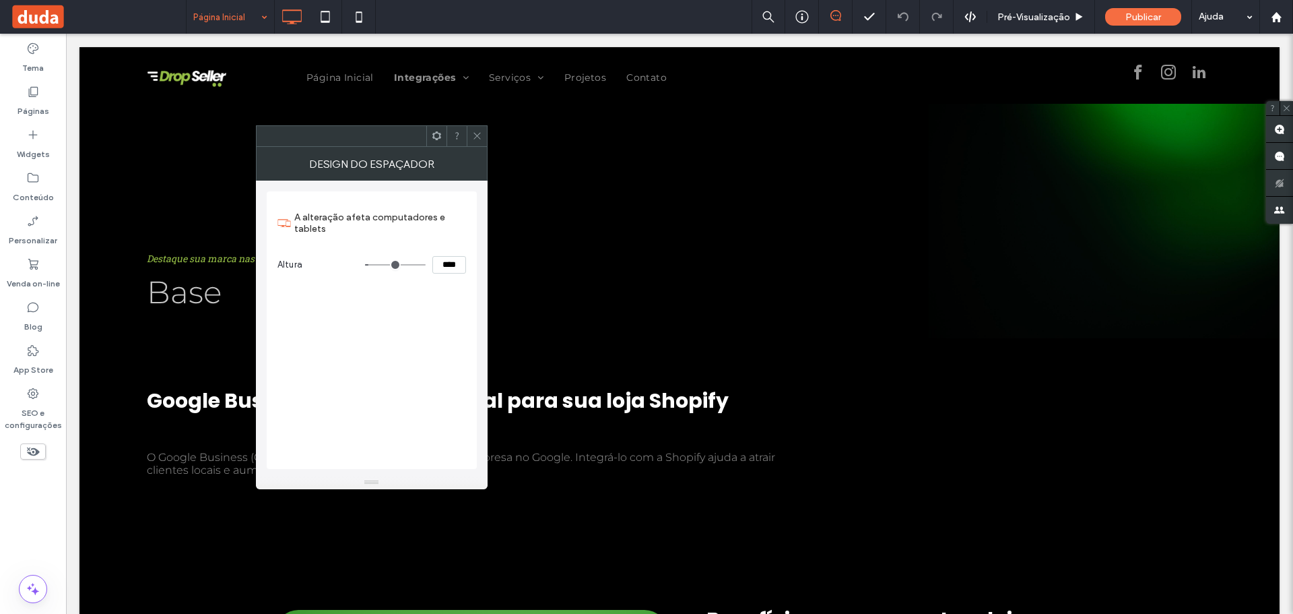
type input "***"
type input "*****"
click at [378, 264] on input "range" at bounding box center [395, 264] width 61 height 1
type input "***"
type input "*****"
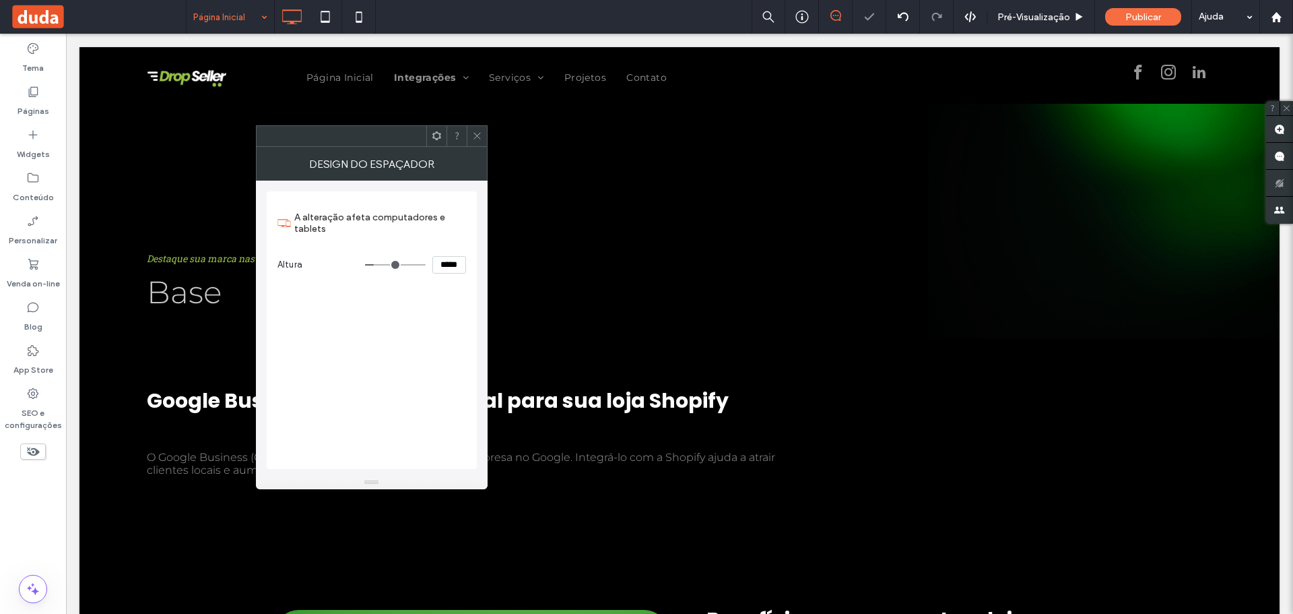
type input "***"
type input "*****"
type input "***"
type input "*****"
type input "***"
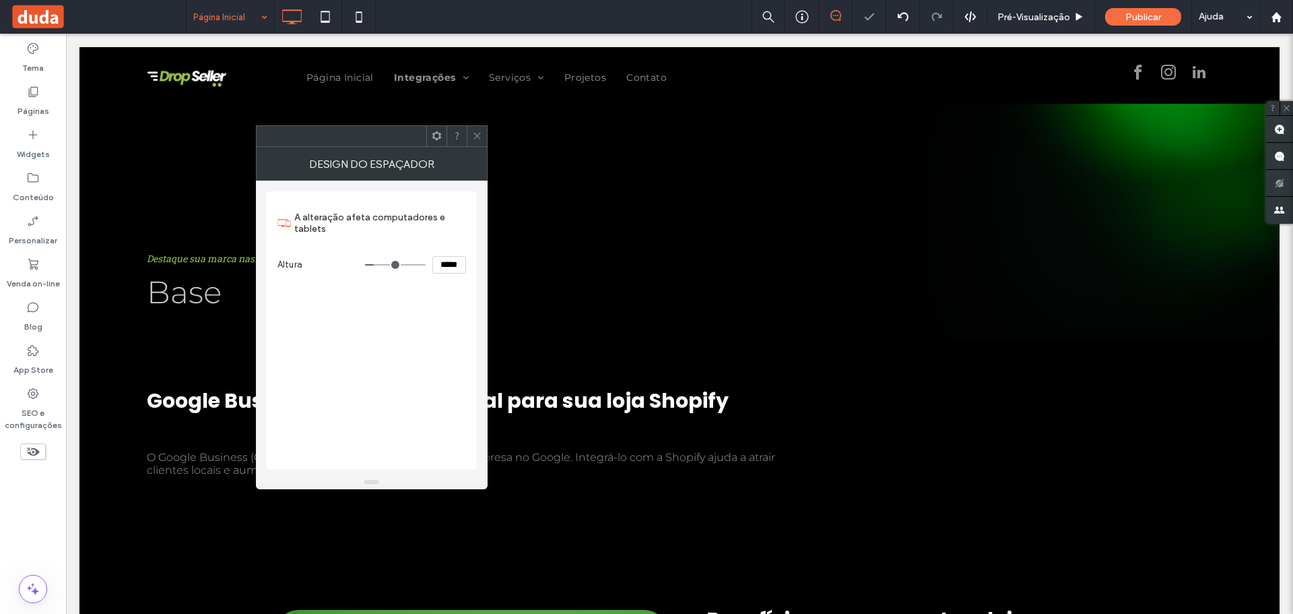
type input "*****"
type input "***"
type input "*****"
type input "***"
type input "*****"
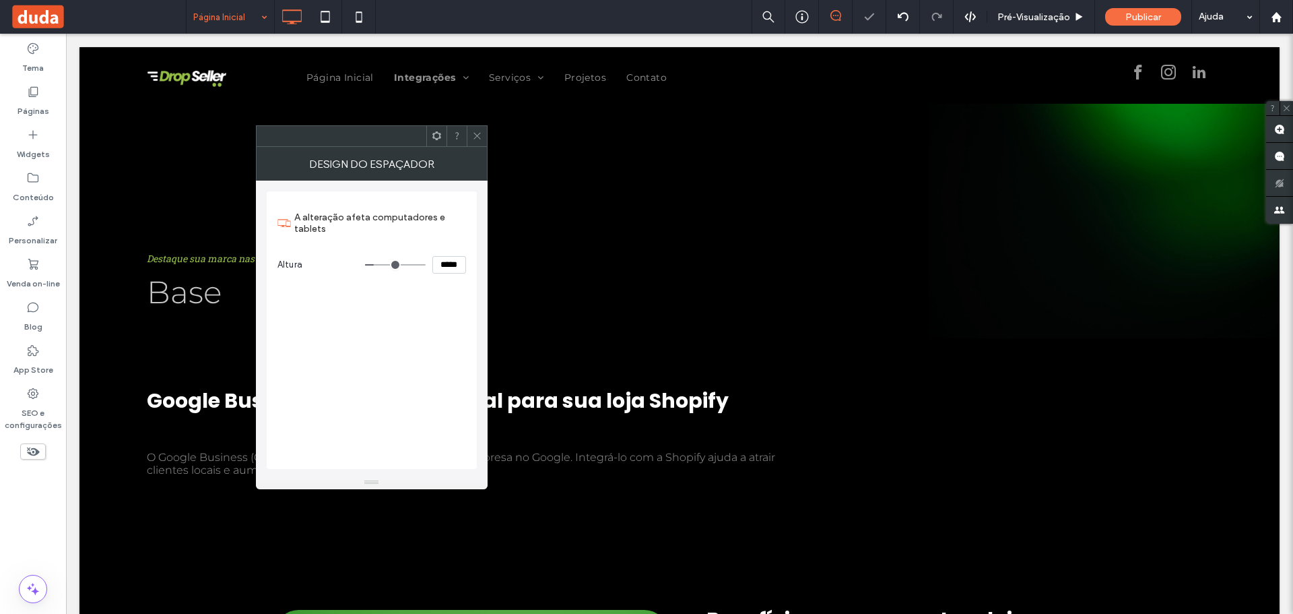
type input "***"
type input "*****"
type input "***"
type input "*****"
type input "***"
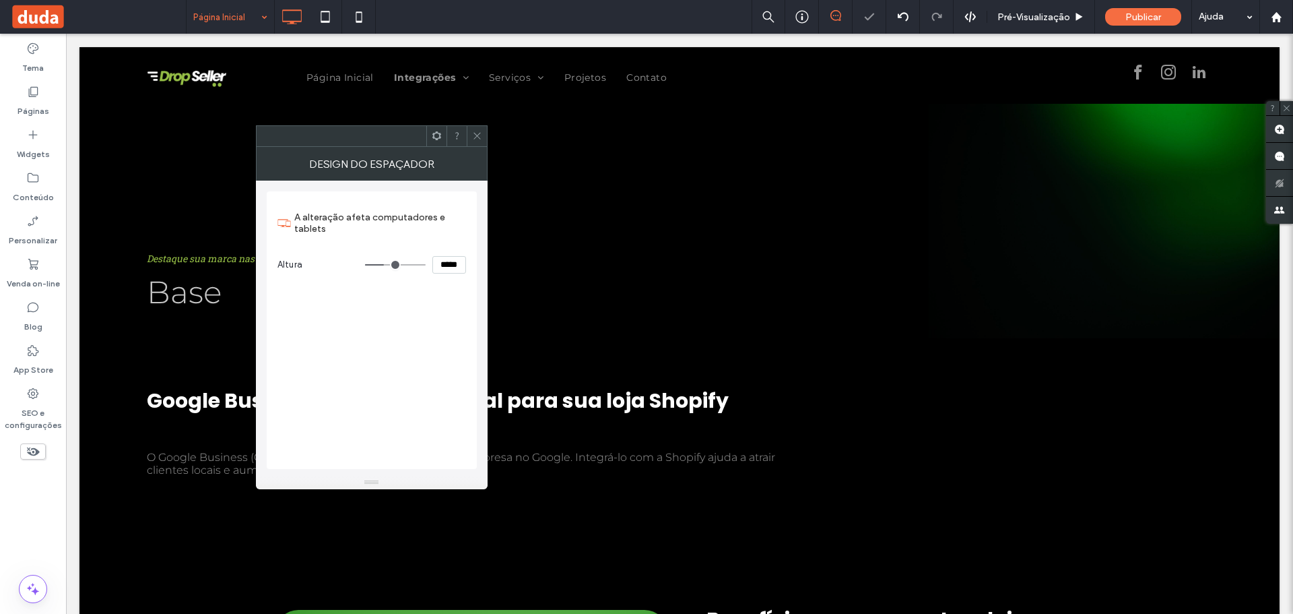
type input "*****"
type input "***"
type input "*****"
type input "***"
type input "*****"
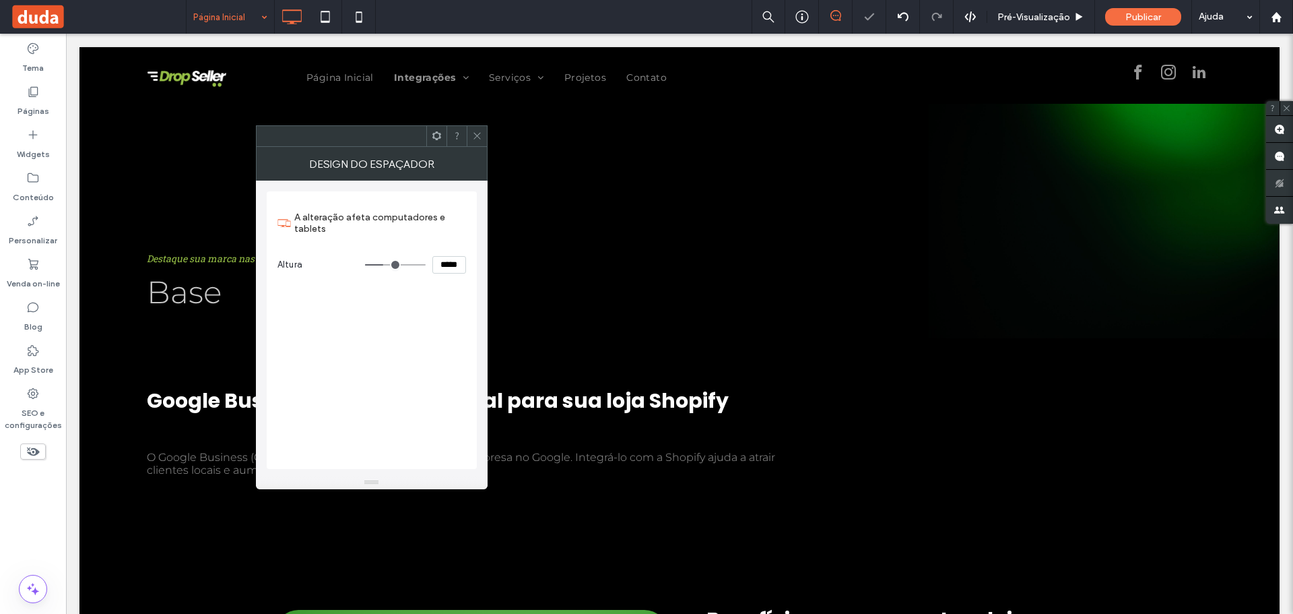
type input "***"
type input "*****"
type input "***"
type input "*****"
type input "***"
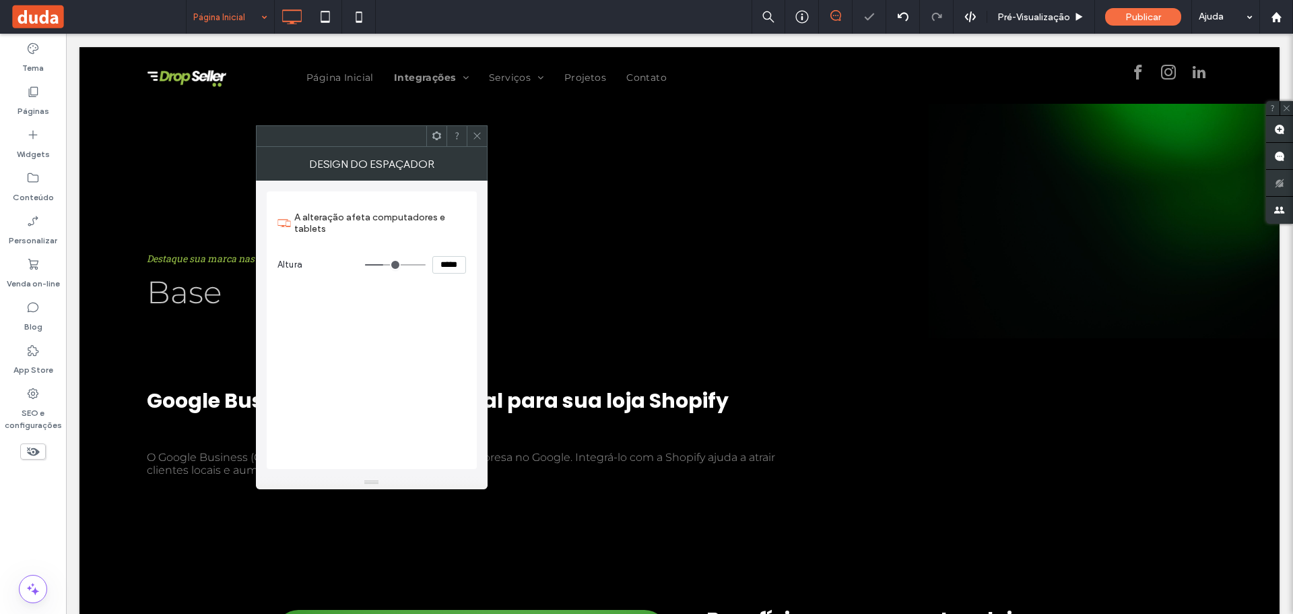
type input "*****"
type input "***"
type input "*****"
type input "***"
type input "*****"
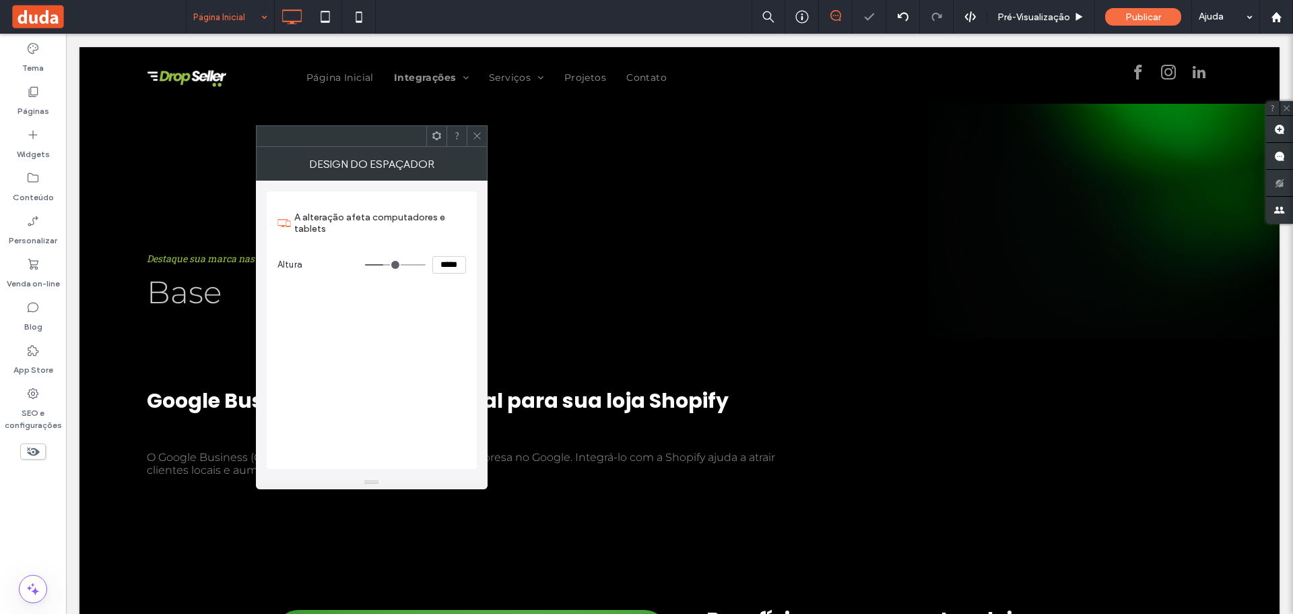
type input "***"
type input "*****"
type input "***"
type input "*****"
type input "***"
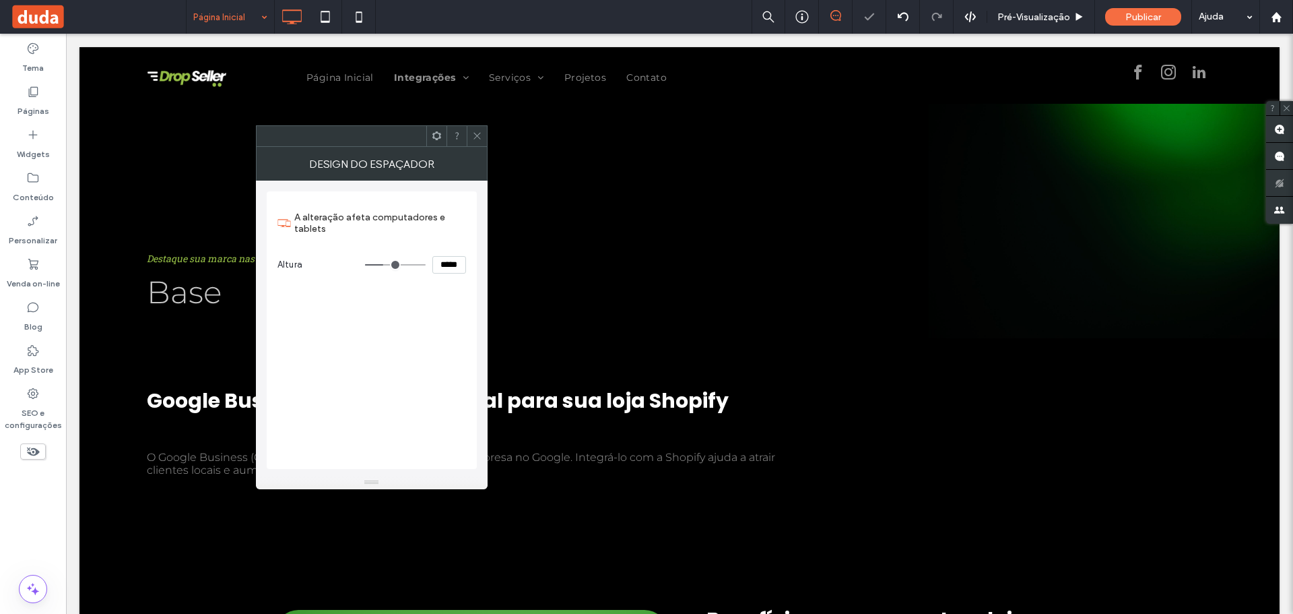
type input "*****"
type input "***"
type input "*****"
type input "***"
type input "*****"
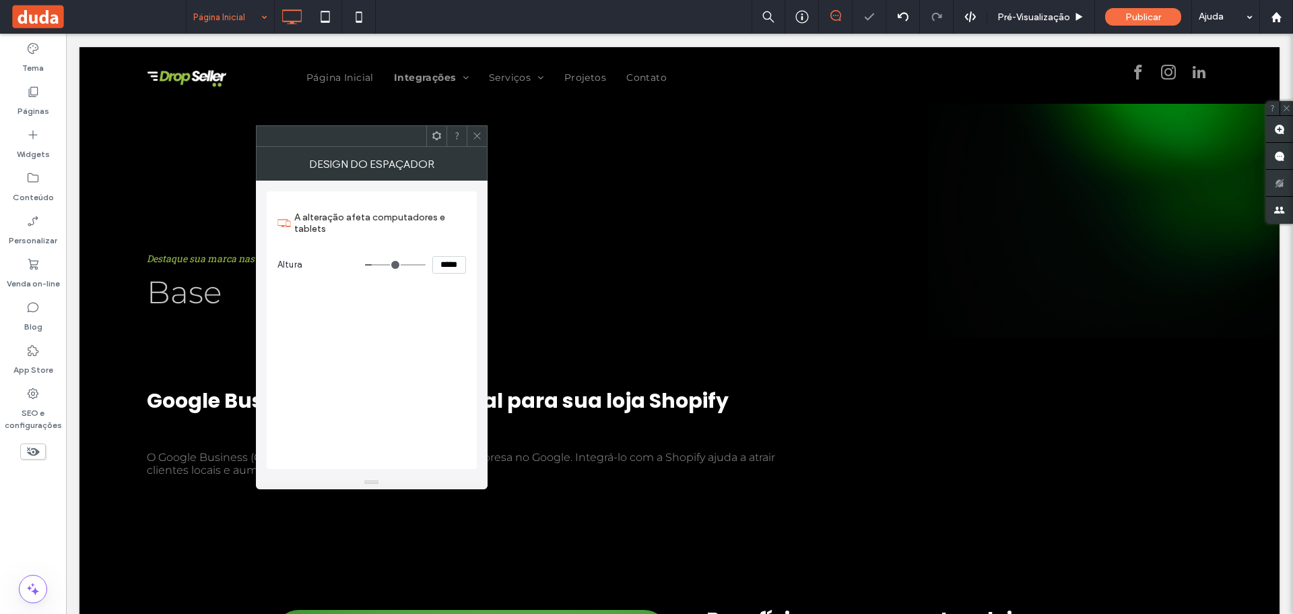
type input "**"
type input "****"
type input "***"
type input "*****"
type input "***"
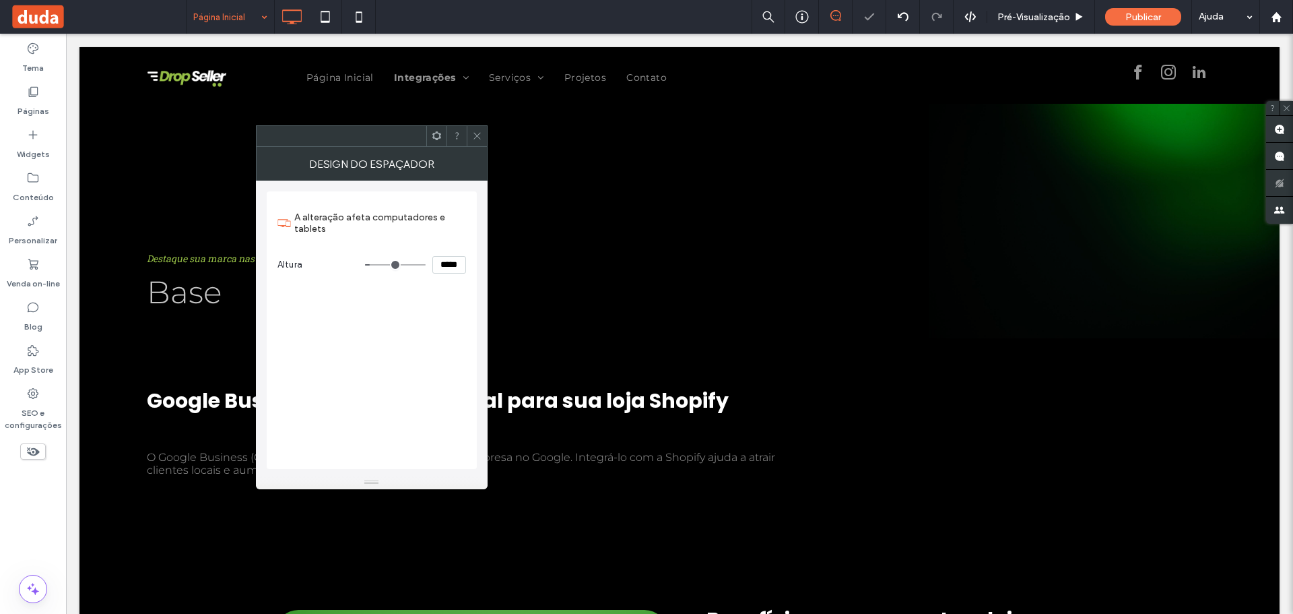
type input "*****"
type input "***"
type input "*****"
type input "***"
type input "*****"
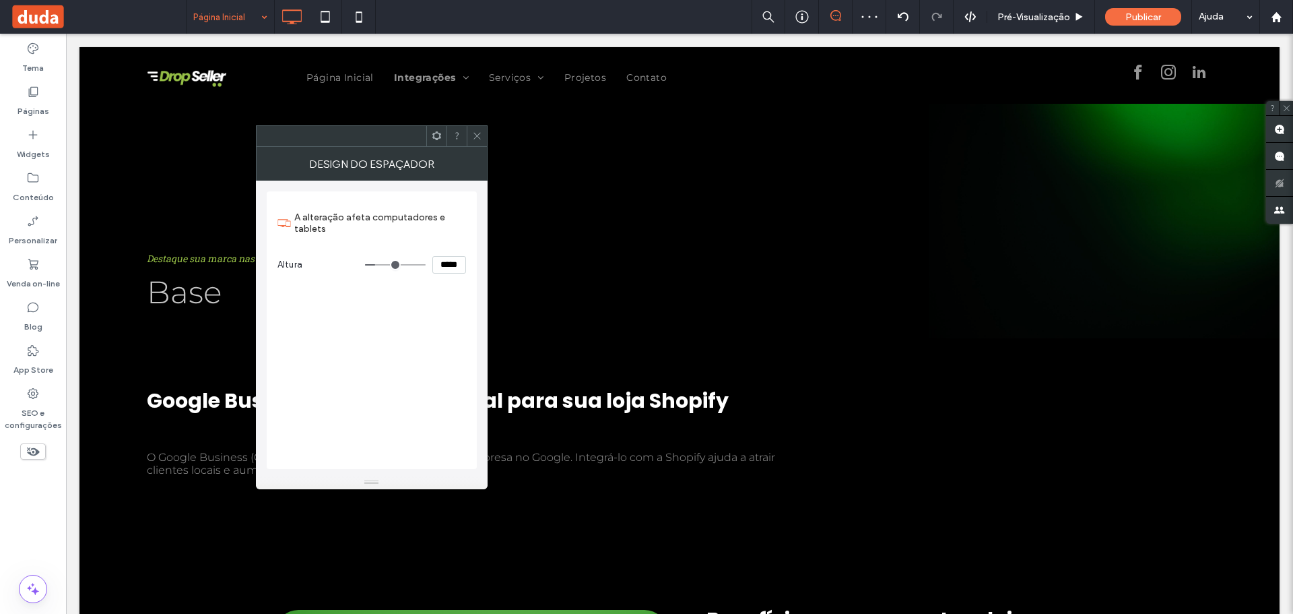
type input "***"
click at [378, 264] on input "range" at bounding box center [395, 264] width 61 height 1
click at [476, 134] on icon at bounding box center [477, 136] width 10 height 10
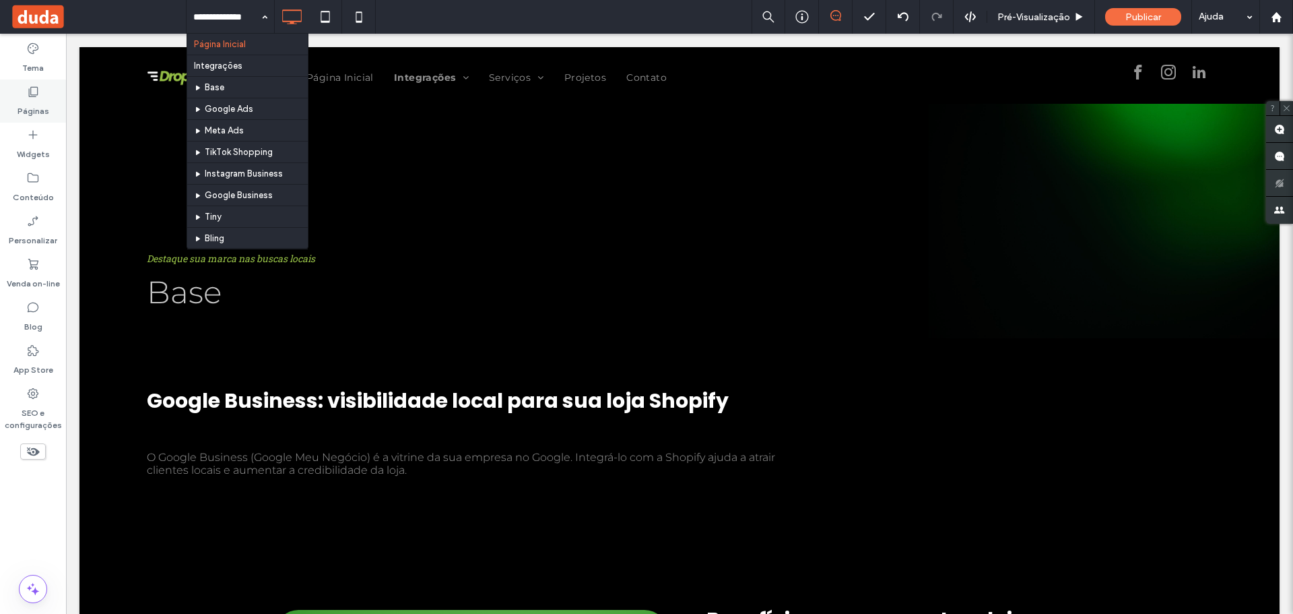
click at [50, 96] on div "Páginas" at bounding box center [33, 100] width 66 height 43
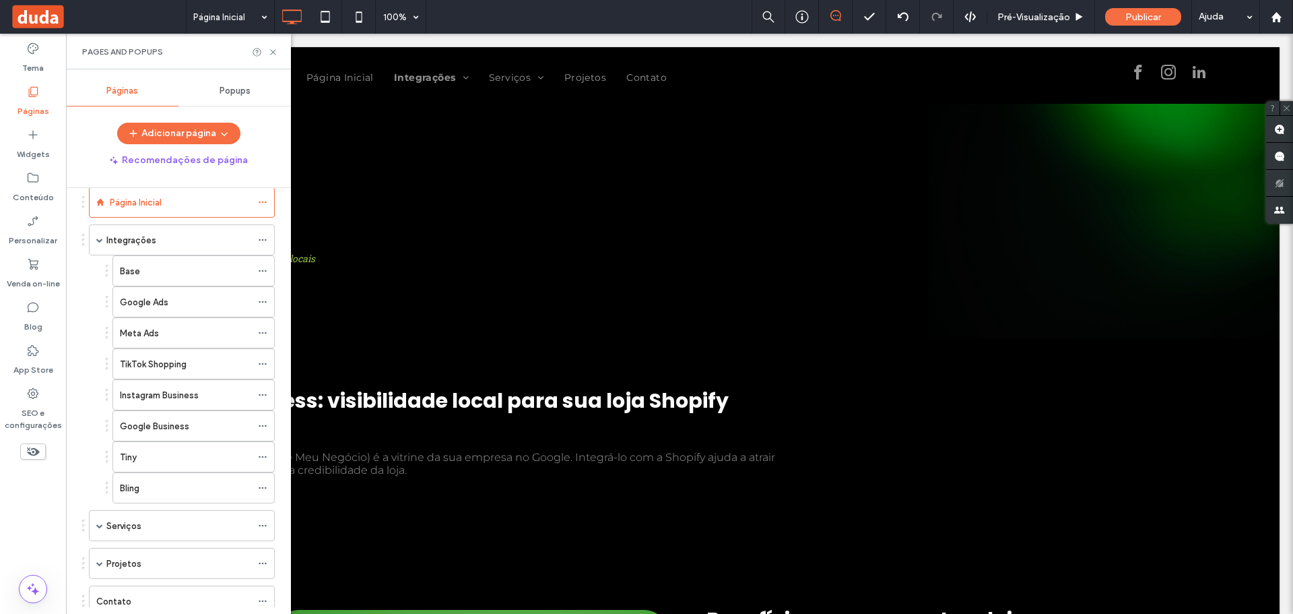
scroll to position [110, 0]
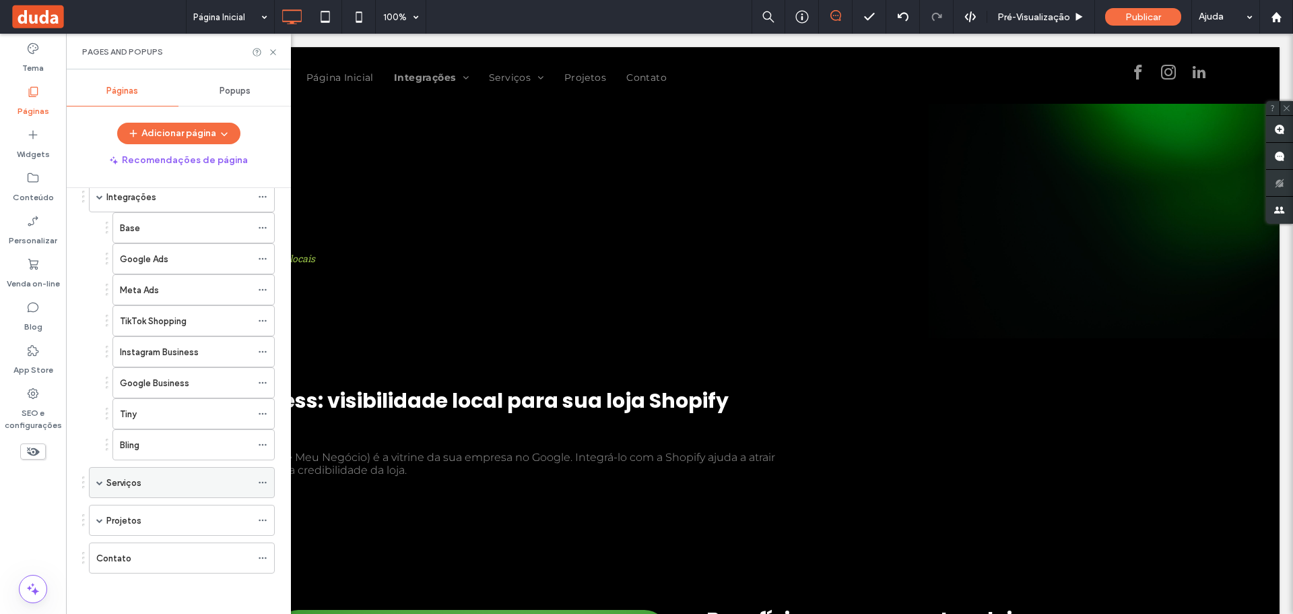
click at [145, 486] on div "Serviços" at bounding box center [178, 482] width 145 height 14
click at [99, 477] on span at bounding box center [99, 482] width 7 height 30
click at [127, 516] on label "Projetos" at bounding box center [123, 520] width 35 height 24
click at [135, 547] on div "Socio" at bounding box center [193, 550] width 162 height 31
click at [143, 543] on label "Socio" at bounding box center [148, 551] width 24 height 24
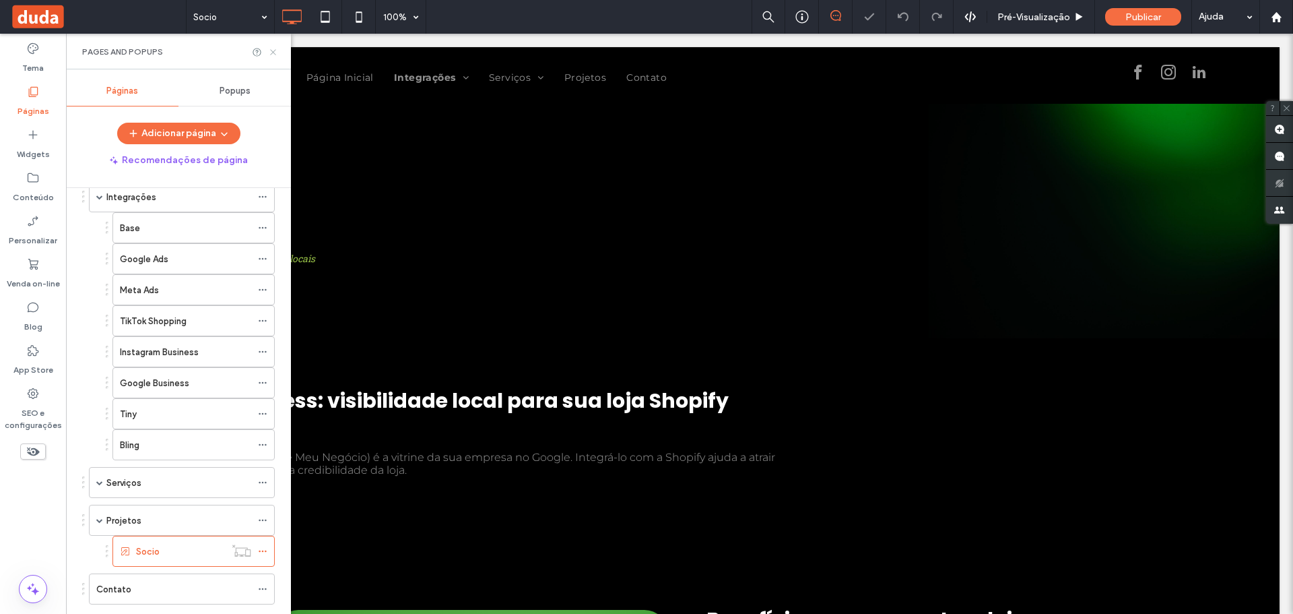
click at [271, 53] on use at bounding box center [272, 51] width 5 height 5
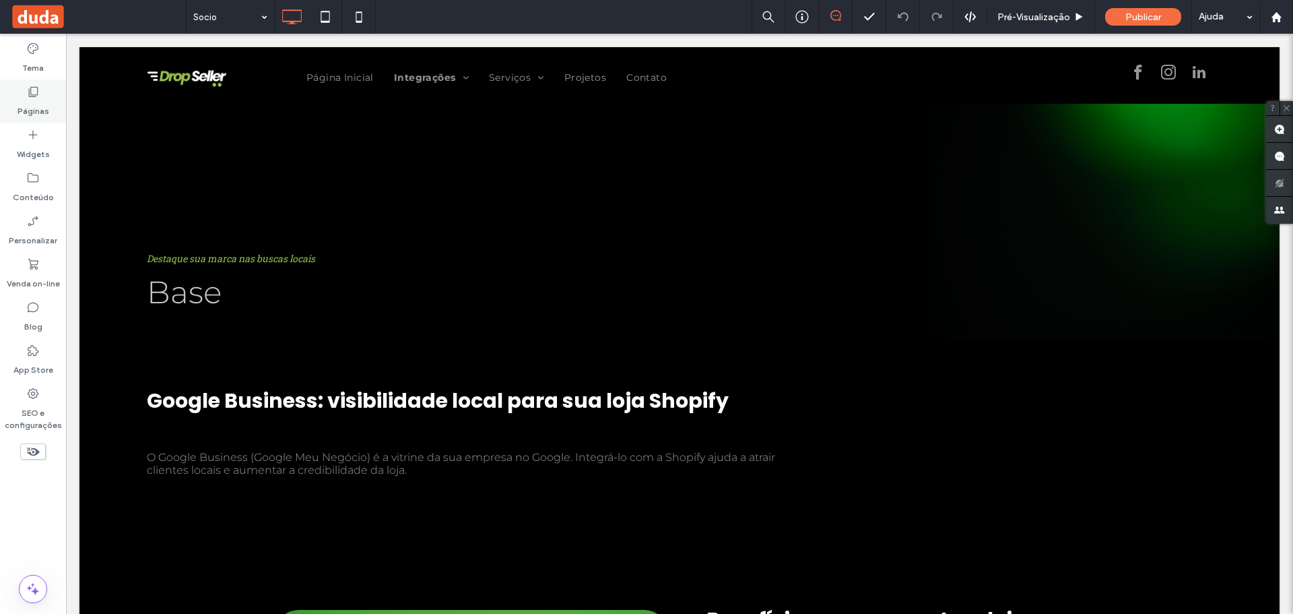
click at [46, 100] on label "Páginas" at bounding box center [34, 107] width 32 height 19
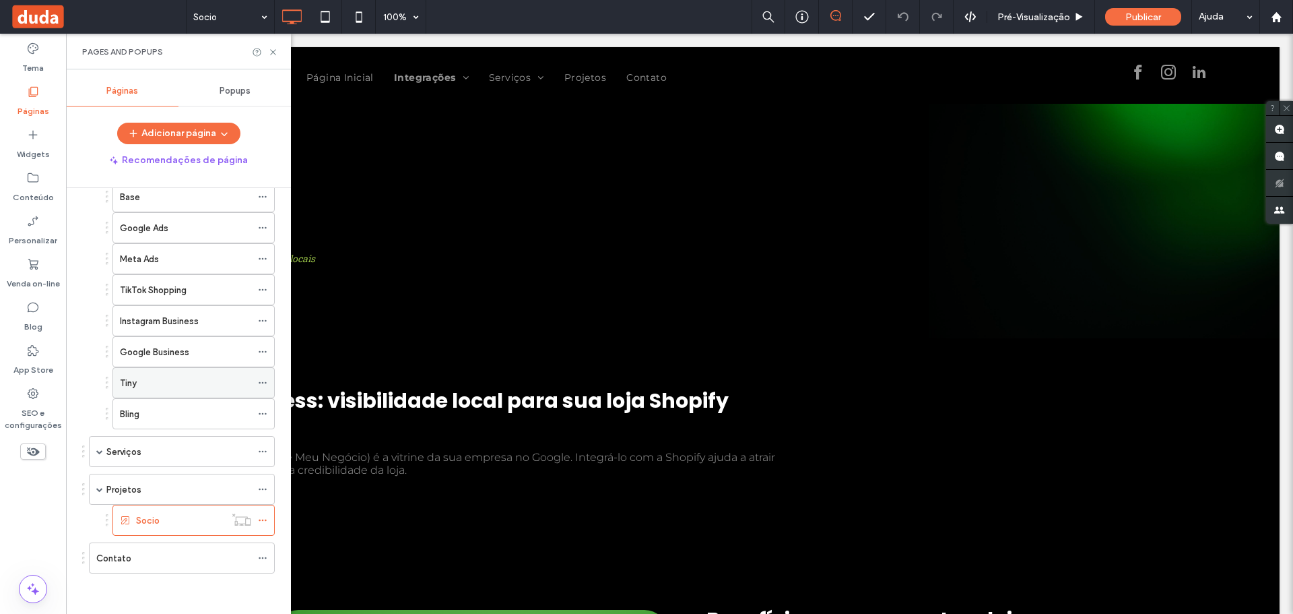
scroll to position [7, 0]
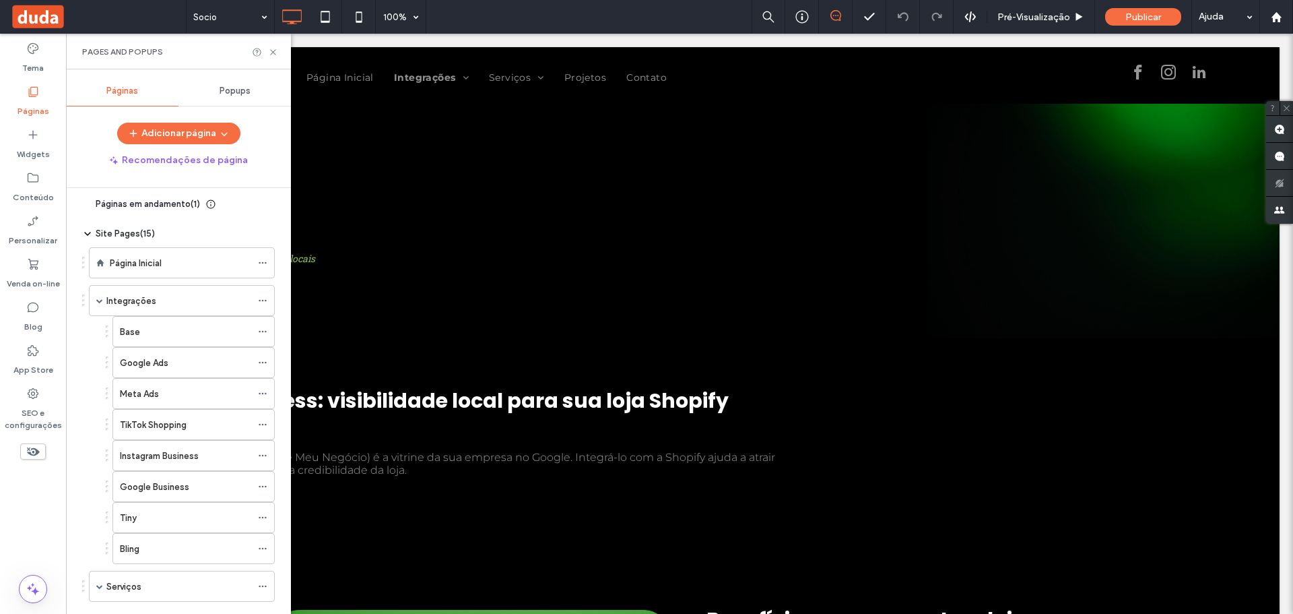
click at [90, 230] on icon at bounding box center [87, 233] width 11 height 11
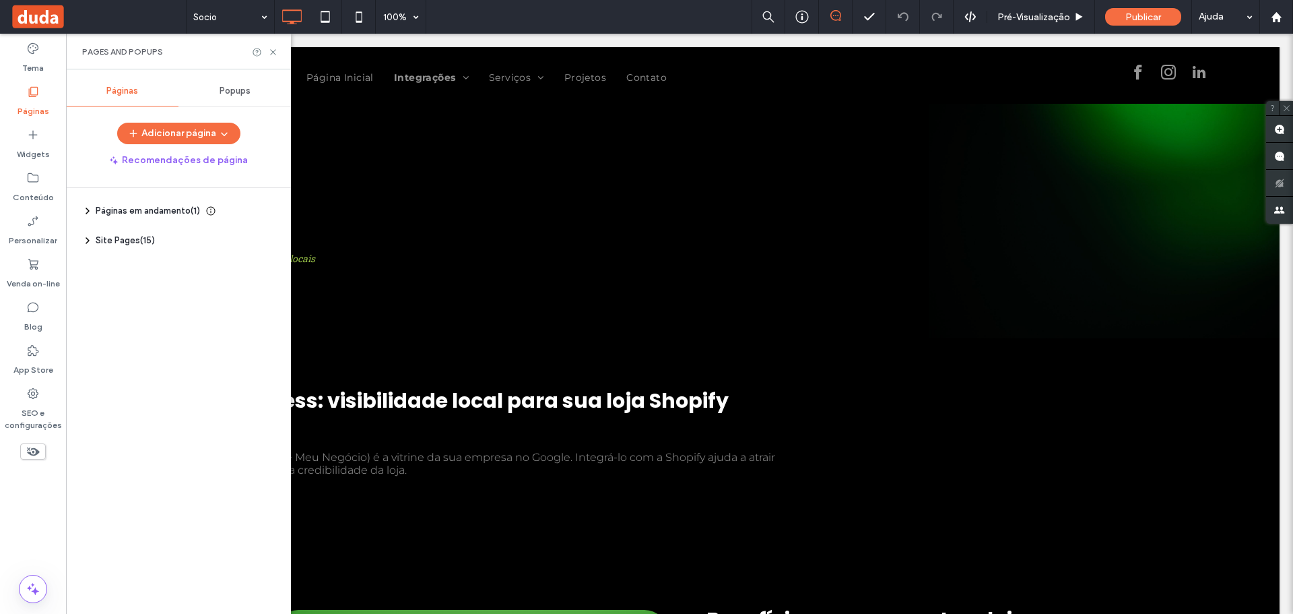
scroll to position [0, 0]
click at [88, 232] on div "Páginas em andamento ( 1 ) Nova Página" at bounding box center [178, 219] width 193 height 30
click at [86, 238] on use at bounding box center [87, 240] width 3 height 5
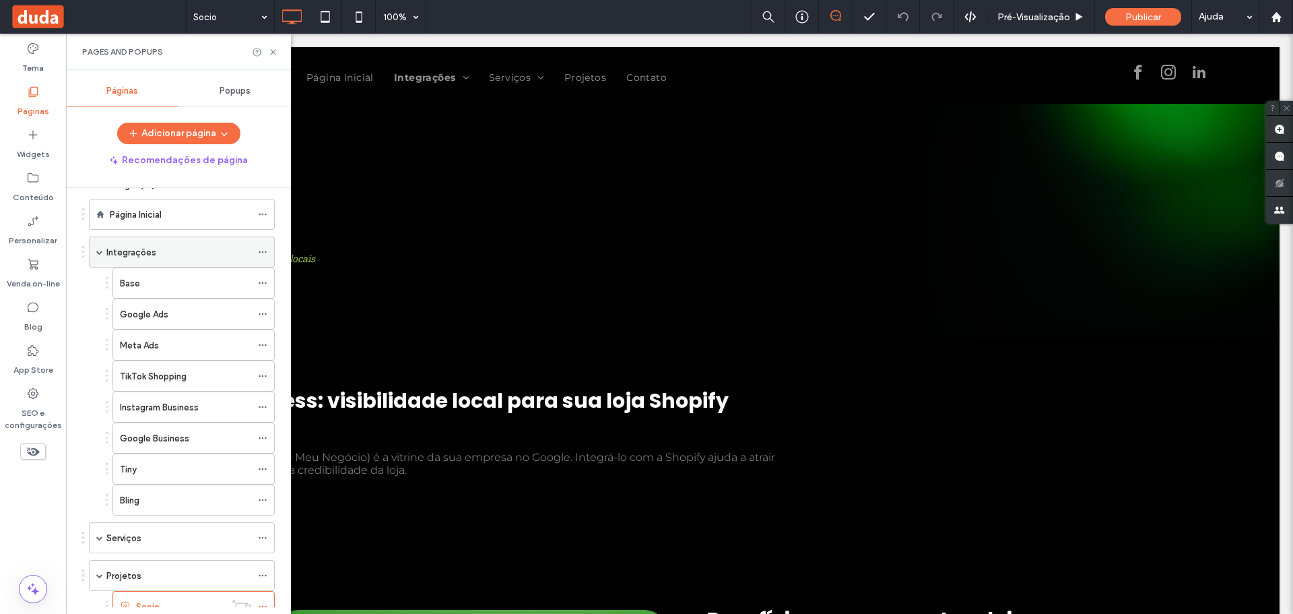
scroll to position [141, 0]
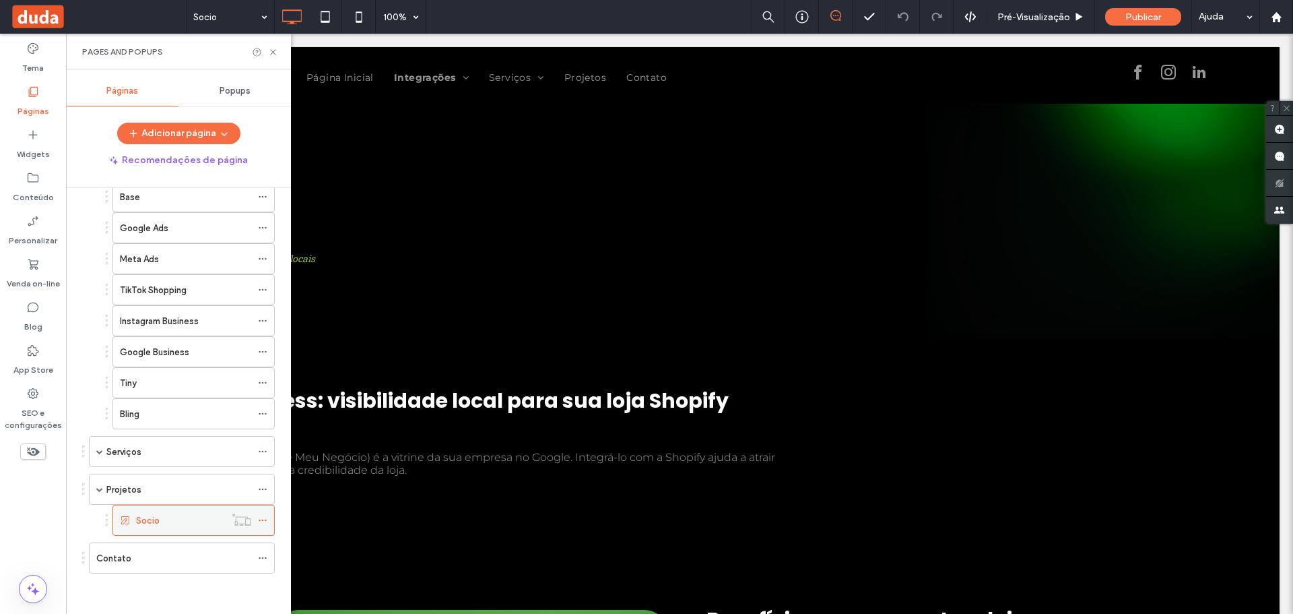
click at [266, 519] on icon at bounding box center [262, 519] width 9 height 9
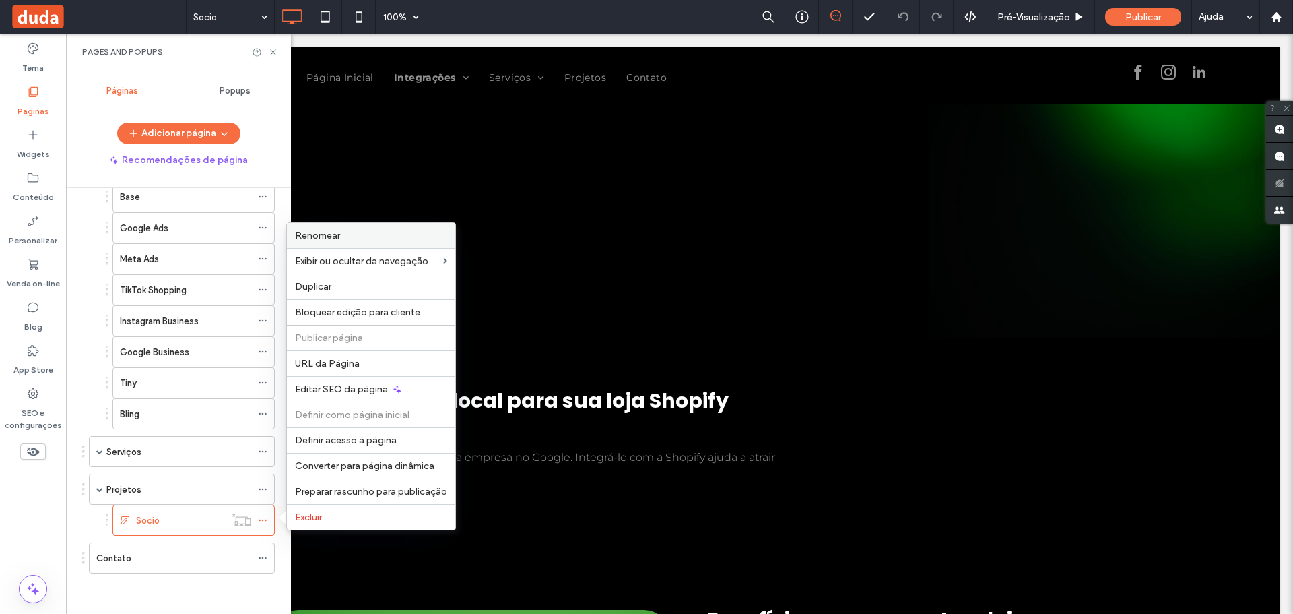
click at [307, 244] on div "Renomear" at bounding box center [371, 235] width 168 height 25
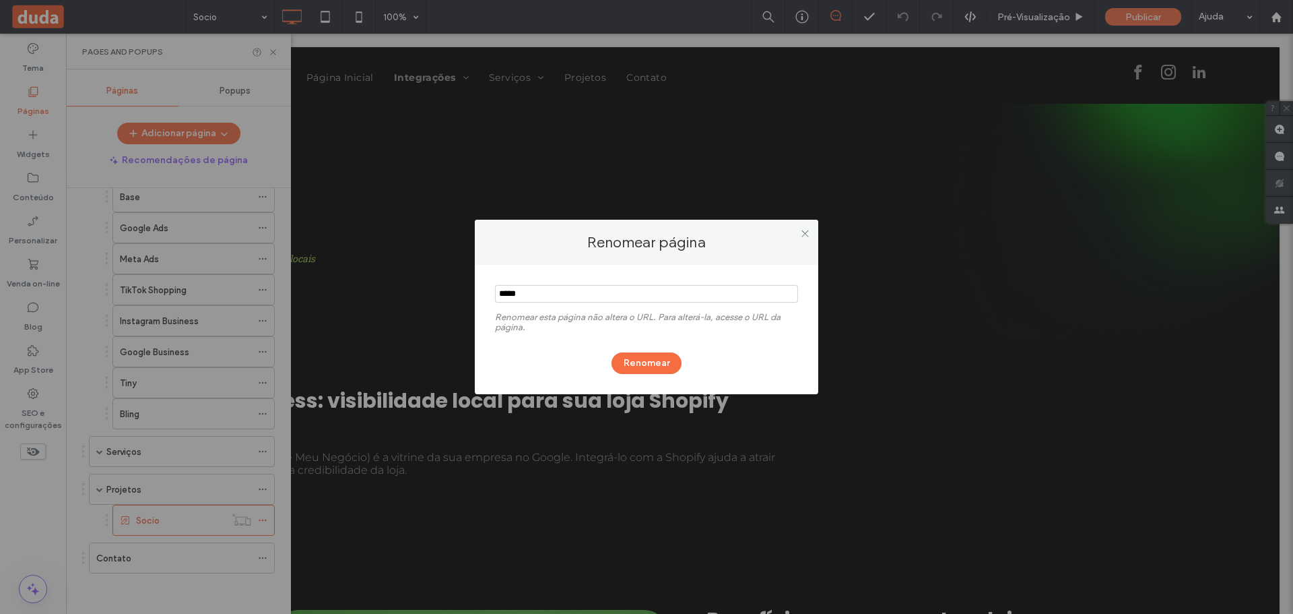
drag, startPoint x: 533, startPoint y: 290, endPoint x: 477, endPoint y: 298, distance: 56.4
click at [477, 298] on div "Renomear esta página não altera o URL. Para alterá-la, acesse o URL da página. …" at bounding box center [646, 329] width 343 height 129
type input "**********"
click at [648, 362] on button "Renomear" at bounding box center [647, 363] width 70 height 22
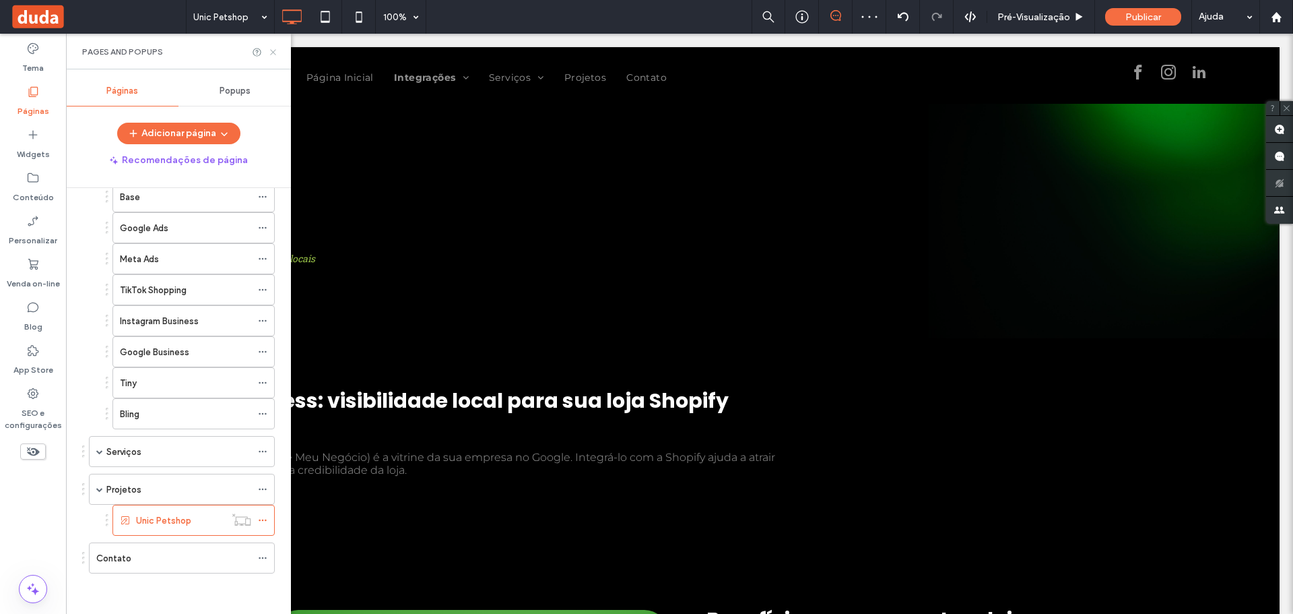
click at [271, 54] on use at bounding box center [272, 51] width 5 height 5
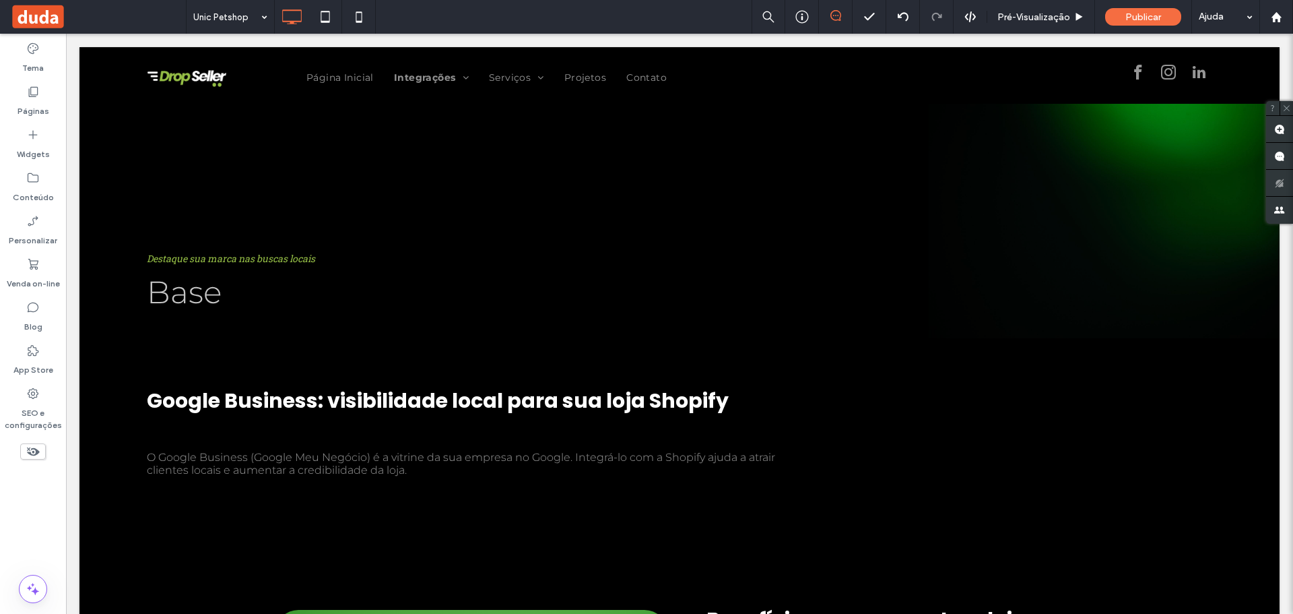
type input "**********"
type input "**"
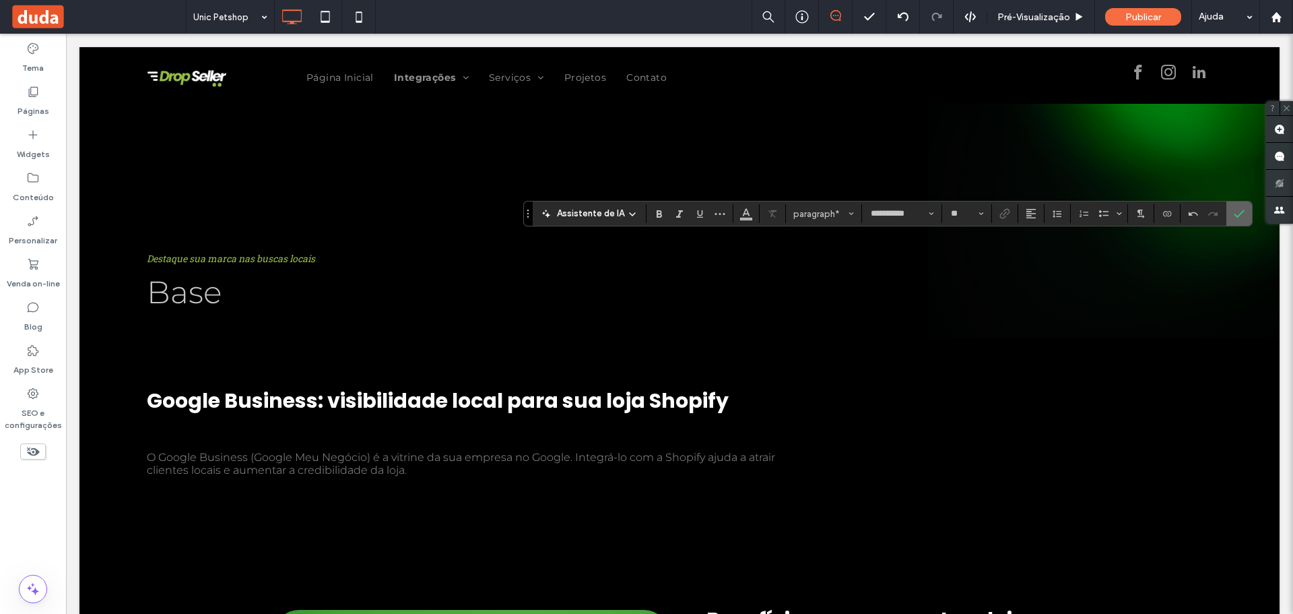
click at [1242, 215] on icon "Confirmar" at bounding box center [1239, 213] width 11 height 11
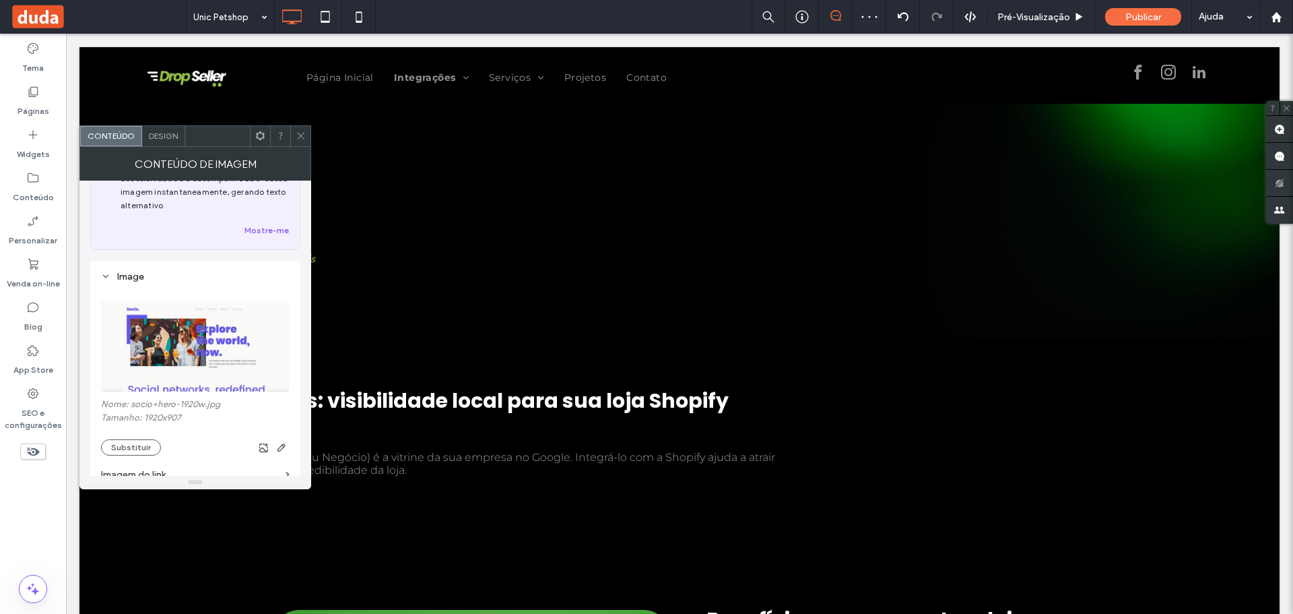
scroll to position [135, 0]
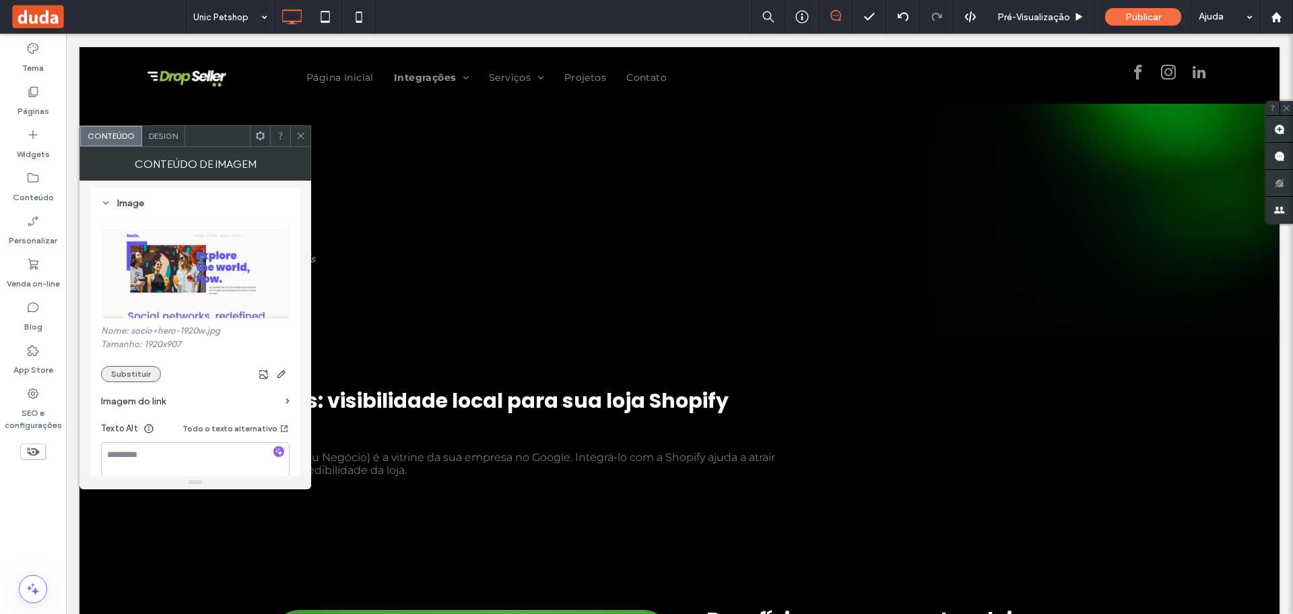
click at [129, 379] on button "Substituir" at bounding box center [131, 374] width 60 height 16
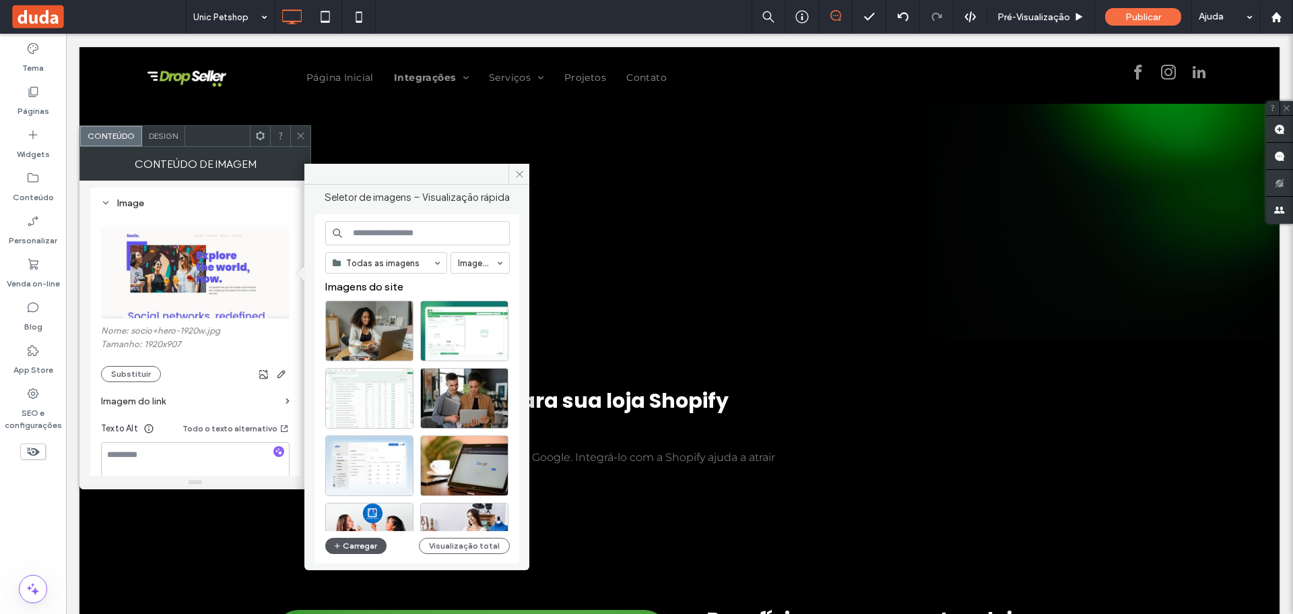
click at [352, 546] on button "Carregar" at bounding box center [355, 545] width 61 height 16
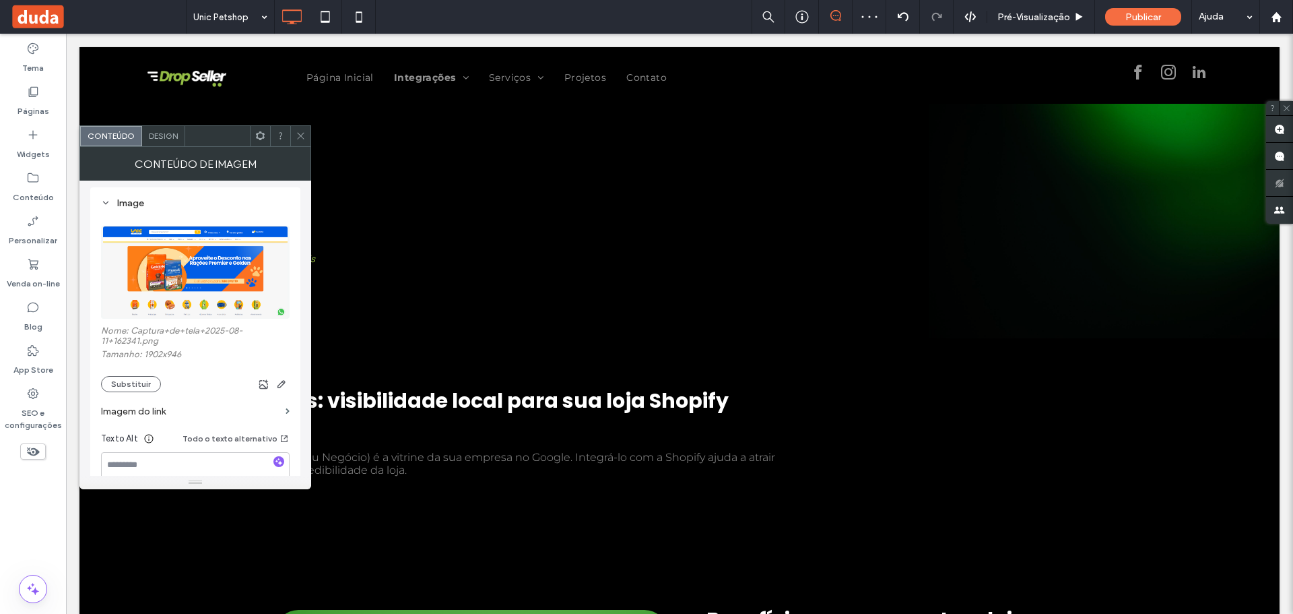
click at [304, 138] on icon at bounding box center [301, 136] width 10 height 10
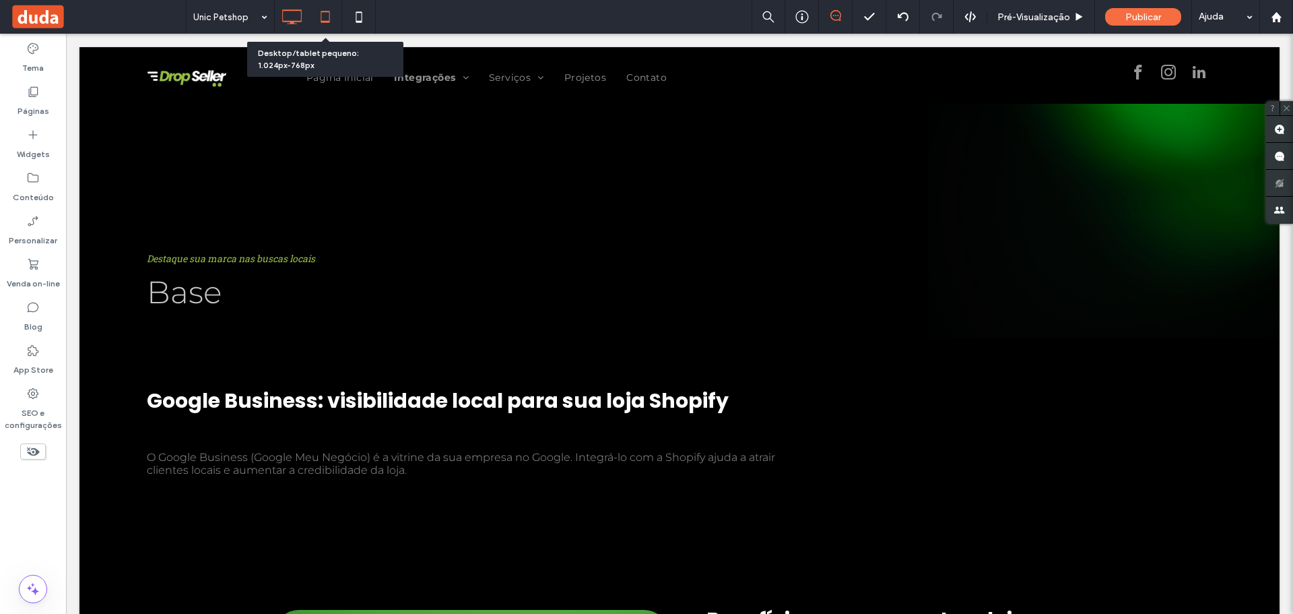
click at [337, 12] on icon at bounding box center [325, 16] width 27 height 27
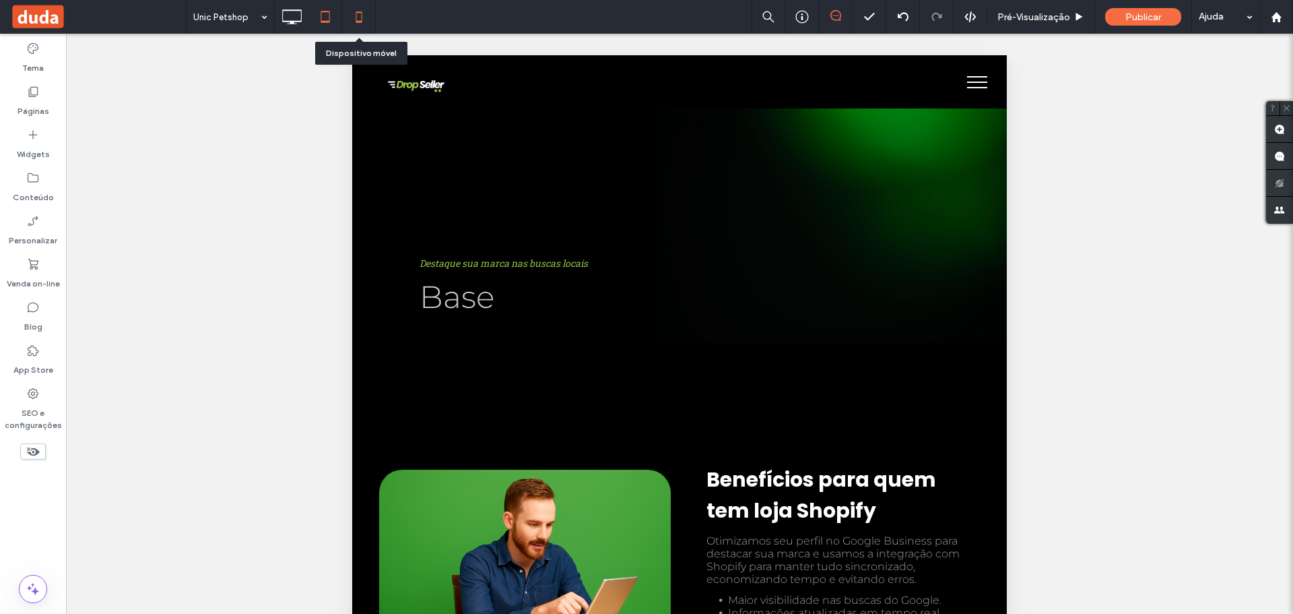
click at [362, 18] on use at bounding box center [359, 16] width 6 height 11
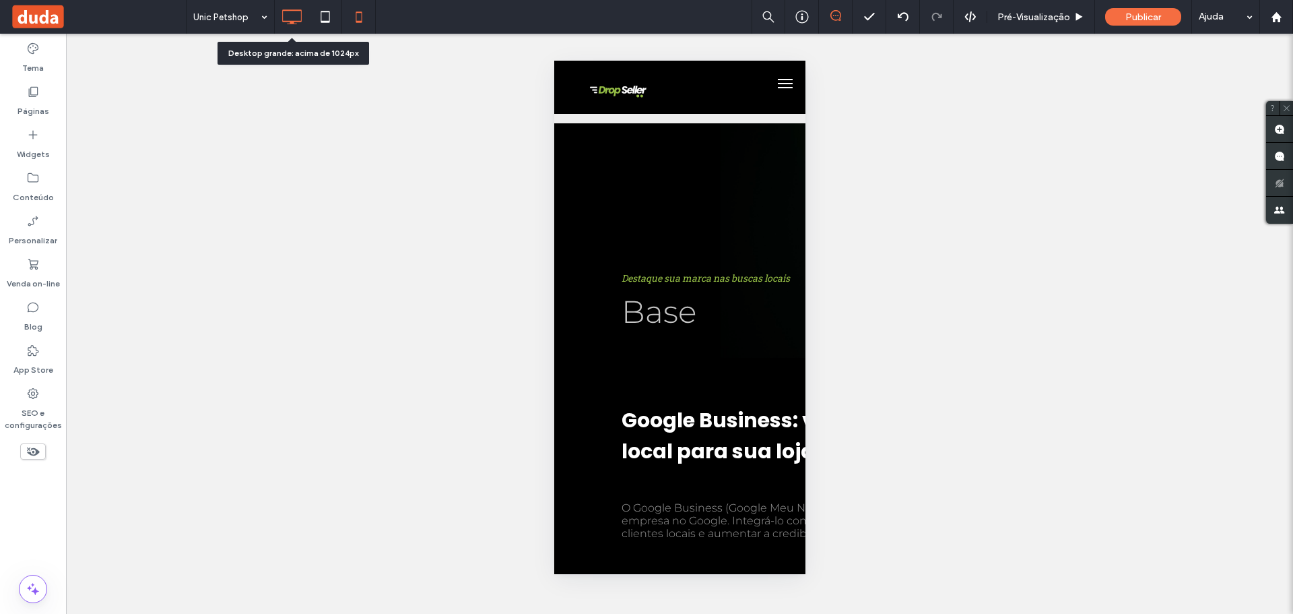
click at [293, 9] on icon at bounding box center [291, 16] width 27 height 27
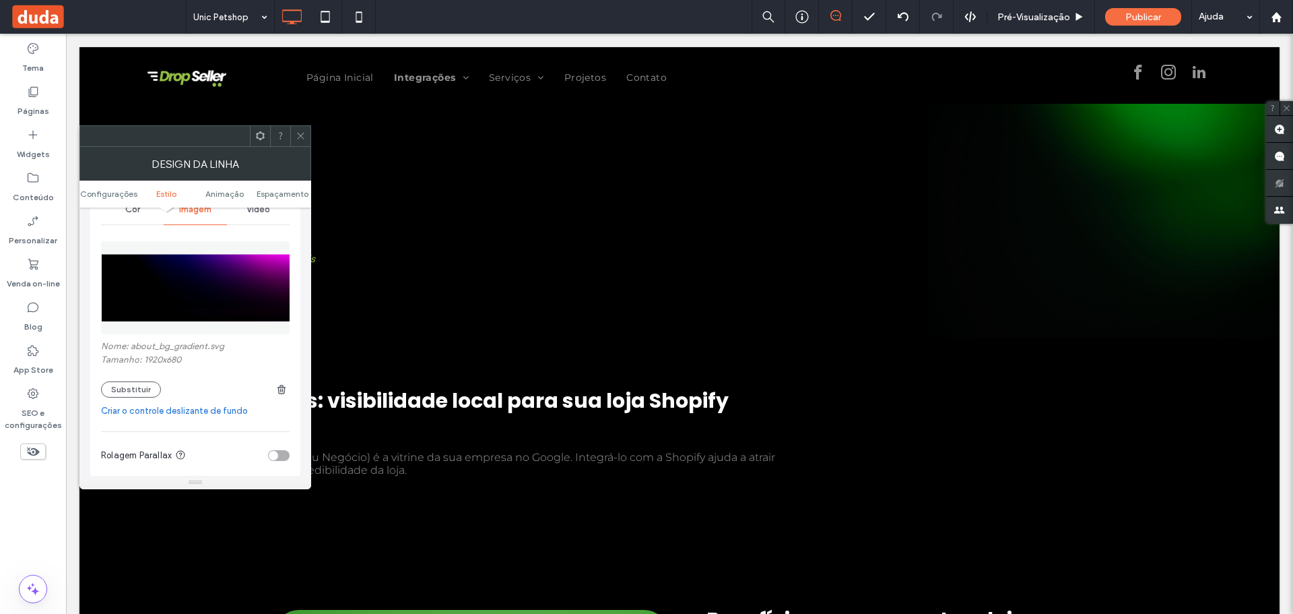
scroll to position [202, 0]
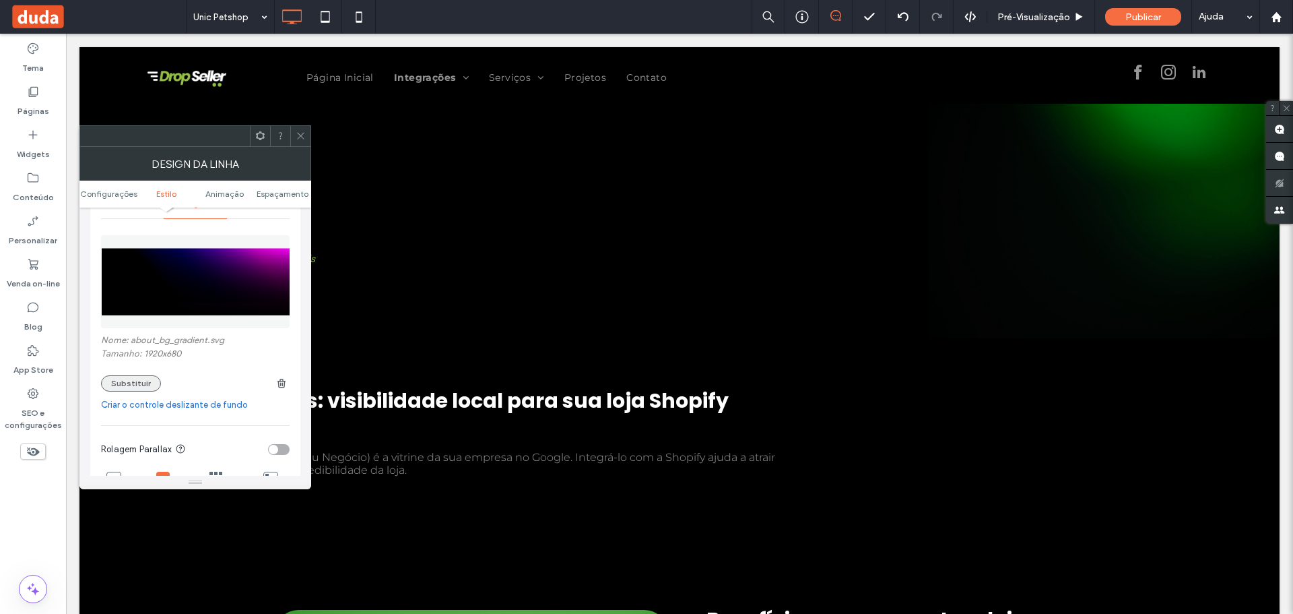
click at [137, 386] on button "Substituir" at bounding box center [131, 383] width 60 height 16
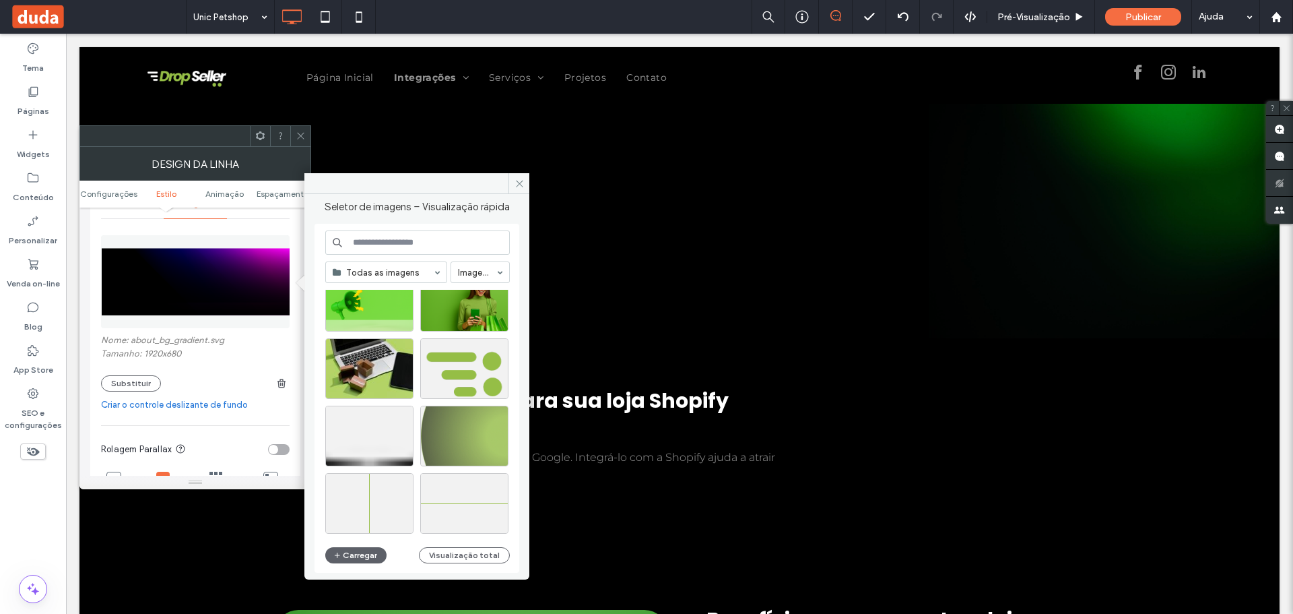
scroll to position [1857, 0]
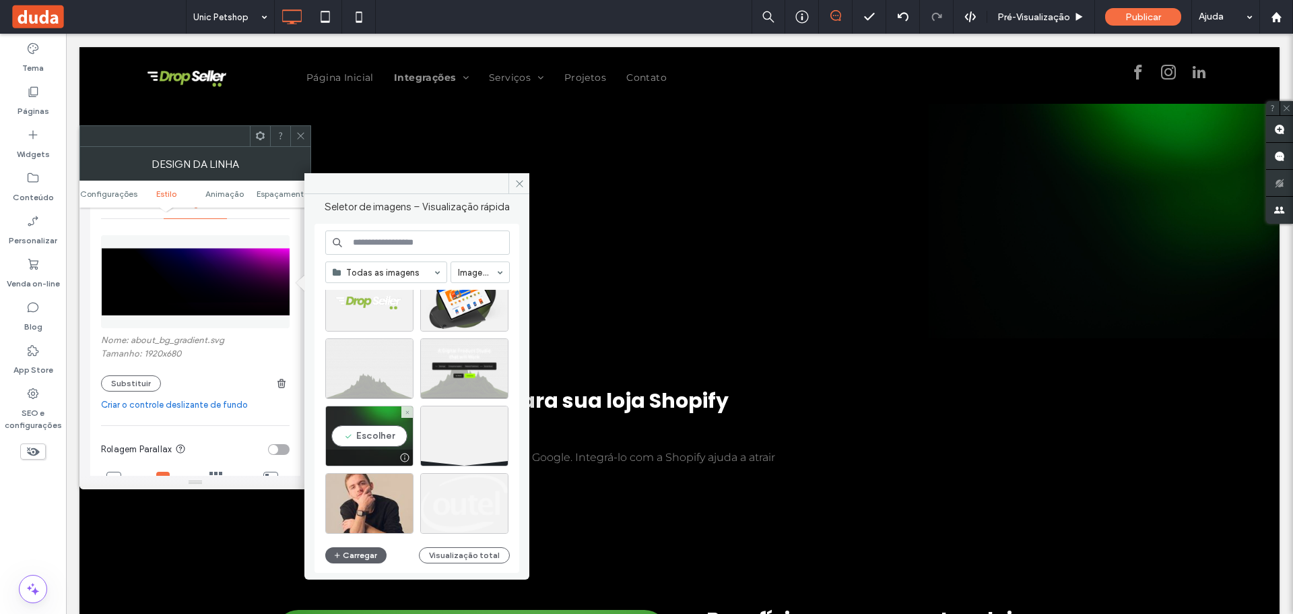
click at [357, 428] on div "Escolher" at bounding box center [369, 435] width 88 height 61
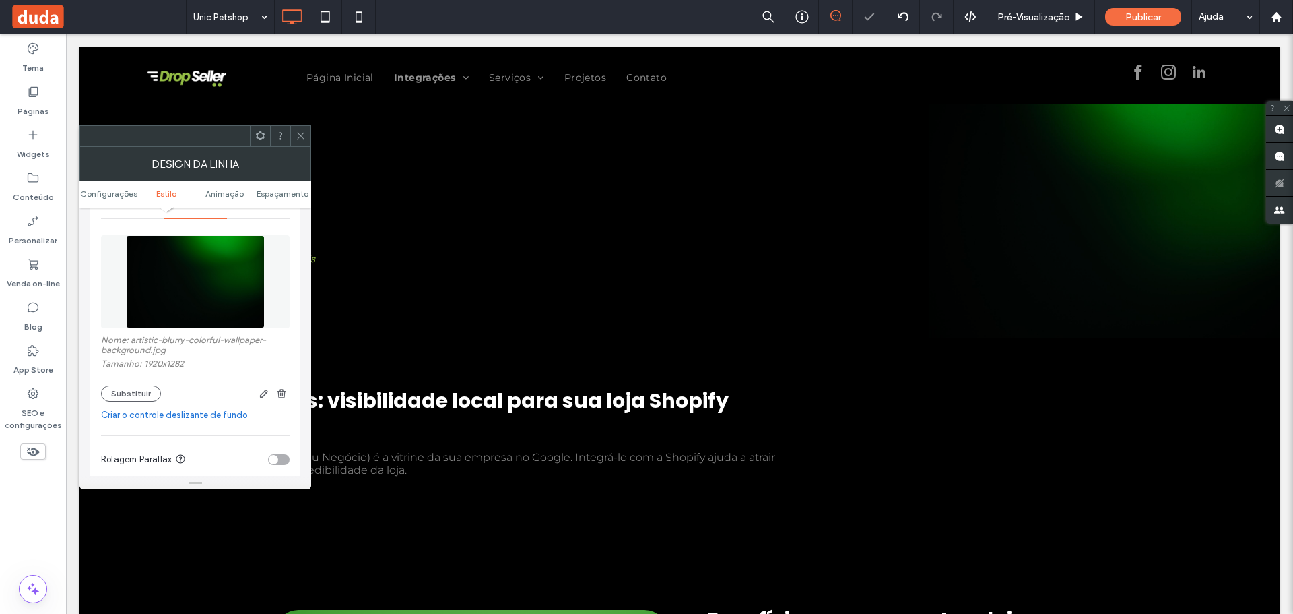
click at [301, 131] on icon at bounding box center [301, 136] width 10 height 10
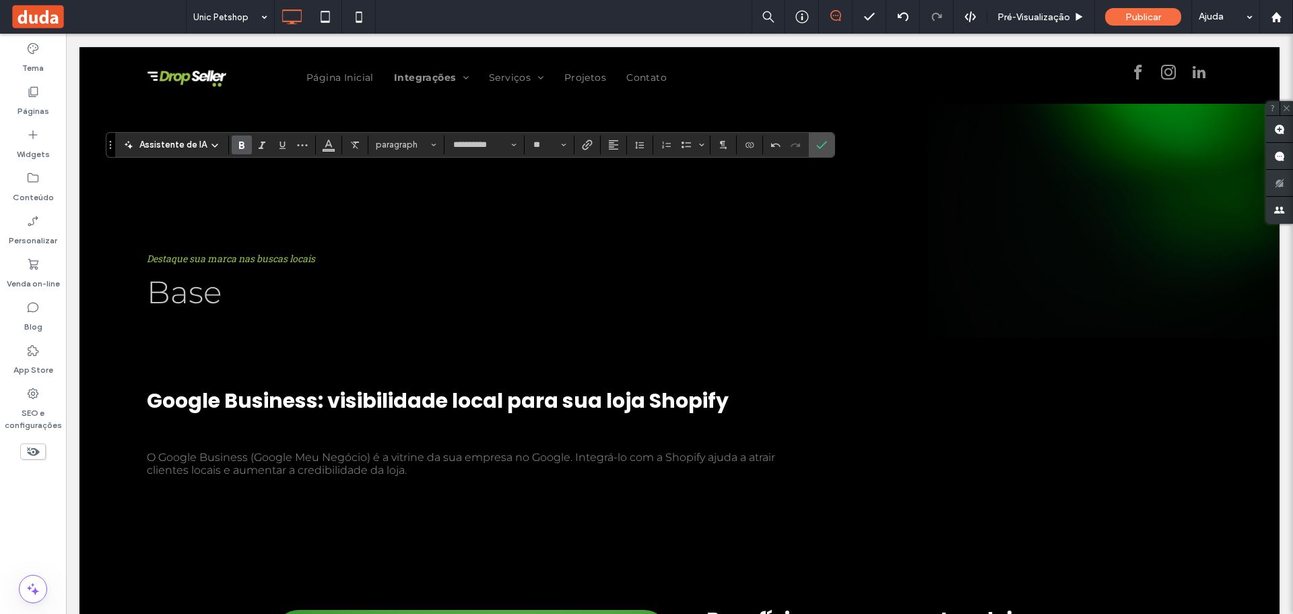
click at [239, 144] on icon "Negrito" at bounding box center [241, 144] width 11 height 11
click at [240, 146] on icon "Negrito" at bounding box center [241, 144] width 11 height 11
click at [824, 145] on icon "Confirmar" at bounding box center [821, 144] width 11 height 11
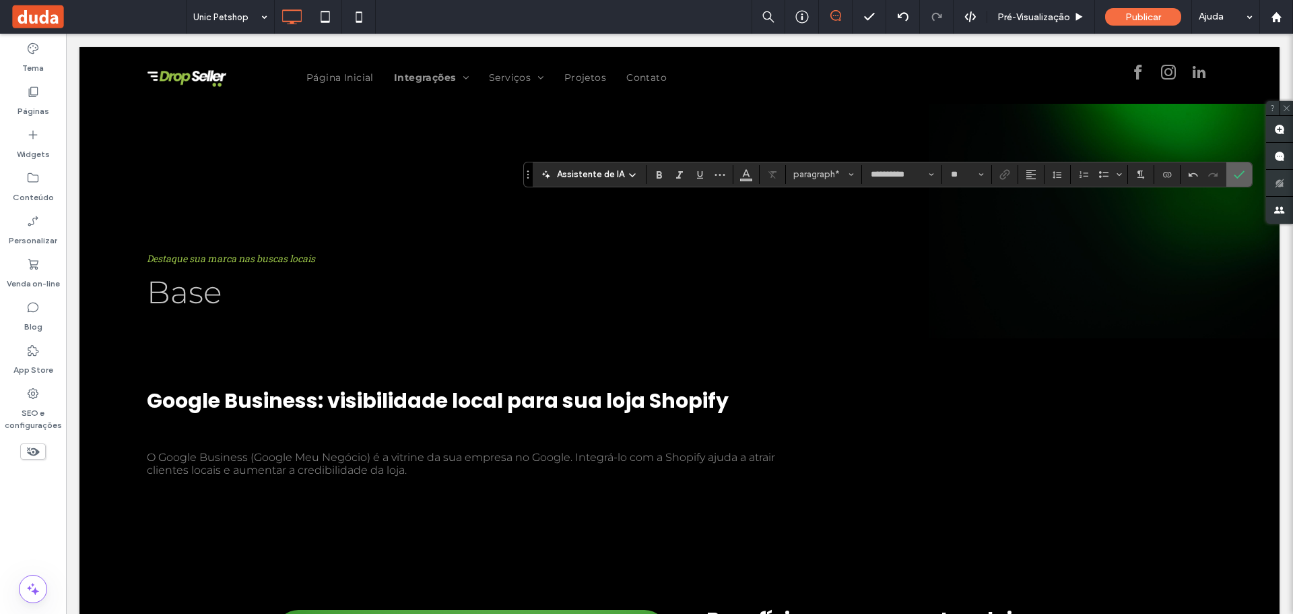
click at [1230, 176] on label "Confirmar" at bounding box center [1239, 174] width 20 height 24
click at [1234, 176] on use "Confirmar" at bounding box center [1239, 174] width 11 height 8
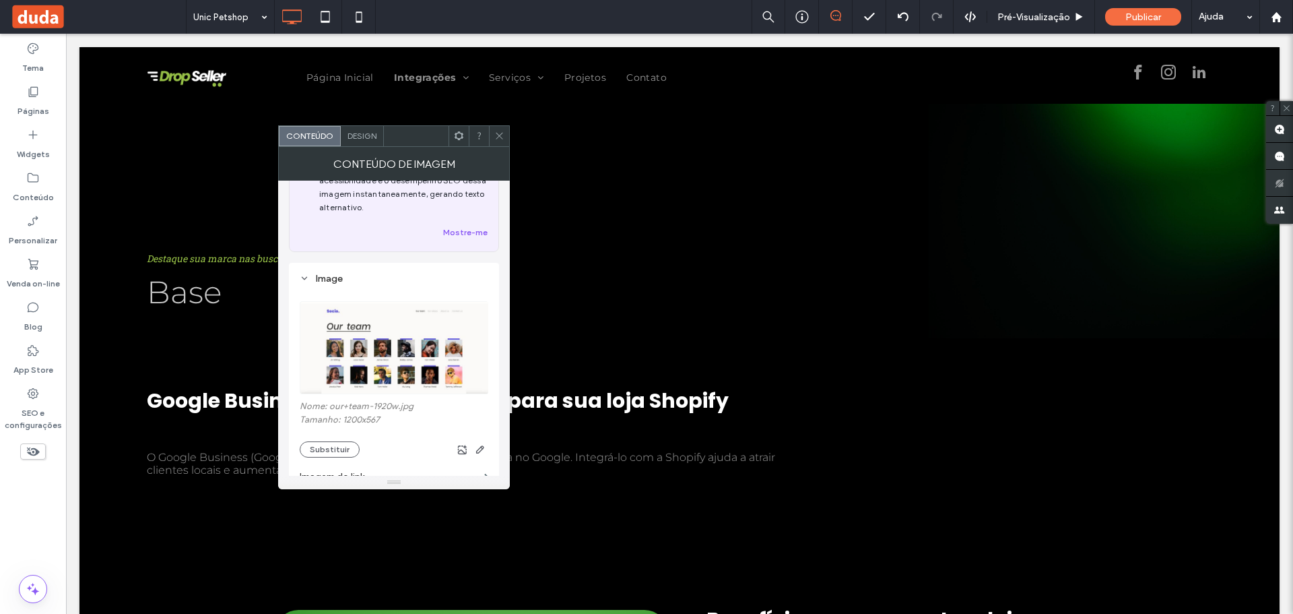
scroll to position [135, 0]
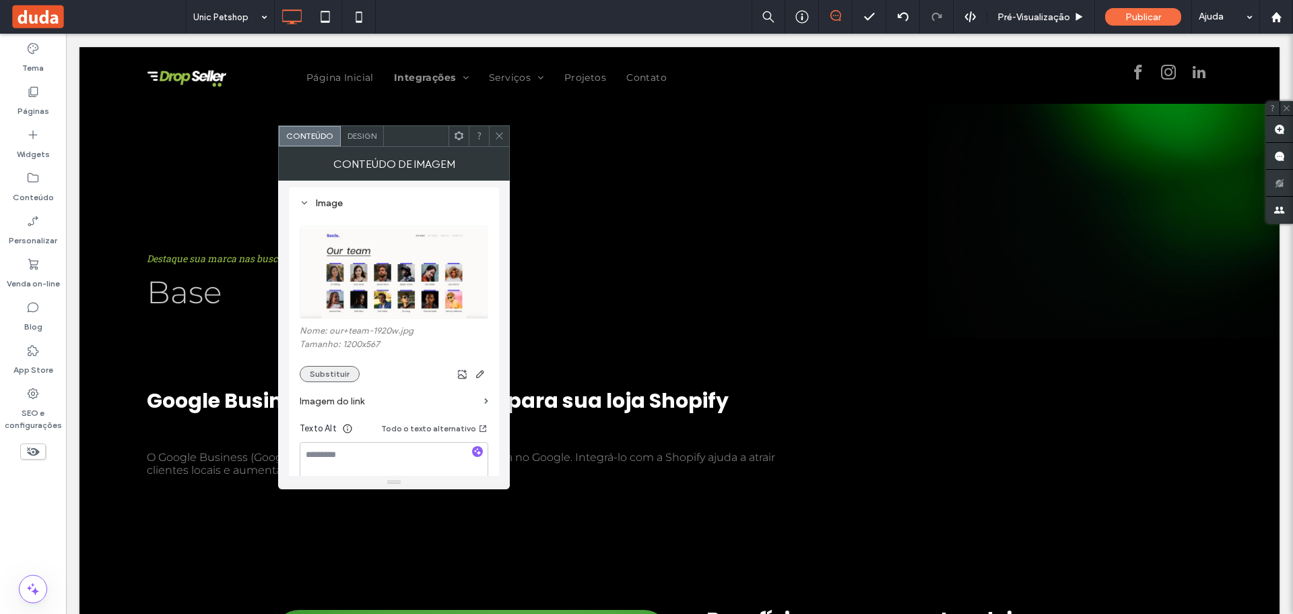
click at [315, 371] on button "Substituir" at bounding box center [330, 374] width 60 height 16
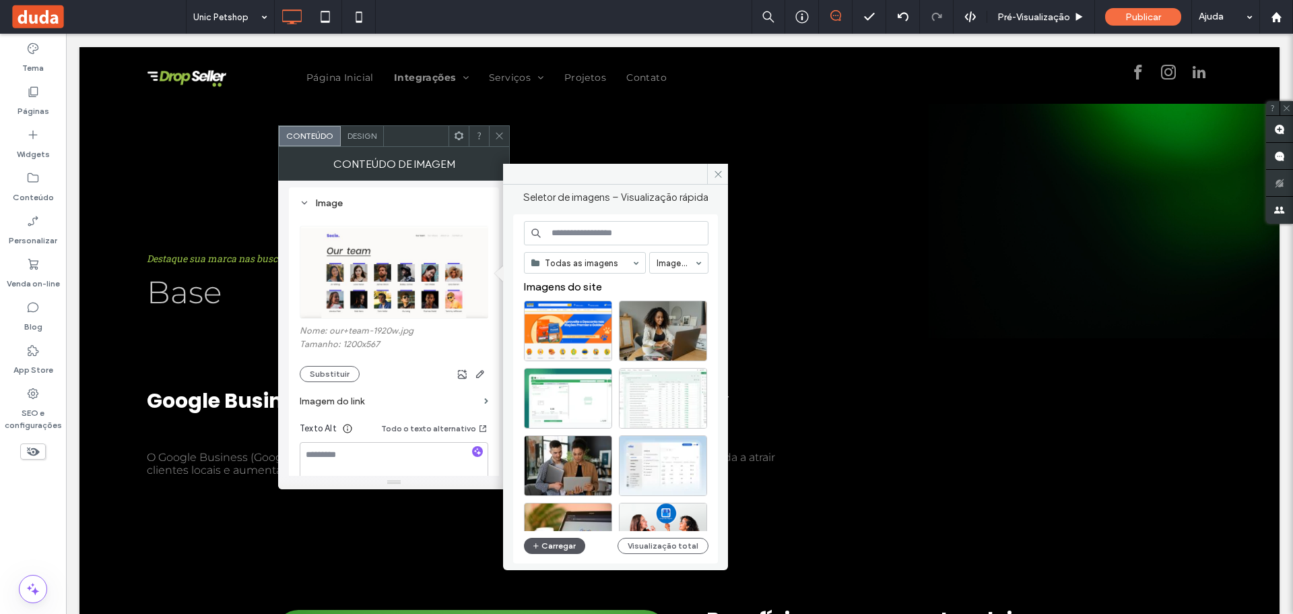
click at [555, 541] on button "Carregar" at bounding box center [554, 545] width 61 height 16
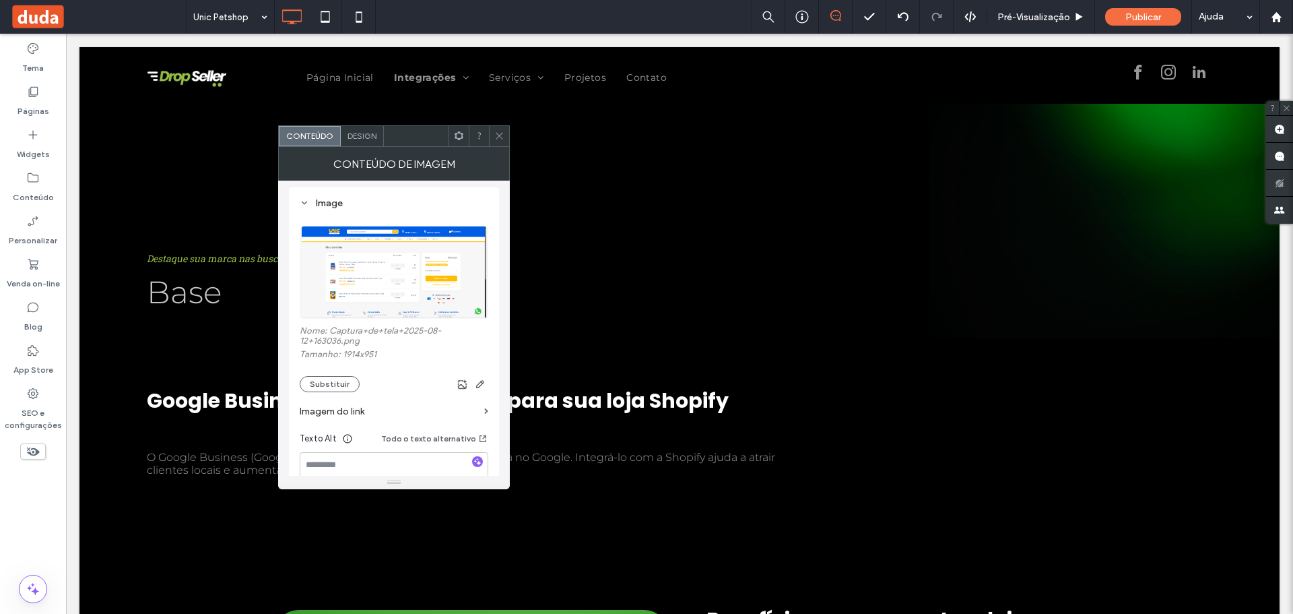
click at [493, 141] on div at bounding box center [499, 136] width 20 height 20
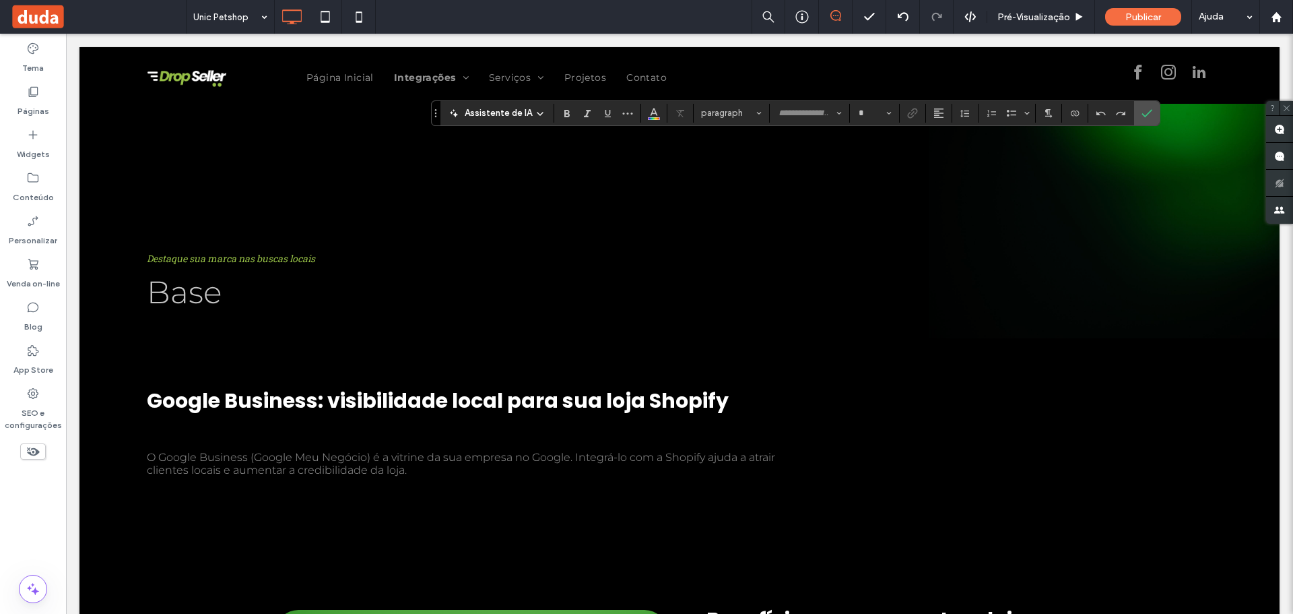
type input "**********"
type input "**"
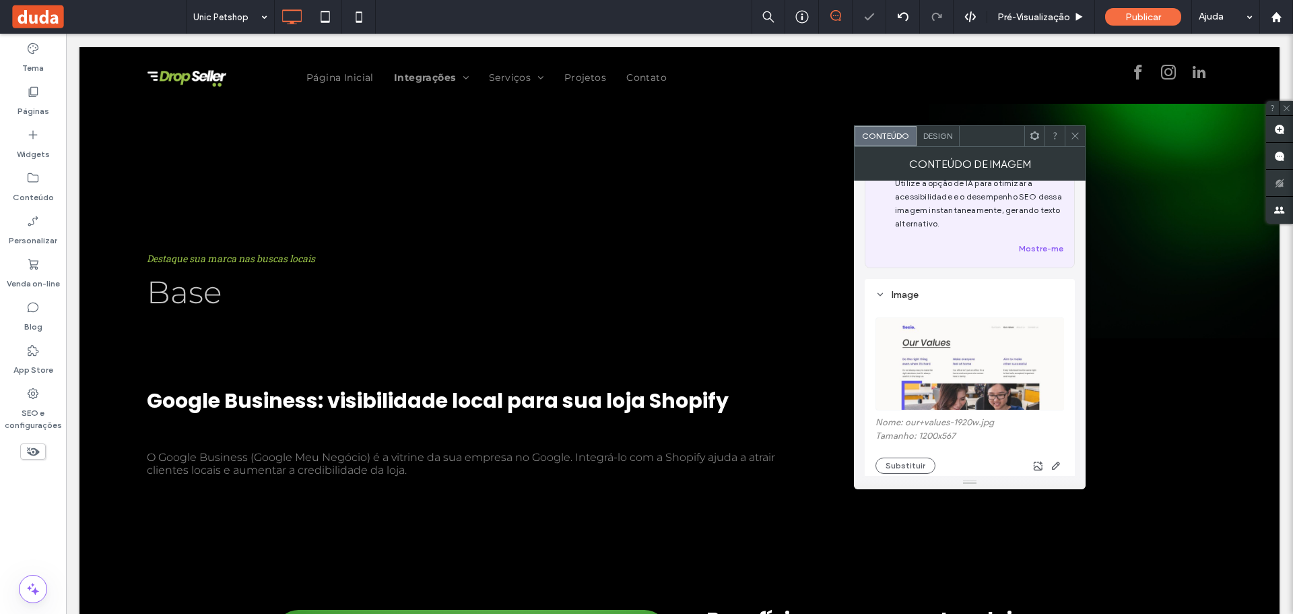
scroll to position [67, 0]
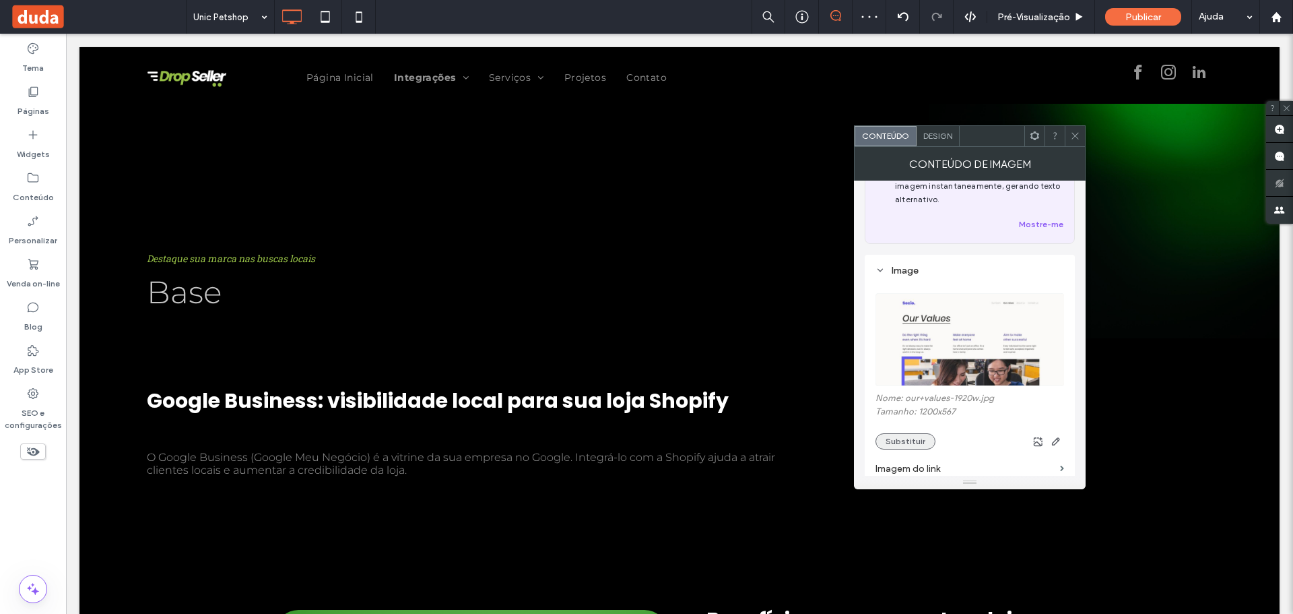
click at [911, 437] on button "Substituir" at bounding box center [905, 441] width 60 height 16
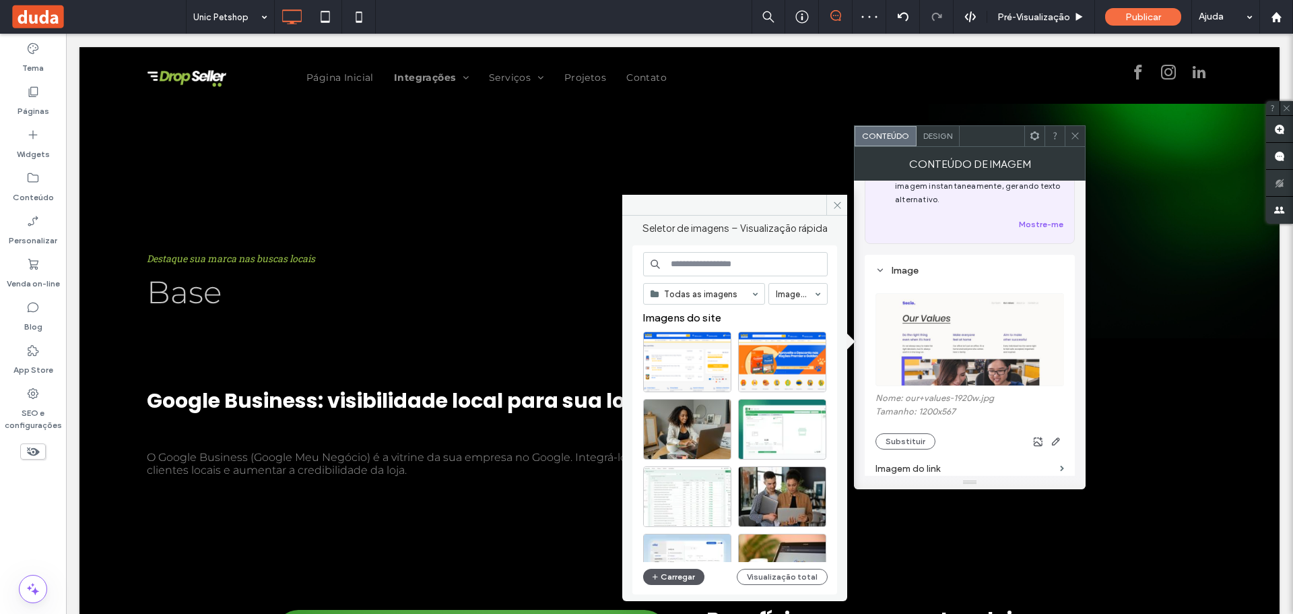
click at [669, 573] on button "Carregar" at bounding box center [673, 576] width 61 height 16
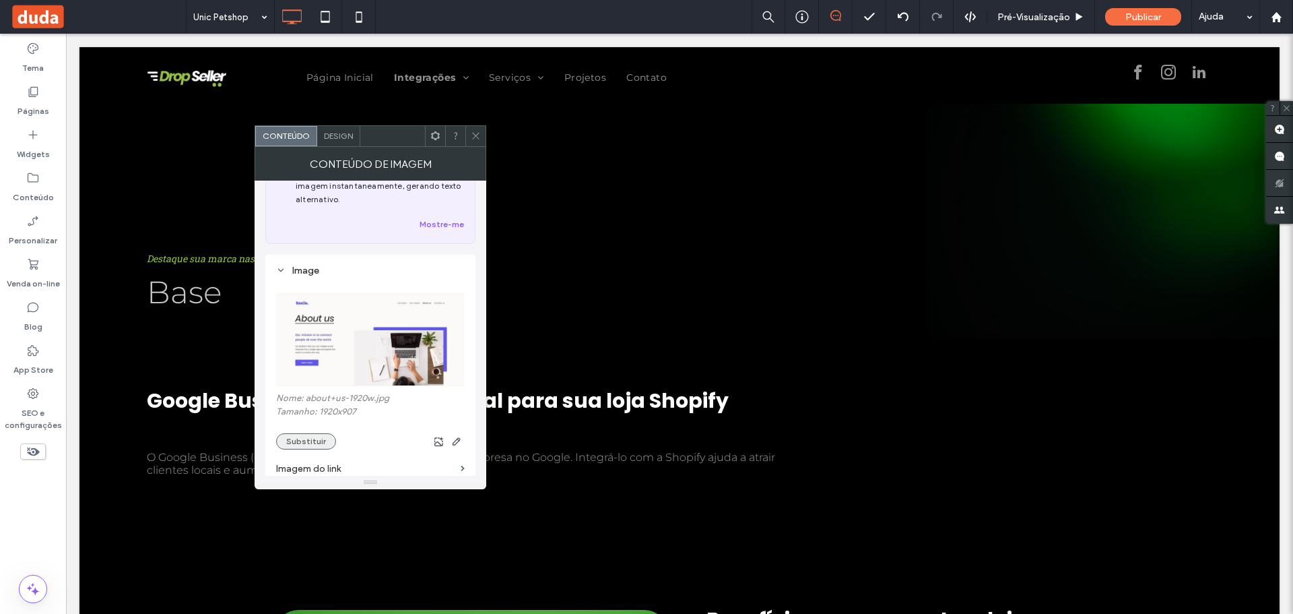
click at [297, 433] on button "Substituir" at bounding box center [306, 441] width 60 height 16
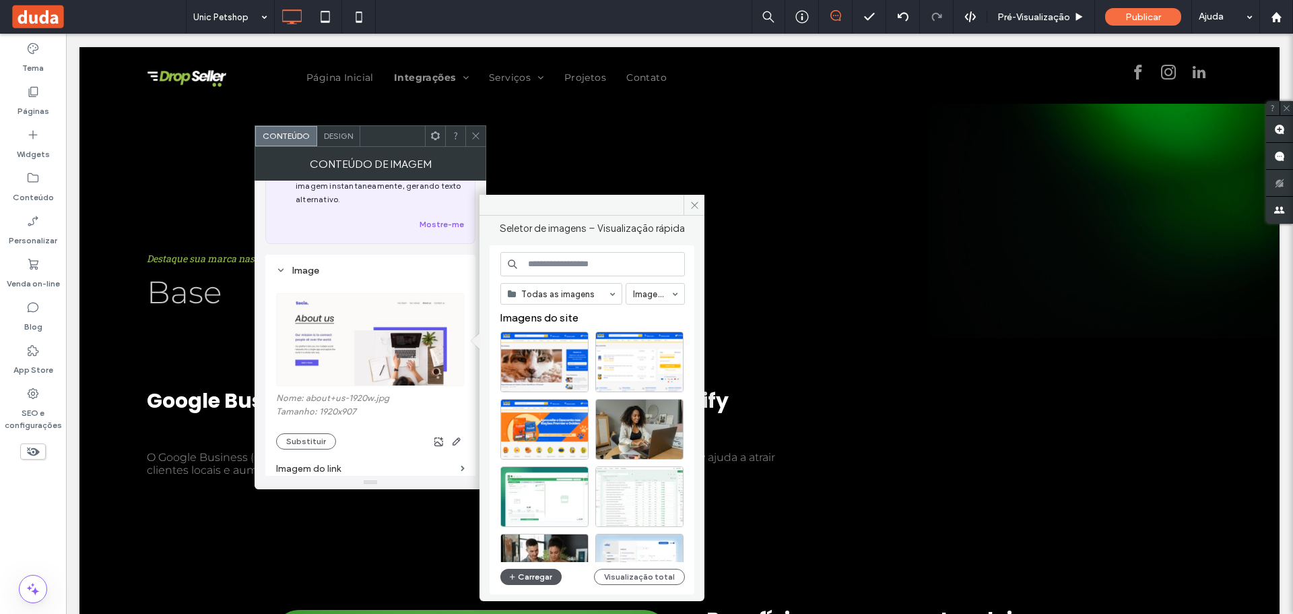
click at [541, 574] on button "Carregar" at bounding box center [530, 576] width 61 height 16
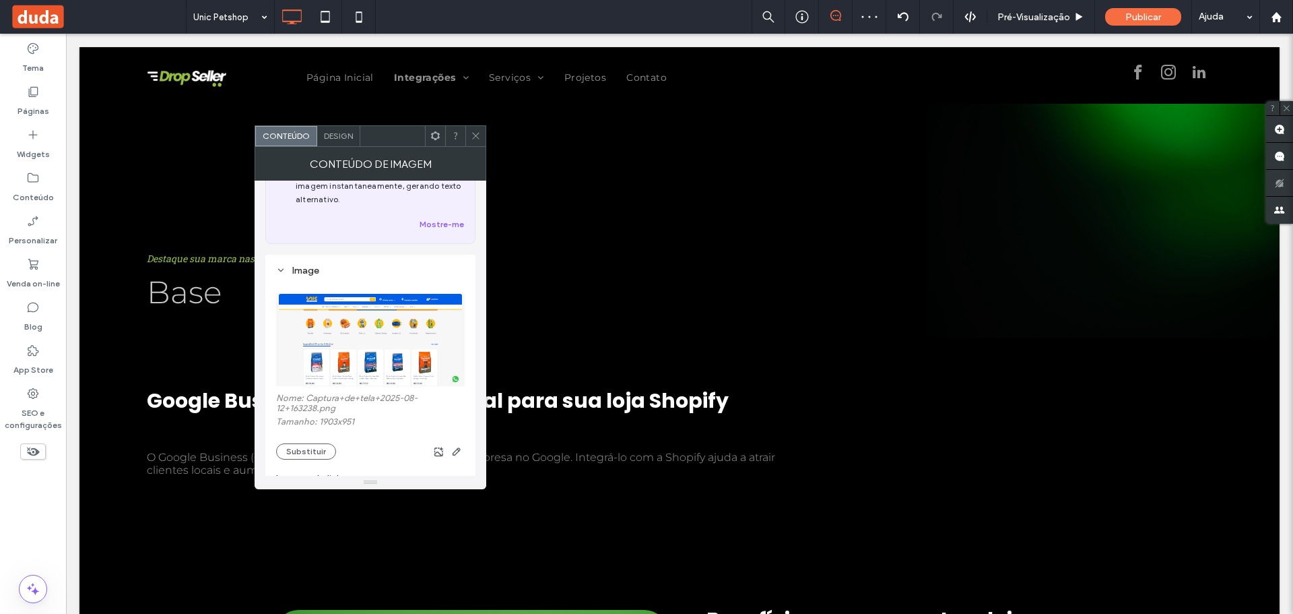
click at [474, 132] on icon at bounding box center [476, 136] width 10 height 10
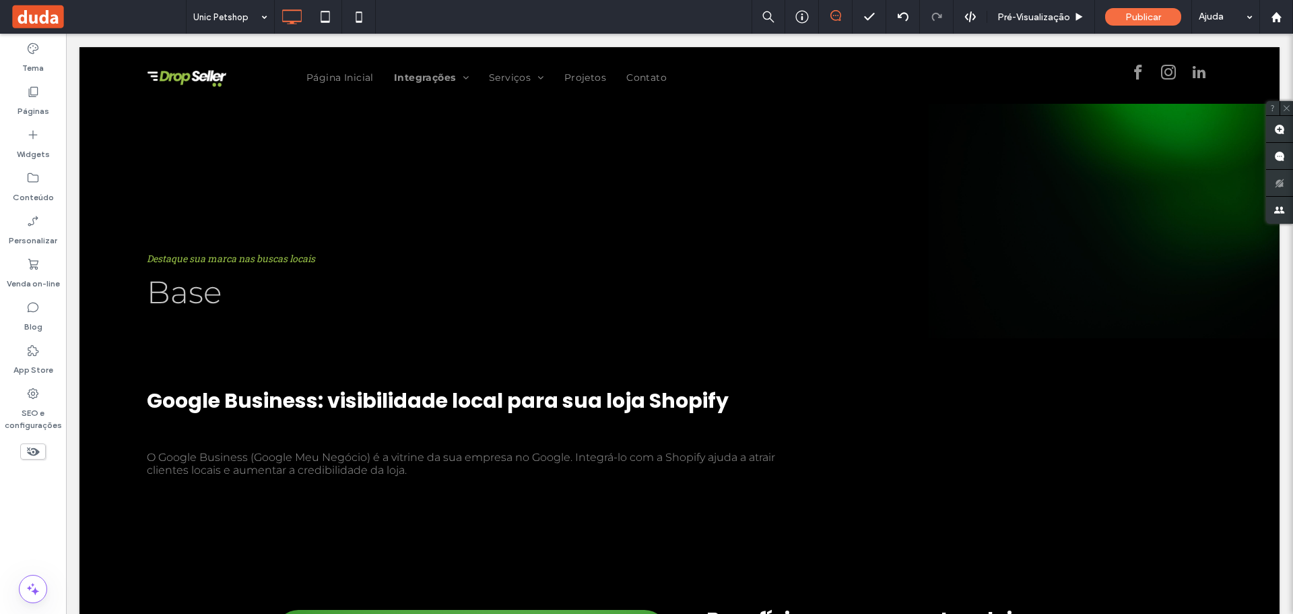
type input "**********"
type input "**"
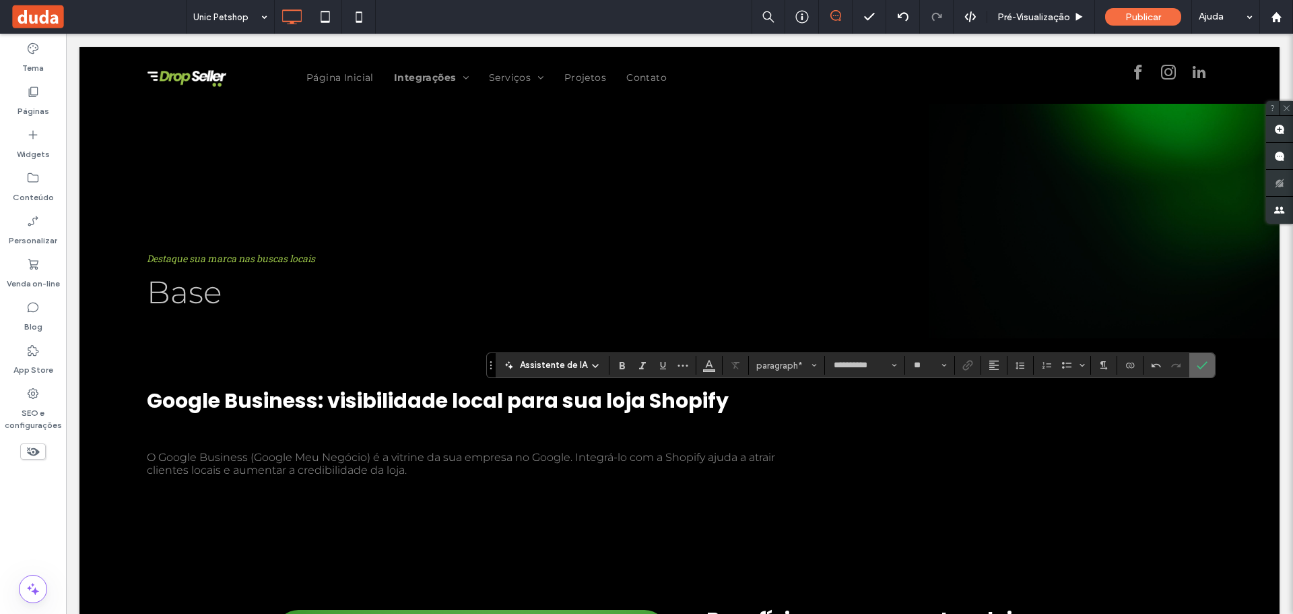
click at [1194, 366] on label "Confirmar" at bounding box center [1202, 365] width 20 height 24
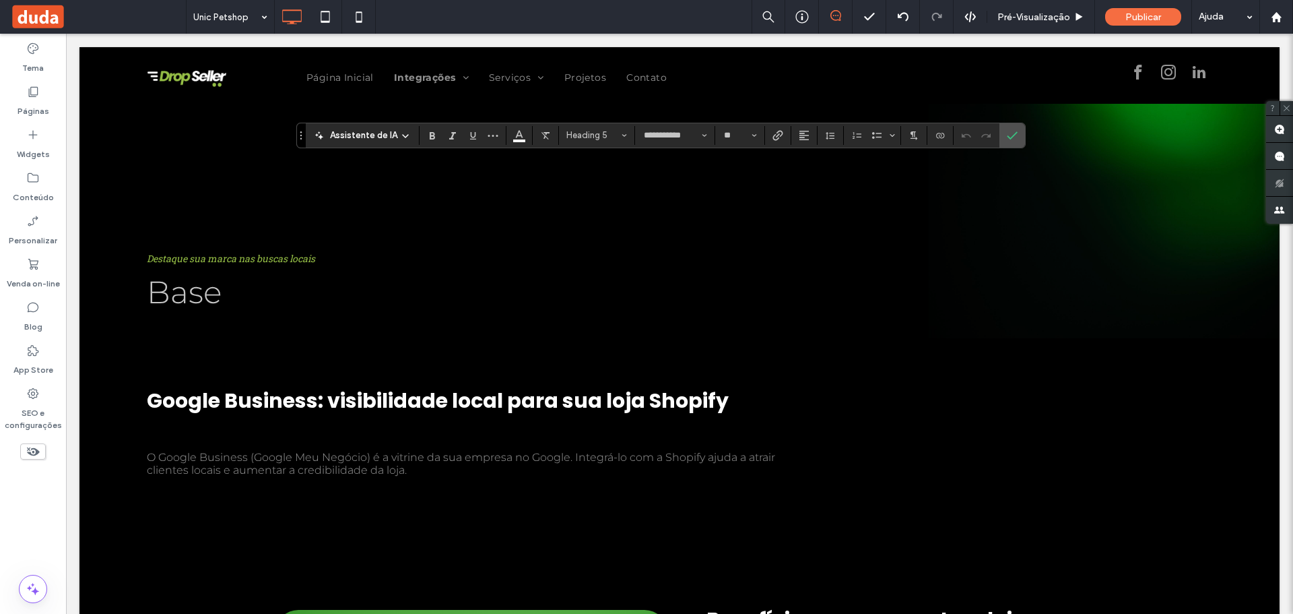
type input "**********"
type input "**"
type input "**********"
type input "**"
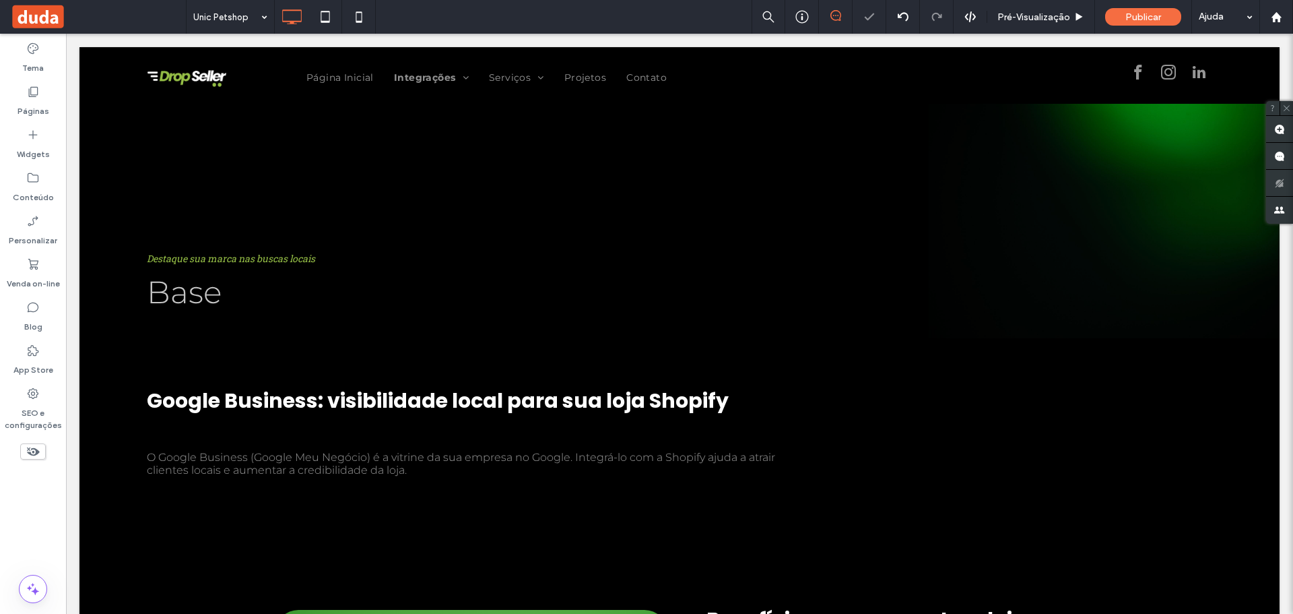
type input "**********"
type input "**"
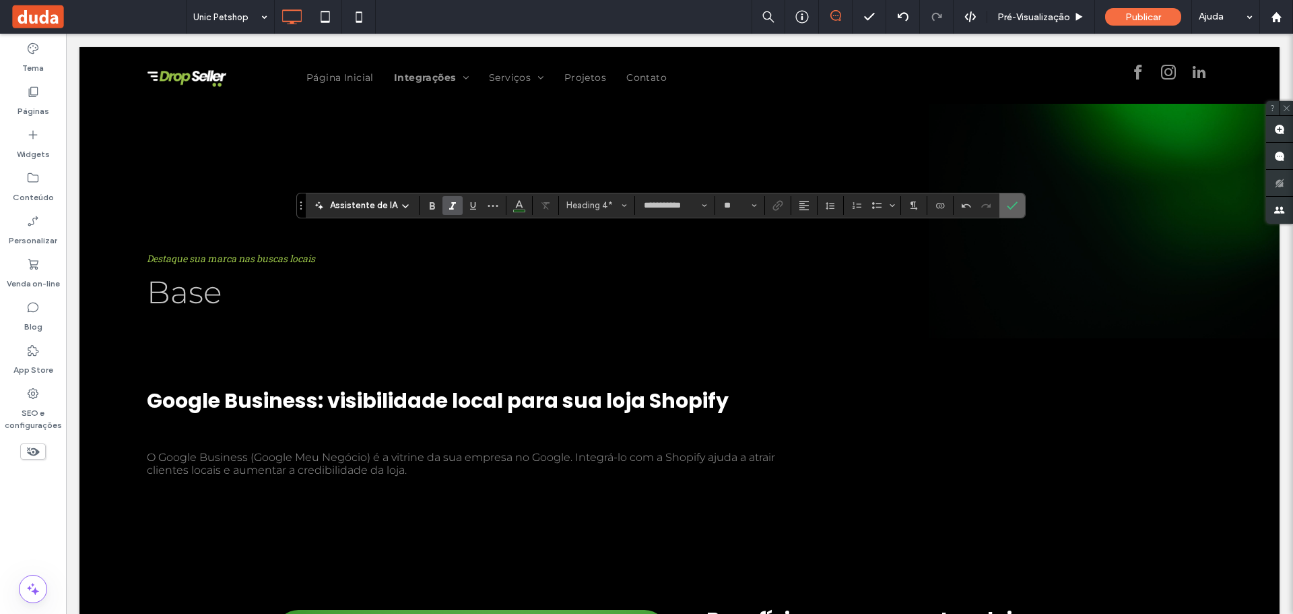
click at [1012, 207] on icon "Confirmar" at bounding box center [1012, 205] width 11 height 11
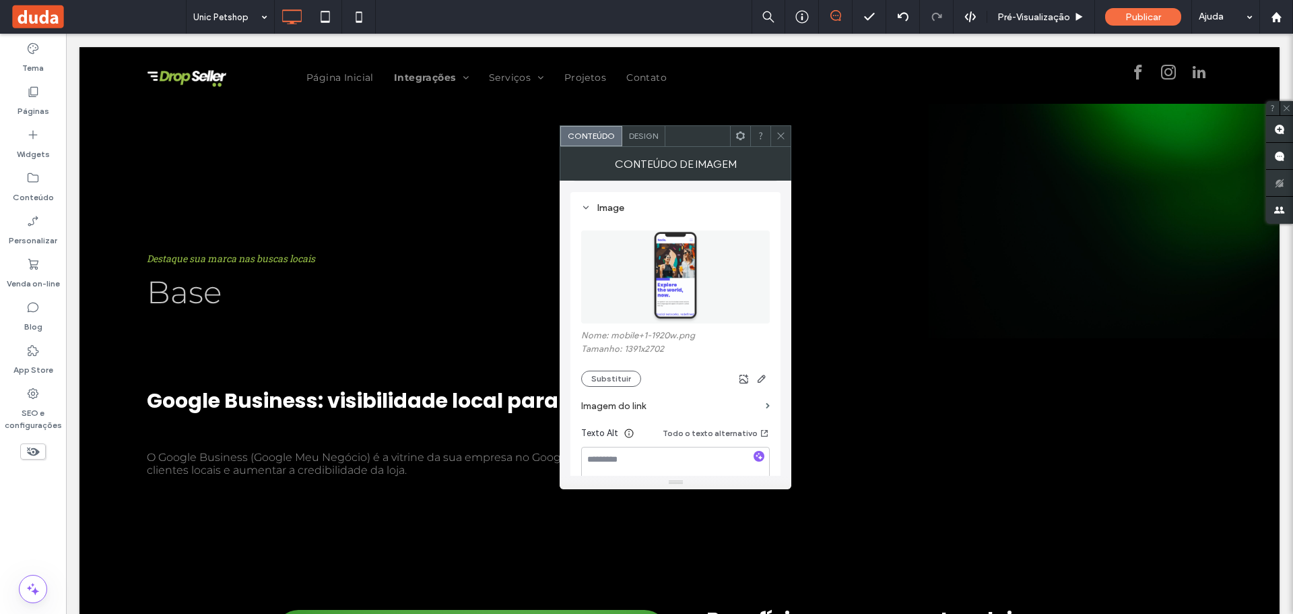
scroll to position [135, 0]
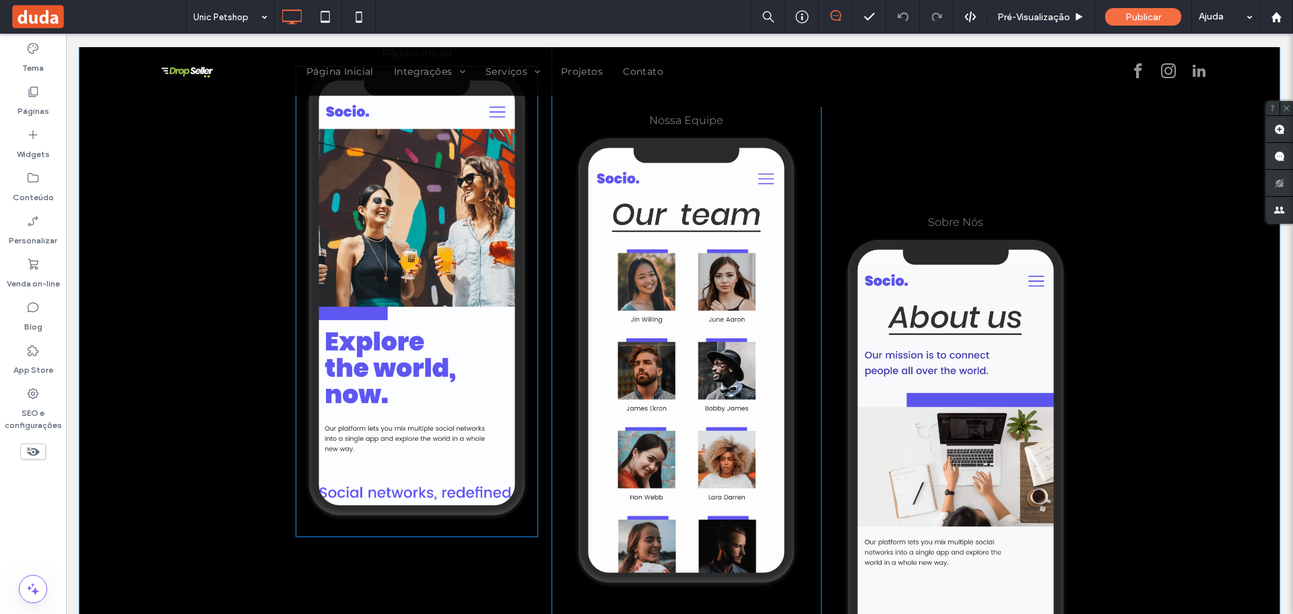
scroll to position [2896, 0]
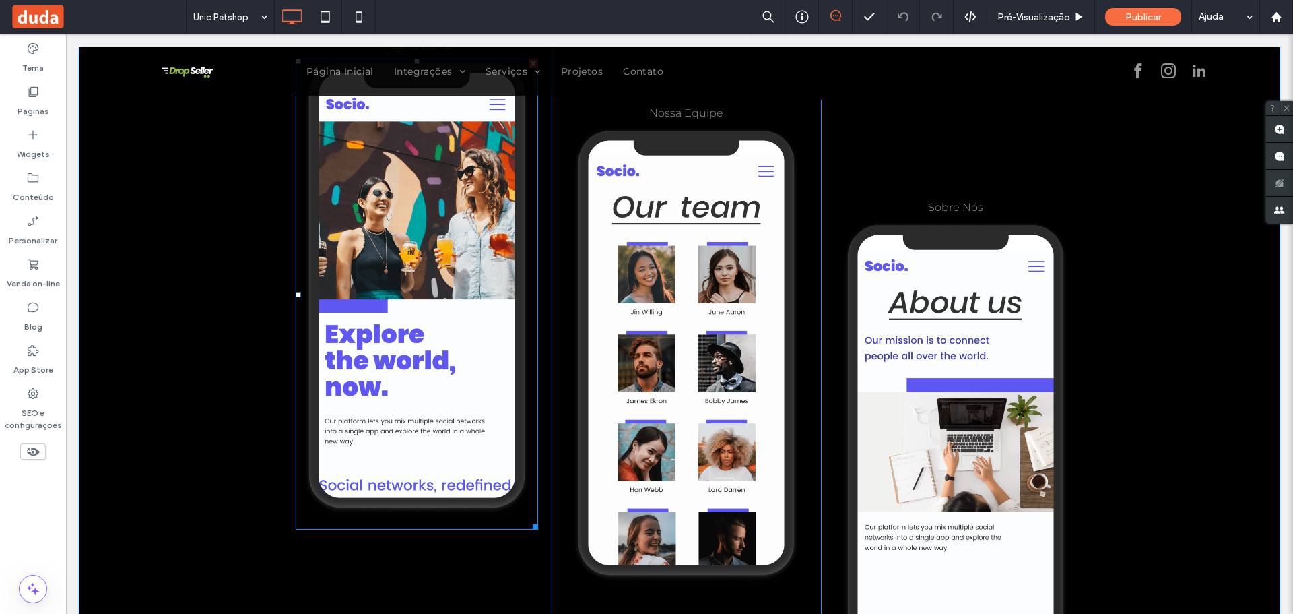
click at [406, 260] on img at bounding box center [417, 294] width 242 height 471
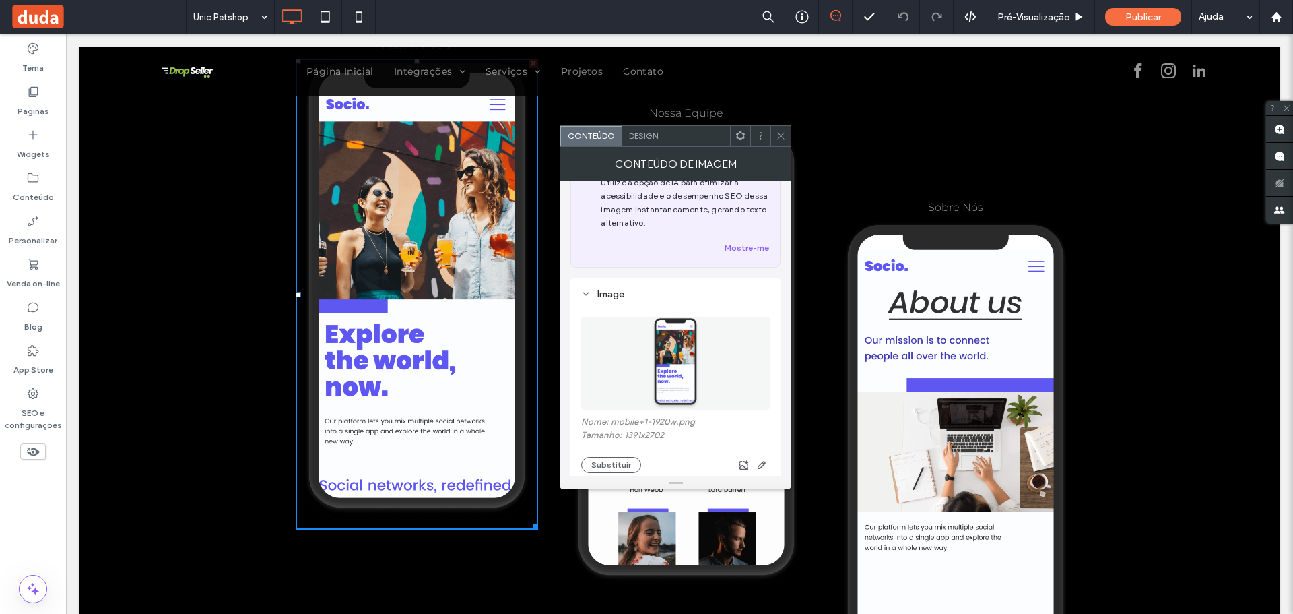
scroll to position [67, 0]
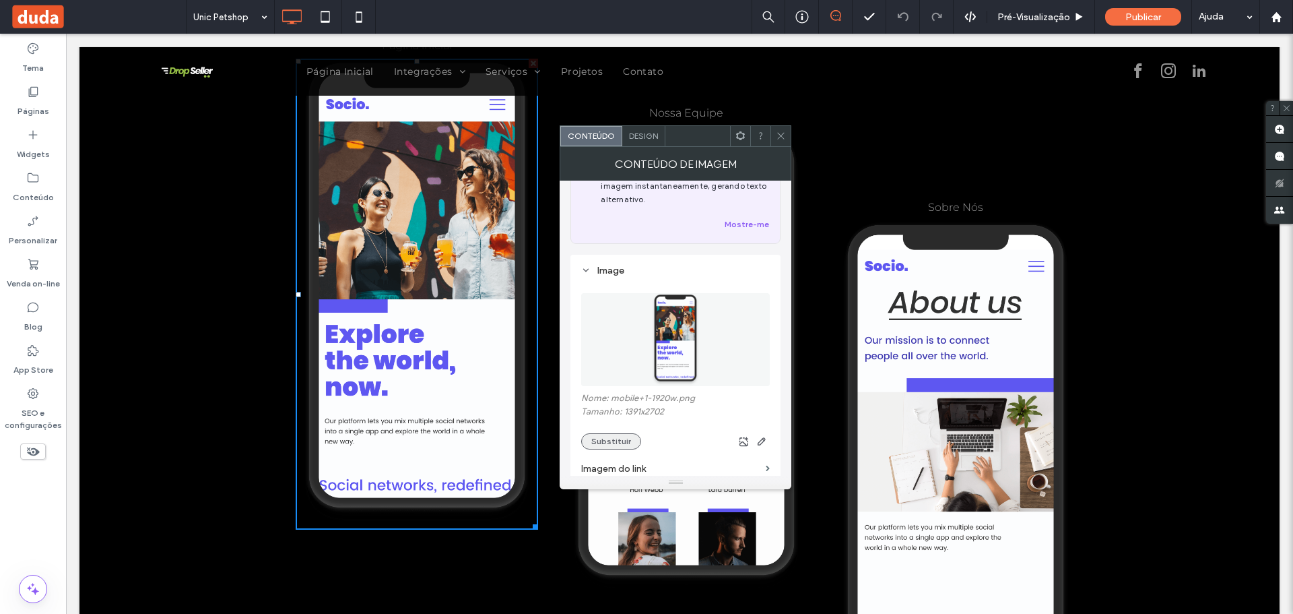
click at [610, 442] on button "Substituir" at bounding box center [611, 441] width 60 height 16
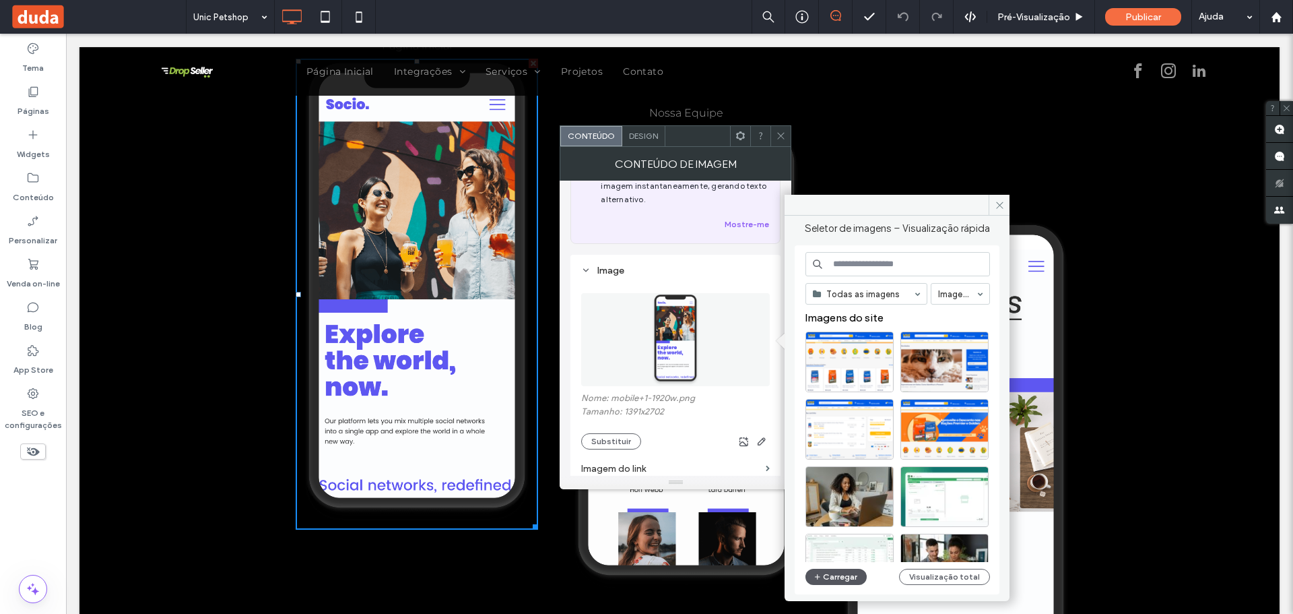
click at [842, 576] on button "Carregar" at bounding box center [835, 576] width 61 height 16
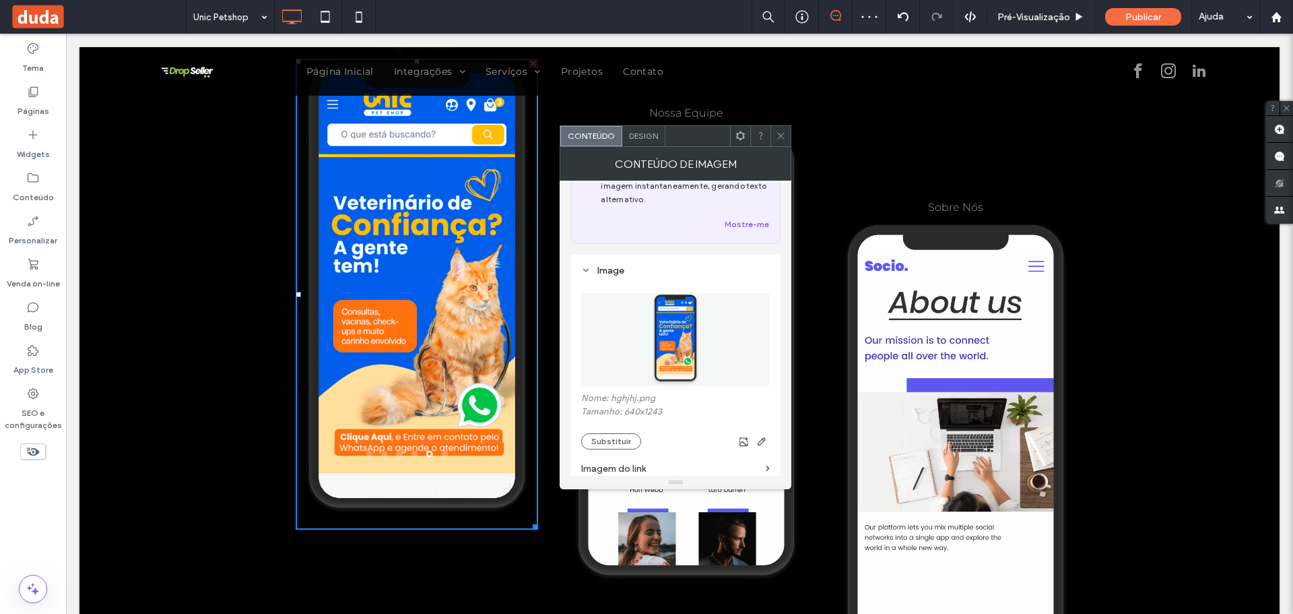
click at [770, 135] on div at bounding box center [780, 136] width 20 height 20
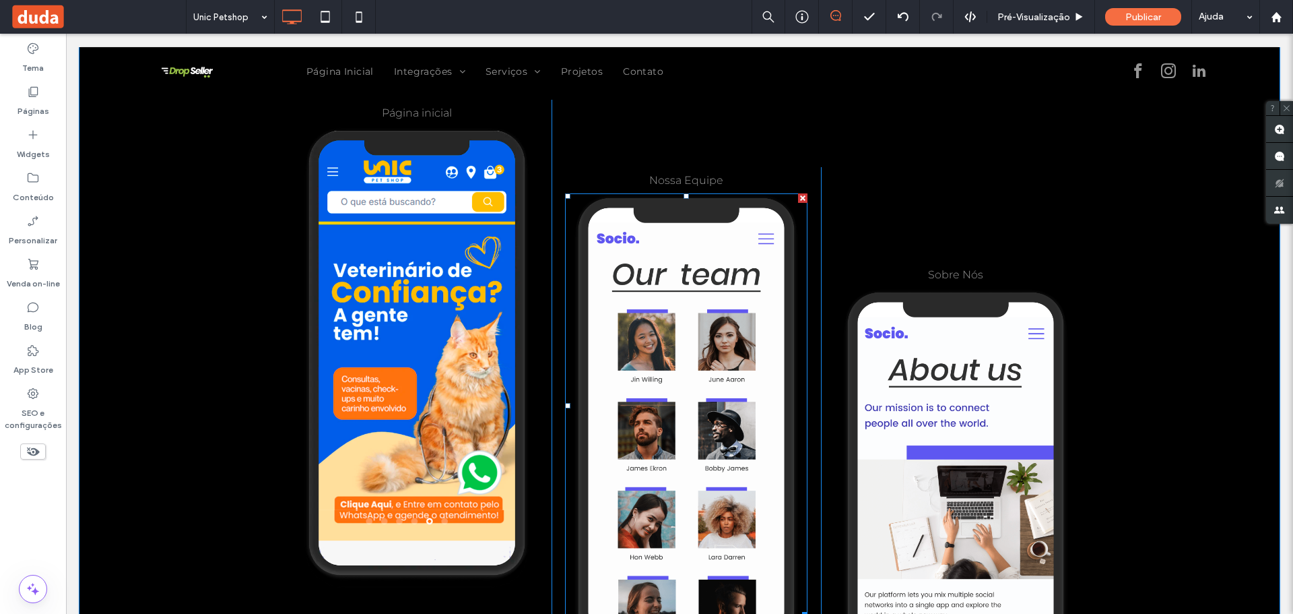
scroll to position [2963, 0]
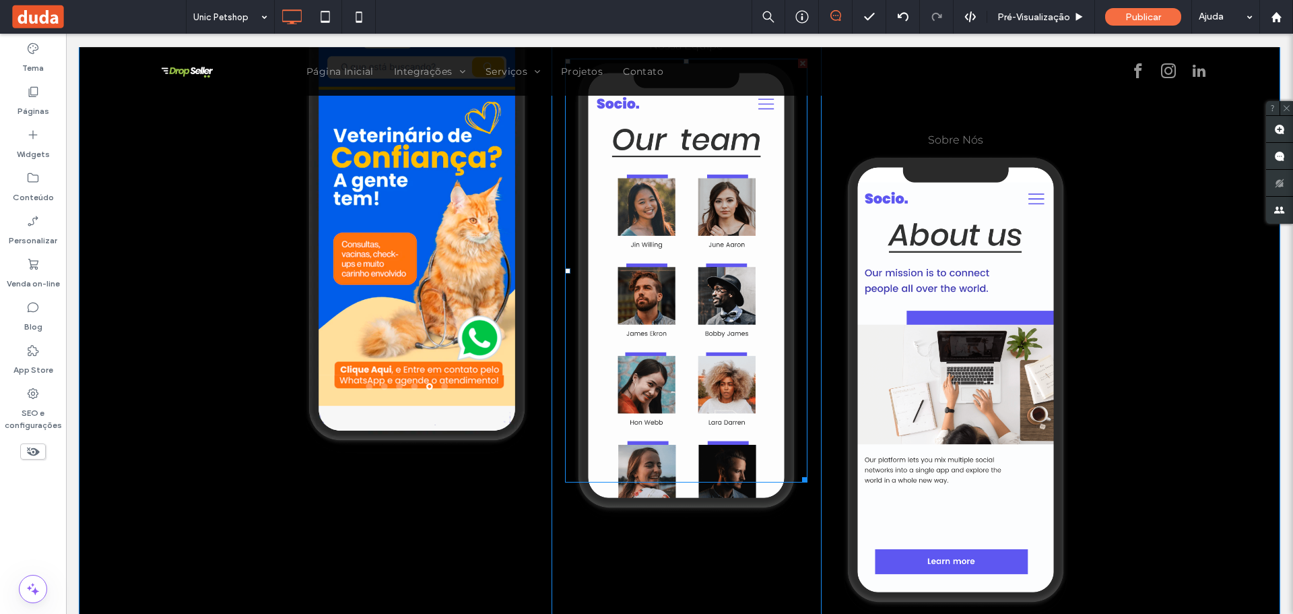
click at [636, 153] on img at bounding box center [686, 294] width 242 height 471
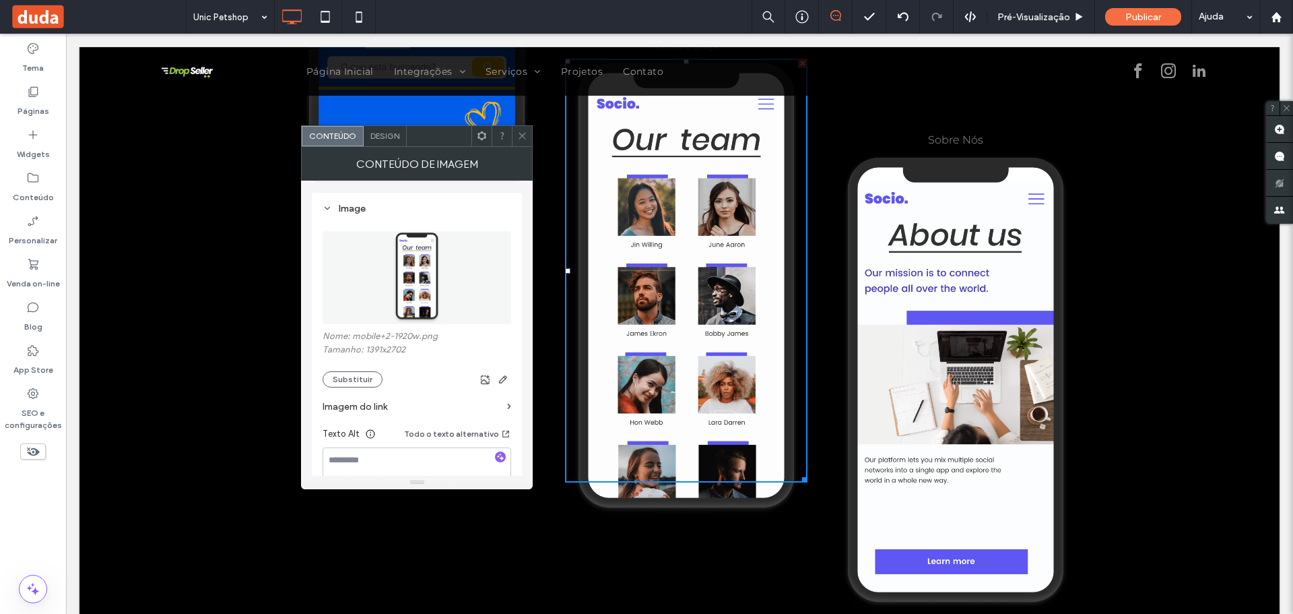
scroll to position [135, 0]
click at [352, 377] on button "Substituir" at bounding box center [353, 374] width 60 height 16
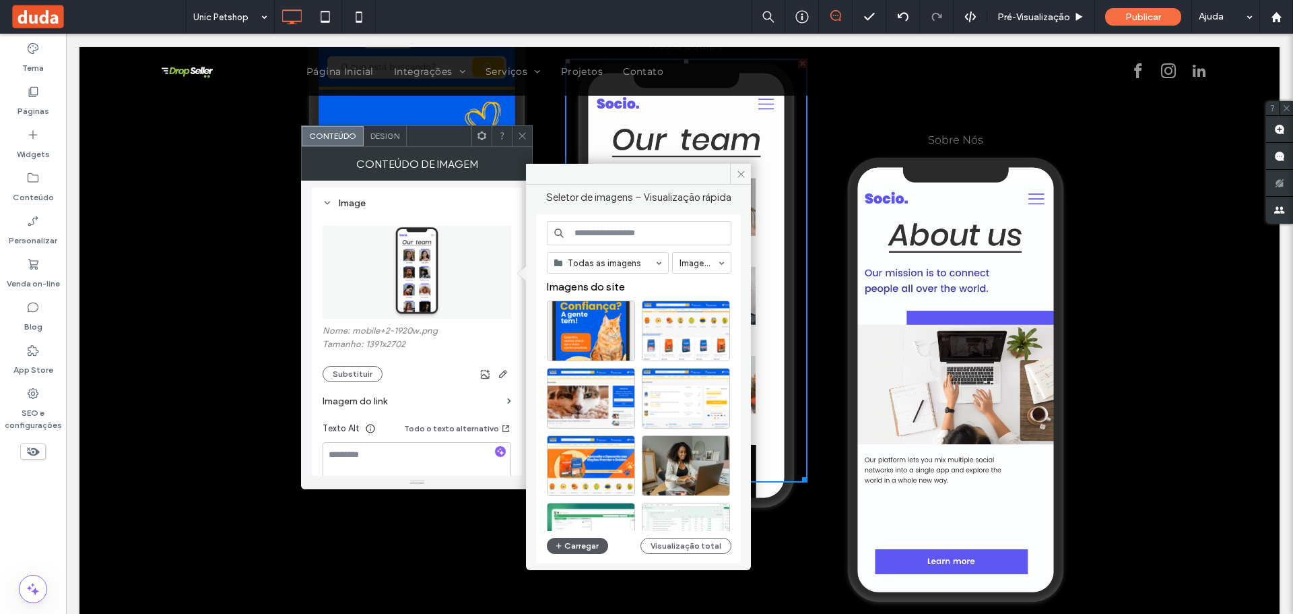
click at [562, 540] on icon "button" at bounding box center [559, 545] width 8 height 11
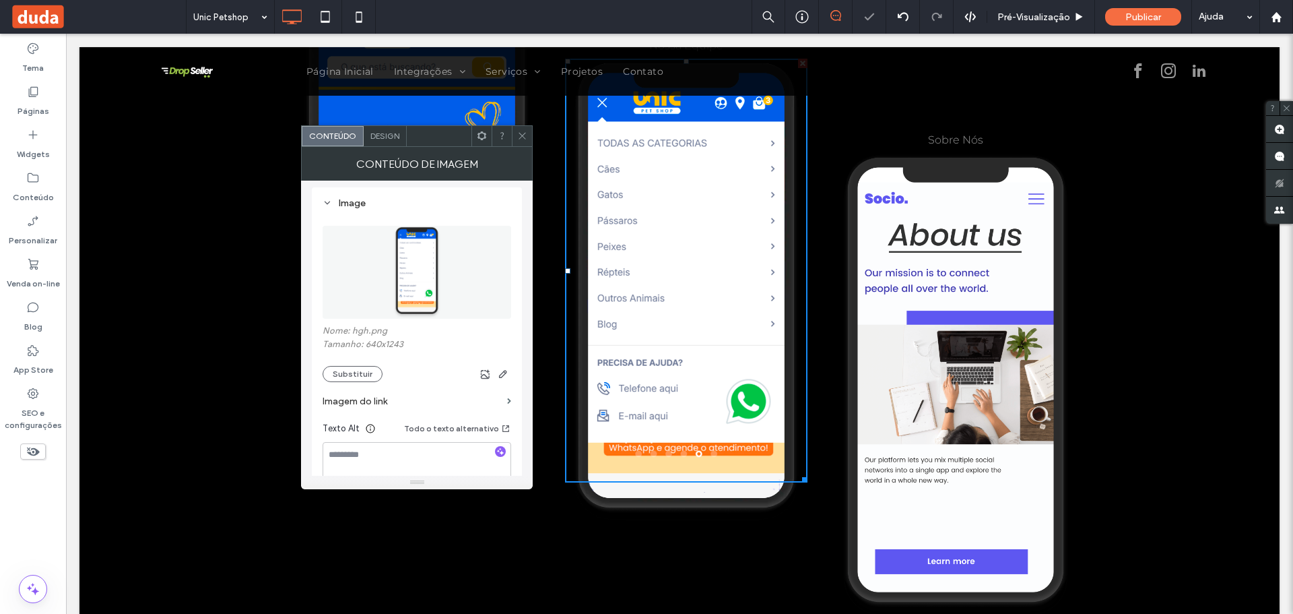
click at [523, 140] on icon at bounding box center [522, 136] width 10 height 10
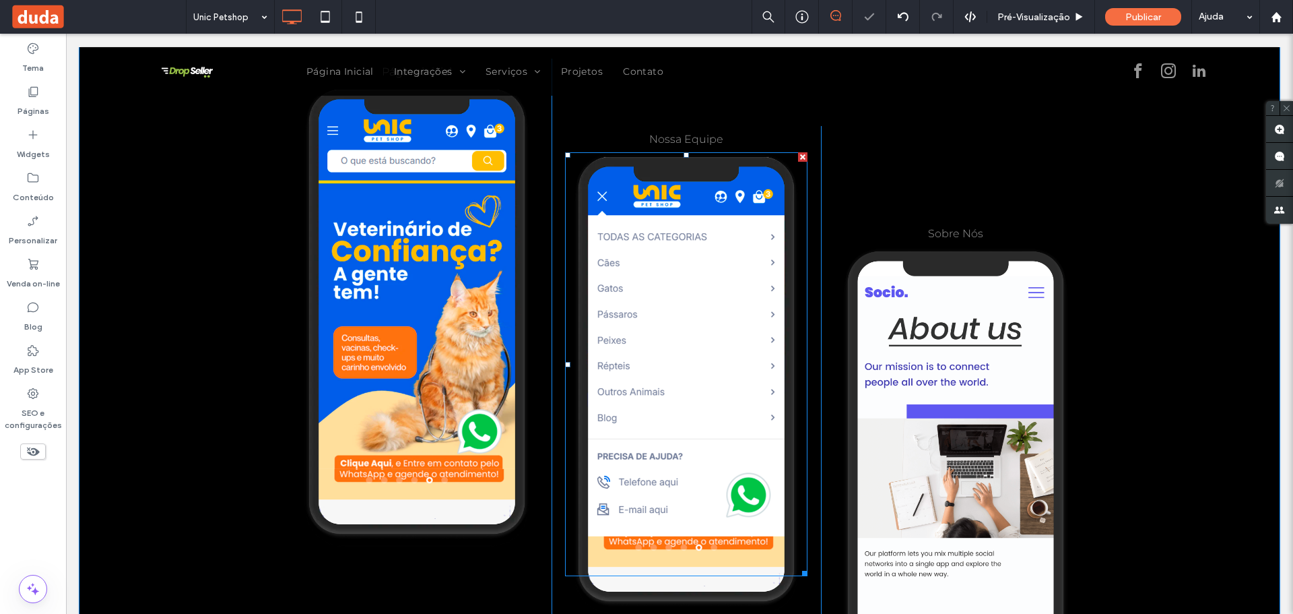
scroll to position [2761, 0]
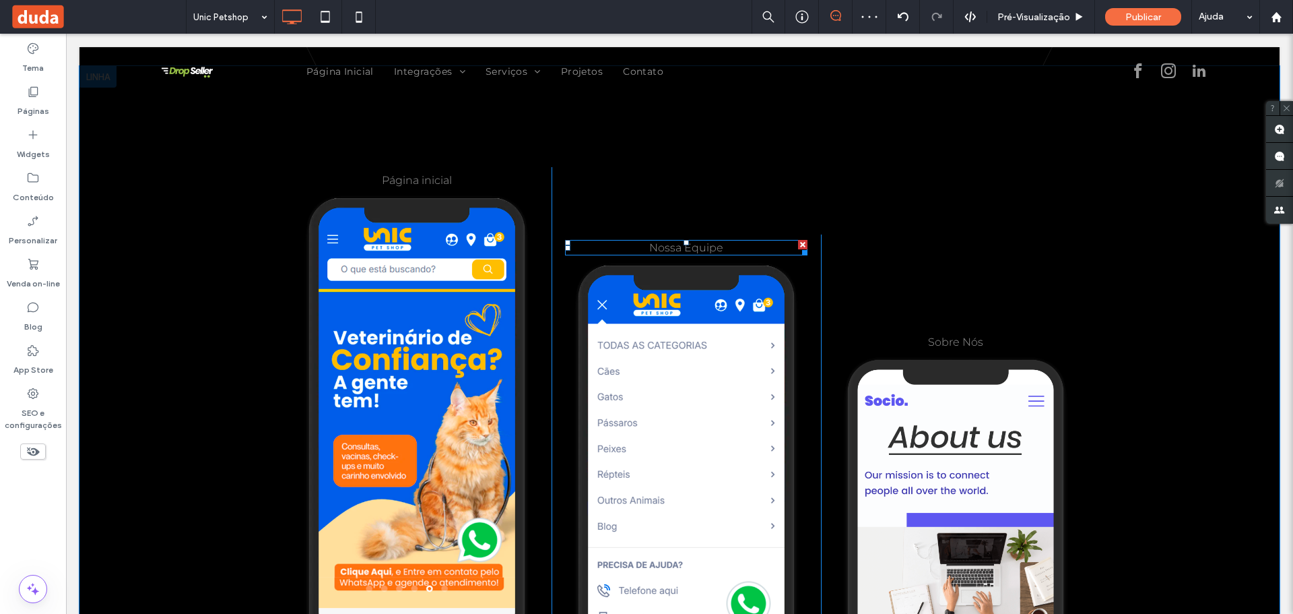
click at [656, 244] on span "Nossa Equipe" at bounding box center [686, 247] width 74 height 13
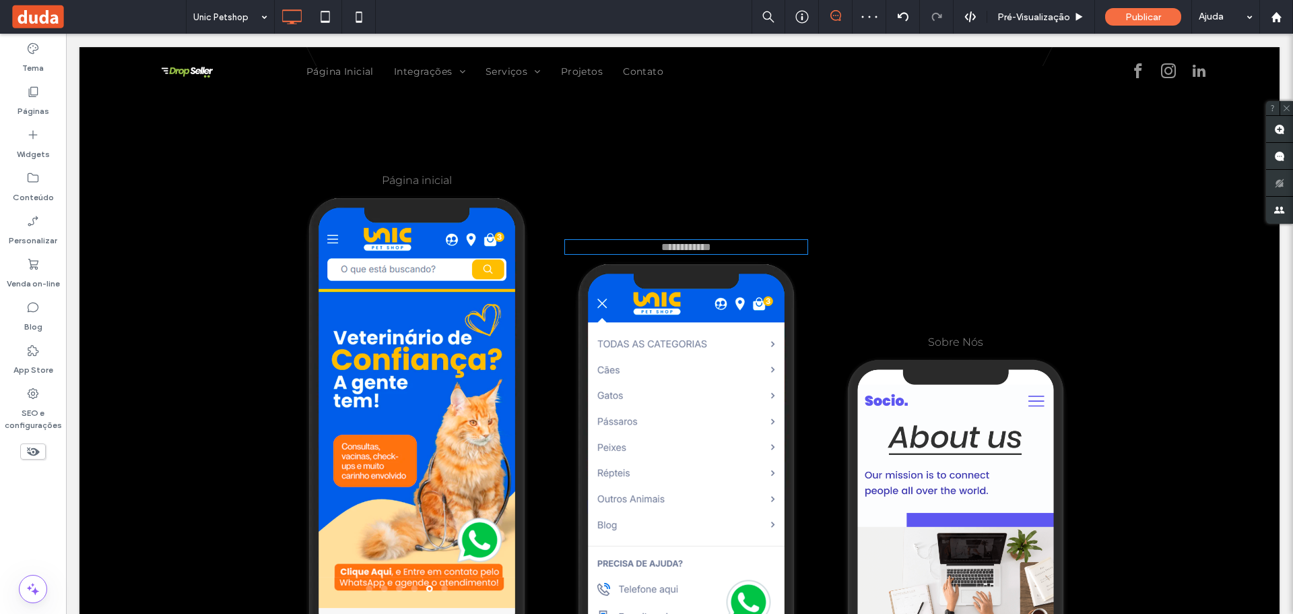
click at [661, 244] on span "**********" at bounding box center [686, 247] width 50 height 10
type input "**********"
type input "**"
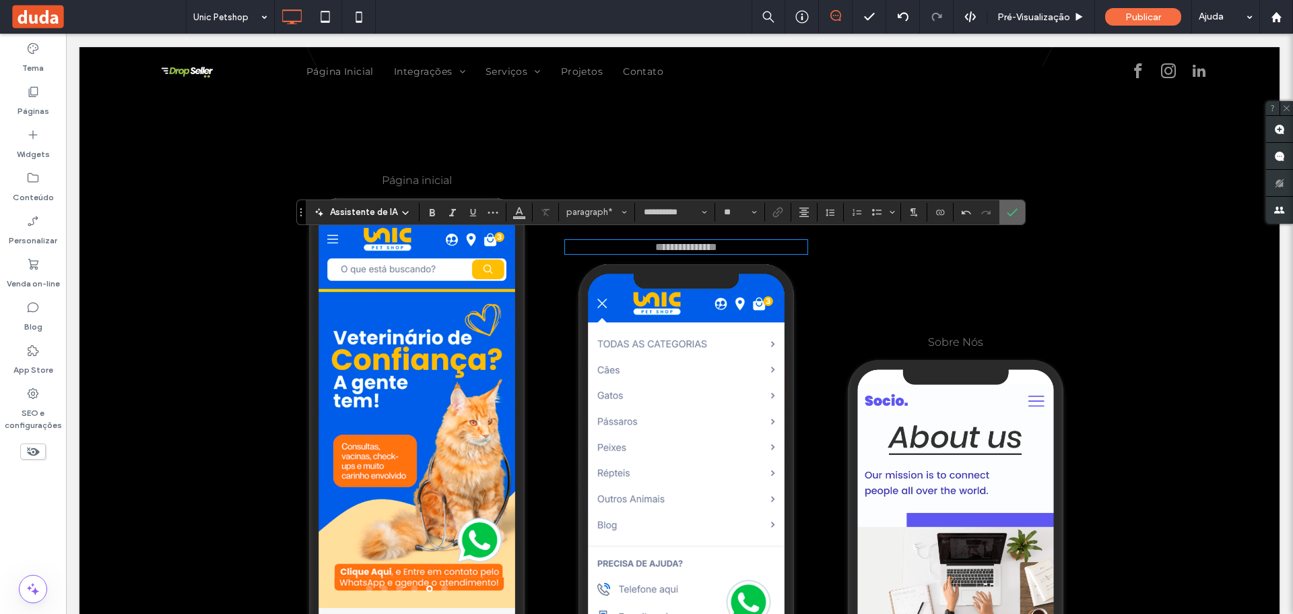
click at [1002, 218] on label "Confirmar" at bounding box center [1012, 212] width 20 height 24
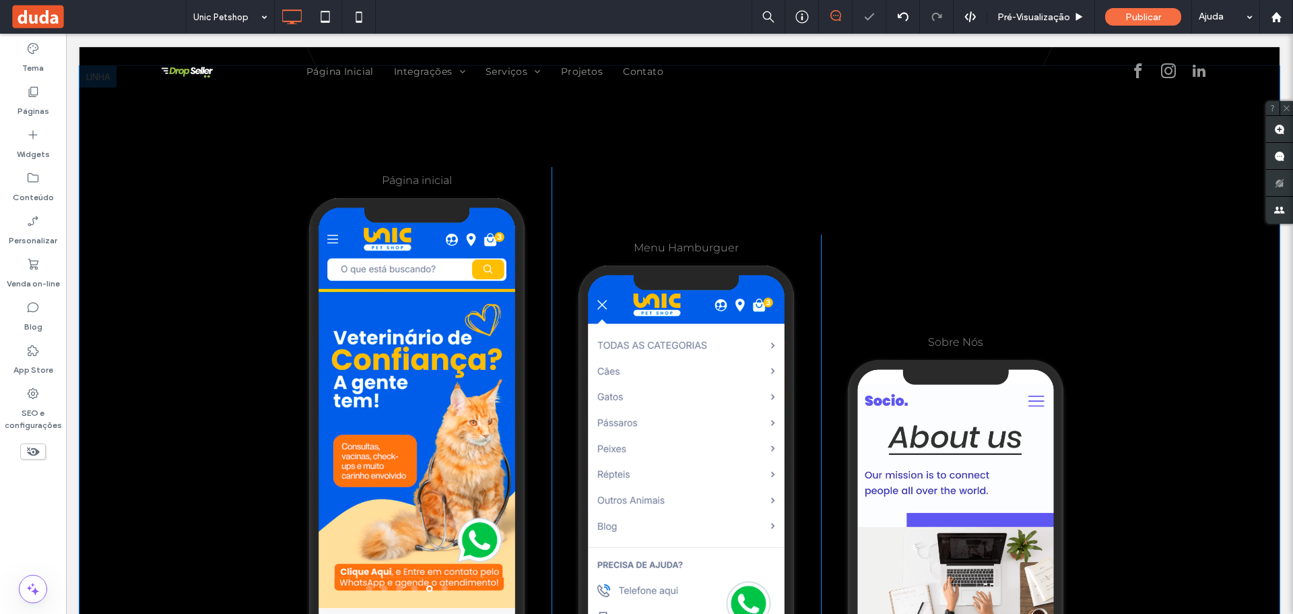
scroll to position [3031, 0]
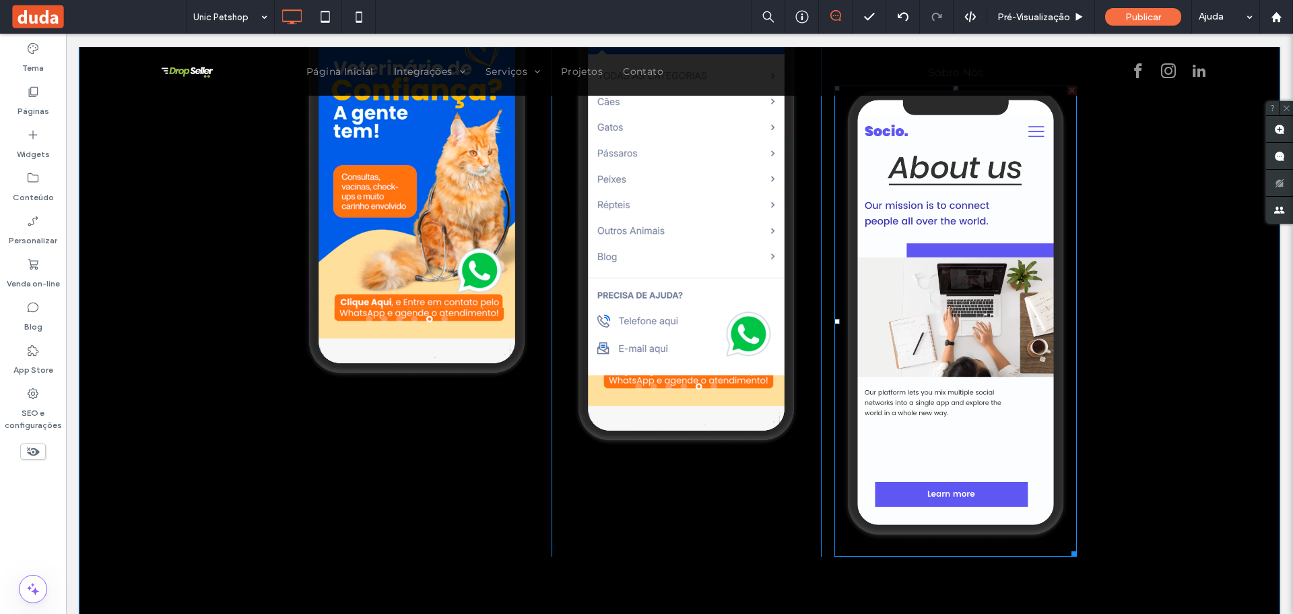
click at [891, 381] on img at bounding box center [955, 321] width 242 height 471
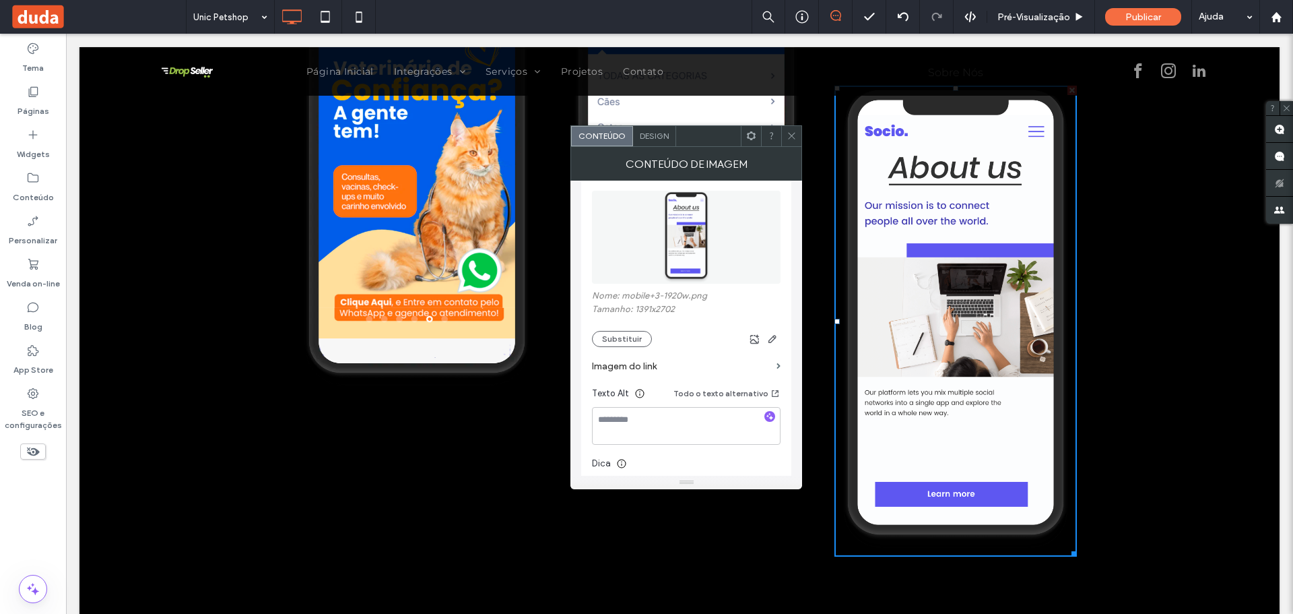
scroll to position [202, 0]
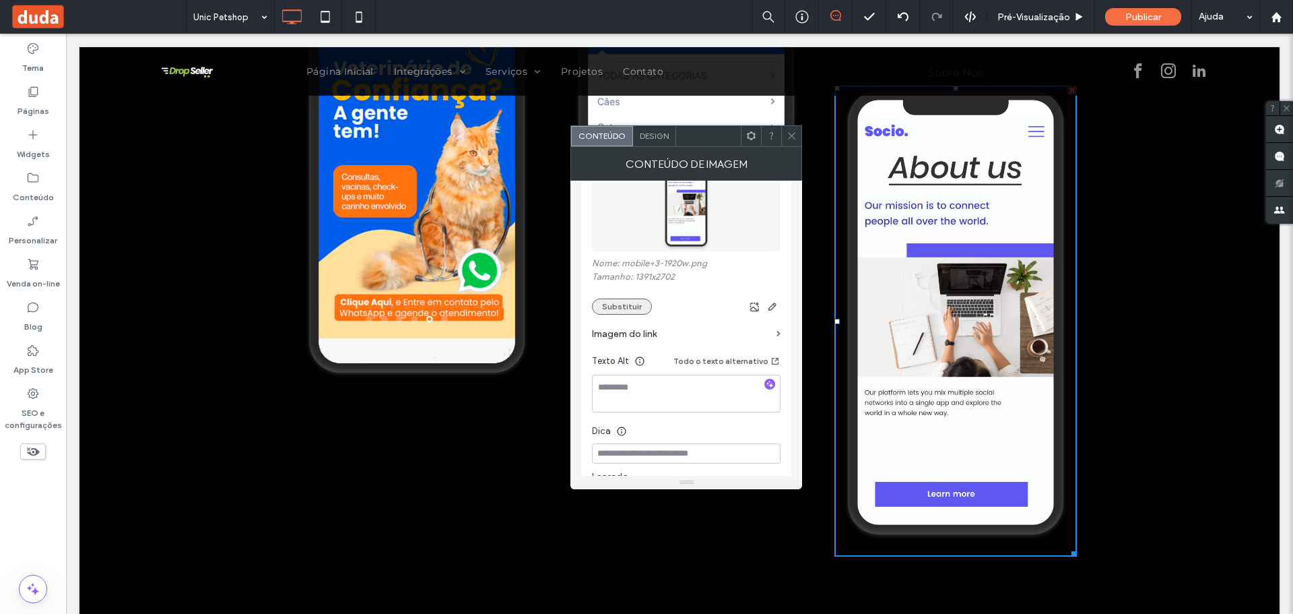
click at [616, 299] on button "Substituir" at bounding box center [622, 306] width 60 height 16
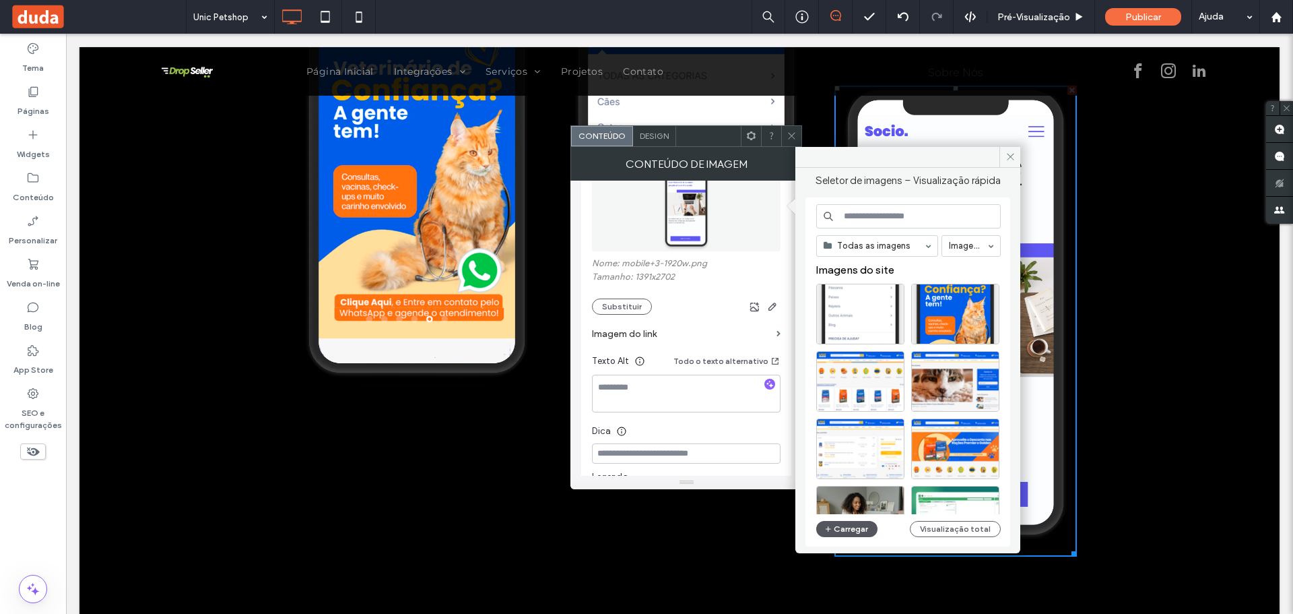
click at [839, 525] on button "Carregar" at bounding box center [846, 529] width 61 height 16
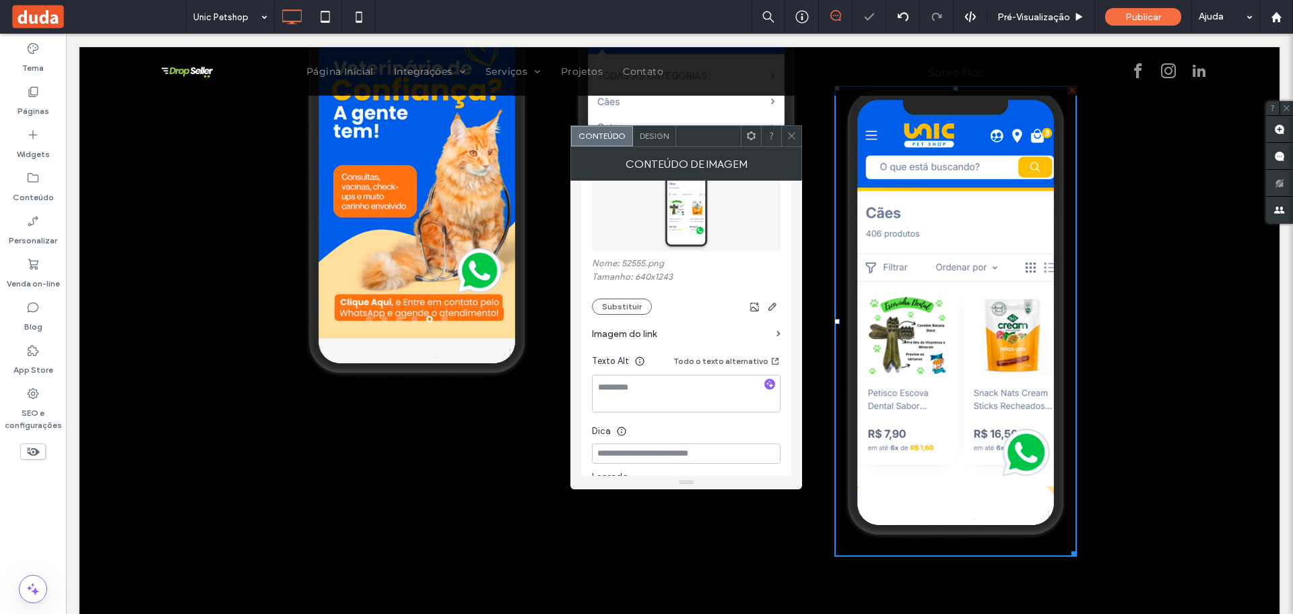
click at [795, 137] on icon at bounding box center [792, 136] width 10 height 10
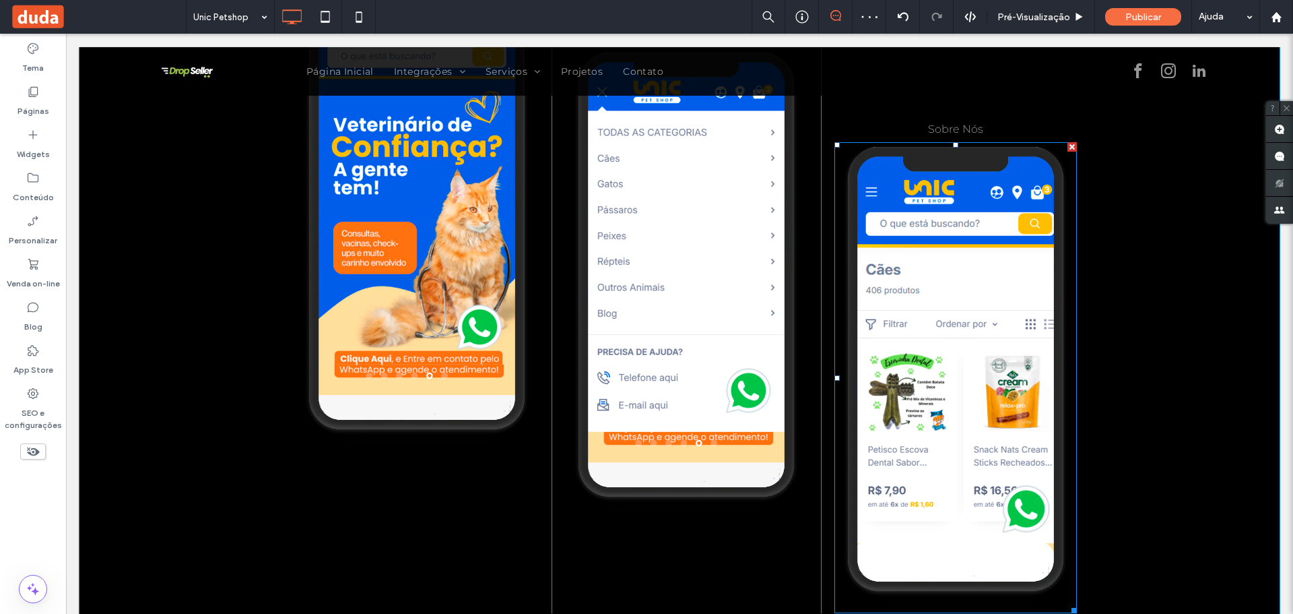
scroll to position [2829, 0]
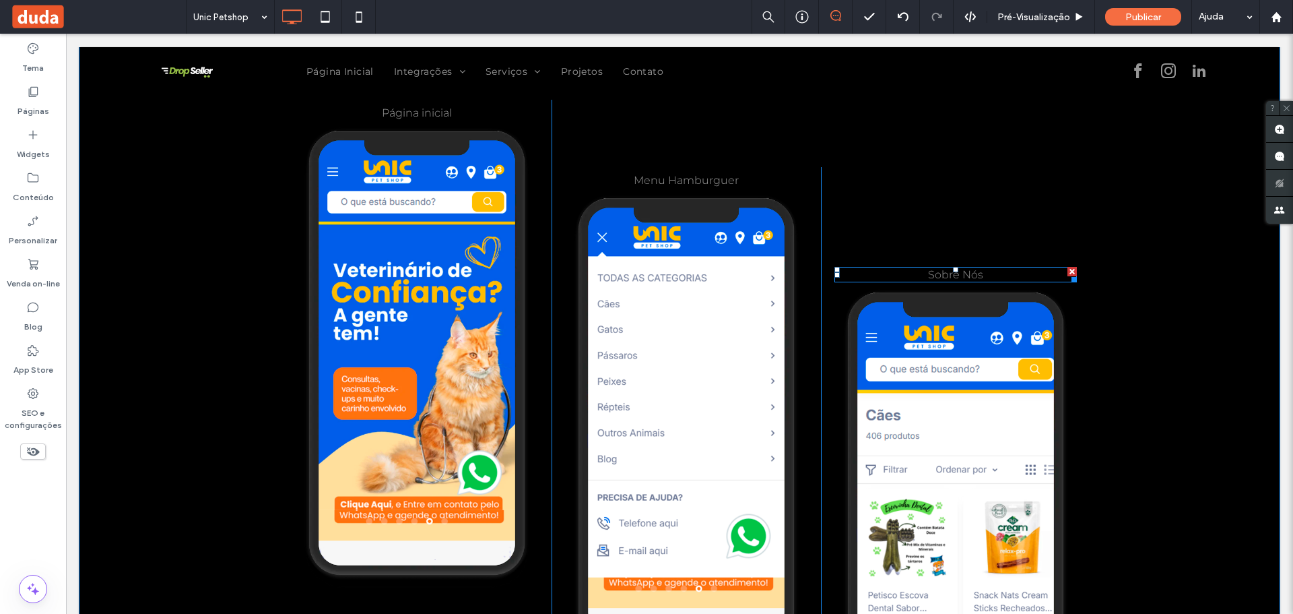
click at [955, 269] on span "Sobre Nós" at bounding box center [955, 274] width 55 height 13
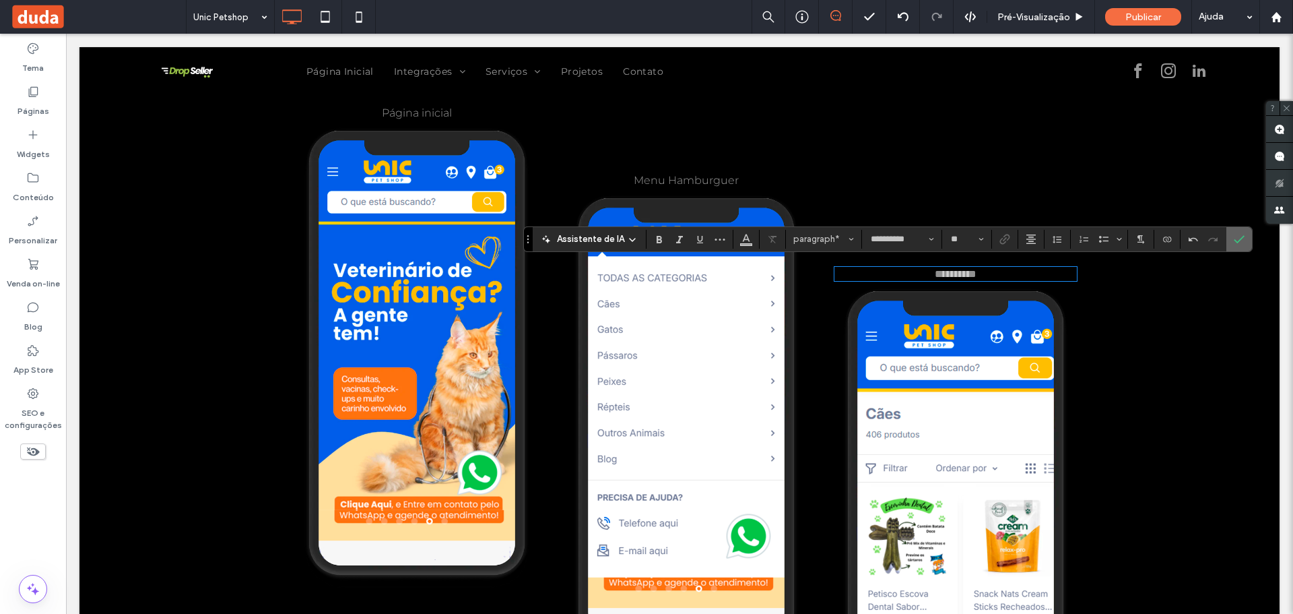
click at [1237, 240] on icon "Confirmar" at bounding box center [1239, 239] width 11 height 11
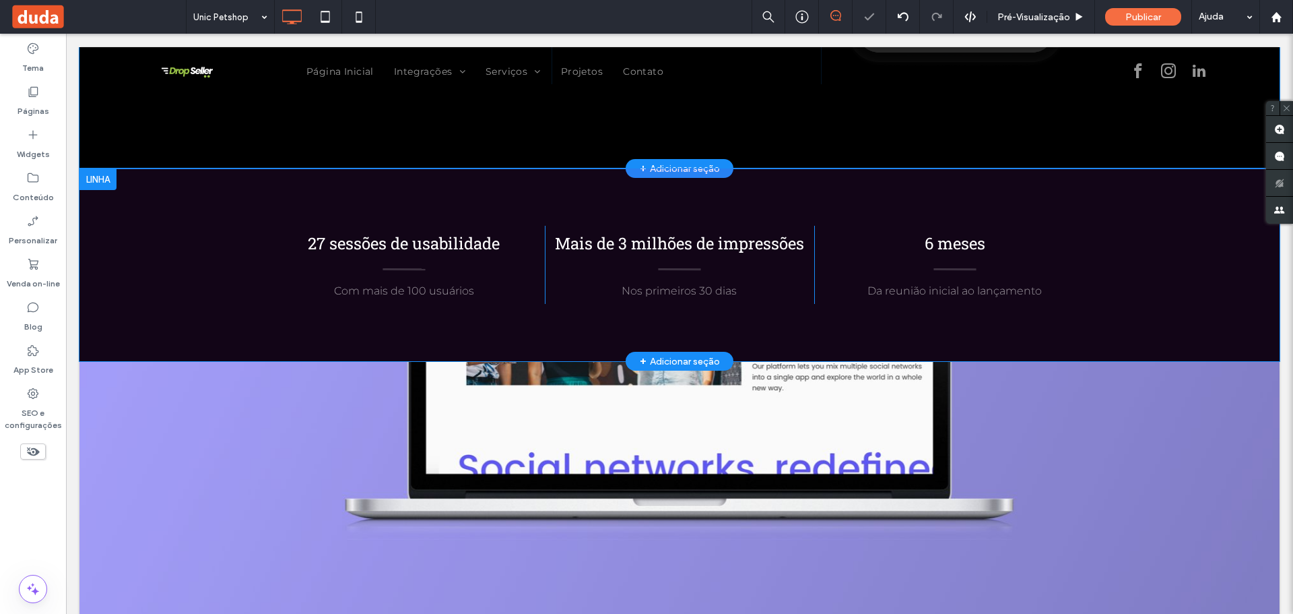
scroll to position [3502, 0]
click at [101, 178] on div at bounding box center [97, 180] width 37 height 22
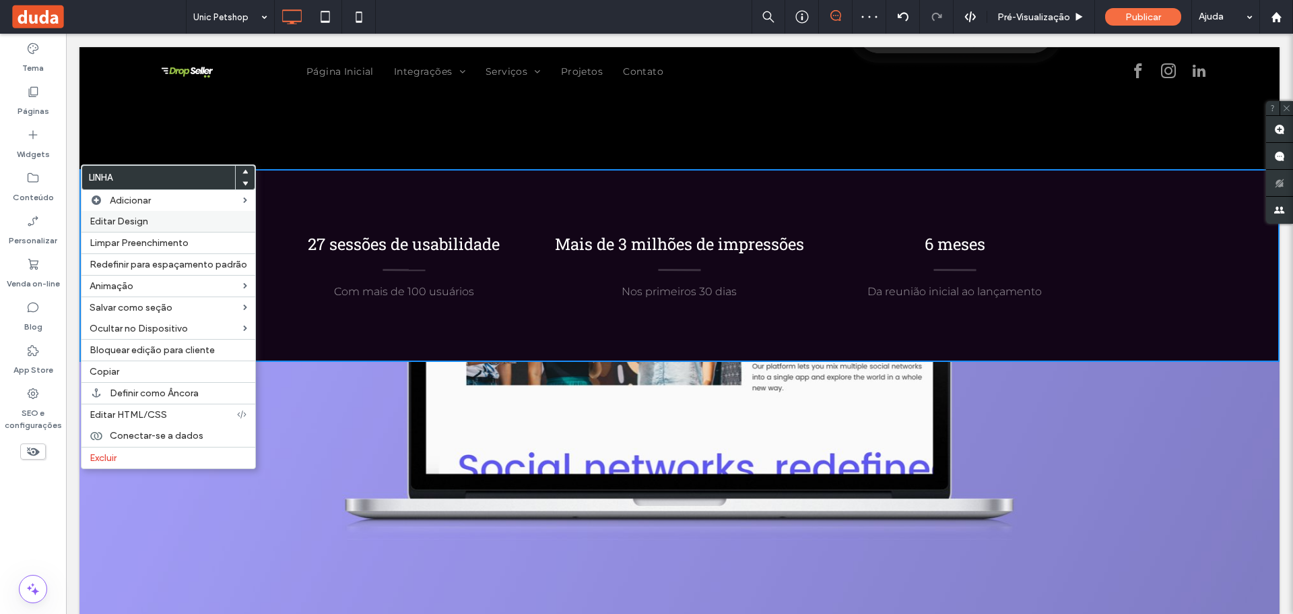
click at [134, 222] on span "Editar Design" at bounding box center [119, 221] width 59 height 11
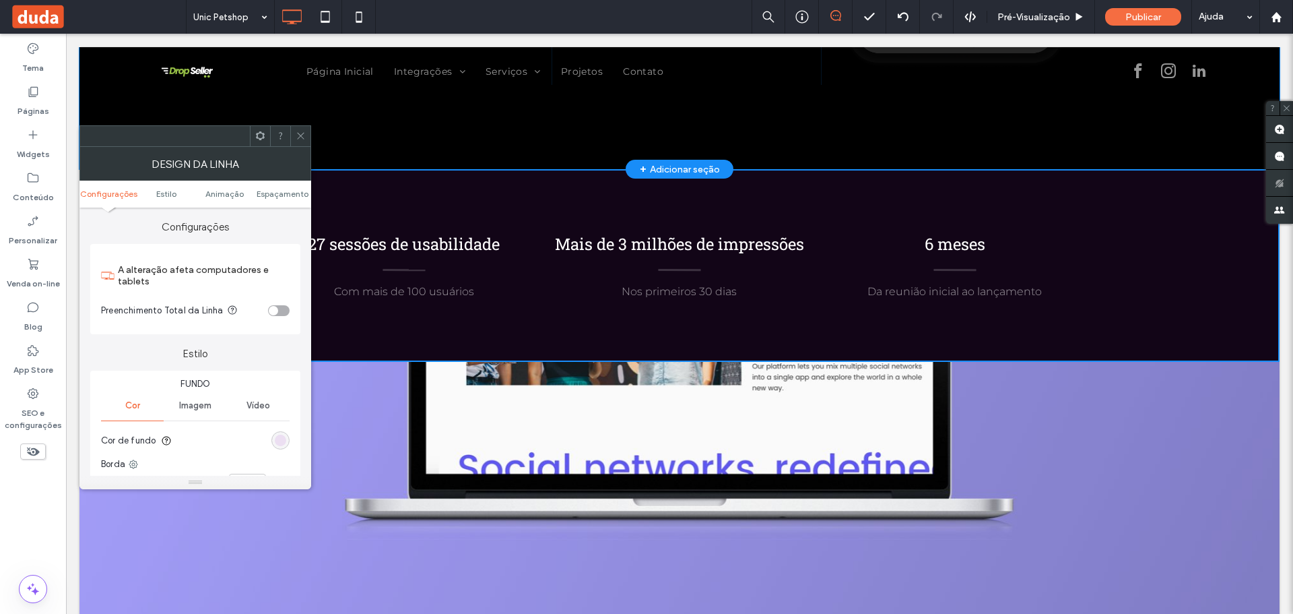
scroll to position [135, 0]
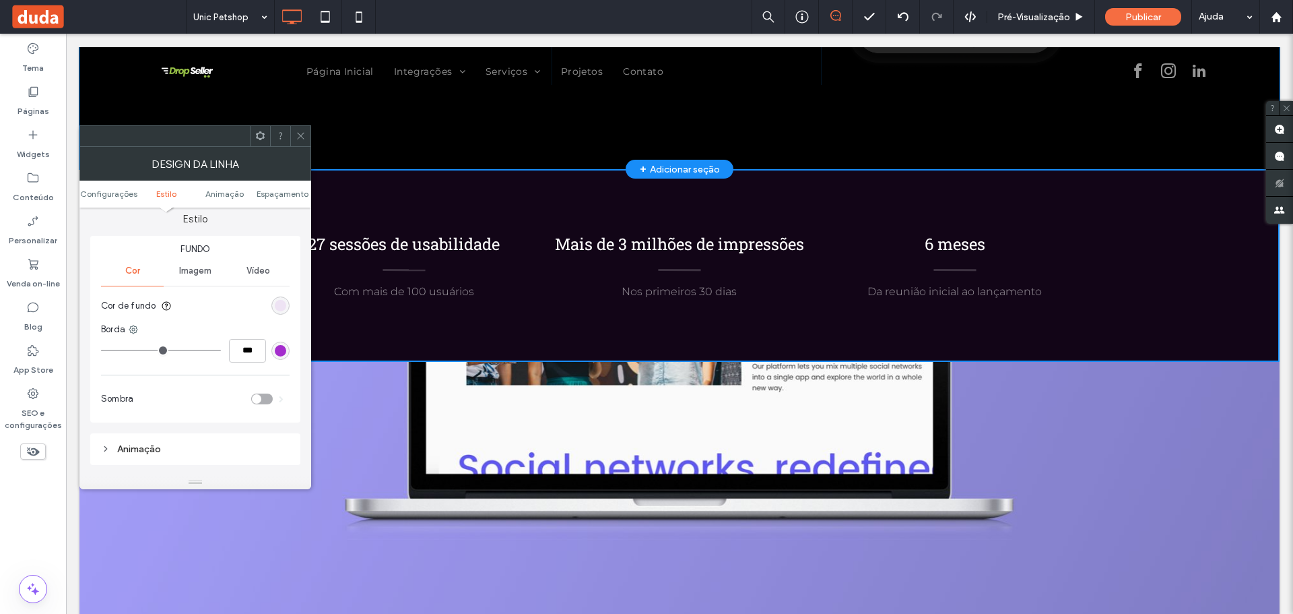
click at [282, 302] on div "rgba(164, 45, 205, 0.11)" at bounding box center [280, 305] width 11 height 11
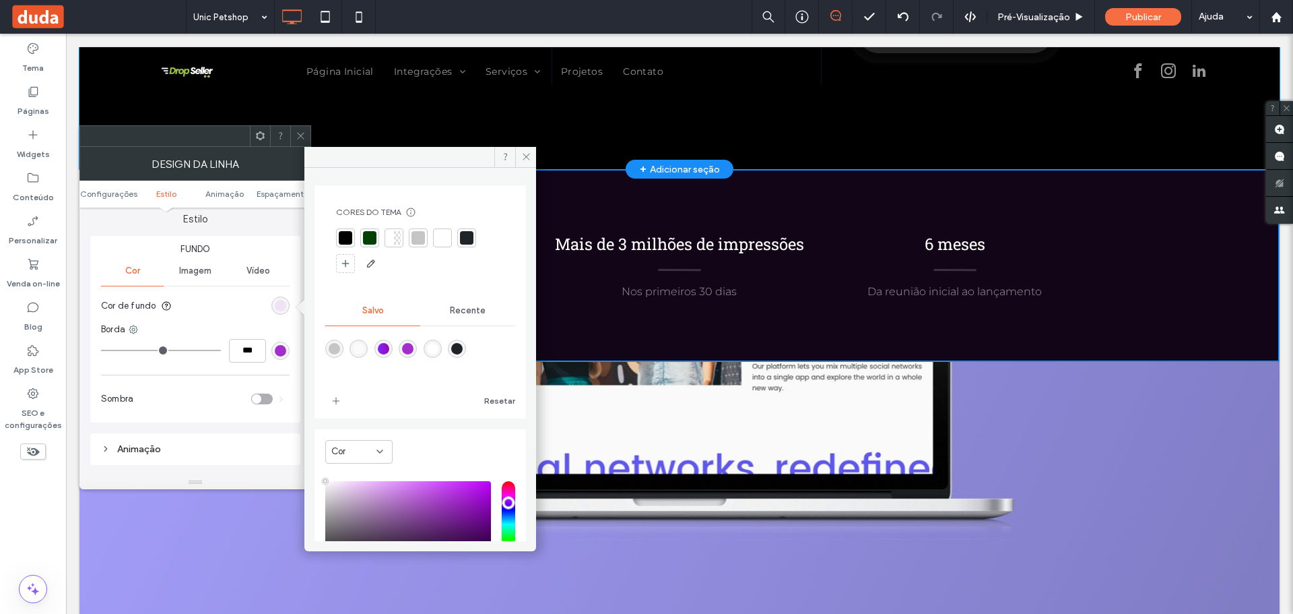
type input "***"
click at [367, 237] on div at bounding box center [369, 237] width 13 height 13
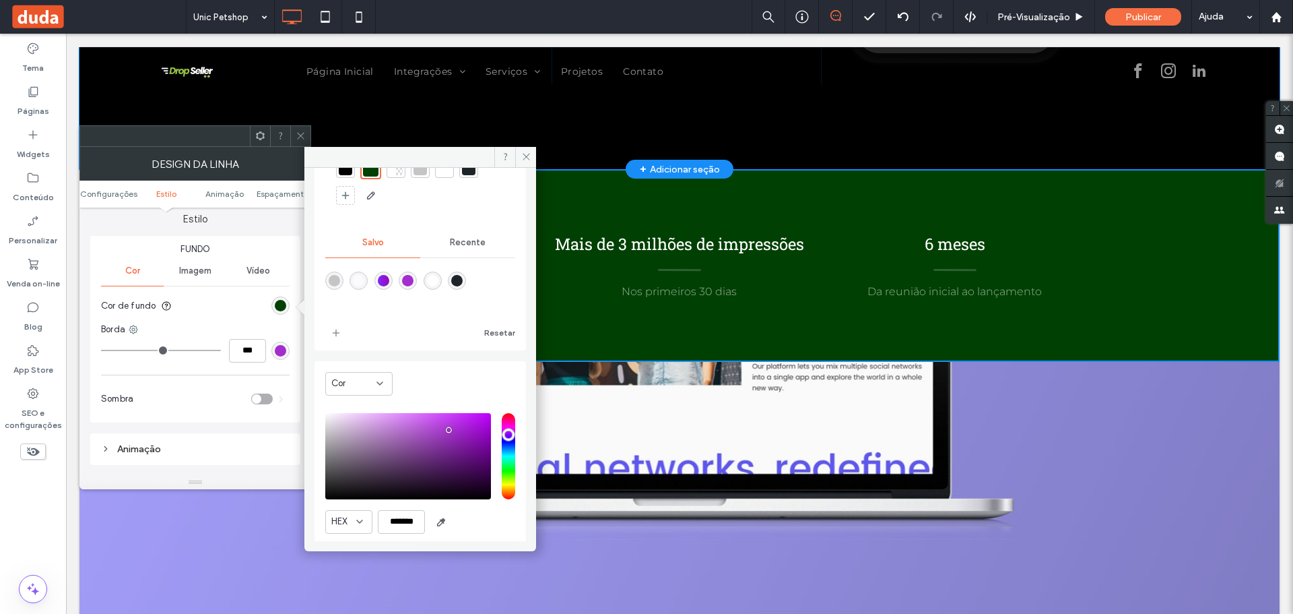
scroll to position [46, 0]
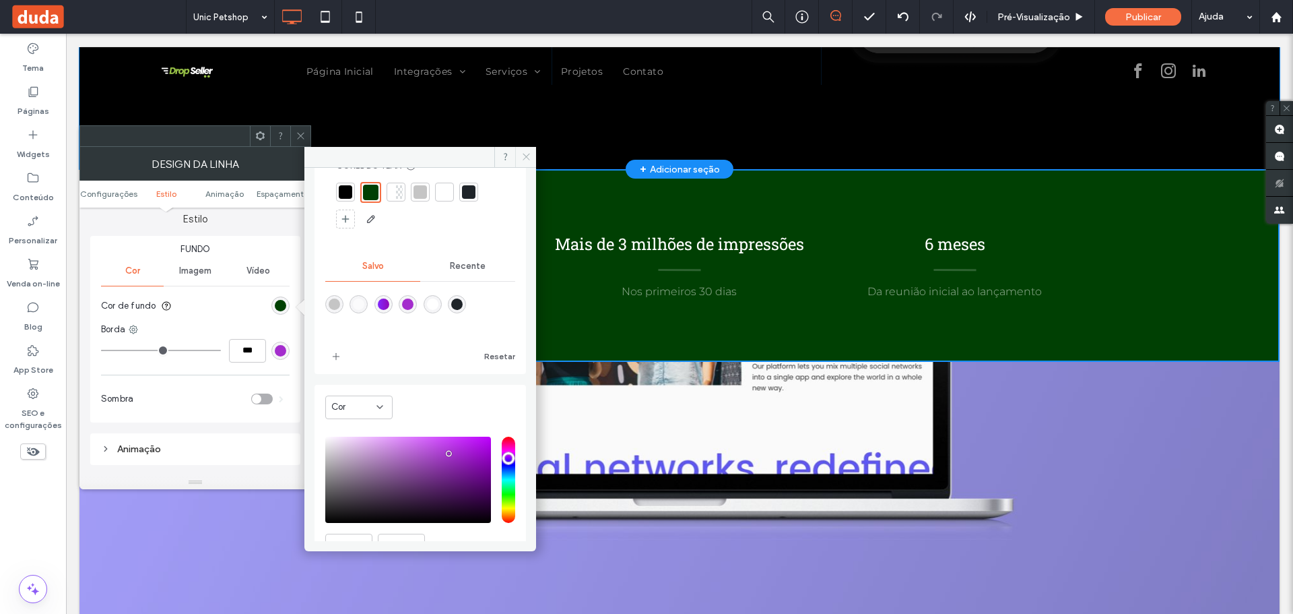
drag, startPoint x: 527, startPoint y: 148, endPoint x: 457, endPoint y: 117, distance: 77.5
click at [527, 148] on span at bounding box center [525, 157] width 21 height 20
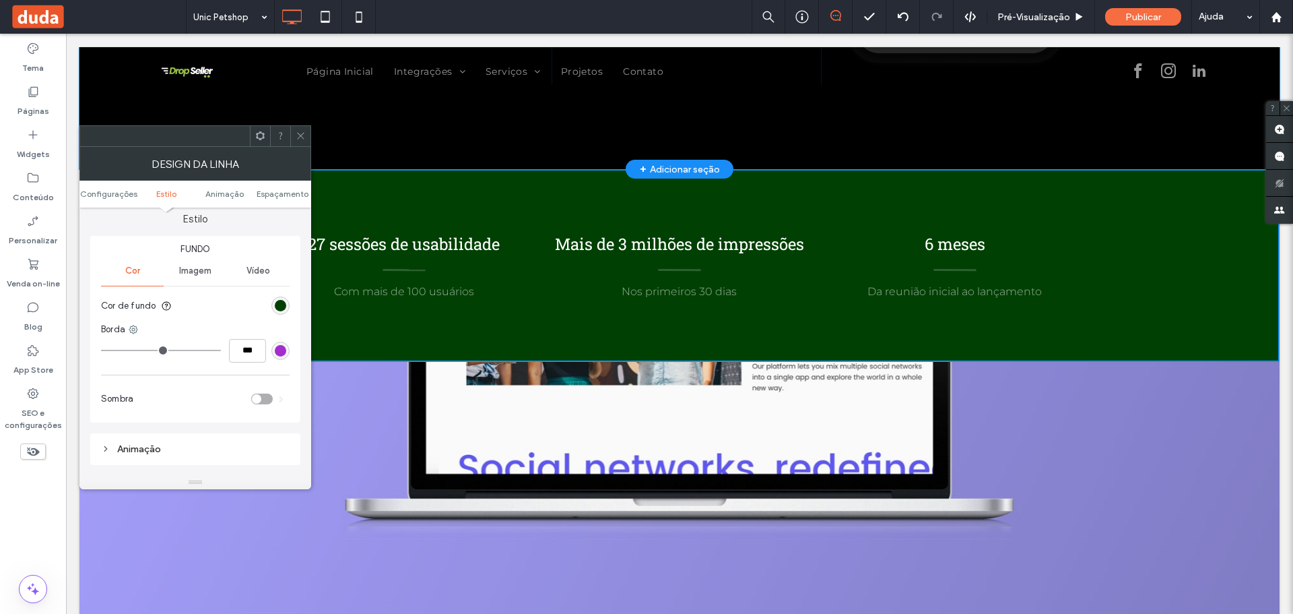
click at [292, 139] on div at bounding box center [300, 136] width 20 height 20
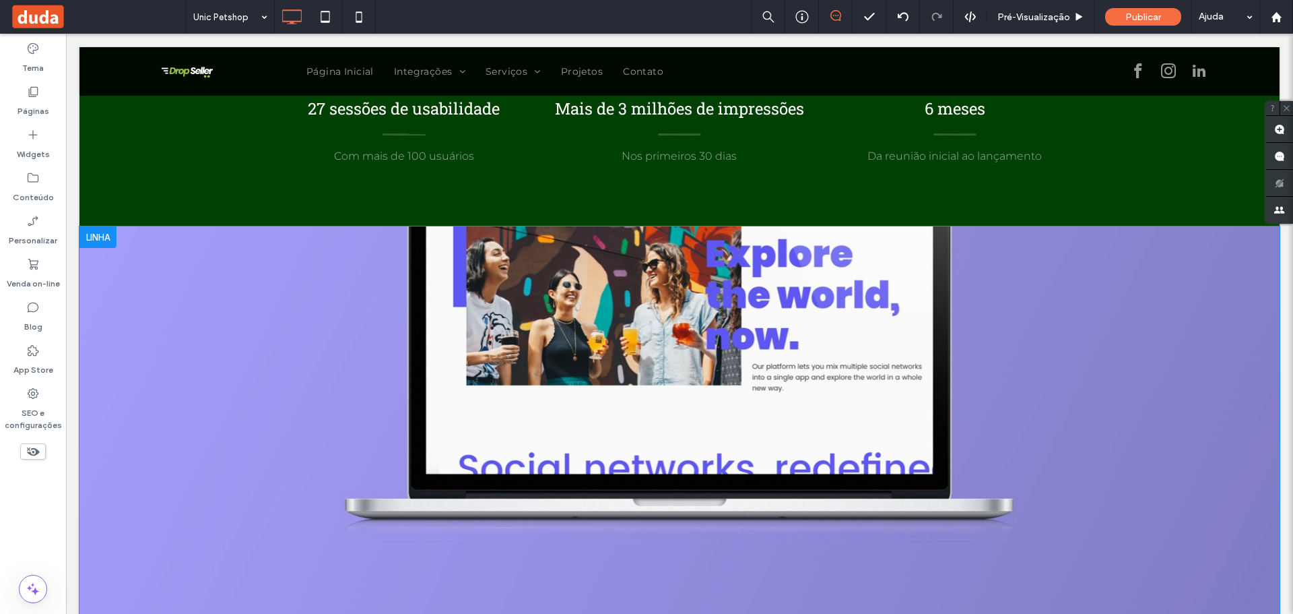
scroll to position [3637, 0]
click at [109, 234] on div at bounding box center [97, 238] width 37 height 22
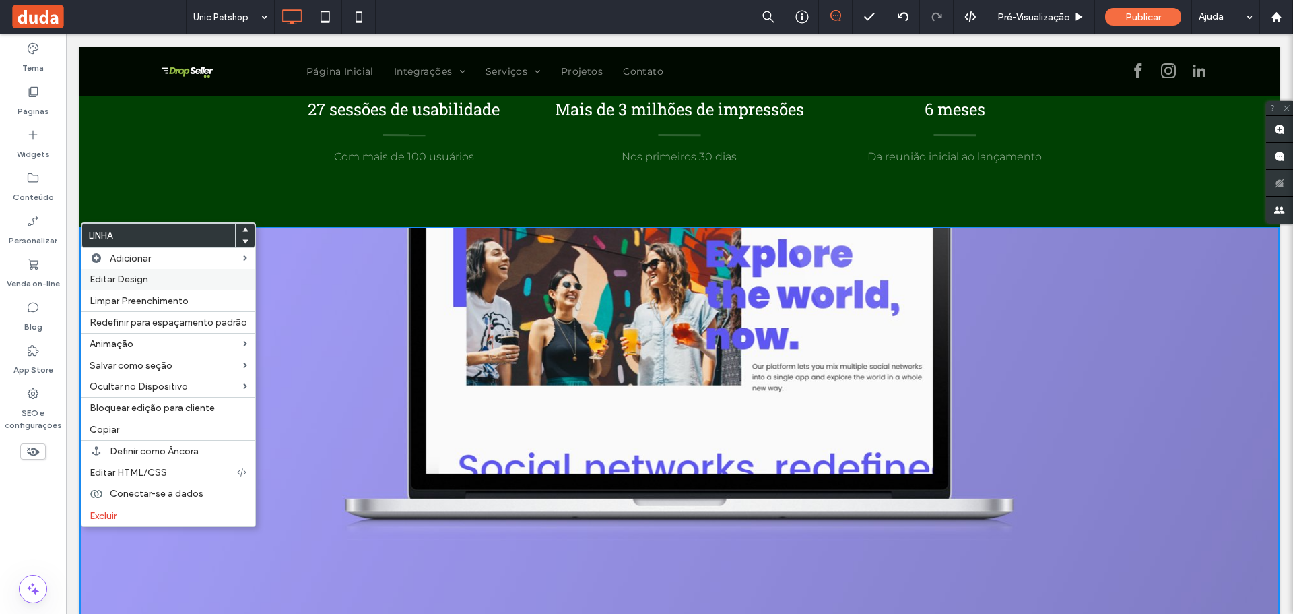
click at [144, 276] on span "Editar Design" at bounding box center [119, 278] width 59 height 11
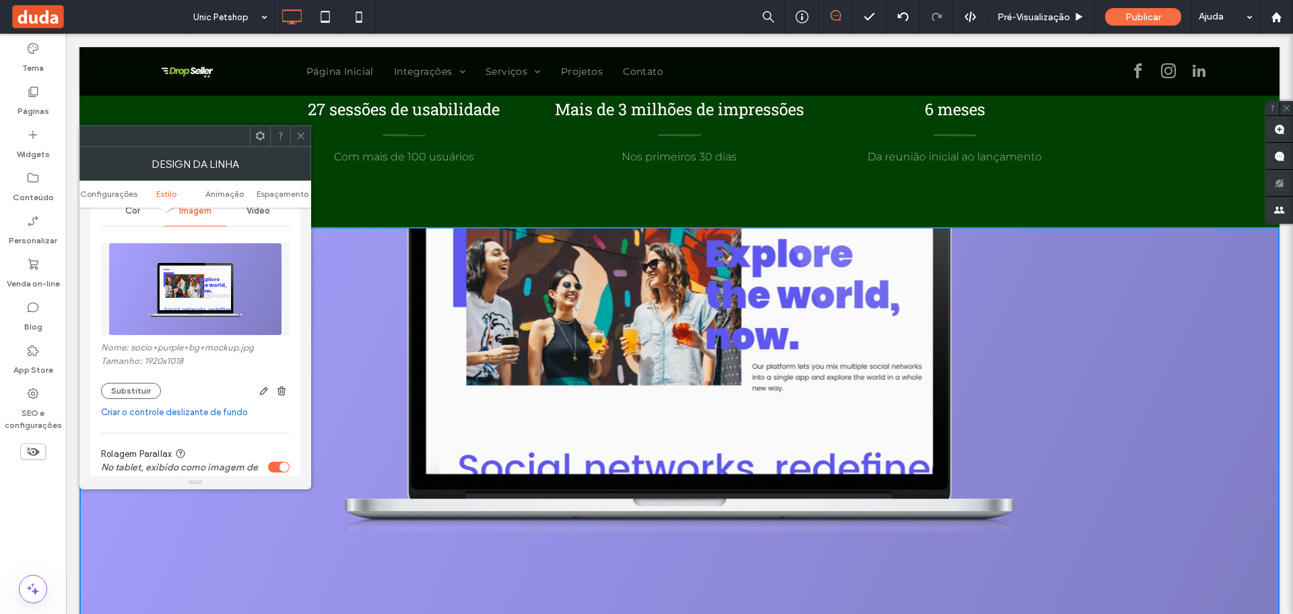
scroll to position [202, 0]
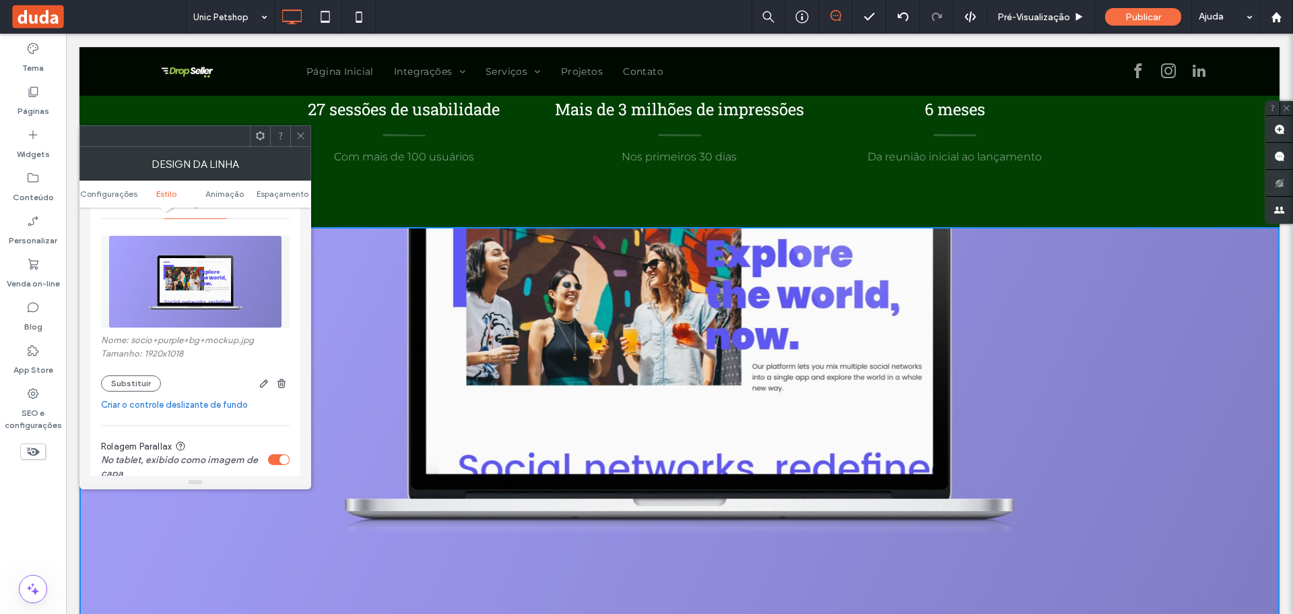
drag, startPoint x: 300, startPoint y: 133, endPoint x: 664, endPoint y: 432, distance: 471.8
click at [300, 133] on icon at bounding box center [301, 136] width 10 height 10
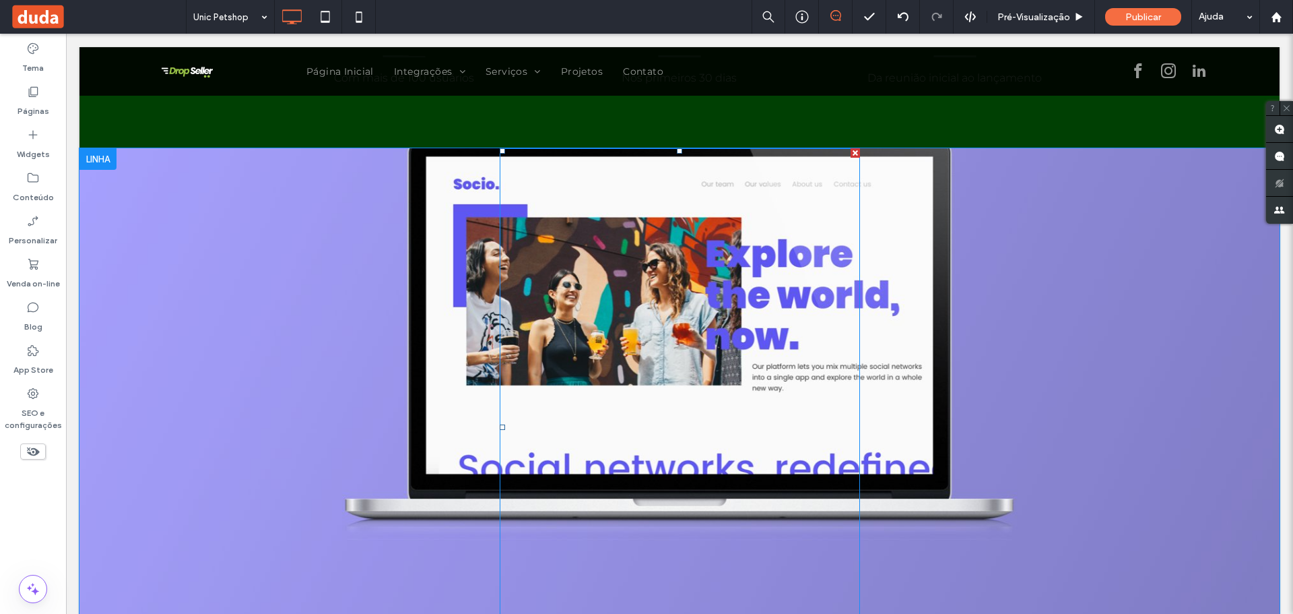
scroll to position [3704, 0]
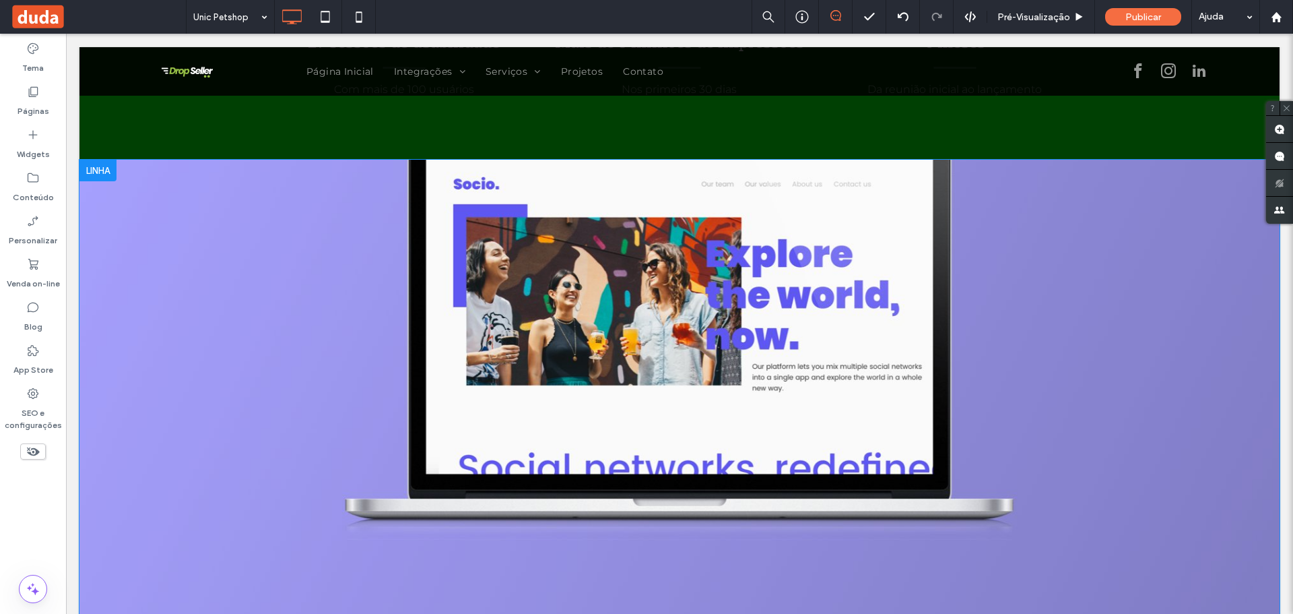
click at [99, 161] on div at bounding box center [97, 171] width 37 height 22
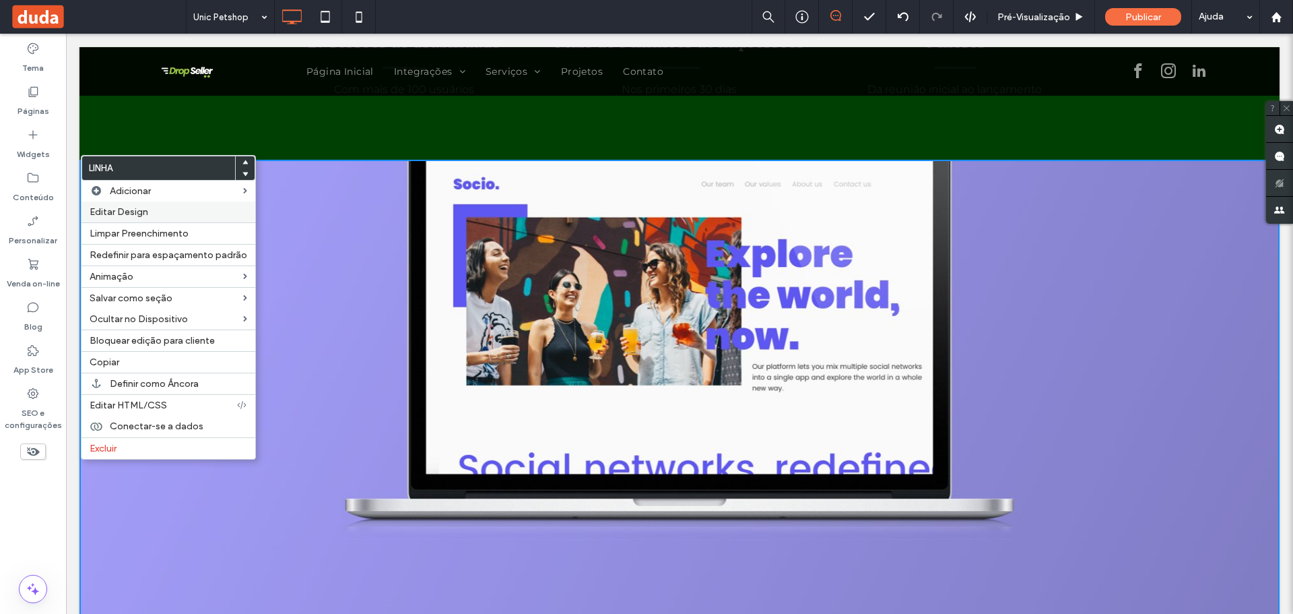
click at [126, 212] on span "Editar Design" at bounding box center [119, 211] width 59 height 11
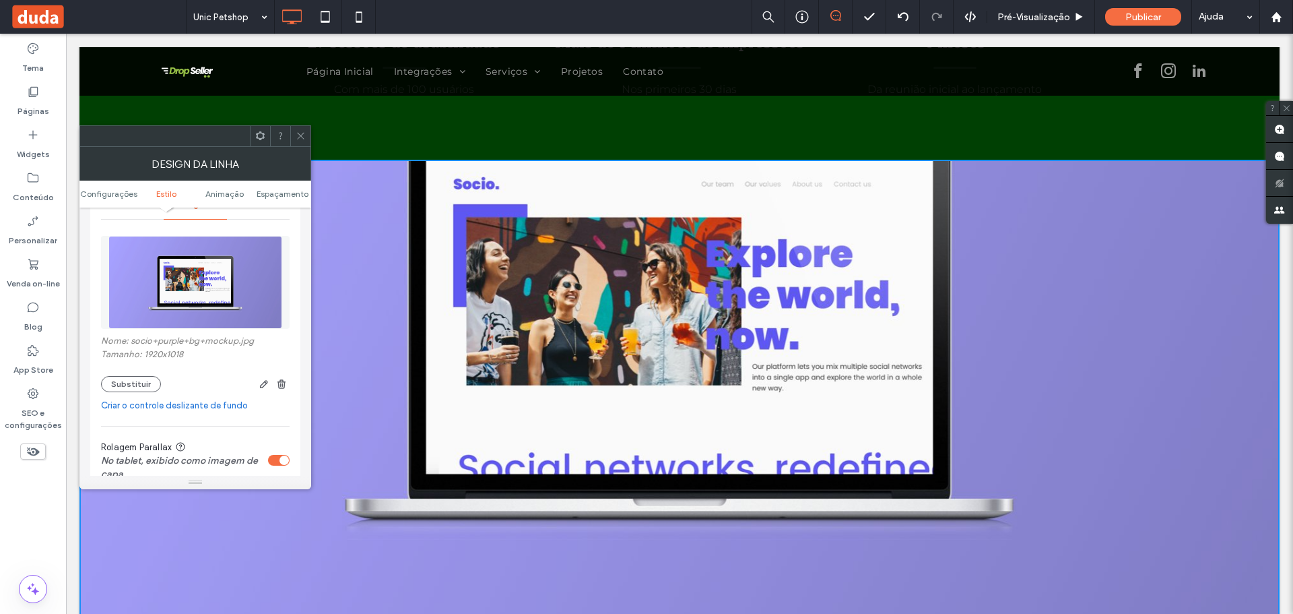
scroll to position [202, 0]
click at [152, 379] on button "Substituir" at bounding box center [131, 383] width 60 height 16
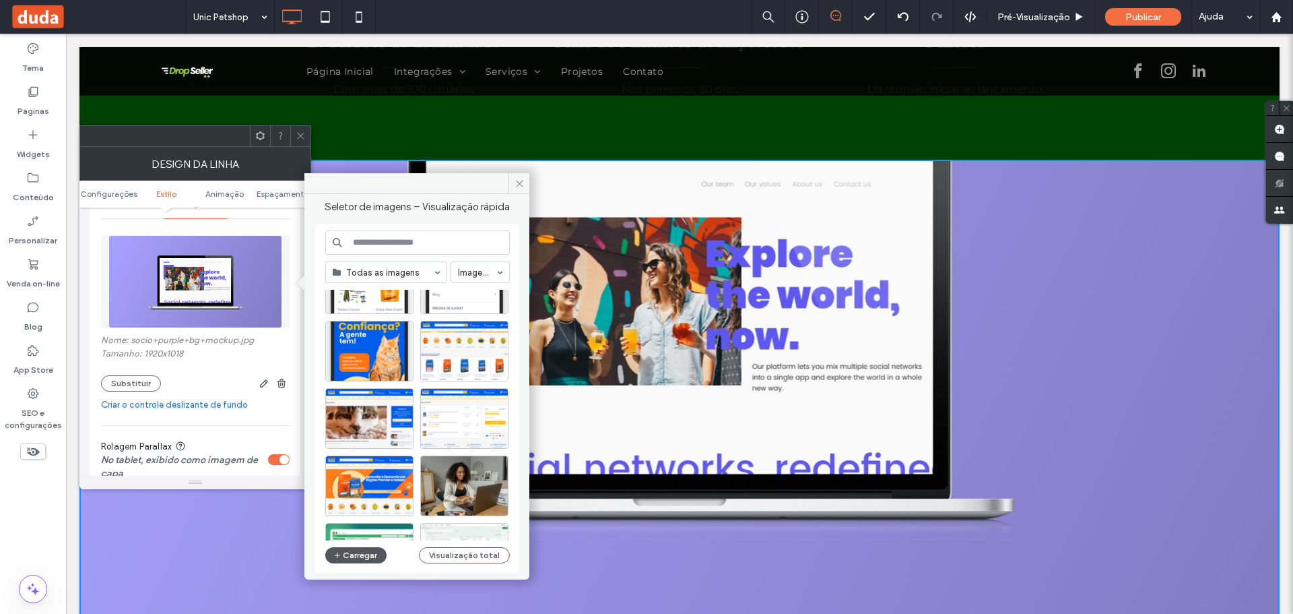
scroll to position [135, 0]
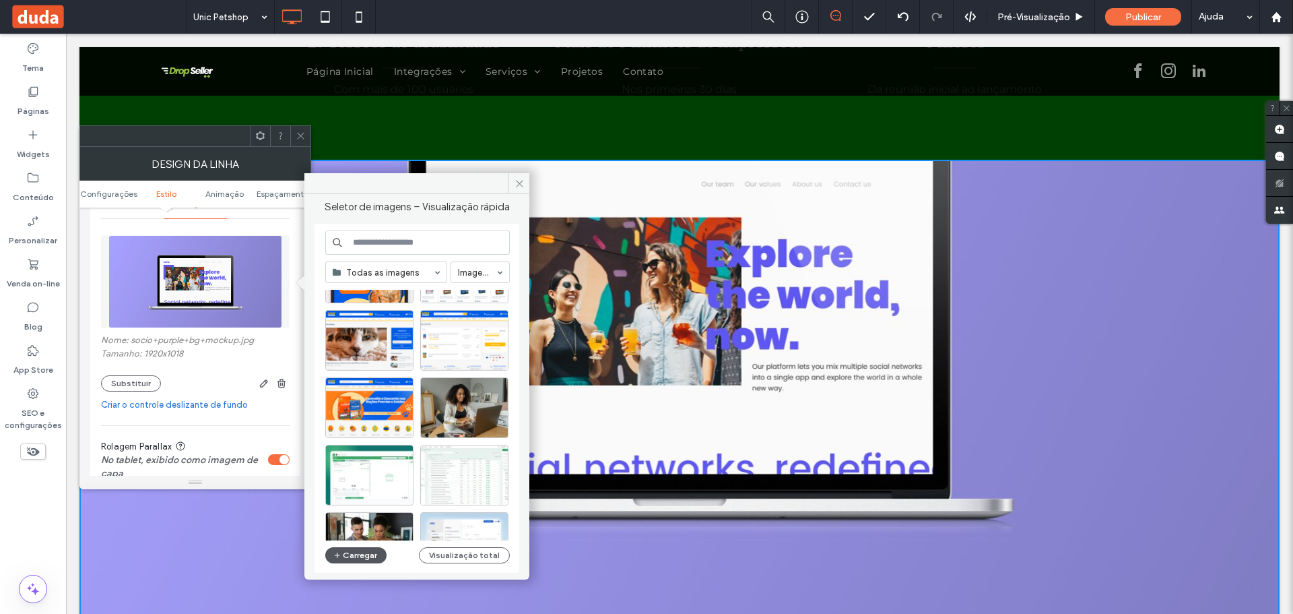
click at [351, 558] on button "Carregar" at bounding box center [355, 555] width 61 height 16
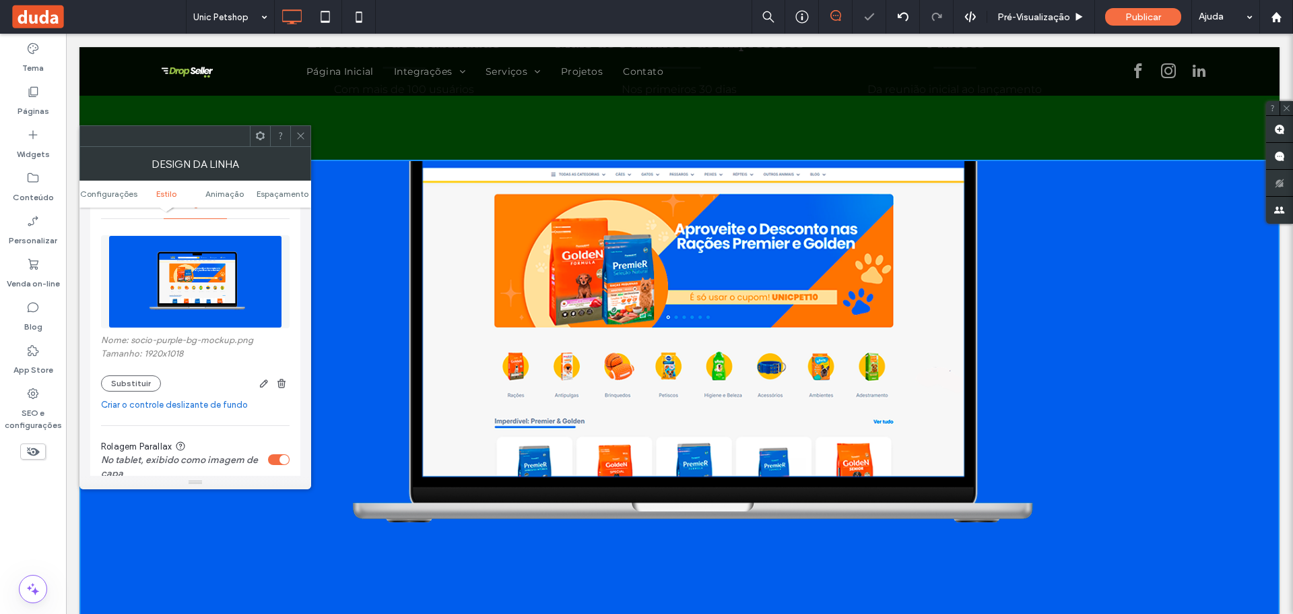
drag, startPoint x: 293, startPoint y: 134, endPoint x: 255, endPoint y: 110, distance: 44.8
click at [293, 134] on div at bounding box center [300, 136] width 20 height 20
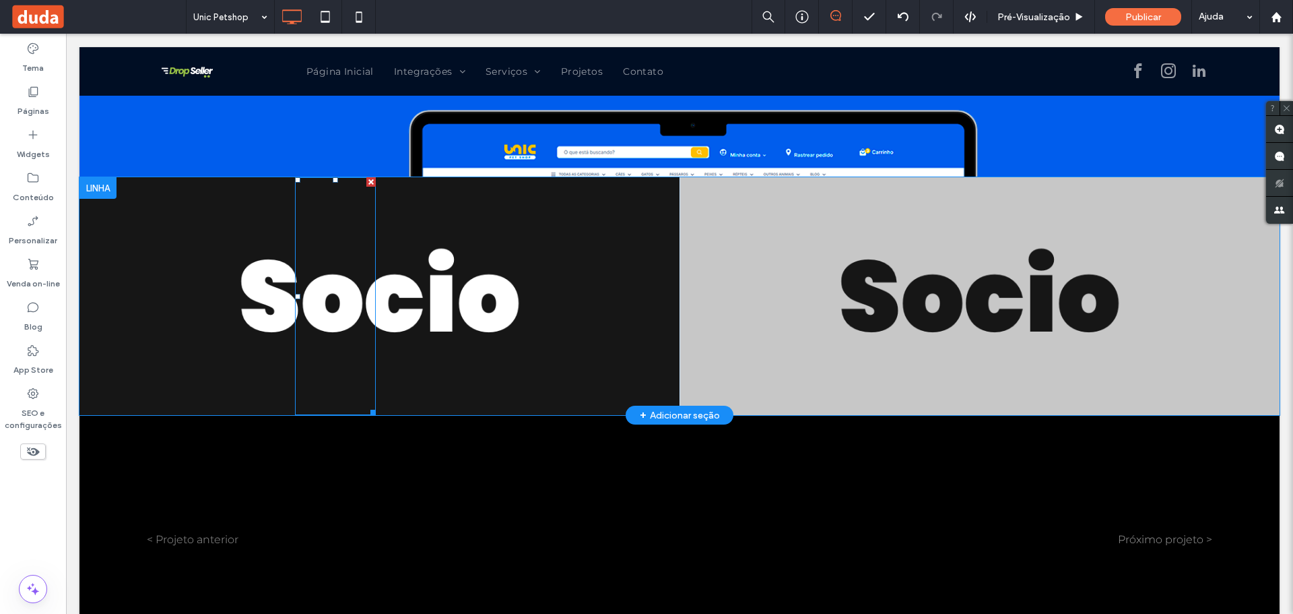
scroll to position [4243, 0]
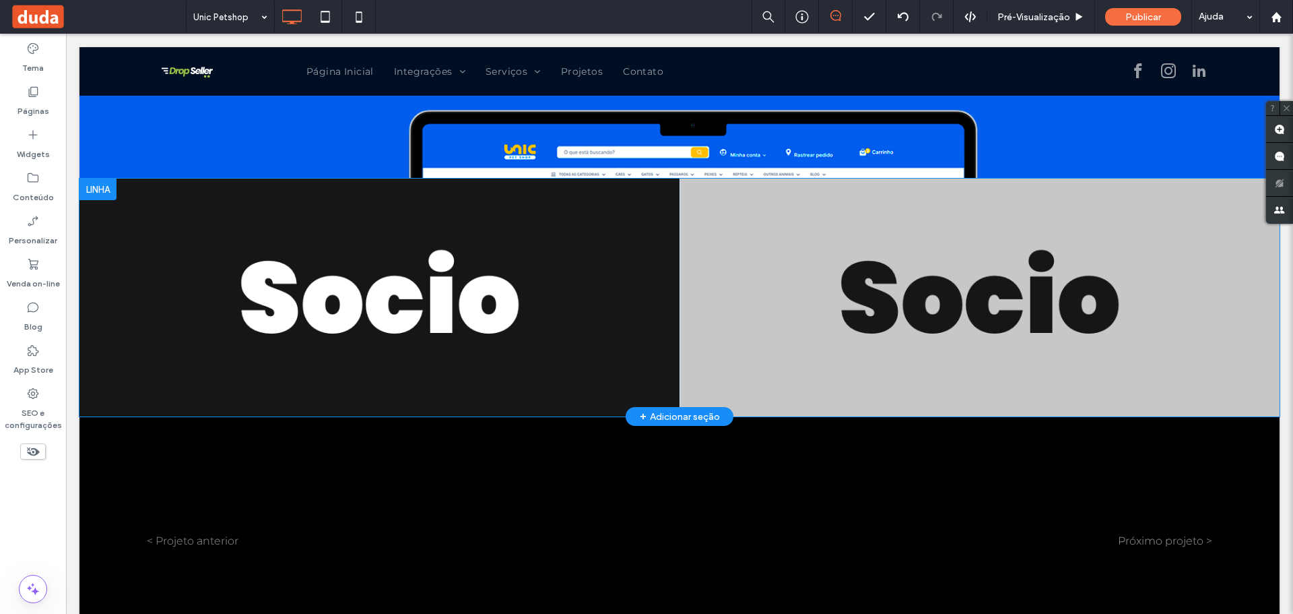
click at [101, 189] on div at bounding box center [97, 189] width 37 height 22
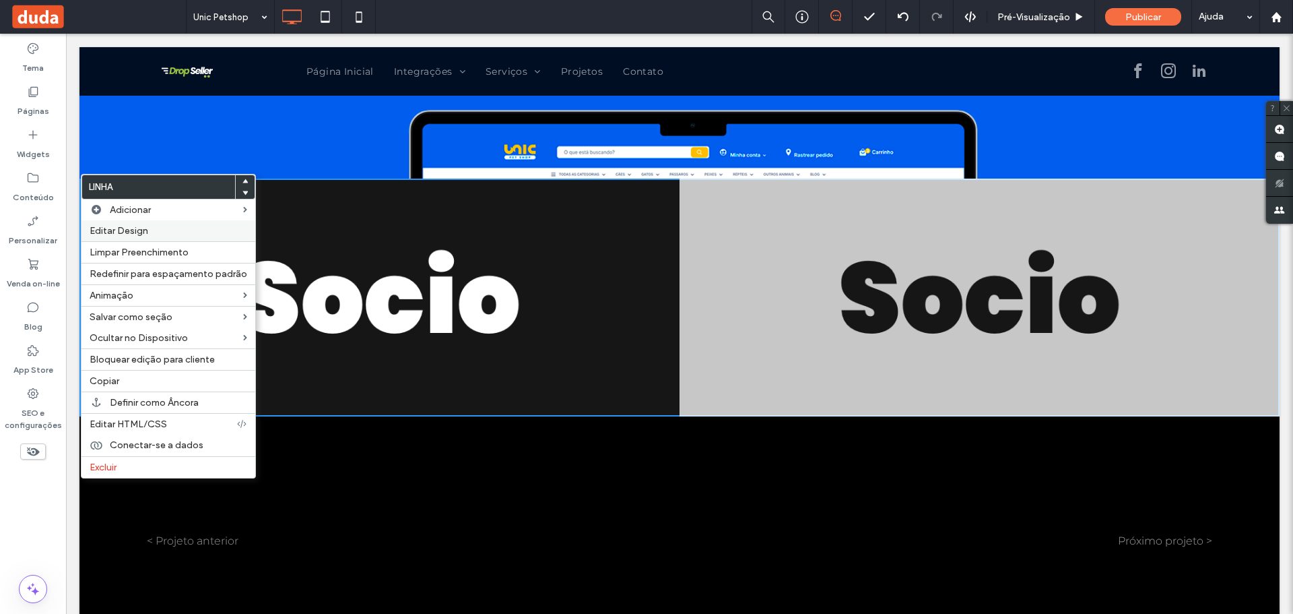
click at [116, 229] on span "Editar Design" at bounding box center [119, 230] width 59 height 11
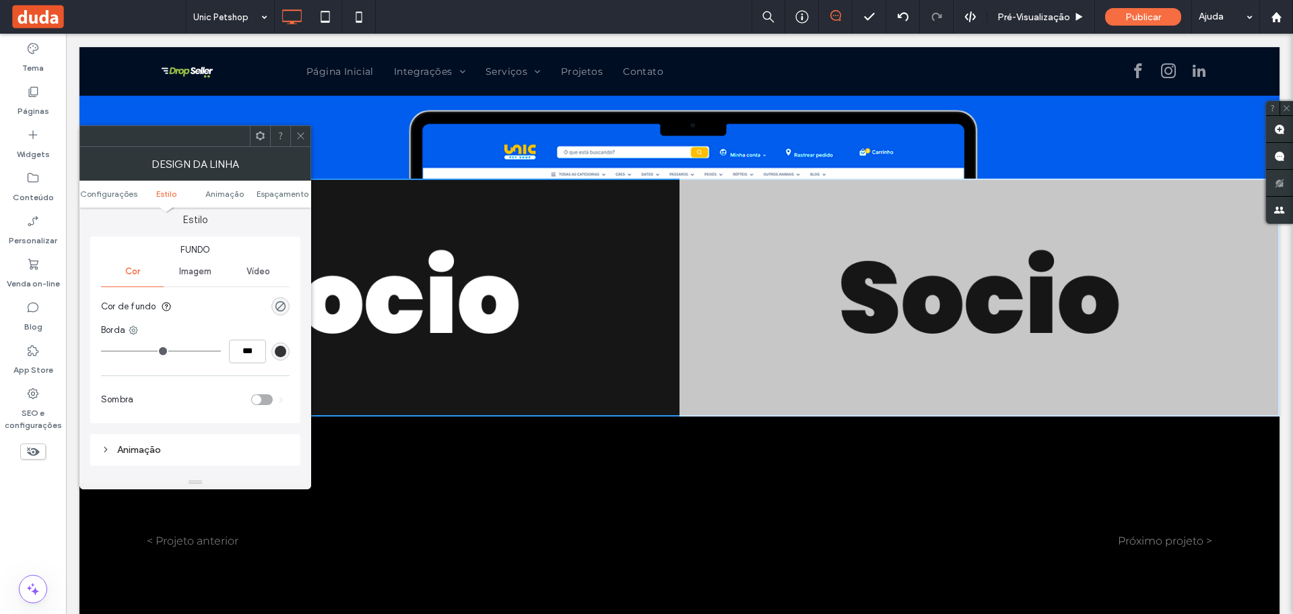
scroll to position [135, 0]
click at [298, 139] on icon at bounding box center [301, 136] width 10 height 10
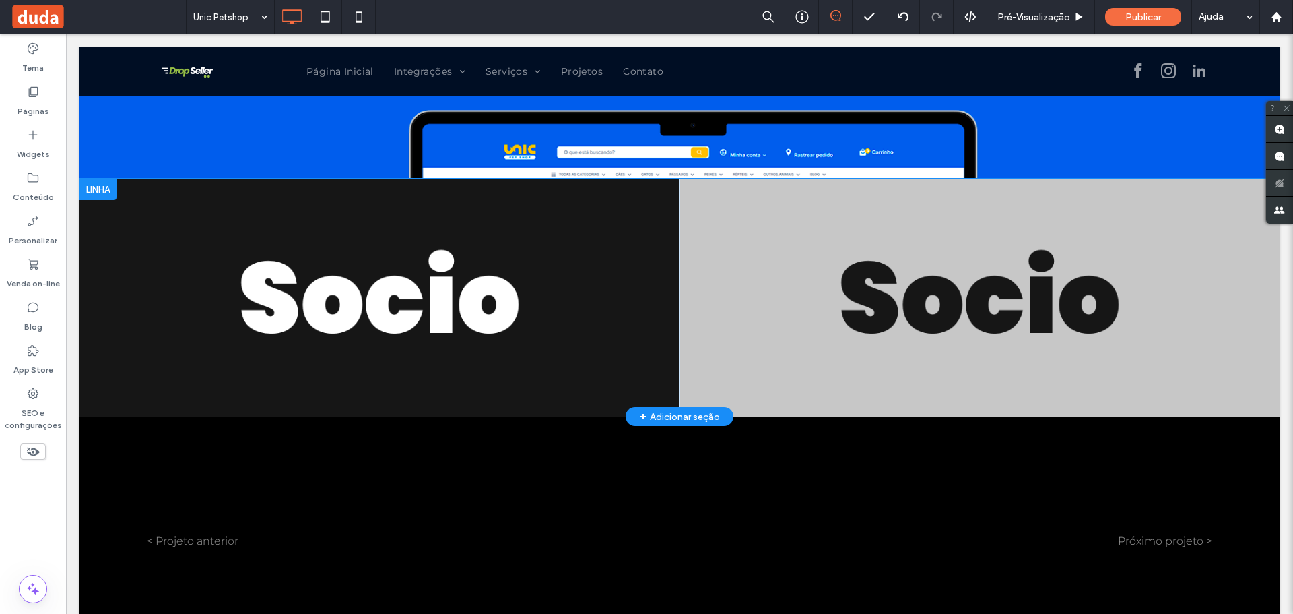
click at [595, 300] on div "Click To Paste" at bounding box center [379, 297] width 600 height 238
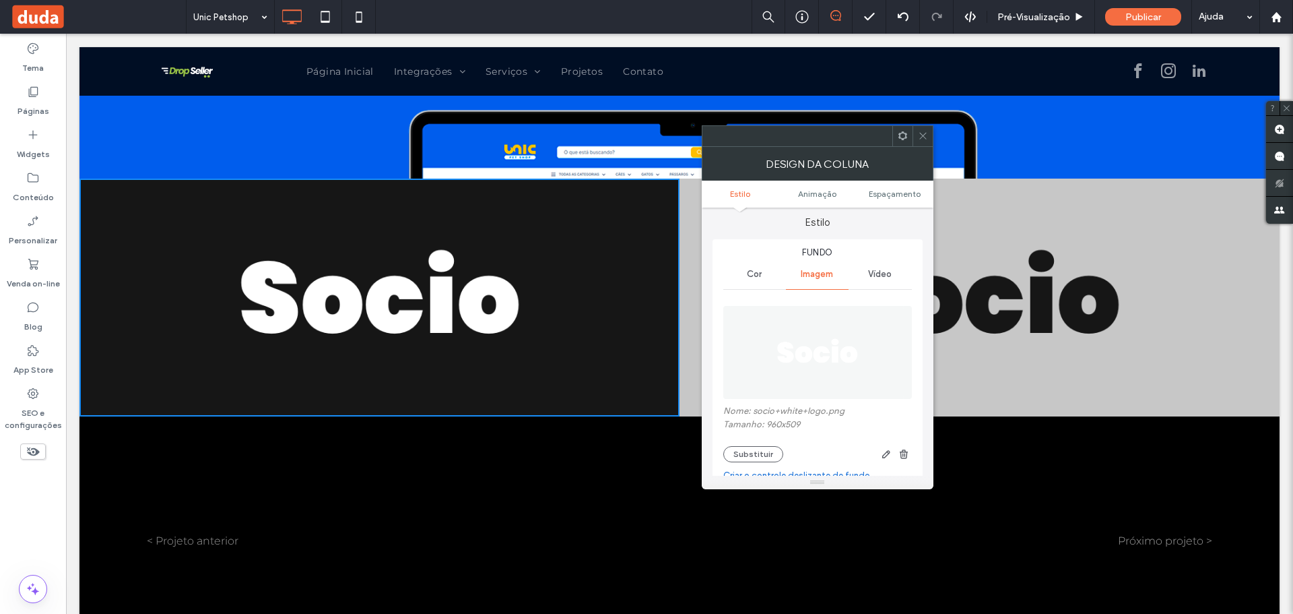
scroll to position [0, 0]
click at [753, 277] on span "Cor" at bounding box center [754, 278] width 15 height 11
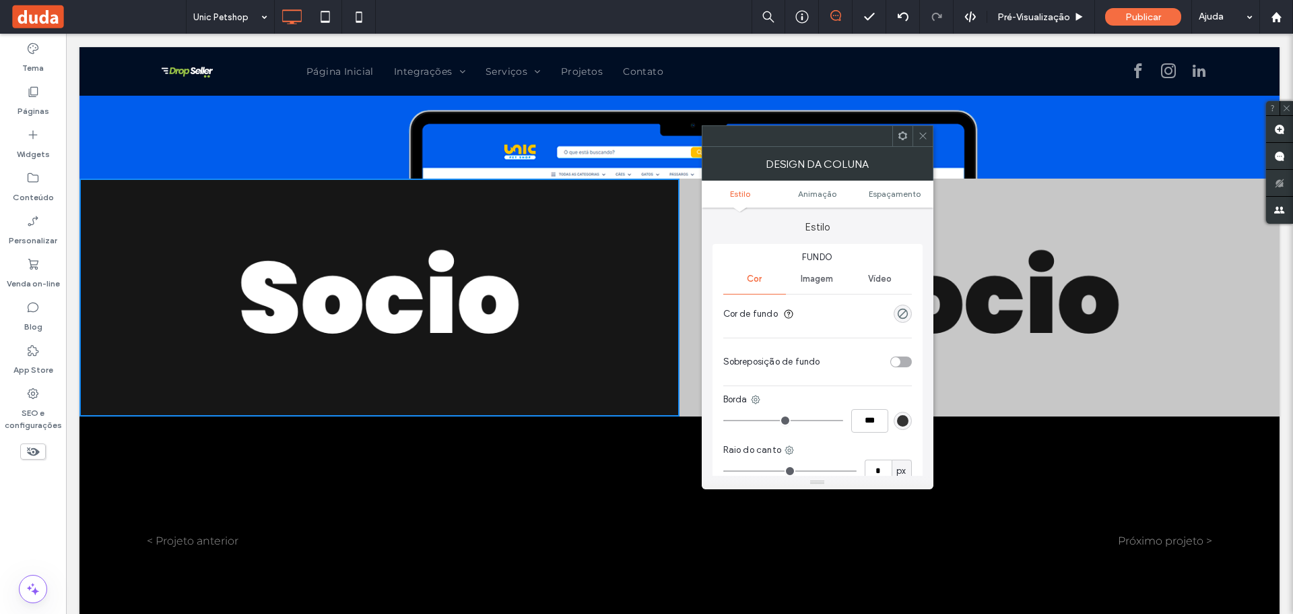
click at [931, 140] on div at bounding box center [923, 136] width 20 height 20
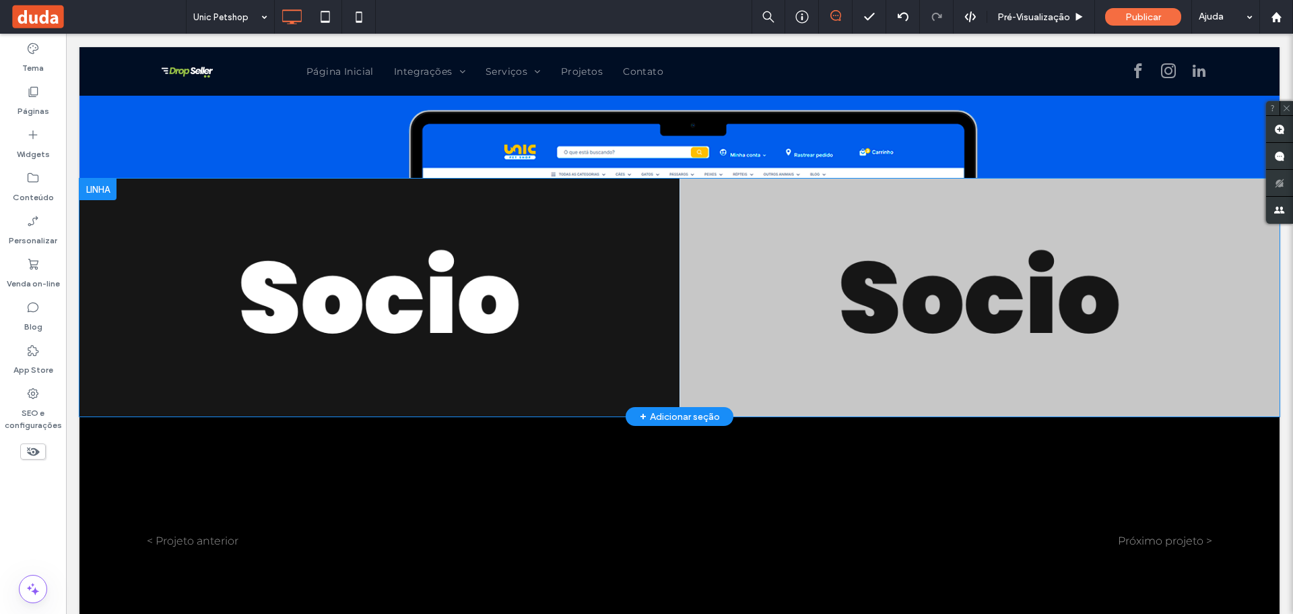
click at [768, 251] on div "Click To Paste" at bounding box center [980, 297] width 600 height 238
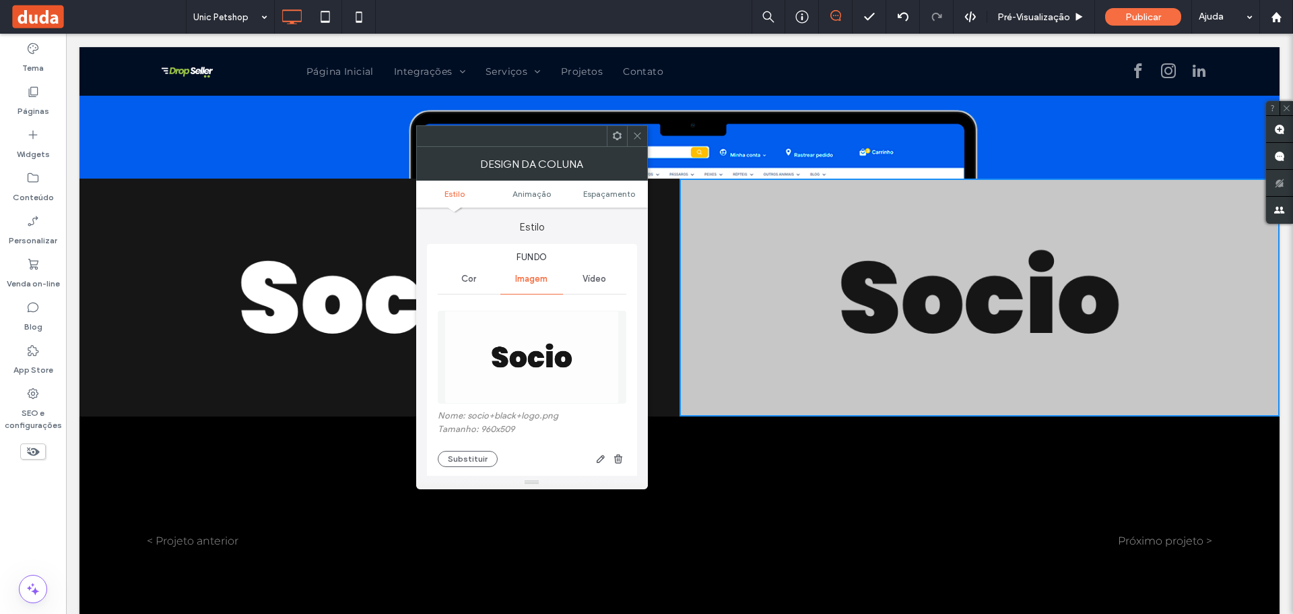
click at [468, 282] on span "Cor" at bounding box center [468, 278] width 15 height 11
click at [531, 279] on span "Imagem" at bounding box center [531, 278] width 32 height 11
click at [634, 142] on span at bounding box center [637, 136] width 10 height 20
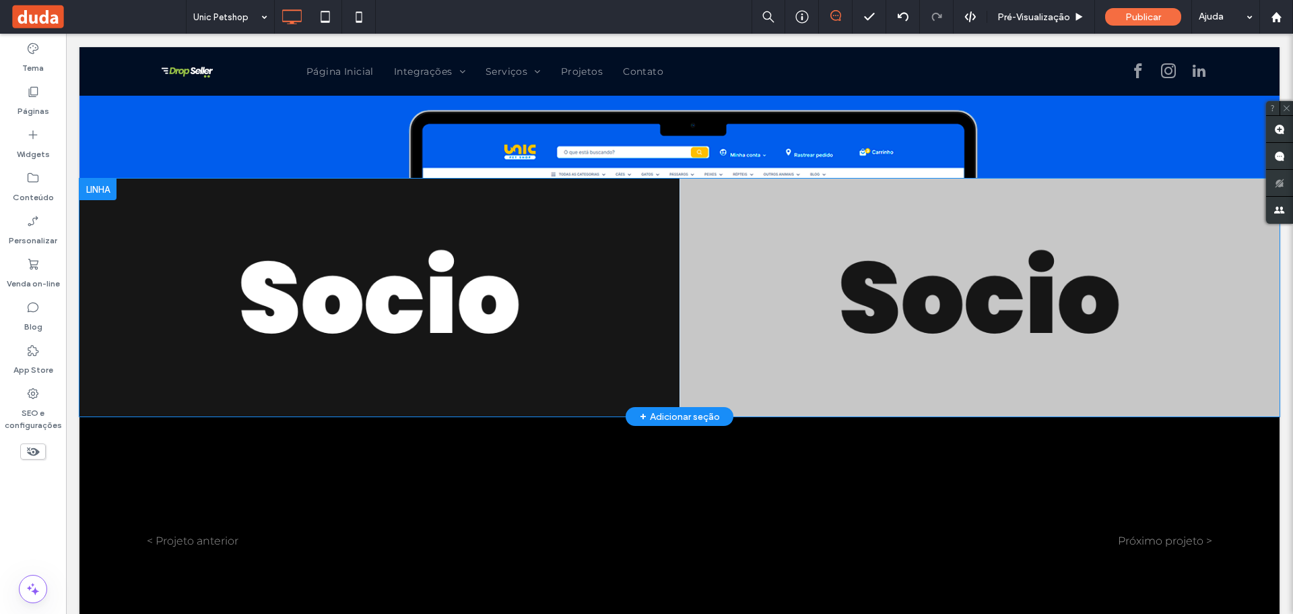
click at [164, 231] on div "Click To Paste" at bounding box center [379, 297] width 600 height 238
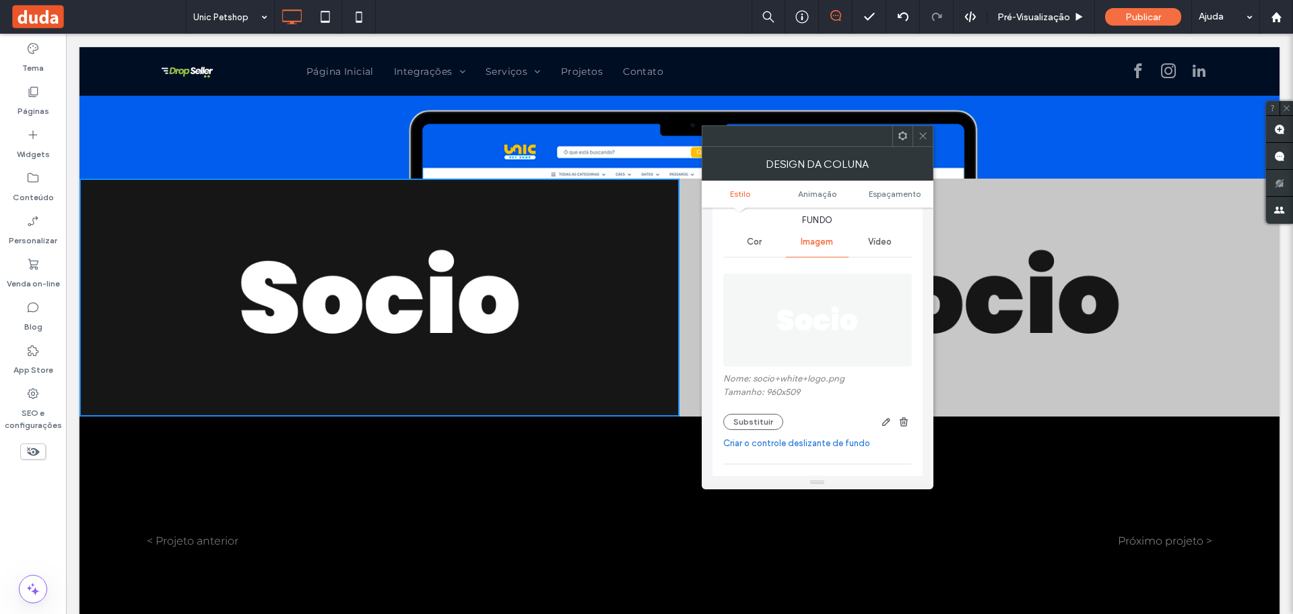
scroll to position [67, 0]
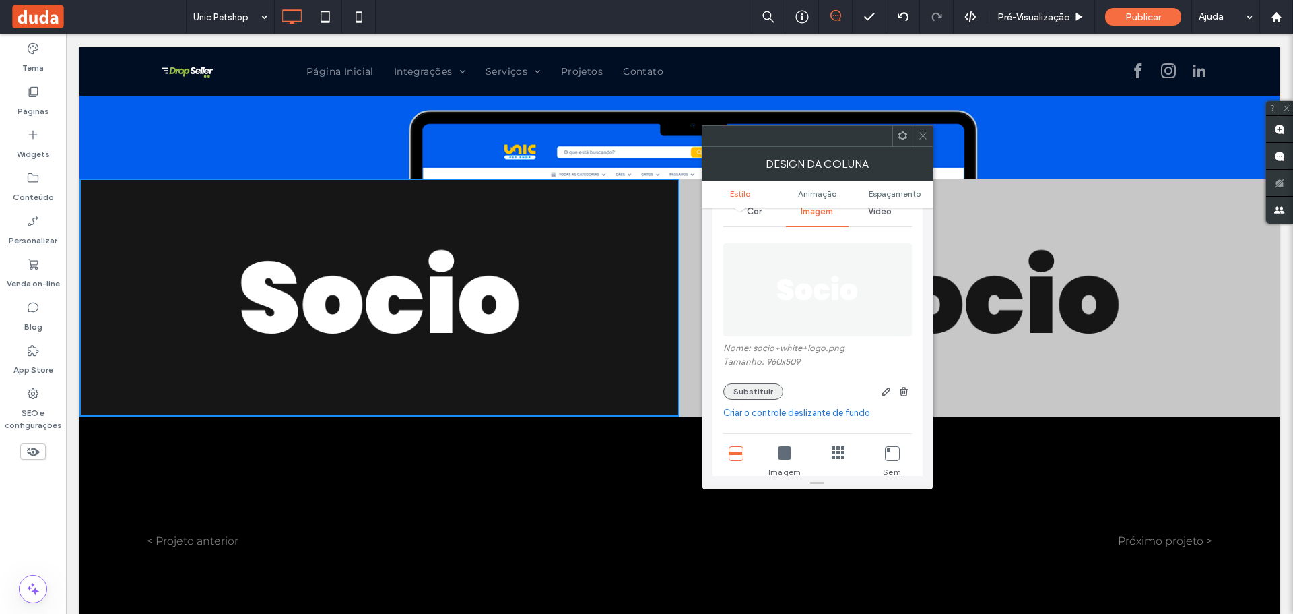
click at [752, 397] on button "Substituir" at bounding box center [753, 391] width 60 height 16
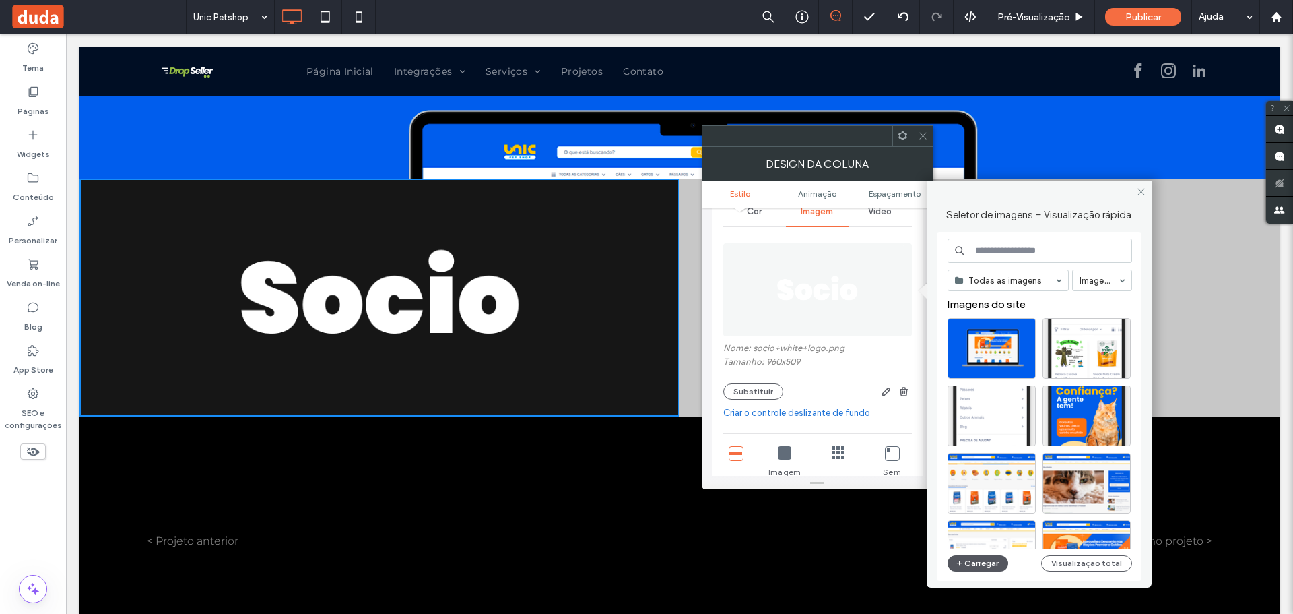
click at [970, 558] on button "Carregar" at bounding box center [978, 563] width 61 height 16
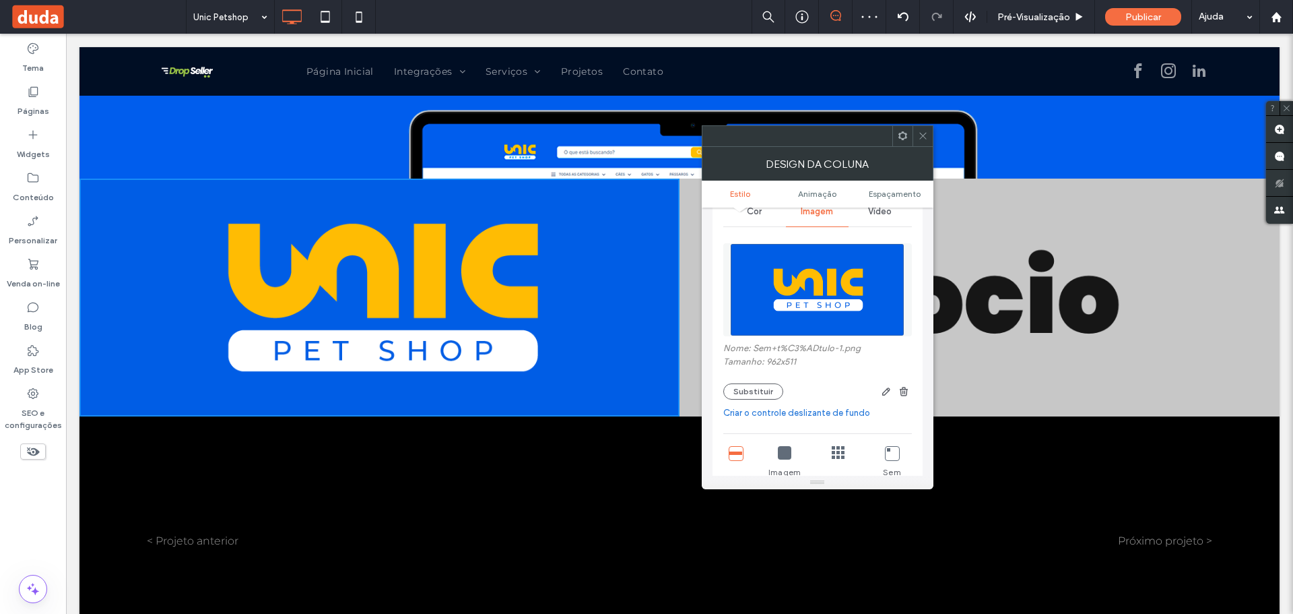
click at [923, 137] on icon at bounding box center [923, 136] width 10 height 10
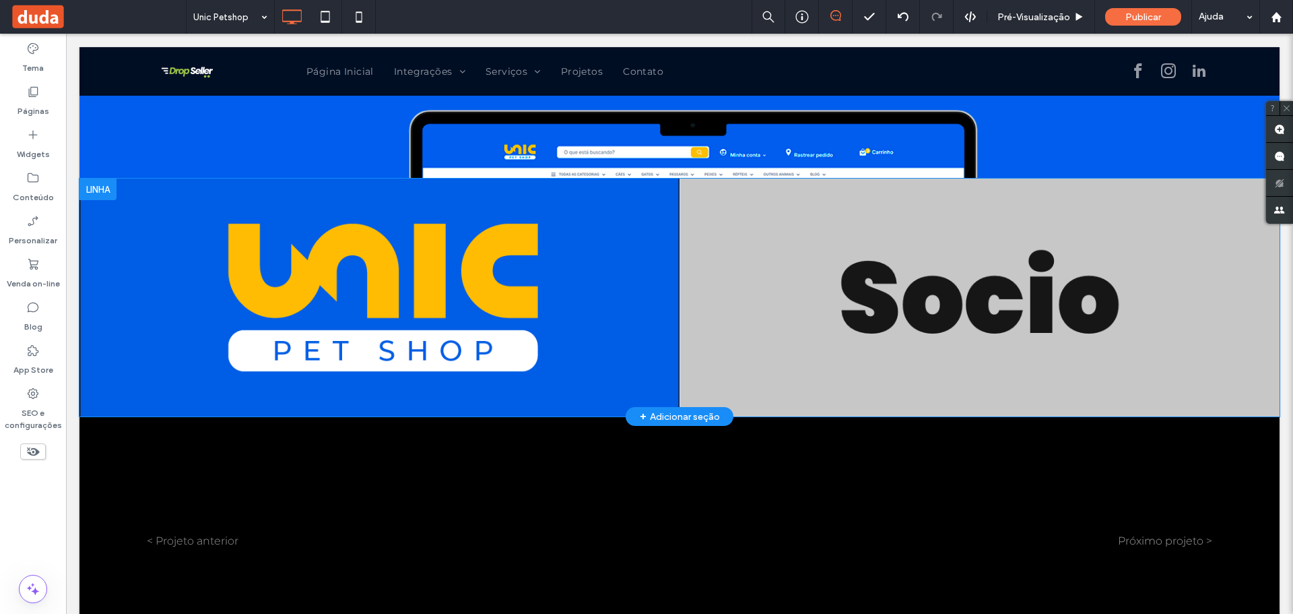
click at [708, 257] on div "Click To Paste" at bounding box center [980, 297] width 600 height 238
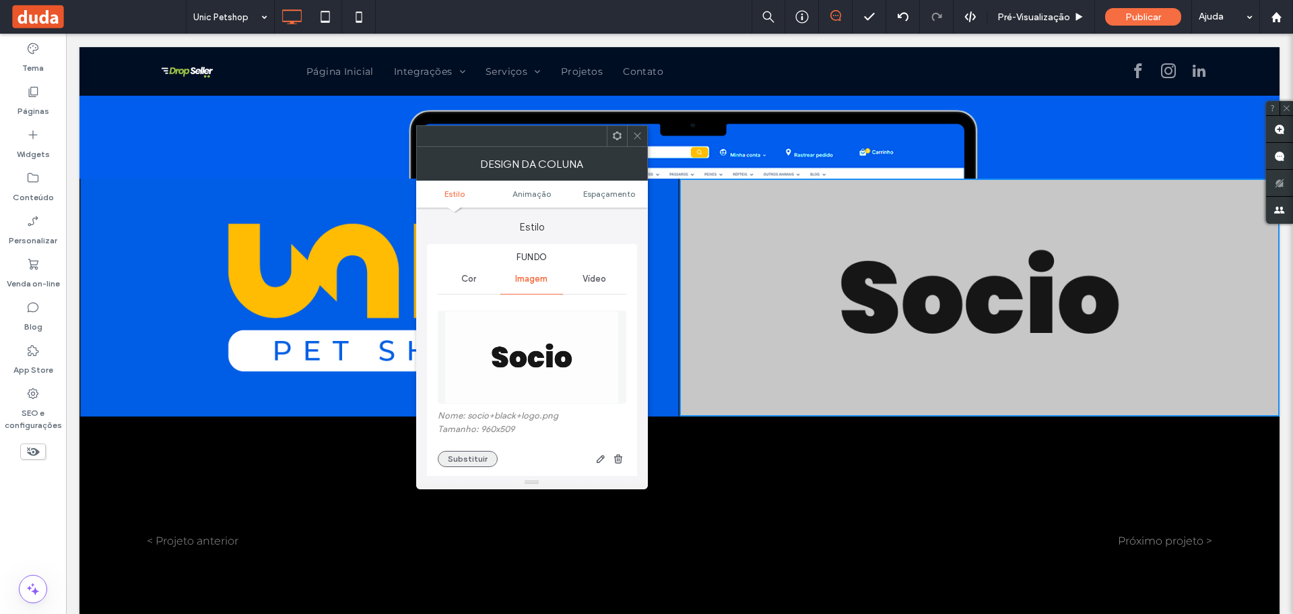
click at [458, 456] on button "Substituir" at bounding box center [468, 459] width 60 height 16
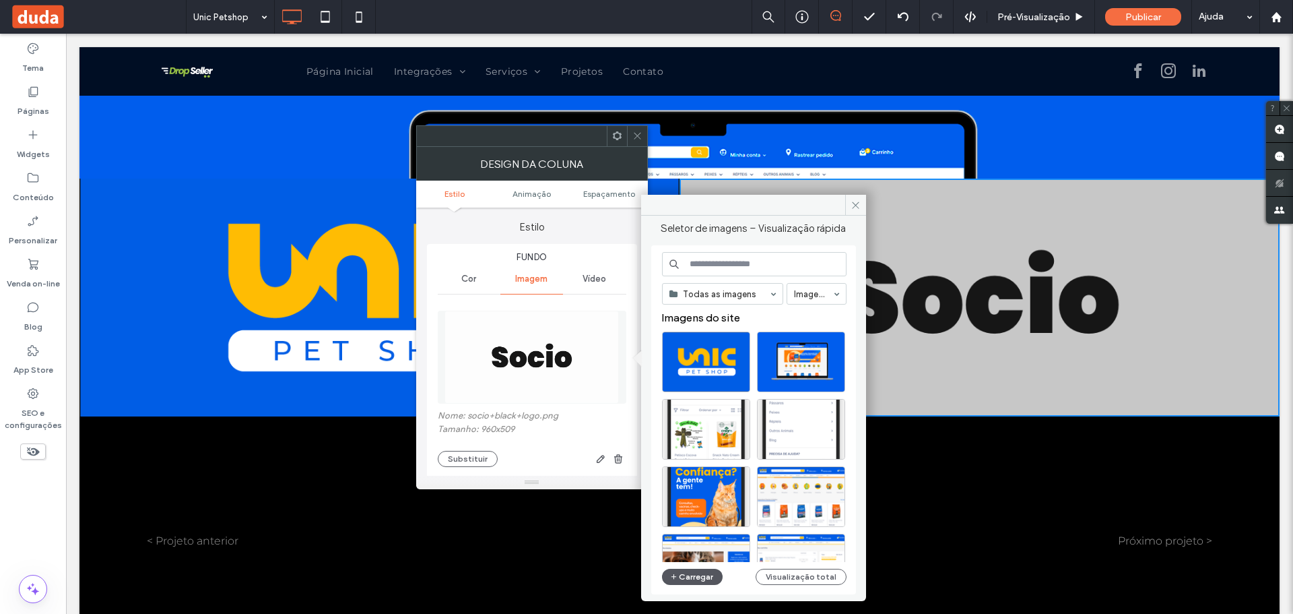
click at [692, 572] on button "Carregar" at bounding box center [692, 576] width 61 height 16
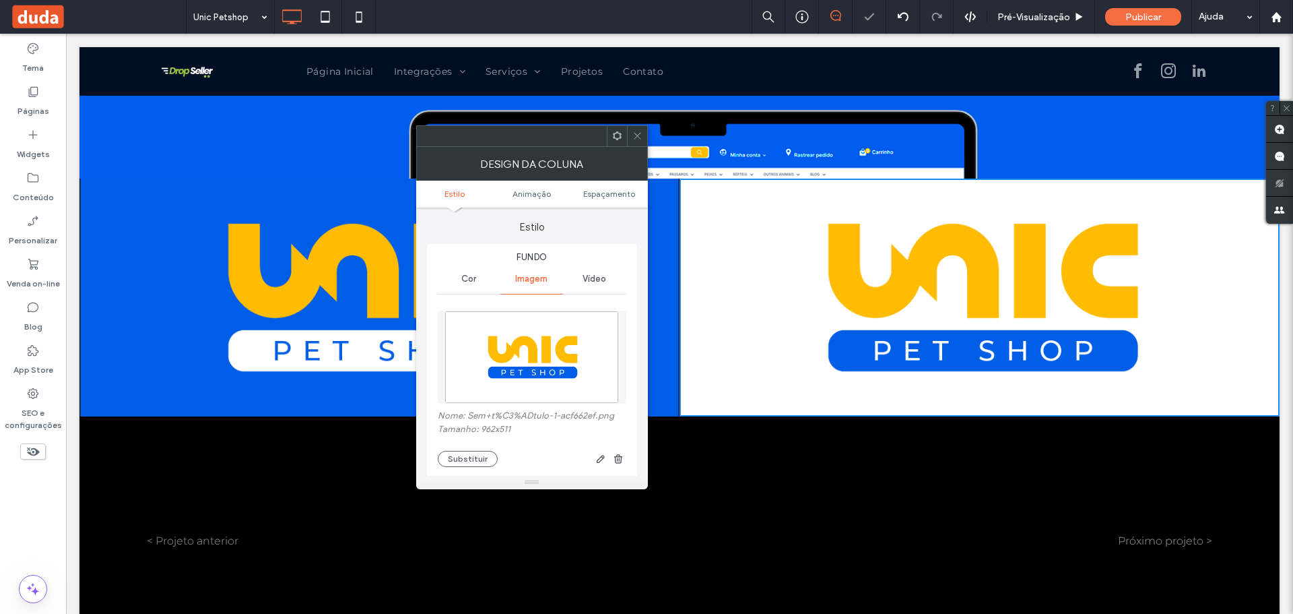
click at [637, 134] on icon at bounding box center [637, 136] width 10 height 10
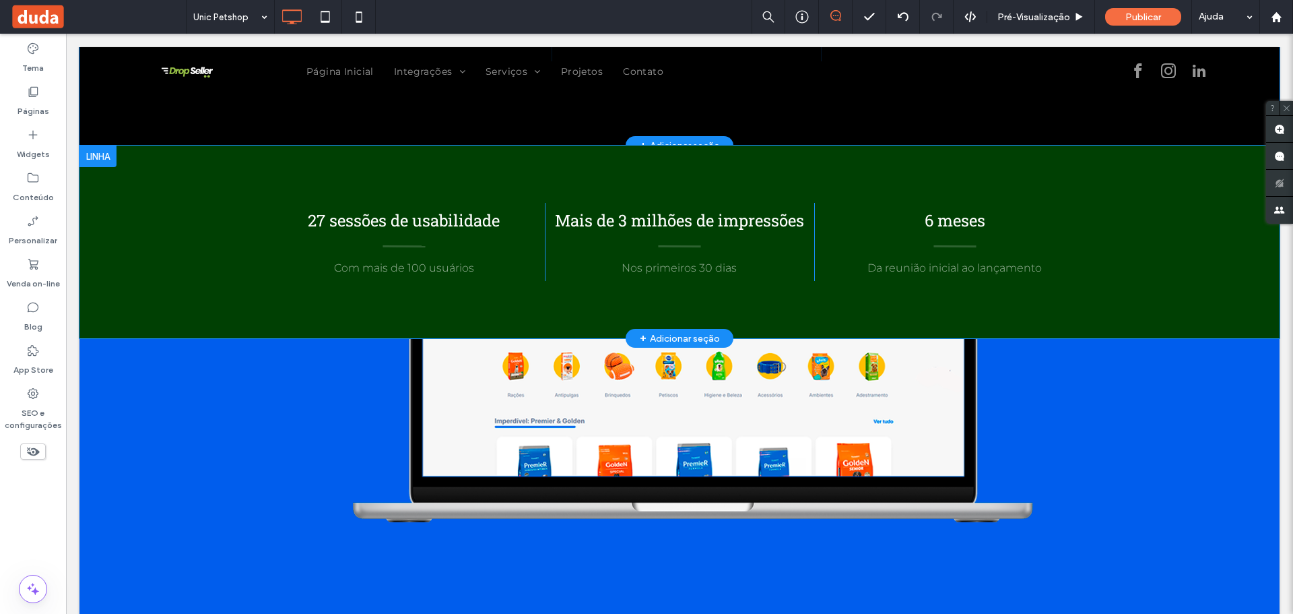
scroll to position [3435, 0]
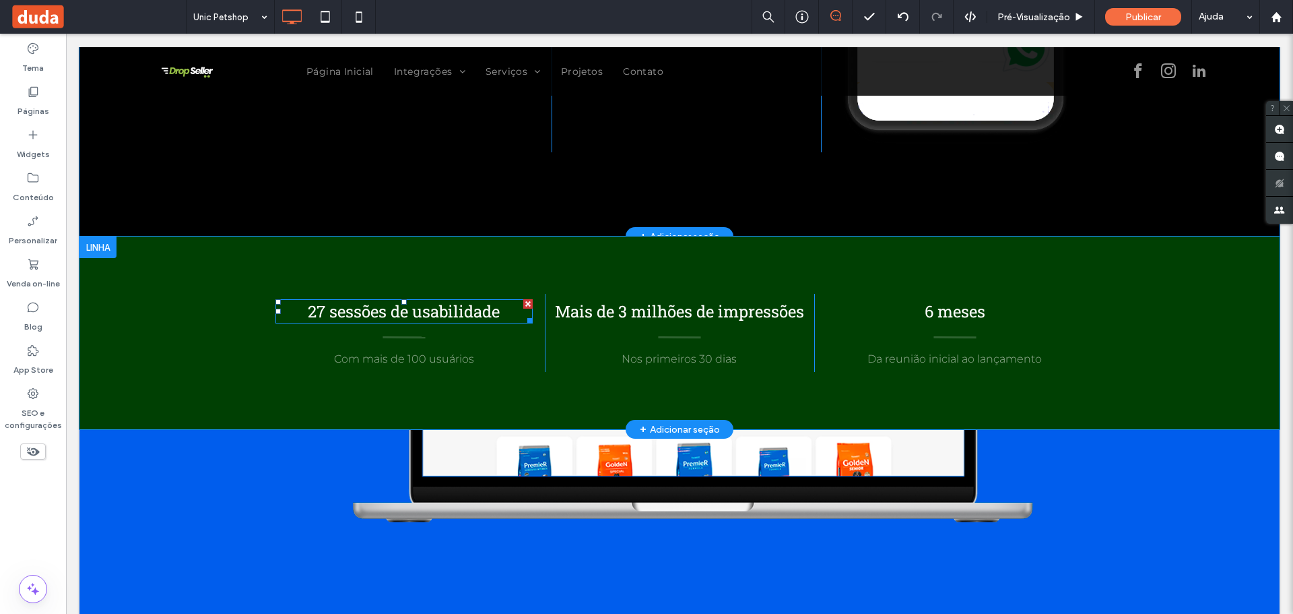
click at [376, 307] on span "27 sessões de usabilidade" at bounding box center [404, 311] width 192 height 22
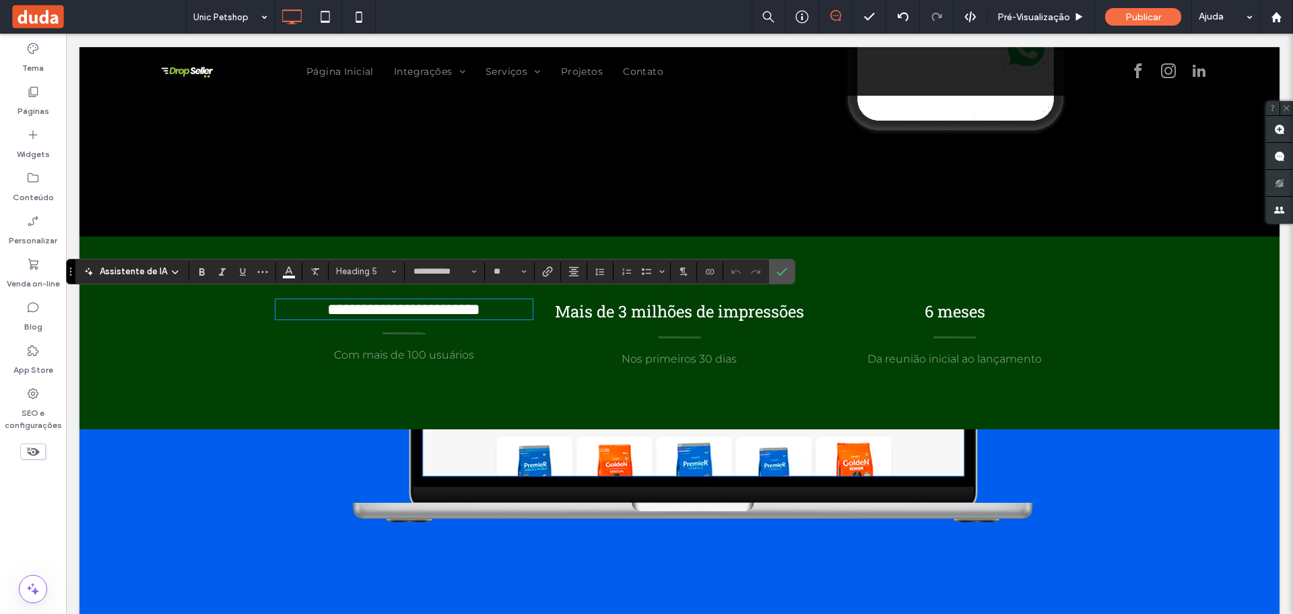
click at [644, 306] on span "Mais de 3 milhões de impressões" at bounding box center [679, 311] width 249 height 22
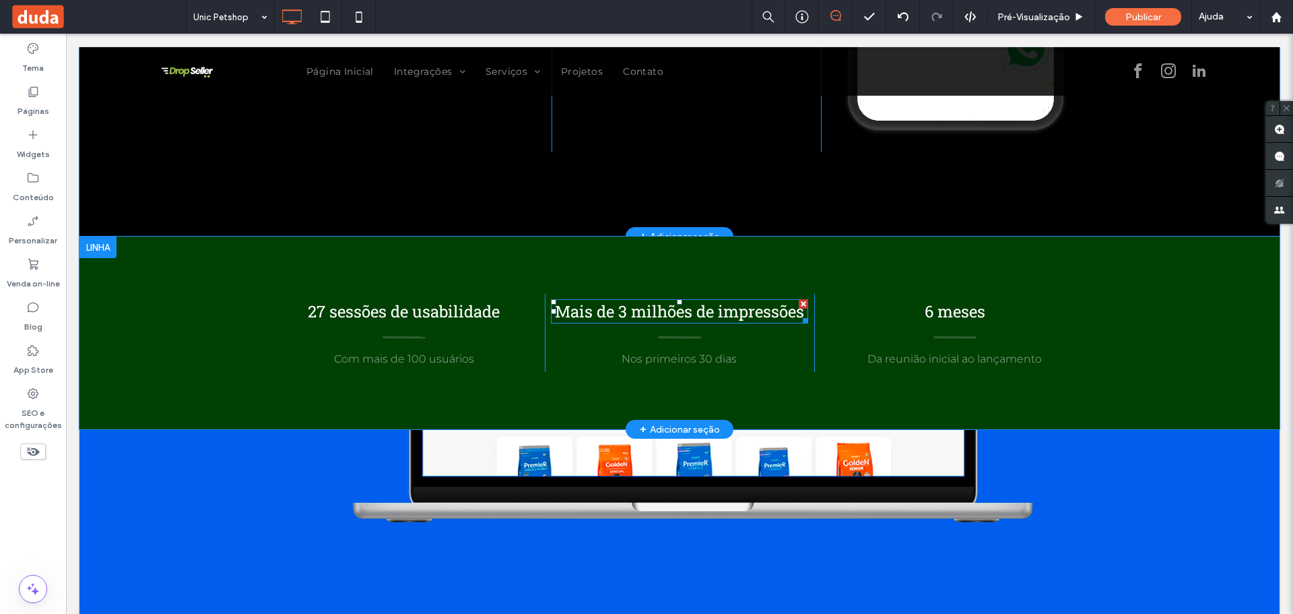
click at [644, 306] on span "Mais de 3 milhões de impressões" at bounding box center [679, 311] width 249 height 22
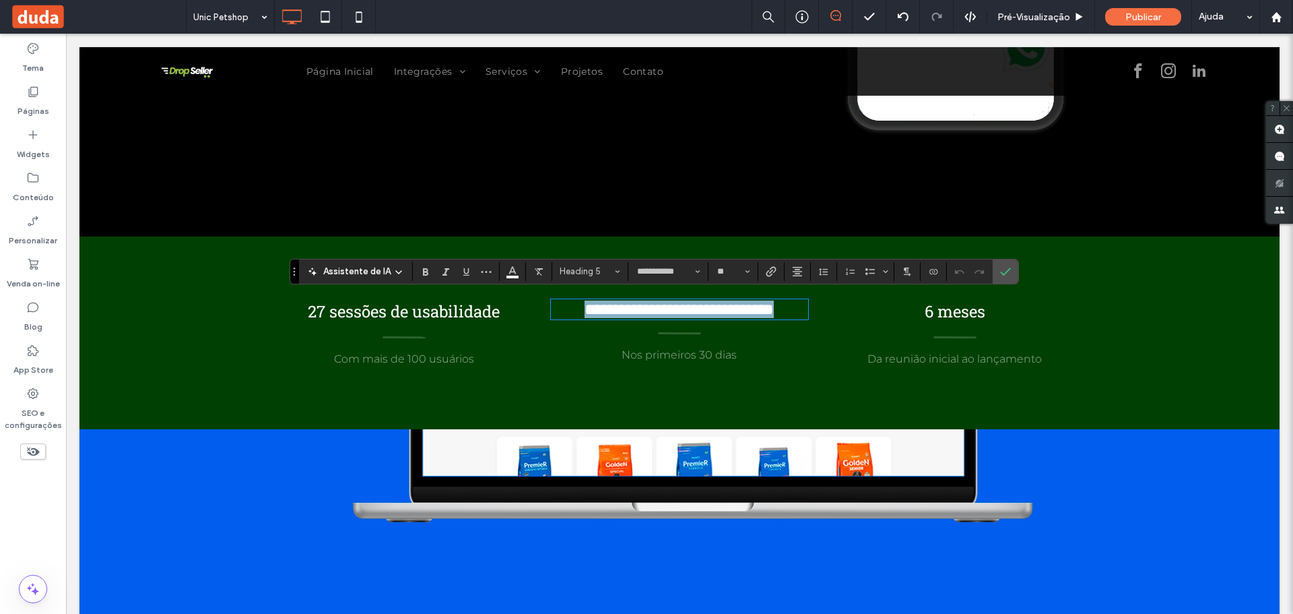
type input "**********"
type input "**"
click at [712, 354] on span "Nos primeiros 30 dias" at bounding box center [679, 354] width 115 height 13
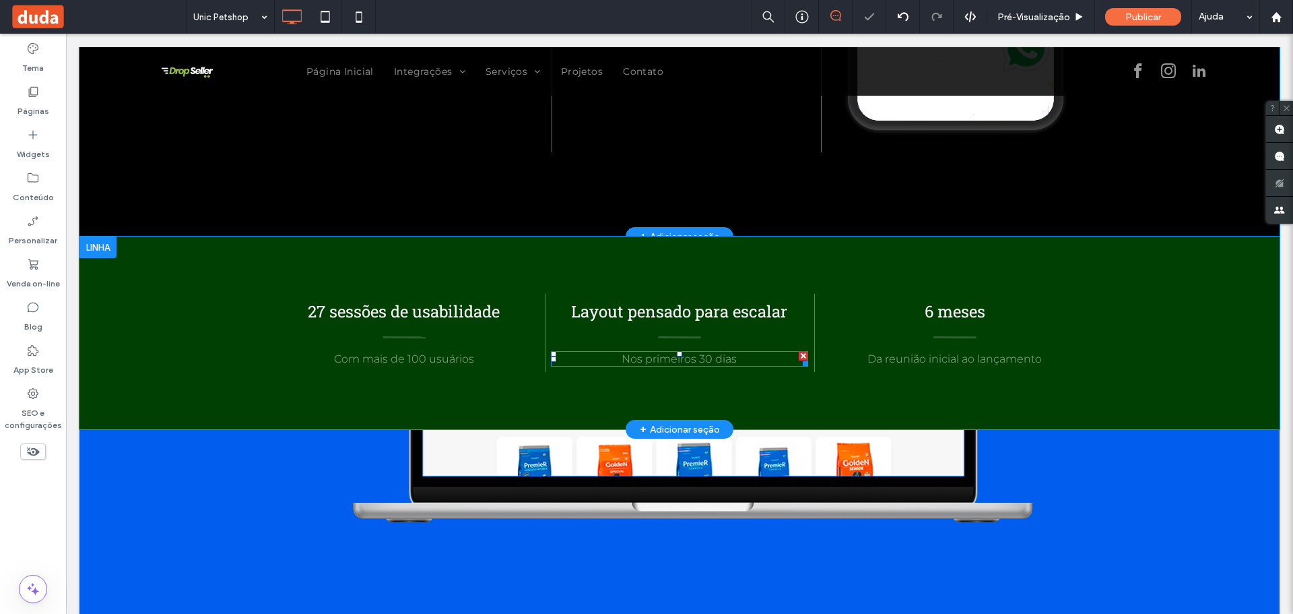
click at [709, 353] on span "Nos primeiros 30 dias" at bounding box center [679, 358] width 115 height 13
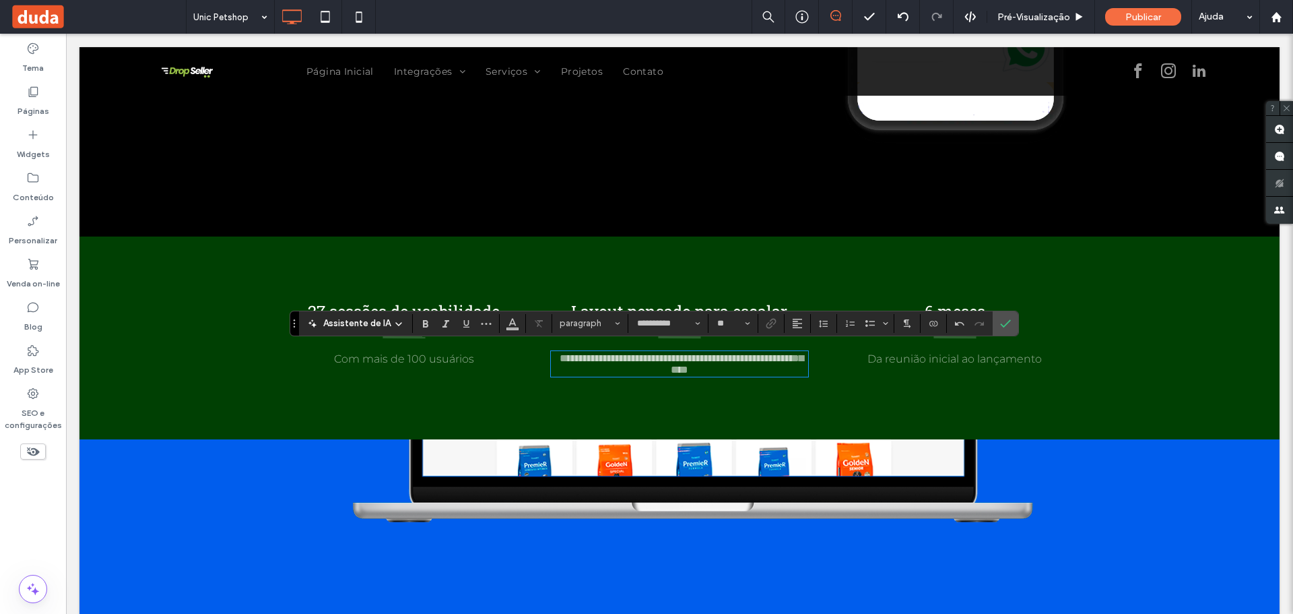
click at [970, 300] on span "6 meses" at bounding box center [955, 311] width 61 height 22
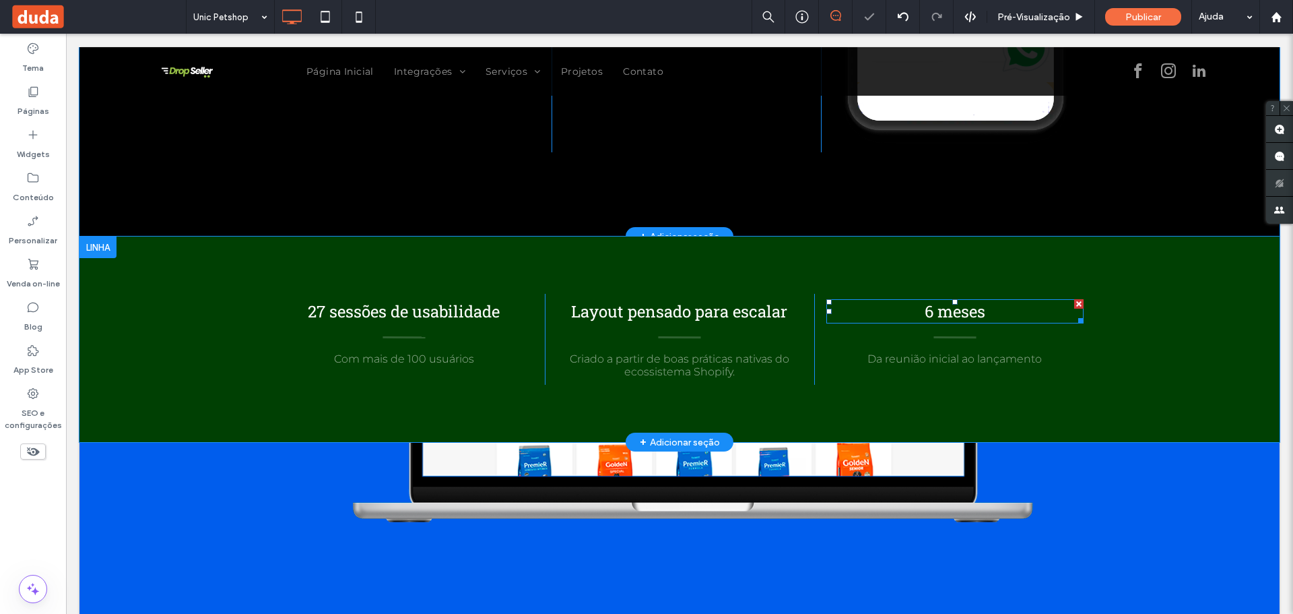
click at [959, 301] on span "6 meses" at bounding box center [955, 311] width 61 height 22
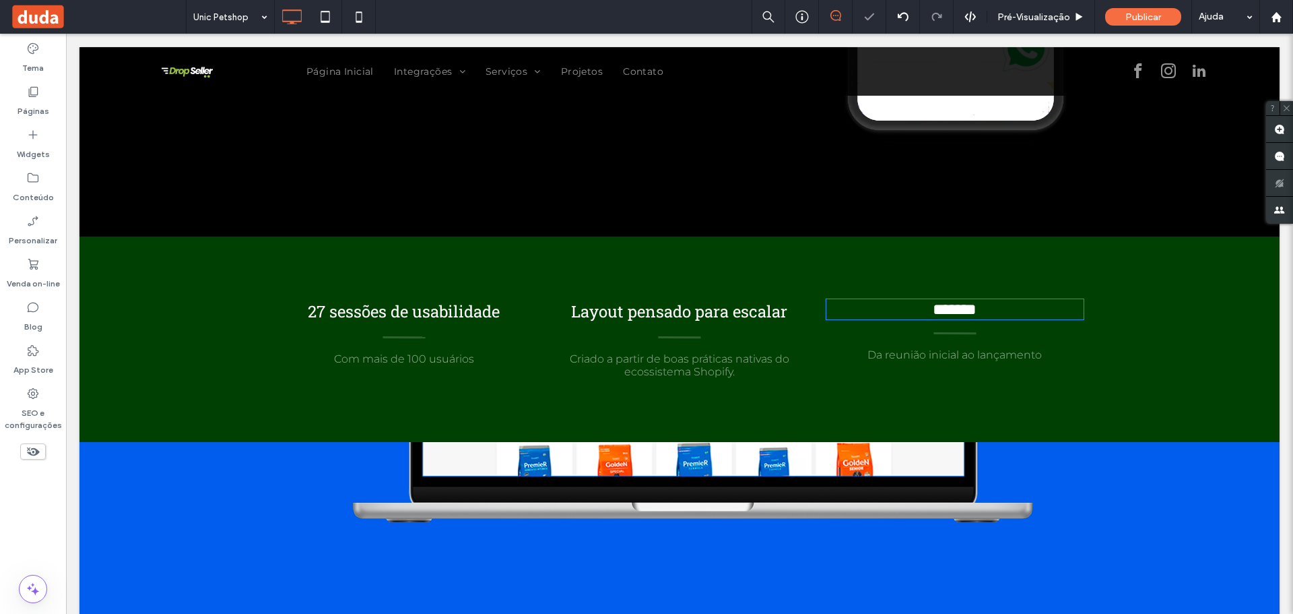
type input "**********"
type input "**"
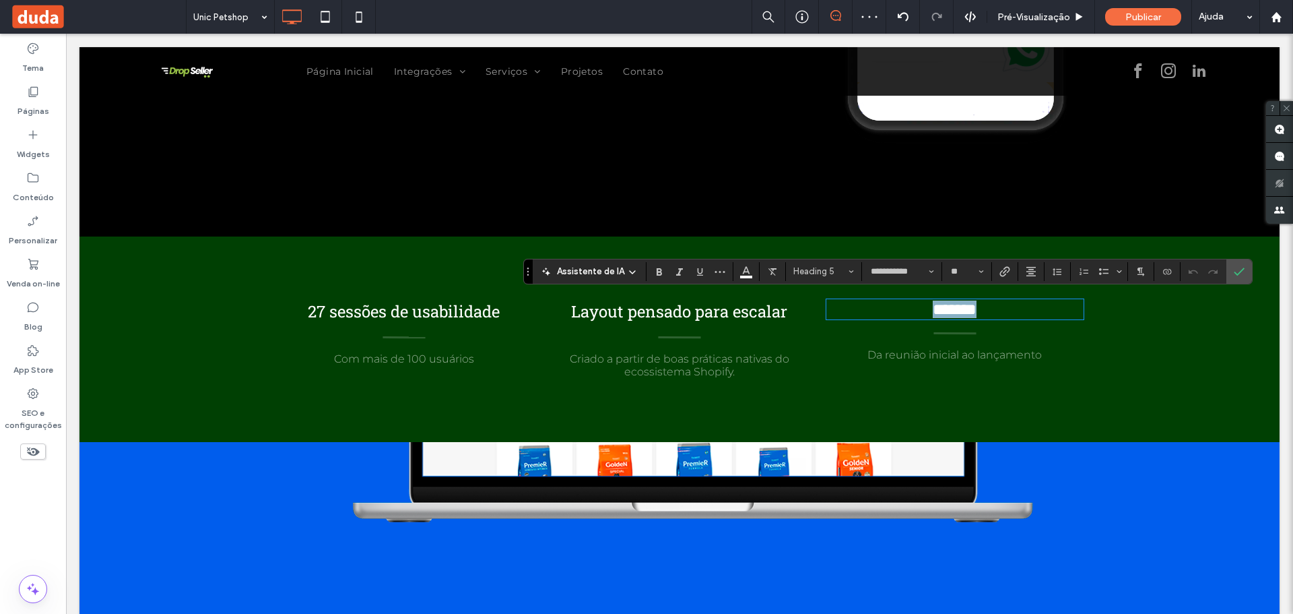
type input "**********"
type input "**"
type input "**********"
type input "**"
drag, startPoint x: 876, startPoint y: 312, endPoint x: 862, endPoint y: 312, distance: 14.1
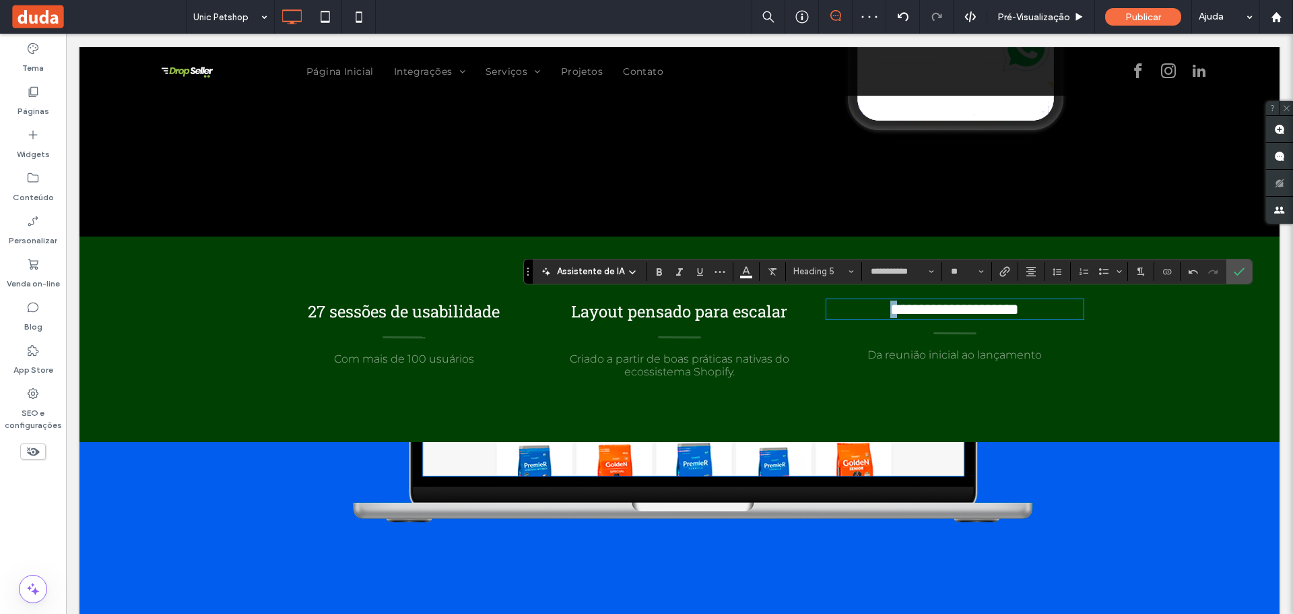
click at [862, 312] on h5 "**********" at bounding box center [954, 309] width 257 height 18
click at [915, 359] on span "Da reunião inicial ao lançamento" at bounding box center [954, 354] width 174 height 13
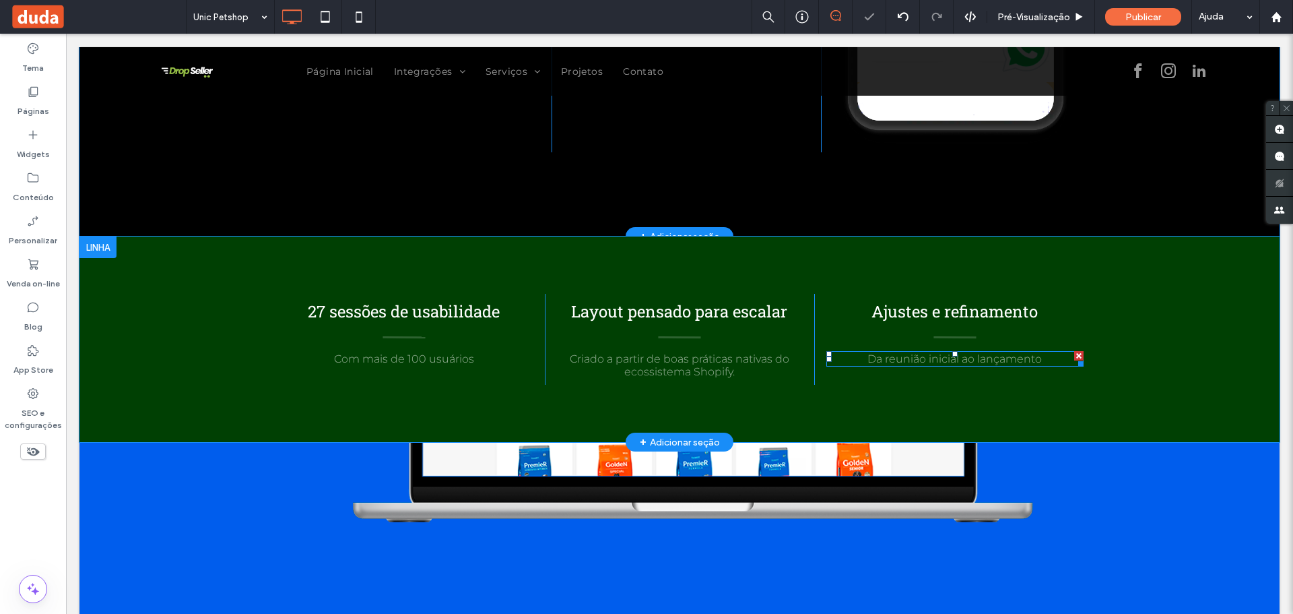
click at [911, 356] on span "Da reunião inicial ao lançamento" at bounding box center [954, 358] width 174 height 13
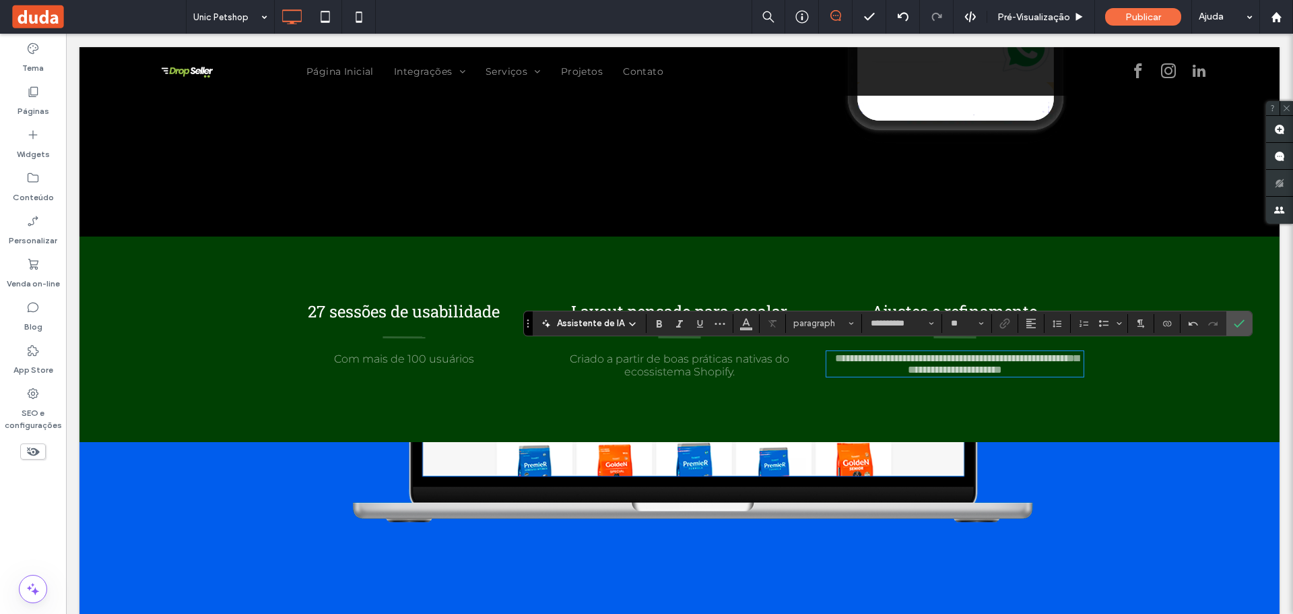
click at [361, 306] on span "27 sessões de usabilidade" at bounding box center [404, 311] width 192 height 22
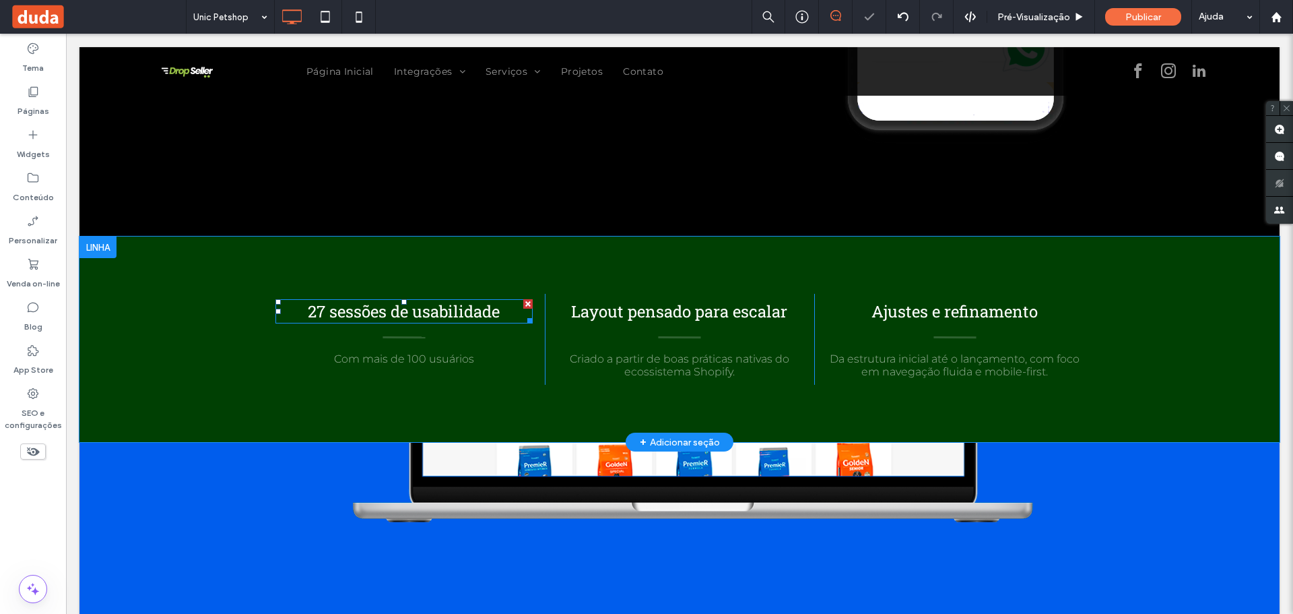
click at [361, 306] on span "27 sessões de usabilidade" at bounding box center [404, 311] width 192 height 22
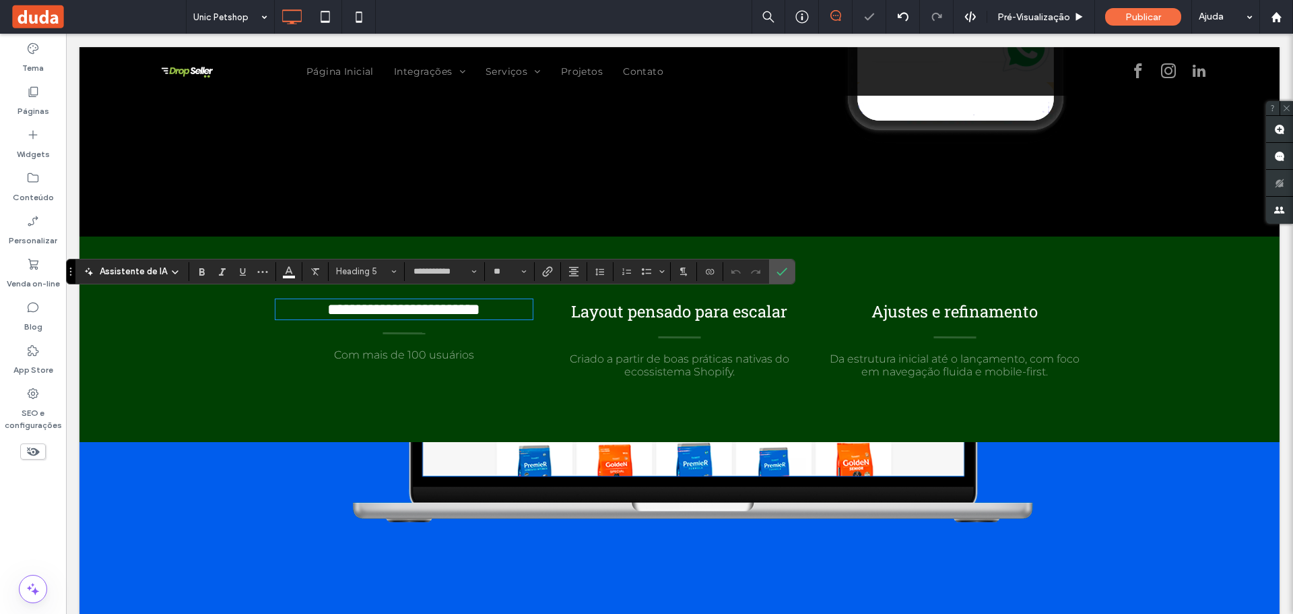
type input "**********"
type input "**"
type input "**********"
type input "**"
drag, startPoint x: 461, startPoint y: 331, endPoint x: 330, endPoint y: 327, distance: 131.4
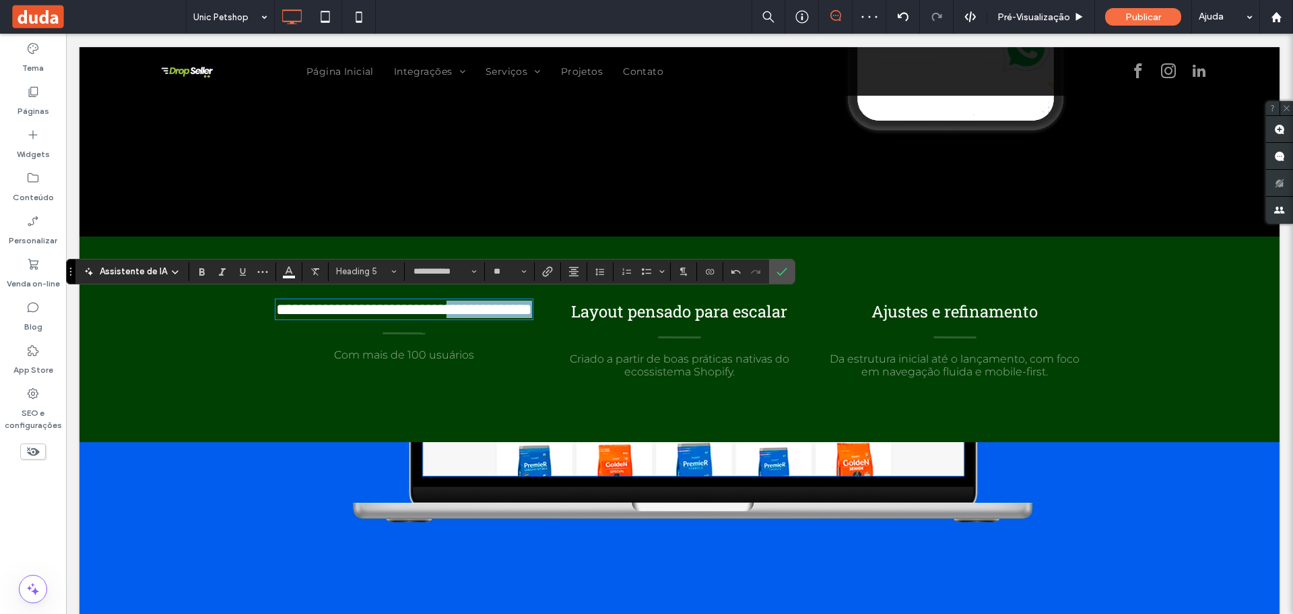
click at [335, 318] on h5 "**********" at bounding box center [403, 309] width 257 height 18
click at [394, 354] on span "Com mais de 100 usuários" at bounding box center [404, 354] width 140 height 13
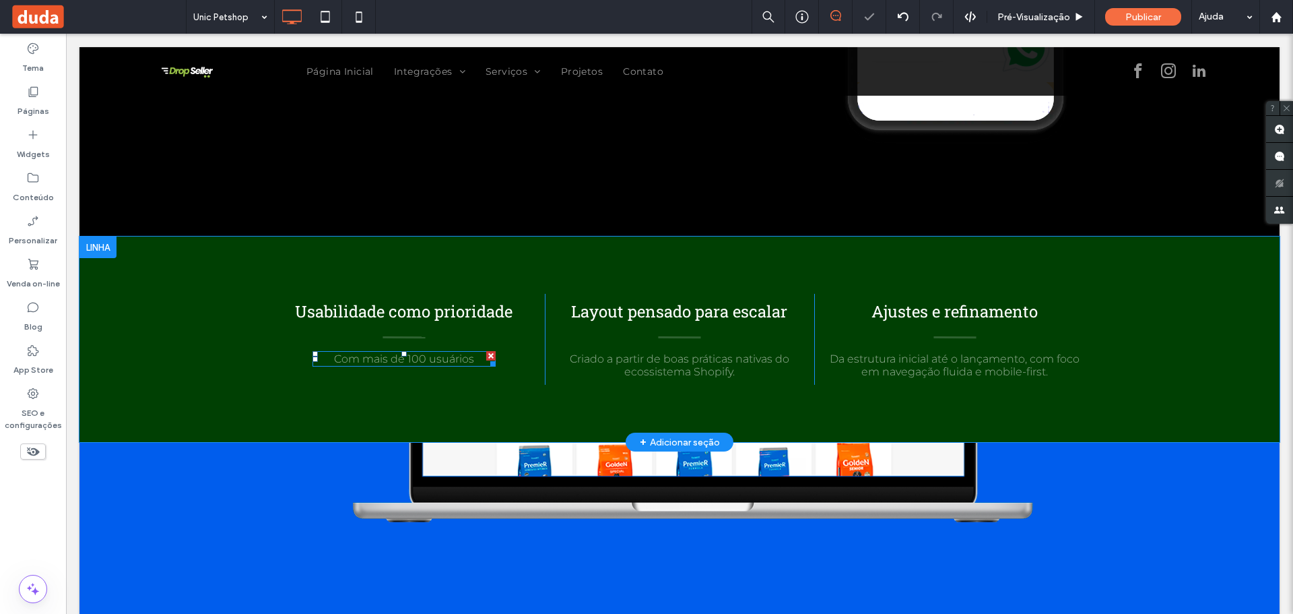
click at [394, 354] on span "Com mais de 100 usuários" at bounding box center [404, 358] width 140 height 13
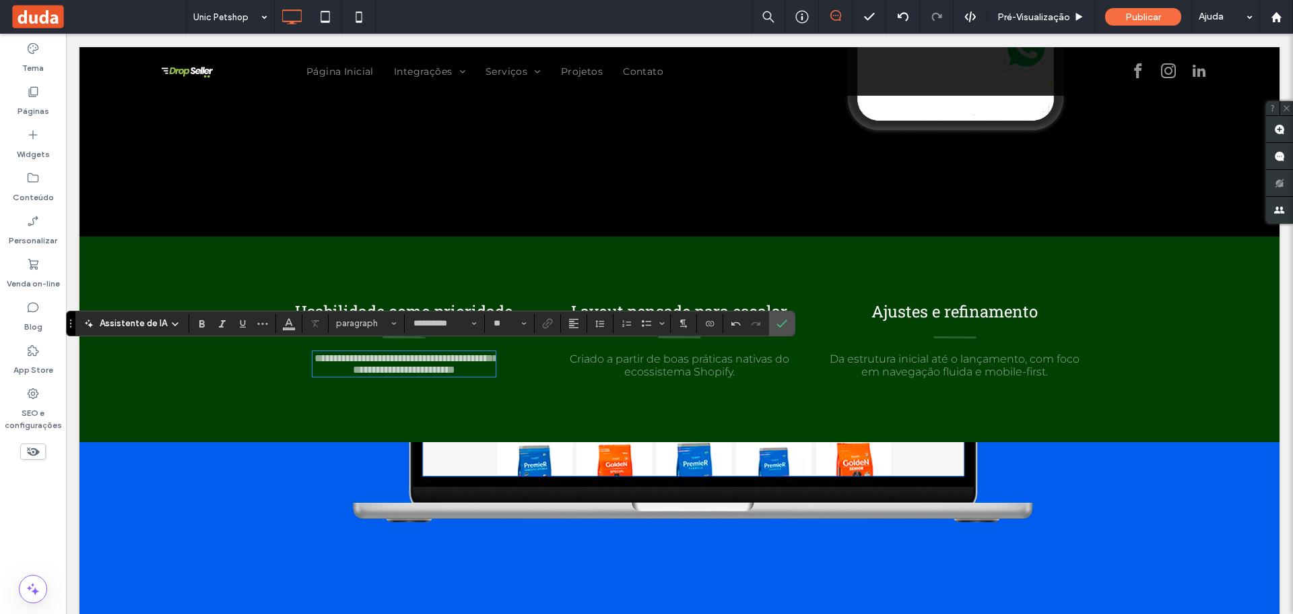
click at [428, 374] on p "**********" at bounding box center [404, 363] width 184 height 23
drag, startPoint x: 427, startPoint y: 378, endPoint x: 309, endPoint y: 352, distance: 120.9
click at [312, 352] on p "**********" at bounding box center [404, 363] width 184 height 23
drag, startPoint x: 422, startPoint y: 368, endPoint x: 369, endPoint y: 368, distance: 52.5
click at [369, 368] on span "**********" at bounding box center [406, 364] width 183 height 22
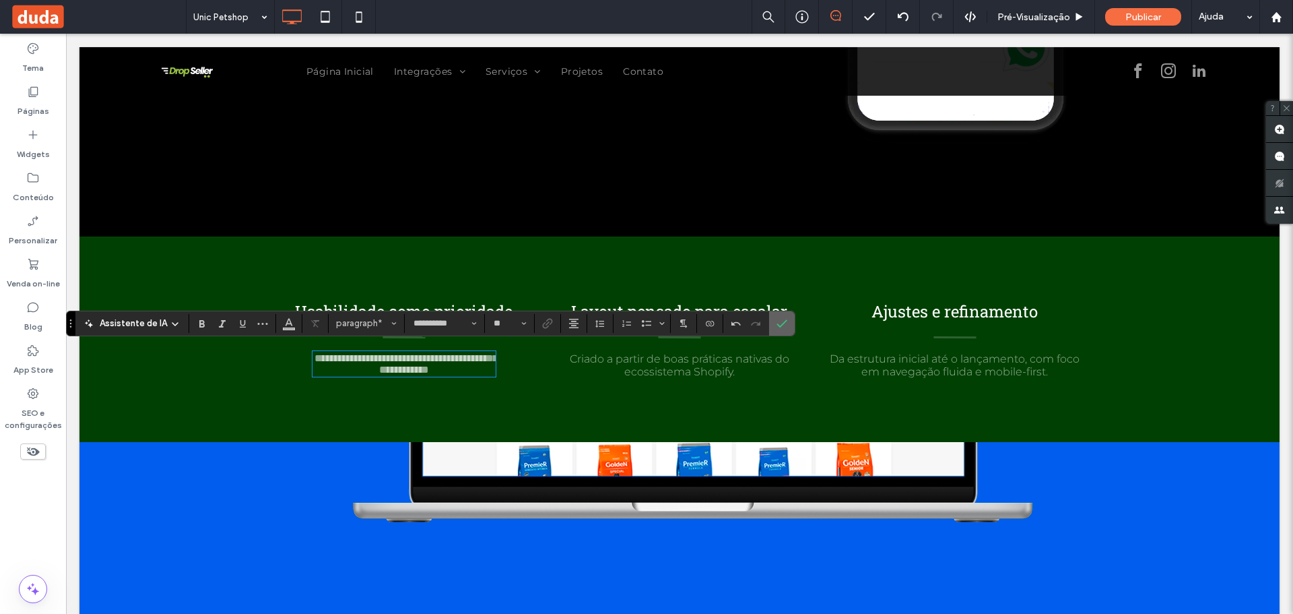
click at [787, 330] on label "Confirmar" at bounding box center [782, 323] width 20 height 24
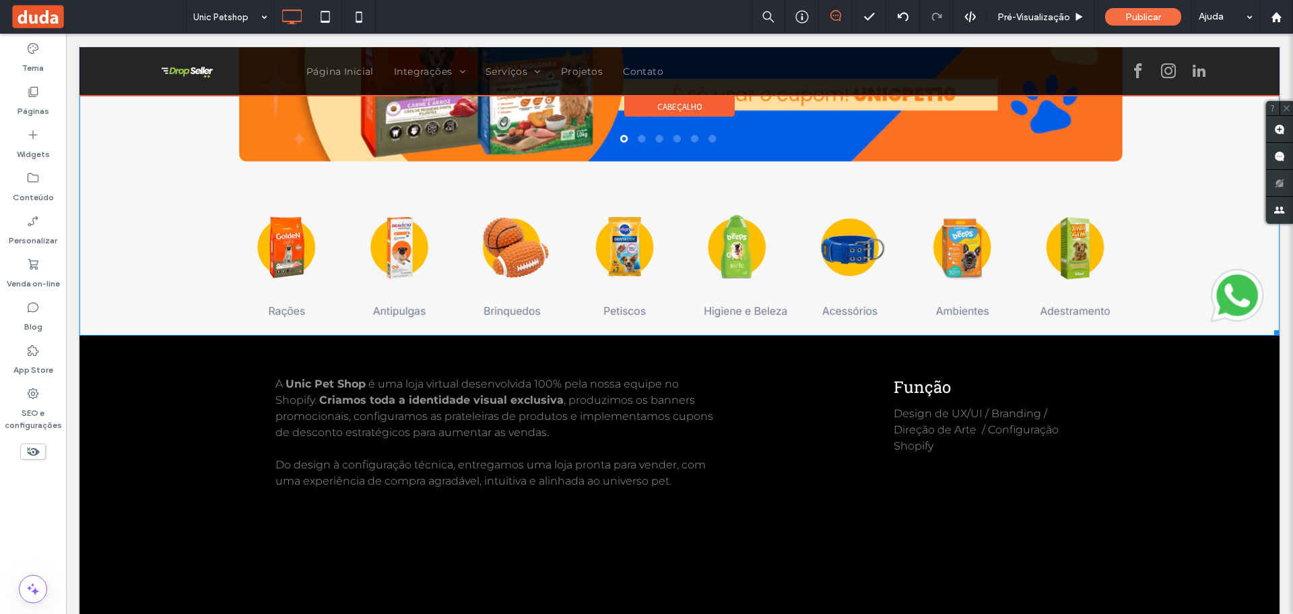
scroll to position [337, 0]
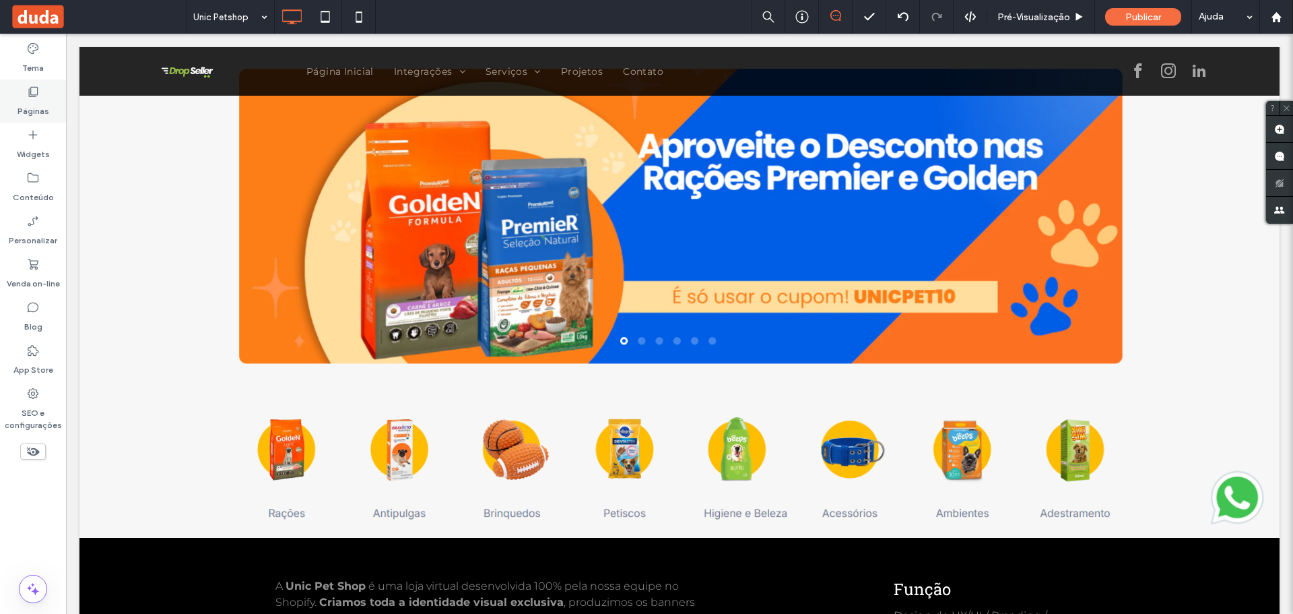
click at [33, 101] on label "Páginas" at bounding box center [34, 107] width 32 height 19
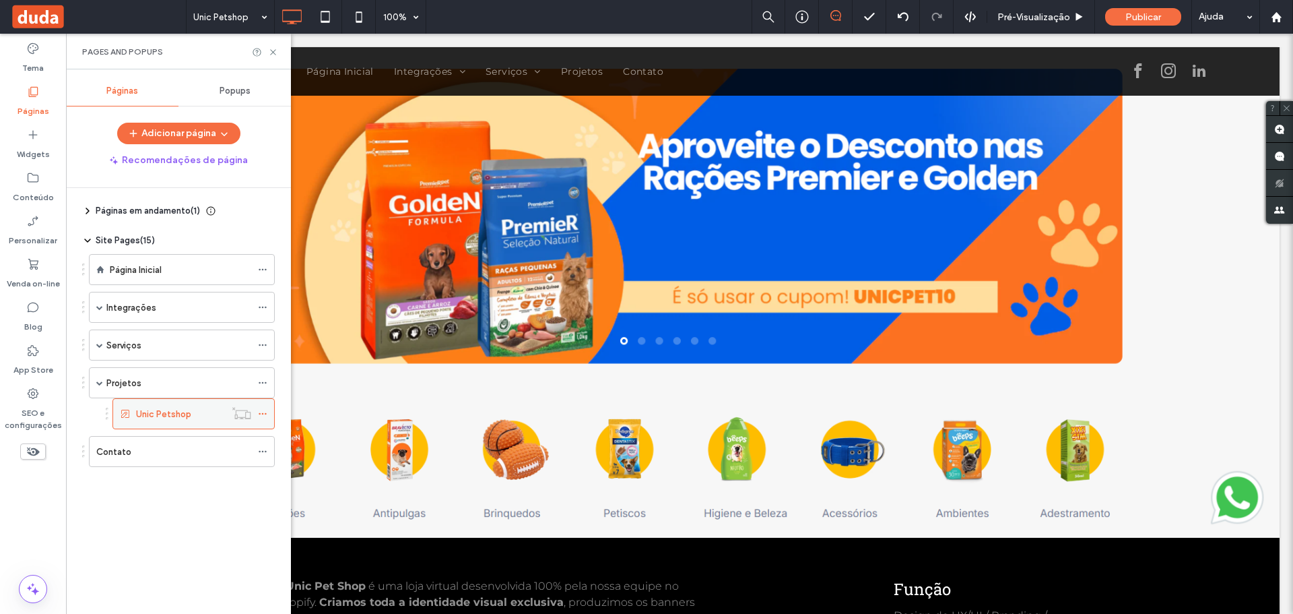
drag, startPoint x: 263, startPoint y: 412, endPoint x: 257, endPoint y: 416, distance: 6.9
click at [257, 416] on div at bounding box center [241, 412] width 33 height 13
click at [267, 411] on icon at bounding box center [262, 413] width 9 height 9
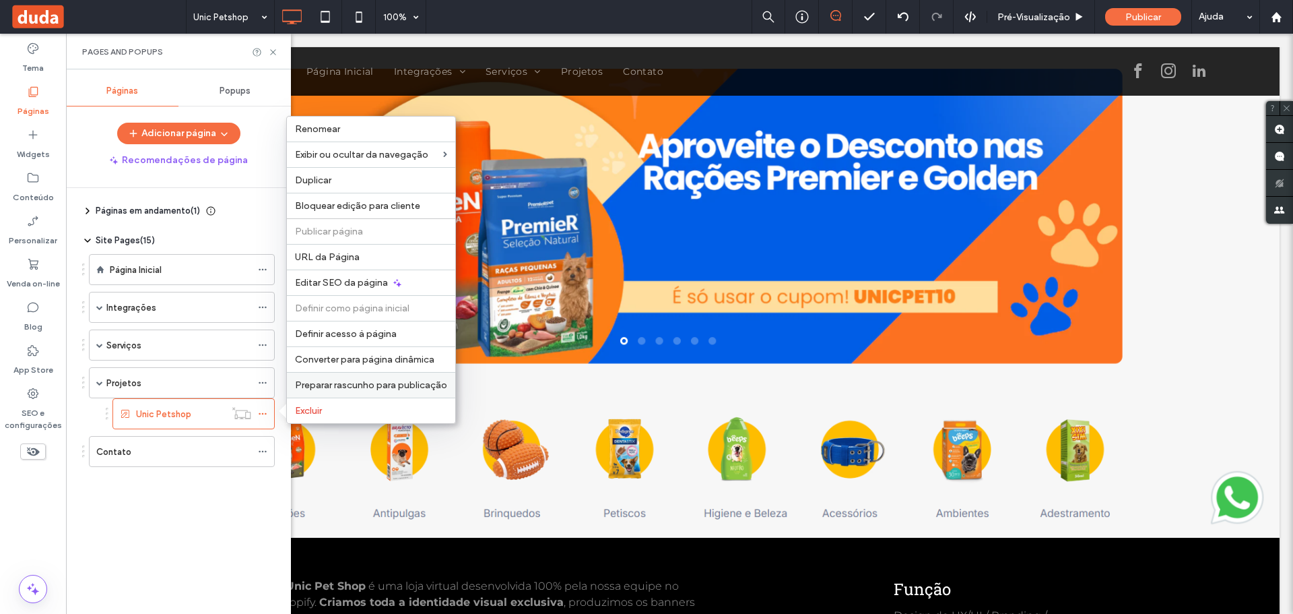
click at [315, 378] on div "Preparar rascunho para publicação" at bounding box center [371, 385] width 168 height 26
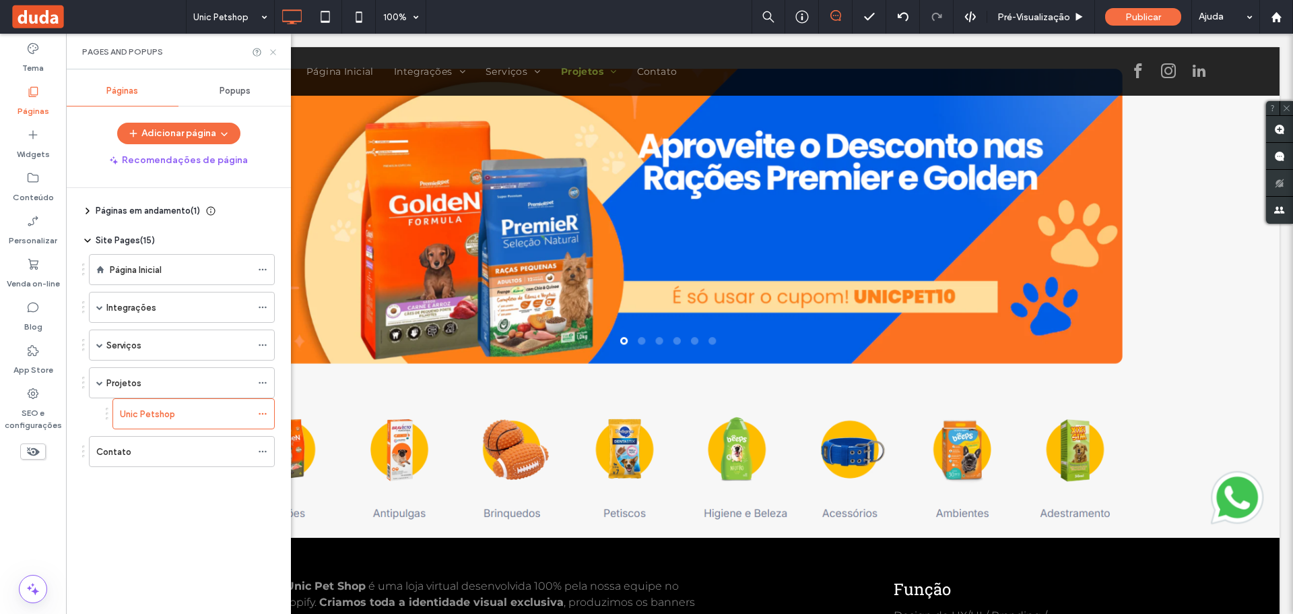
click at [276, 54] on icon at bounding box center [273, 52] width 10 height 10
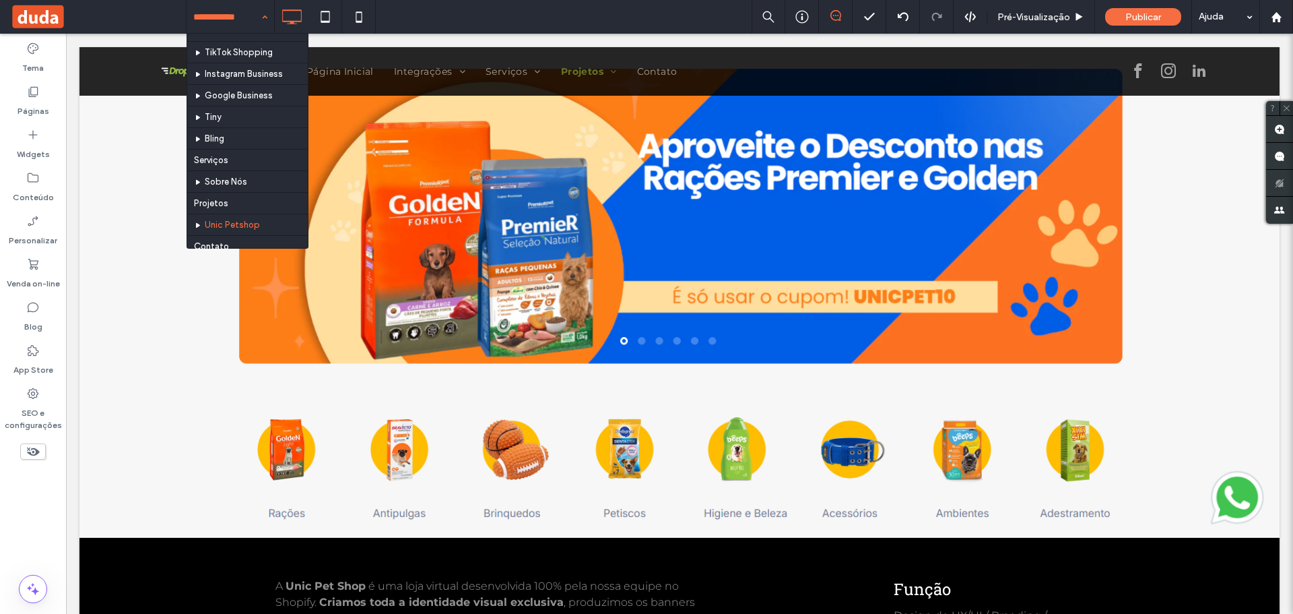
scroll to position [107, 0]
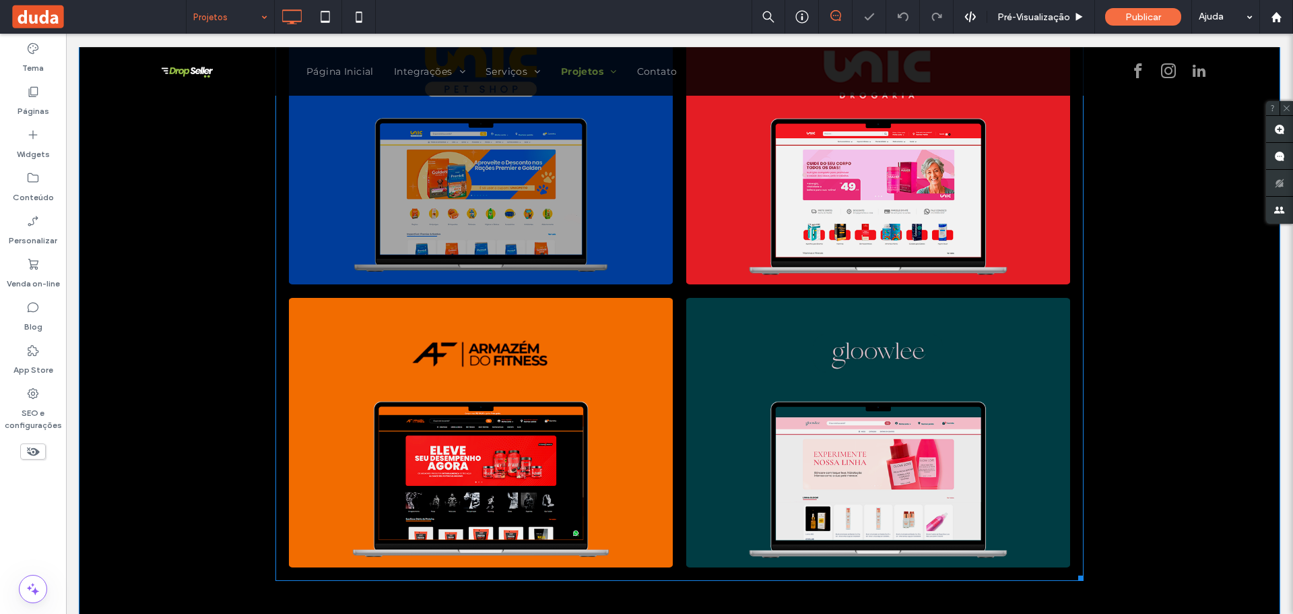
scroll to position [269, 0]
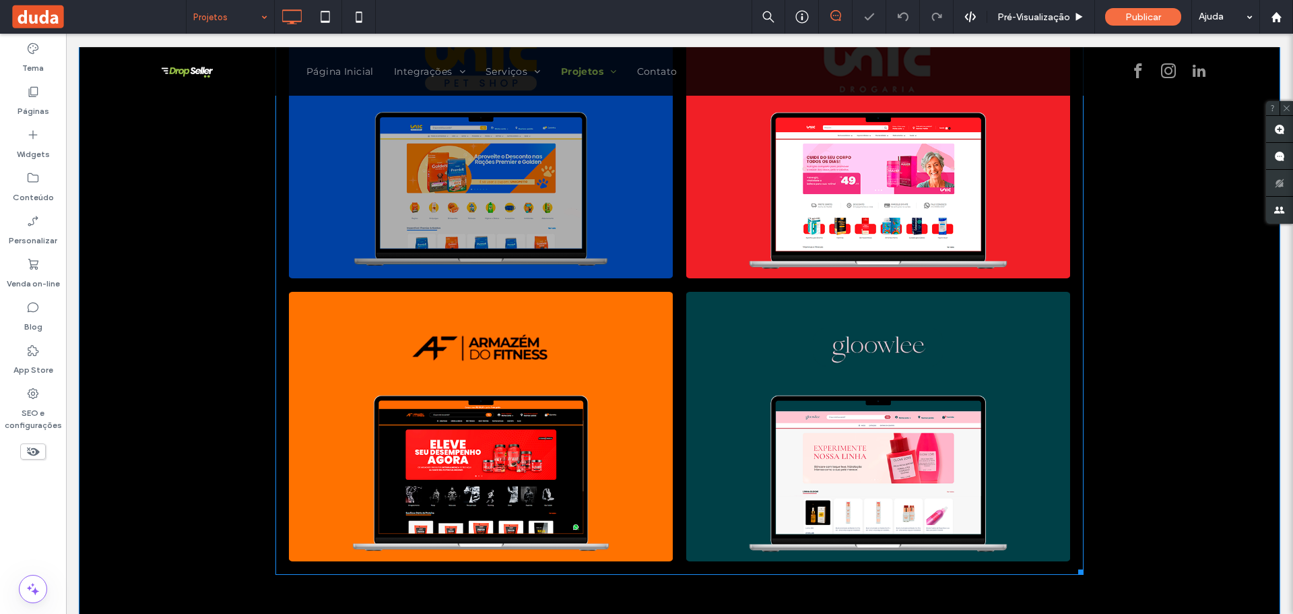
click at [502, 192] on link at bounding box center [481, 143] width 384 height 269
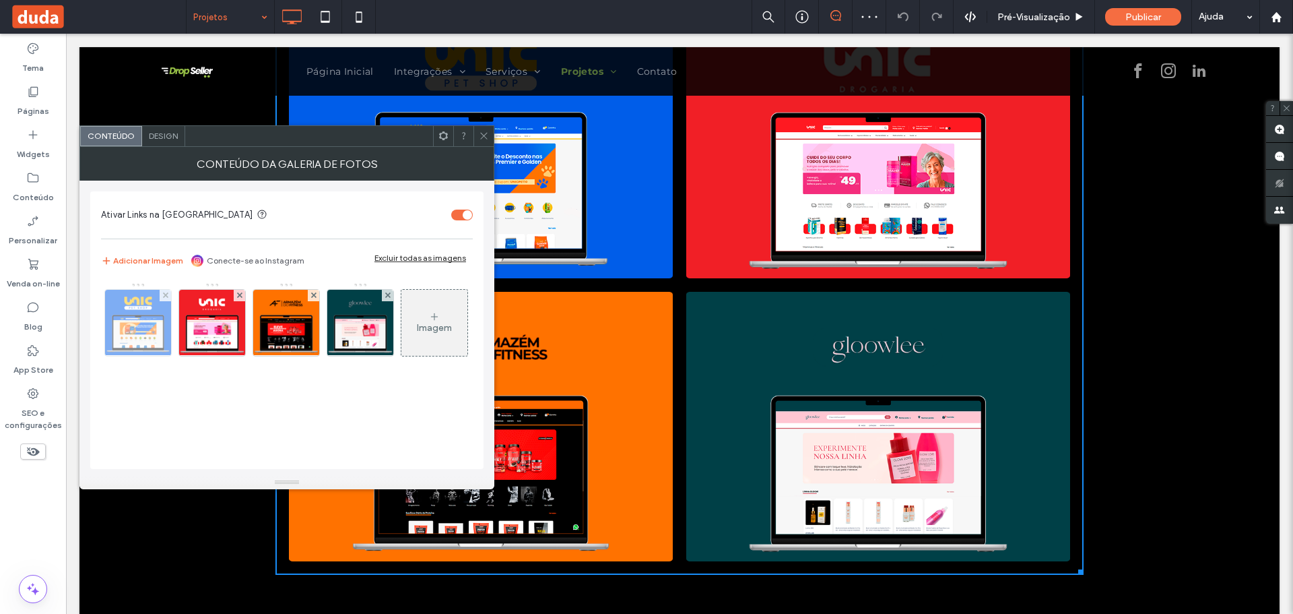
click at [145, 316] on img at bounding box center [138, 323] width 98 height 66
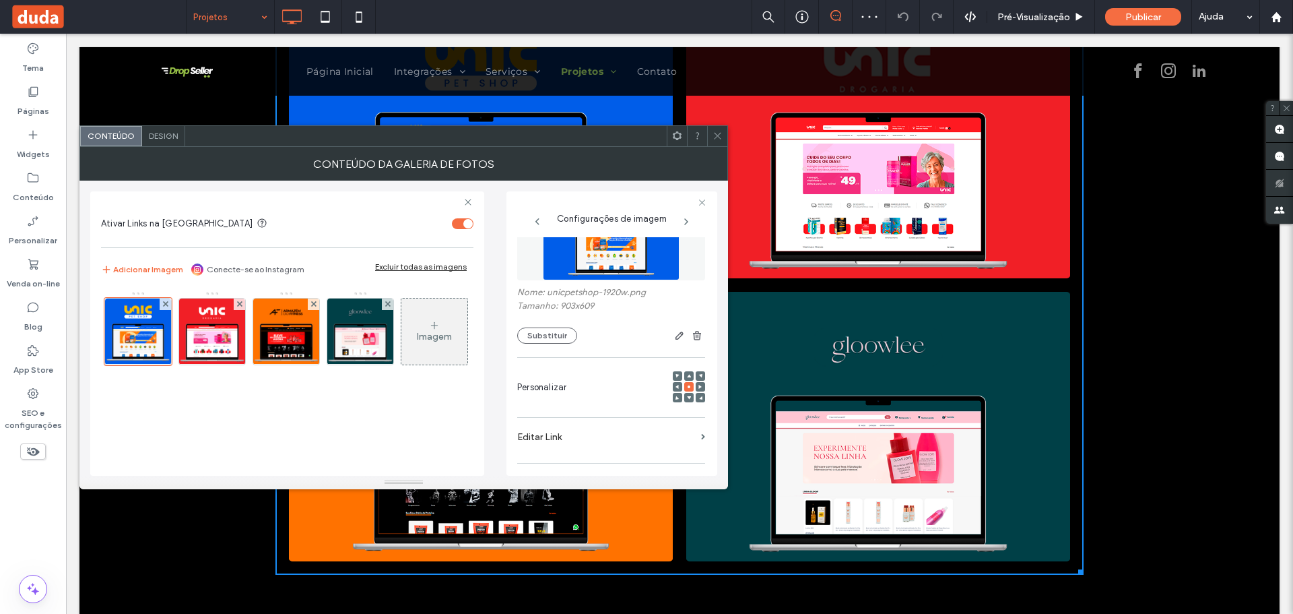
scroll to position [135, 0]
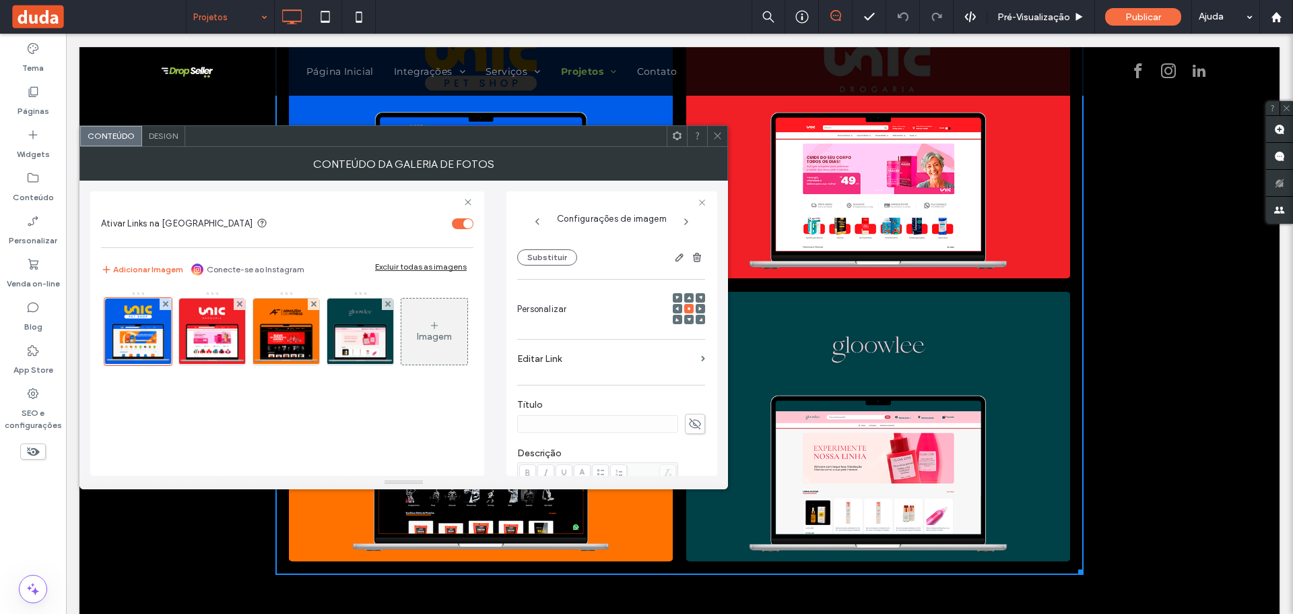
click at [663, 365] on label "Editar Link" at bounding box center [606, 358] width 178 height 25
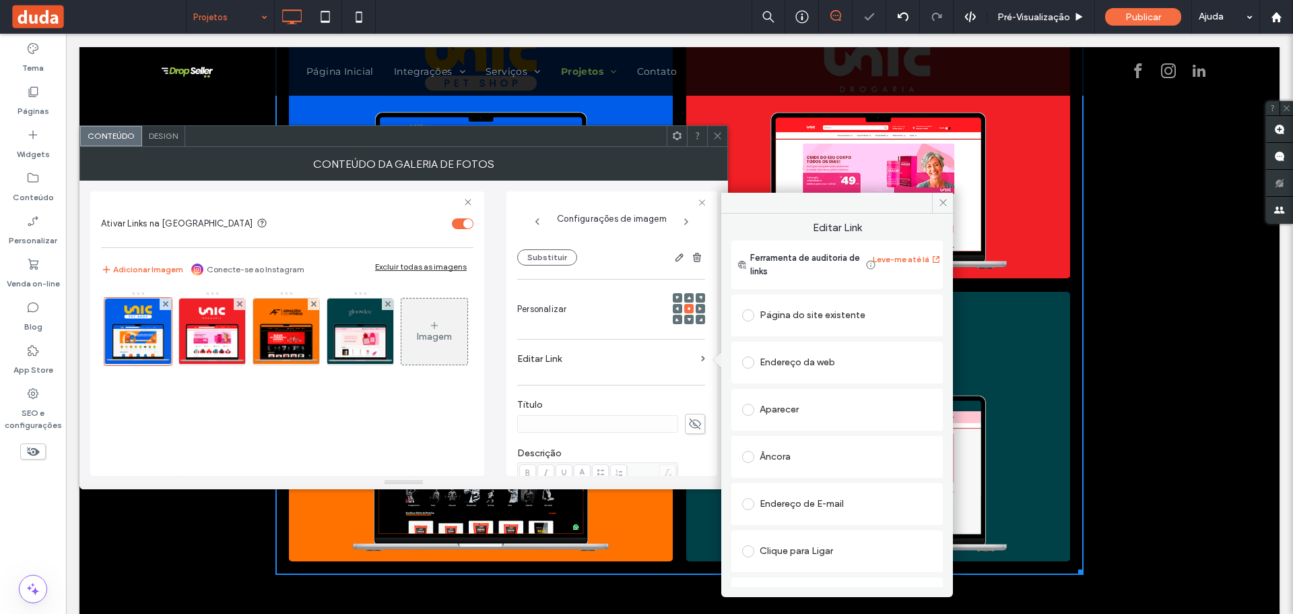
click at [746, 311] on span at bounding box center [748, 315] width 12 height 12
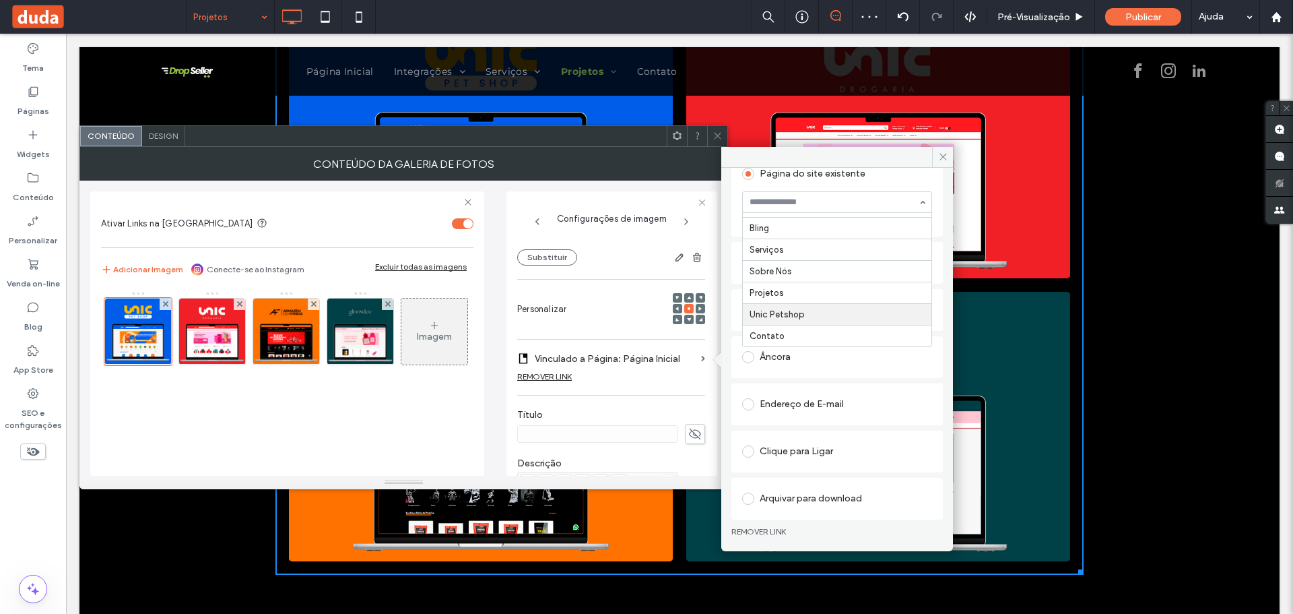
scroll to position [98, 0]
click at [940, 150] on span at bounding box center [942, 157] width 21 height 20
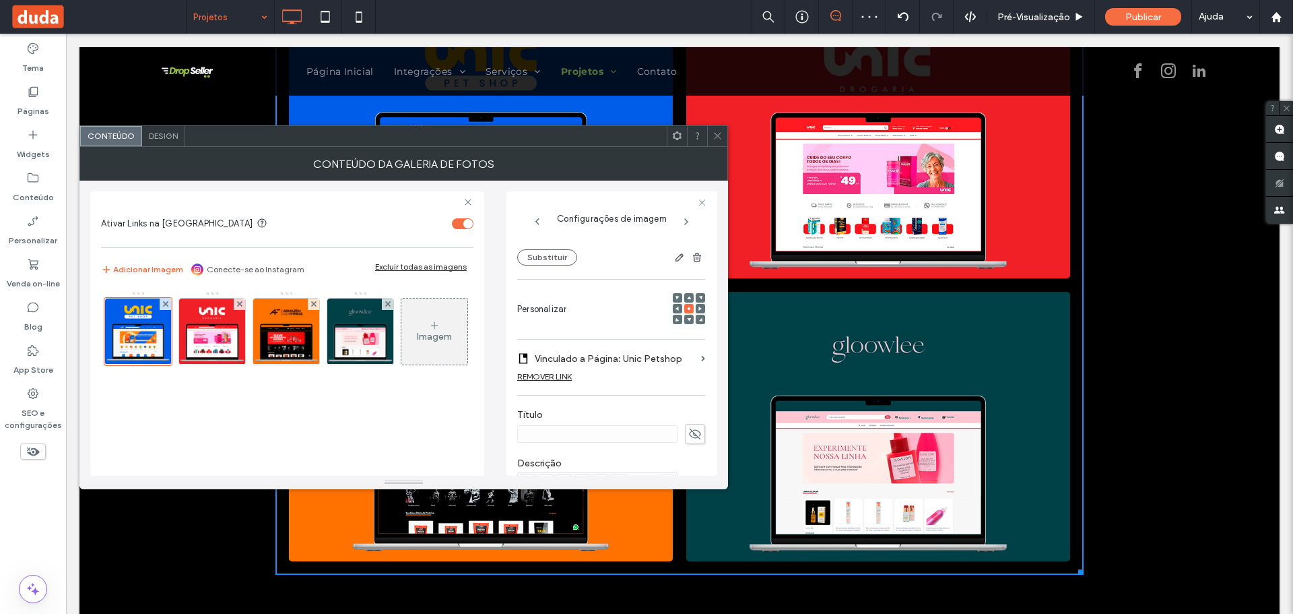
click at [717, 138] on icon at bounding box center [718, 136] width 10 height 10
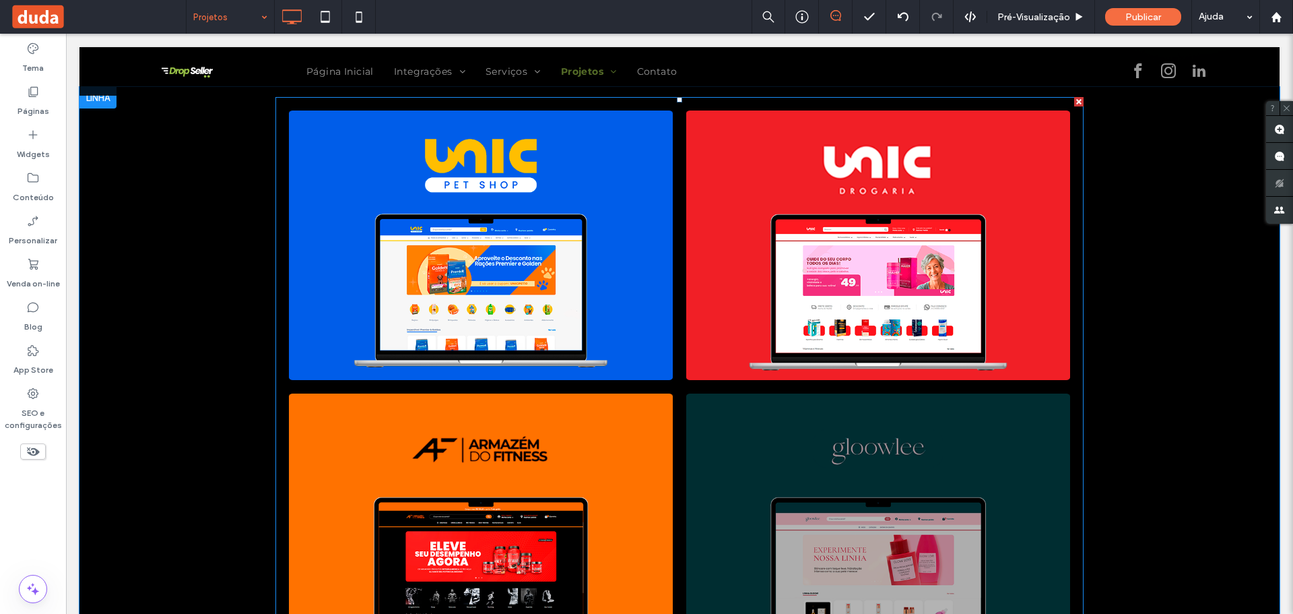
scroll to position [0, 0]
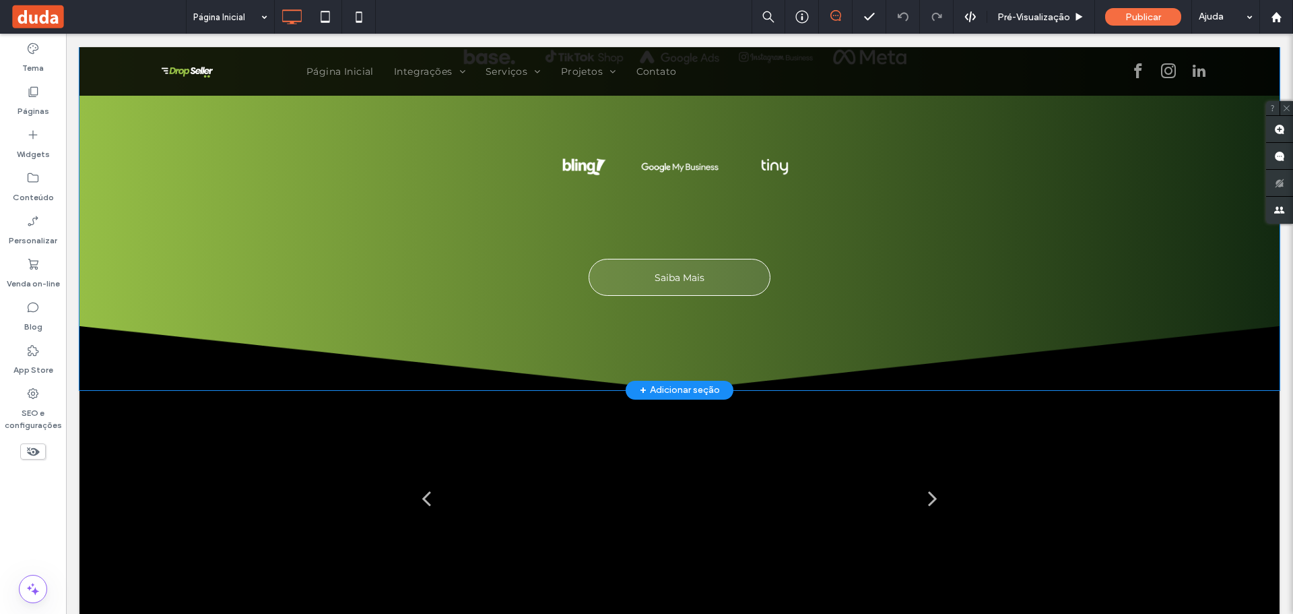
scroll to position [2424, 0]
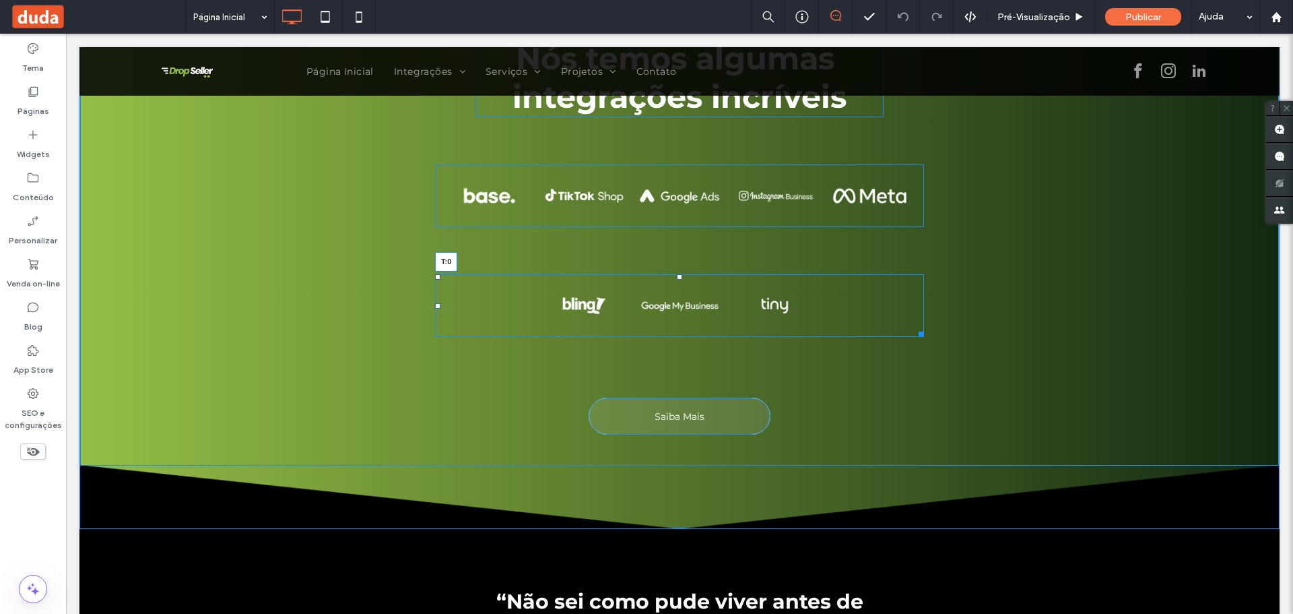
drag, startPoint x: 674, startPoint y: 275, endPoint x: 674, endPoint y: 222, distance: 53.2
click at [674, 222] on div "NOSSAS INTEGRAÇÕES Nós temos algumas integrações incríveis Button Button Button…" at bounding box center [679, 238] width 1200 height 579
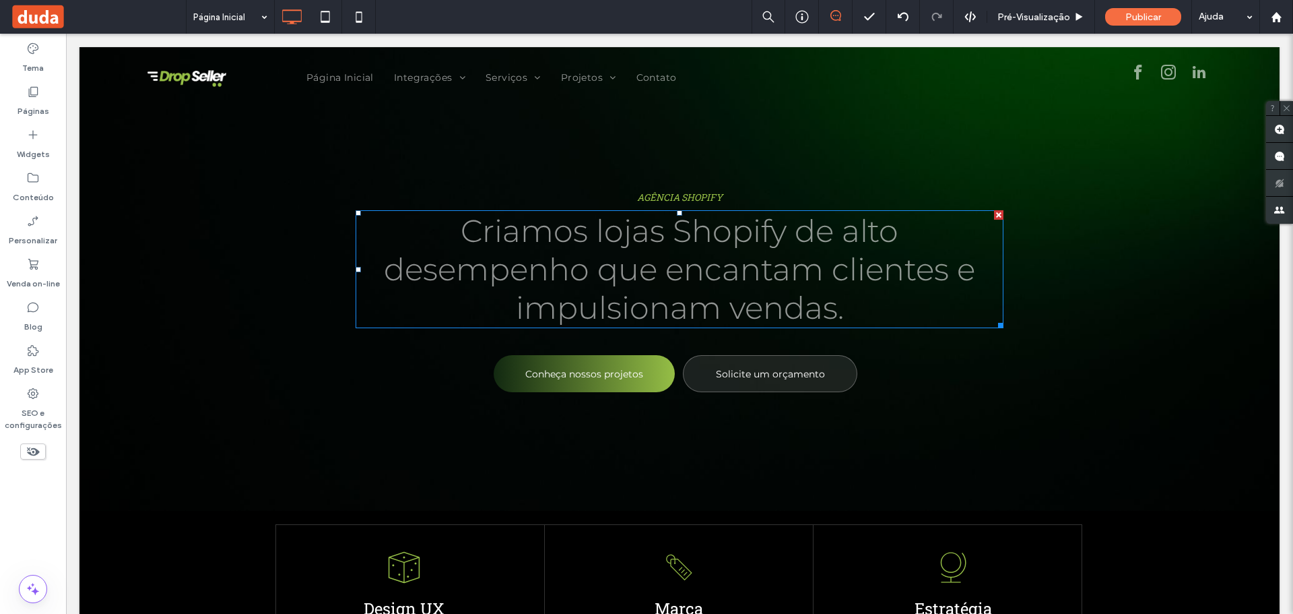
scroll to position [0, 0]
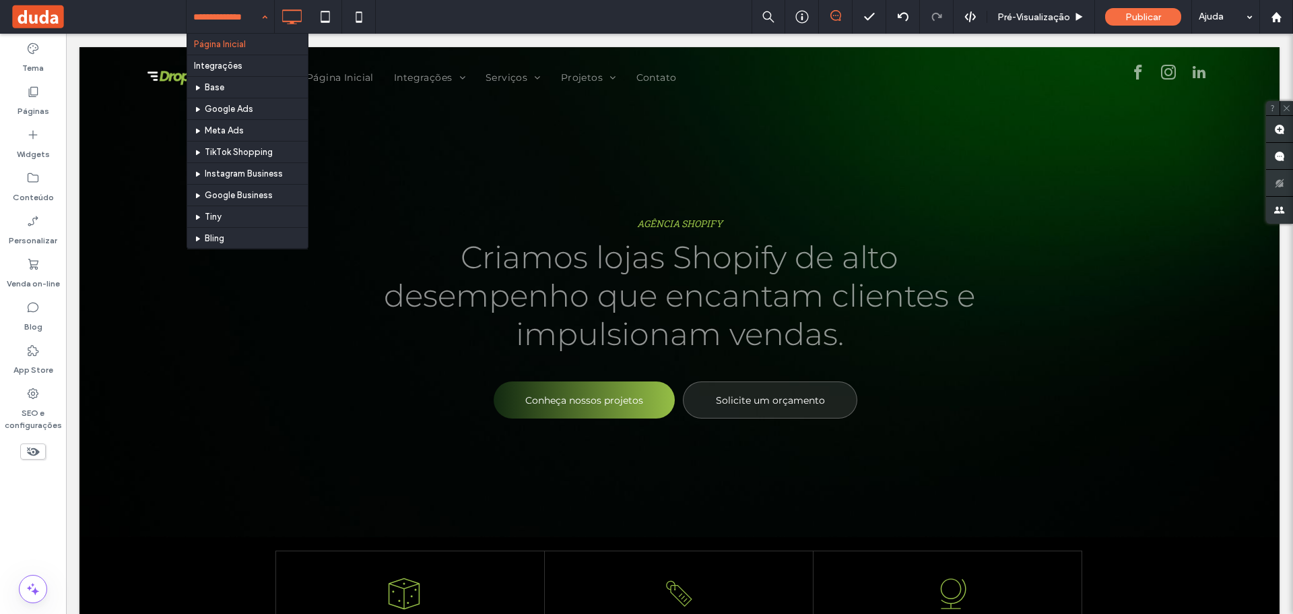
click at [267, 18] on div "Página Inicial Integrações Base Google Ads Meta Ads TikTok Shopping Instagram B…" at bounding box center [231, 17] width 88 height 34
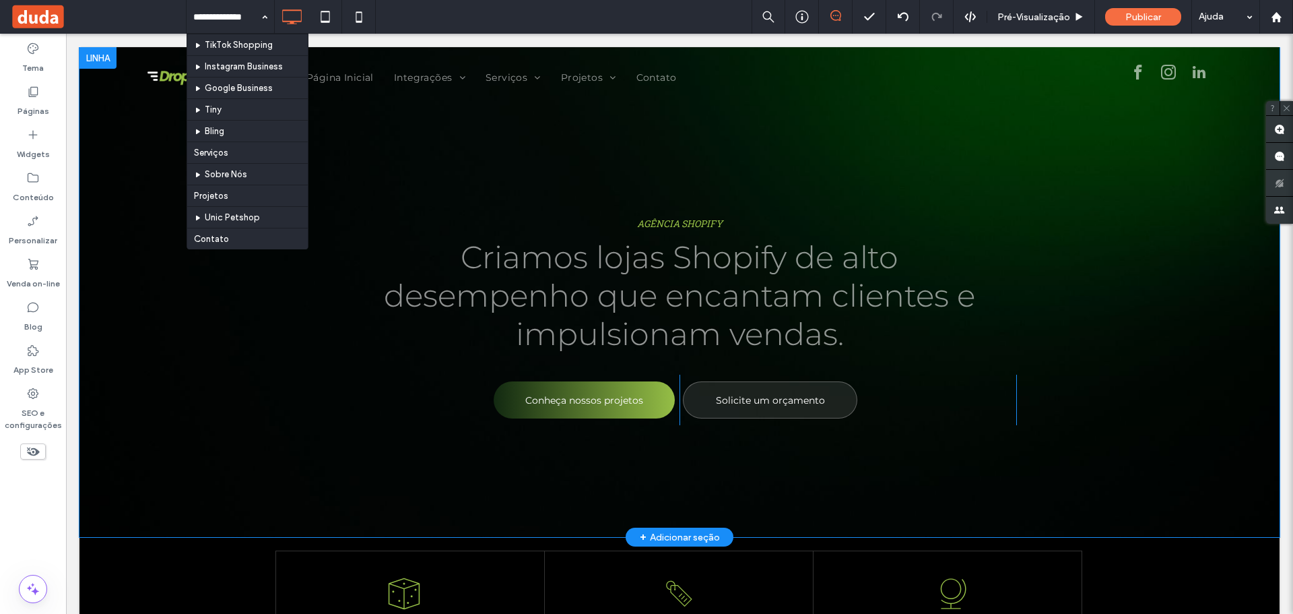
click at [508, 177] on div "AGÊNCIA SHOPIFY Criamos lojas Shopify de alto desempenho que encantam clientes …" at bounding box center [679, 292] width 1200 height 490
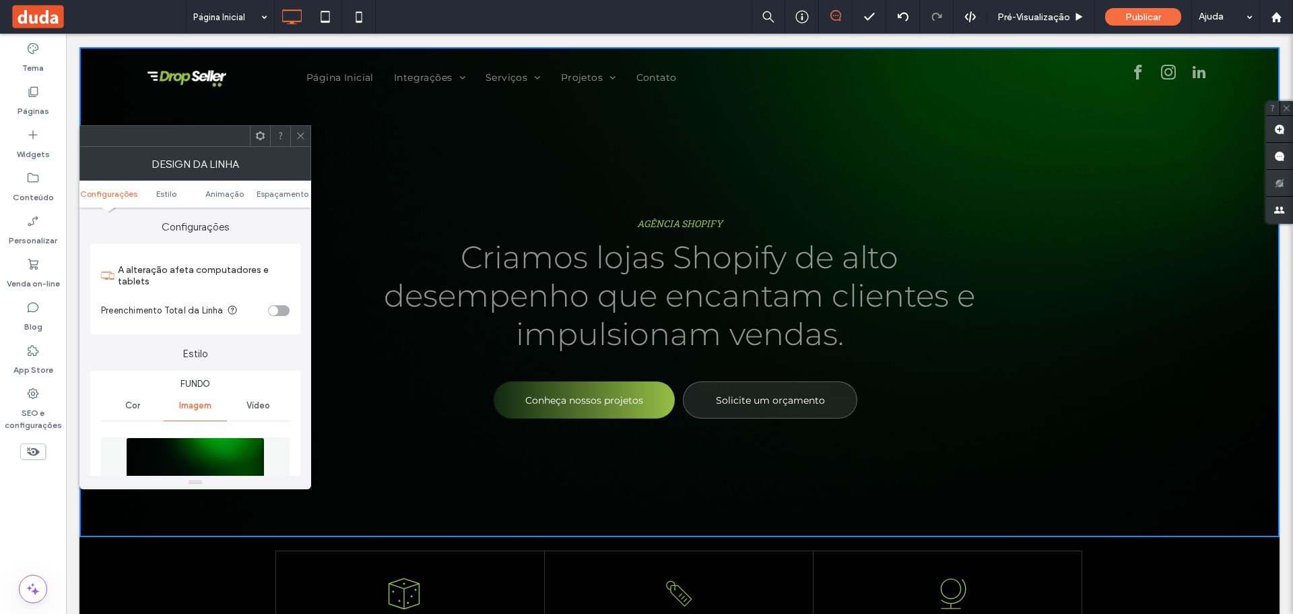
click at [296, 134] on div at bounding box center [300, 136] width 20 height 20
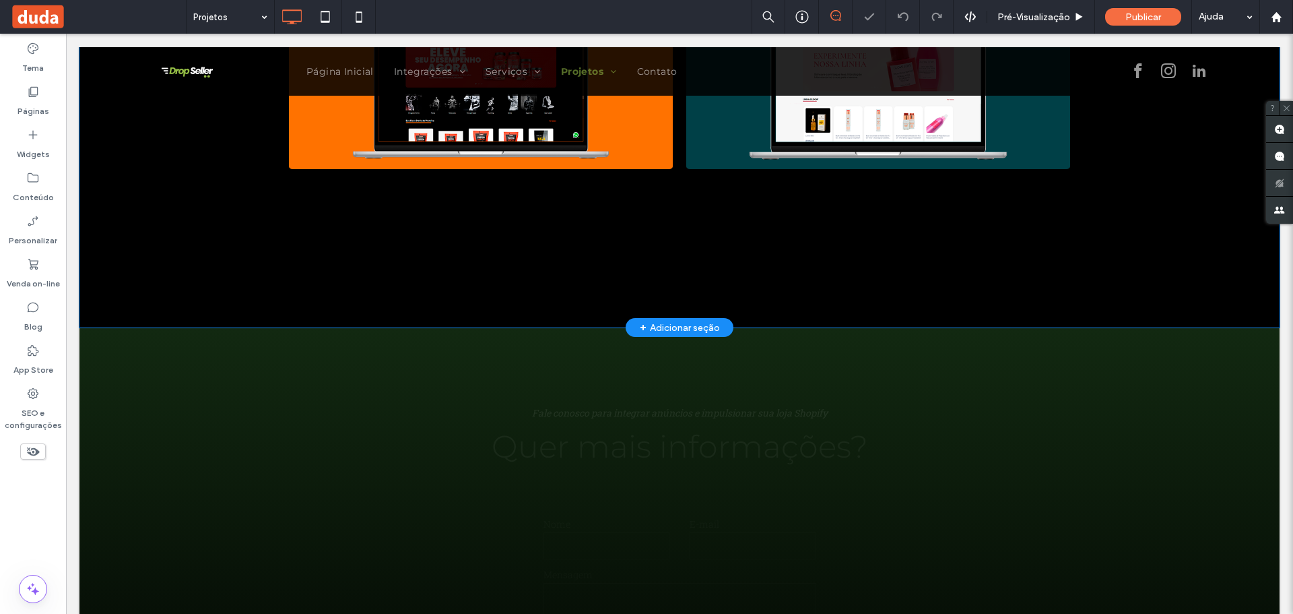
scroll to position [673, 0]
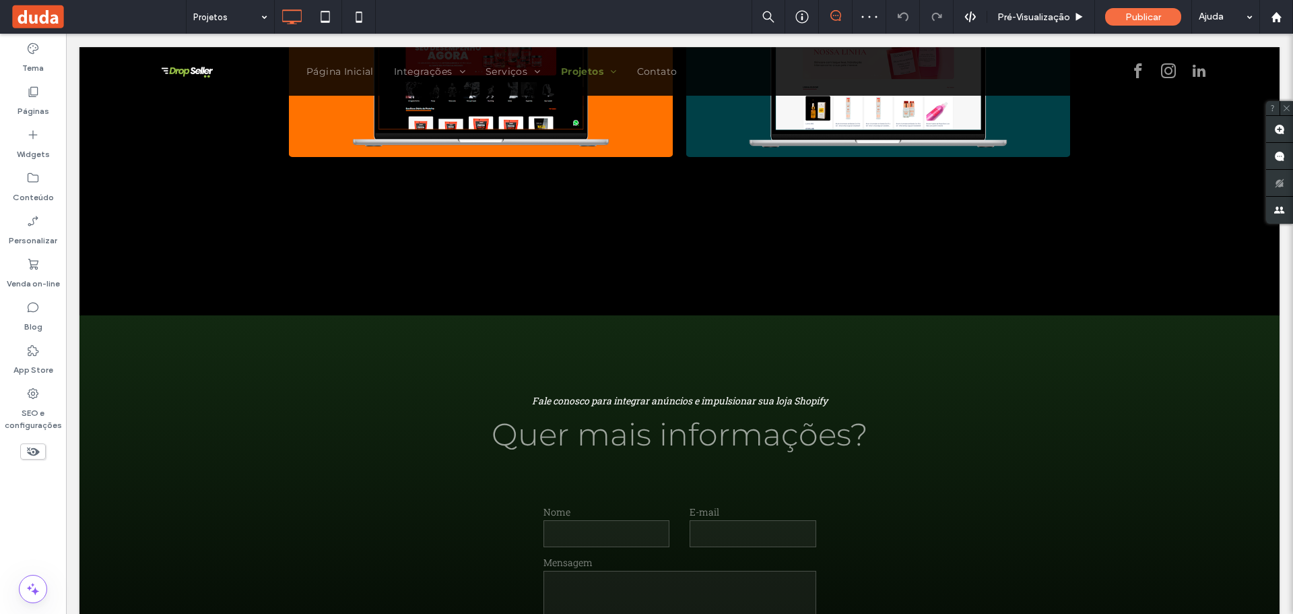
click at [243, 28] on input at bounding box center [226, 17] width 67 height 34
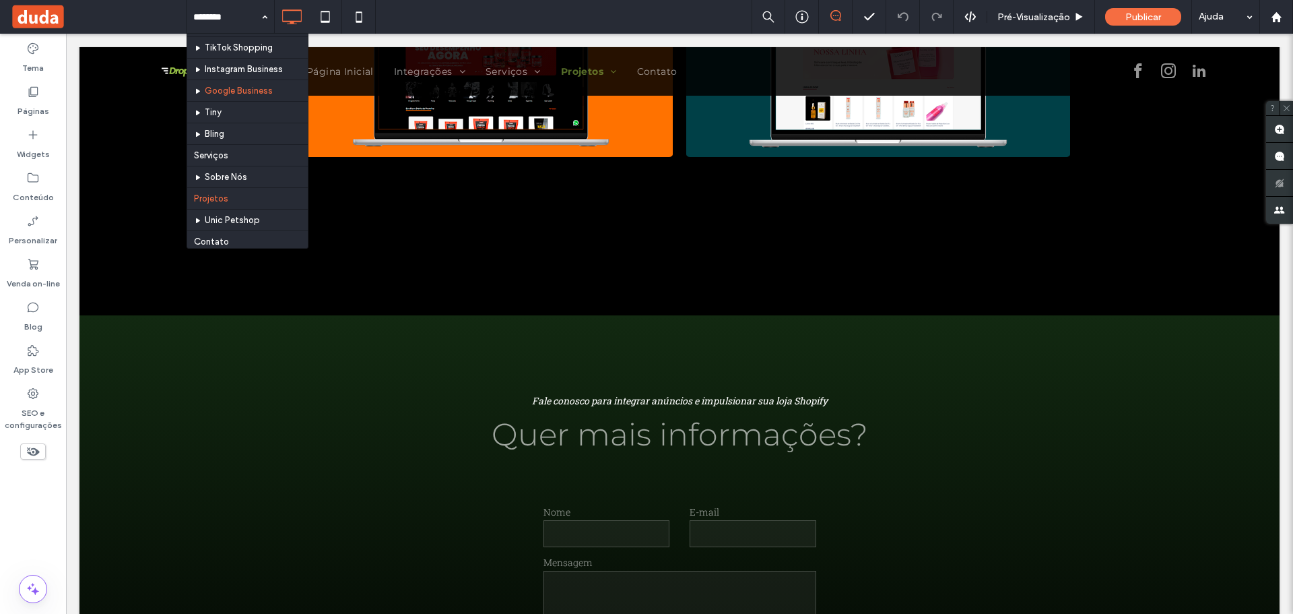
scroll to position [107, 0]
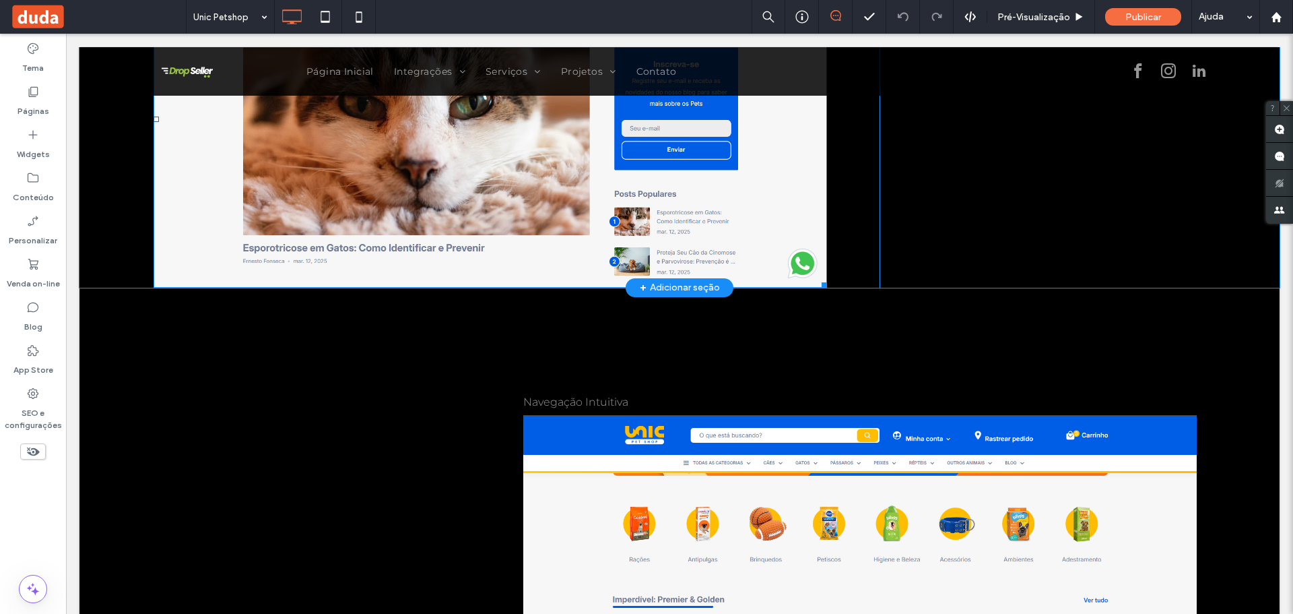
scroll to position [1684, 0]
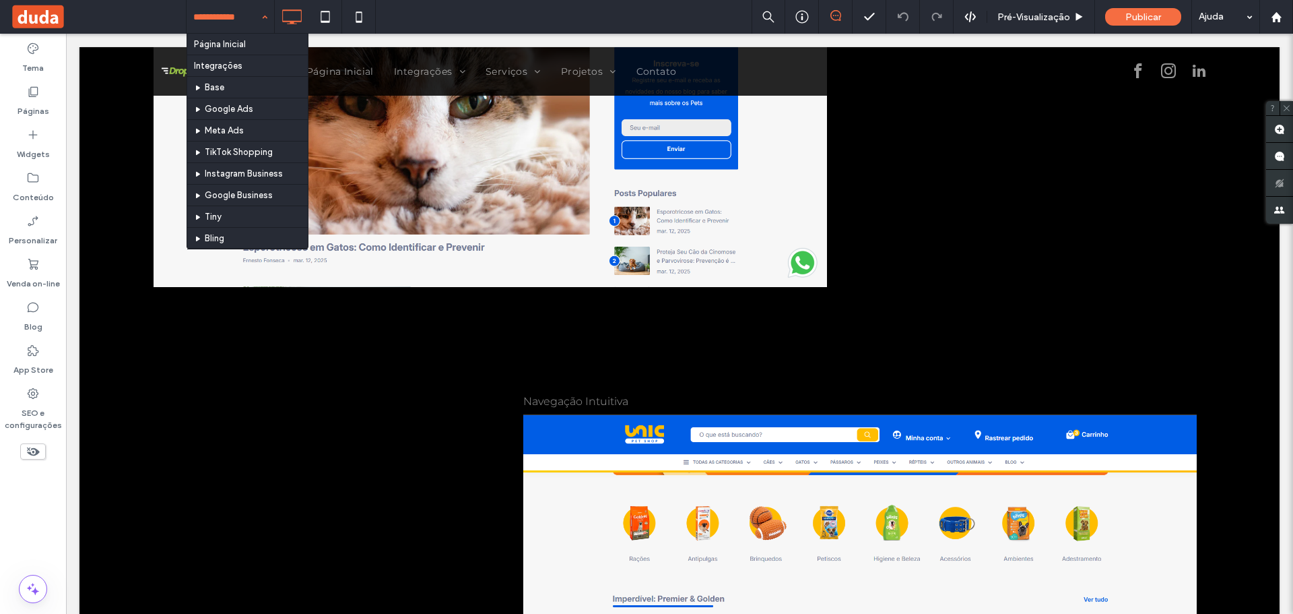
click at [247, 26] on input at bounding box center [226, 17] width 67 height 34
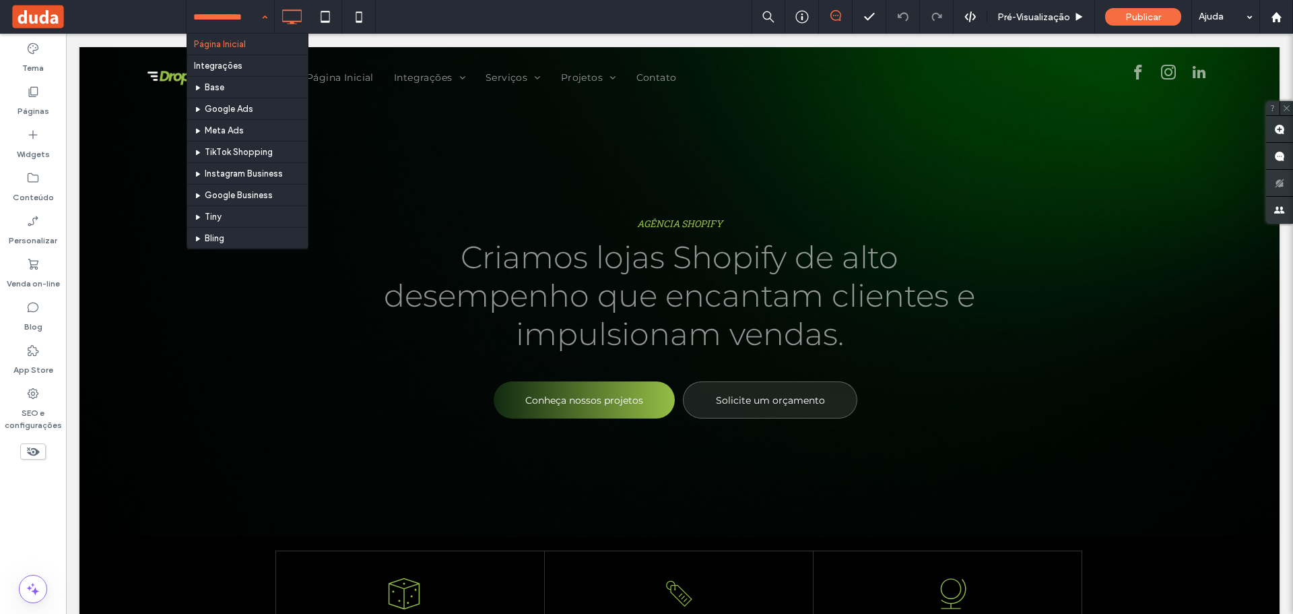
click at [249, 15] on input at bounding box center [226, 17] width 67 height 34
click at [265, 15] on div "Página Inicial Integrações Base Google Ads Meta Ads TikTok Shopping Instagram B…" at bounding box center [231, 17] width 88 height 34
